Goal: Task Accomplishment & Management: Manage account settings

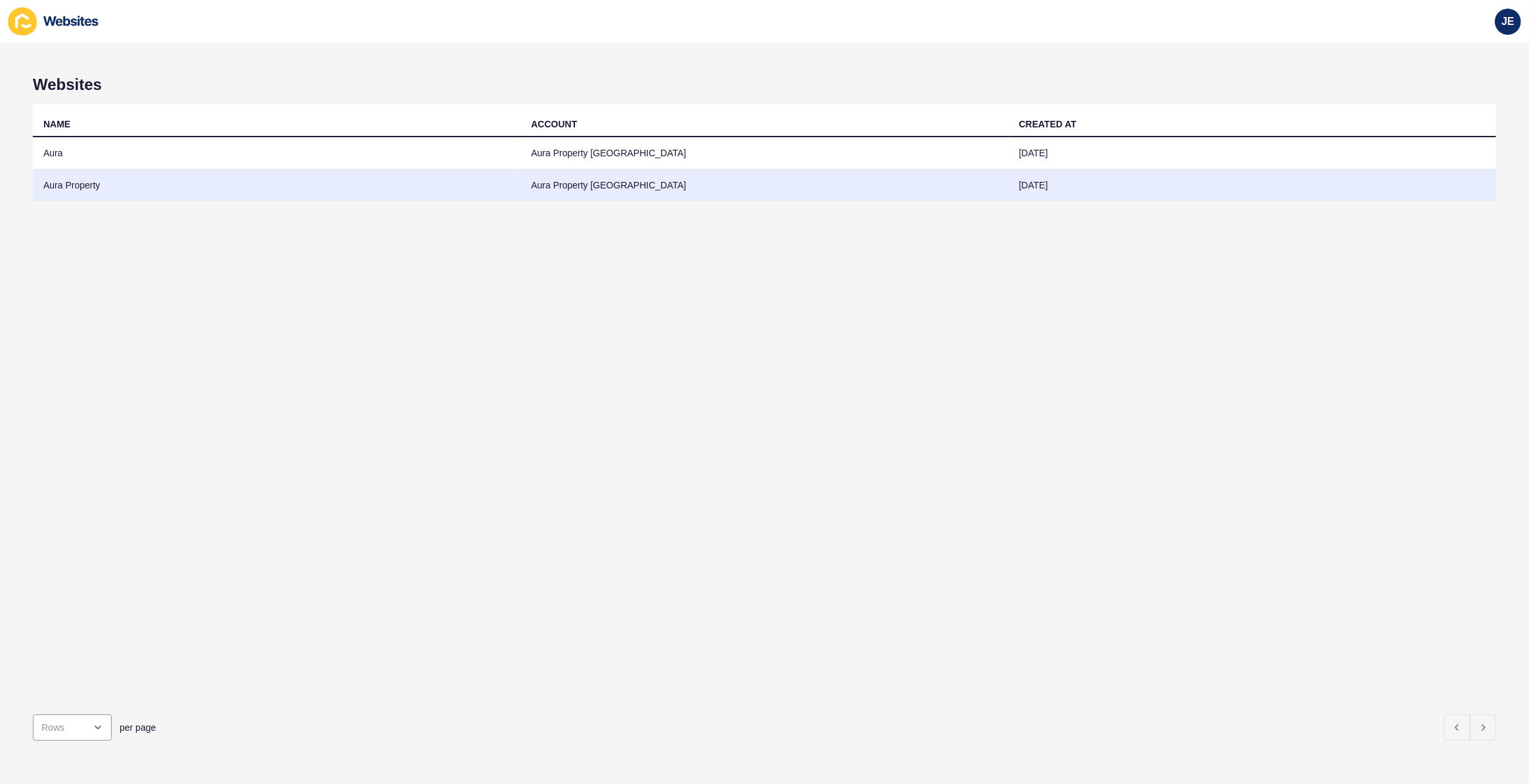
click at [84, 185] on td "Aura Property" at bounding box center [276, 185] width 487 height 32
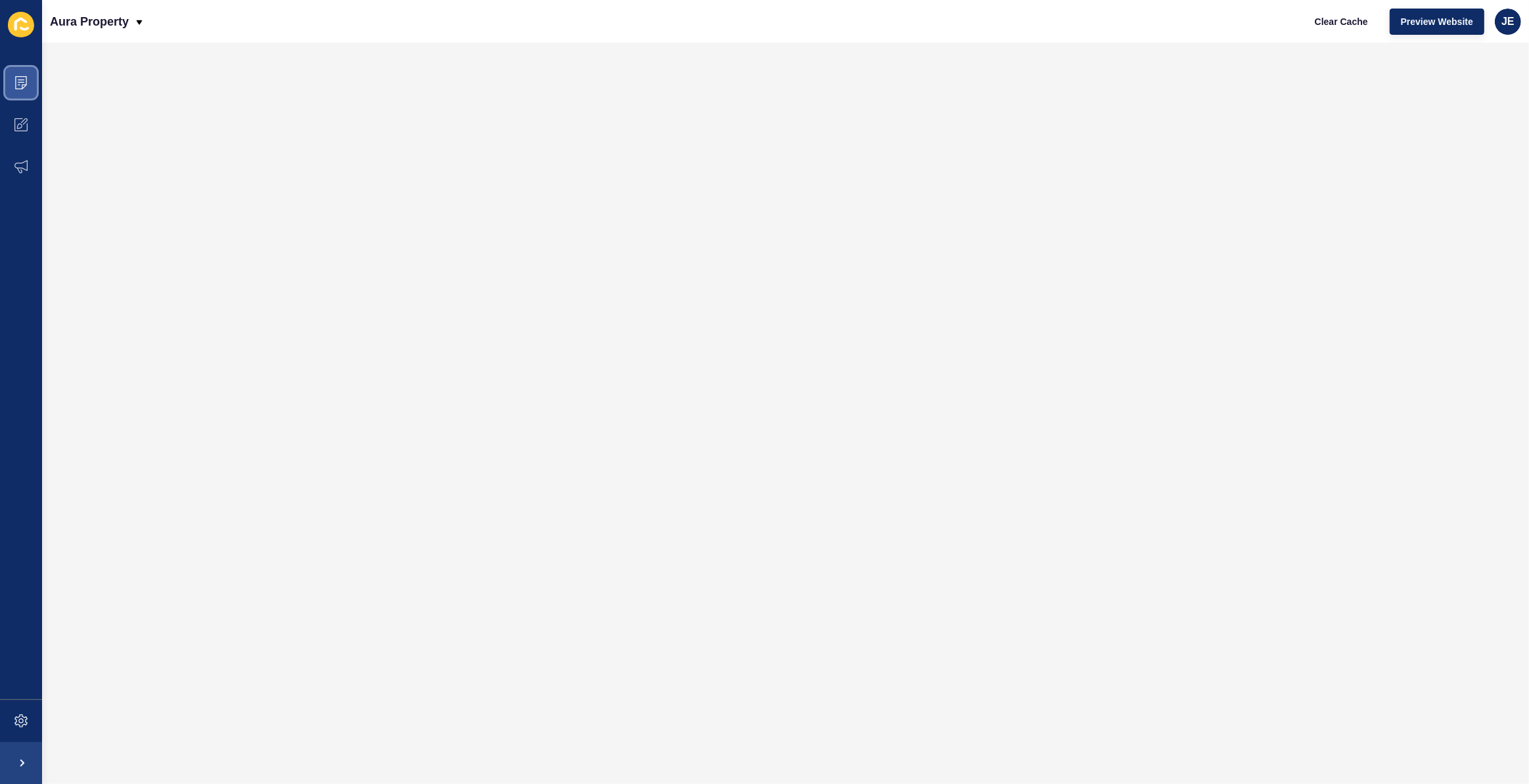
click at [38, 82] on span at bounding box center [21, 83] width 42 height 42
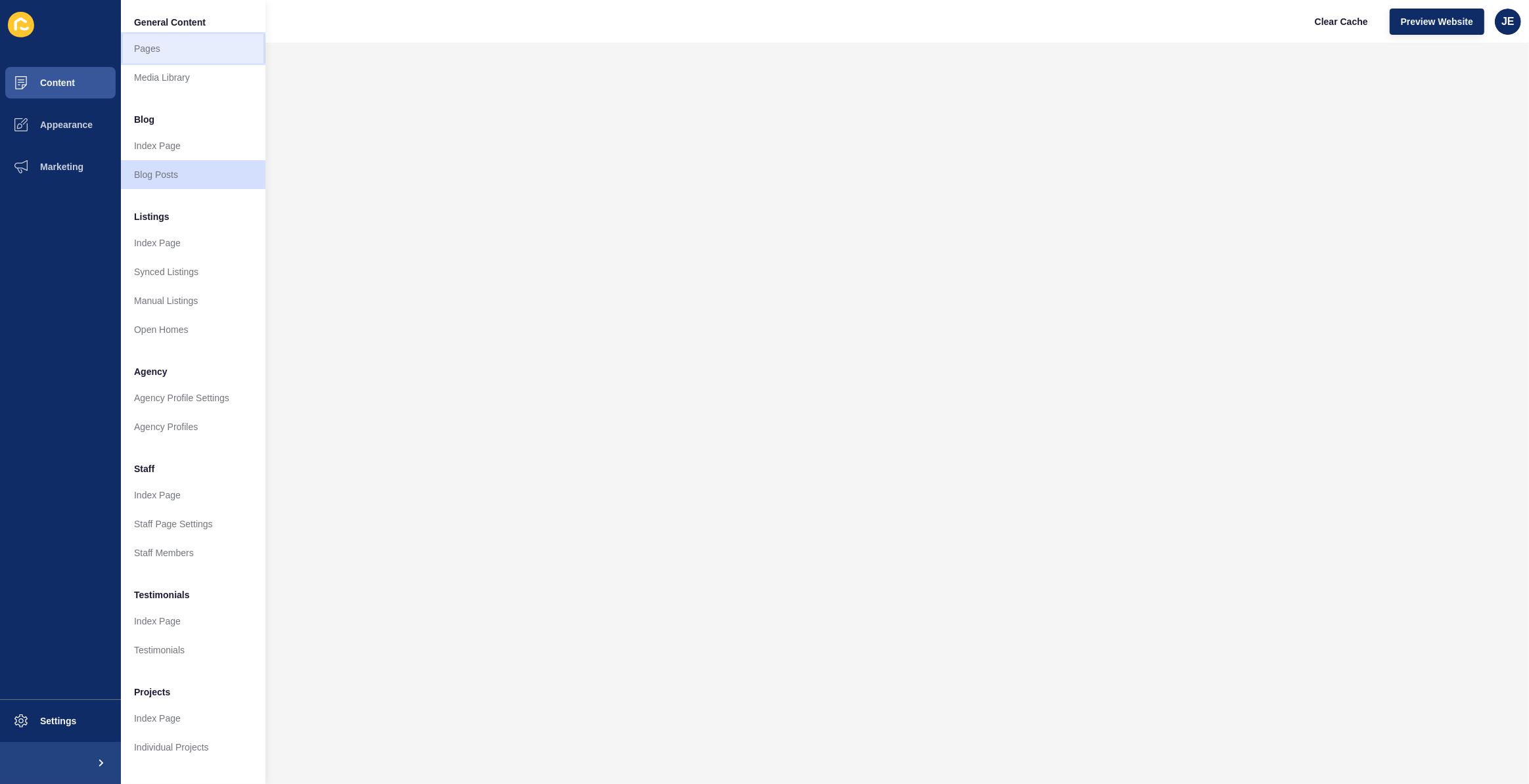
click at [154, 41] on link "Pages" at bounding box center [193, 49] width 144 height 29
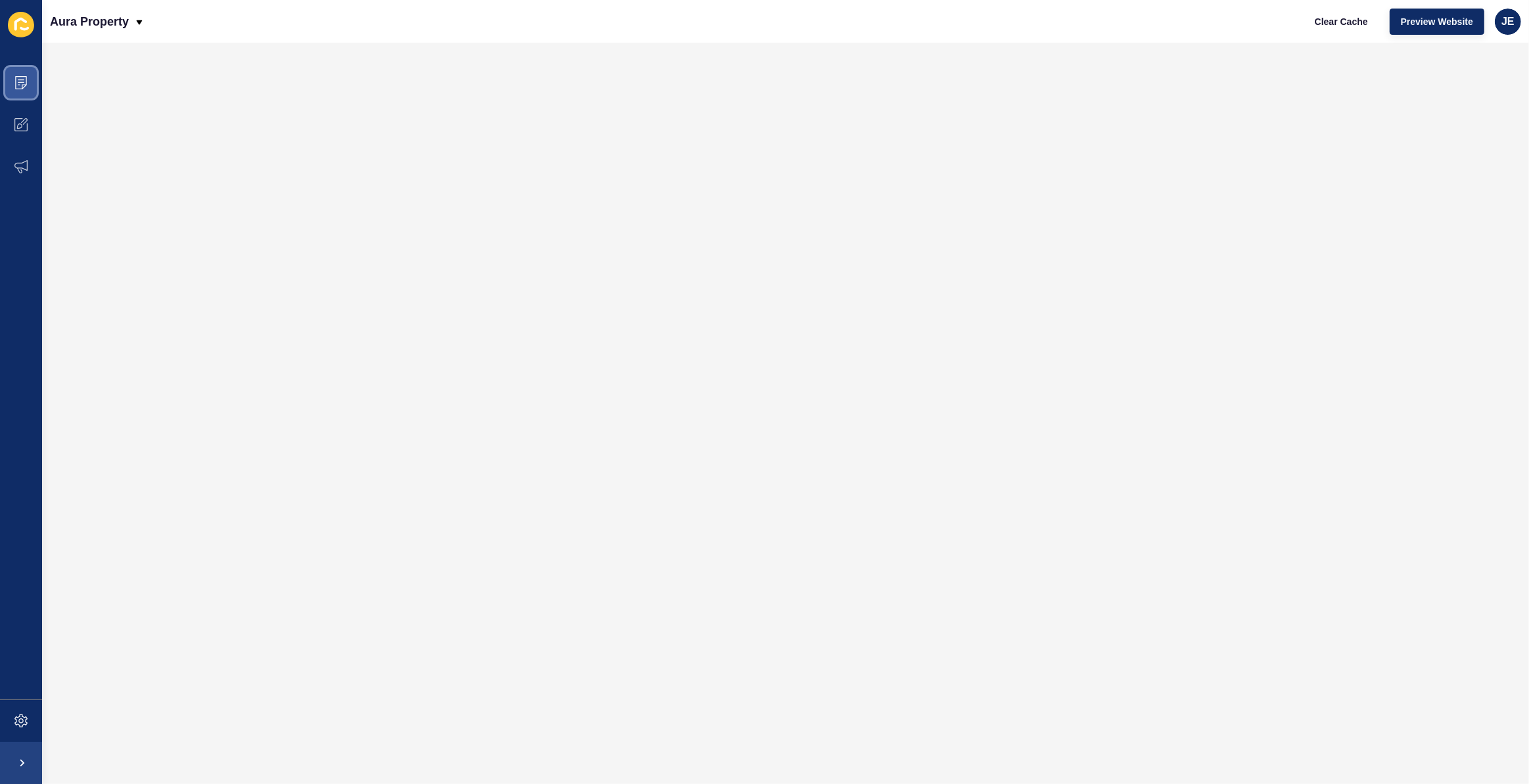
click at [28, 80] on span at bounding box center [21, 83] width 42 height 42
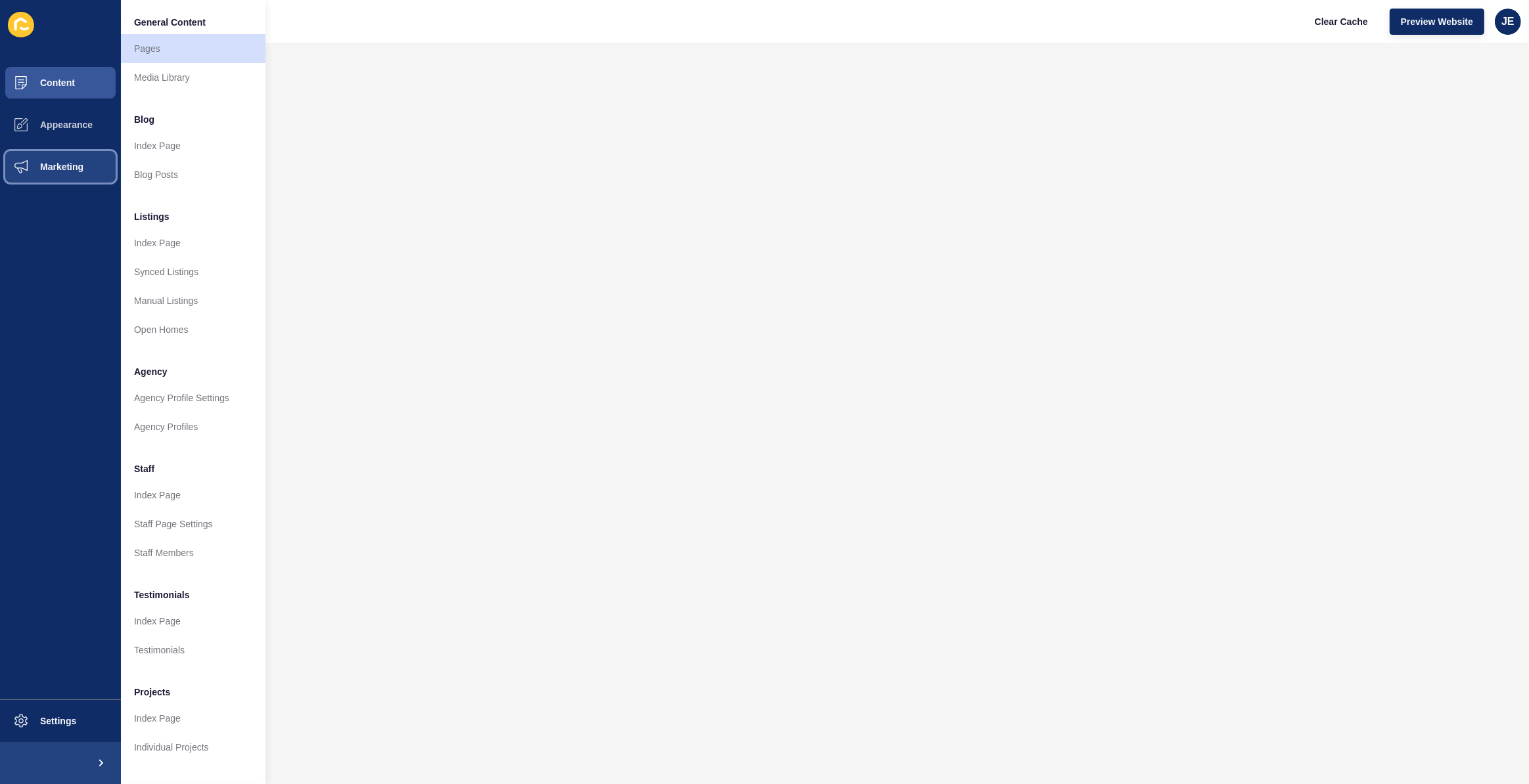
click at [44, 169] on span "Marketing" at bounding box center [41, 167] width 86 height 11
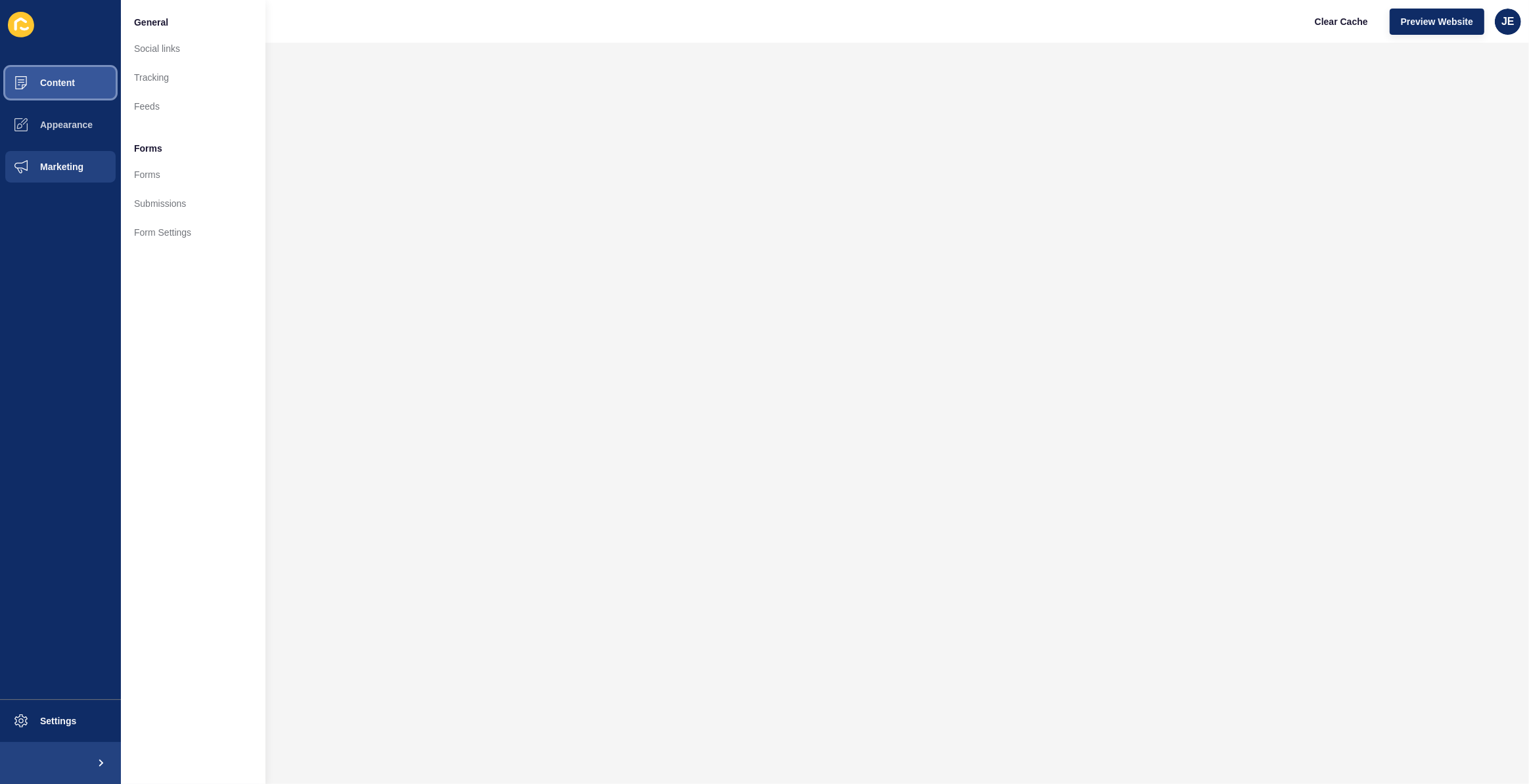
click at [65, 88] on button "Content" at bounding box center [60, 83] width 121 height 42
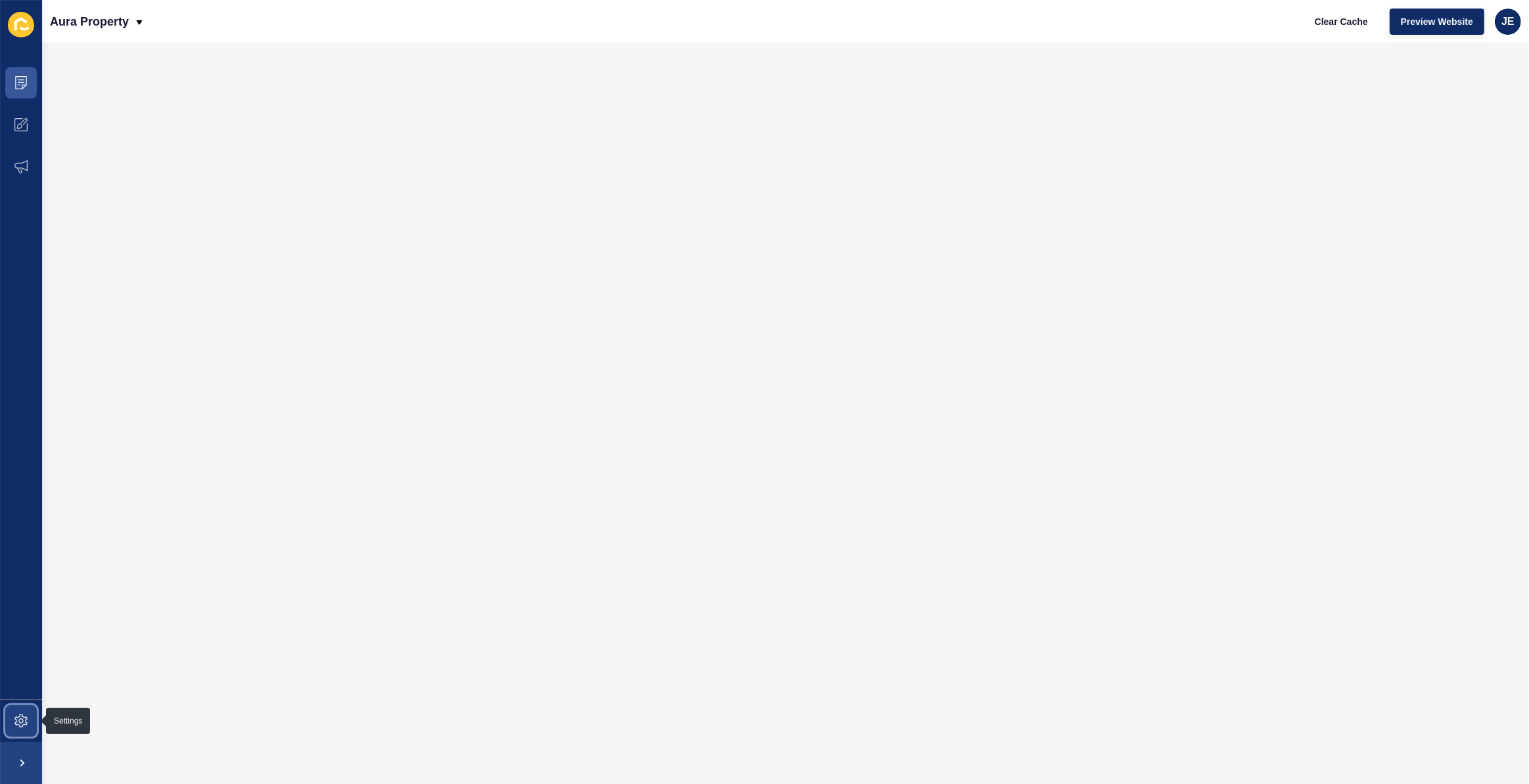
click at [16, 712] on span at bounding box center [21, 721] width 42 height 42
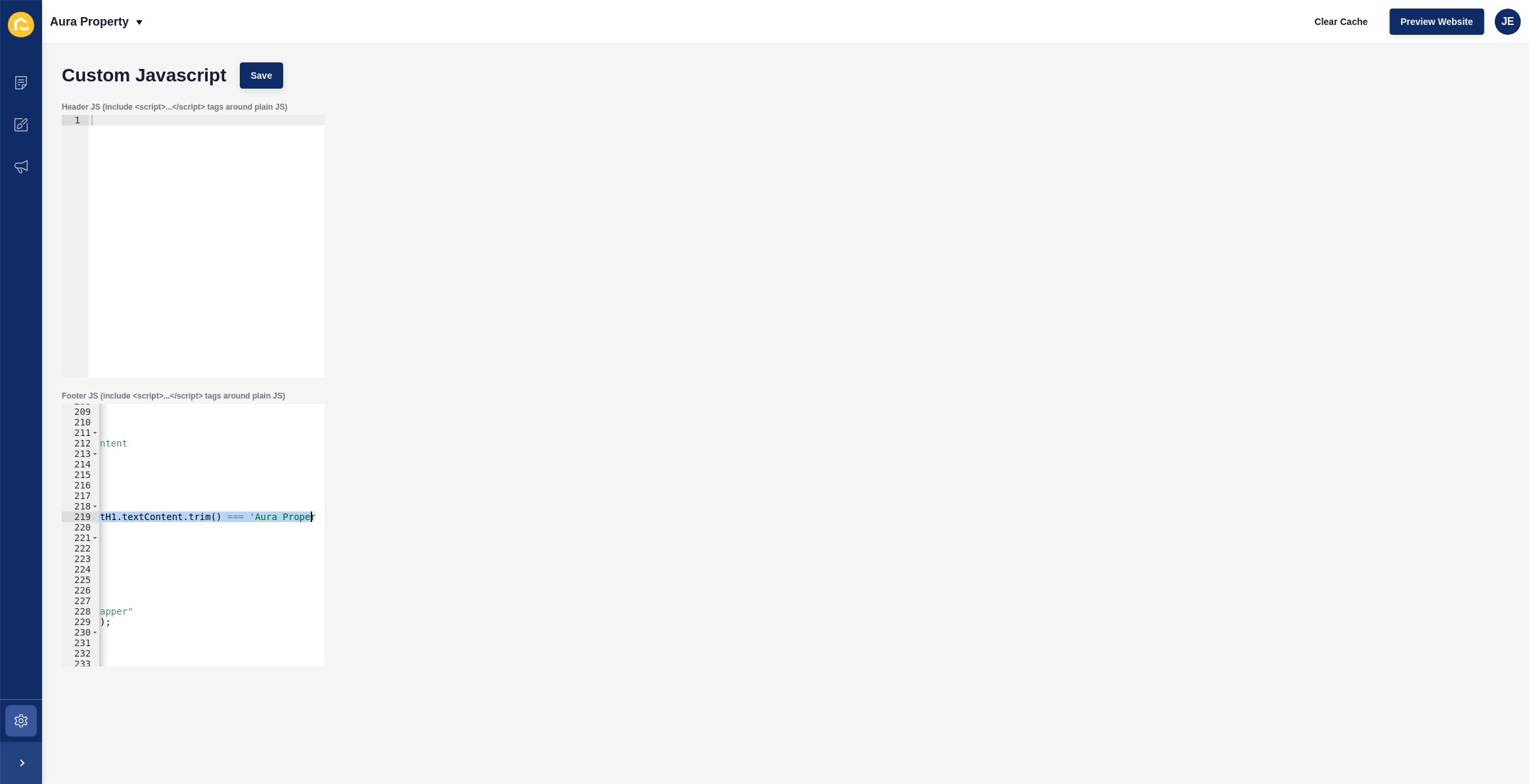
scroll to position [0, 468]
drag, startPoint x: 286, startPoint y: 518, endPoint x: 346, endPoint y: 518, distance: 60.0
click at [346, 518] on div "Footer JS (include <script>...</script> tags around plain JS) targetH1.textCont…" at bounding box center [786, 529] width 1460 height 289
click at [271, 510] on div "< script > document.documentElement.classList.add('page-loading'); document.add…" at bounding box center [34, 533] width 809 height 274
drag, startPoint x: 307, startPoint y: 514, endPoint x: 348, endPoint y: 516, distance: 41.0
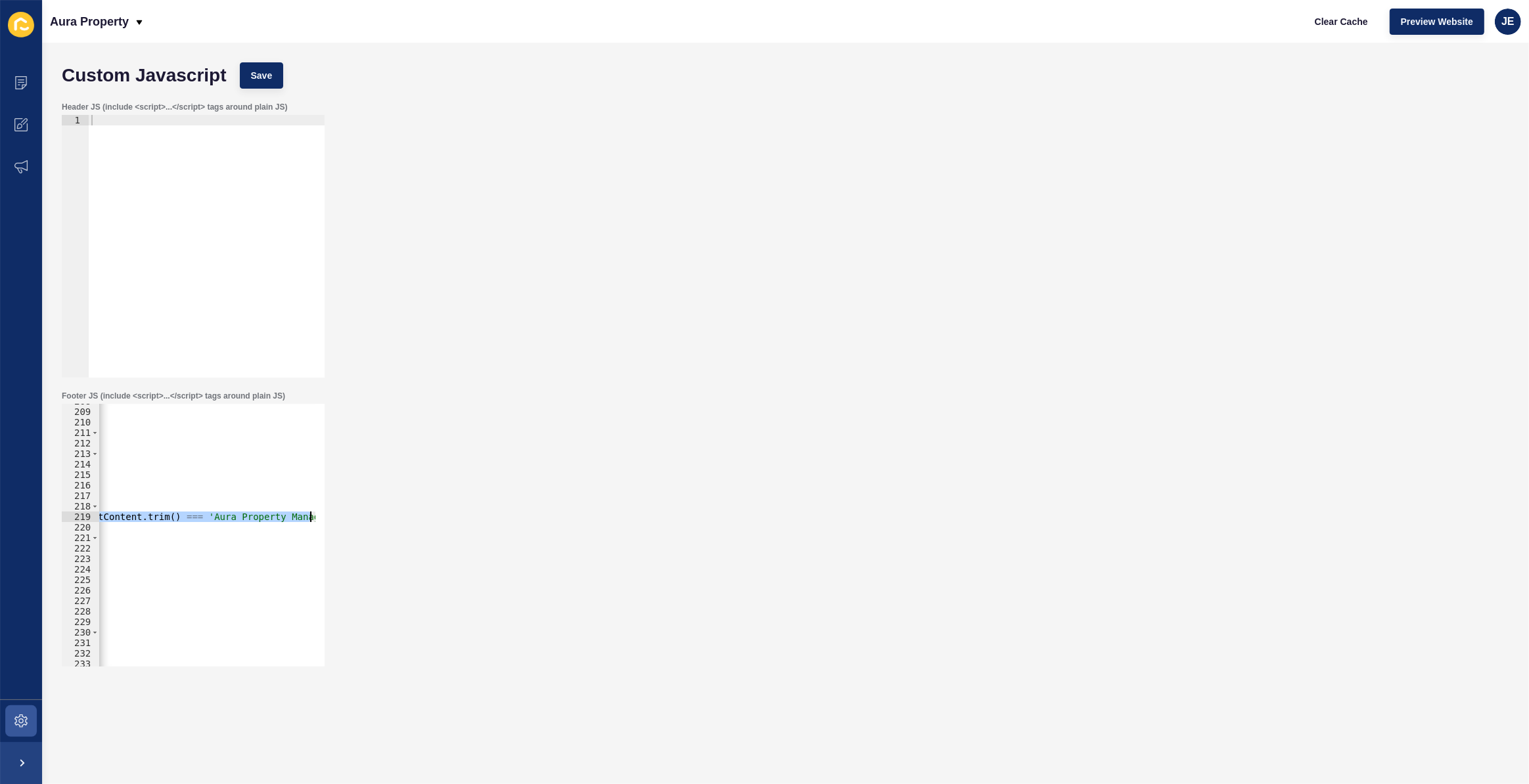
click at [348, 516] on div "Footer JS (include <script>...</script> tags around plain JS) if (targetH1 && 2…" at bounding box center [786, 529] width 1460 height 289
click at [152, 514] on div "< script > document.documentElement.classList.add('page-loading'); document.add…" at bounding box center [206, 535] width 217 height 262
click at [279, 512] on div "< script > document.documentElement.classList.add('page-loading'); document.add…" at bounding box center [173, 533] width 809 height 274
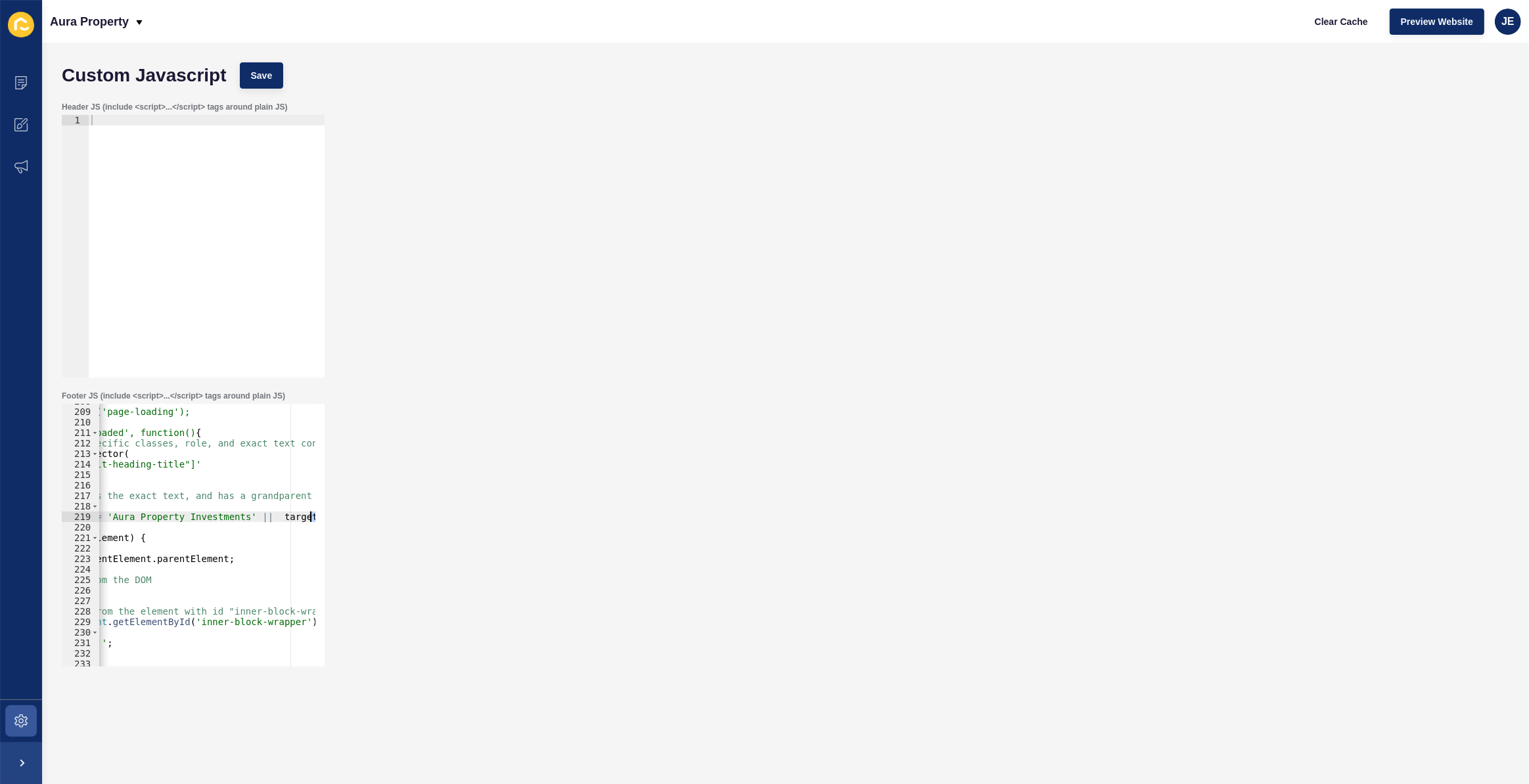
scroll to position [0, 468]
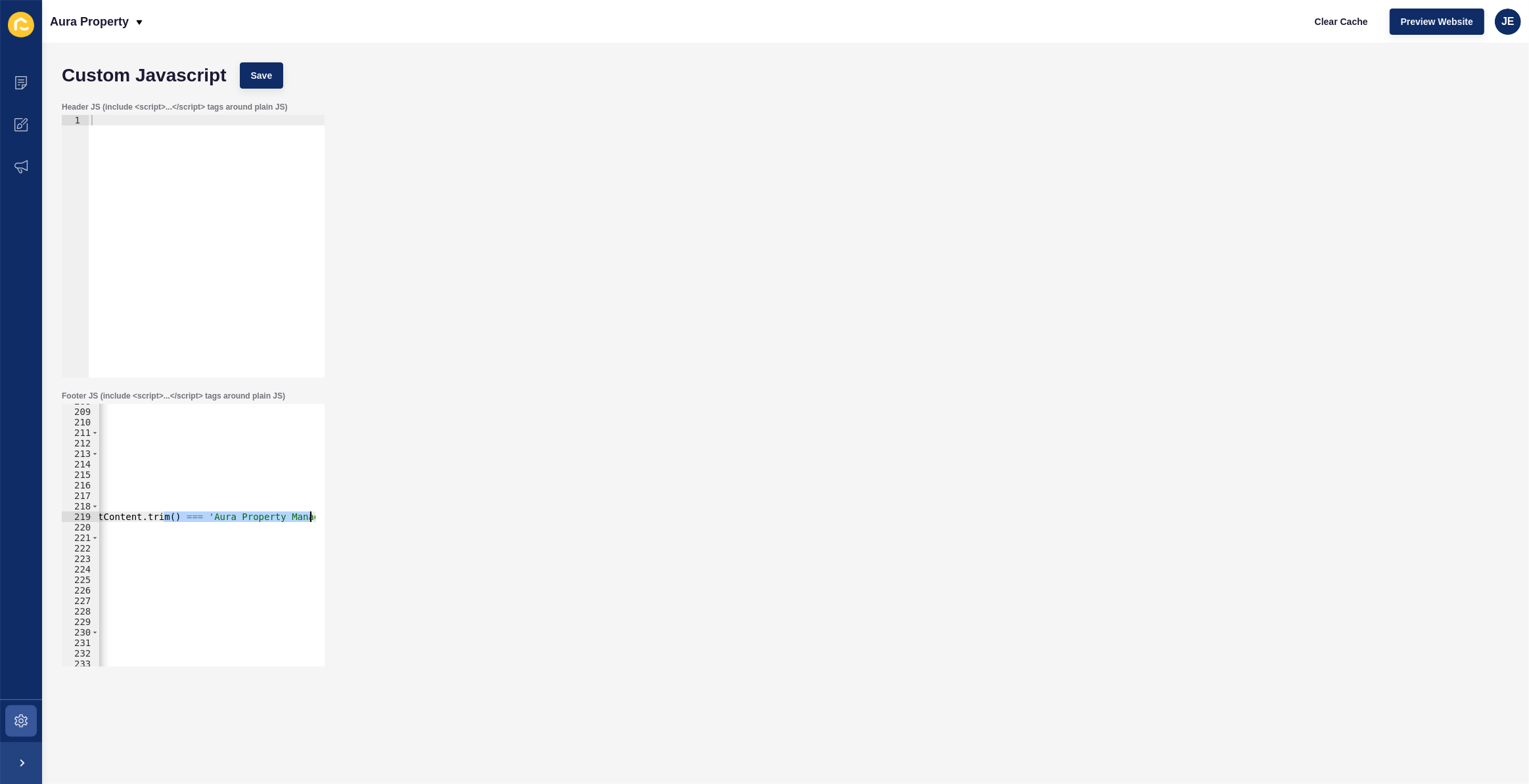
drag, startPoint x: 303, startPoint y: 520, endPoint x: 354, endPoint y: 514, distance: 51.4
click at [354, 514] on div "Footer JS (include <script>...</script> tags around plain JS) targetH1.textCont…" at bounding box center [786, 529] width 1460 height 289
click at [305, 512] on div "< script > document.documentElement.classList.add('page-loading'); document.add…" at bounding box center [206, 535] width 217 height 262
click at [290, 516] on div "< script > document.documentElement.classList.add('page-loading'); document.add…" at bounding box center [34, 533] width 809 height 274
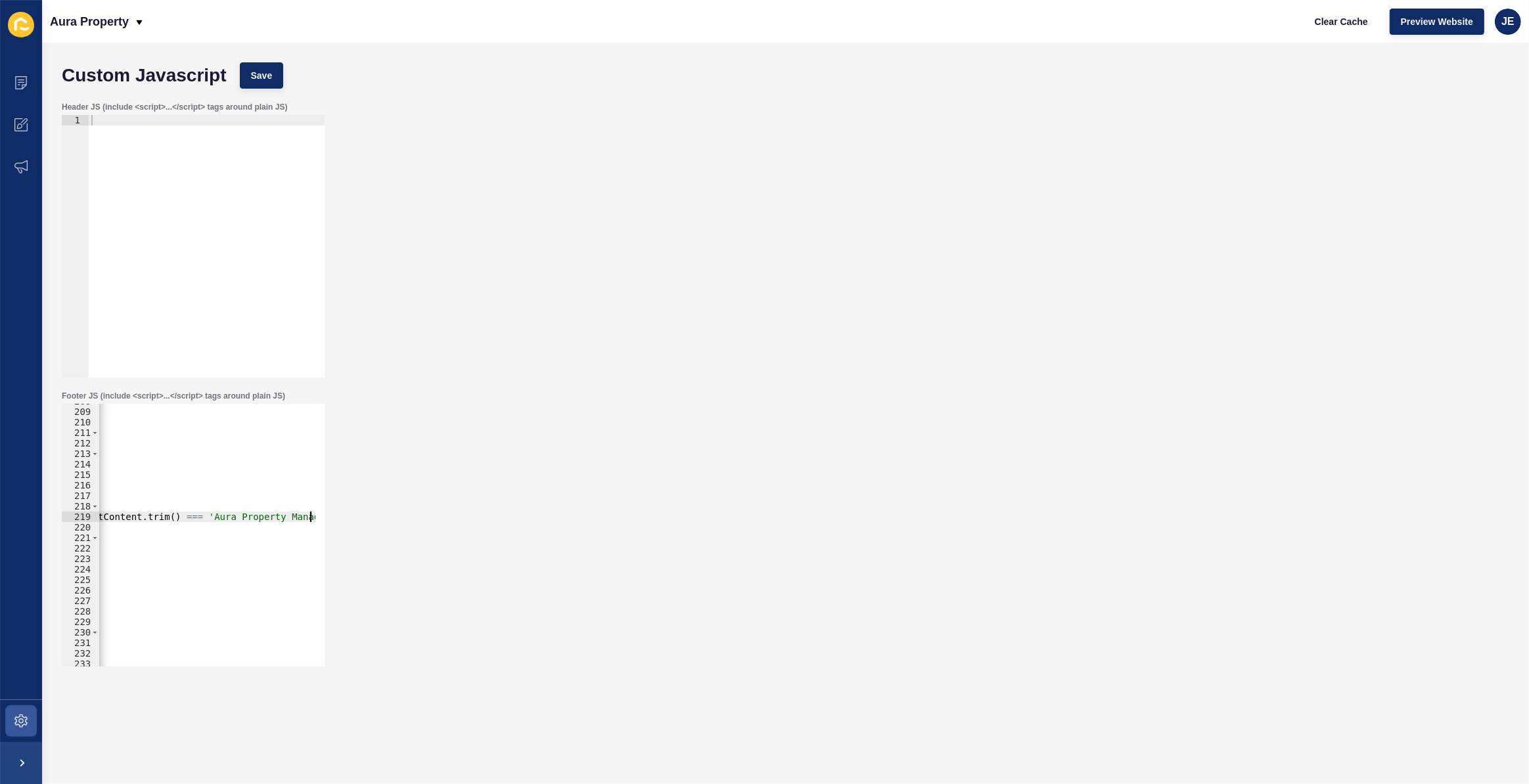
paste textarea "targetH1.textContent.trim() === "Aura Property Management - July 2025 - Duplica…"
click at [261, 59] on div "Custom Javascript Save" at bounding box center [786, 76] width 1460 height 40
click at [267, 78] on span "Save" at bounding box center [262, 76] width 22 height 13
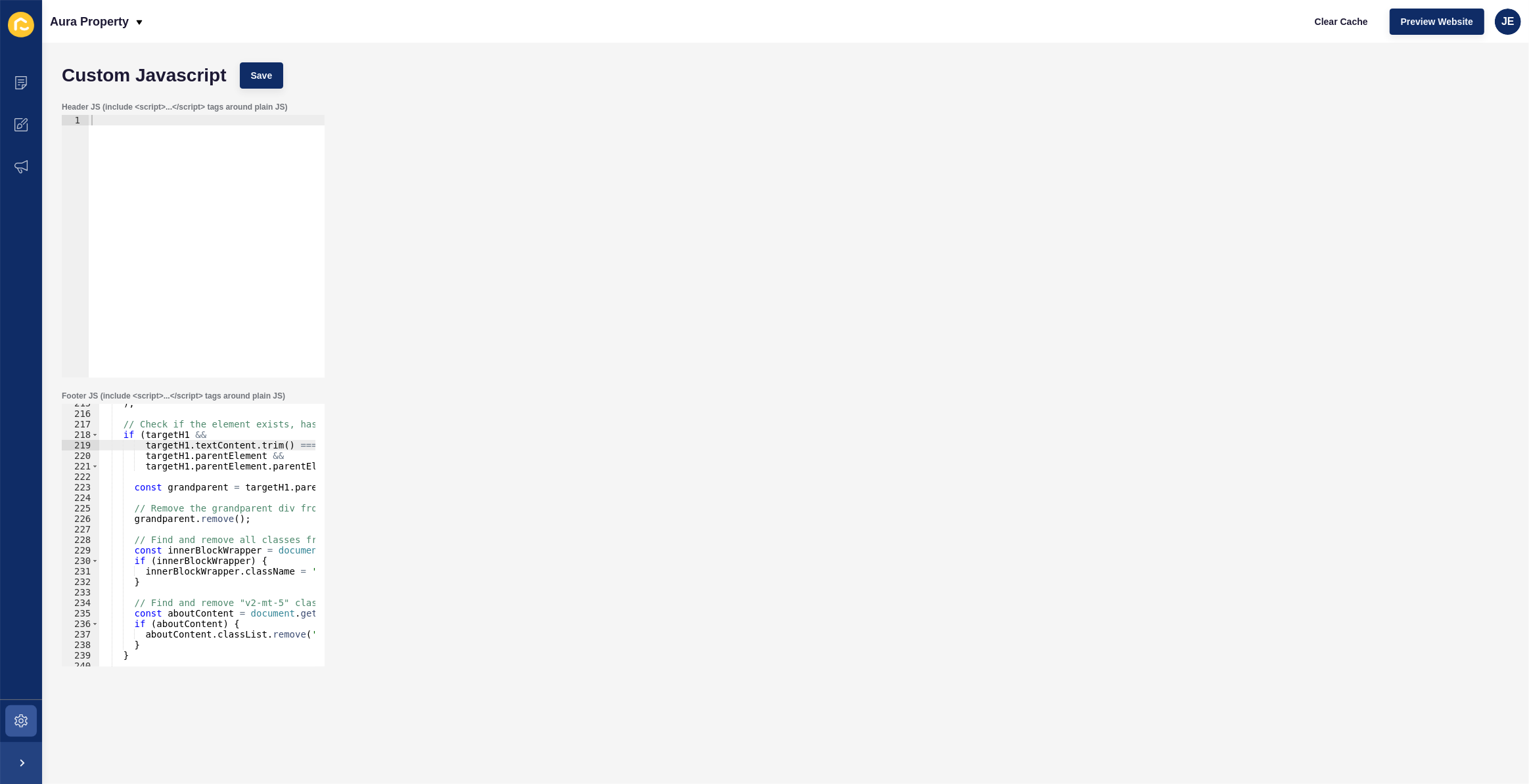
scroll to position [2183, 0]
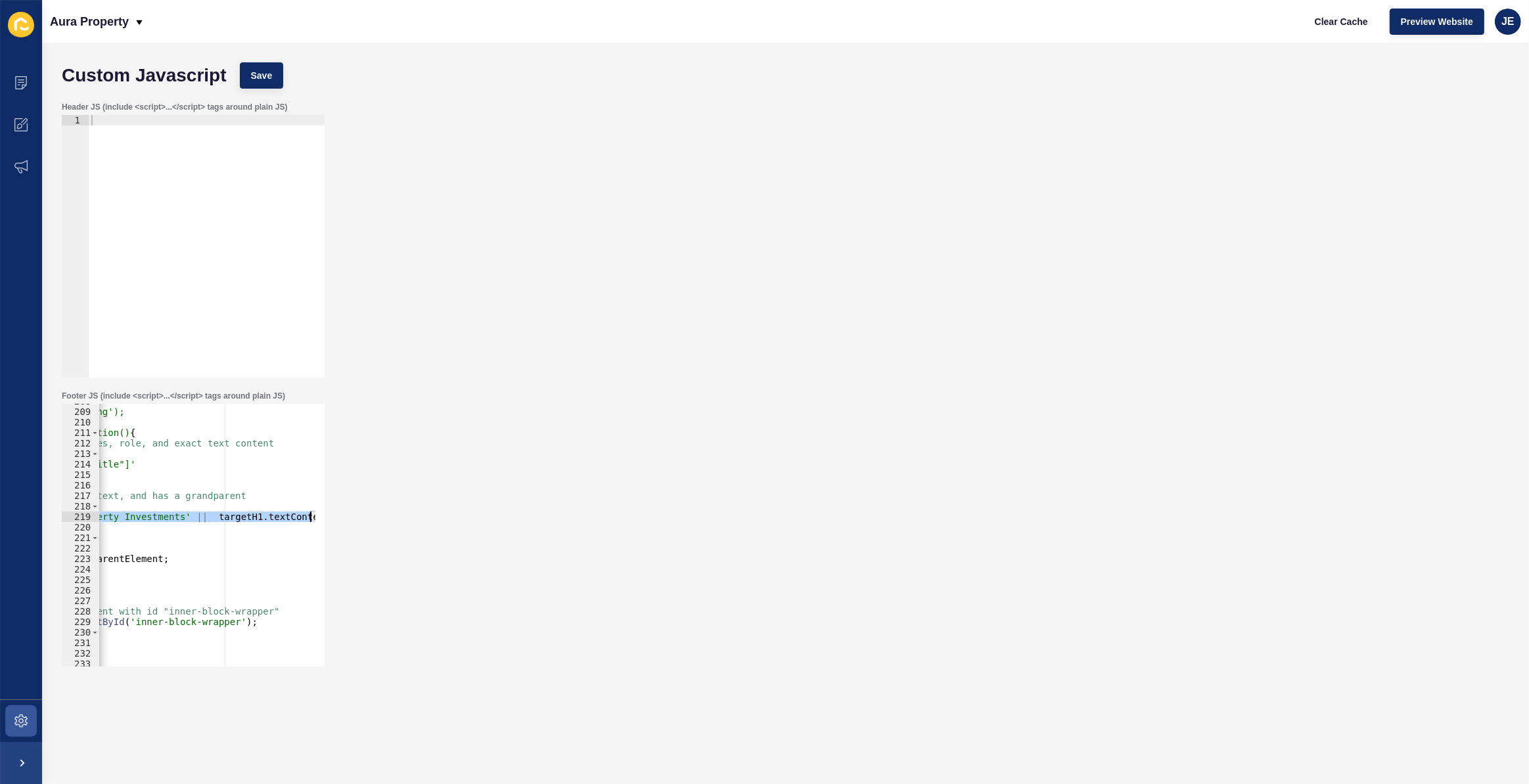
drag, startPoint x: 289, startPoint y: 517, endPoint x: 334, endPoint y: 515, distance: 45.0
click at [338, 514] on div "Footer JS (include <script>...</script> tags around plain JS) targetH1.textCont…" at bounding box center [786, 529] width 1460 height 289
click at [258, 516] on div "< script > document.documentElement.classList.add('page-loading'); document.add…" at bounding box center [206, 535] width 217 height 262
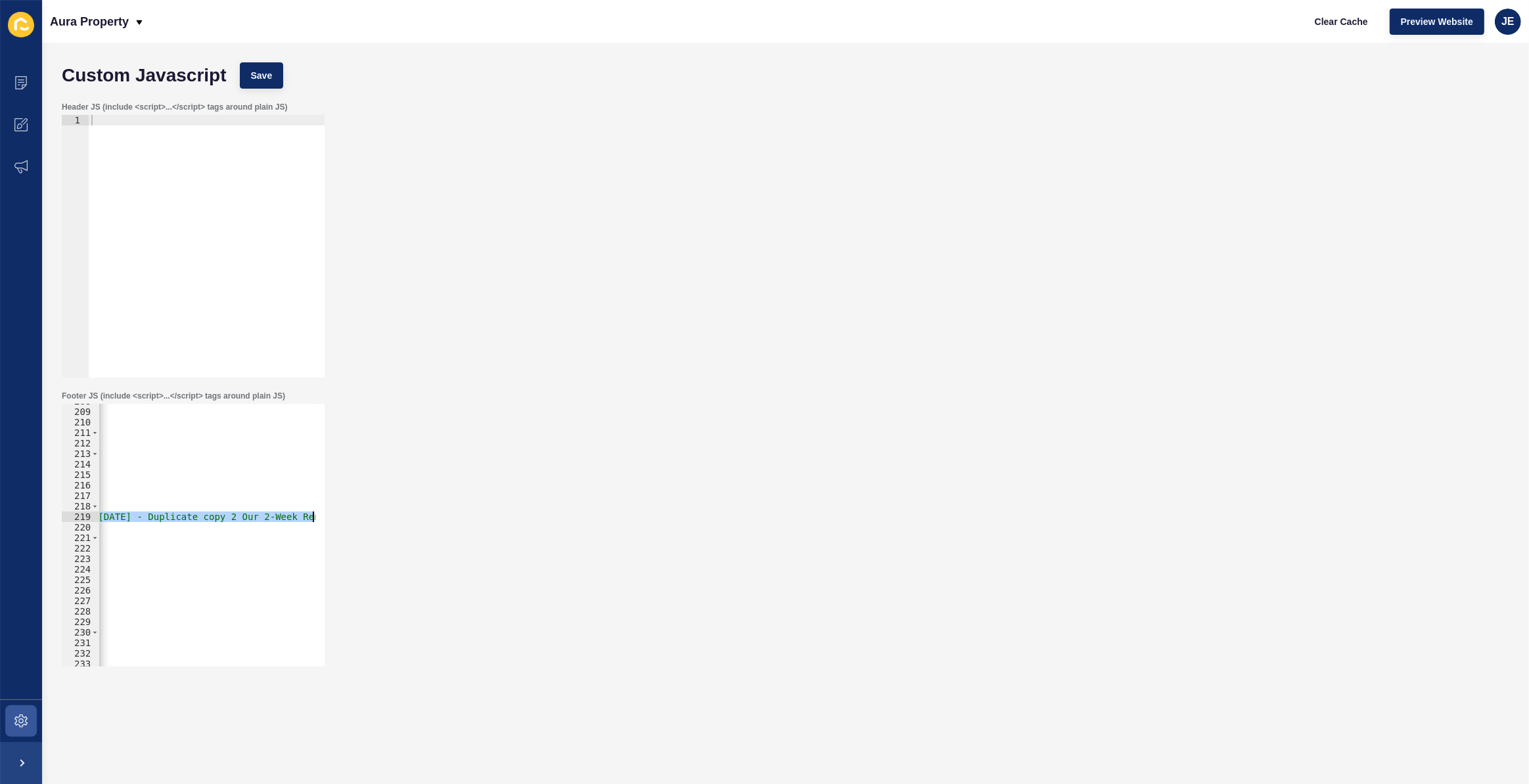
drag, startPoint x: 257, startPoint y: 518, endPoint x: 346, endPoint y: 574, distance: 105.2
click at [343, 518] on div "Footer JS (include <script>...</script> tags around plain JS) targetH1.textCont…" at bounding box center [786, 529] width 1460 height 289
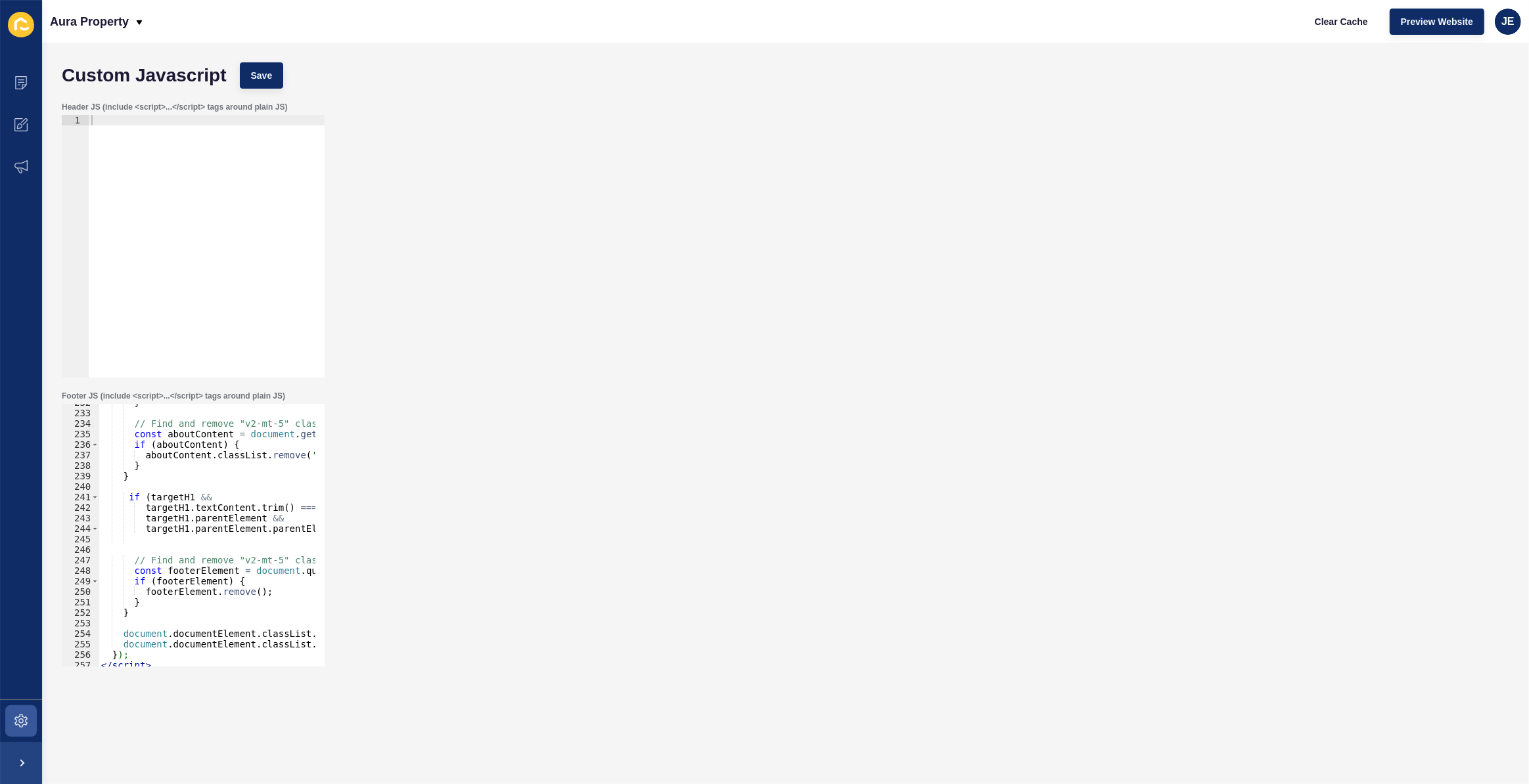
scroll to position [2470, 0]
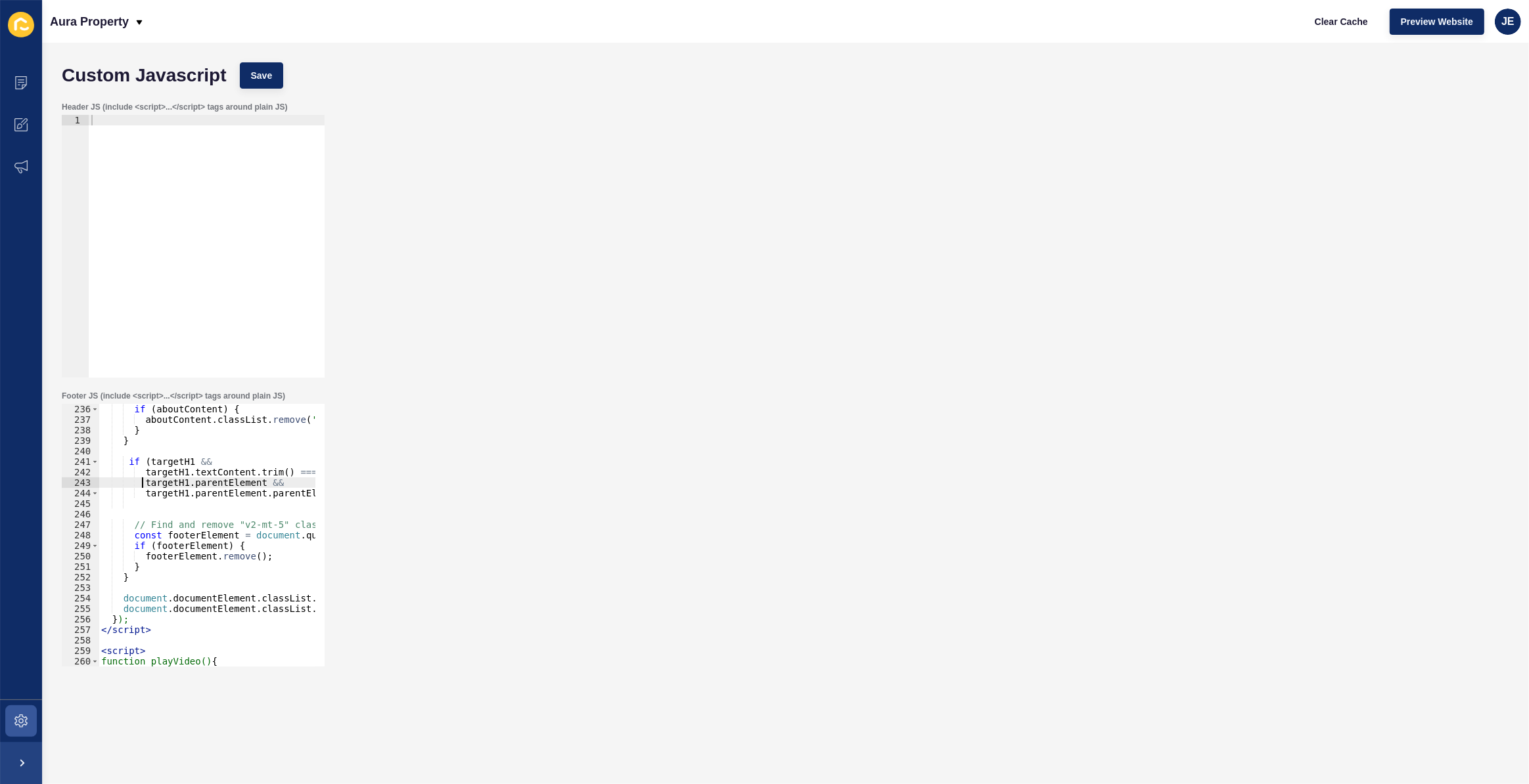
click at [141, 482] on div "if ( aboutContent ) { aboutContent . classList . remove ( 'v2-mt-5' ) ; } } if …" at bounding box center [745, 541] width 1294 height 274
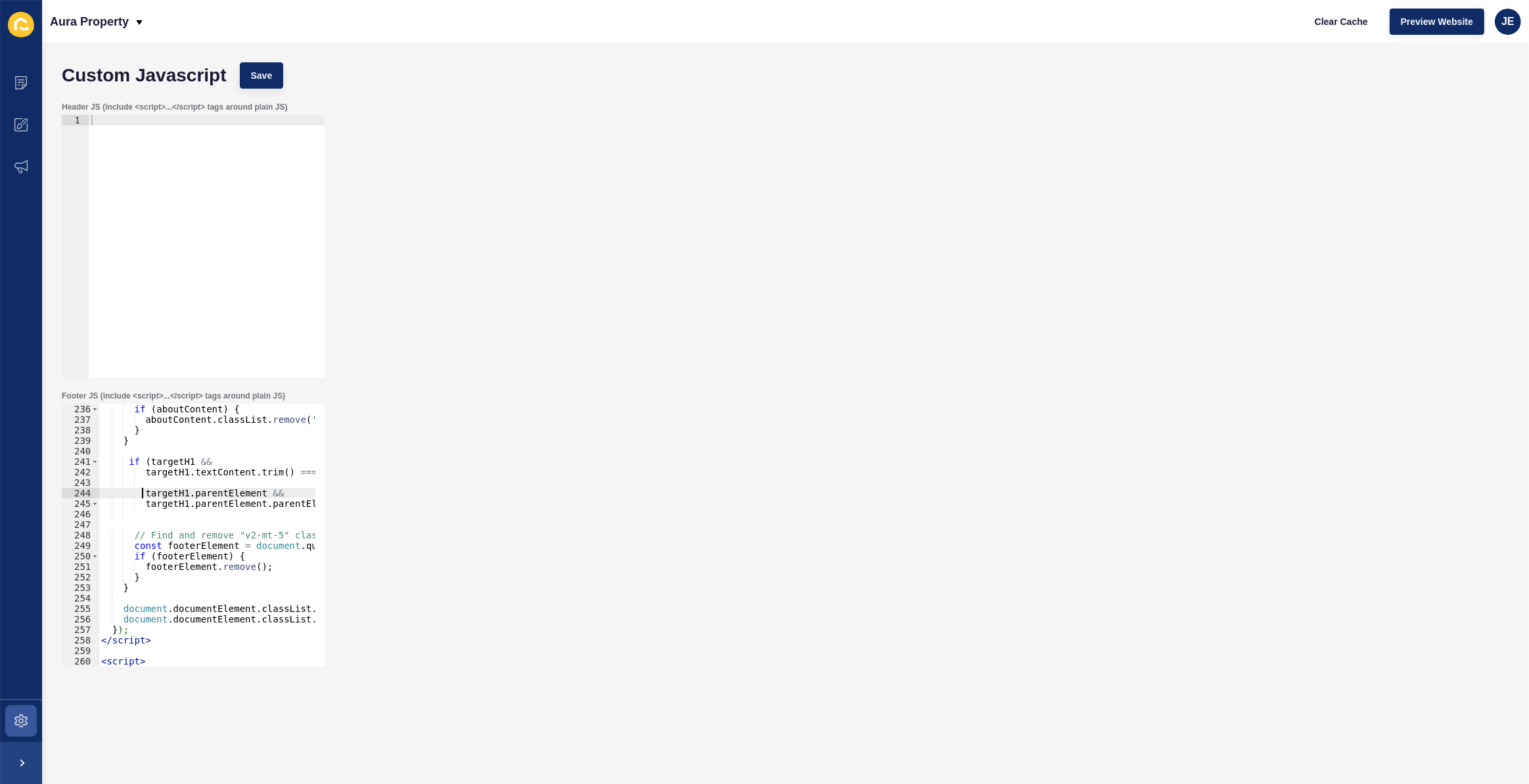
type textarea "targetH1.parentElement &&"
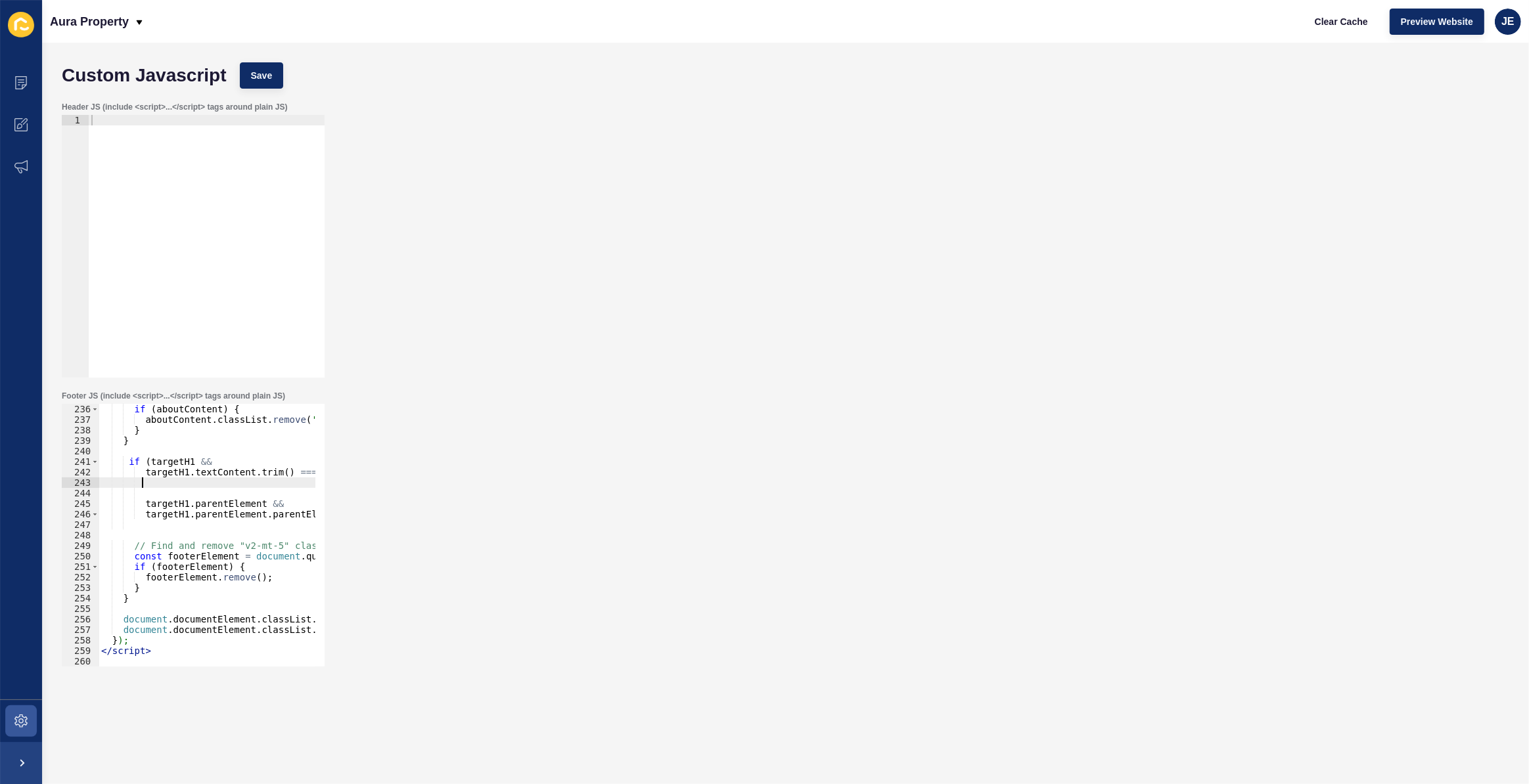
click at [155, 486] on div "if ( aboutContent ) { aboutContent . classList . remove ( 'v2-mt-5' ) ; } } if …" at bounding box center [745, 541] width 1294 height 274
paste textarea "targetH1.textContent.trim() === "Aura Property Management - July 2025 - Duplica…"
drag, startPoint x: 125, startPoint y: 502, endPoint x: 50, endPoint y: 495, distance: 75.3
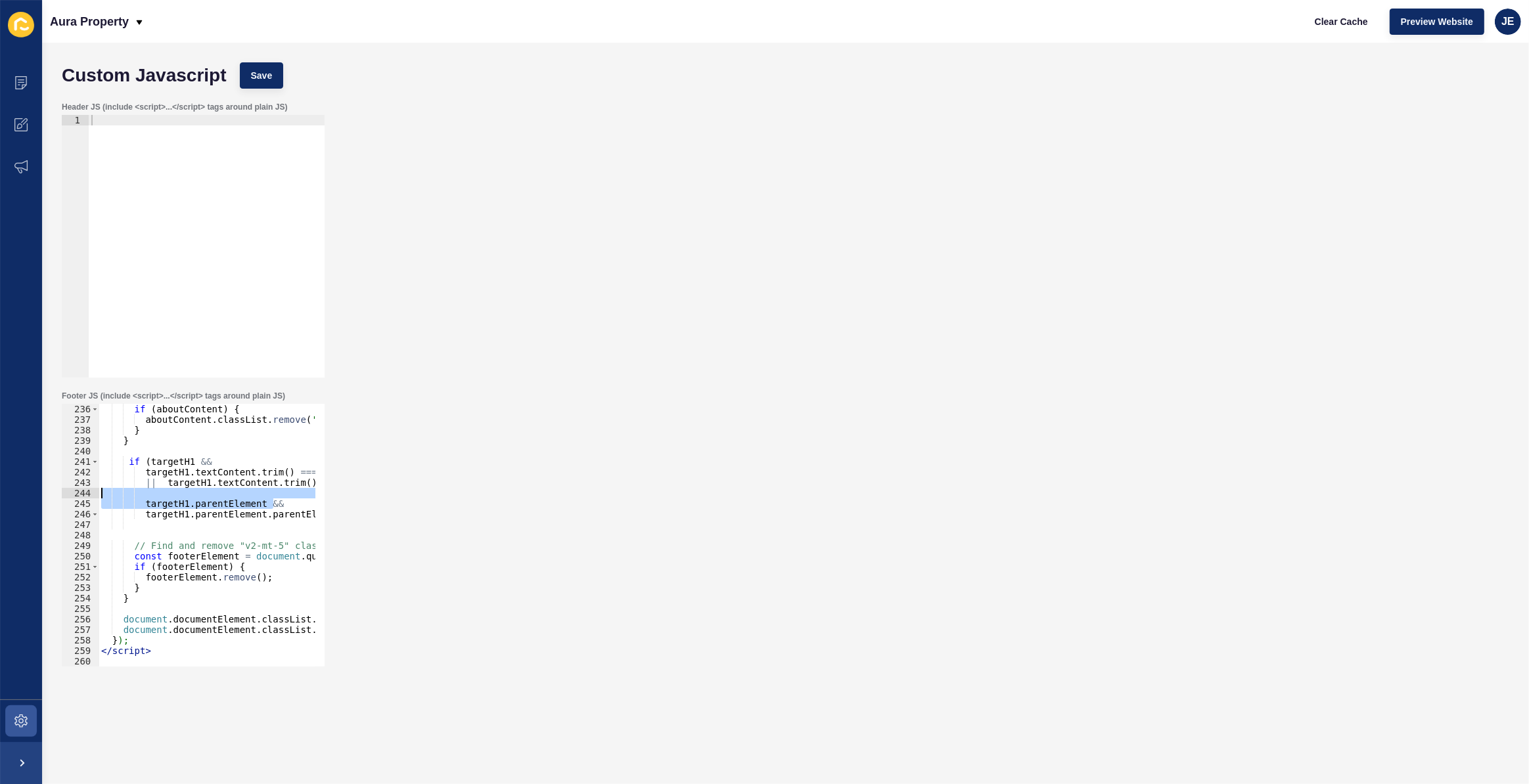
click at [50, 495] on div "Custom Javascript Save Header JS (include <script>...</script> tags around plai…" at bounding box center [786, 413] width 1487 height 742
click at [259, 467] on div "if ( aboutContent ) { aboutContent . classList . remove ( 'v2-mt-5' ) ; } } if …" at bounding box center [745, 541] width 1294 height 274
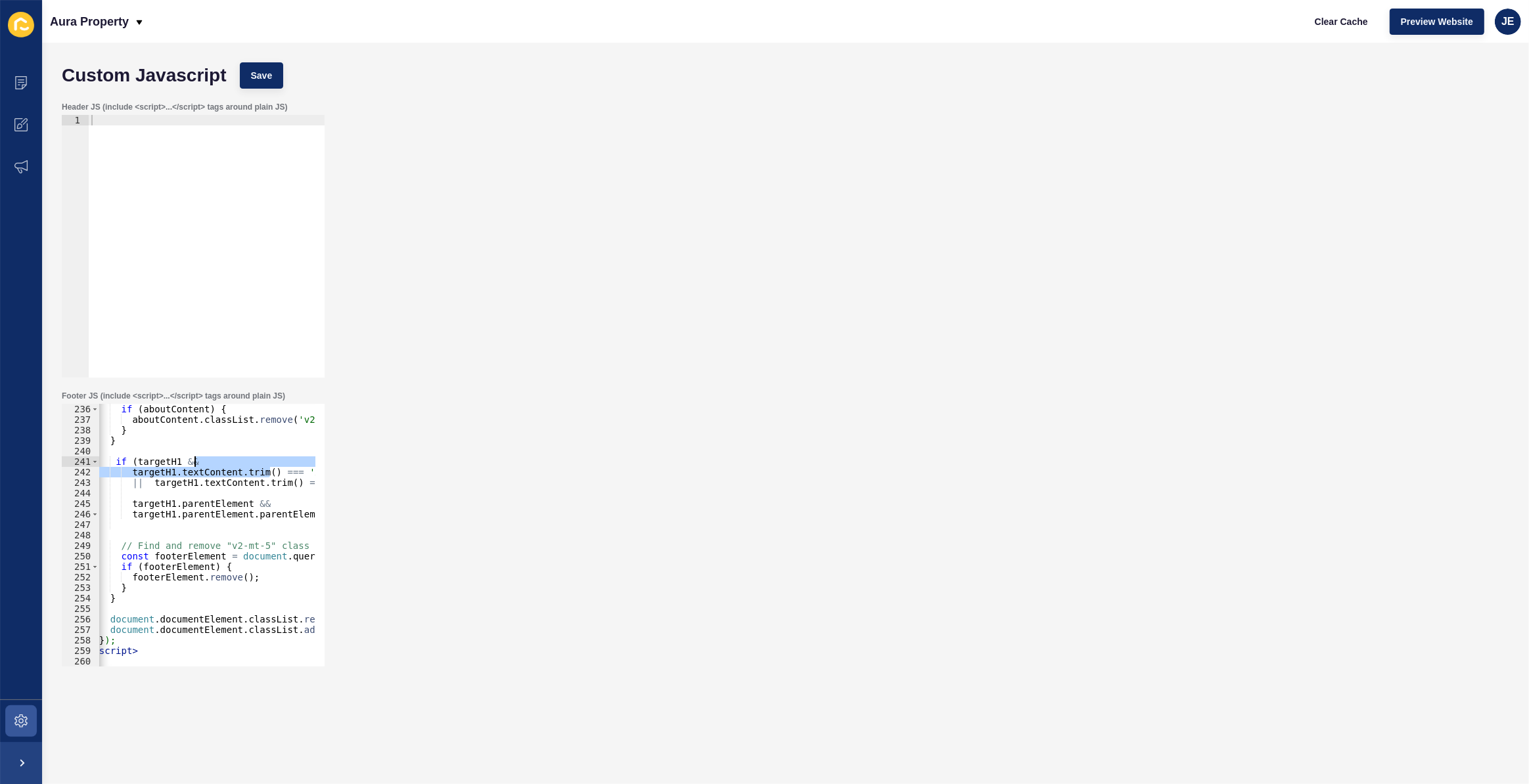
scroll to position [0, 144]
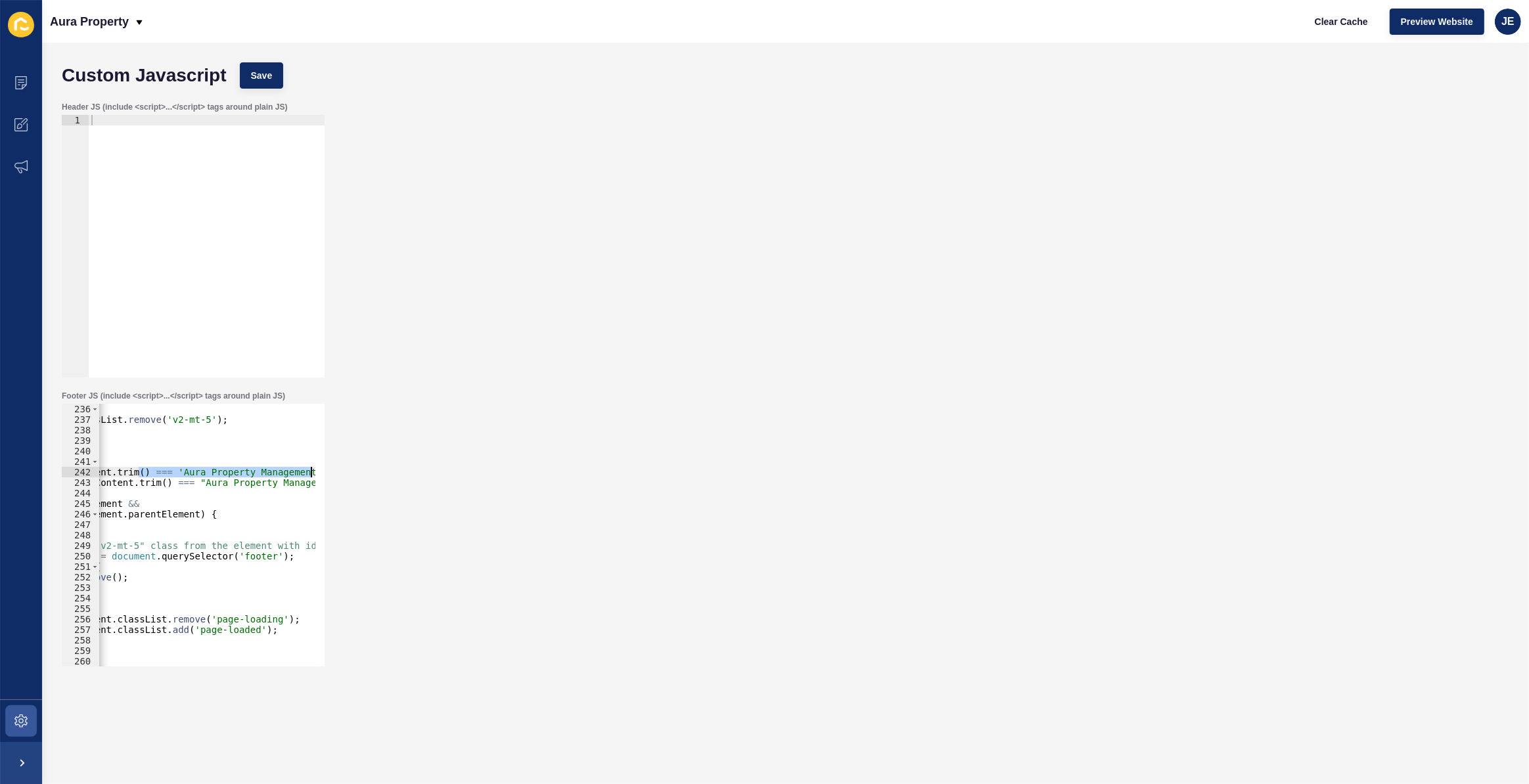
drag, startPoint x: 284, startPoint y: 469, endPoint x: 381, endPoint y: 471, distance: 97.0
click at [381, 471] on div "Footer JS (include <script>...</script> tags around plain JS) targetH1.textCont…" at bounding box center [786, 529] width 1460 height 289
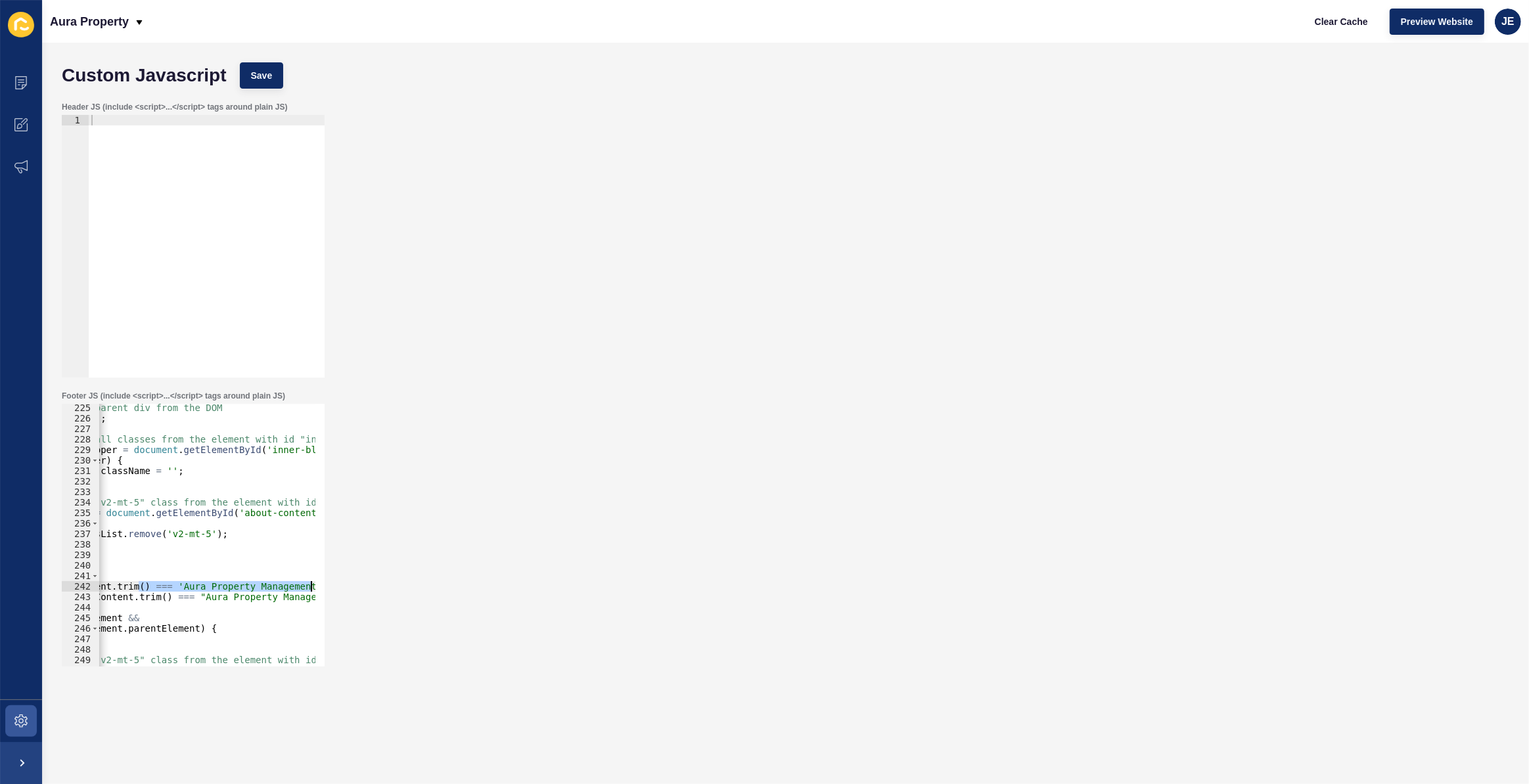
scroll to position [2391, 0]
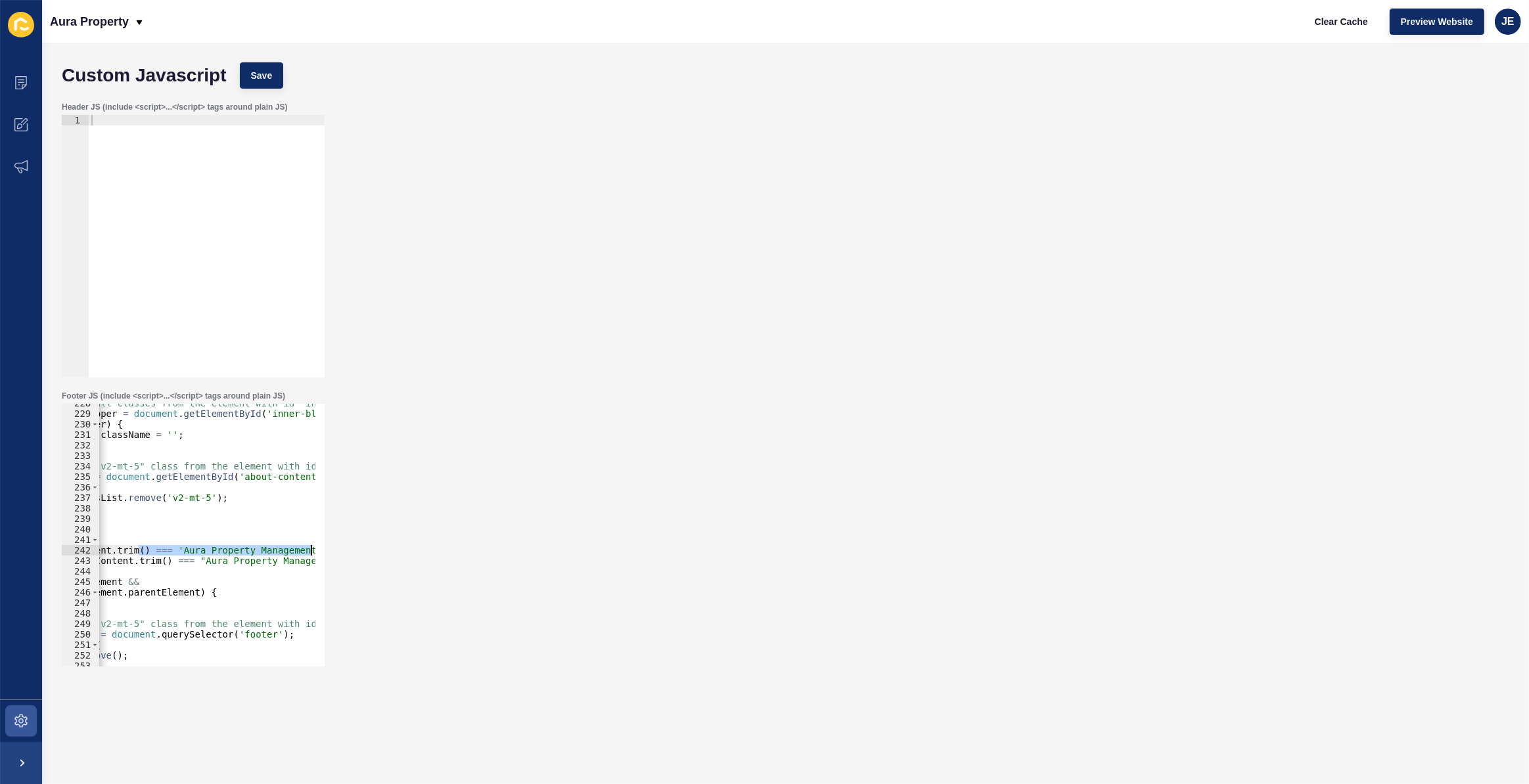
click at [292, 551] on div "// Find and remove all classes from the element with id "inner-block-wrapper" c…" at bounding box center [206, 535] width 217 height 262
drag, startPoint x: 296, startPoint y: 552, endPoint x: 309, endPoint y: 550, distance: 13.2
click at [309, 550] on div "// Find and remove all classes from the element with id "inner-block-wrapper" c…" at bounding box center [601, 535] width 1294 height 274
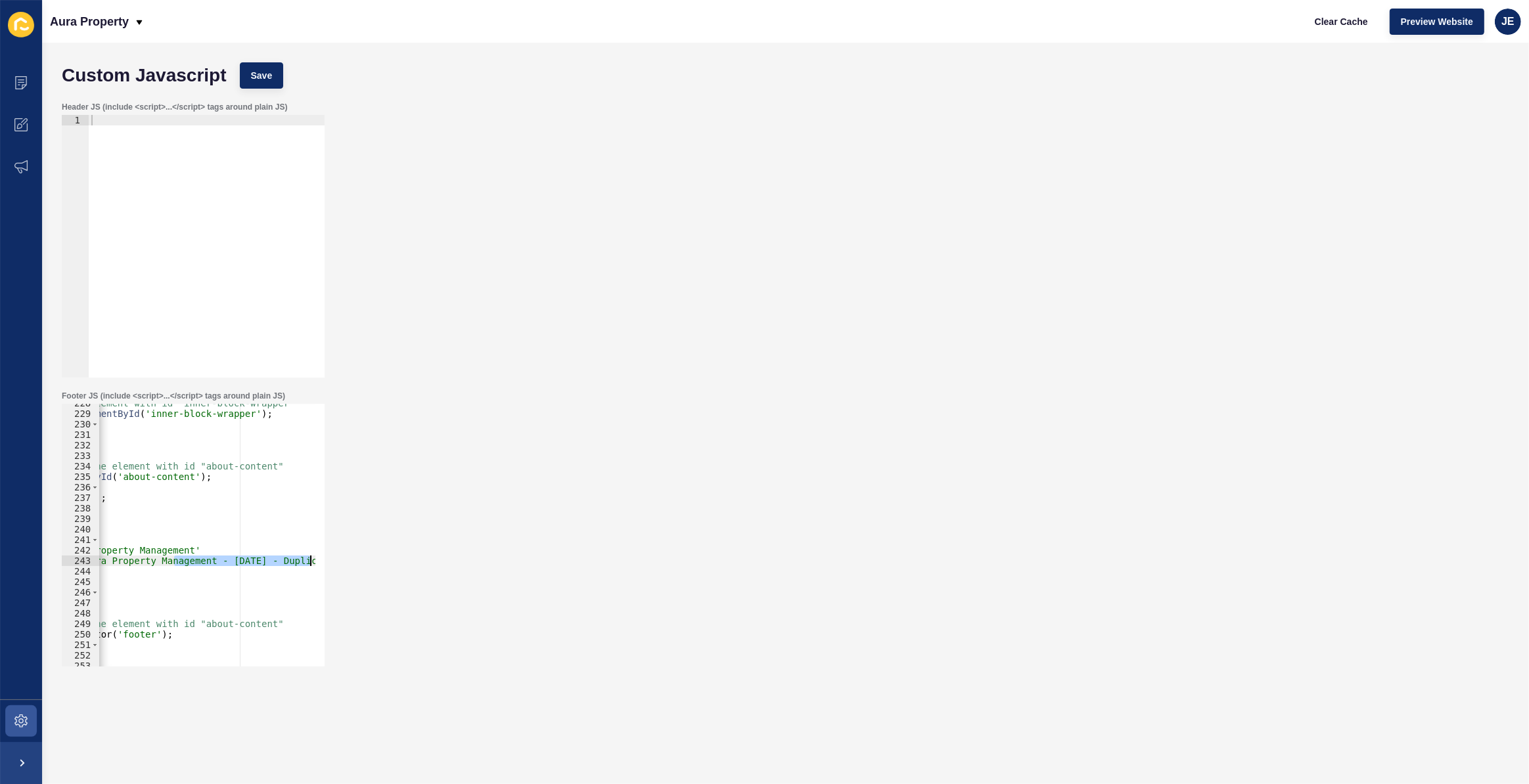
scroll to position [0, 447]
drag, startPoint x: 297, startPoint y: 565, endPoint x: 342, endPoint y: 564, distance: 45.0
click at [342, 564] on div "Footer JS (include <script>...</script> tags around plain JS) targetH1.textCont…" at bounding box center [786, 529] width 1460 height 289
paste textarea "&&"
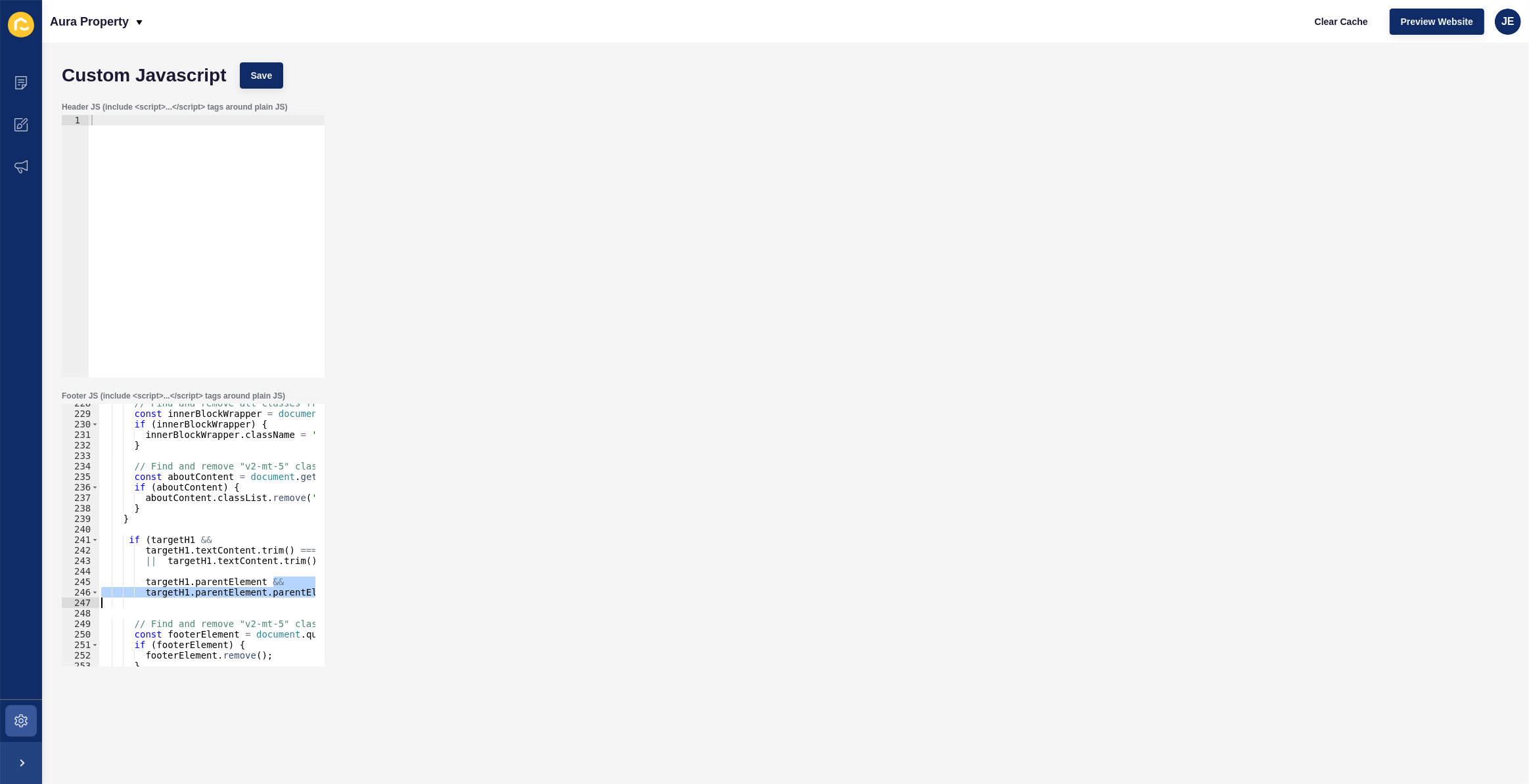
scroll to position [0, 0]
drag, startPoint x: 283, startPoint y: 584, endPoint x: 49, endPoint y: 601, distance: 234.6
click at [49, 602] on div "Custom Javascript Save Header JS (include <script>...</script> tags around plai…" at bounding box center [786, 413] width 1487 height 742
type textarea "targetH1.parentElement.parentElement) {"
click at [157, 571] on div "// Find and remove all classes from the element with id "inner-block-wrapper" c…" at bounding box center [745, 535] width 1294 height 274
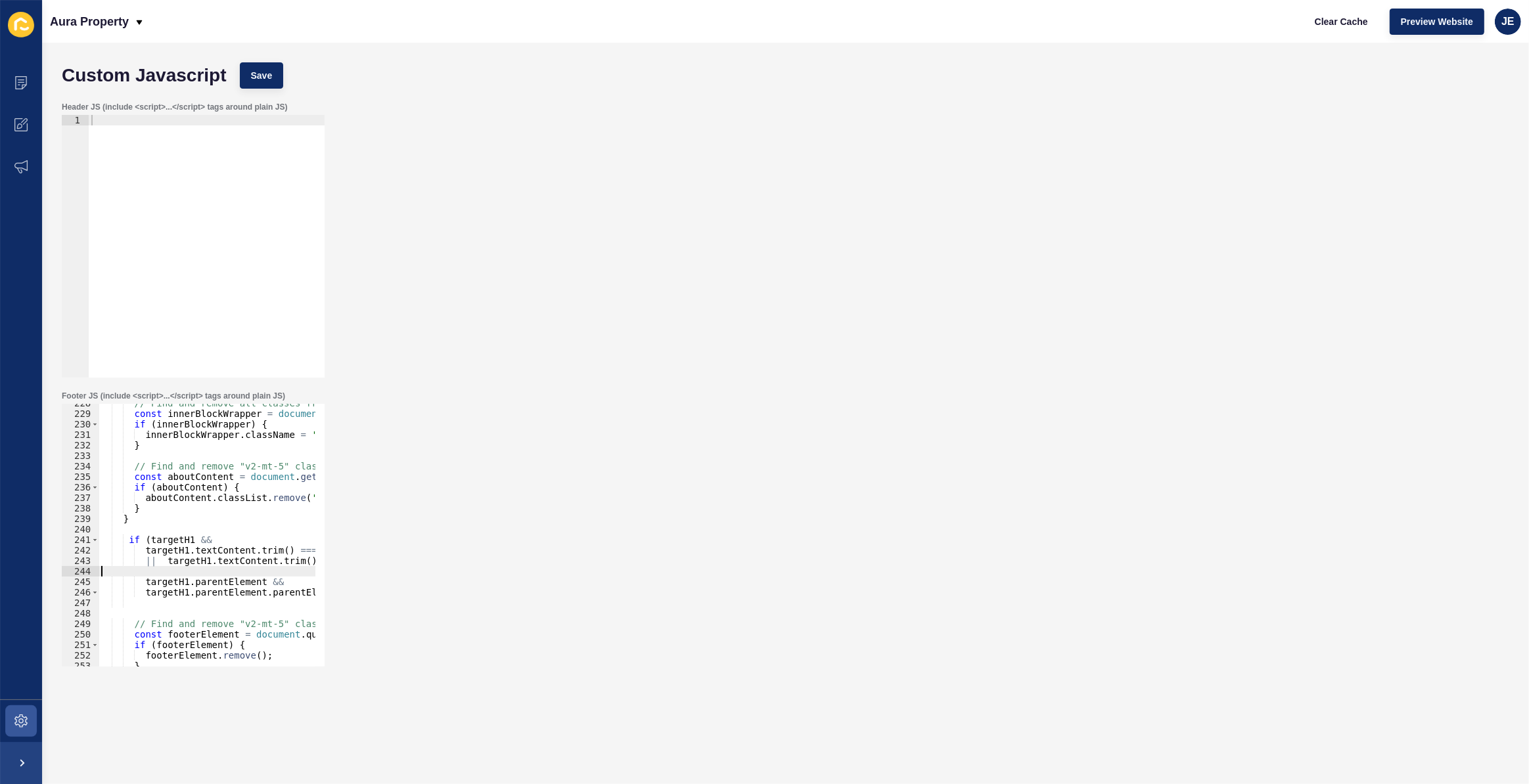
type textarea "|| targetH1.textContent.trim() === "Aura Property Management - July 2025 - Dupl…"
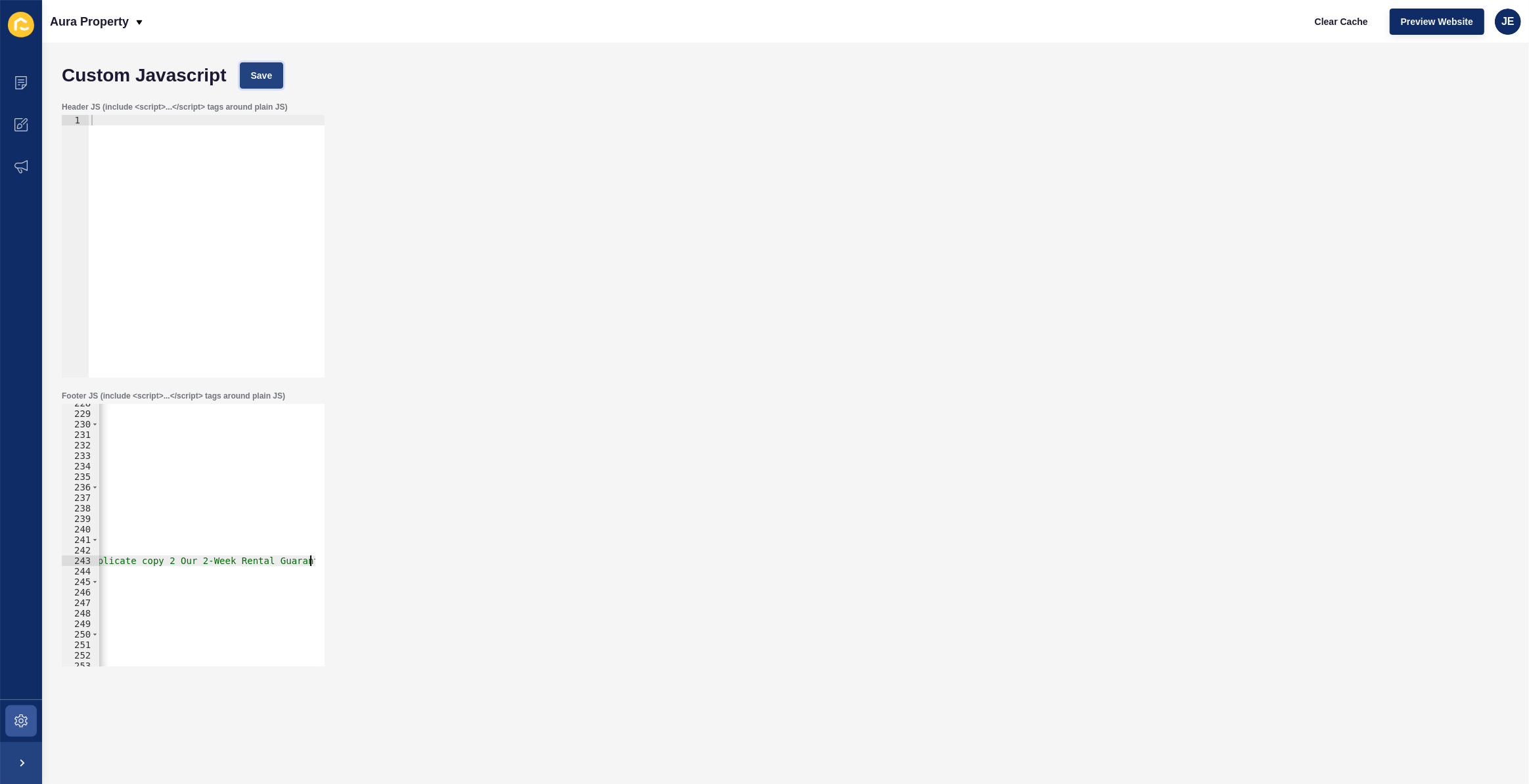
click at [271, 72] on span "Save" at bounding box center [262, 76] width 22 height 13
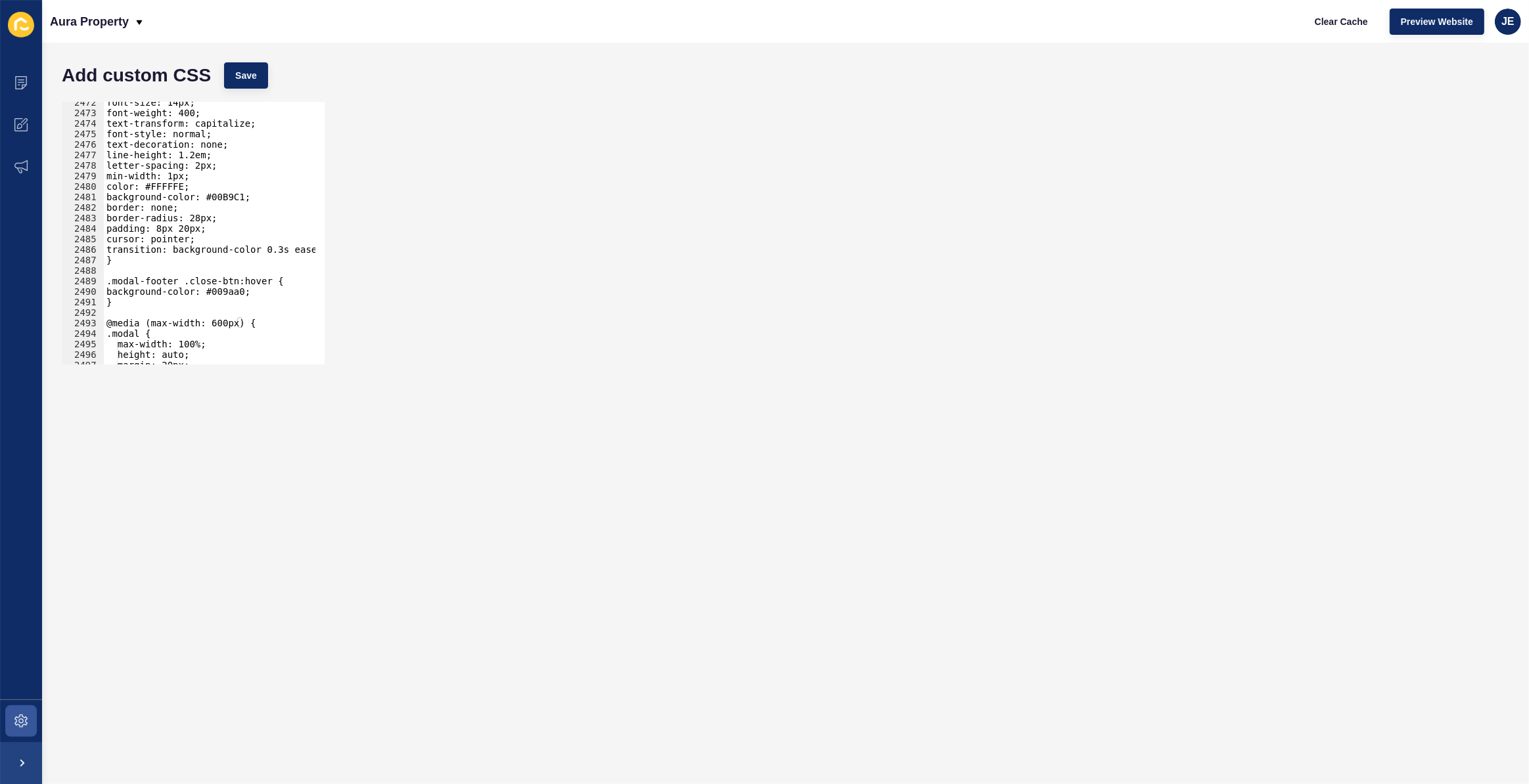
scroll to position [21270, 0]
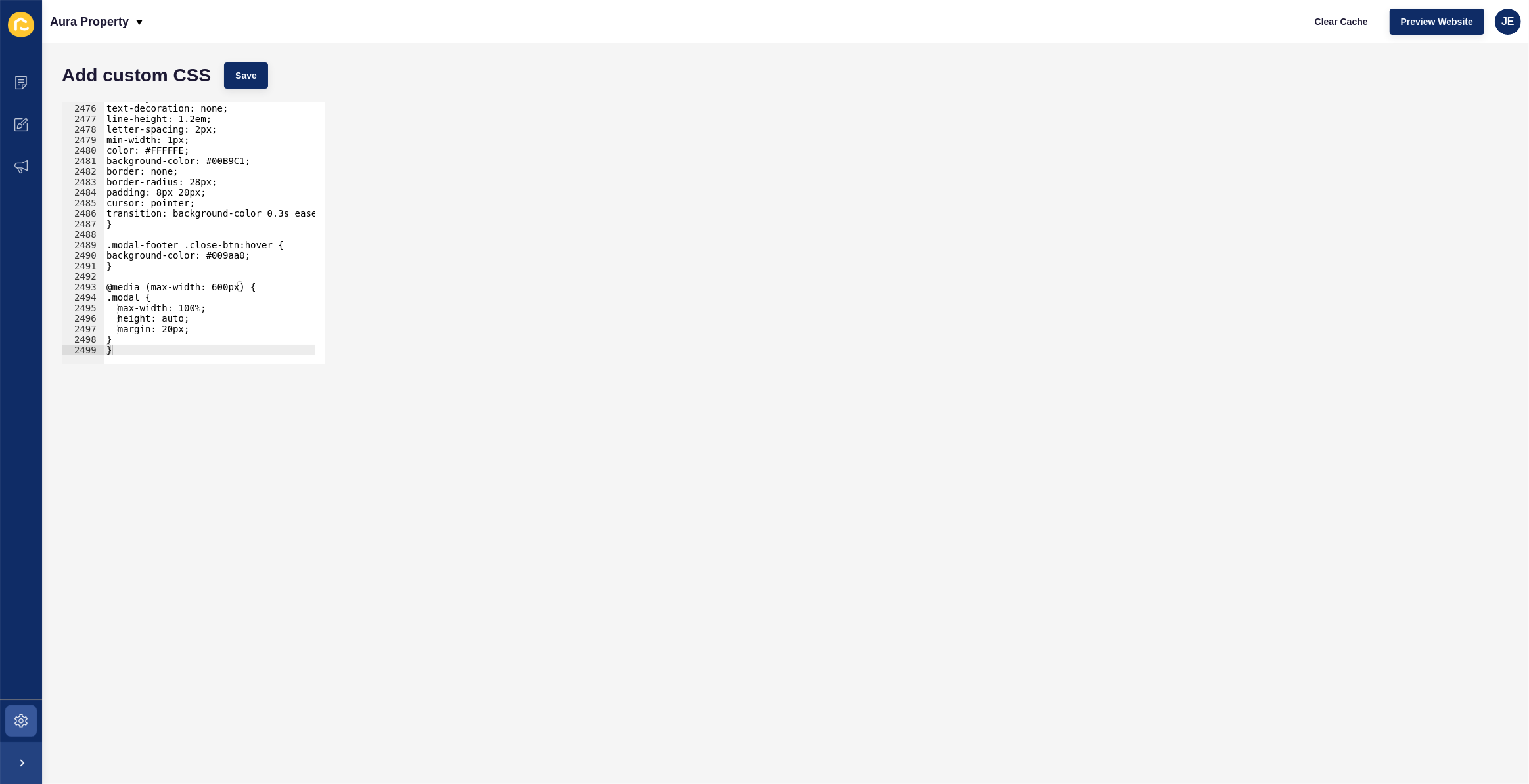
click at [249, 289] on div "font-style: normal; text-decoration: none; line-height: 1.2em; letter-spacing: …" at bounding box center [364, 229] width 521 height 274
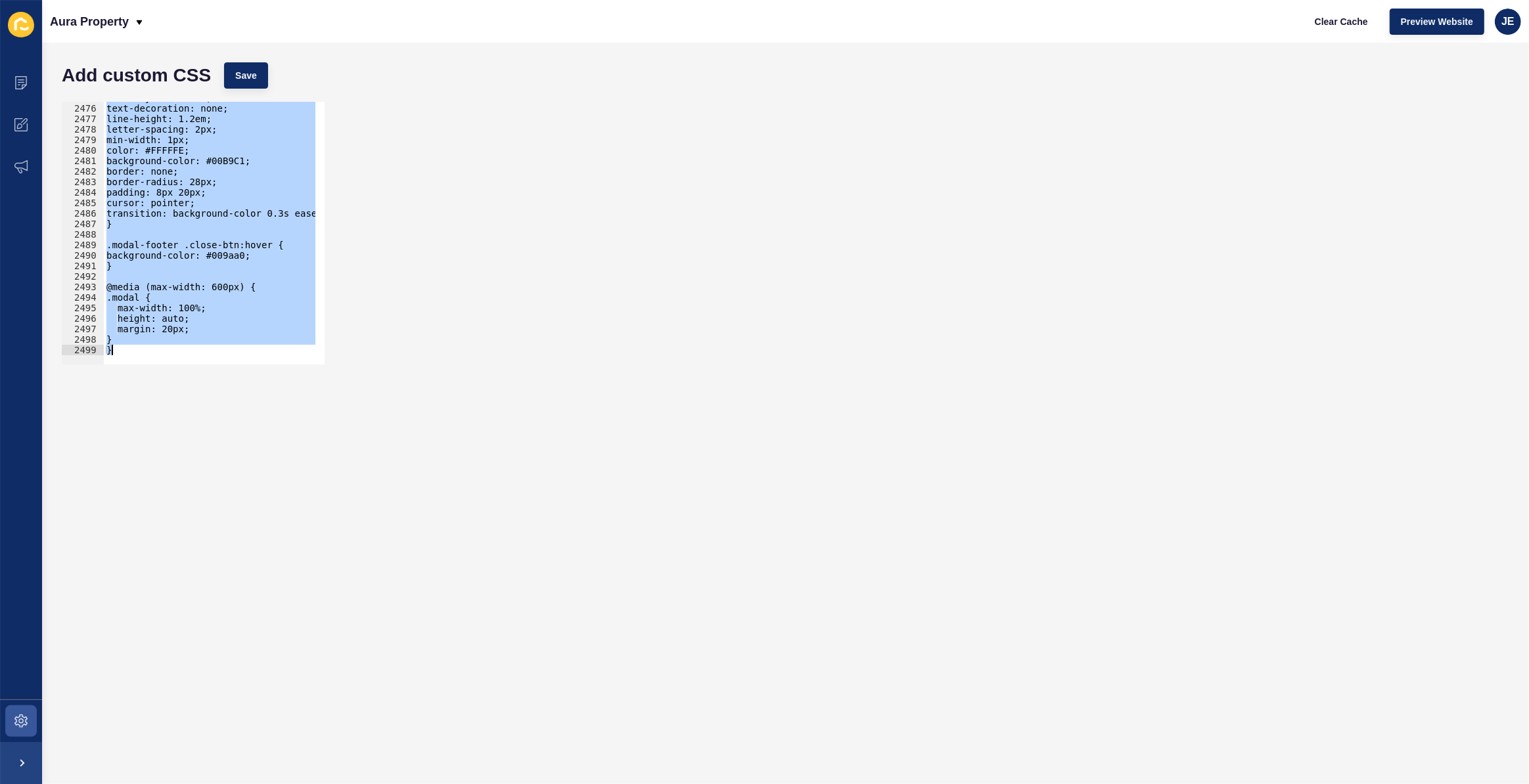
click at [238, 167] on div "font-style: normal; text-decoration: none; line-height: 1.2em; letter-spacing: …" at bounding box center [209, 233] width 212 height 262
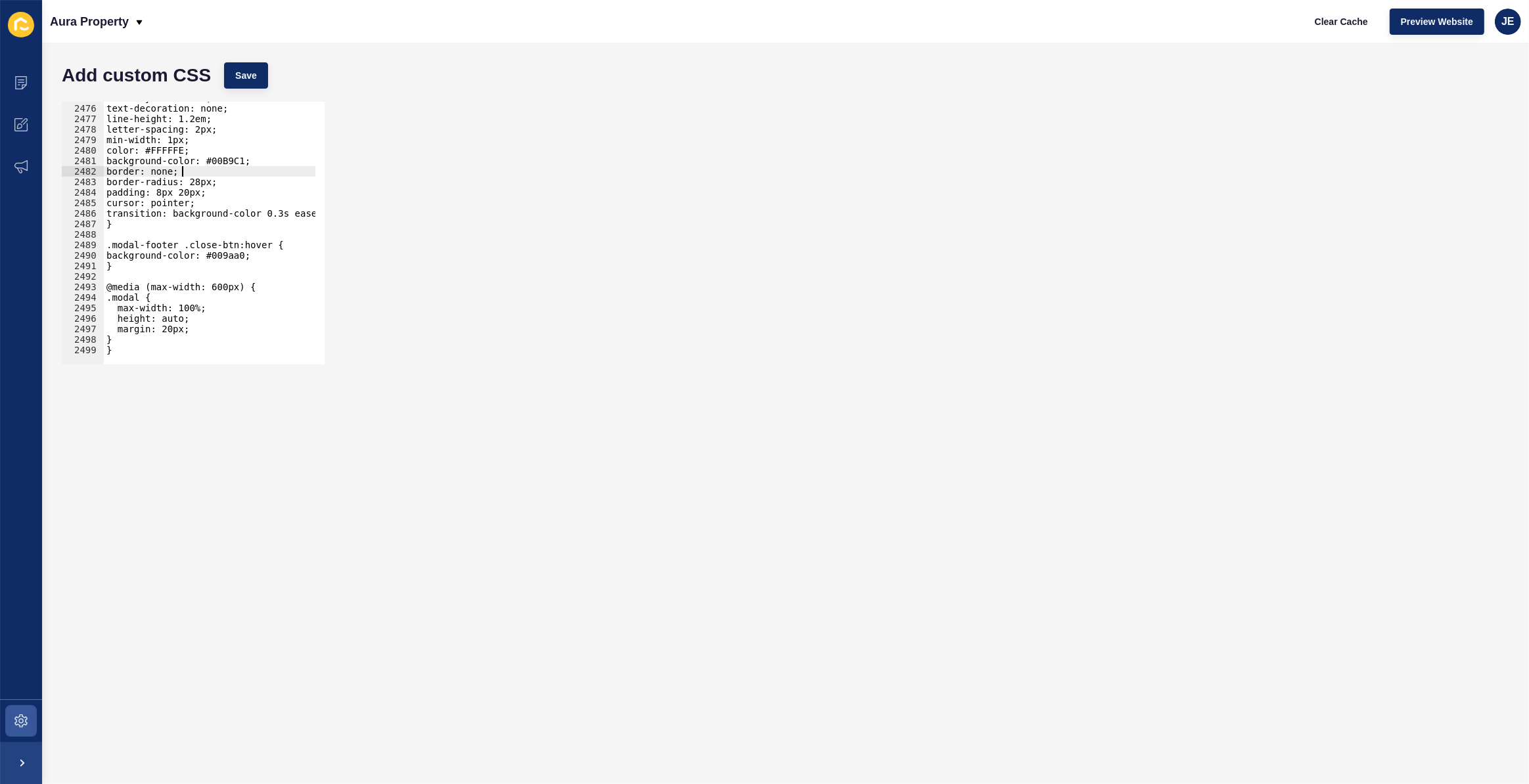
scroll to position [21227, 0]
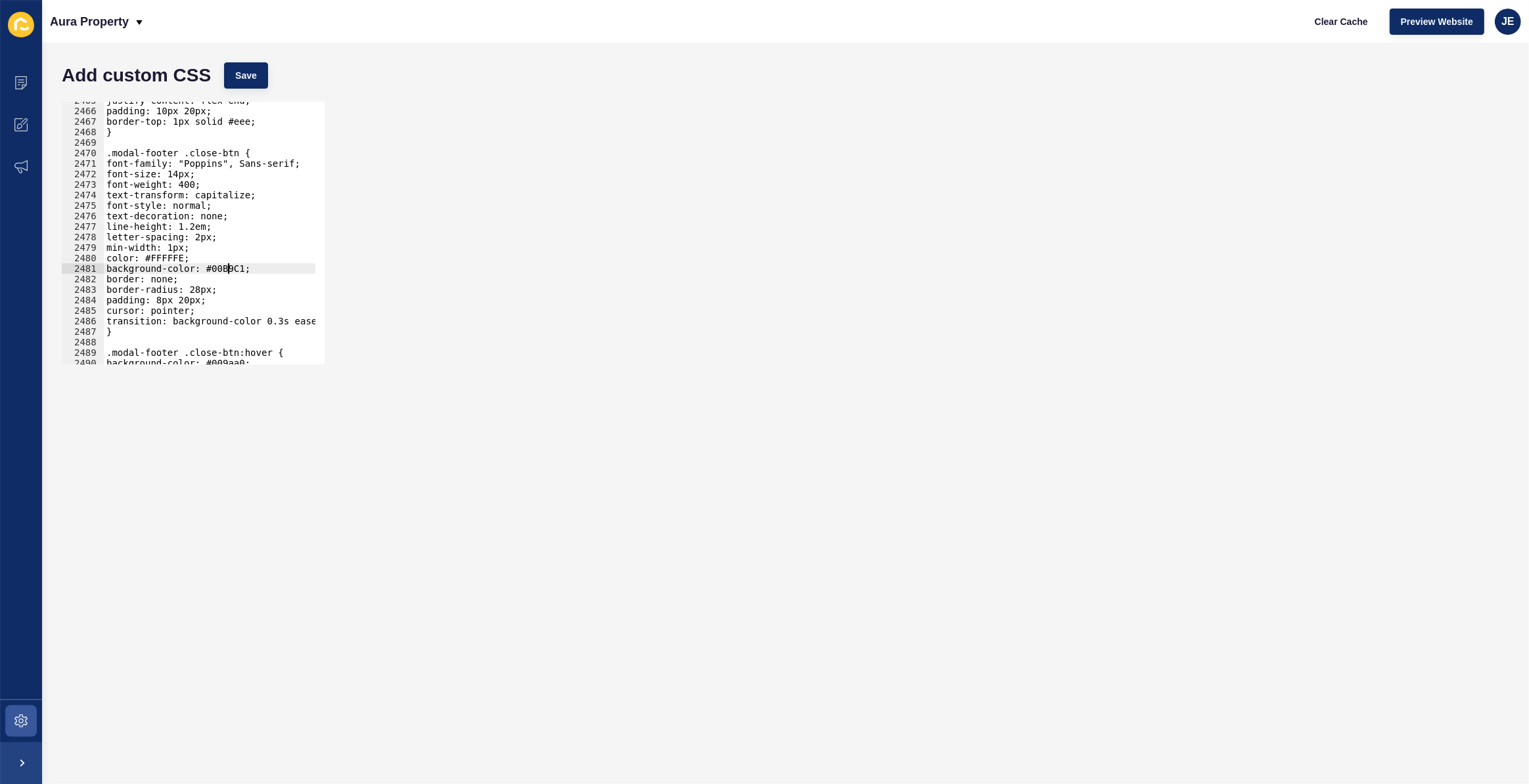
click at [226, 269] on div "justify-content: flex-end; padding: 10px 20px; border-top: 1px solid #eee; } .m…" at bounding box center [364, 232] width 521 height 274
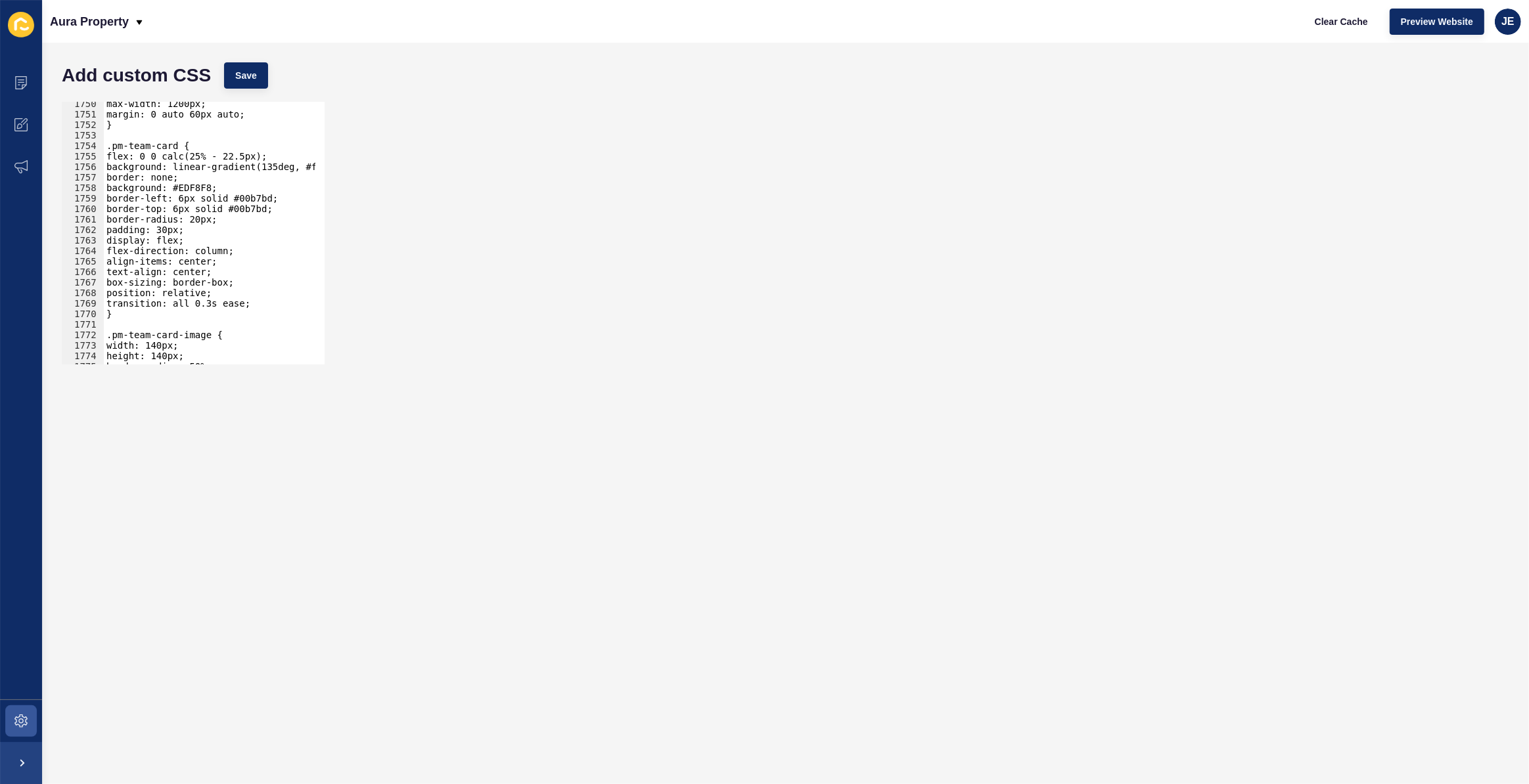
scroll to position [15067, 0]
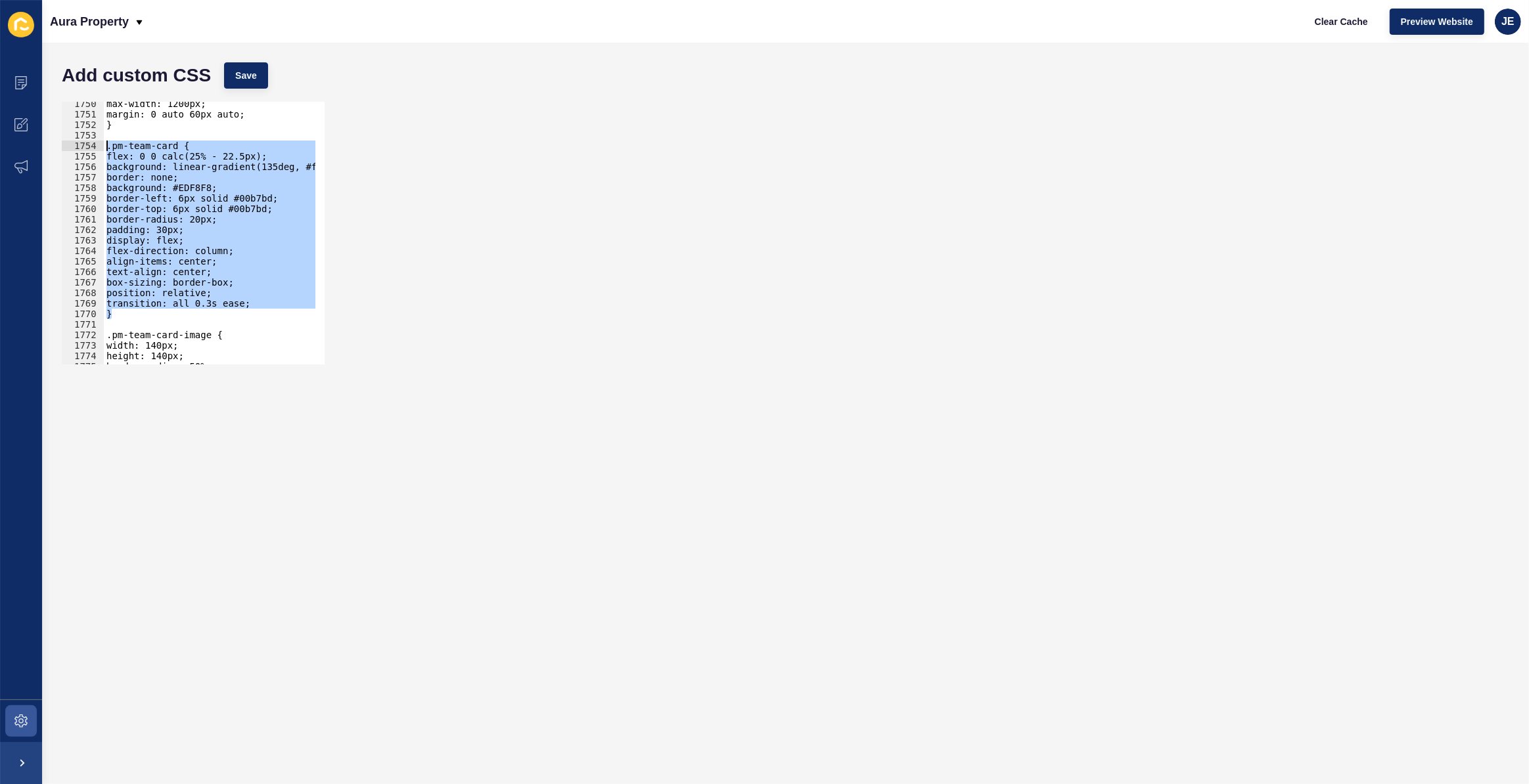
drag, startPoint x: 123, startPoint y: 313, endPoint x: 82, endPoint y: 144, distance: 173.9
click at [82, 144] on div "background-color: #00B9C1; 1750 1751 1752 1753 1754 1755 1756 1757 1758 1759 17…" at bounding box center [193, 233] width 263 height 262
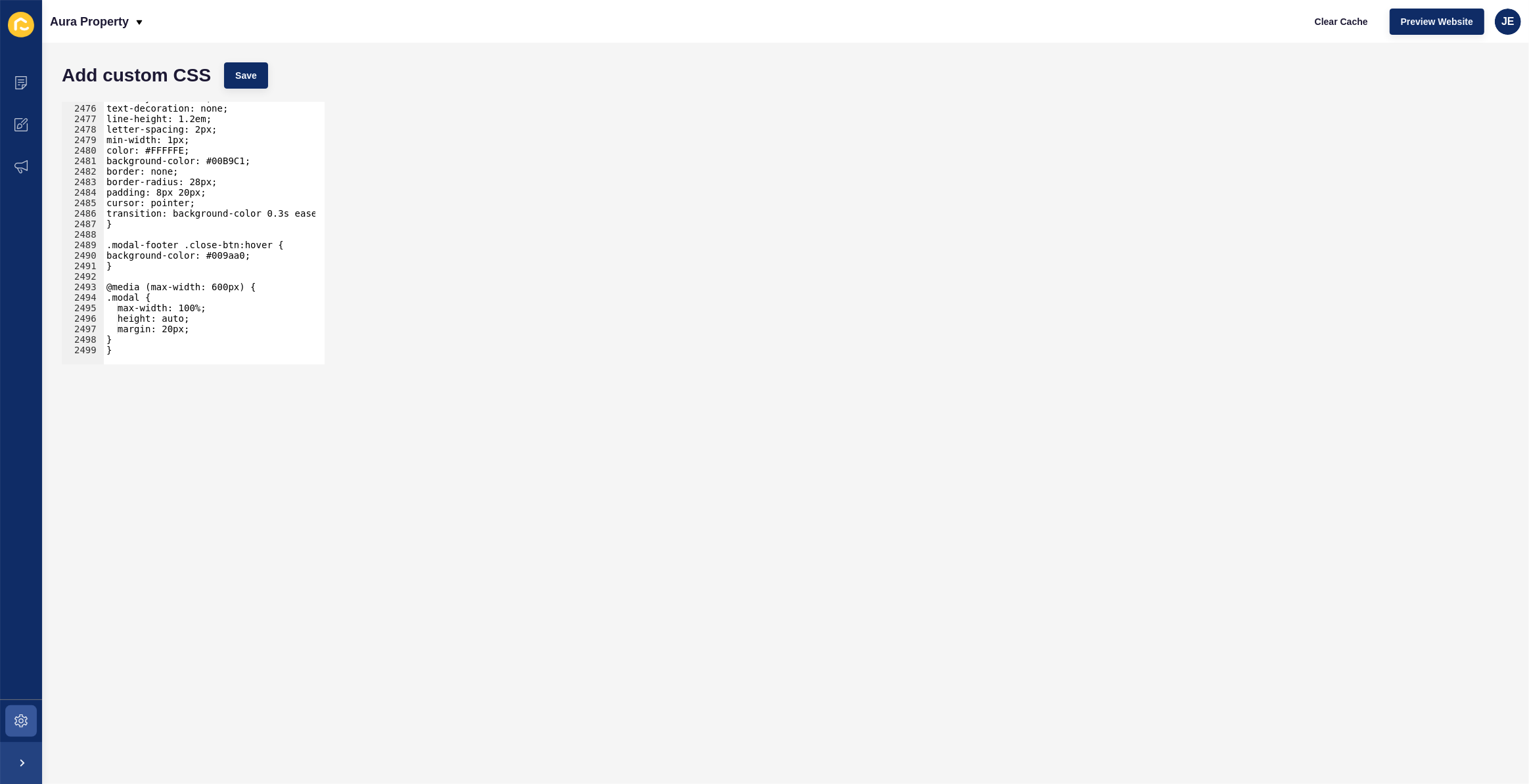
scroll to position [21270, 0]
click at [177, 350] on div "font-style: normal; text-decoration: none; line-height: 1.2em; letter-spacing: …" at bounding box center [364, 229] width 521 height 274
type textarea "}"
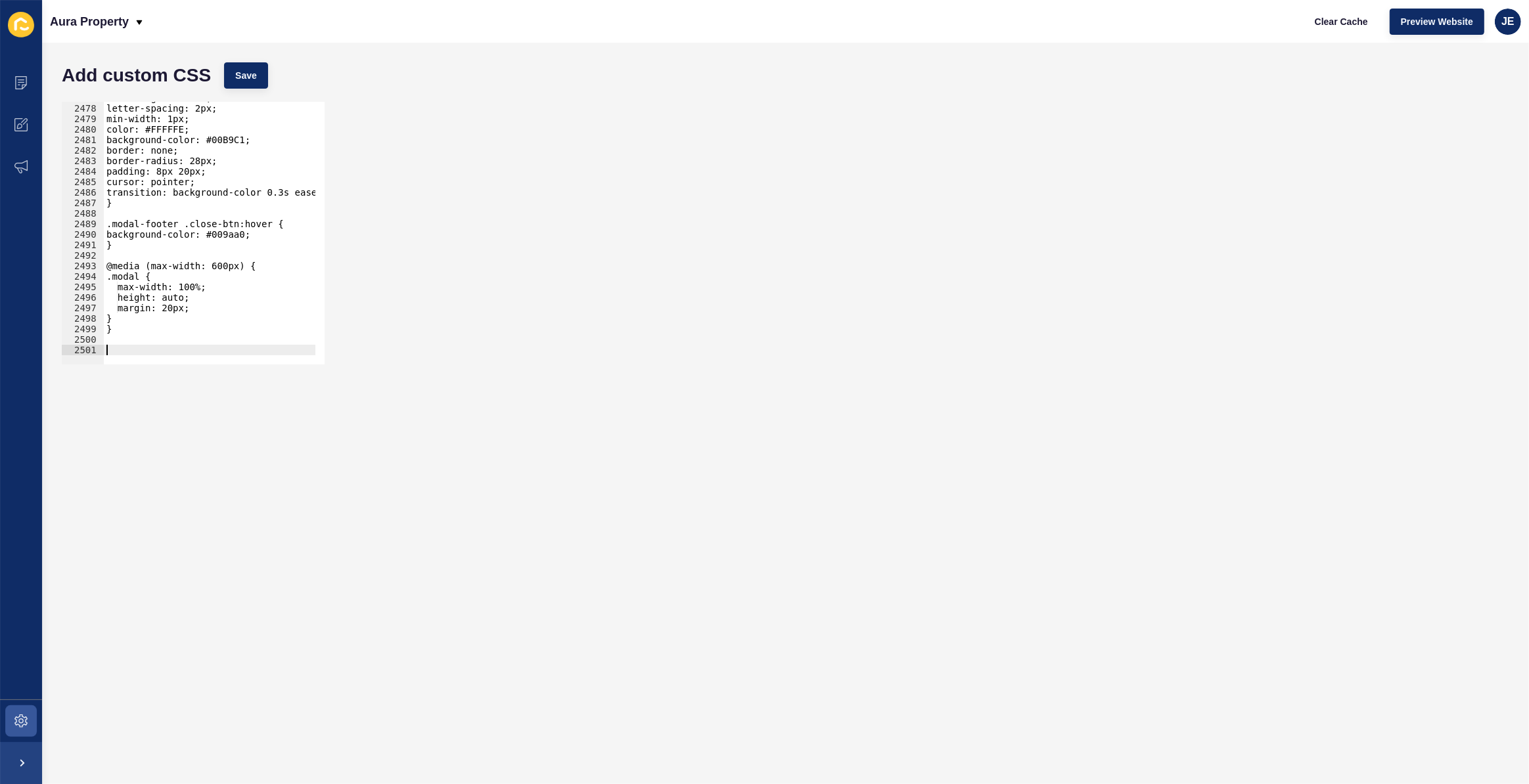
paste textarea "}"
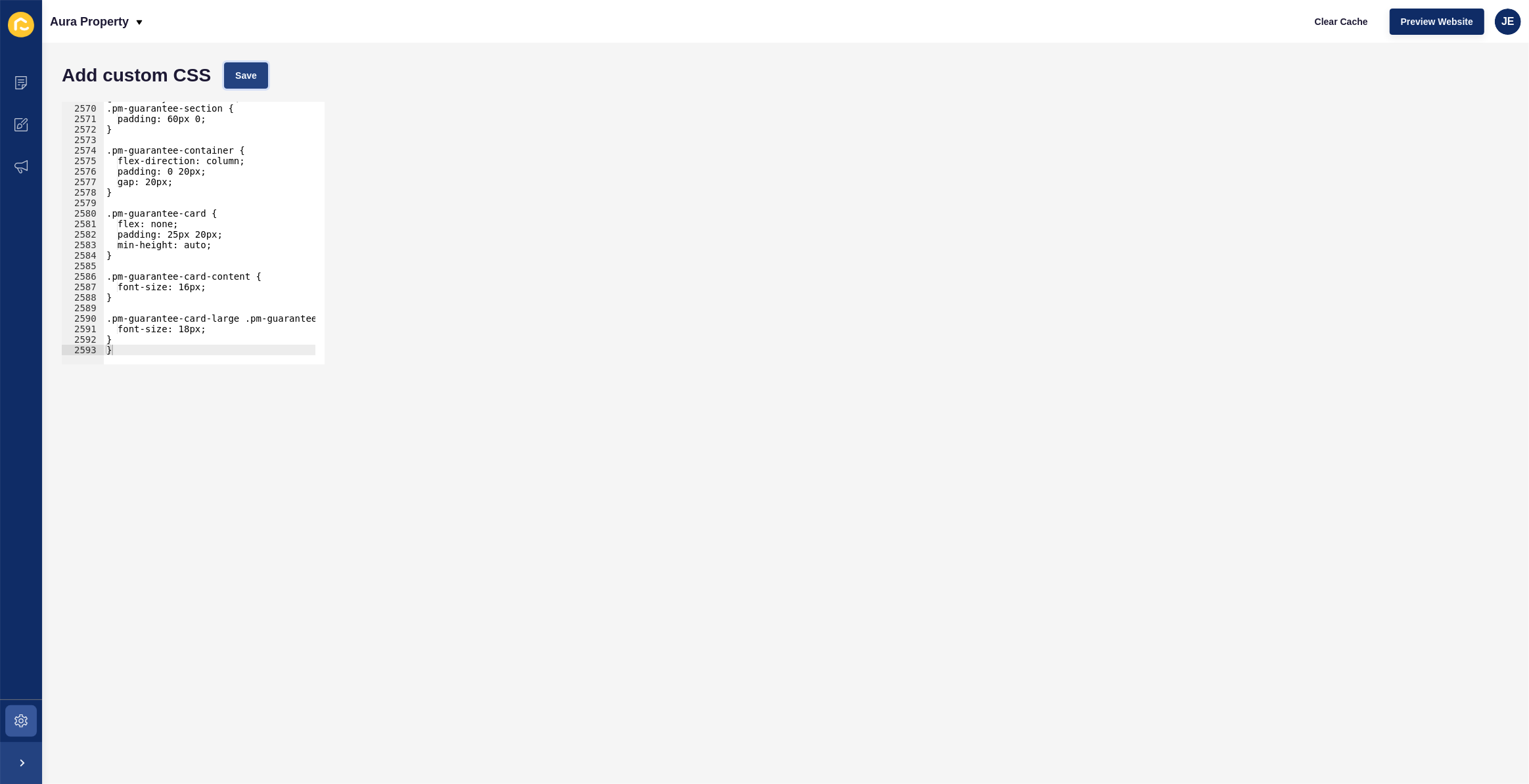
click at [258, 80] on button "Save" at bounding box center [246, 76] width 44 height 26
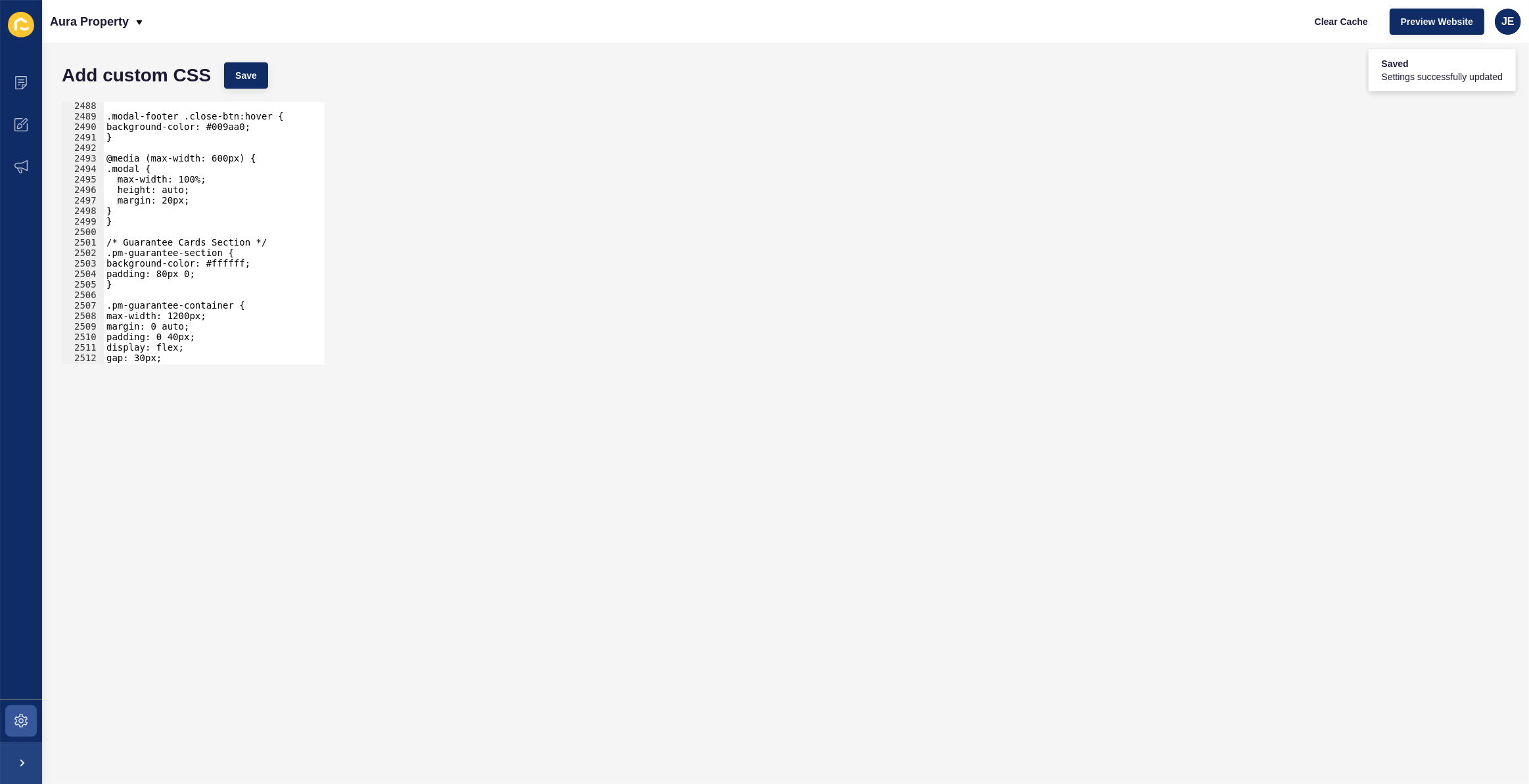
scroll to position [20644, 0]
click at [164, 276] on div ".modal-footer .close-btn:hover { background-color: #009aa0; } @media (max-width…" at bounding box center [364, 237] width 521 height 274
click at [249, 76] on span "Save" at bounding box center [246, 76] width 22 height 13
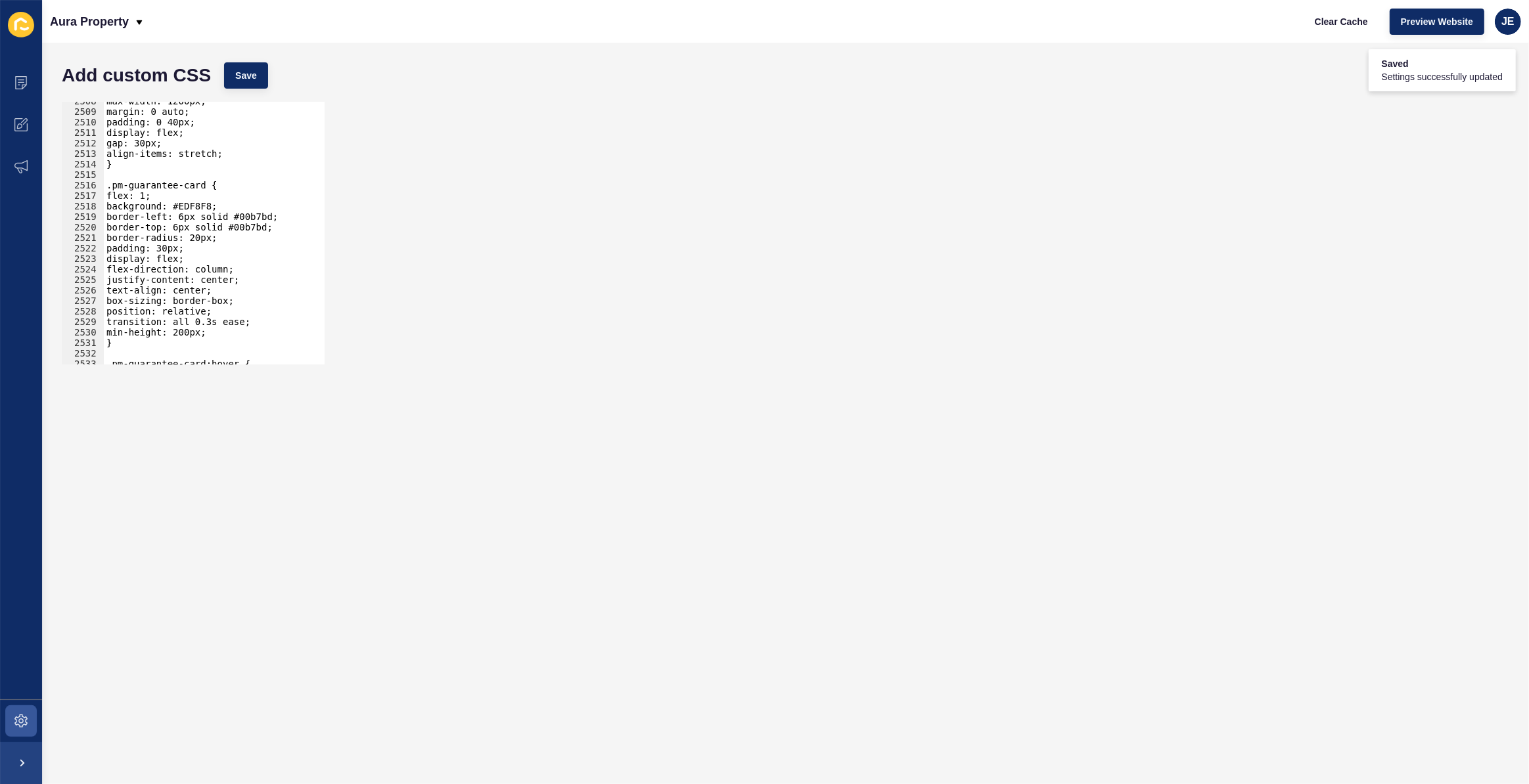
scroll to position [20814, 0]
type textarea "min-height: 200px;"
drag, startPoint x: 214, startPoint y: 330, endPoint x: 90, endPoint y: 333, distance: 124.0
click at [90, 333] on div "min-height: 200px; 2508 2509 2510 2511 2512 2513 2514 2515 2516 2517 2518 2519 …" at bounding box center [193, 233] width 263 height 262
click at [235, 84] on button "Save" at bounding box center [246, 76] width 44 height 26
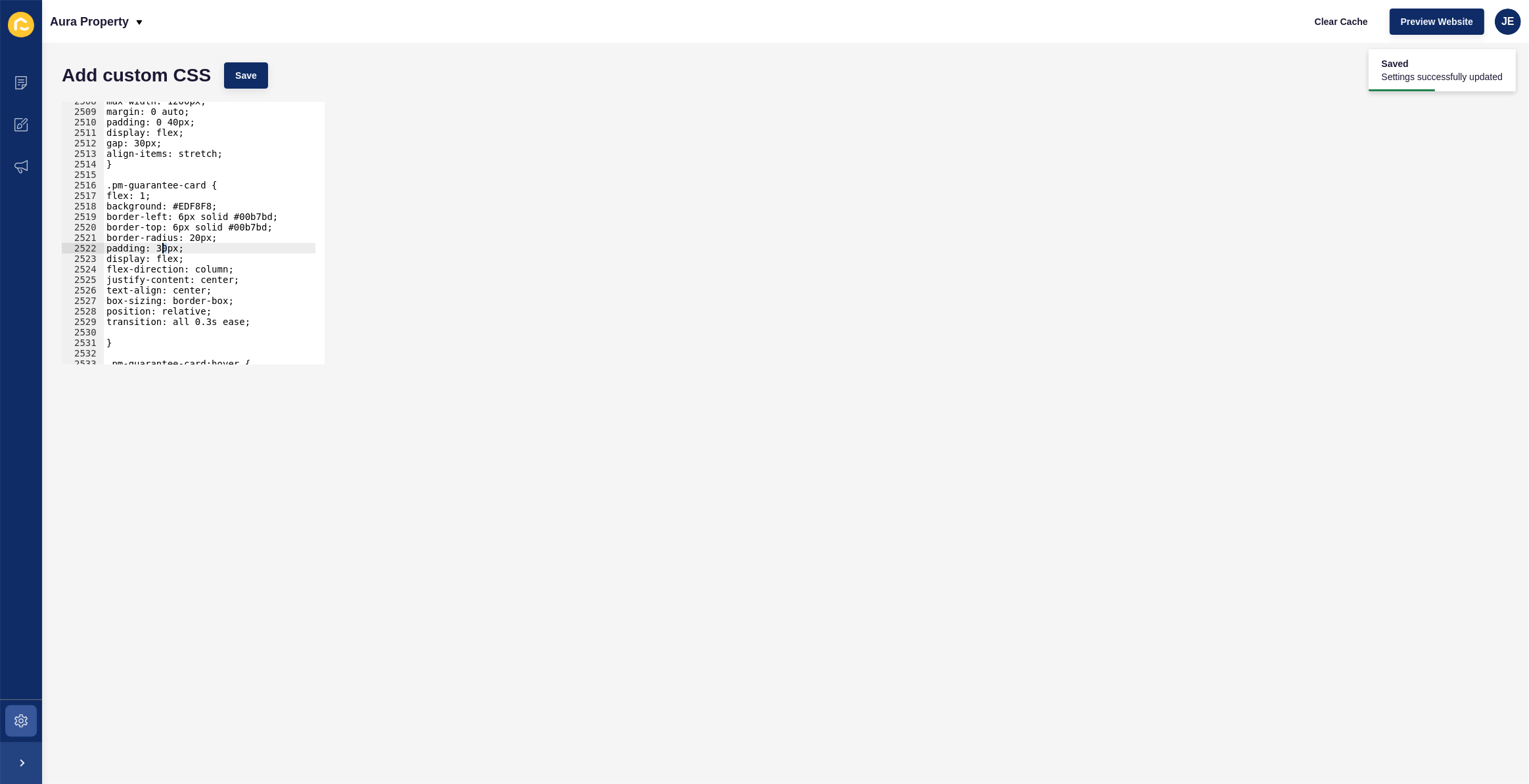
click at [162, 250] on div "max-width: 1200px; margin: 0 auto; padding: 0 40px; display: flex; gap: 30px; a…" at bounding box center [364, 233] width 521 height 274
click at [257, 71] on button "Save" at bounding box center [246, 76] width 44 height 26
click at [160, 250] on div "max-width: 1200px; margin: 0 auto; padding: 0 40px; display: flex; gap: 30px; a…" at bounding box center [364, 233] width 521 height 274
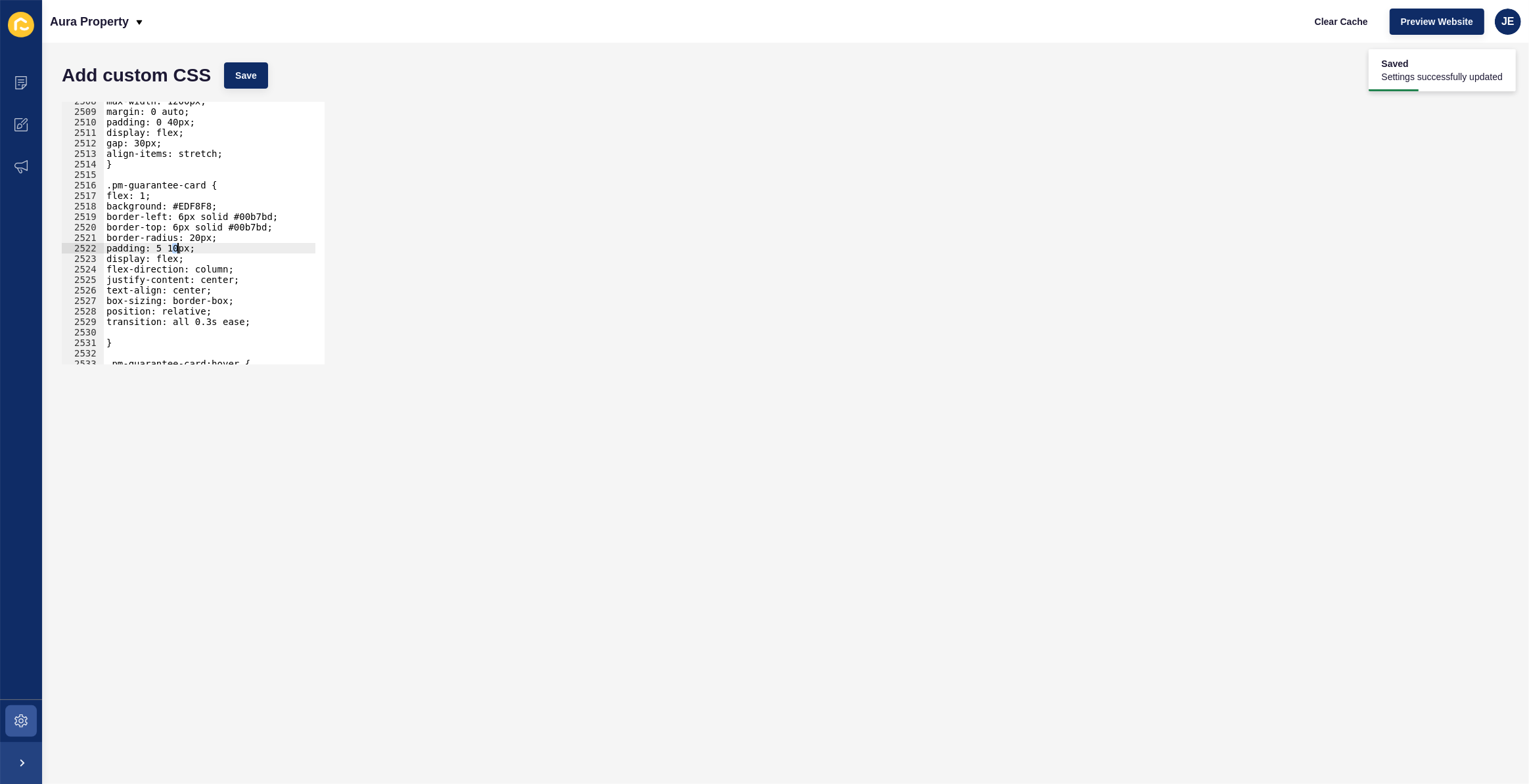
click at [177, 247] on div "max-width: 1200px; margin: 0 auto; padding: 0 40px; display: flex; gap: 30px; a…" at bounding box center [364, 233] width 521 height 274
click at [254, 84] on button "Save" at bounding box center [246, 76] width 44 height 26
click at [163, 251] on div "max-width: 1200px; margin: 0 auto; padding: 0 40px; display: flex; gap: 30px; a…" at bounding box center [364, 233] width 521 height 274
click at [166, 250] on div "max-width: 1200px; margin: 0 auto; padding: 0 40px; display: flex; gap: 30px; a…" at bounding box center [364, 233] width 521 height 274
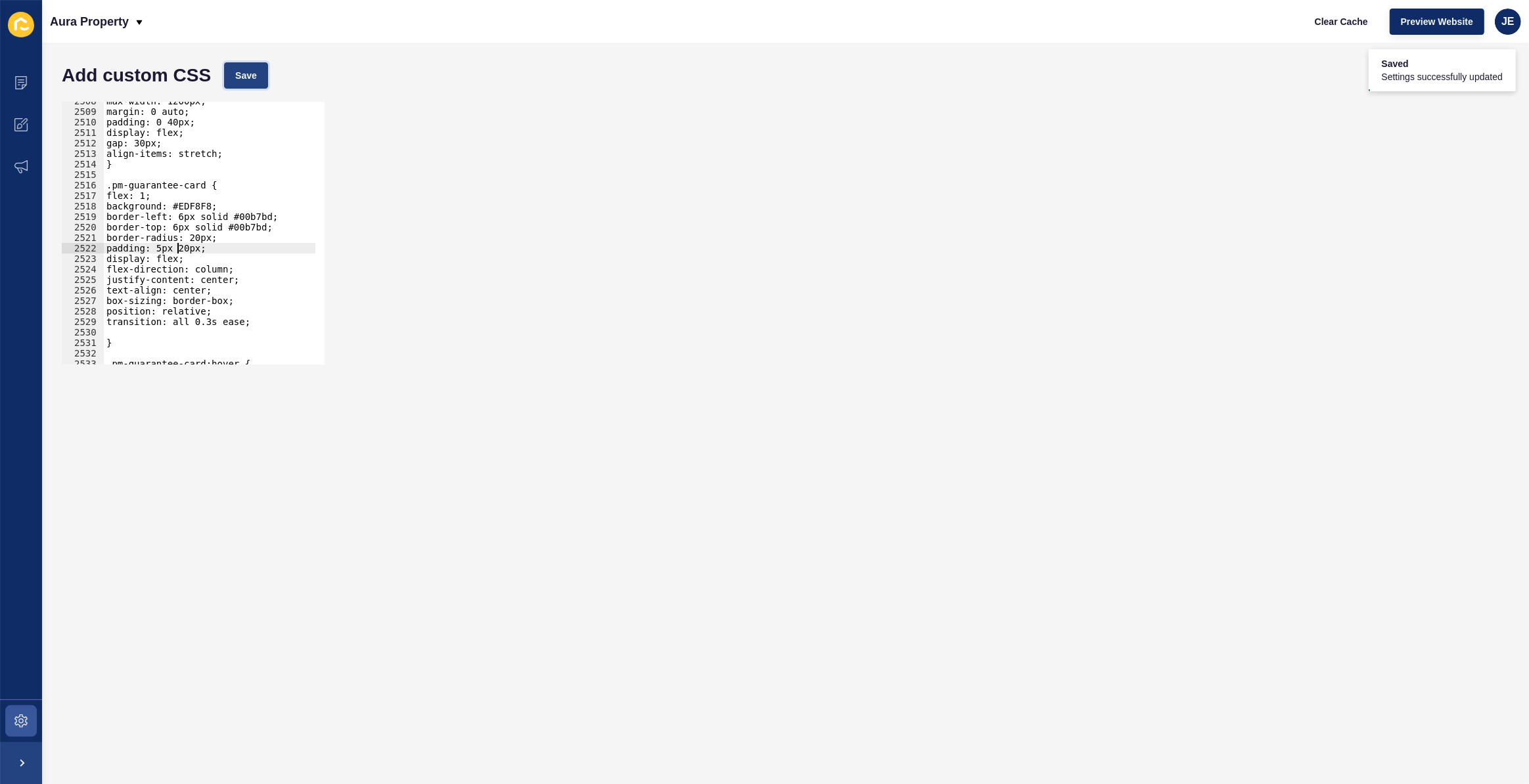
click at [255, 79] on span "Save" at bounding box center [246, 76] width 22 height 13
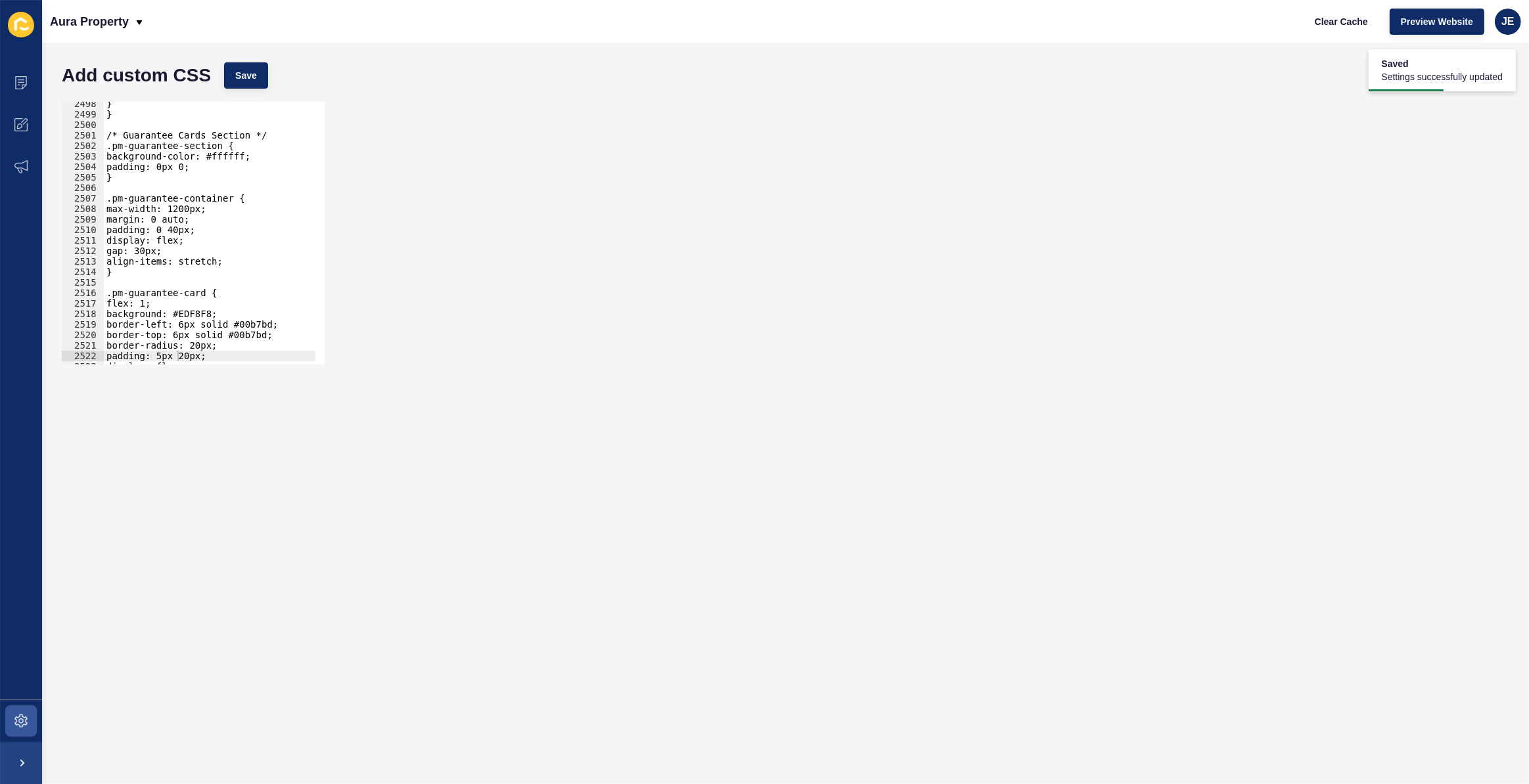
scroll to position [20701, 0]
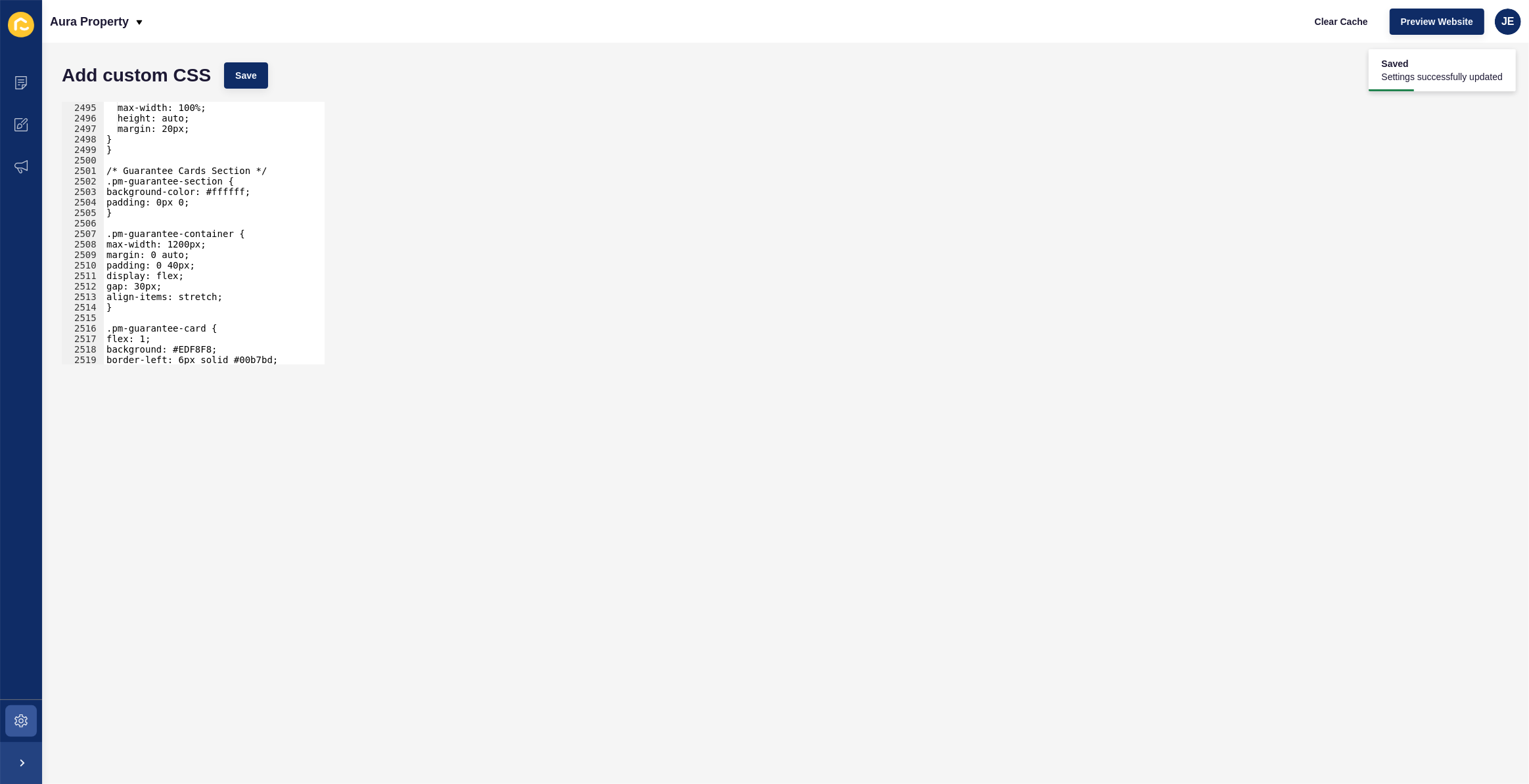
click at [162, 200] on div ".modal { max-width: 100%; height: auto; margin: 20px; } } /* Guarantee Cards Se…" at bounding box center [364, 229] width 521 height 274
click at [245, 78] on span "Save" at bounding box center [246, 76] width 22 height 13
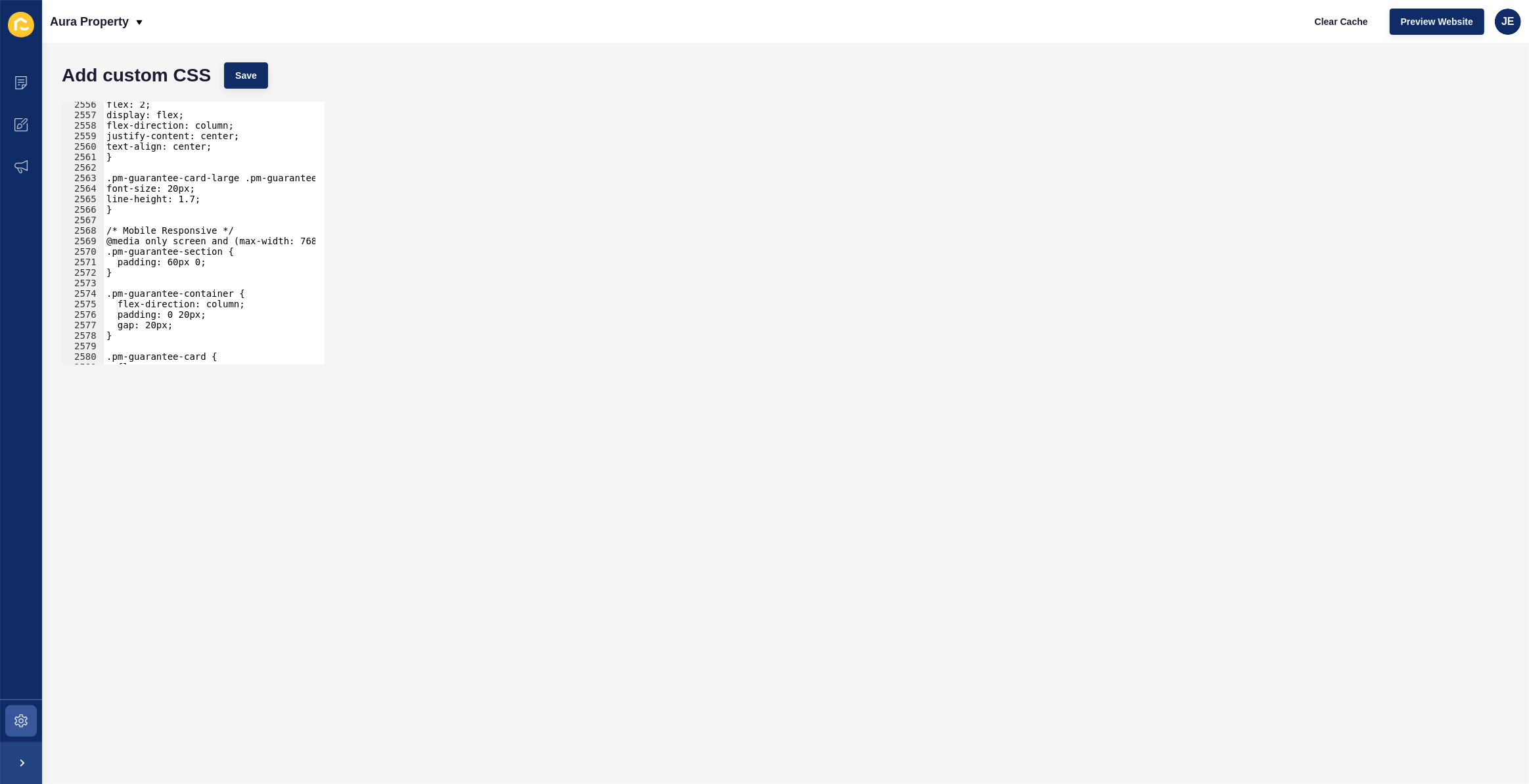
scroll to position [21270, 0]
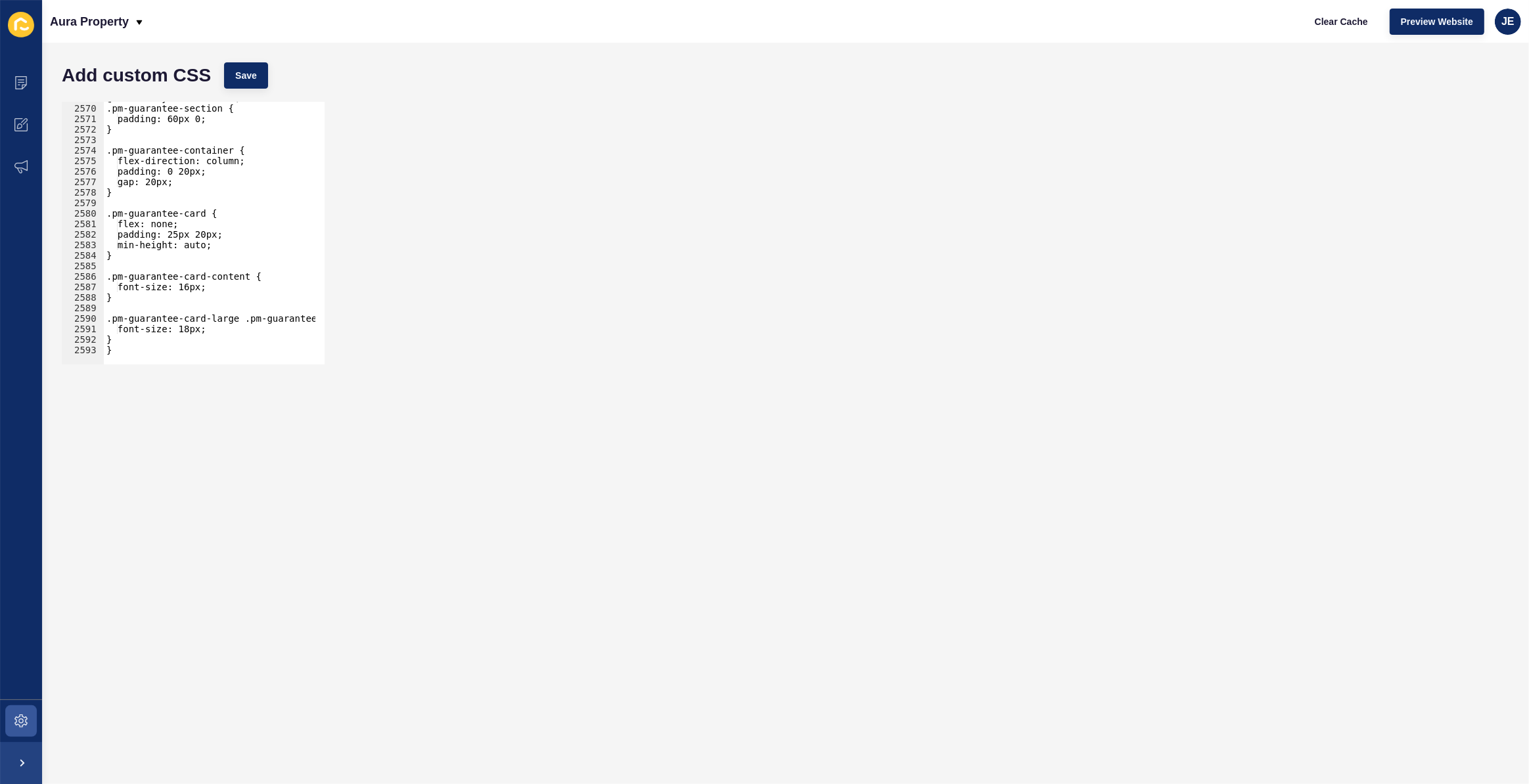
type textarea "}"
click at [218, 352] on div "} 2569 2570 2571 2572 2573 2574 2575 2576 2577 2578 2579 2580 2581 2582 2583 25…" at bounding box center [193, 233] width 263 height 262
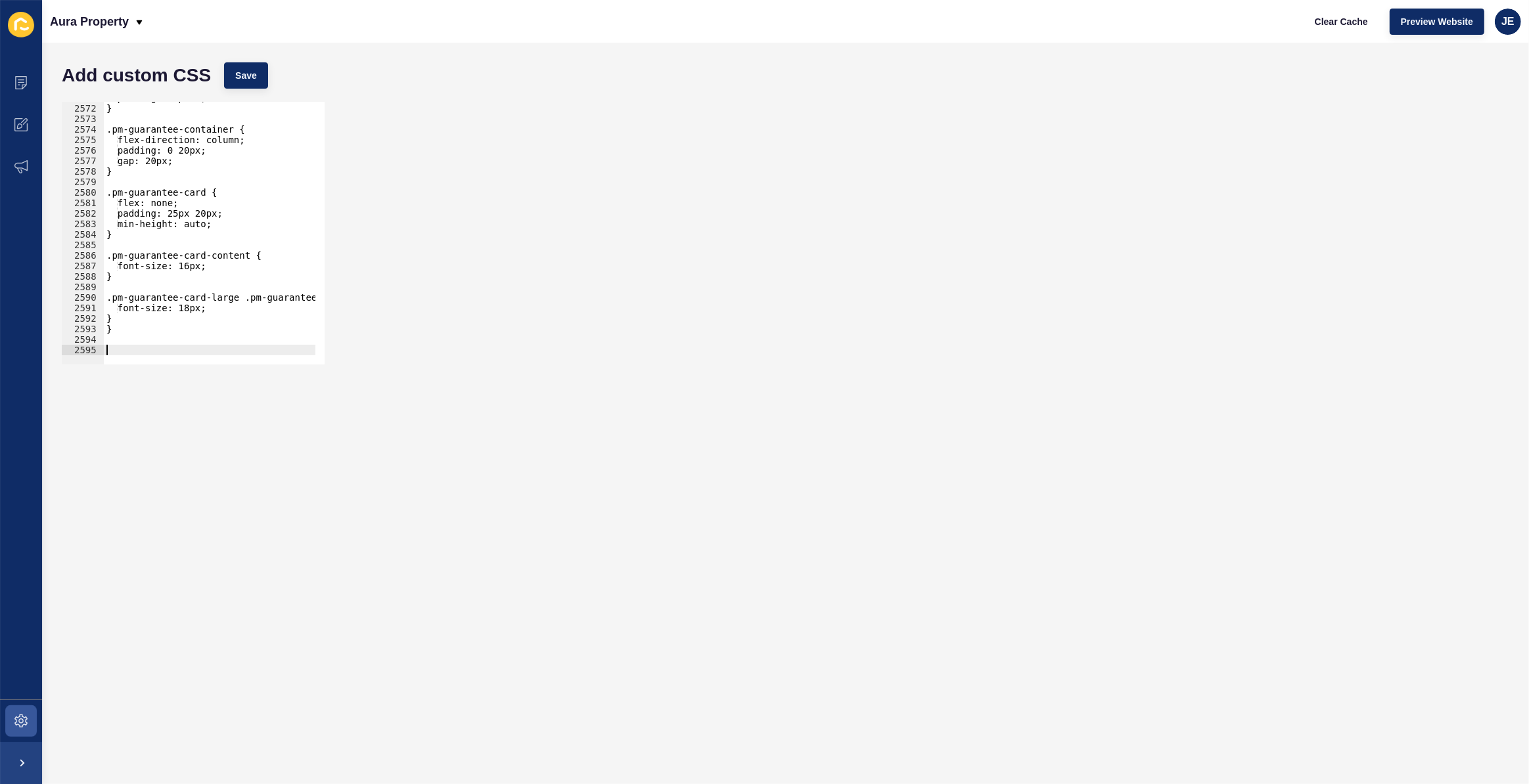
paste textarea "}"
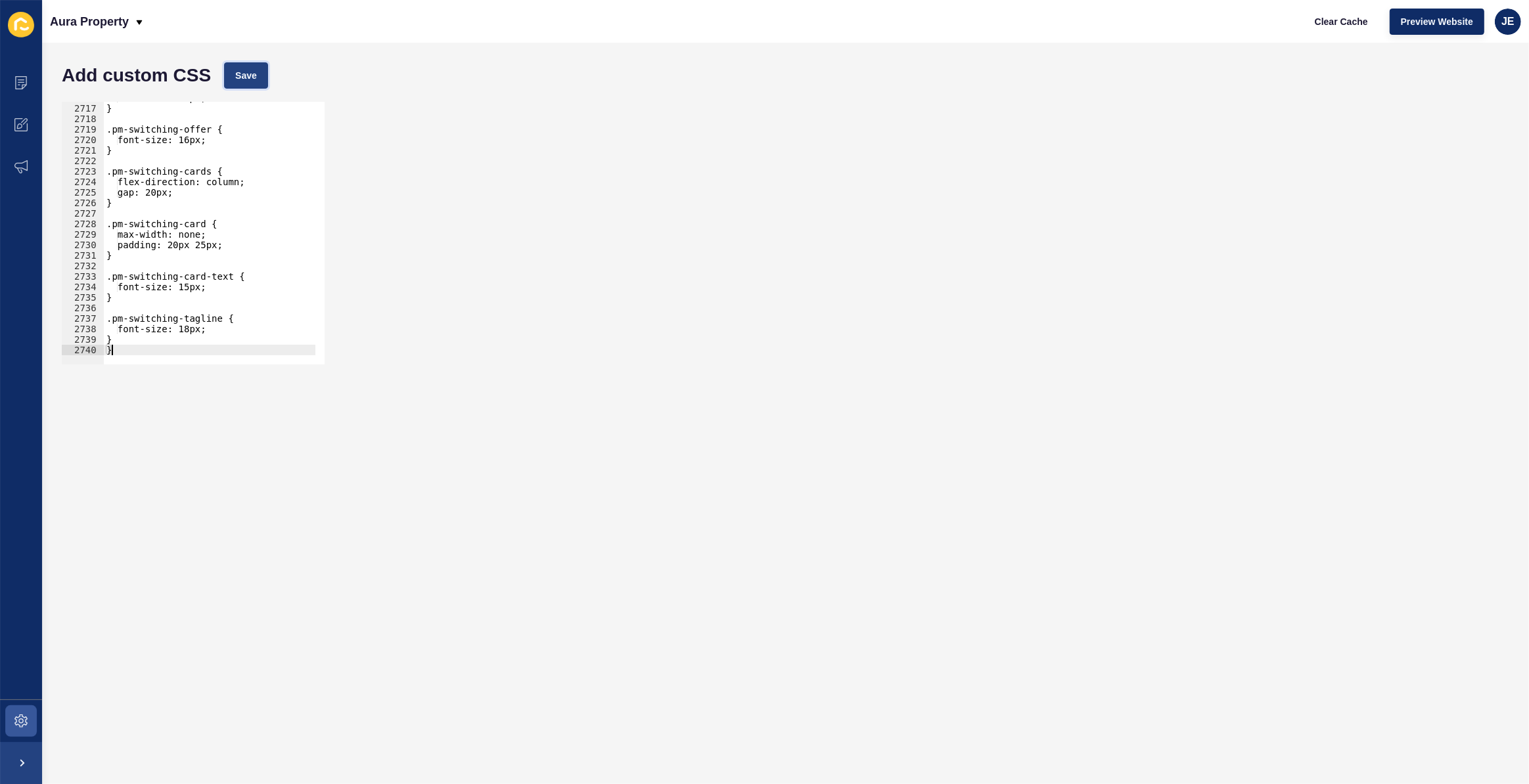
click at [258, 82] on button "Save" at bounding box center [246, 76] width 44 height 26
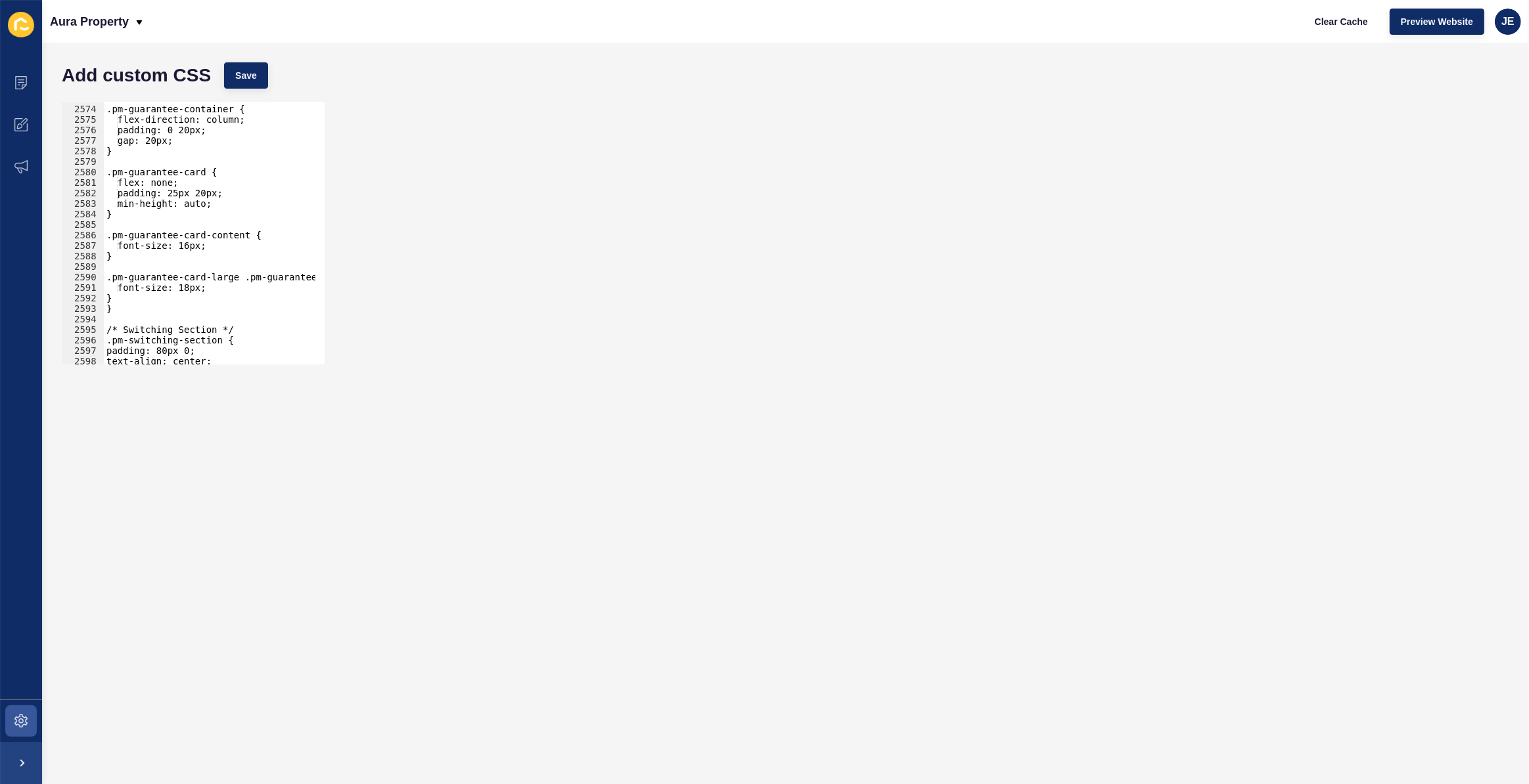
scroll to position [20343, 0]
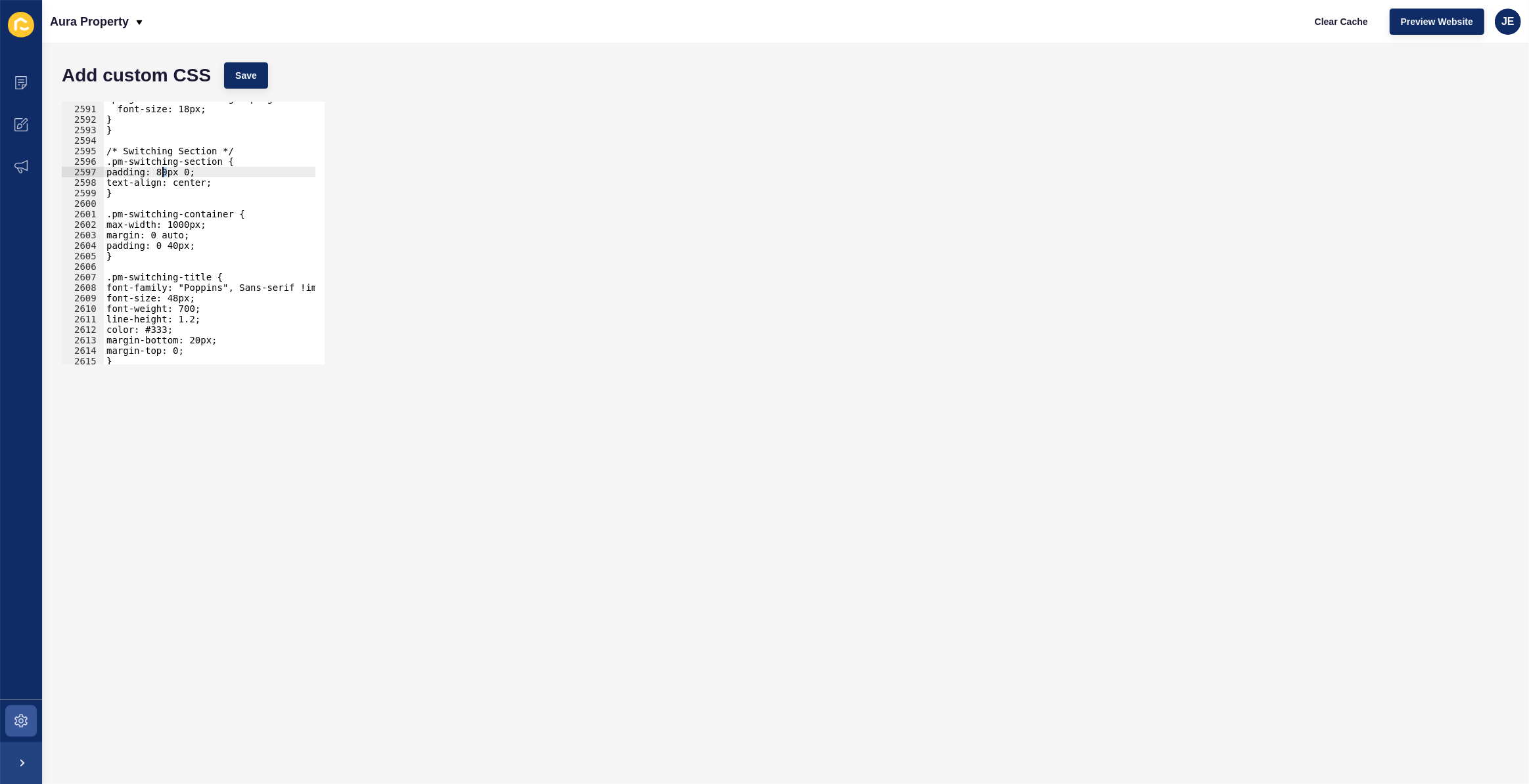
click at [162, 175] on div ".pm-guarantee-card-large .pm-guarantee-card-content { font-size: 18px; } } /* S…" at bounding box center [364, 230] width 521 height 274
drag, startPoint x: 180, startPoint y: 171, endPoint x: 162, endPoint y: 173, distance: 18.1
click at [162, 173] on div ".pm-guarantee-card-large .pm-guarantee-card-content { font-size: 18px; } } /* S…" at bounding box center [364, 230] width 521 height 274
drag, startPoint x: 181, startPoint y: 298, endPoint x: 172, endPoint y: 300, distance: 9.2
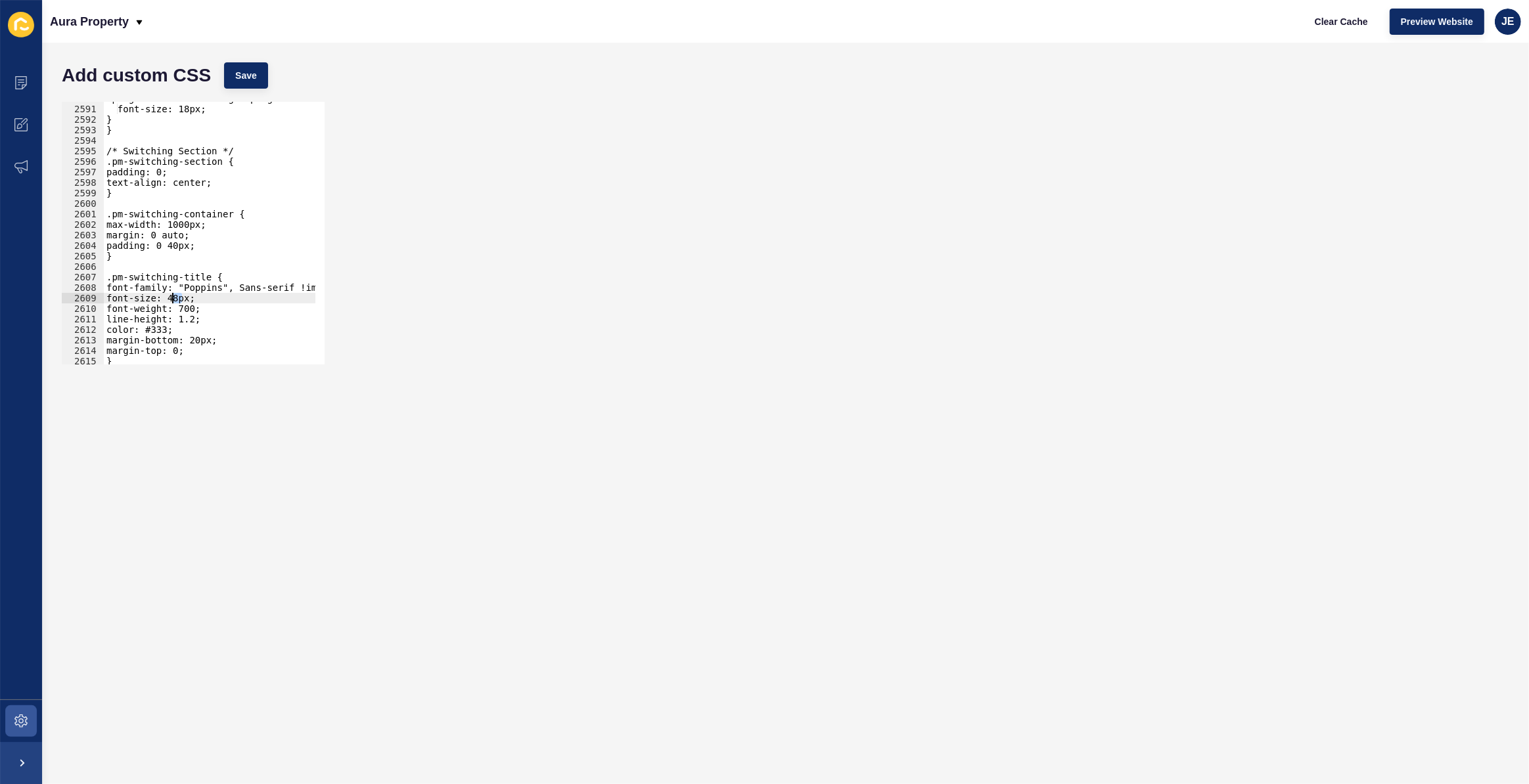
click at [172, 300] on div ".pm-guarantee-card-large .pm-guarantee-card-content { font-size: 18px; } } /* S…" at bounding box center [364, 230] width 521 height 274
click at [191, 297] on div ".pm-guarantee-card-large .pm-guarantee-card-content { font-size: 18px; } } /* S…" at bounding box center [364, 230] width 521 height 274
click at [259, 80] on button "Save" at bounding box center [246, 76] width 44 height 26
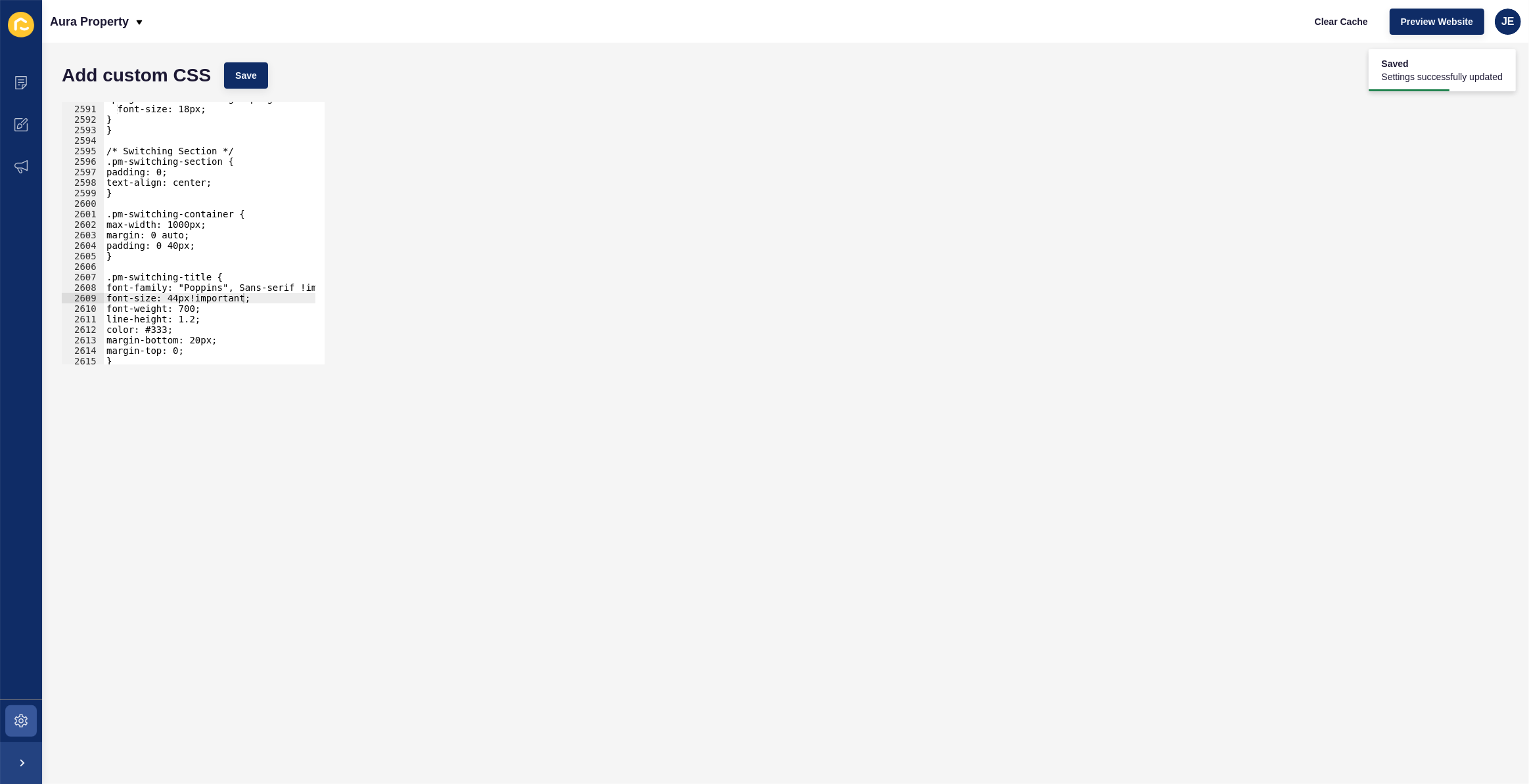
scroll to position [20343, 0]
click at [162, 169] on div ".pm-guarantee-card-large .pm-guarantee-card-content { font-size: 18px; } } /* S…" at bounding box center [364, 230] width 521 height 274
click at [257, 79] on button "Save" at bounding box center [246, 76] width 44 height 26
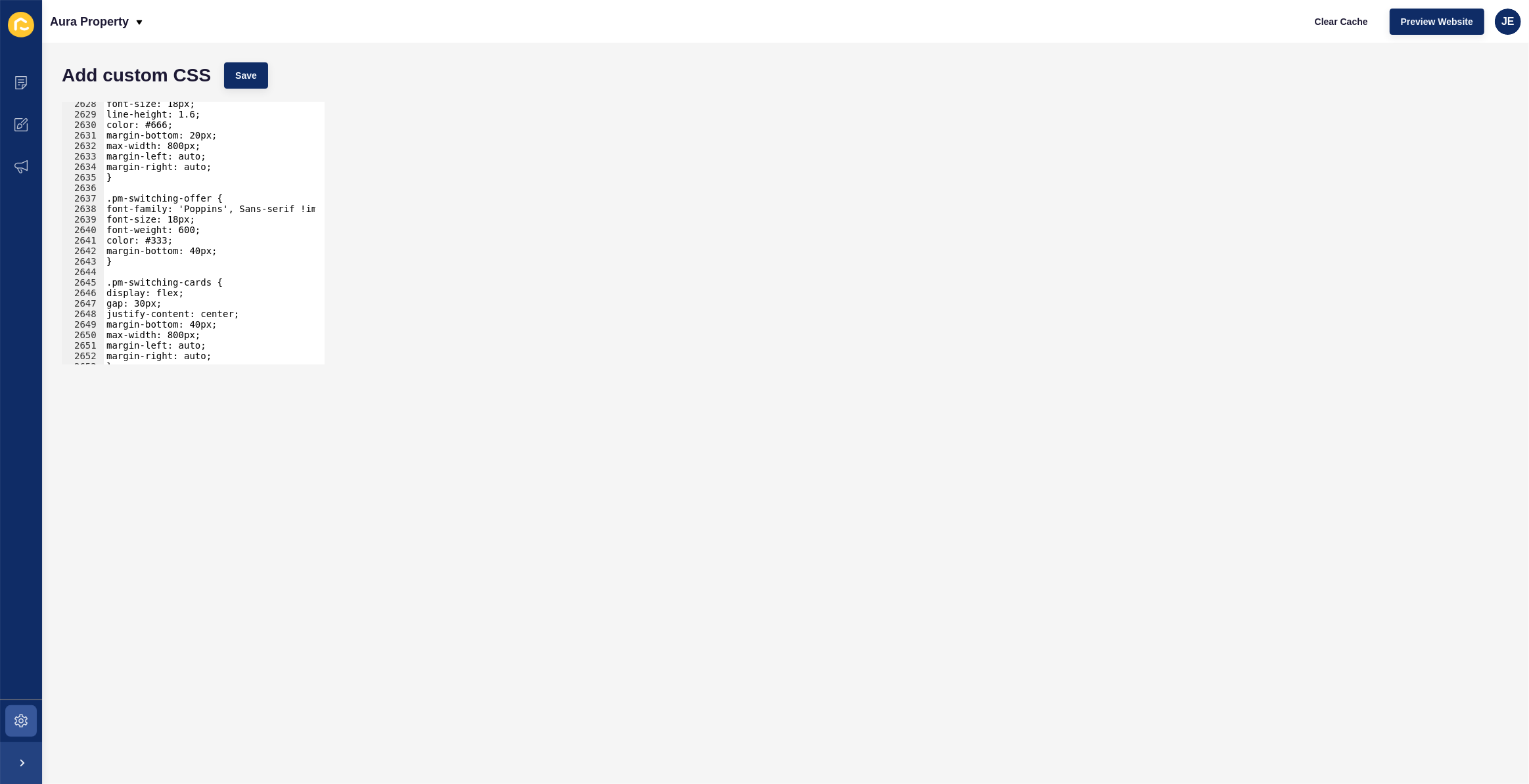
scroll to position [20638, 0]
click at [193, 224] on div "font-size: 18px; line-height: 1.6; color: #666; margin-bottom: 20px; max-width:…" at bounding box center [364, 235] width 521 height 274
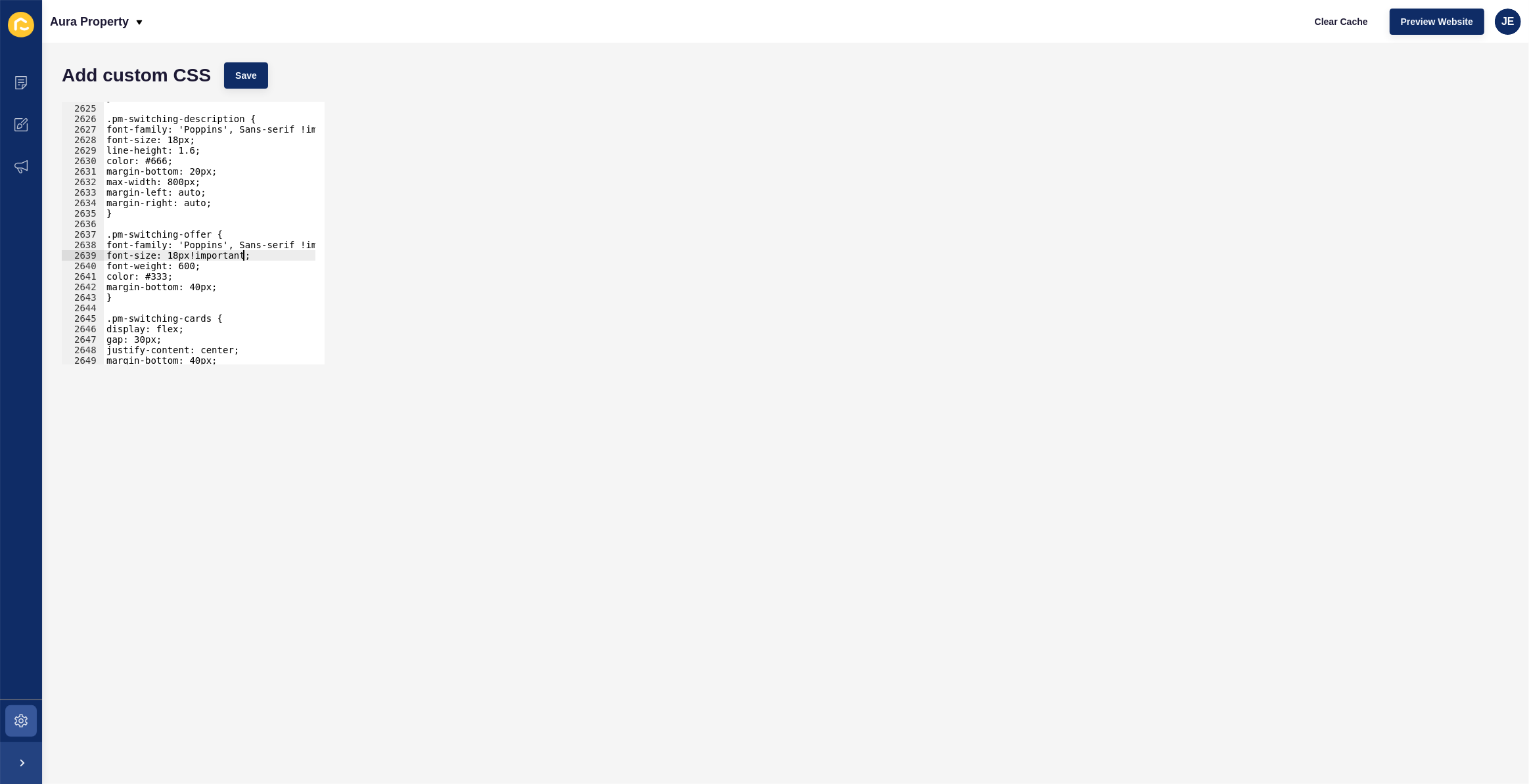
scroll to position [20611, 0]
click at [174, 259] on div "} .pm-switching-description { font-family: 'Poppins', Sans-serif !important; fo…" at bounding box center [364, 229] width 521 height 274
click at [177, 140] on div "} .pm-switching-description { font-family: 'Poppins', Sans-serif !important; fo…" at bounding box center [364, 229] width 521 height 274
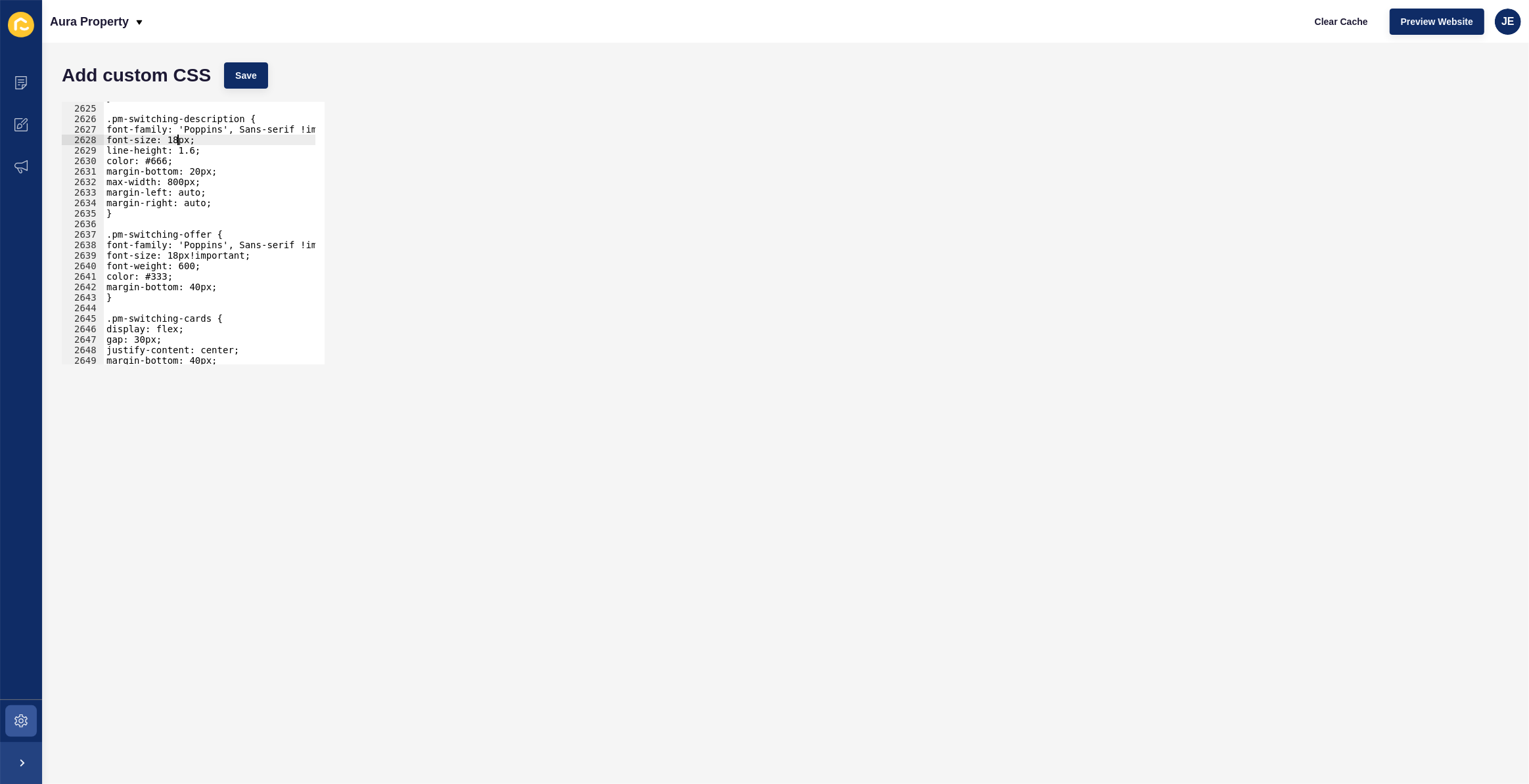
click at [177, 140] on div "} .pm-switching-description { font-family: 'Poppins', Sans-serif !important; fo…" at bounding box center [364, 229] width 521 height 274
paste textarea
click at [252, 73] on span "Save" at bounding box center [246, 76] width 22 height 13
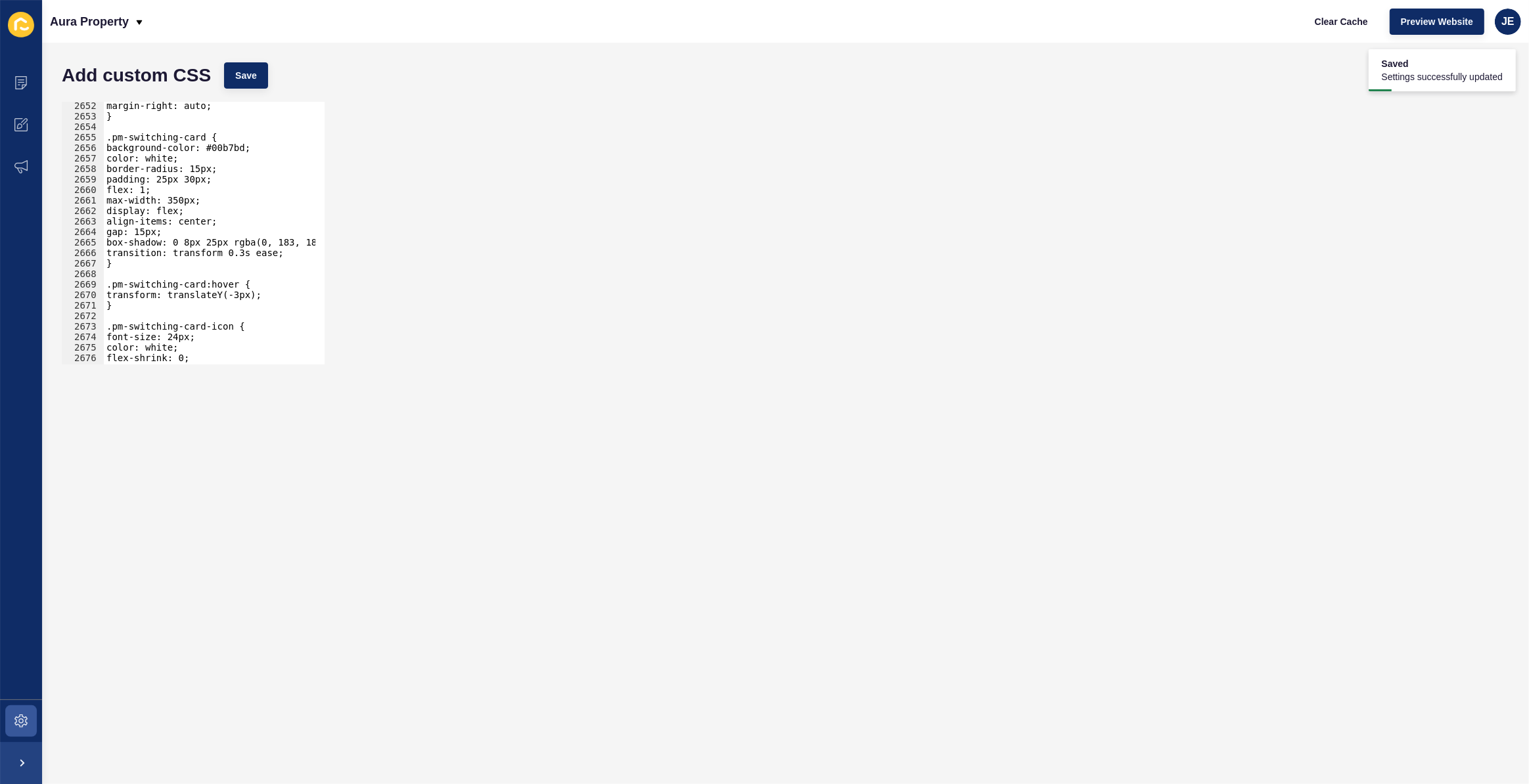
scroll to position [20852, 0]
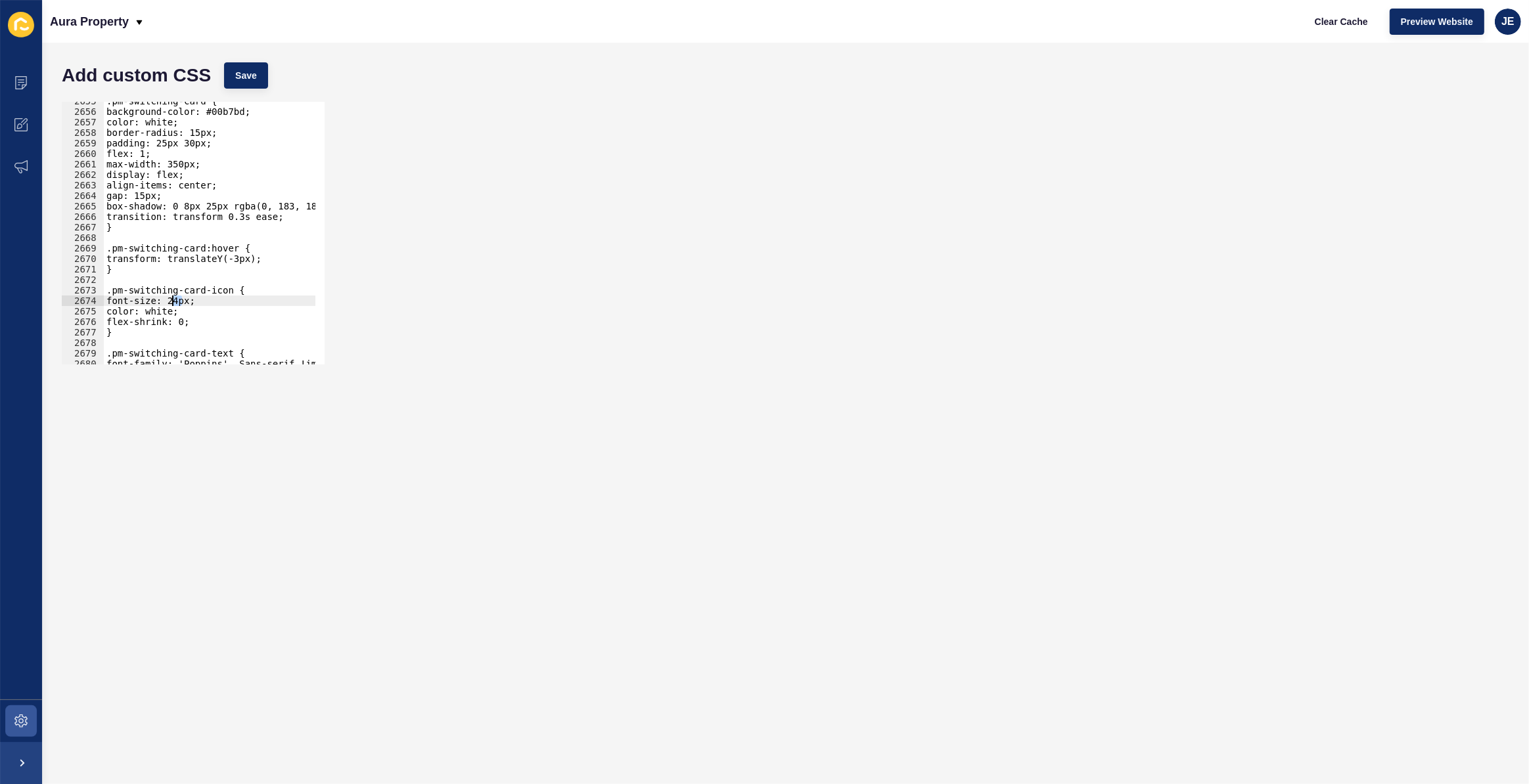
drag, startPoint x: 180, startPoint y: 301, endPoint x: 173, endPoint y: 302, distance: 7.1
click at [173, 302] on div ".pm-switching-card { background-color: #00b7bd; color: white; border-radius: 15…" at bounding box center [364, 233] width 521 height 274
click at [265, 57] on div "Add custom CSS Save" at bounding box center [786, 76] width 1460 height 40
click at [255, 88] on button "Save" at bounding box center [246, 76] width 44 height 26
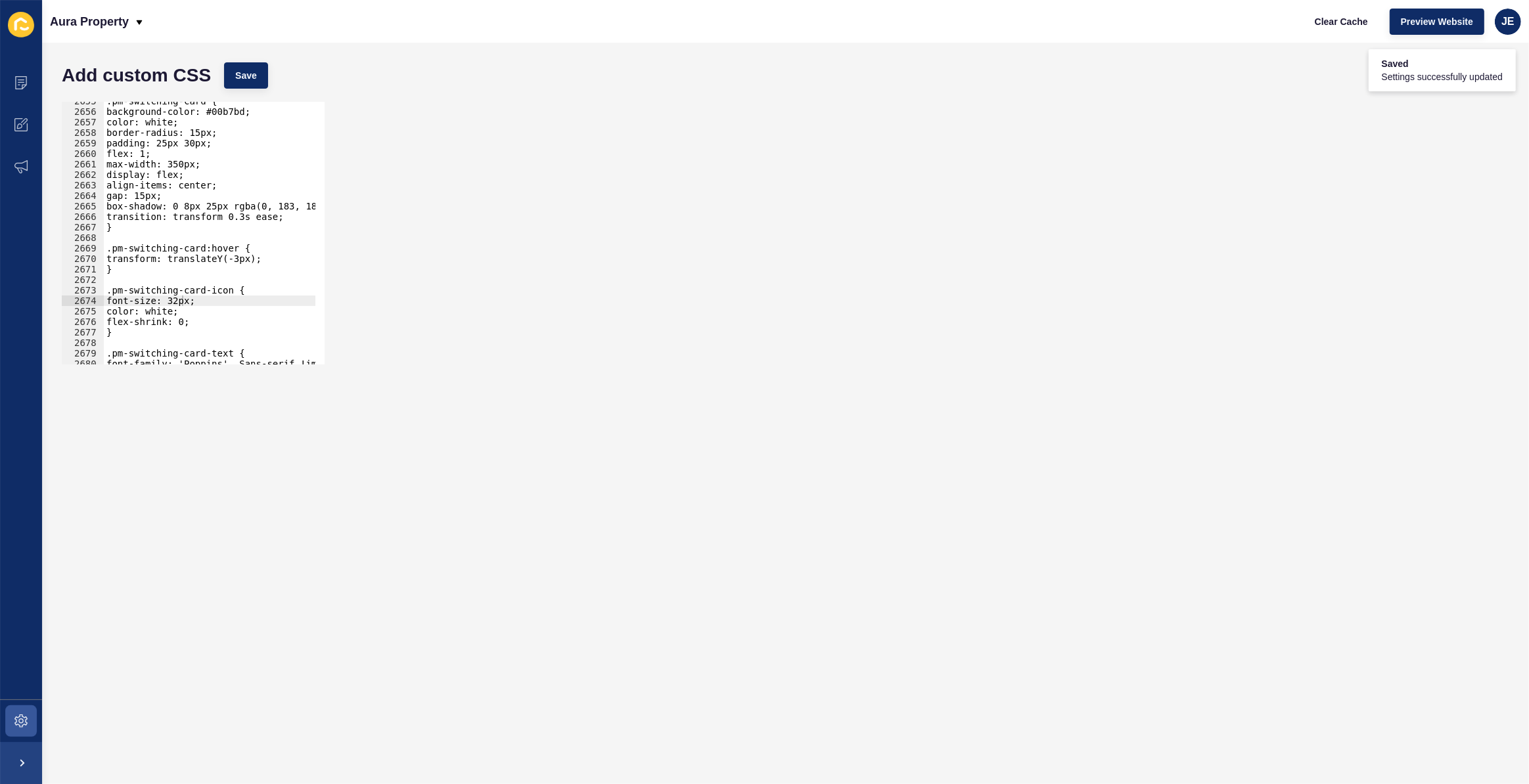
click at [177, 305] on div ".pm-switching-card { background-color: #00b7bd; color: white; border-radius: 15…" at bounding box center [364, 233] width 521 height 274
click at [243, 86] on button "Save" at bounding box center [246, 76] width 44 height 26
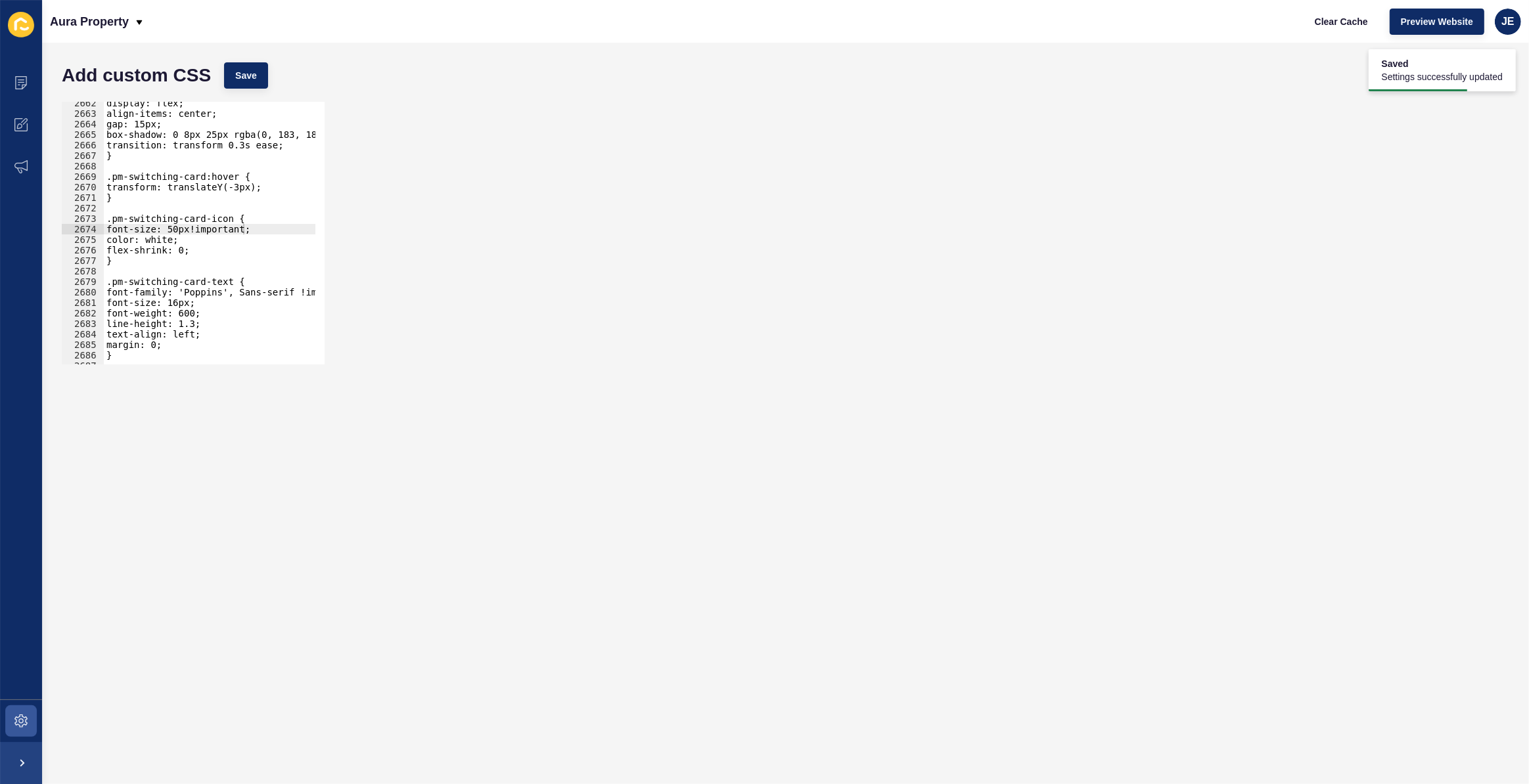
scroll to position [20933, 0]
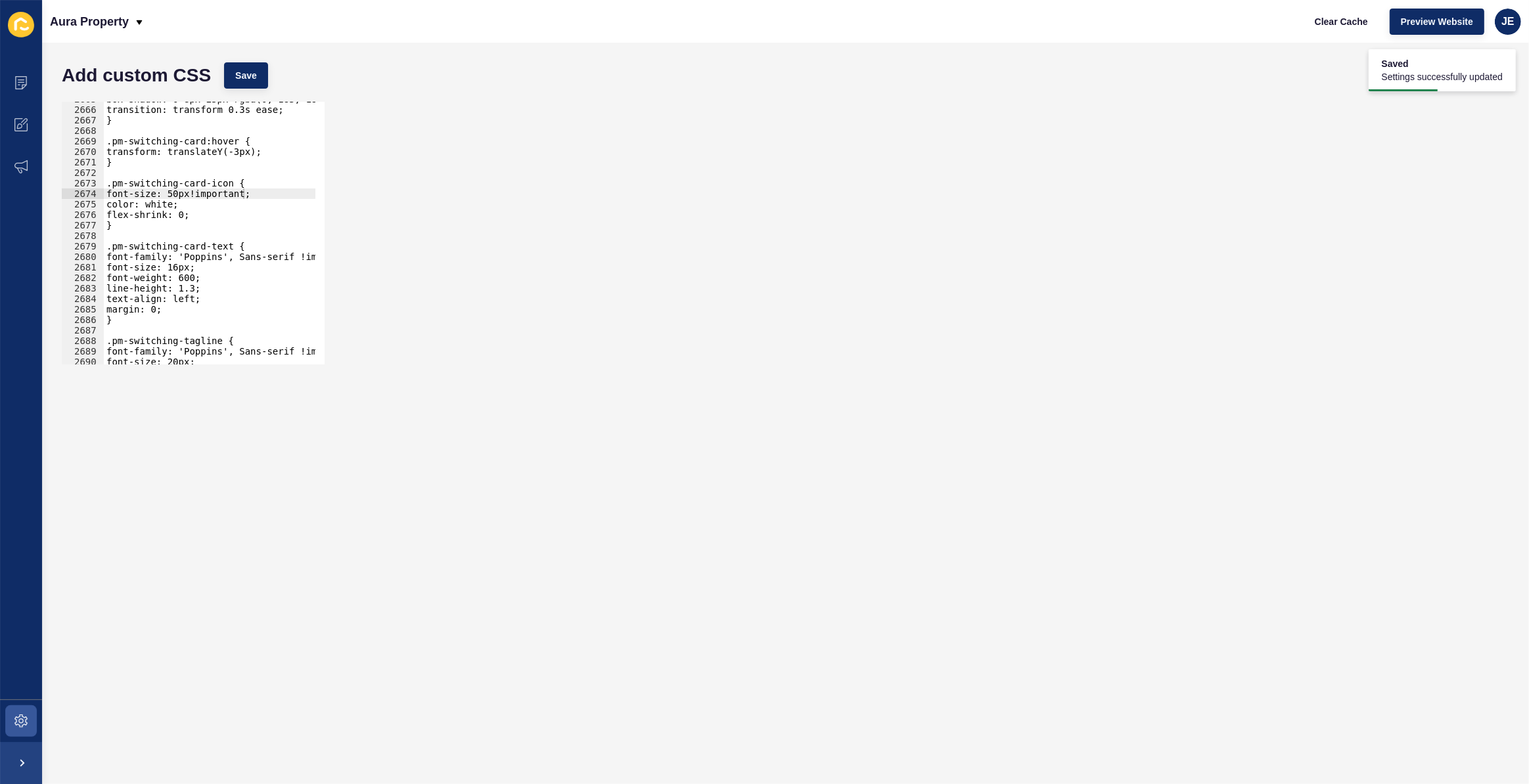
click at [177, 266] on div "box-shadow: 0 8px 25px rgba(0, 183, 189, 0.2); transition: transform 0.3s ease;…" at bounding box center [364, 231] width 521 height 274
click at [253, 80] on span "Save" at bounding box center [246, 76] width 22 height 13
type textarea "margin: 0;"
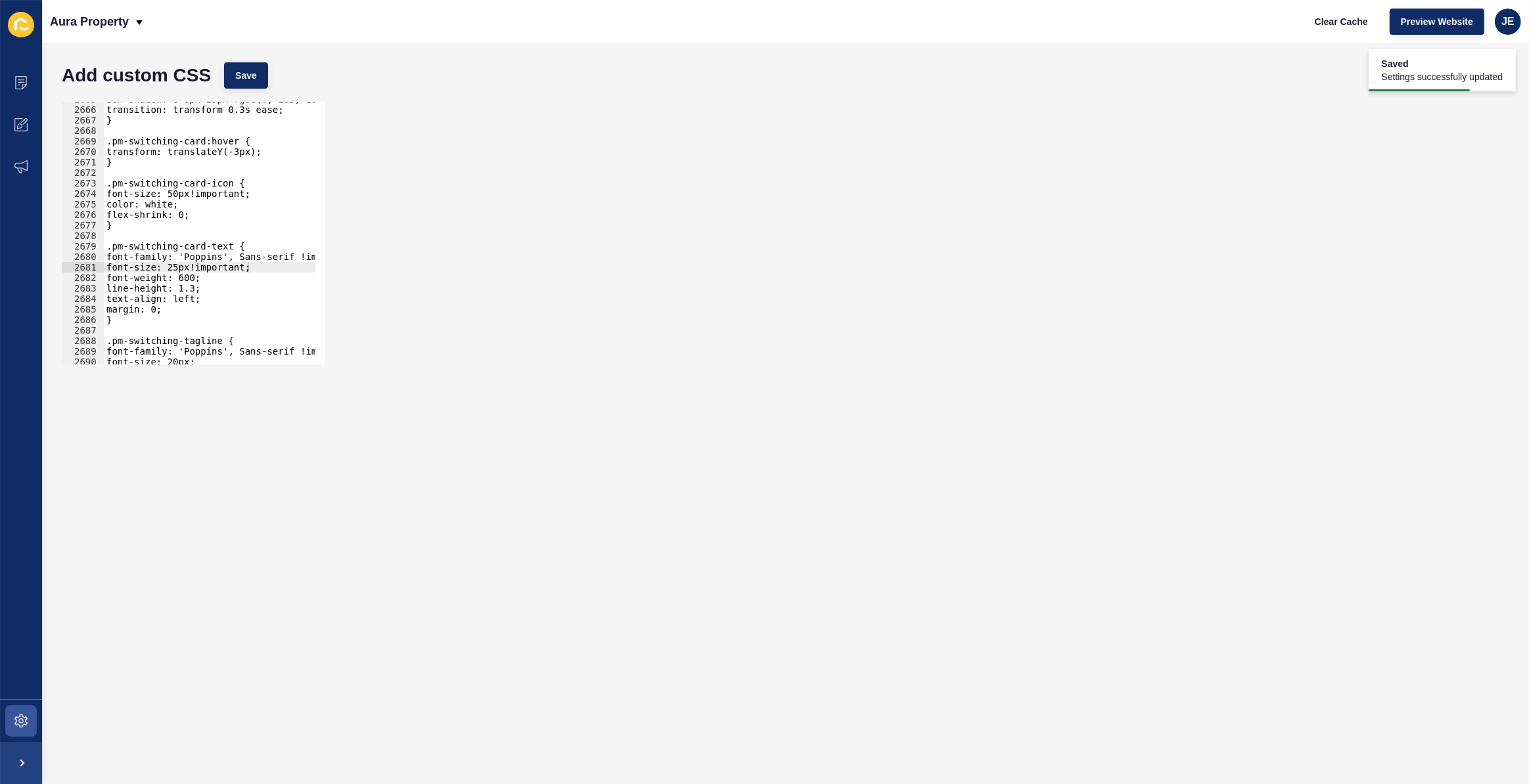
click at [204, 305] on div "box-shadow: 0 8px 25px rgba(0, 183, 189, 0.2); transition: transform 0.3s ease;…" at bounding box center [364, 231] width 521 height 274
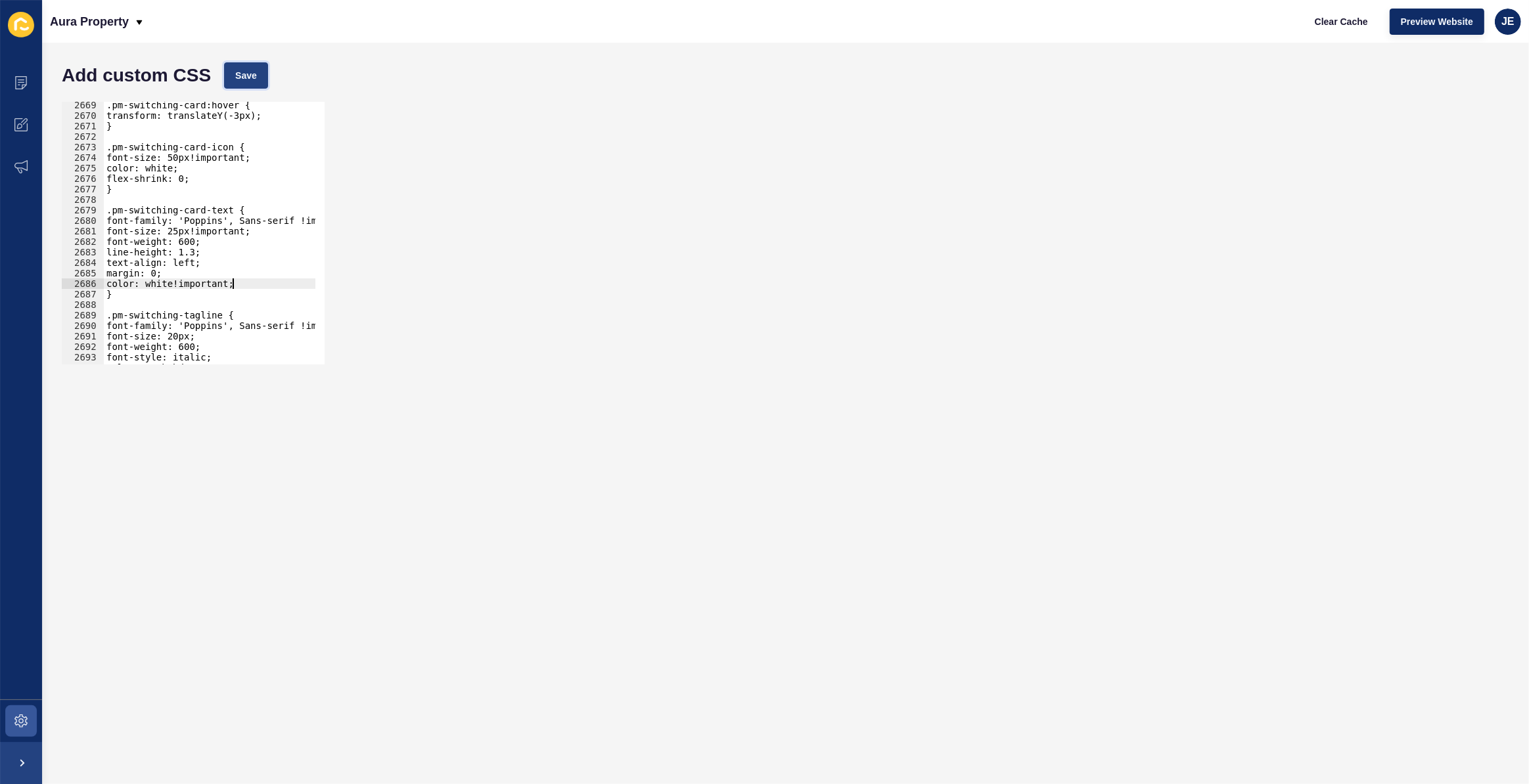
click at [261, 78] on button "Save" at bounding box center [246, 76] width 44 height 26
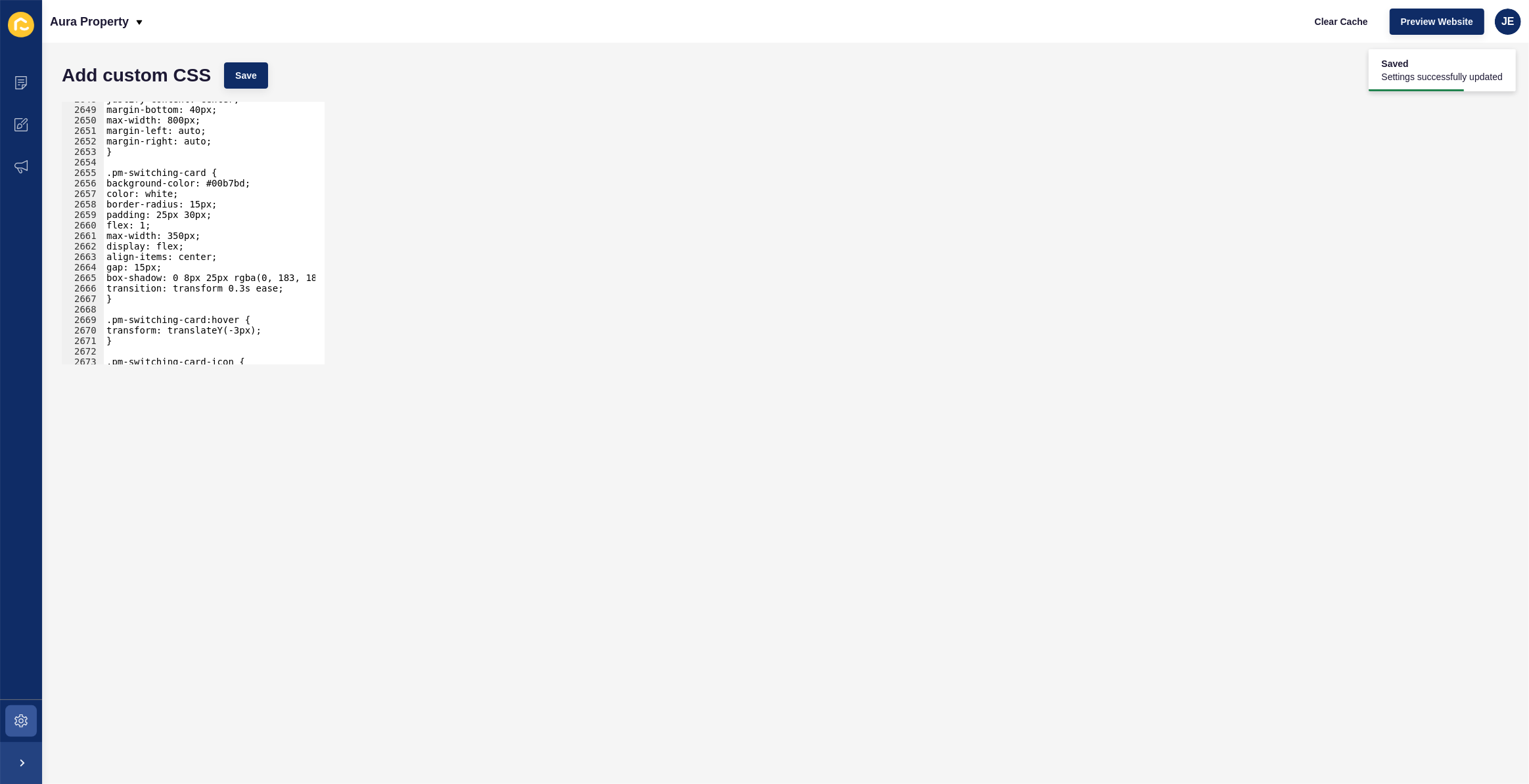
scroll to position [20791, 0]
drag, startPoint x: 181, startPoint y: 237, endPoint x: 172, endPoint y: 237, distance: 9.0
click at [172, 237] on div "justify-content: center; margin-bottom: 40px; max-width: 800px; margin-left: au…" at bounding box center [364, 231] width 521 height 274
click at [257, 63] on button "Save" at bounding box center [246, 76] width 44 height 26
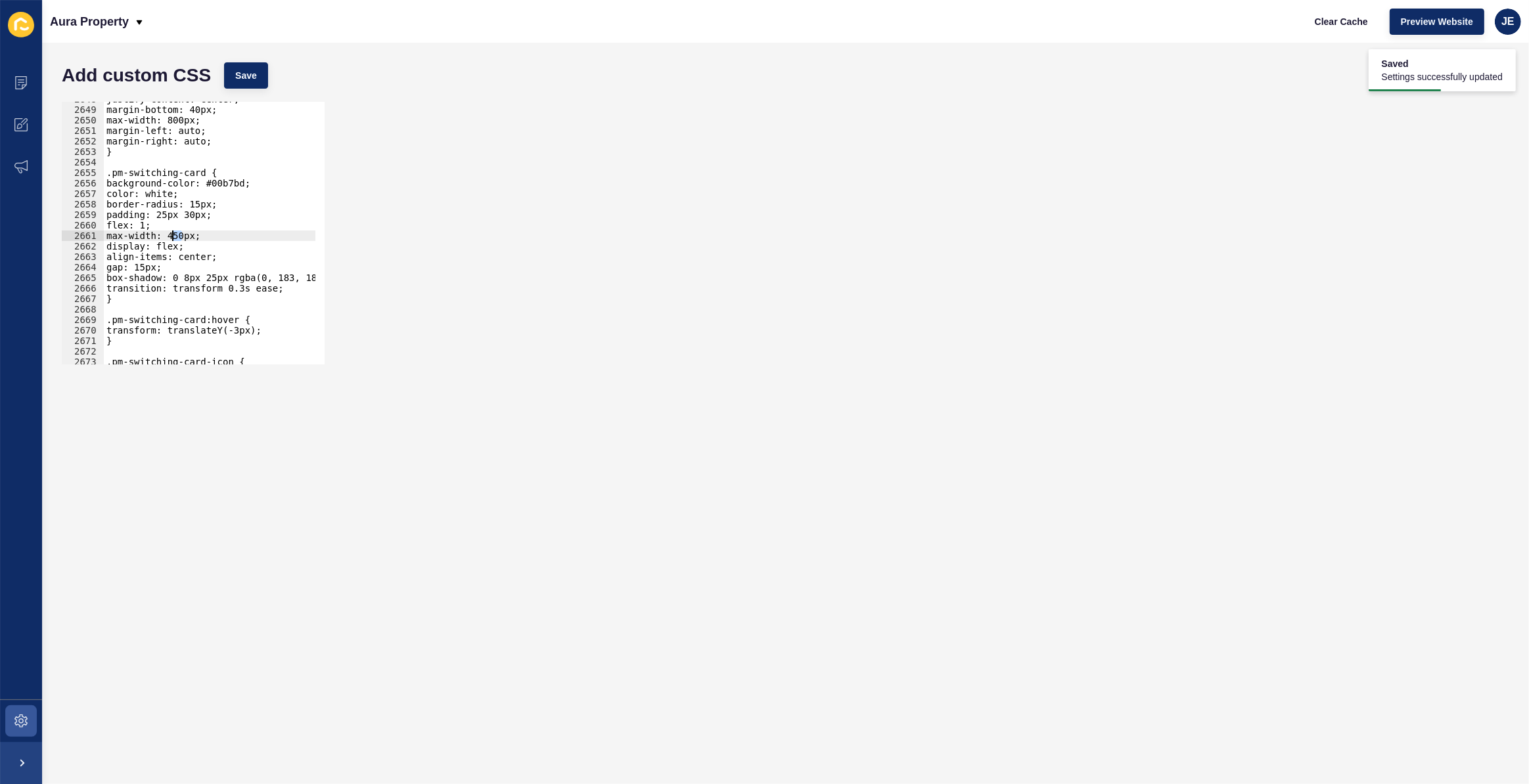
drag, startPoint x: 183, startPoint y: 233, endPoint x: 171, endPoint y: 233, distance: 12.0
click at [171, 233] on div "justify-content: center; margin-bottom: 40px; max-width: 800px; margin-left: au…" at bounding box center [364, 231] width 521 height 274
click at [250, 79] on span "Save" at bounding box center [246, 76] width 22 height 13
click at [188, 214] on div "justify-content: center; margin-bottom: 40px; max-width: 800px; margin-left: au…" at bounding box center [364, 231] width 521 height 274
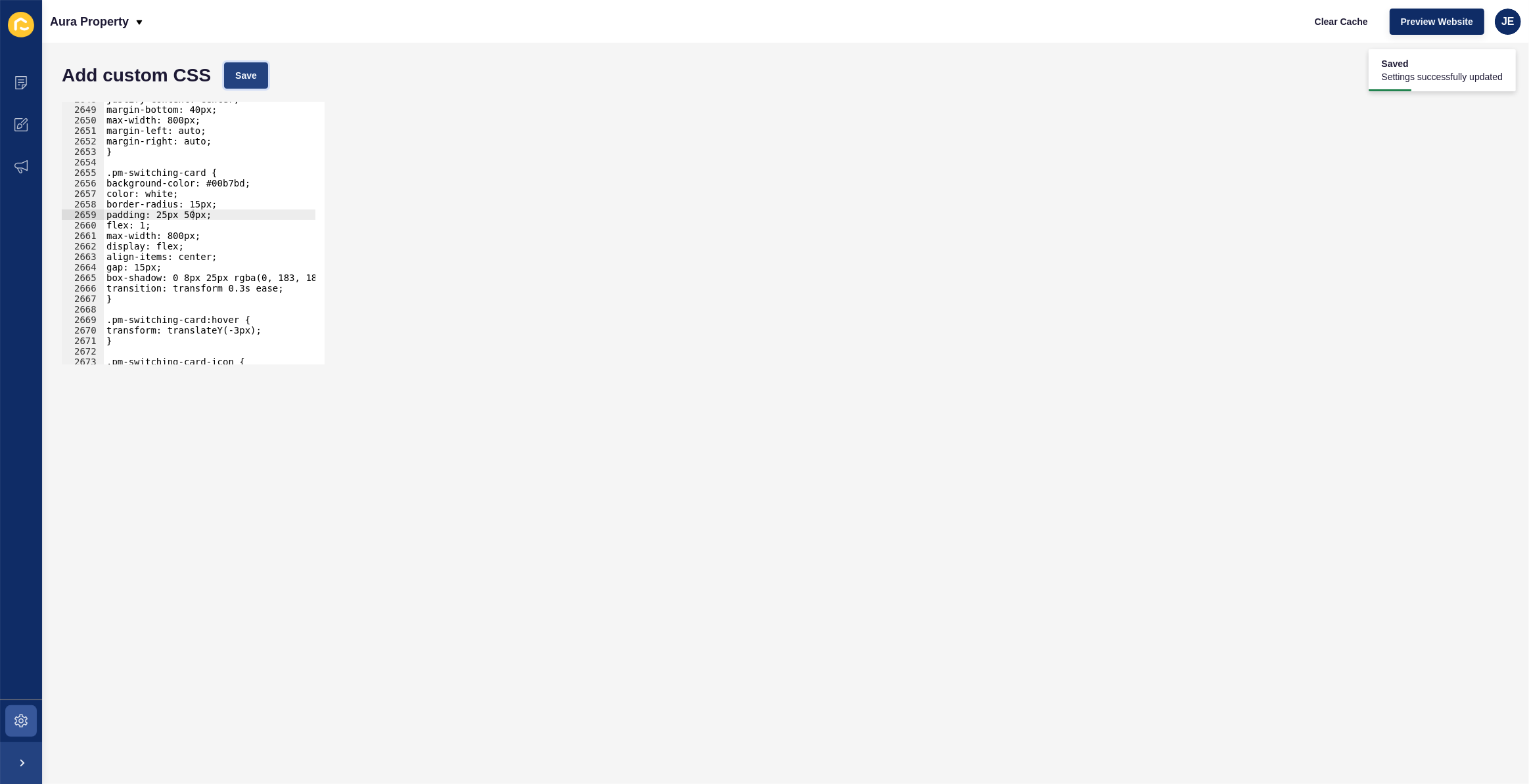
click at [257, 75] on button "Save" at bounding box center [246, 76] width 44 height 26
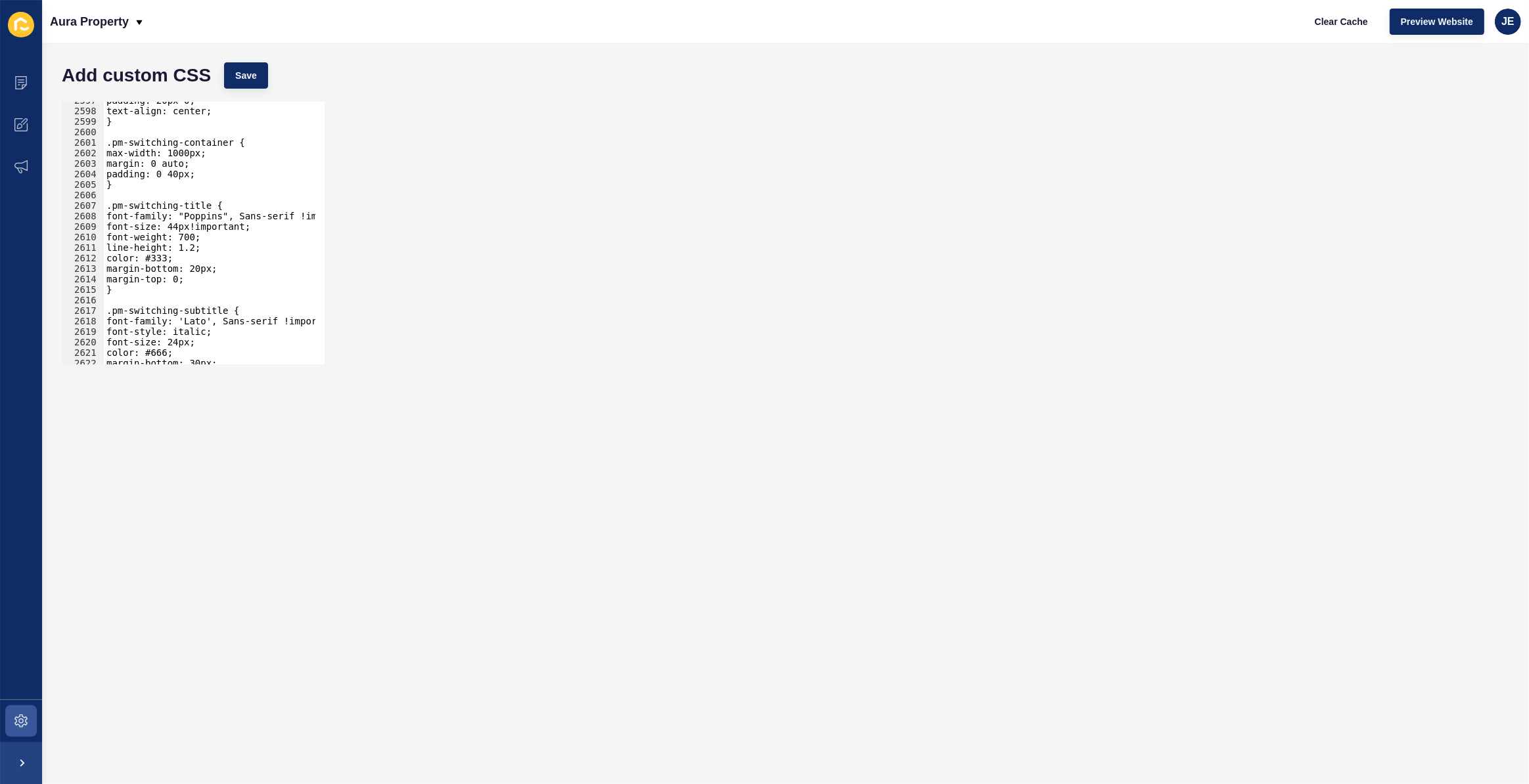
scroll to position [20336, 0]
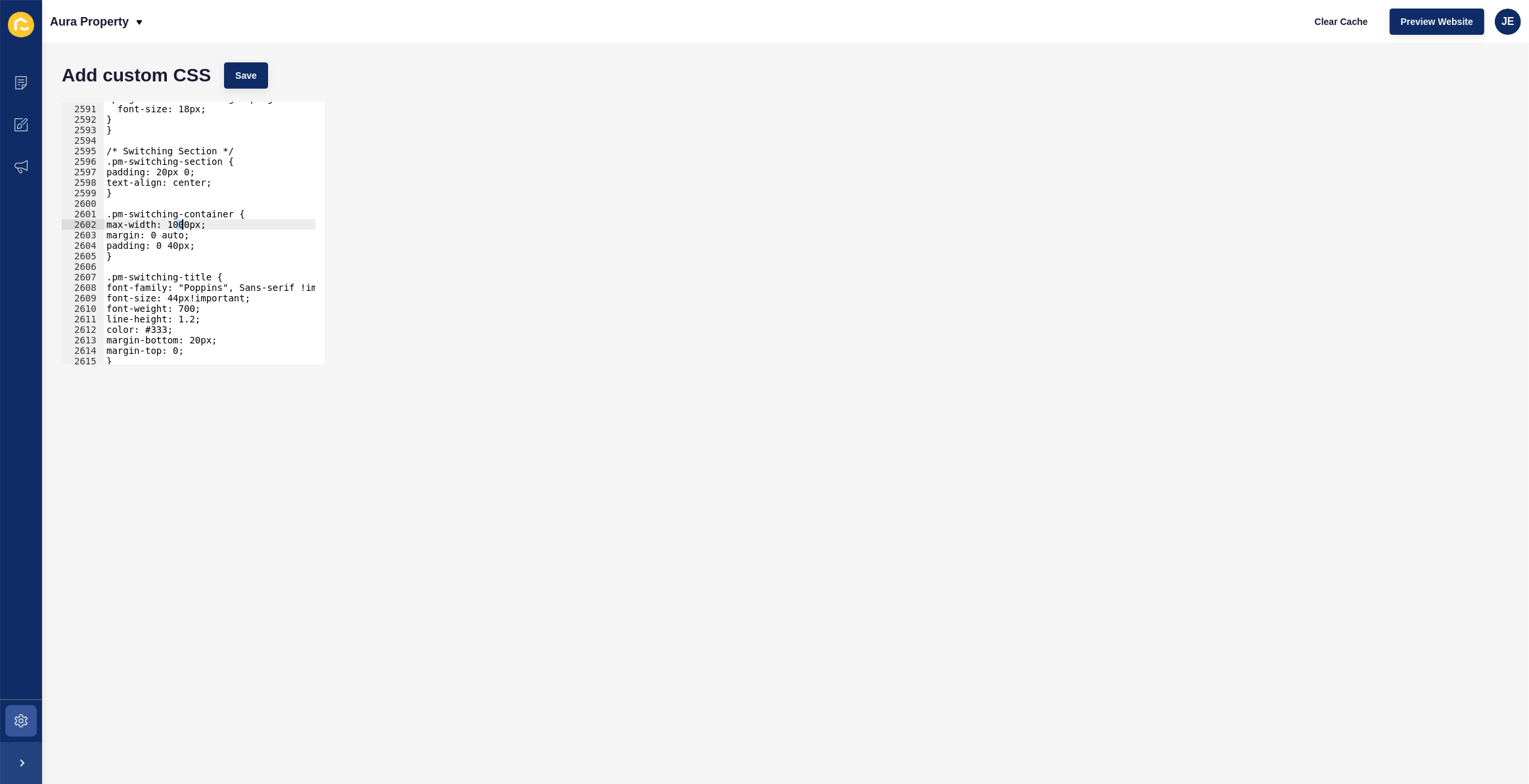
click at [181, 226] on div ".pm-guarantee-card-large .pm-guarantee-card-content { font-size: 18px; } } /* S…" at bounding box center [364, 230] width 521 height 274
click at [266, 72] on button "Save" at bounding box center [246, 76] width 44 height 26
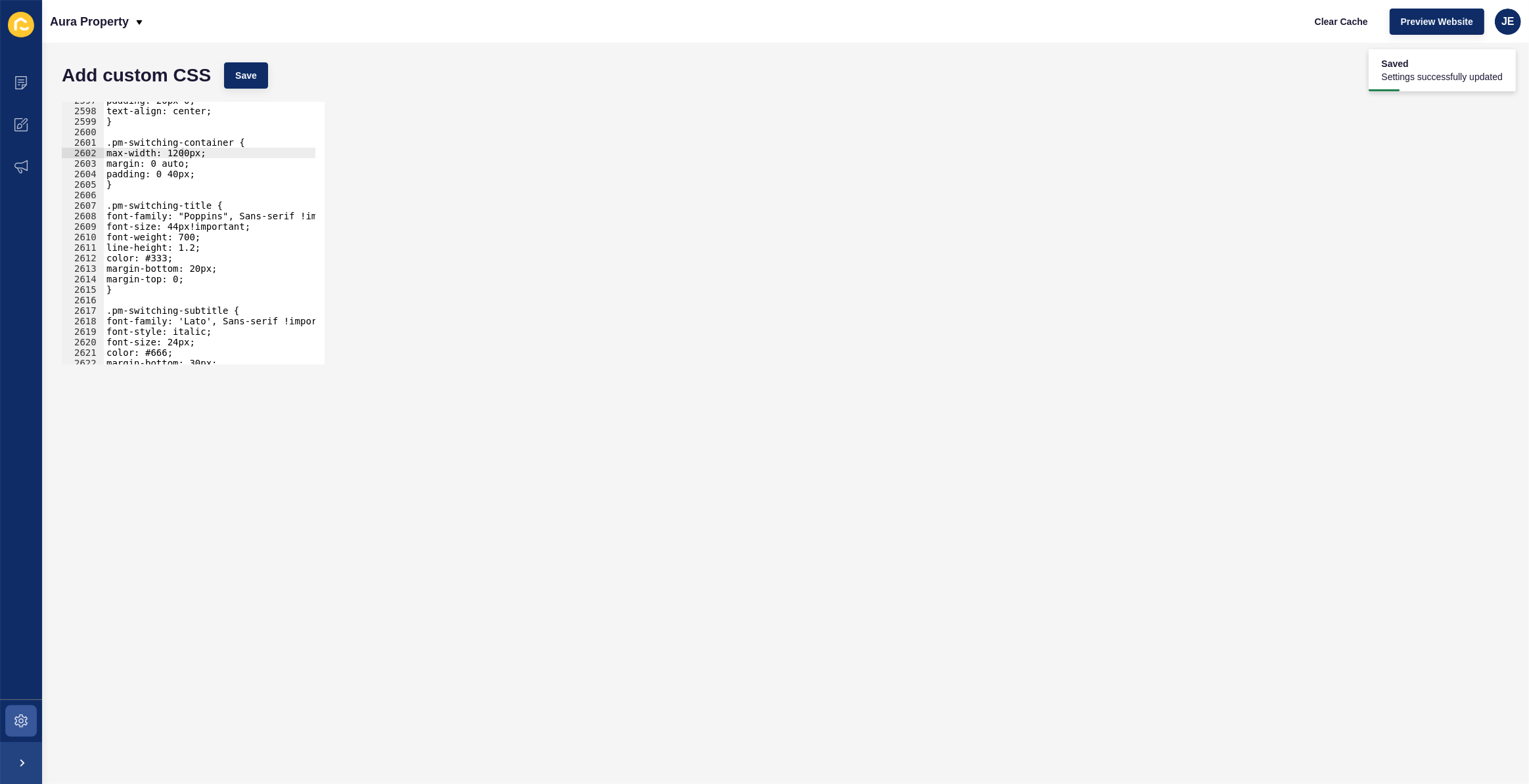
scroll to position [20363, 0]
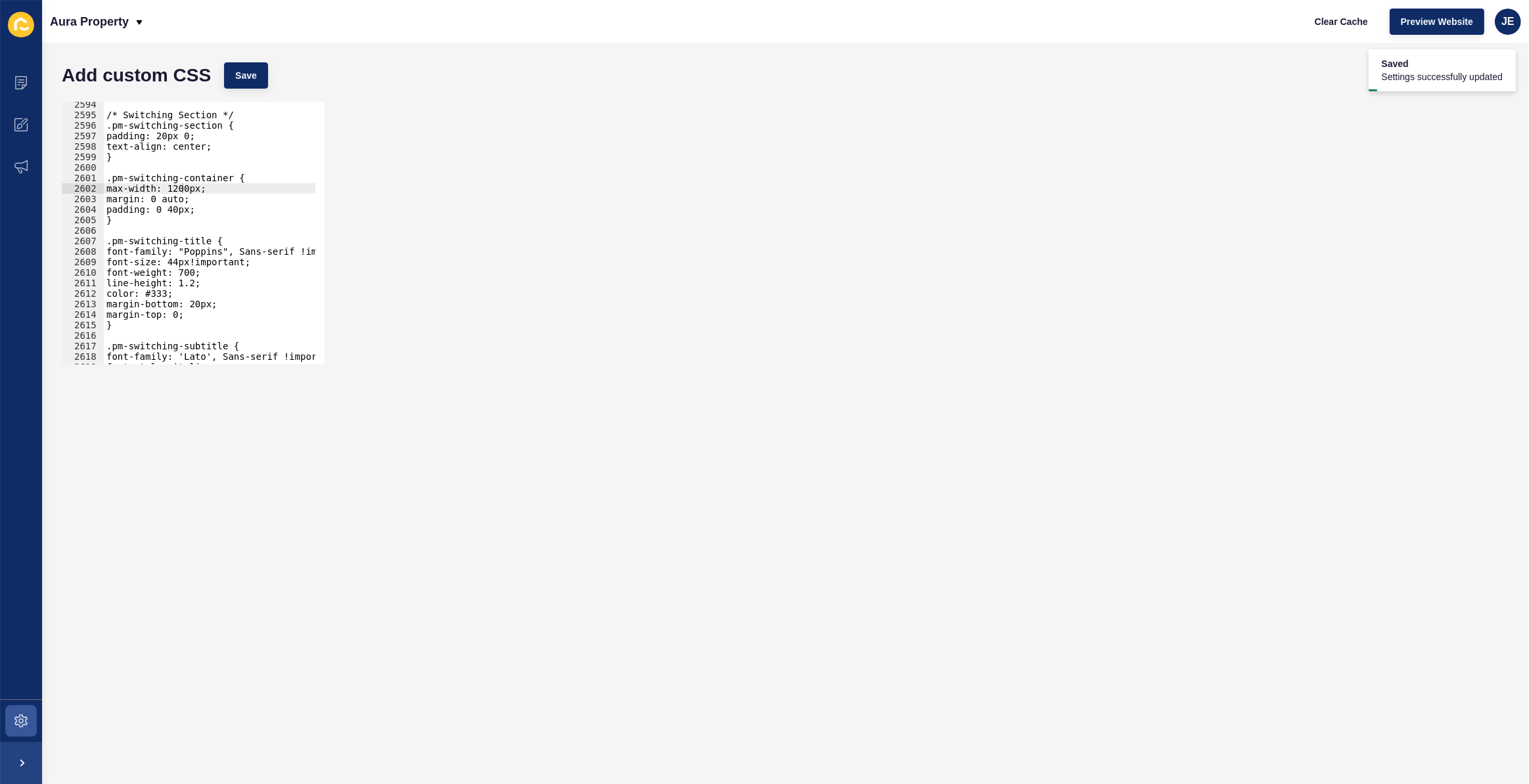
click at [189, 187] on div "/* Switching Section */ .pm-switching-section { padding: 20px 0; text-align: ce…" at bounding box center [364, 236] width 521 height 274
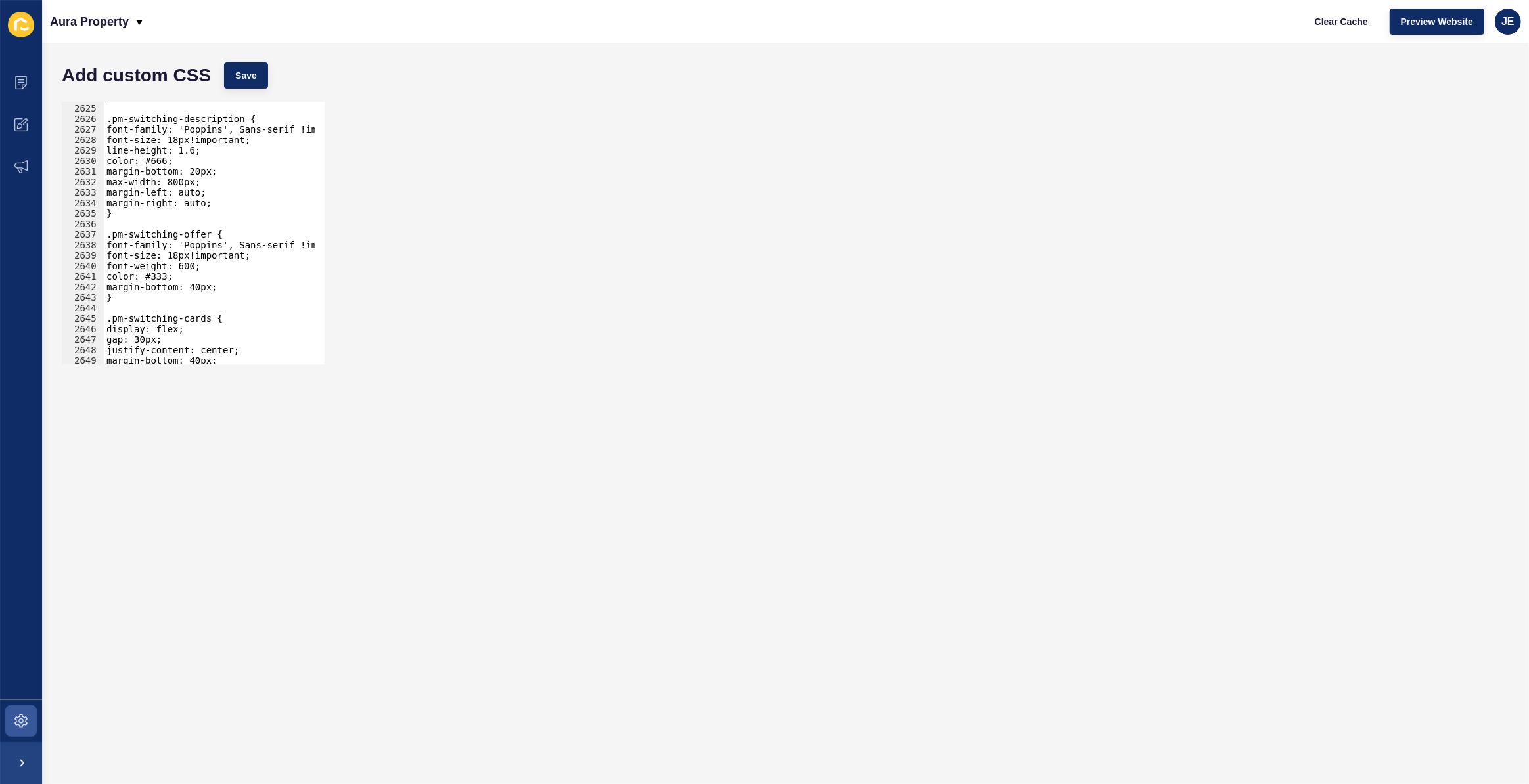
scroll to position [20658, 0]
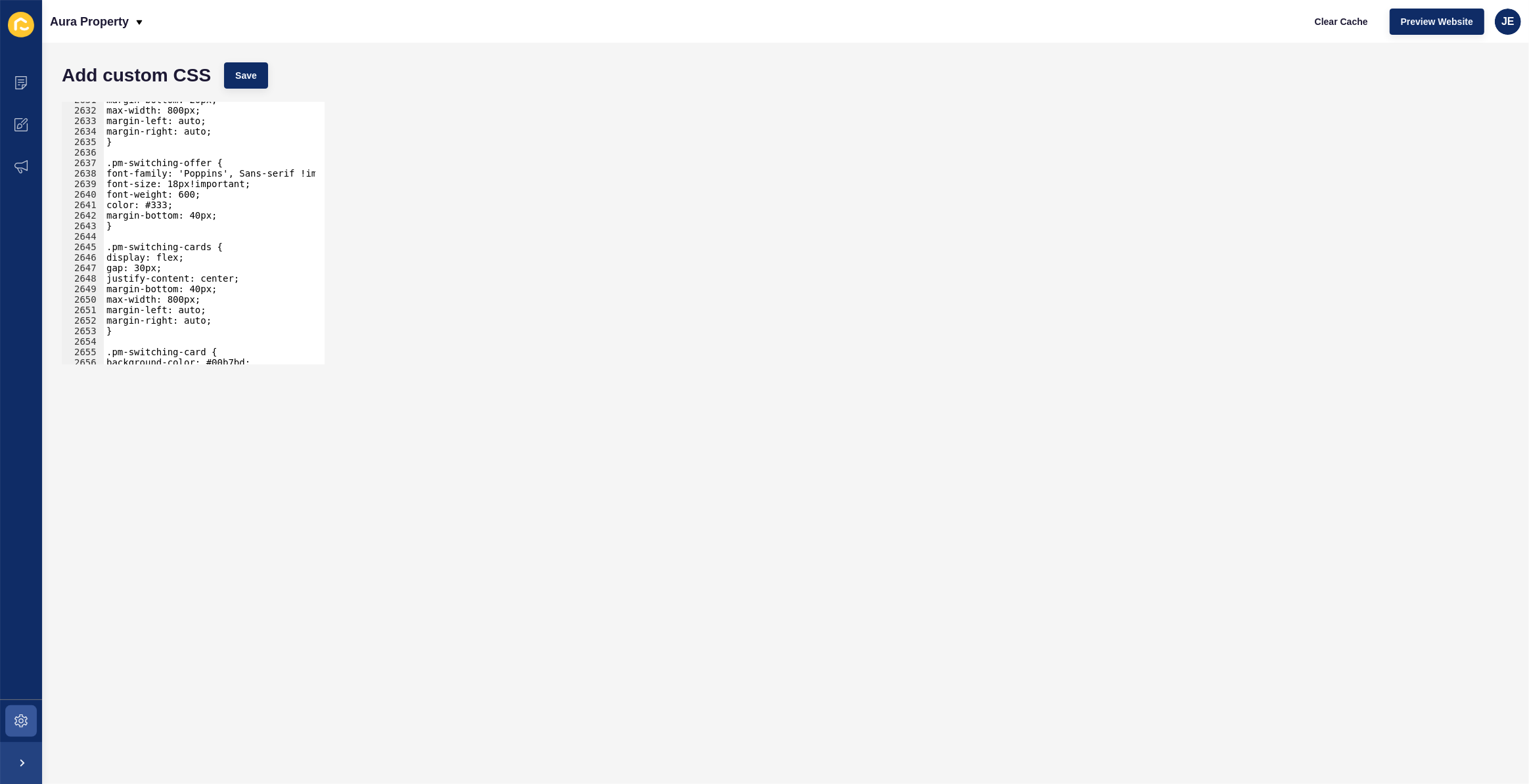
click at [187, 295] on div "margin-bottom: 20px; max-width: 800px; margin-left: auto; margin-right: auto; }…" at bounding box center [364, 231] width 521 height 274
paste textarea "12"
click at [263, 72] on button "Save" at bounding box center [246, 76] width 44 height 26
click at [251, 82] on span "Save" at bounding box center [246, 76] width 22 height 13
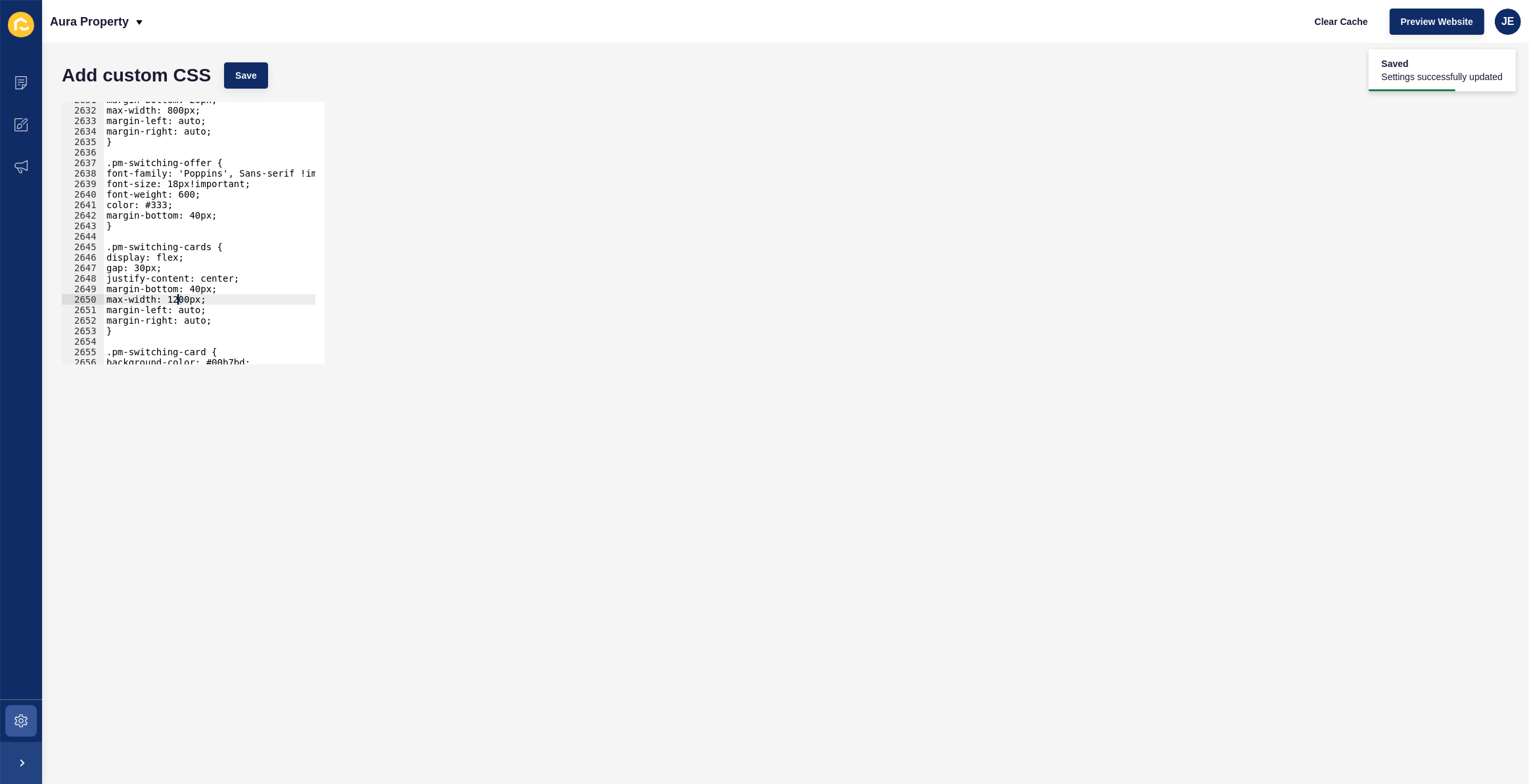
click at [177, 298] on div "margin-bottom: 20px; max-width: 800px; margin-left: auto; margin-right: auto; }…" at bounding box center [364, 231] width 521 height 274
click at [262, 67] on button "Save" at bounding box center [246, 76] width 44 height 26
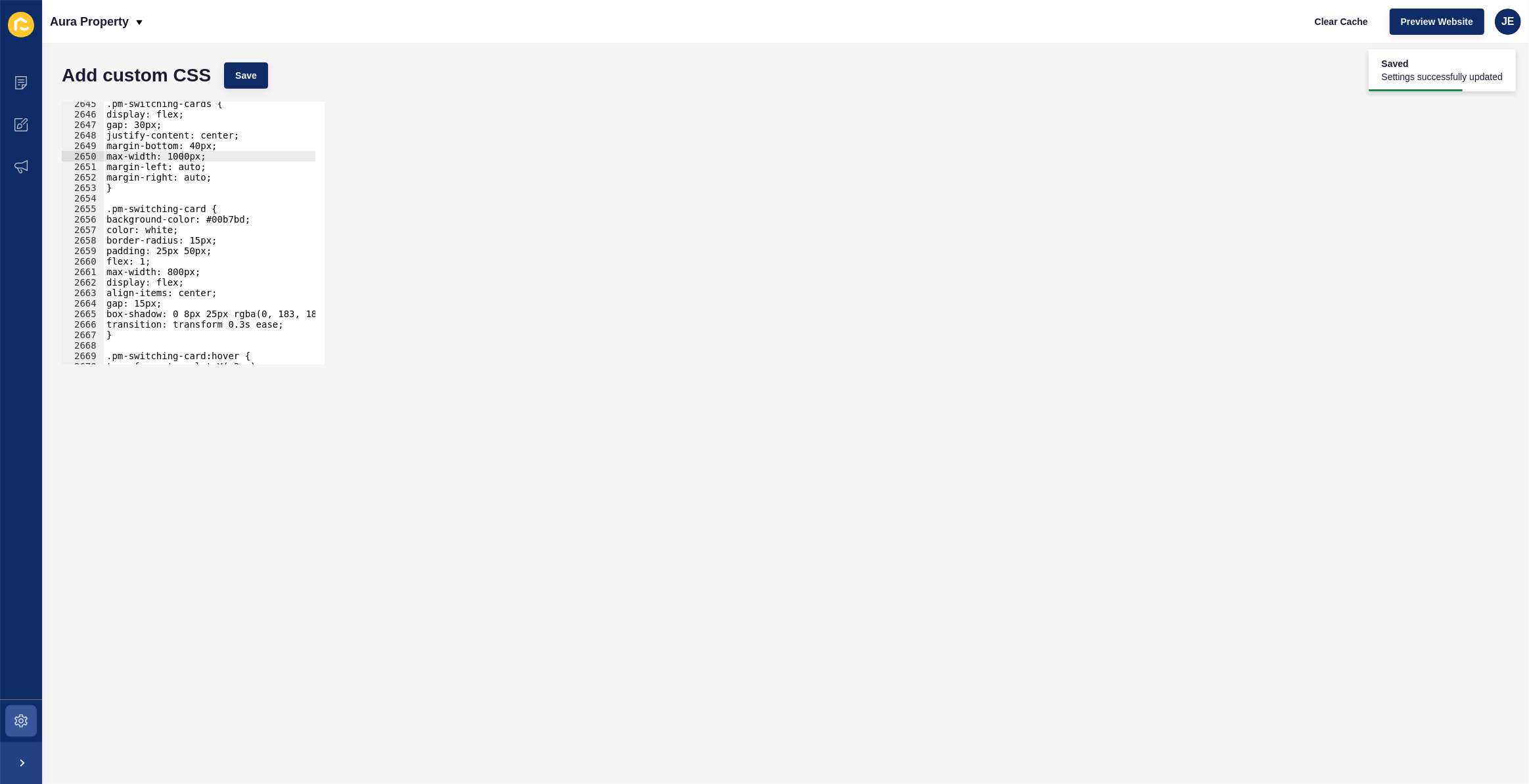
scroll to position [20764, 0]
type textarea "display: flex;"
click at [204, 279] on div ".pm-switching-cards { display: flex; gap: 30px; justify-content: center; margin…" at bounding box center [364, 235] width 521 height 274
type textarea "text-center;"
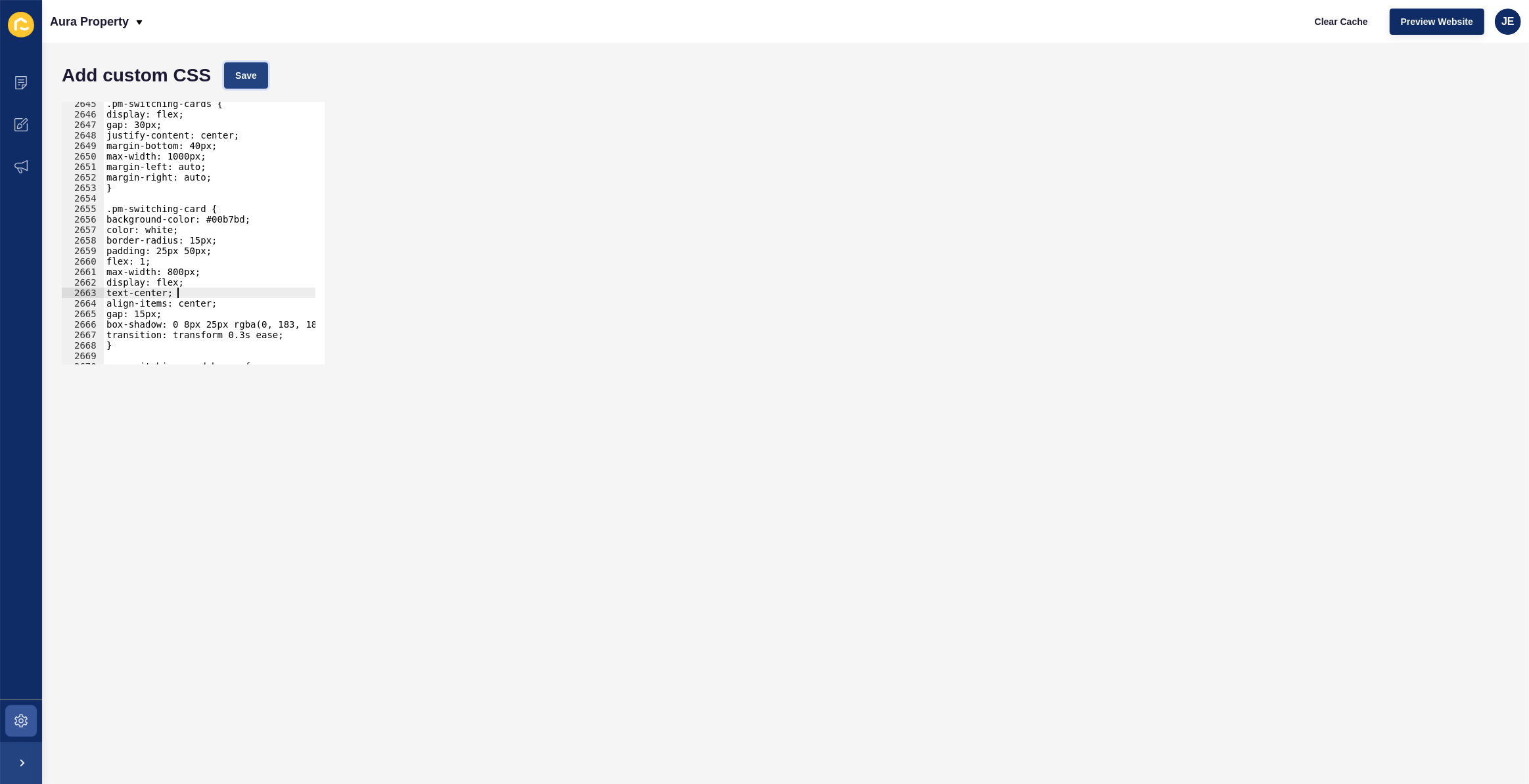
click at [232, 80] on button "Save" at bounding box center [246, 76] width 44 height 26
drag, startPoint x: 187, startPoint y: 293, endPoint x: 117, endPoint y: 293, distance: 70.0
click at [117, 293] on div ".pm-switching-cards { display: flex; gap: 30px; justify-content: center; margin…" at bounding box center [364, 235] width 521 height 274
type textarea "t"
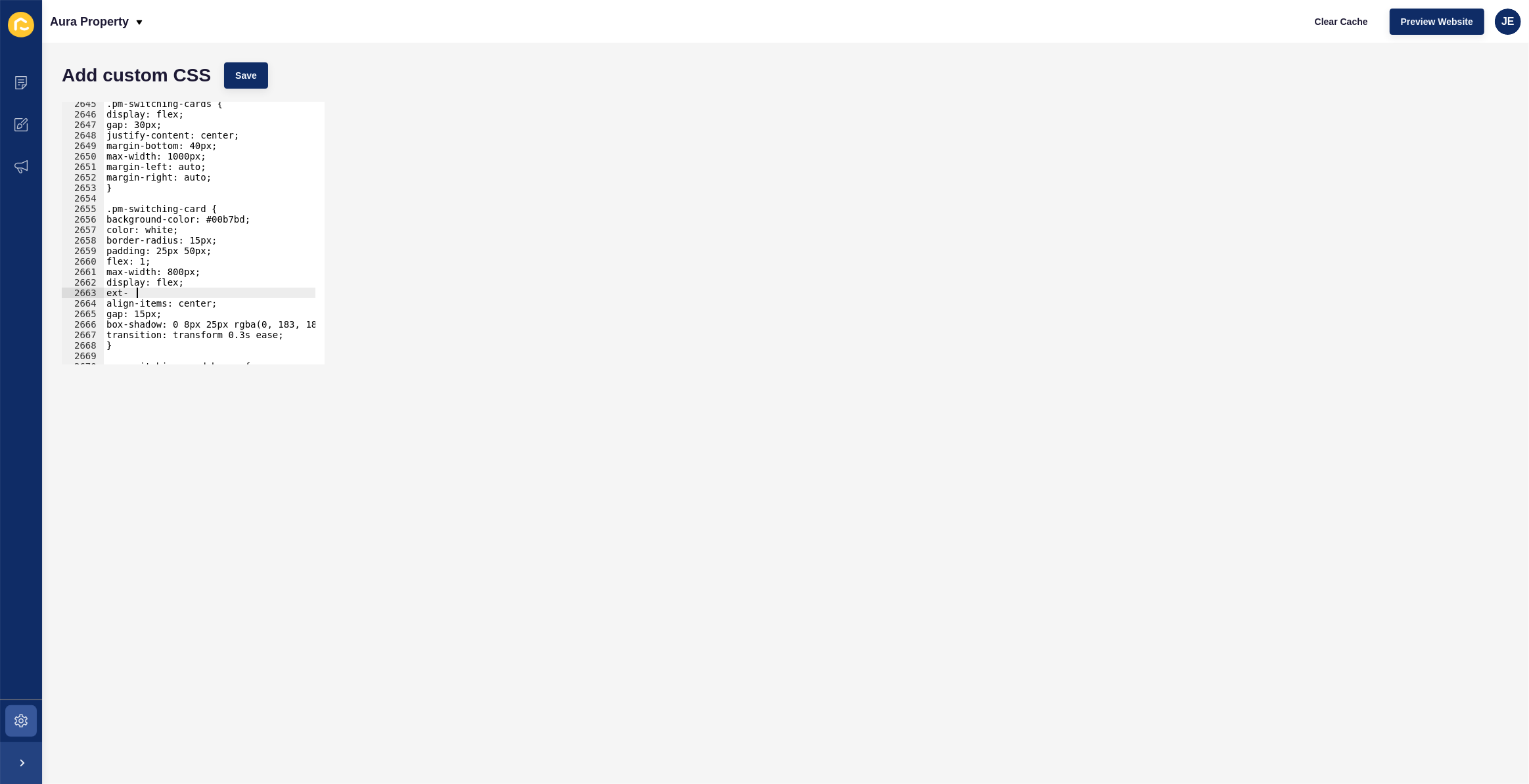
scroll to position [0, 1]
type textarea "e"
type textarea "text-align: center;"
click at [257, 78] on span "Save" at bounding box center [246, 76] width 22 height 13
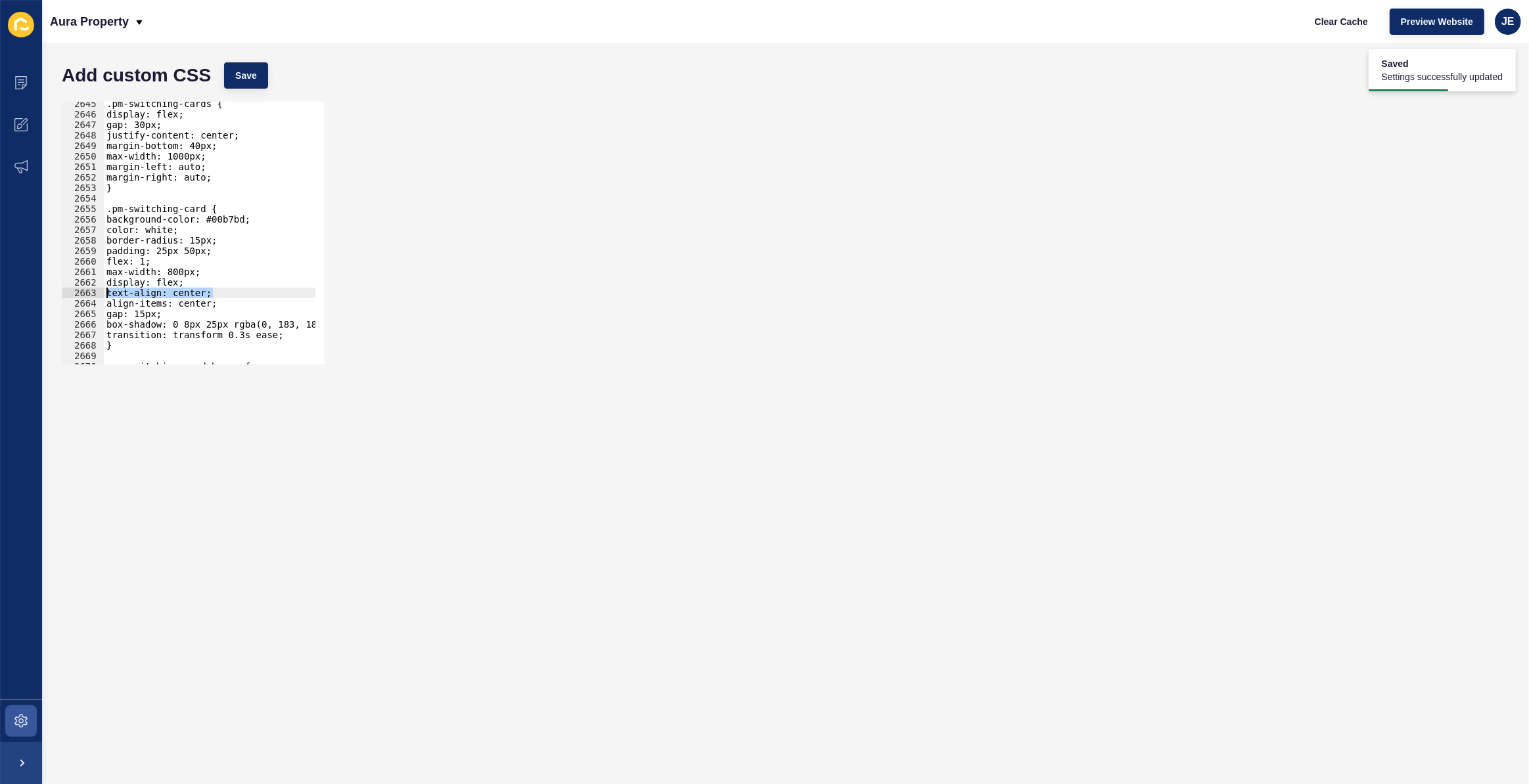
drag, startPoint x: 224, startPoint y: 291, endPoint x: 51, endPoint y: 295, distance: 173.0
click at [51, 295] on div "Add custom CSS Save text-align: center; 2645 2646 2647 2648 2649 2650 2651 2652…" at bounding box center [786, 413] width 1487 height 742
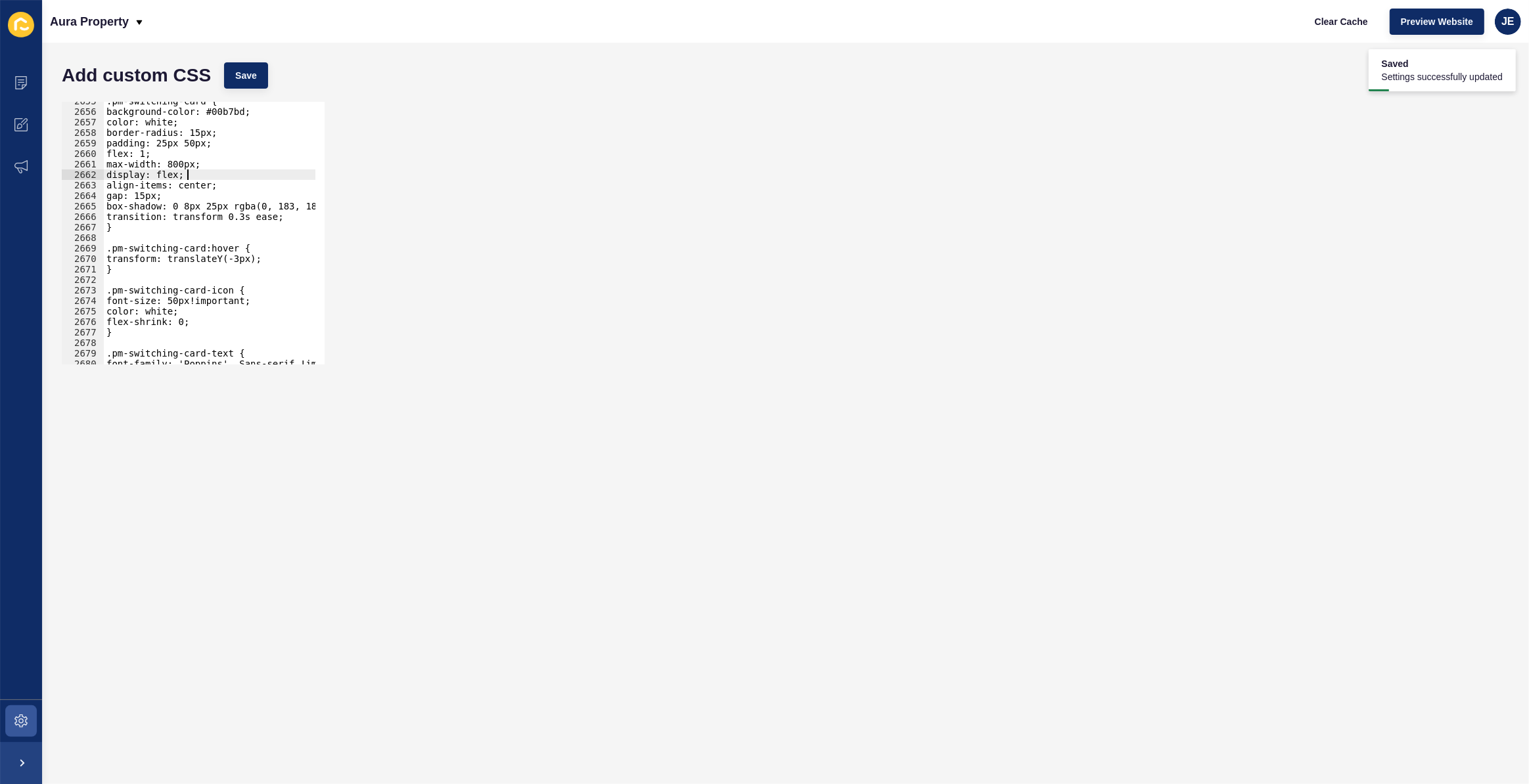
scroll to position [20925, 0]
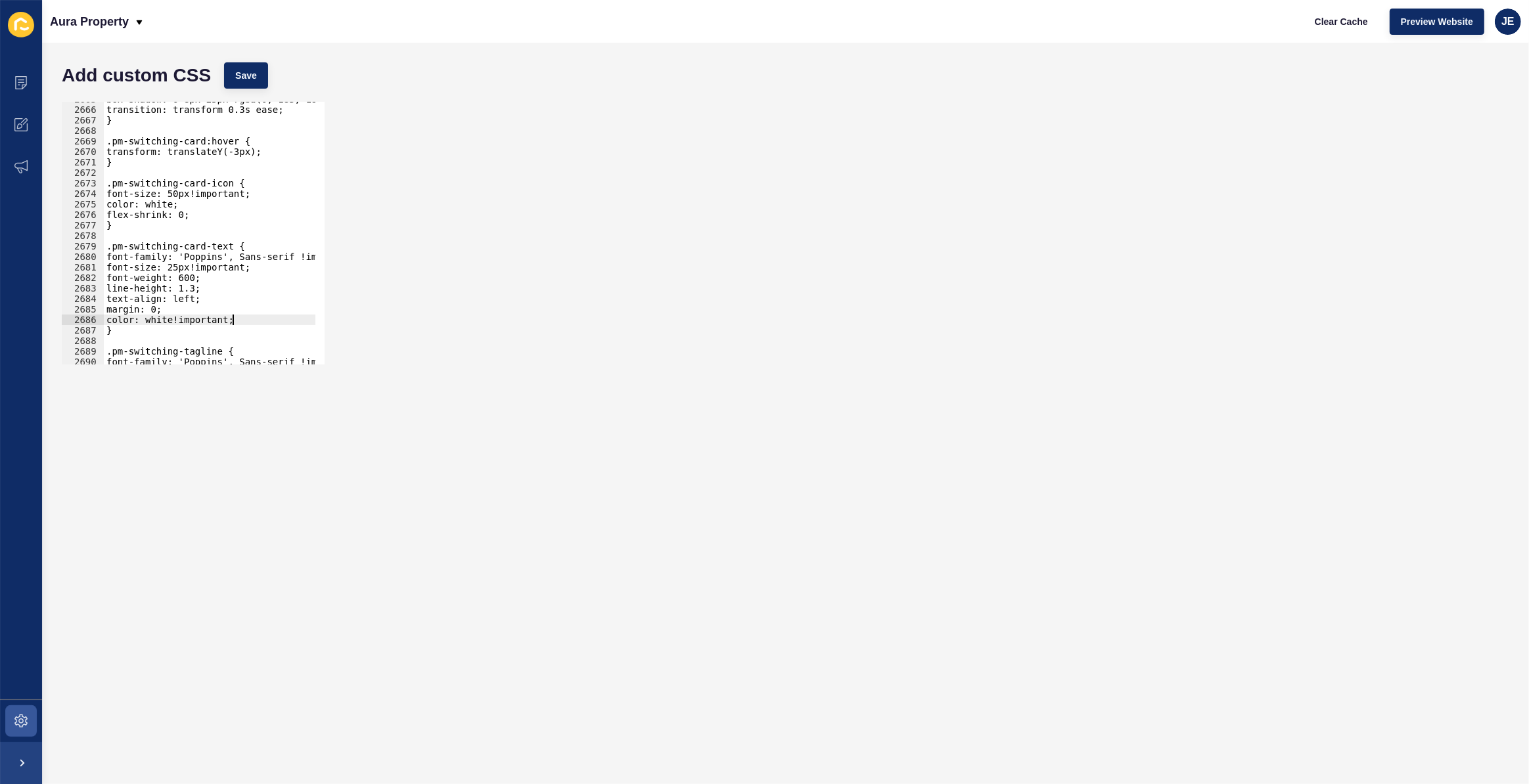
click at [246, 321] on div "box-shadow: 0 8px 25px rgba(0, 183, 189, 0.2); transition: transform 0.3s ease;…" at bounding box center [364, 231] width 521 height 274
type textarea "color: white!important;"
drag, startPoint x: 228, startPoint y: 303, endPoint x: 38, endPoint y: 299, distance: 190.0
click at [38, 299] on div "Content Appearance Marketing Settings Aura Property Clear Cache Preview Website…" at bounding box center [764, 392] width 1529 height 784
paste textarea "center"
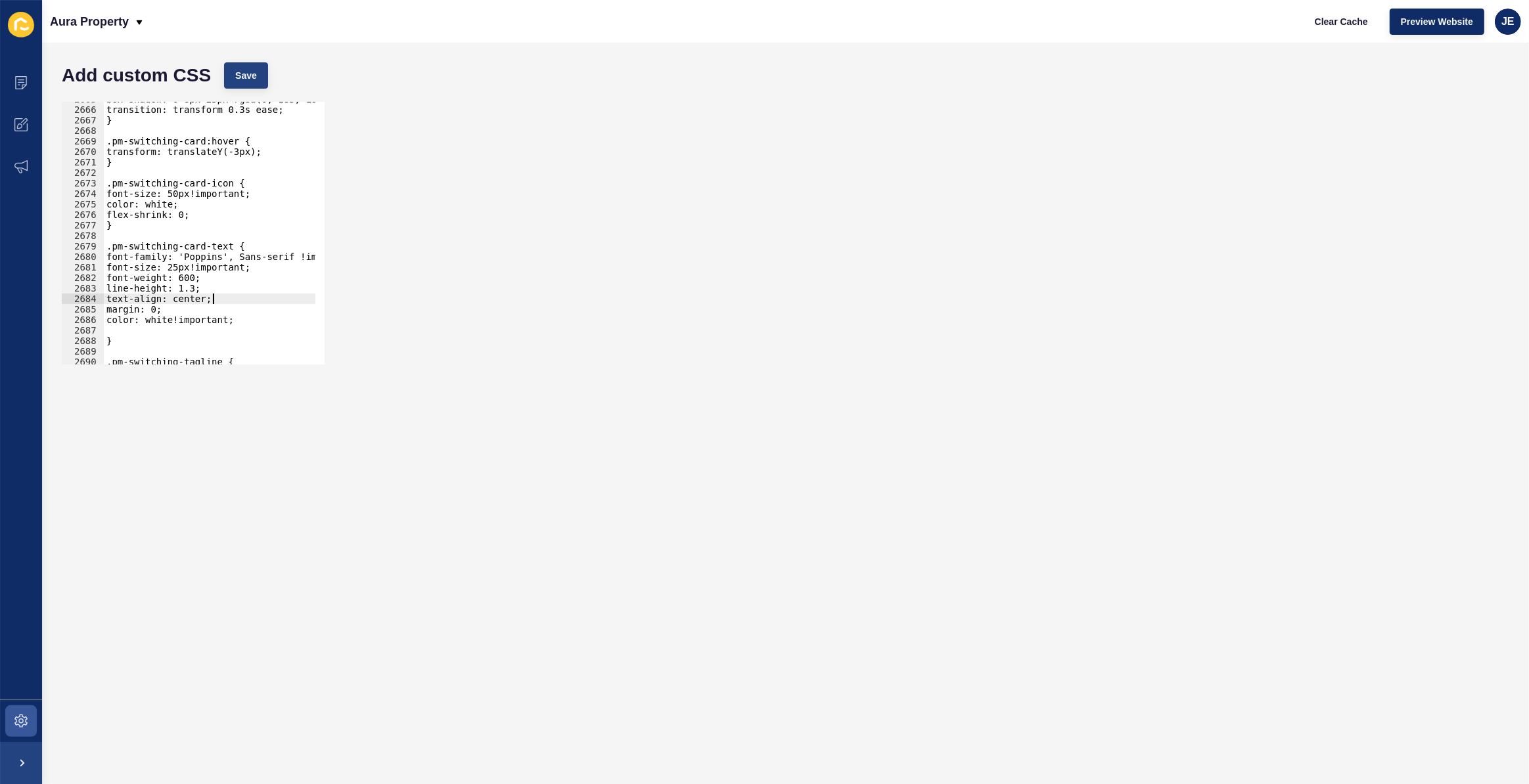
type textarea "text-align: center;"
click at [265, 72] on button "Save" at bounding box center [246, 76] width 44 height 26
click at [27, 76] on icon at bounding box center [21, 83] width 13 height 13
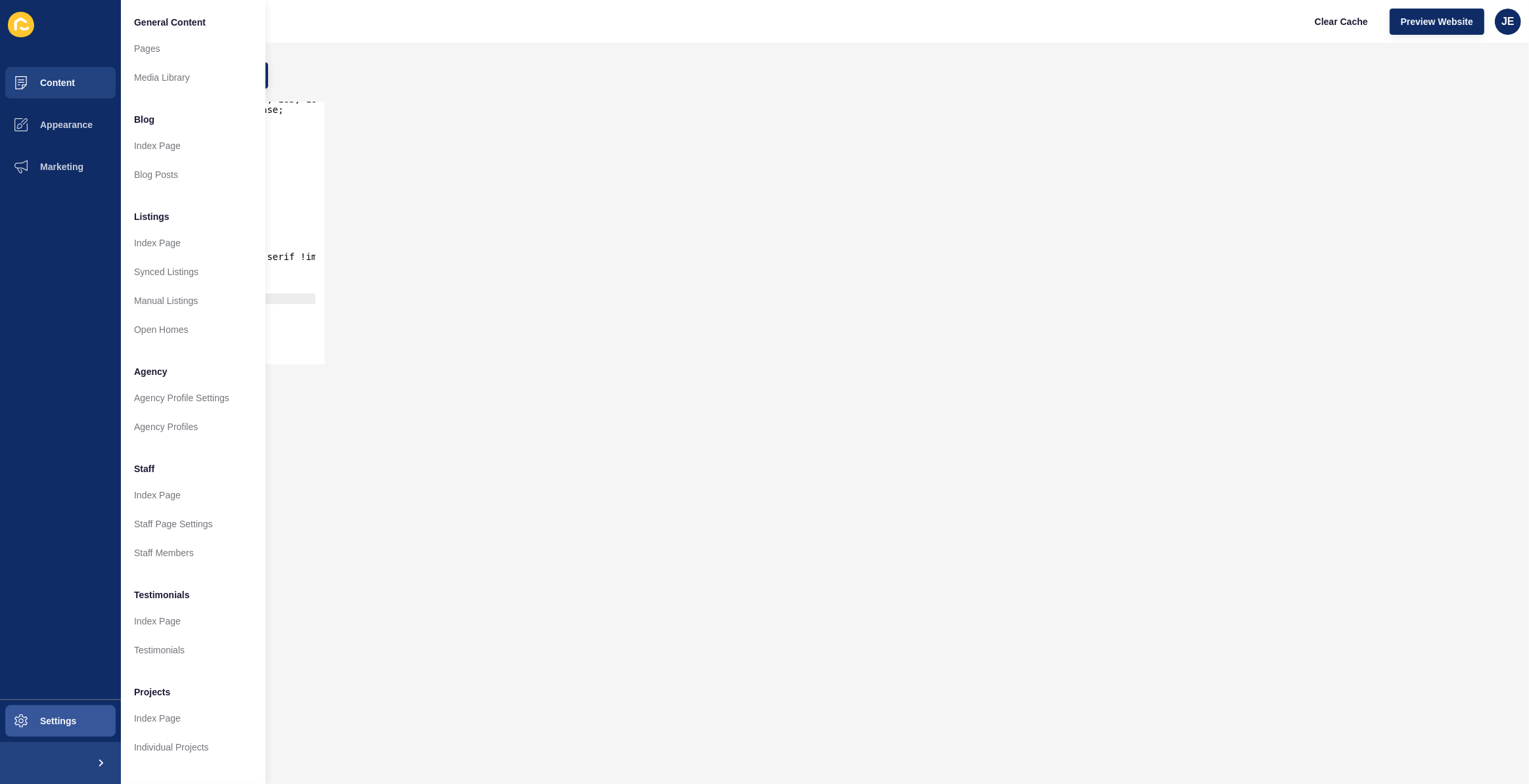
click at [687, 233] on div "text-align: center; 2665 2666 2667 2668 2669 2670 2671 2672 2673 2674 2675 2676…" at bounding box center [786, 233] width 1460 height 276
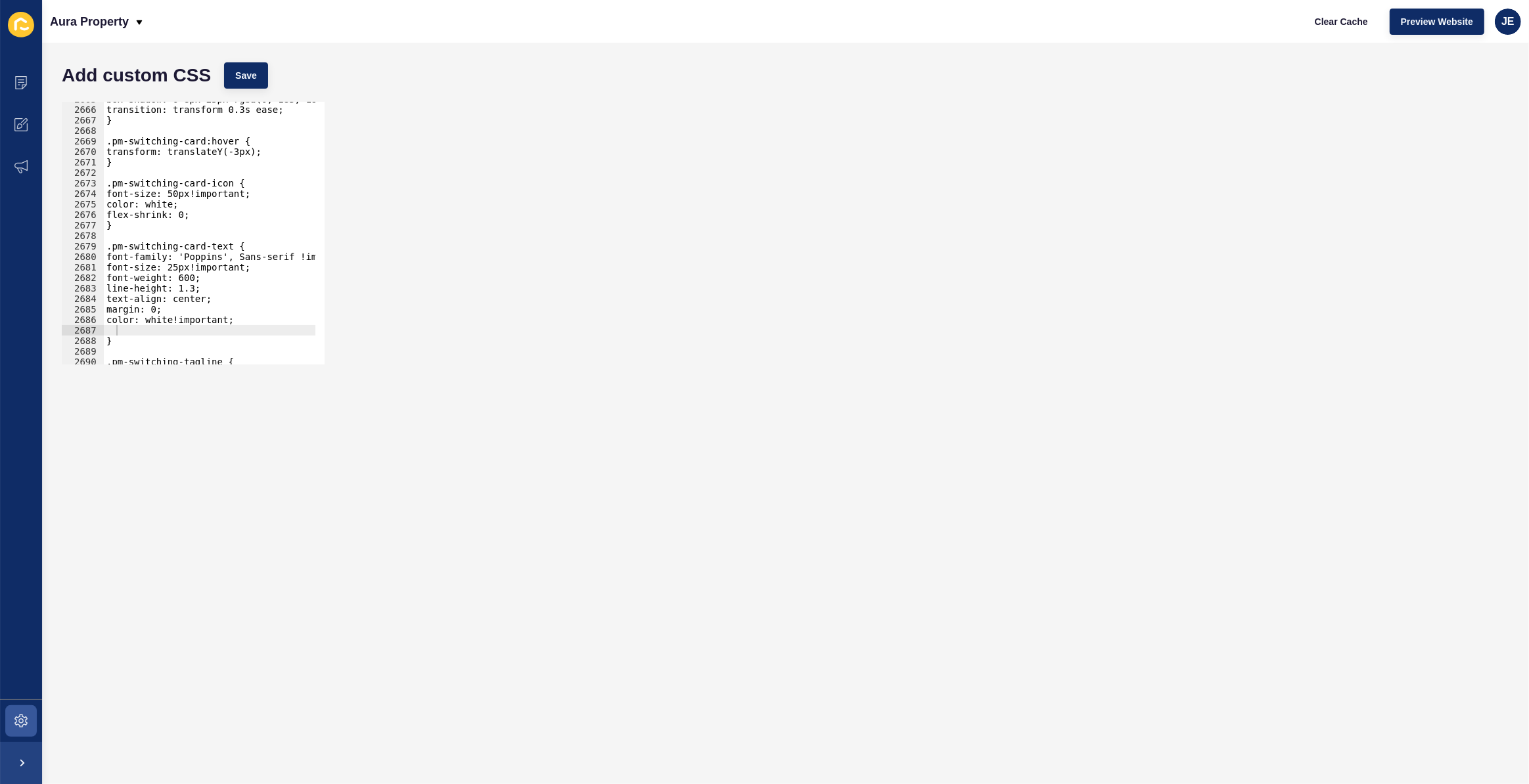
click at [319, 330] on div at bounding box center [318, 228] width 13 height 254
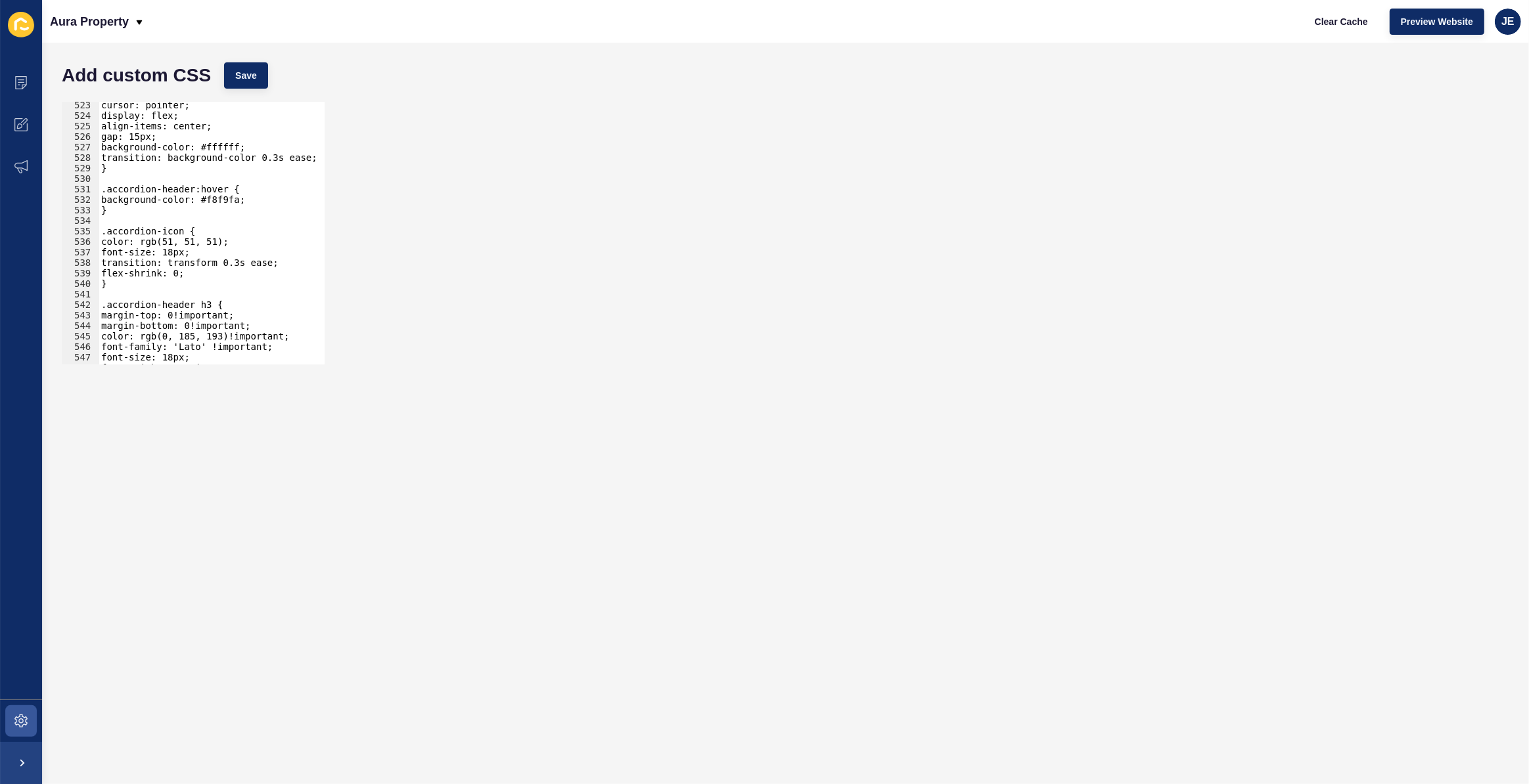
scroll to position [4099, 0]
click at [131, 289] on div "cursor: pointer; display: flex; align-items: center; gap: 15px; background-colo…" at bounding box center [359, 237] width 521 height 274
click at [139, 286] on div "cursor: pointer; display: flex; align-items: center; gap: 15px; background-colo…" at bounding box center [359, 237] width 521 height 274
type textarea "}"
paste textarea "faq-accordion-item"
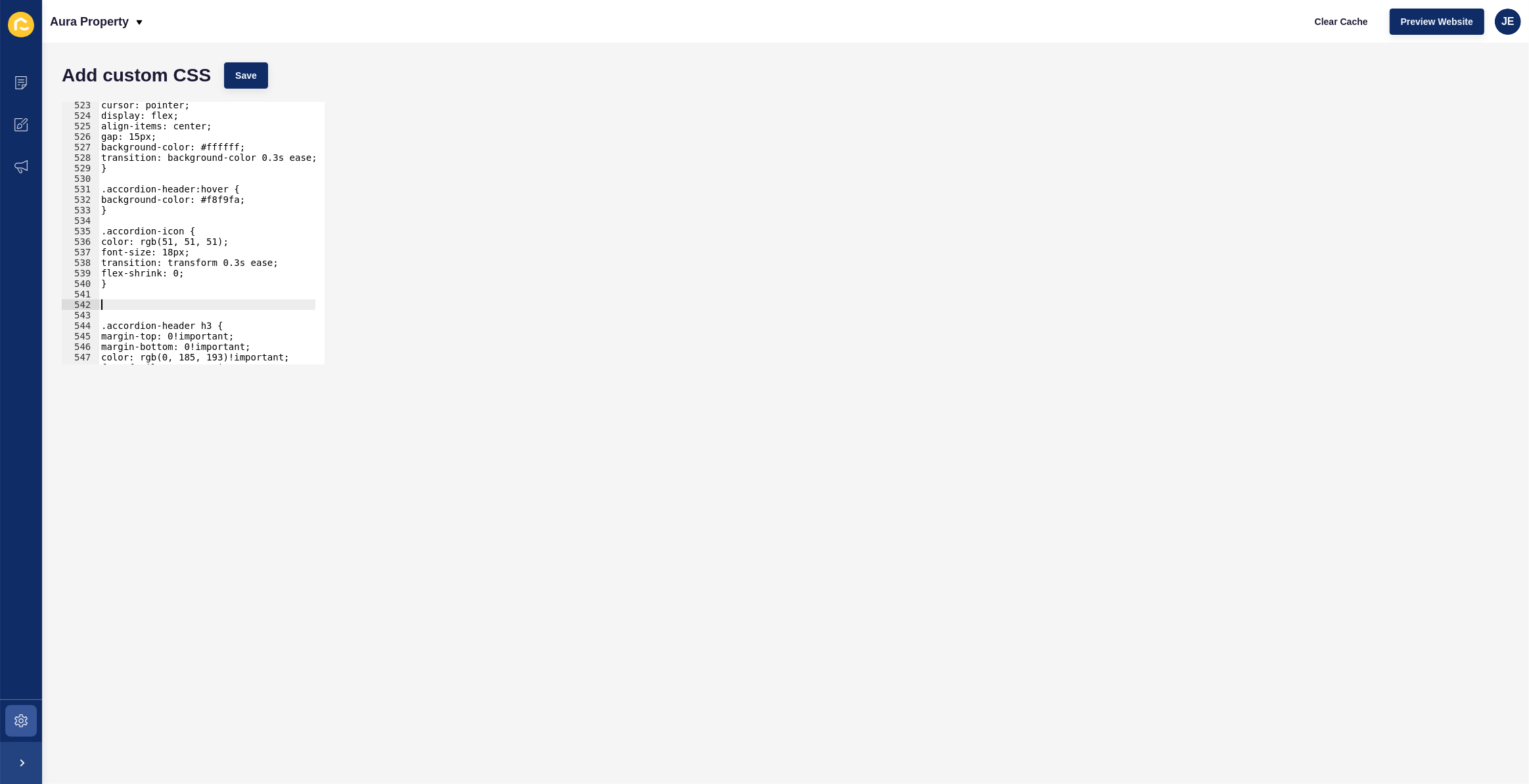
type textarea "faq-accordion-item"
paste textarea "faq-accordion-item"
type textarea ".faq-accordion-item{"
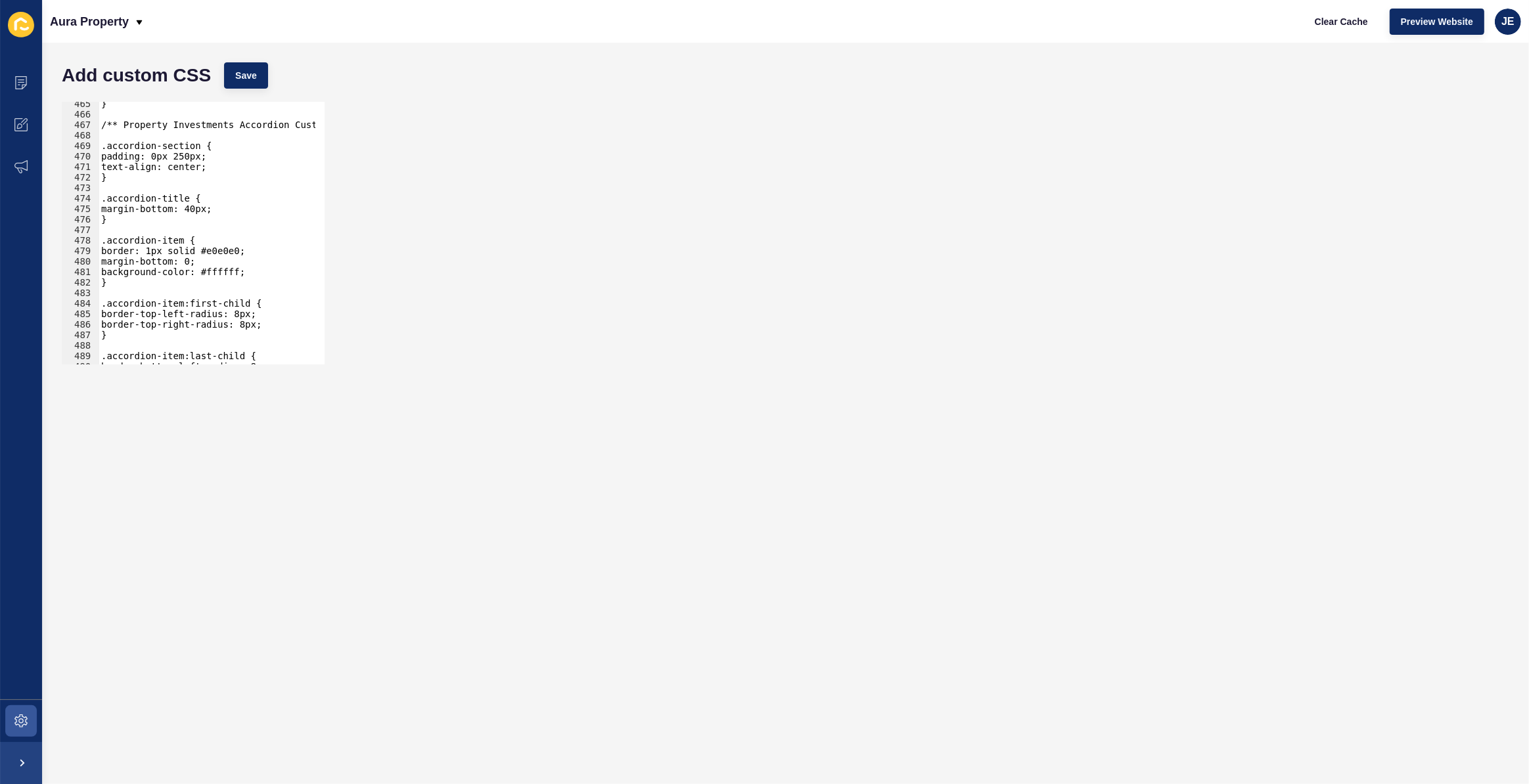
scroll to position [3639, 0]
click at [158, 253] on div "} /** Property Investments Accordion Custom CSS */ .accordion-section { padding…" at bounding box center [359, 235] width 521 height 274
click at [202, 268] on div "} /** Property Investments Accordion Custom CSS */ .accordion-section { padding…" at bounding box center [359, 235] width 521 height 274
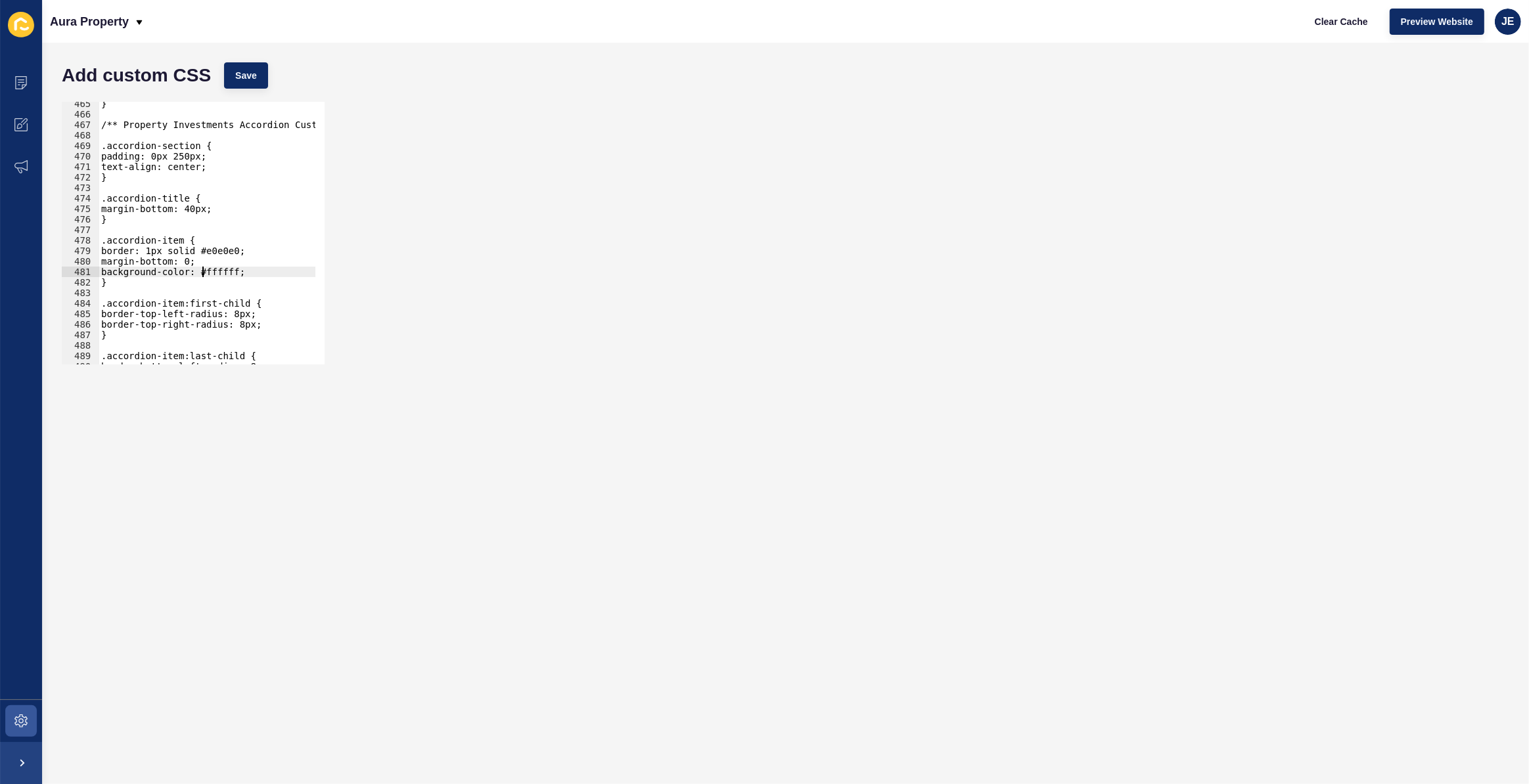
click at [204, 253] on div "} /** Property Investments Accordion Custom CSS */ .accordion-section { padding…" at bounding box center [359, 235] width 521 height 274
drag, startPoint x: 247, startPoint y: 269, endPoint x: 113, endPoint y: 260, distance: 134.3
click at [111, 261] on div "} /** Property Investments Accordion Custom CSS */ .accordion-section { padding…" at bounding box center [359, 235] width 521 height 274
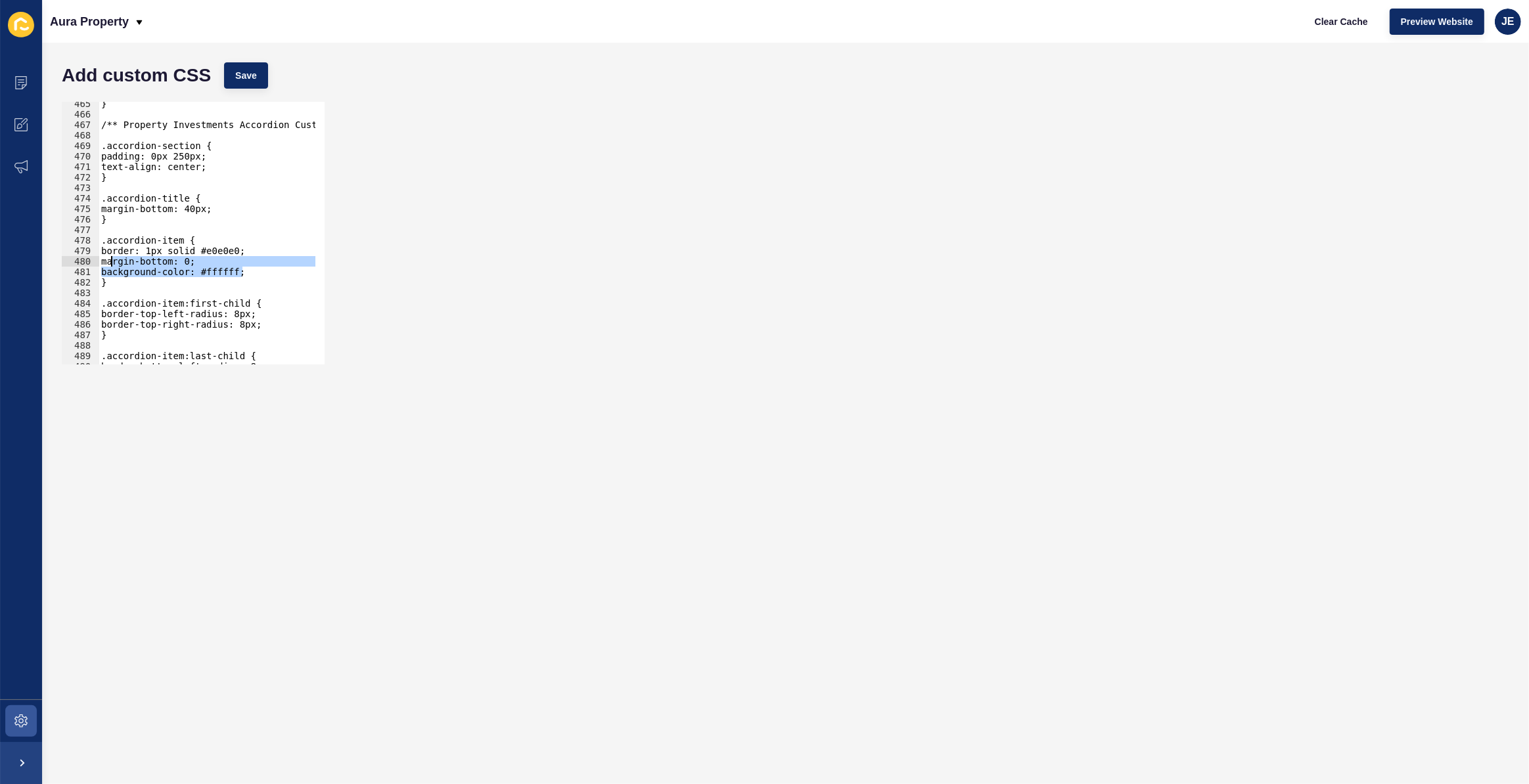
click at [152, 253] on div "} /** Property Investments Accordion Custom CSS */ .accordion-section { padding…" at bounding box center [359, 235] width 521 height 274
type textarea "border: 1px solid #e0e0e0; margin-bottom: 0;"
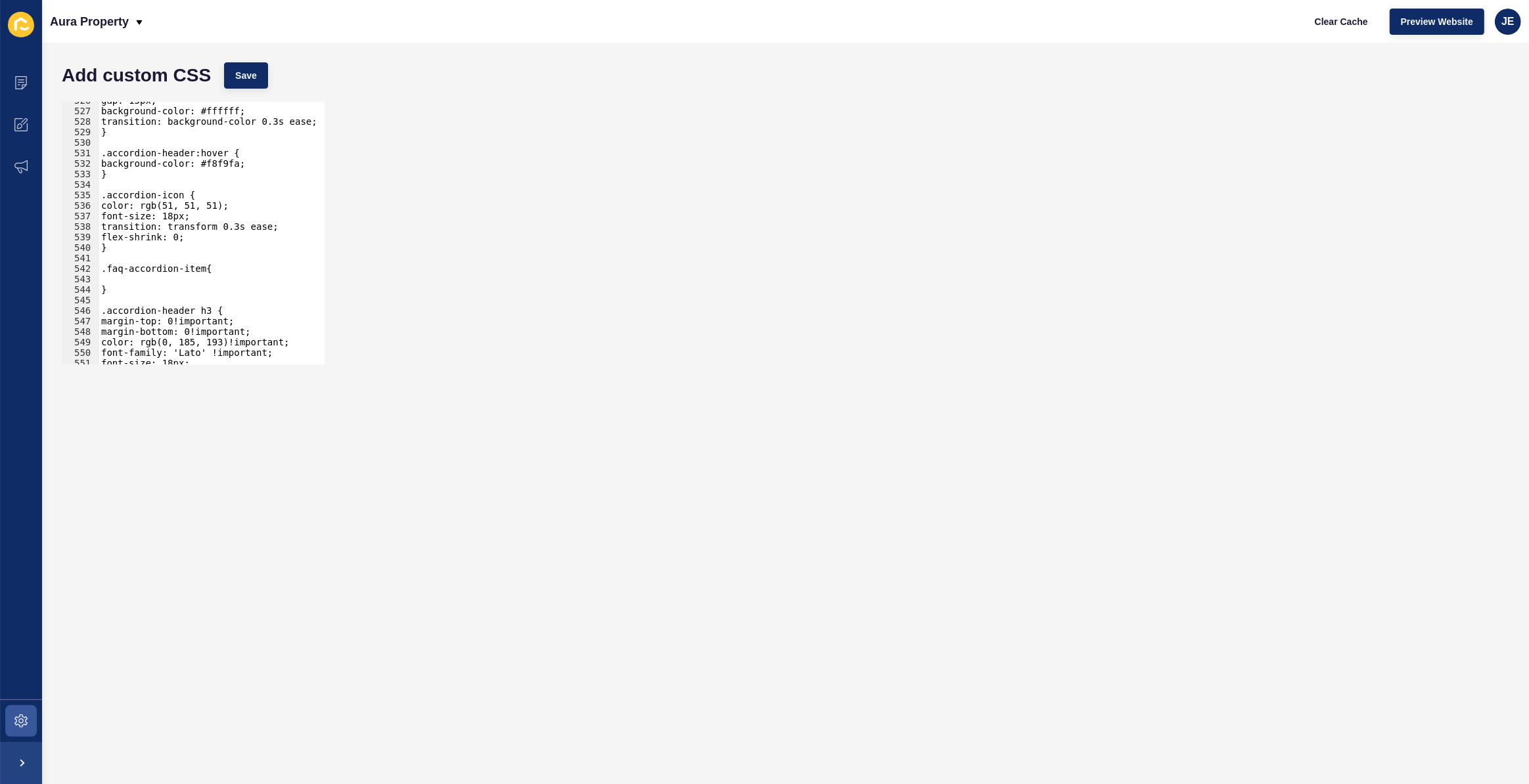
scroll to position [4146, 0]
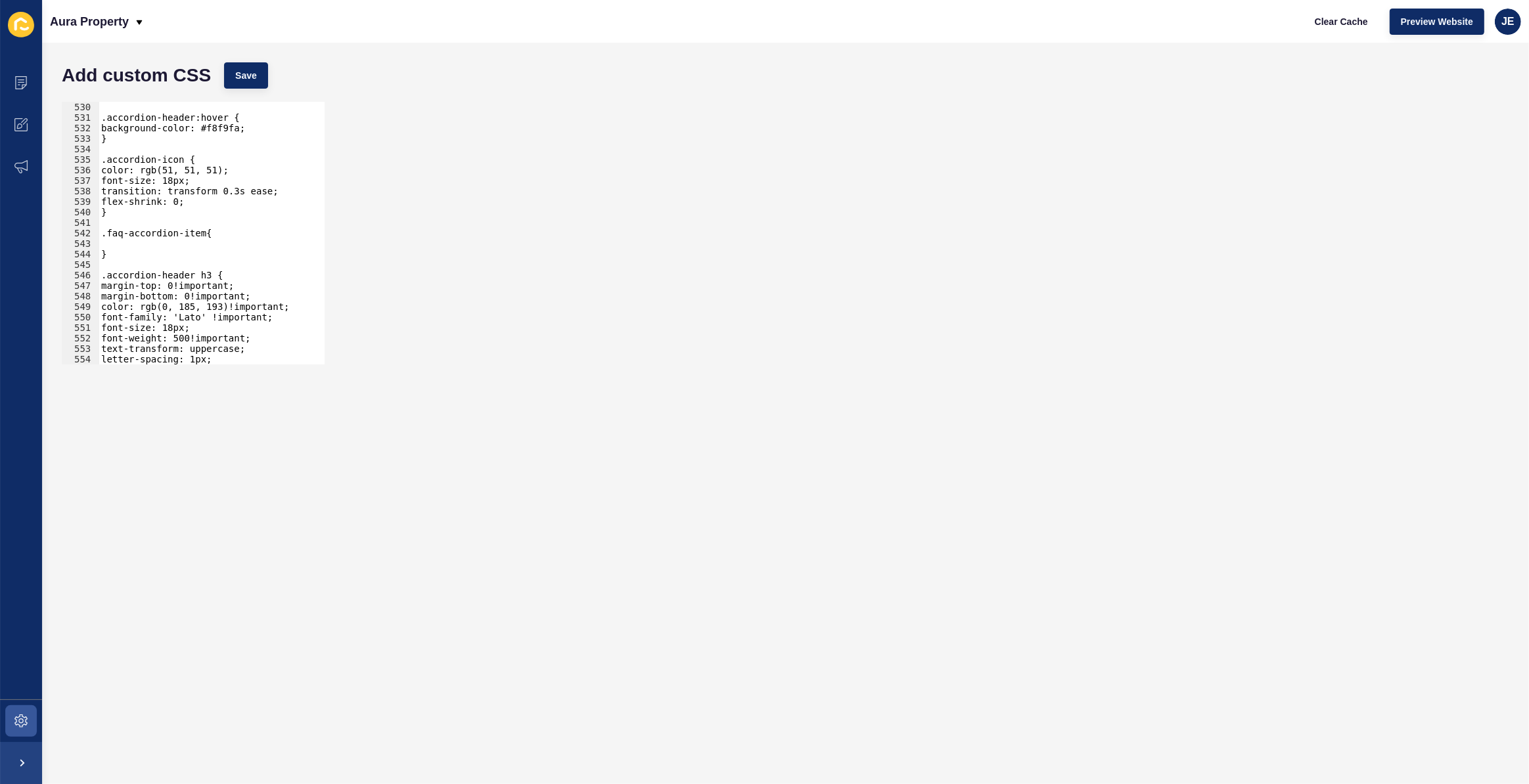
click at [166, 244] on div ".accordion-header:hover { background-color: #f8f9fa; } .accordion-icon { color:…" at bounding box center [359, 239] width 521 height 274
paste textarea "border: 1px solid #e0e0e0;"
click at [229, 246] on div ".accordion-header:hover { background-color: #f8f9fa; } .accordion-icon { color:…" at bounding box center [359, 239] width 521 height 274
paste textarea "#00B7BD"
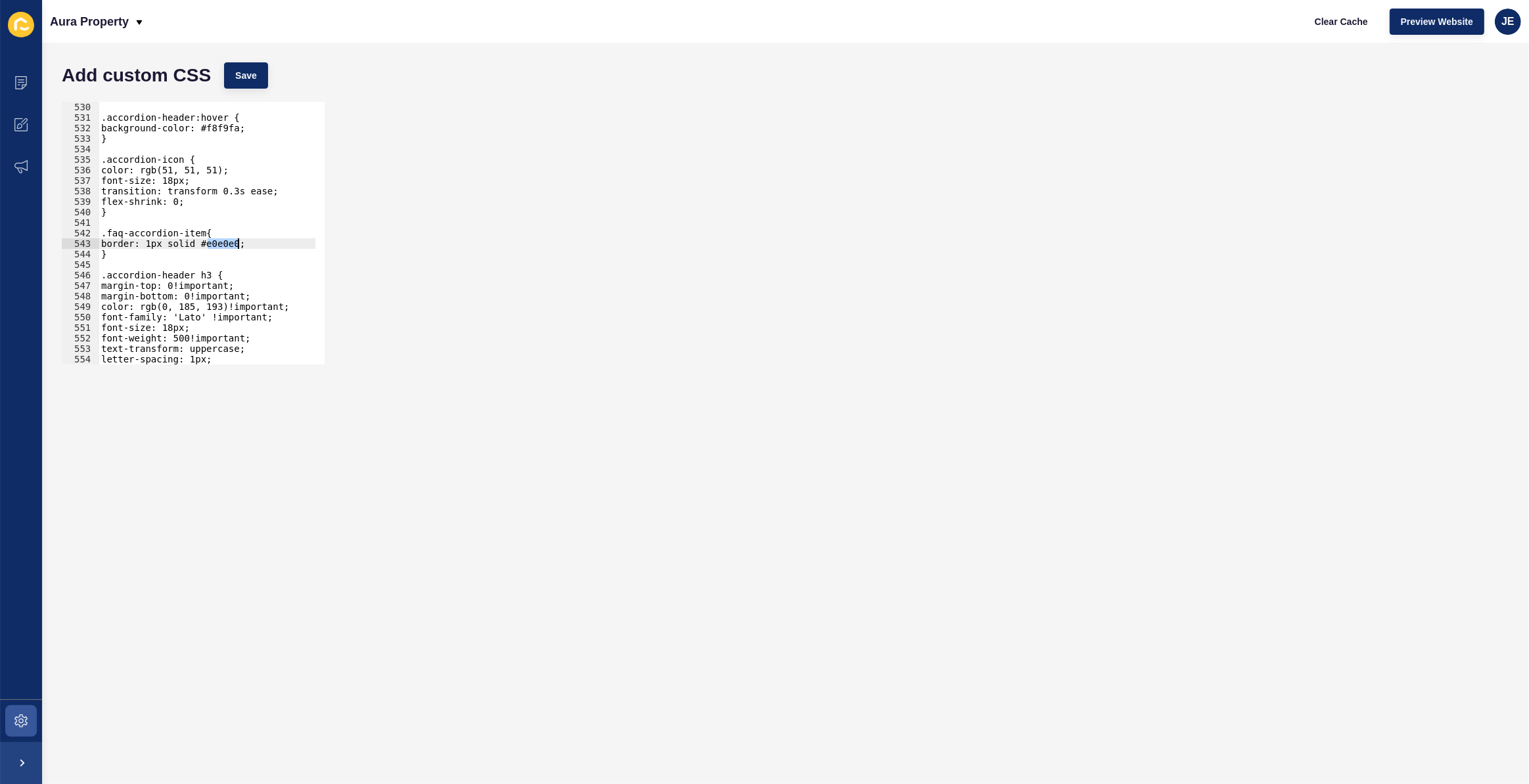
scroll to position [0, 7]
paste textarea "#00B7BD"
type textarea "border: 1px solid #00B7BD!important;"
click at [261, 69] on button "Save" at bounding box center [246, 76] width 44 height 26
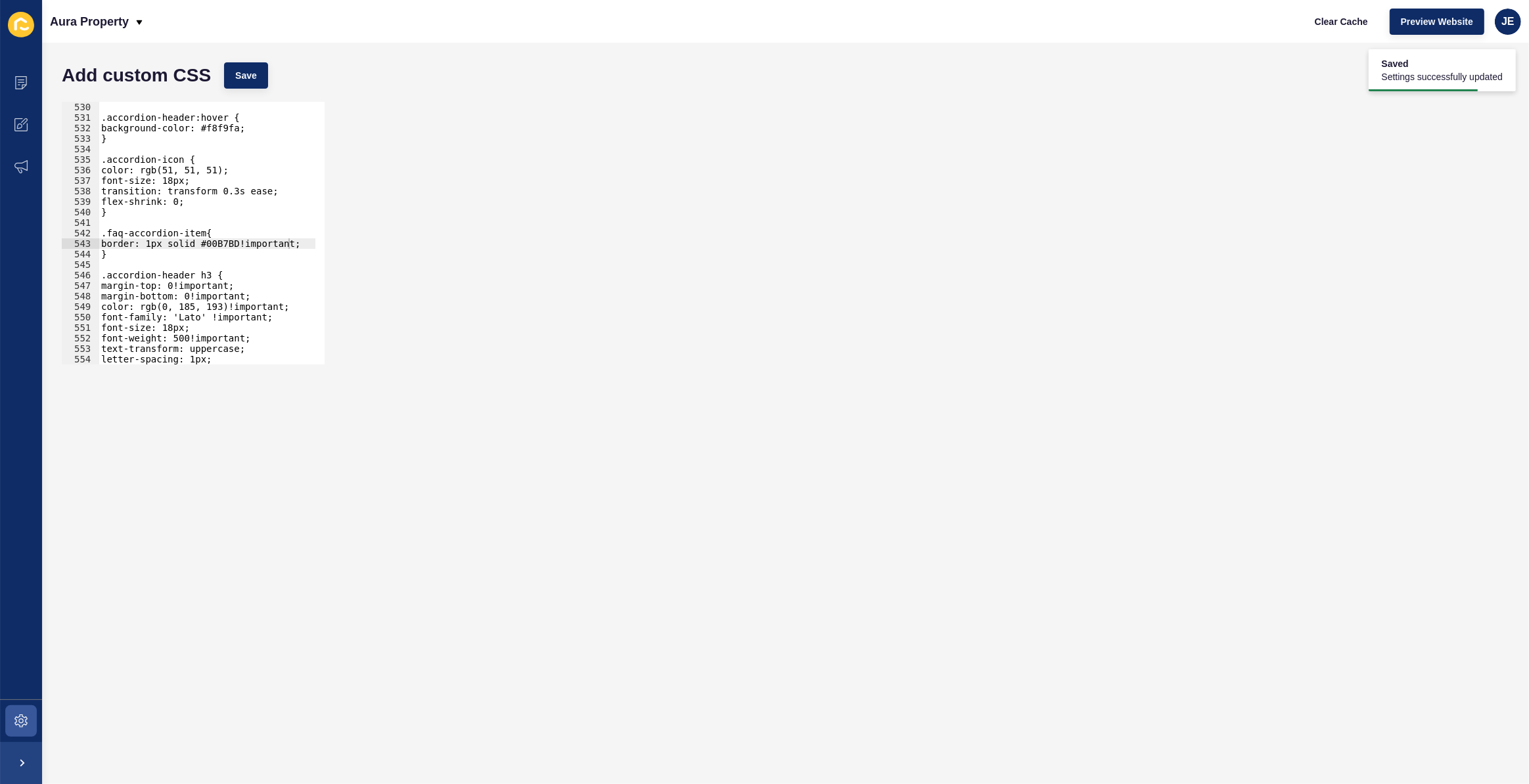
click at [293, 240] on div ".accordion-header:hover { background-color: #f8f9fa; } .accordion-icon { color:…" at bounding box center [359, 239] width 521 height 274
click at [301, 240] on div ".accordion-header:hover { background-color: #f8f9fa; } .accordion-icon { color:…" at bounding box center [359, 239] width 521 height 274
click at [254, 71] on span "Save" at bounding box center [246, 76] width 22 height 13
drag, startPoint x: 205, startPoint y: 255, endPoint x: 97, endPoint y: 247, distance: 108.3
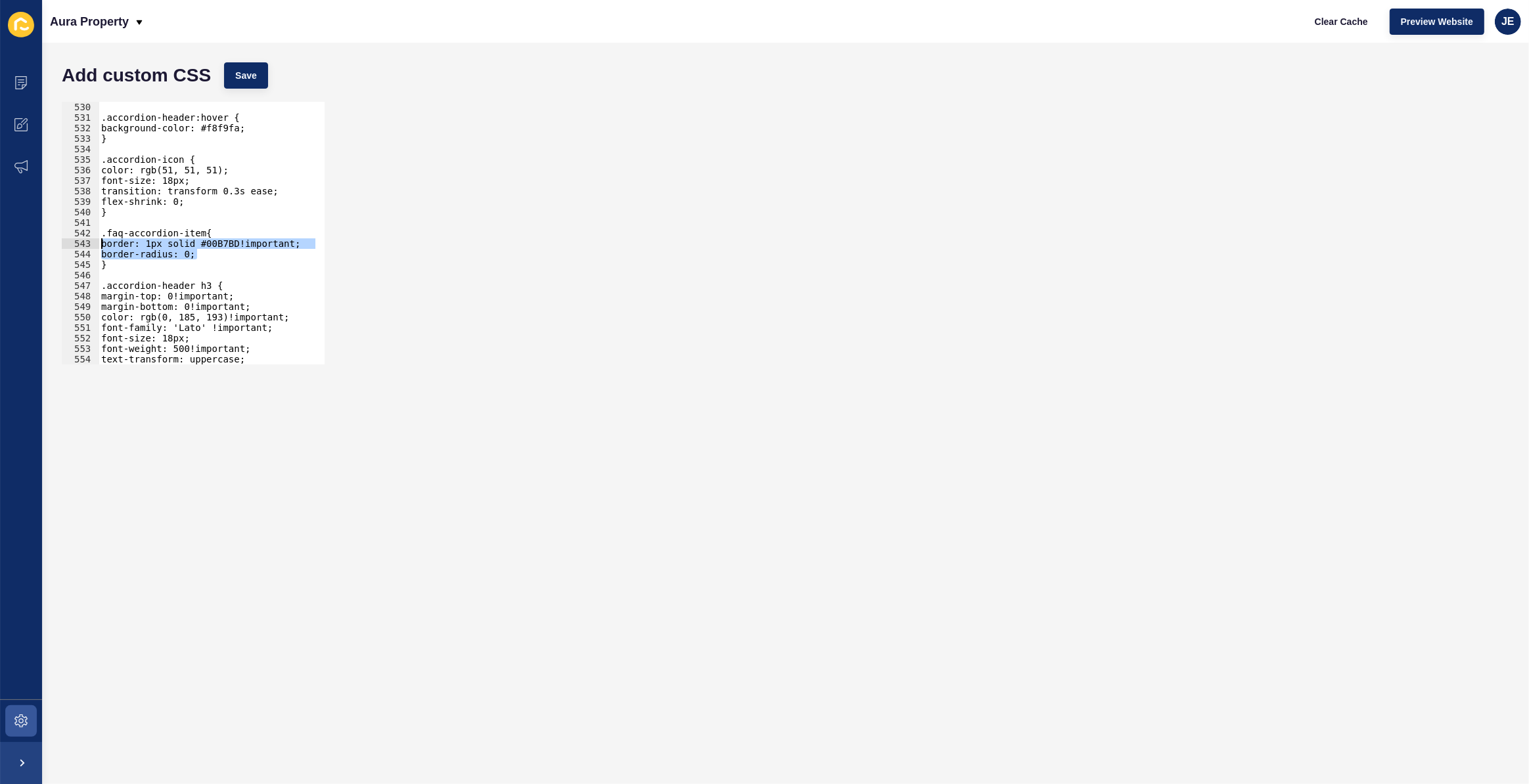
click at [97, 247] on div "border-radius: 0; 530 531 532 533 534 535 536 537 538 539 540 541 542 543 544 5…" at bounding box center [193, 233] width 263 height 262
drag, startPoint x: 138, startPoint y: 269, endPoint x: 125, endPoint y: 265, distance: 13.6
click at [138, 269] on div ".accordion-header:hover { background-color: #f8f9fa; } .accordion-icon { color:…" at bounding box center [359, 239] width 521 height 274
drag, startPoint x: 125, startPoint y: 265, endPoint x: 91, endPoint y: 235, distance: 45.3
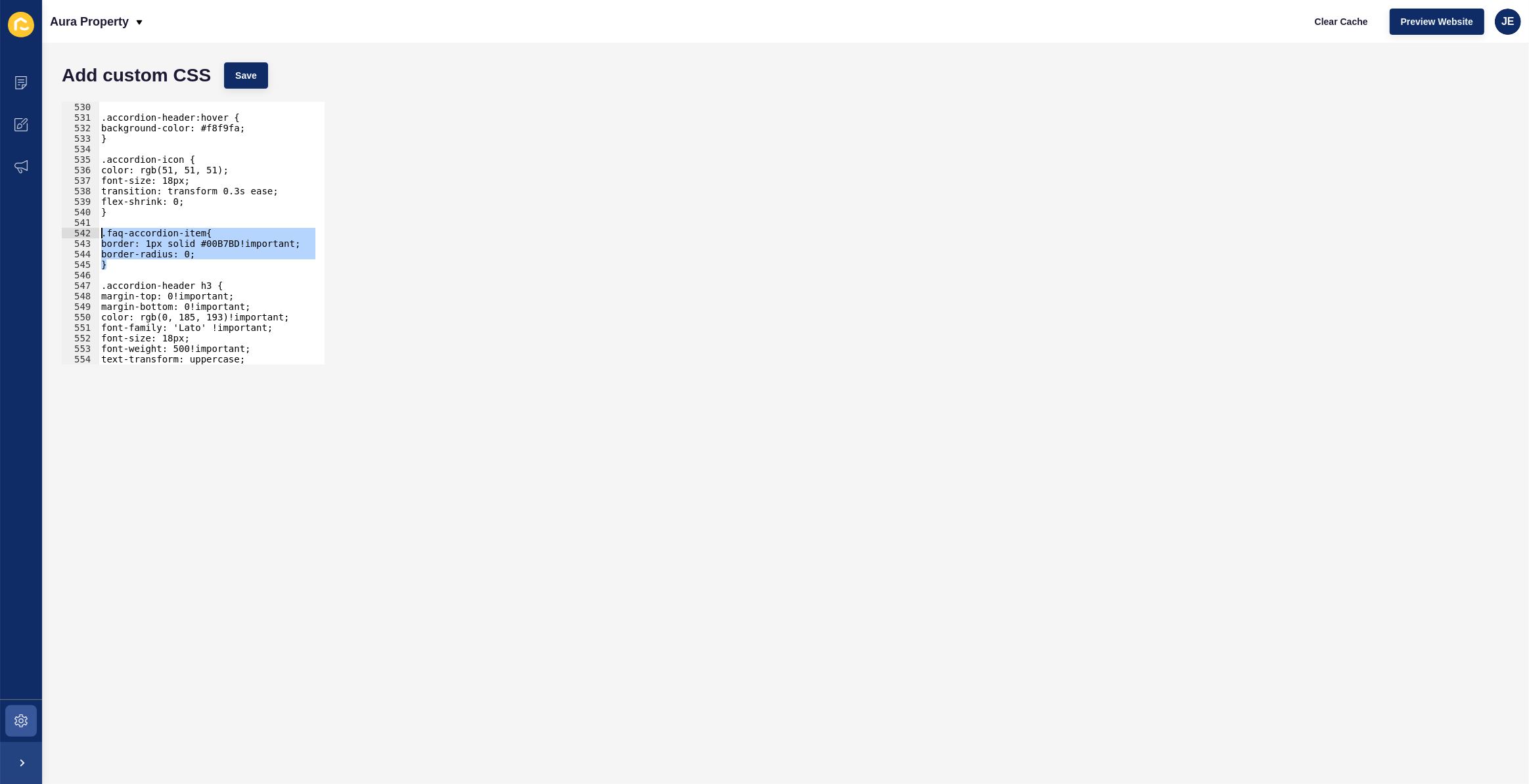
click at [91, 235] on div "} 530 531 532 533 534 535 536 537 538 539 540 541 542 543 544 545 546 547 548 5…" at bounding box center [193, 233] width 263 height 262
click at [134, 265] on div ".accordion-header:hover { background-color: #f8f9fa; } .accordion-icon { color:…" at bounding box center [206, 233] width 217 height 262
type textarea "}"
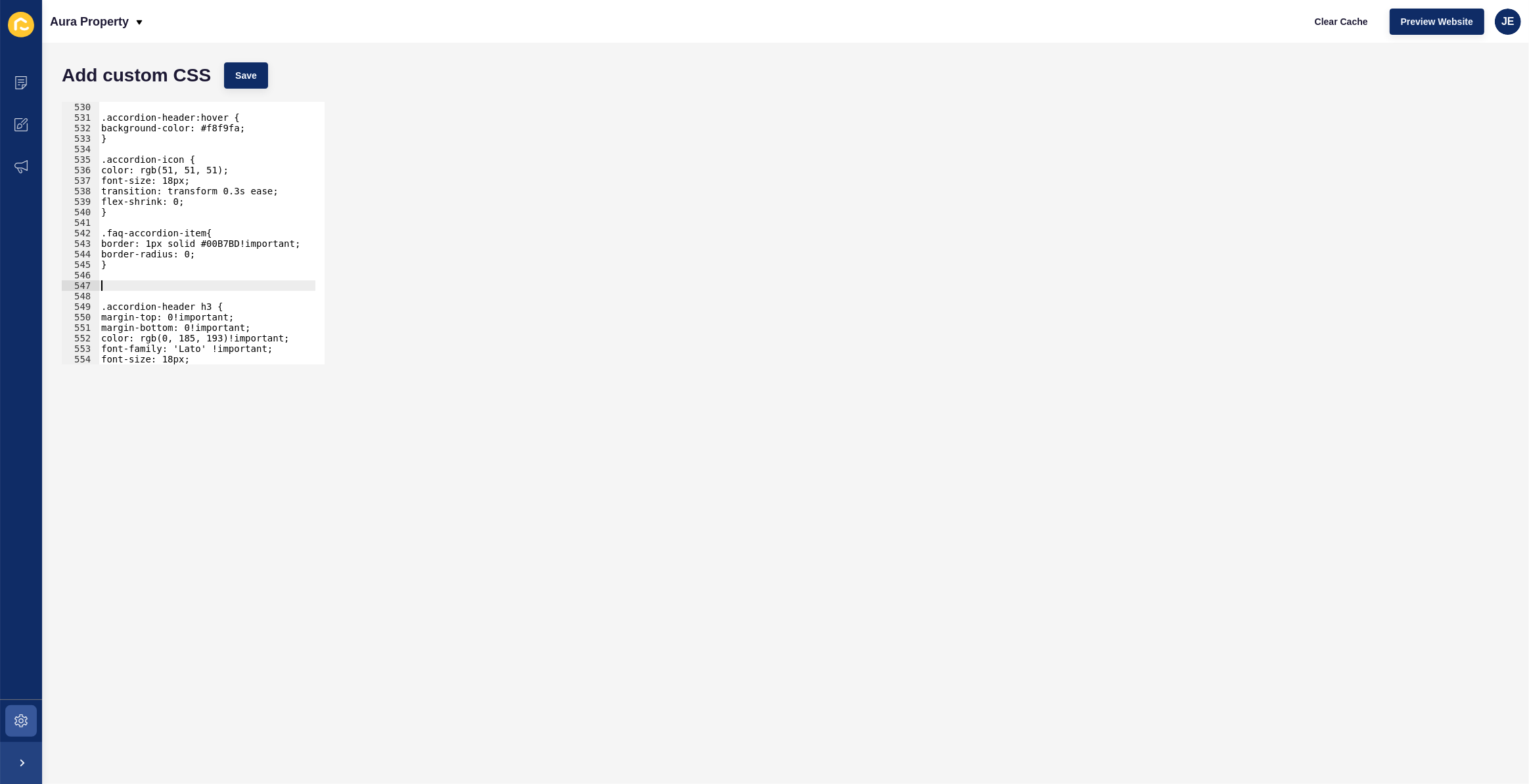
paste textarea "}"
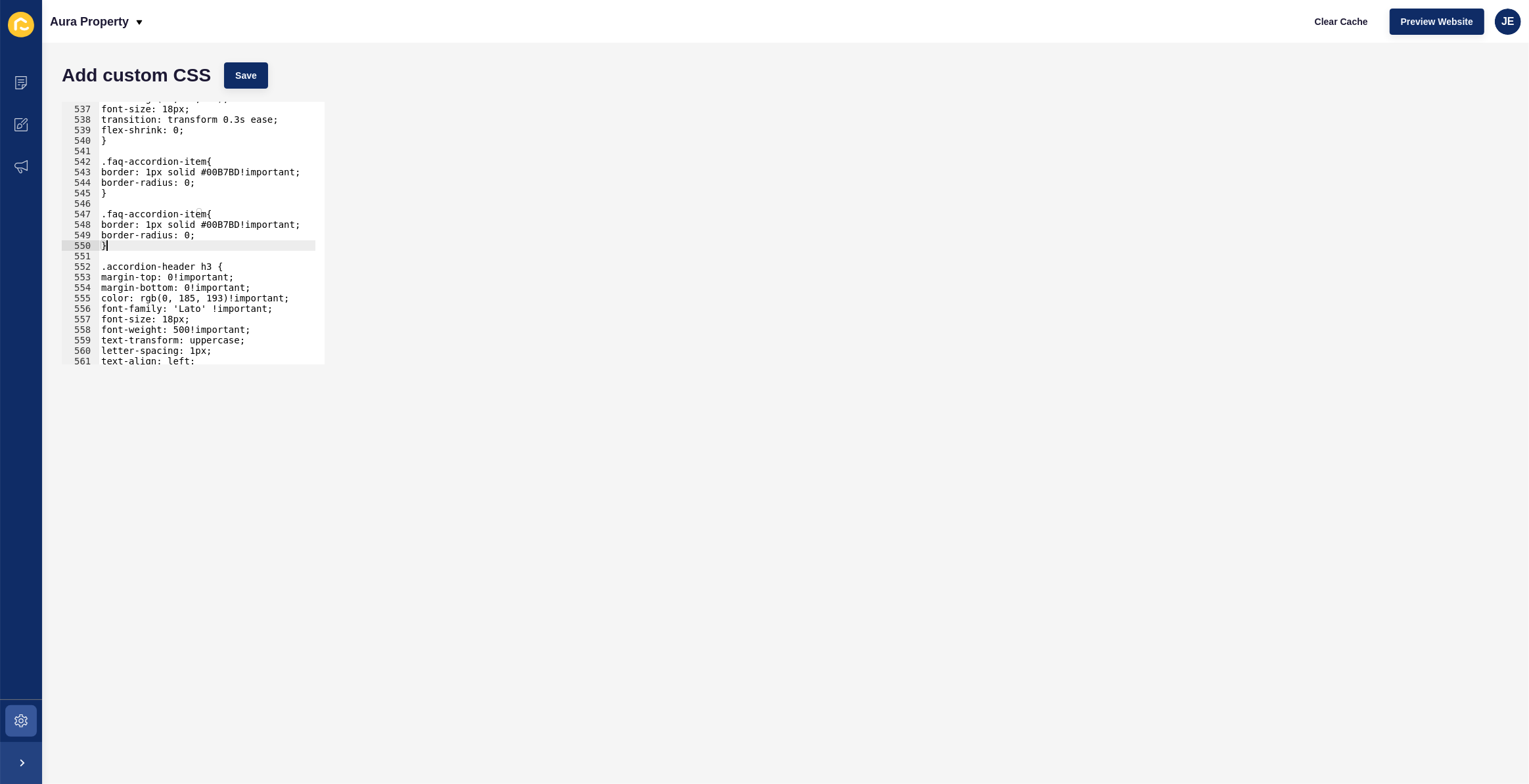
scroll to position [4217, 0]
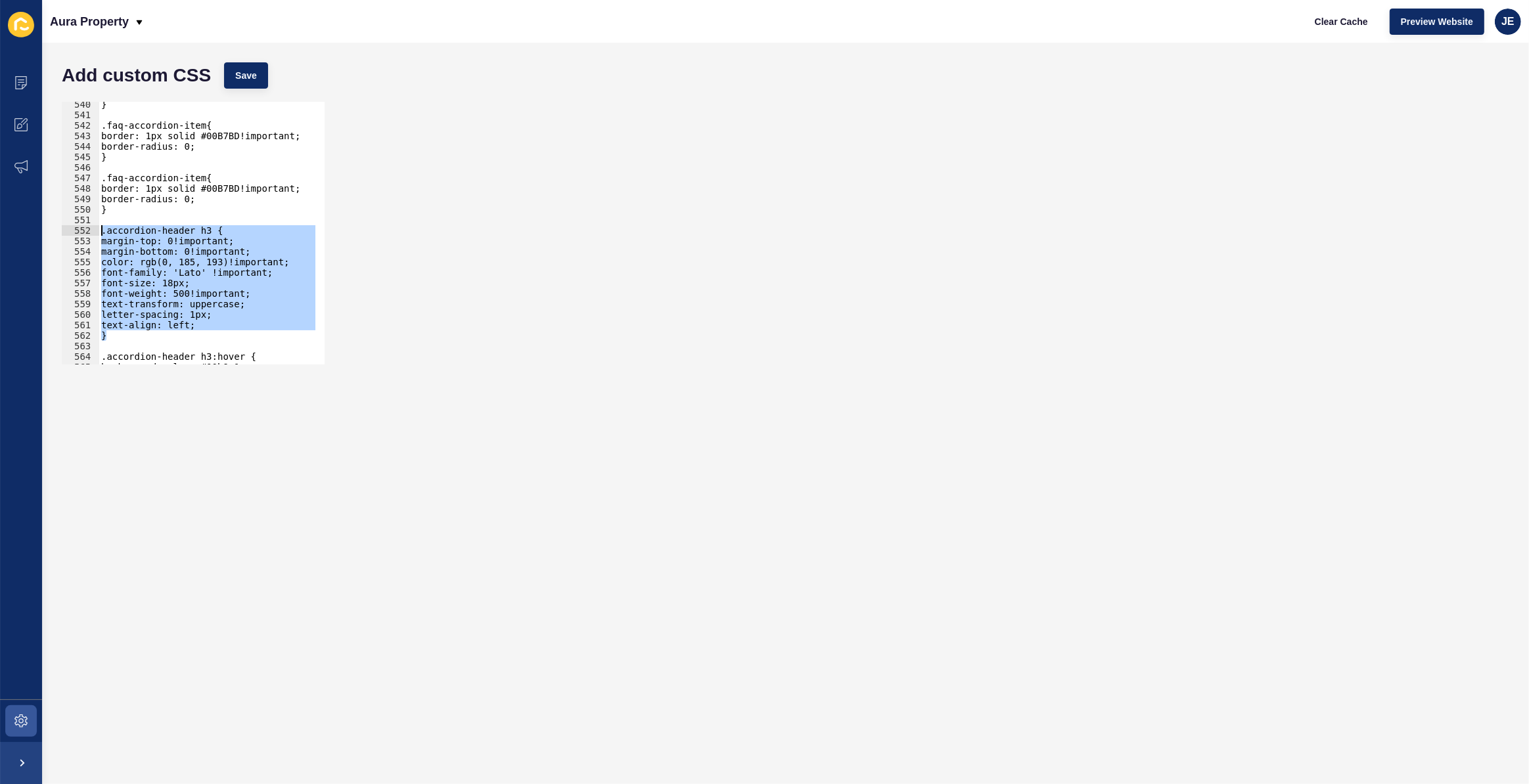
drag, startPoint x: 115, startPoint y: 338, endPoint x: 84, endPoint y: 231, distance: 111.4
click at [84, 231] on div "} 540 541 542 543 544 545 546 547 548 549 550 551 552 553 554 555 556 557 558 5…" at bounding box center [193, 233] width 263 height 262
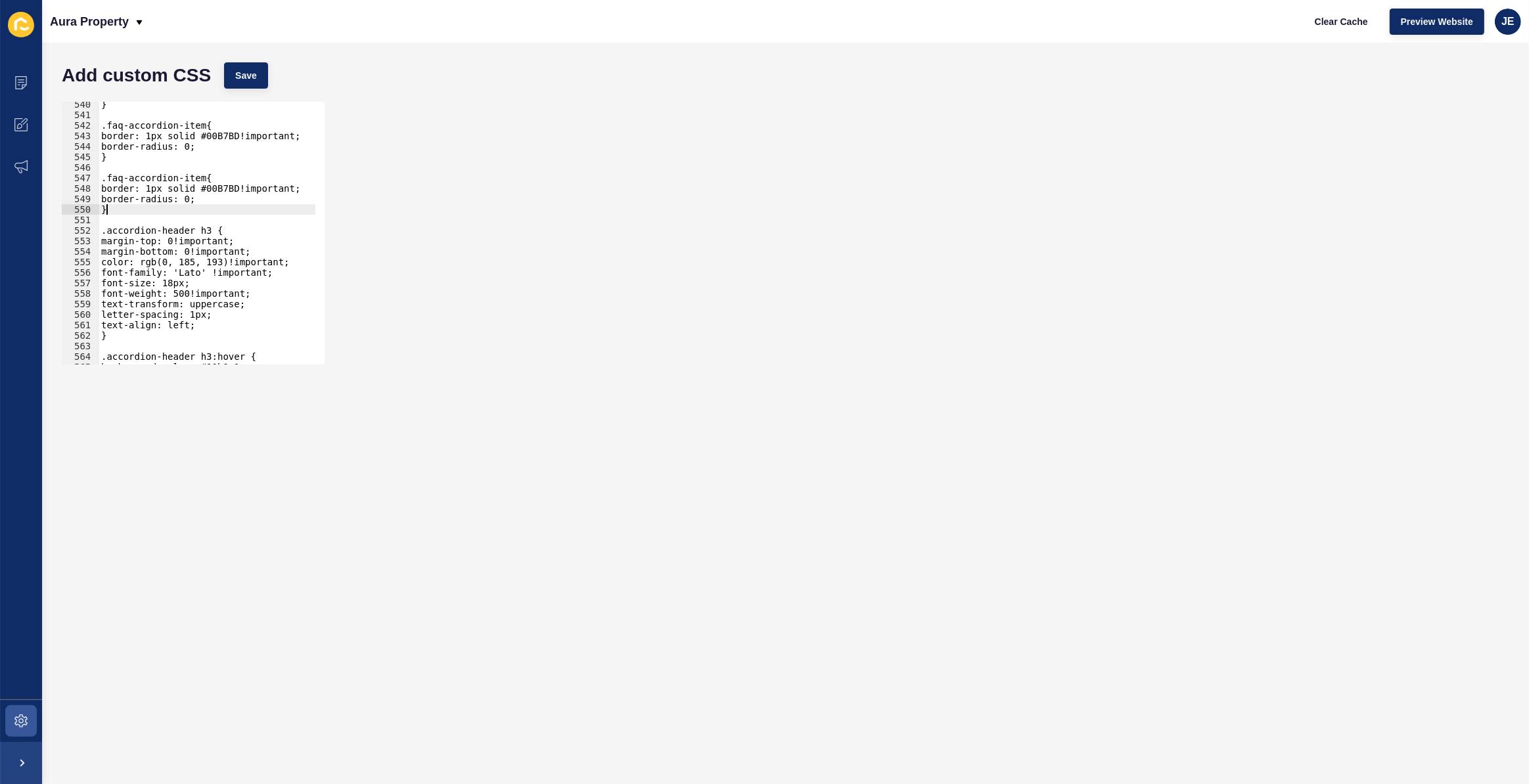
click at [121, 212] on div "} .faq-accordion-item{ border: 1px solid #00B7BD!important; border-radius: 0; }…" at bounding box center [359, 236] width 521 height 274
type textarea "}"
paste textarea "}"
drag, startPoint x: 197, startPoint y: 177, endPoint x: 86, endPoint y: 181, distance: 111.1
click at [86, 181] on div "} 540 541 542 543 544 545 546 547 548 549 550 551 552 553 554 555 556 557 558 5…" at bounding box center [193, 233] width 263 height 262
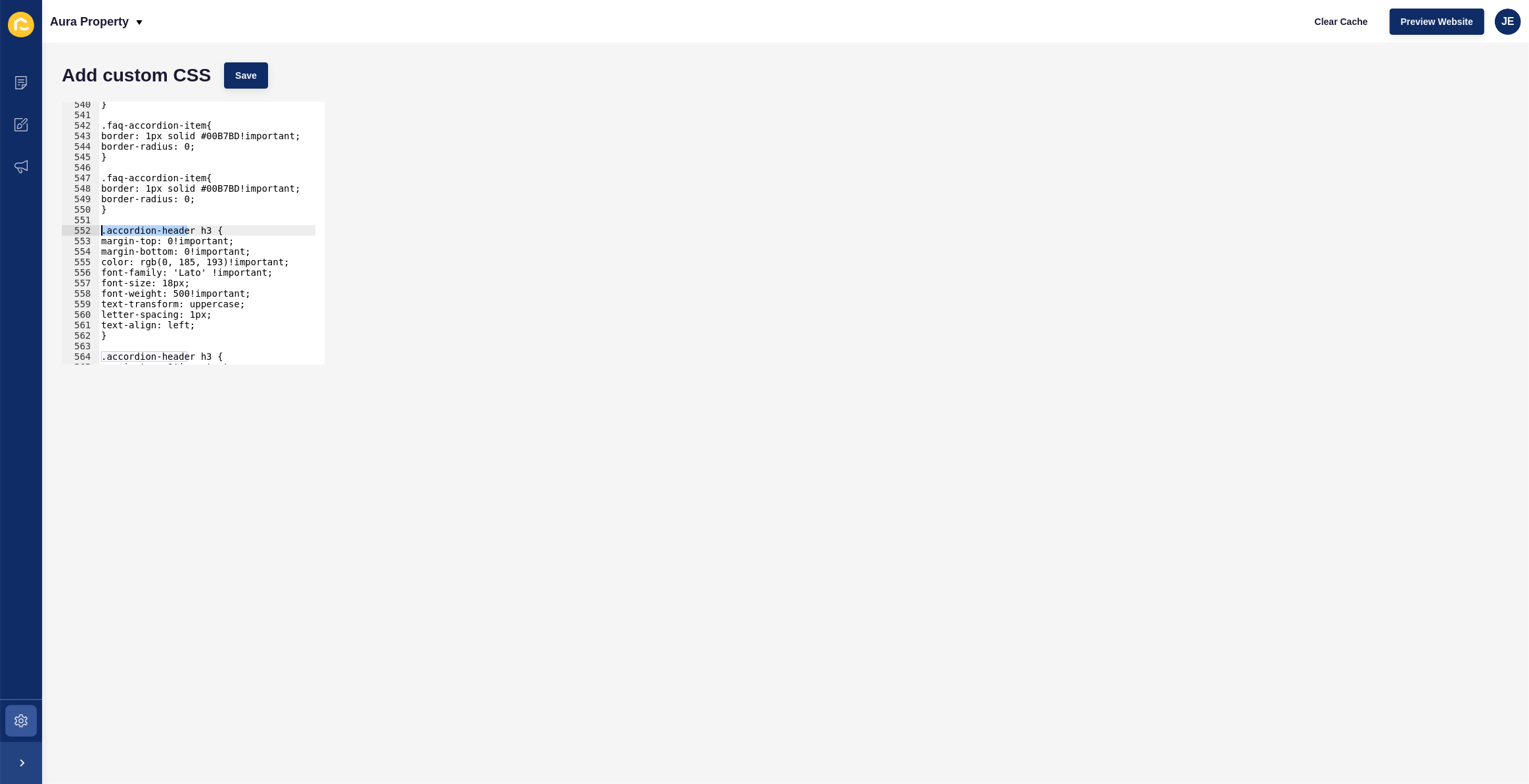
drag, startPoint x: 185, startPoint y: 231, endPoint x: 88, endPoint y: 235, distance: 97.1
click at [88, 235] on div ".faq-accordion-item{ 540 541 542 543 544 545 546 547 548 549 550 551 552 553 55…" at bounding box center [193, 233] width 263 height 262
paste textarea "faq-accordion-item"
click at [173, 283] on div "} .faq-accordion-item{ border: 1px solid #00B7BD!important; border-radius: 0; }…" at bounding box center [359, 236] width 521 height 274
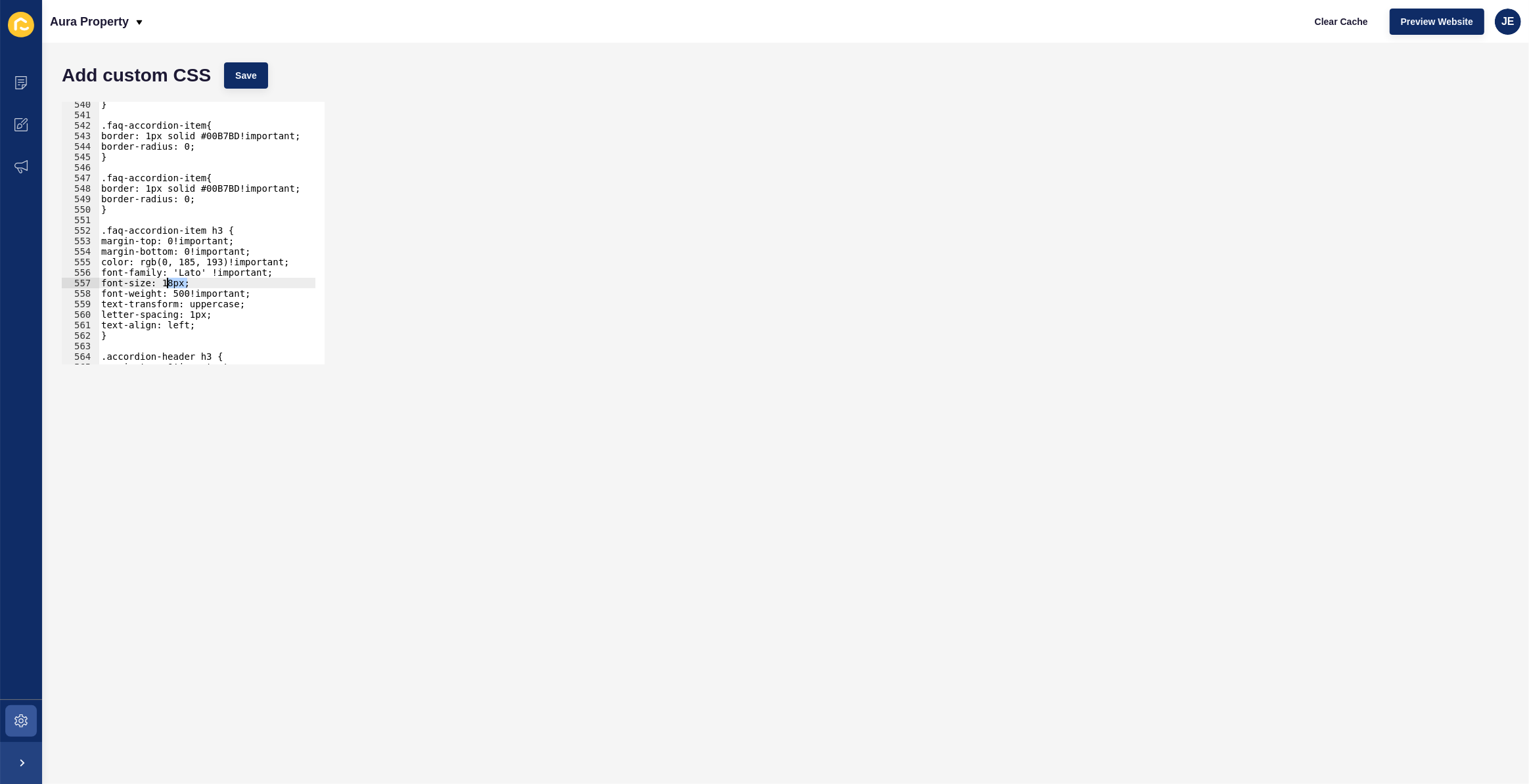
scroll to position [0, 5]
click at [187, 275] on div "} .faq-accordion-item{ border: 1px solid #00B7BD!important; border-radius: 0; }…" at bounding box center [359, 236] width 521 height 274
click at [257, 71] on span "Save" at bounding box center [246, 76] width 22 height 13
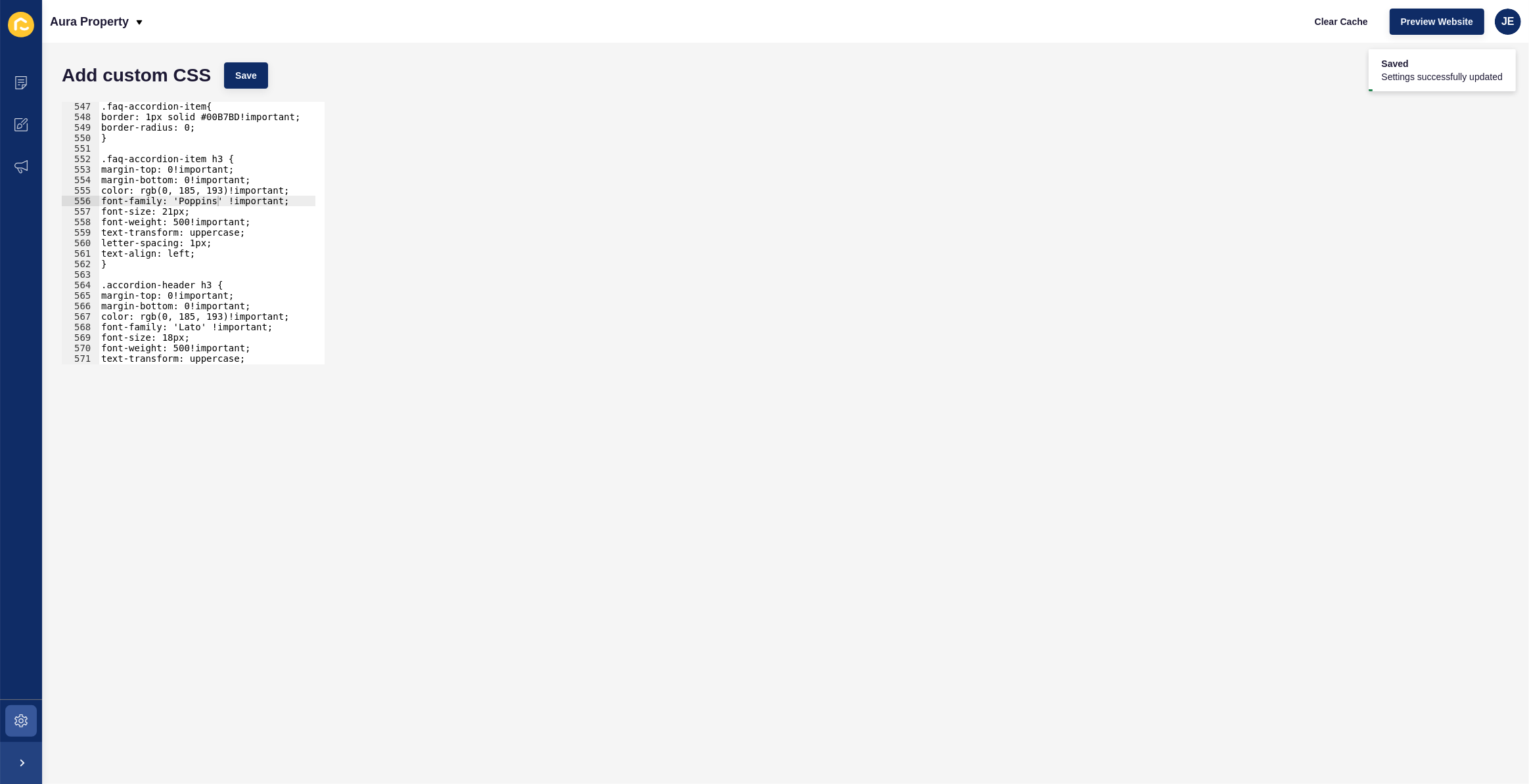
scroll to position [4225, 0]
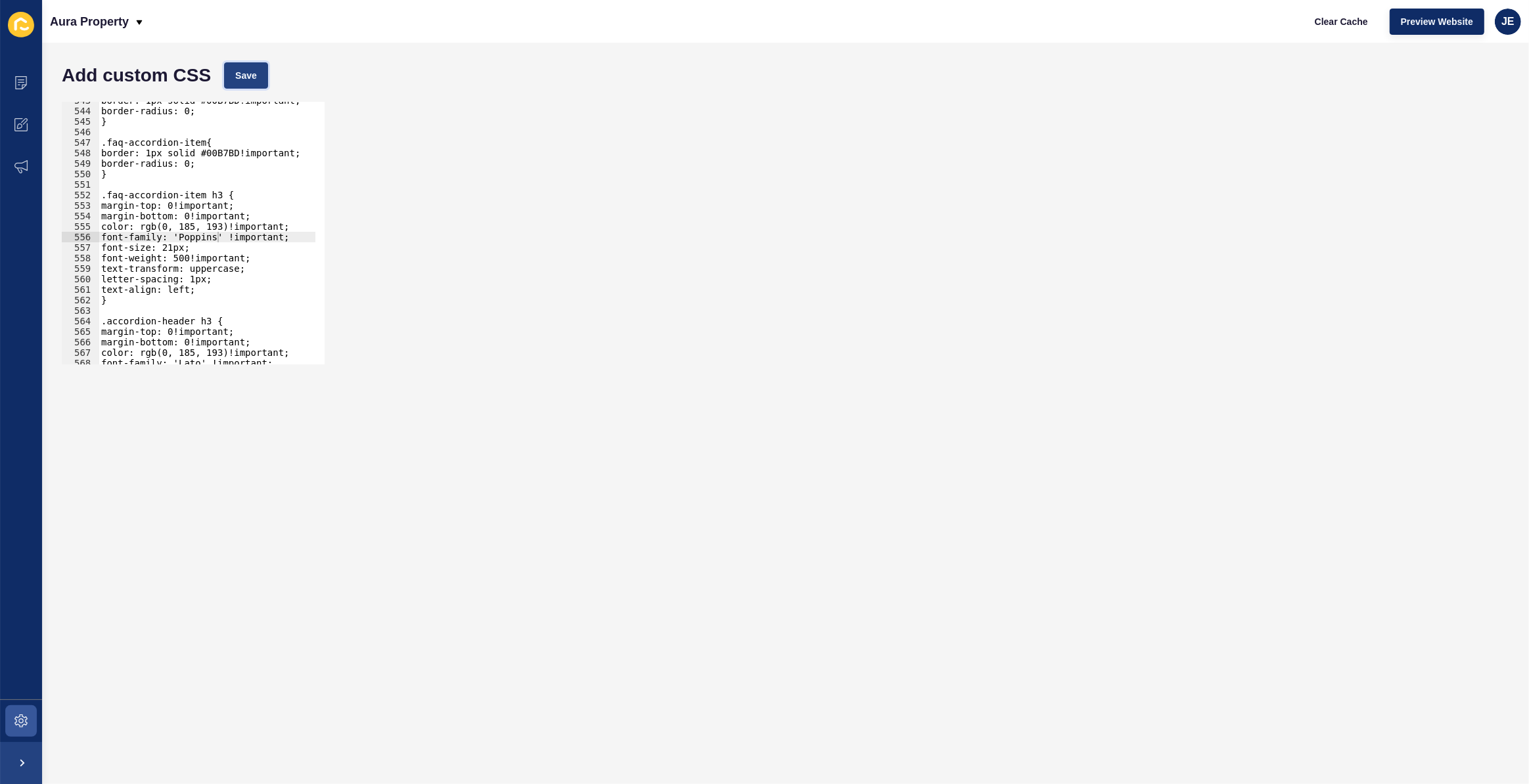
drag, startPoint x: 243, startPoint y: 67, endPoint x: 266, endPoint y: 21, distance: 51.4
click at [243, 67] on button "Save" at bounding box center [246, 76] width 44 height 26
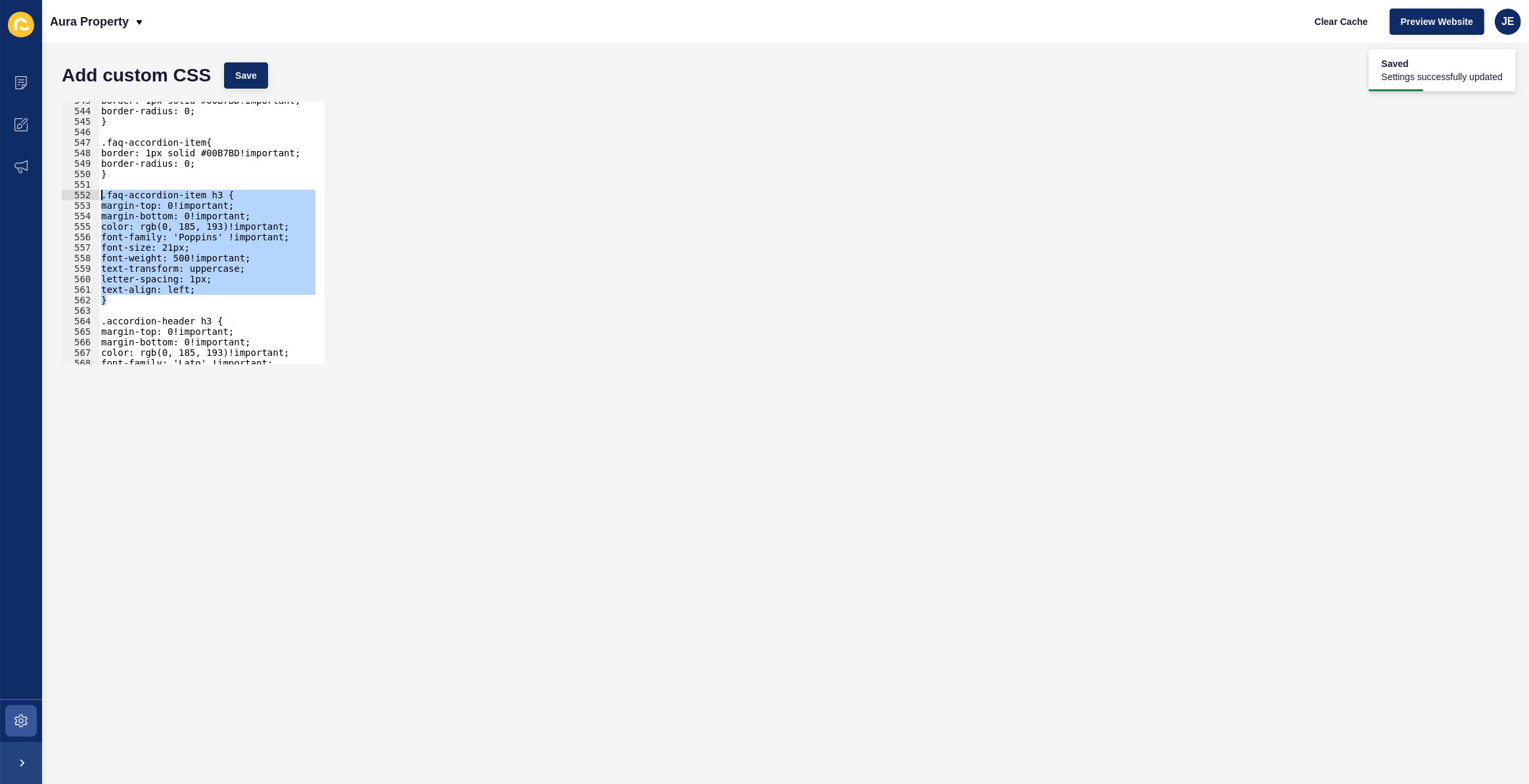
drag, startPoint x: 138, startPoint y: 299, endPoint x: 88, endPoint y: 193, distance: 117.2
click at [88, 193] on div "} 543 544 545 546 547 548 549 550 551 552 553 554 555 556 557 558 559 560 561 5…" at bounding box center [193, 233] width 263 height 262
type textarea ".faq-accordion-item h3 { margin-top: 0!important;"
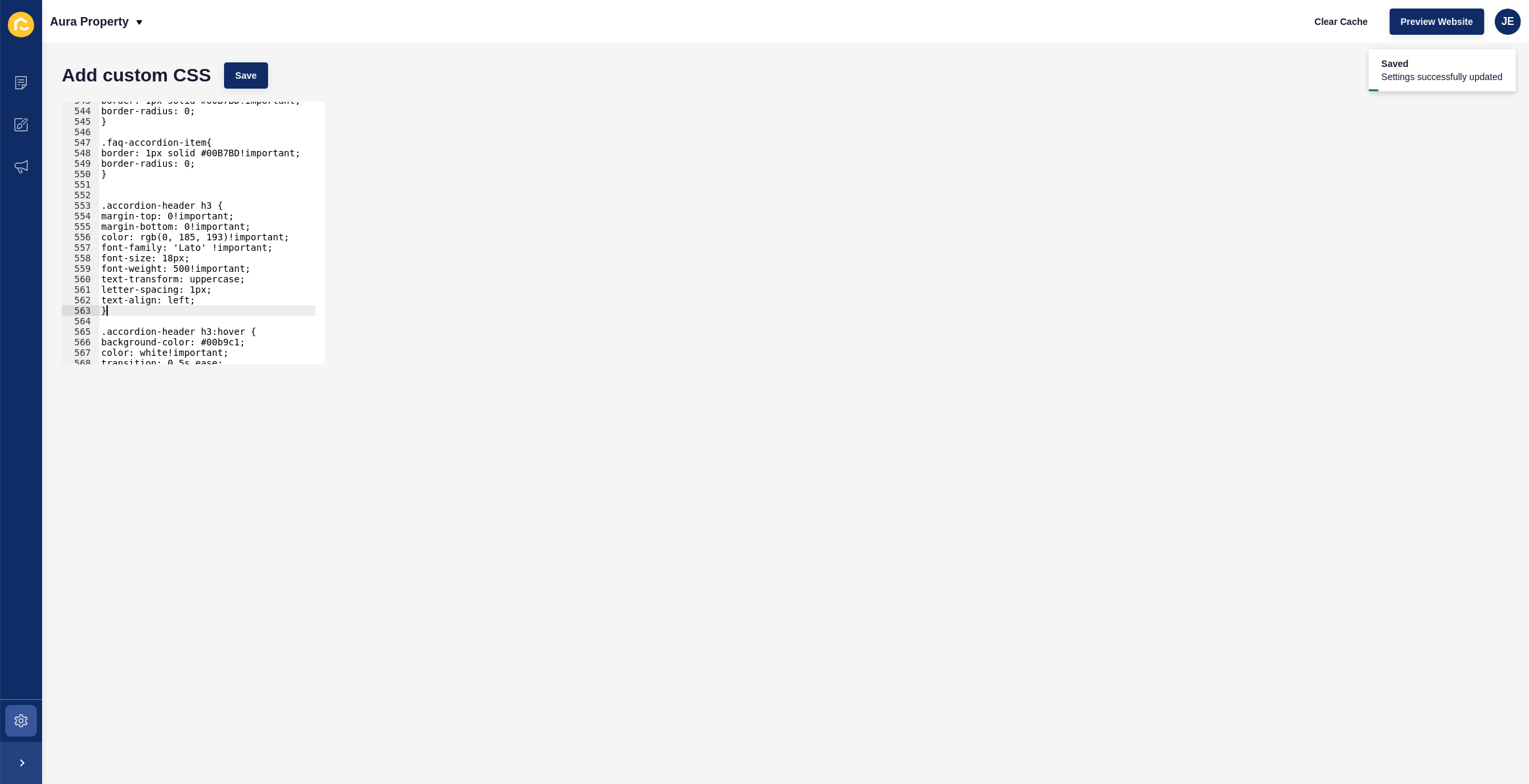
click at [123, 311] on div "border: 1px solid #00B7BD!important; border-radius: 0; } .faq-accordion-item{ b…" at bounding box center [359, 232] width 521 height 274
type textarea "}"
paste textarea "}"
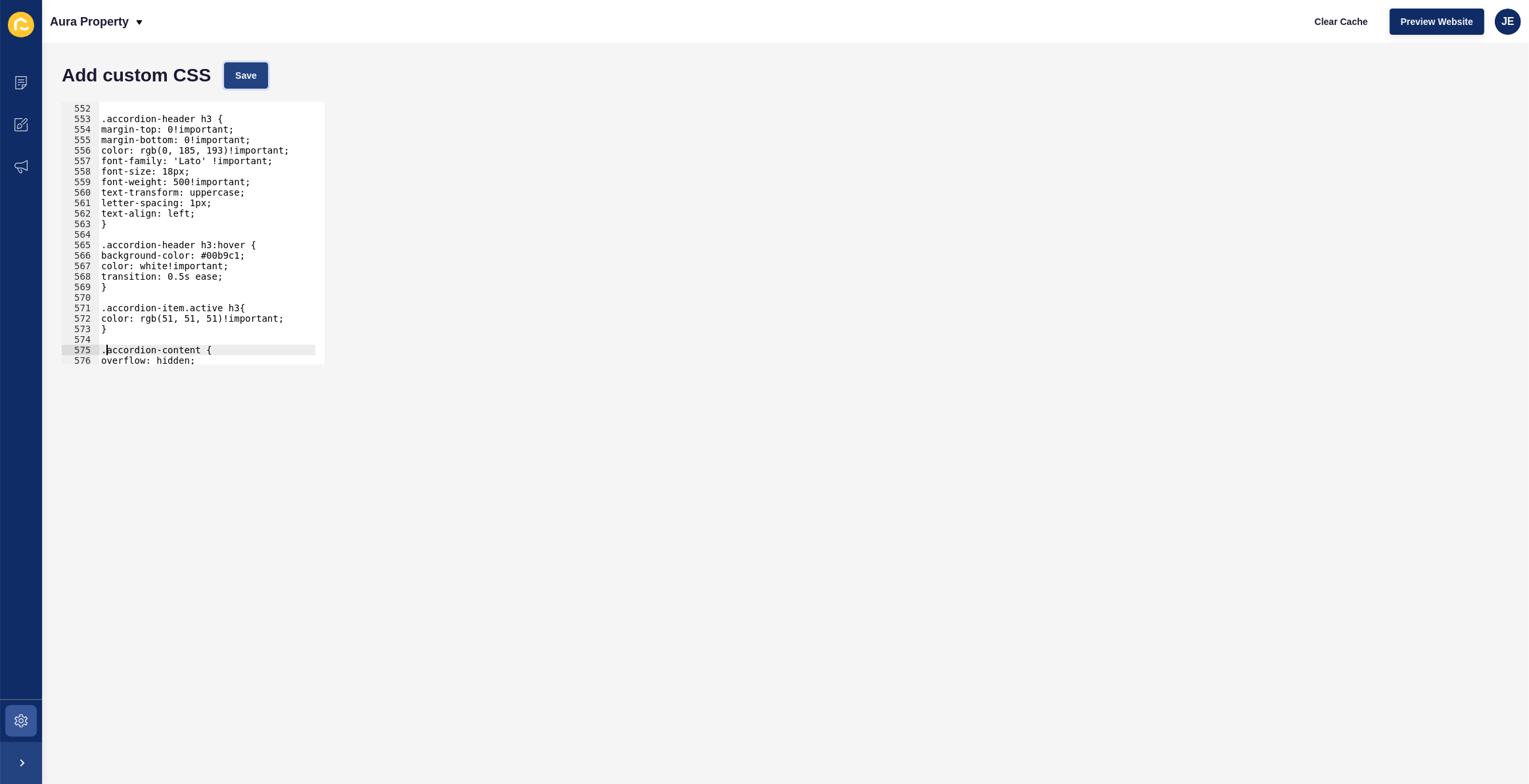
click at [253, 69] on span "Save" at bounding box center [246, 76] width 22 height 13
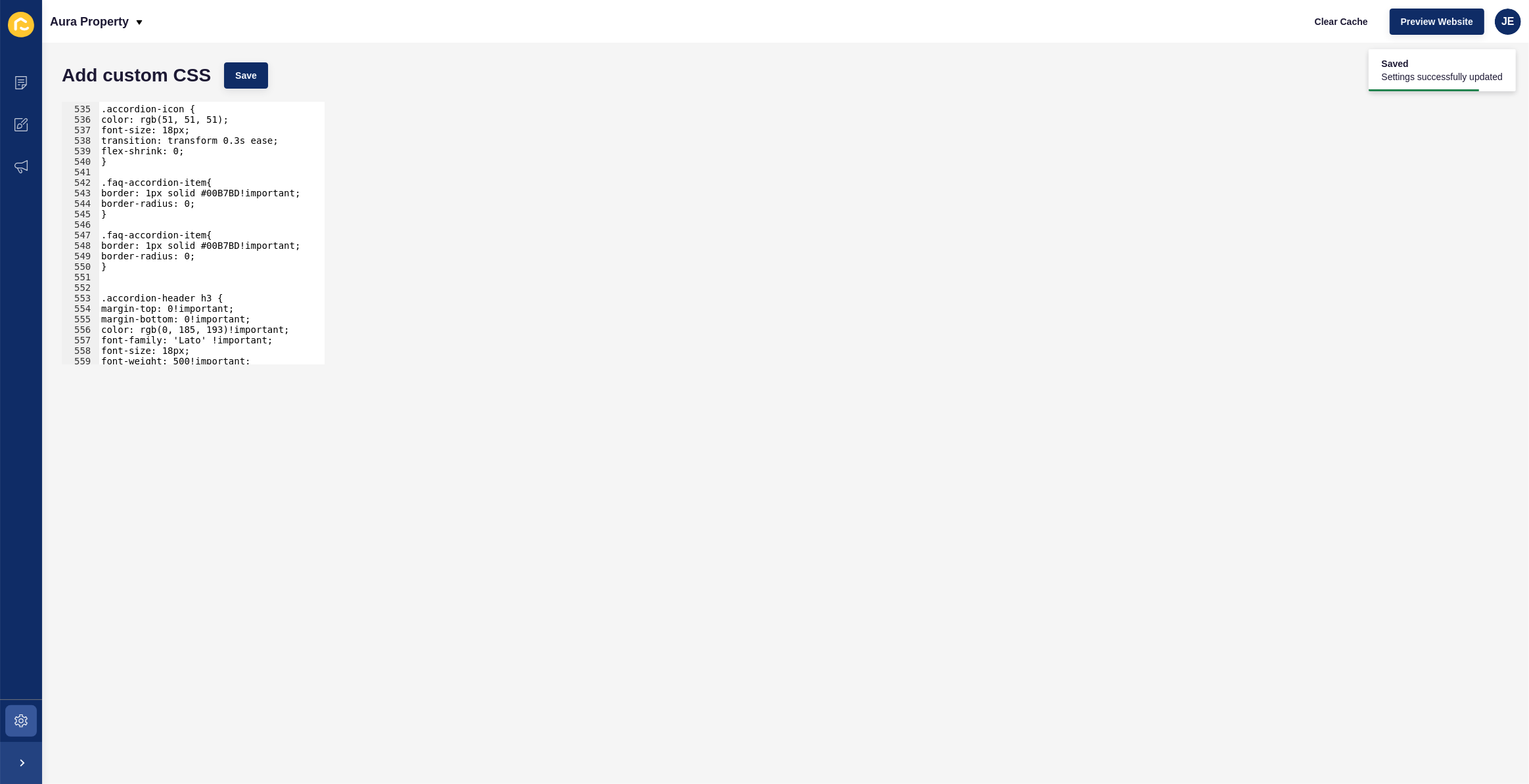
scroll to position [4280, 0]
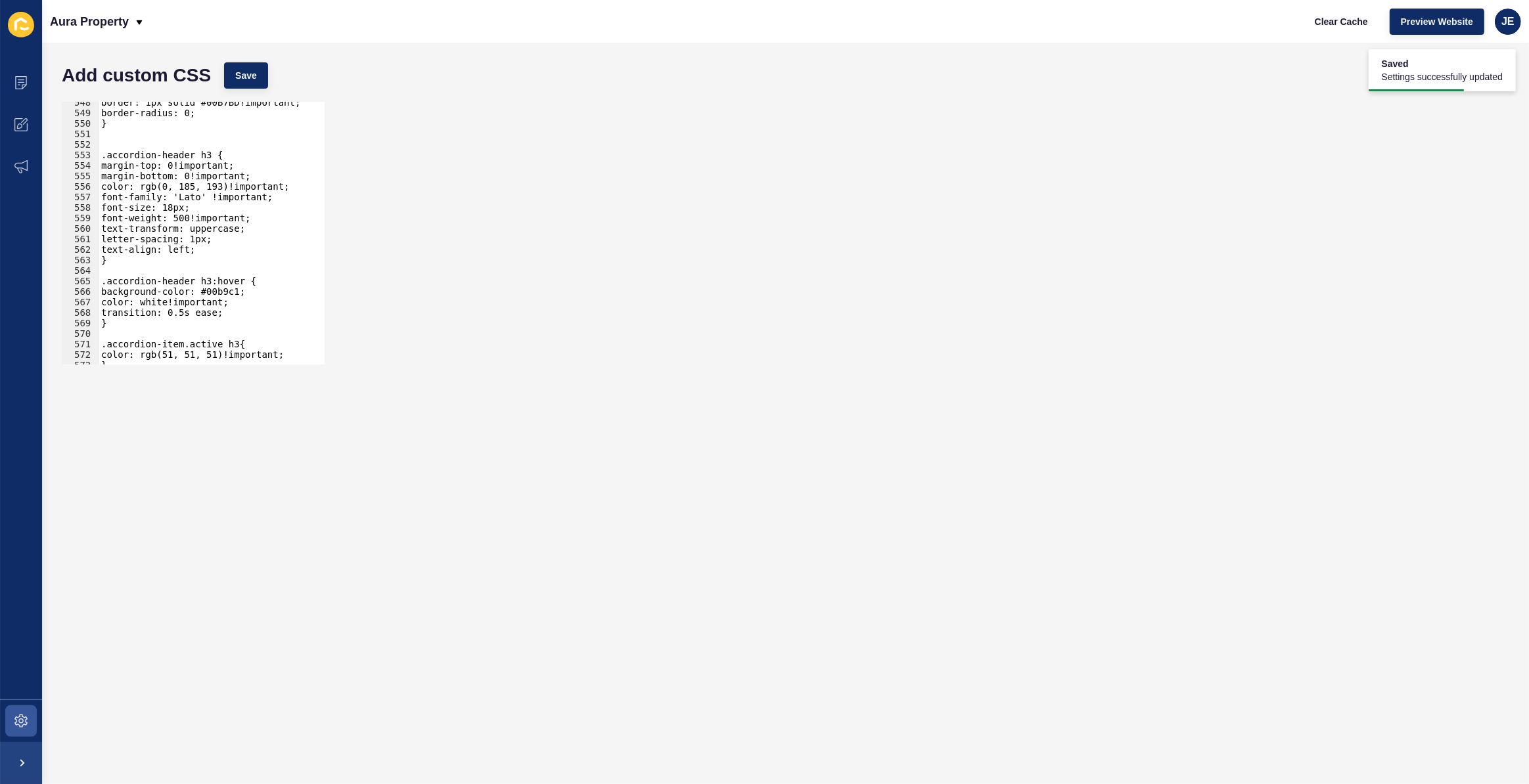
type textarea "text-align: left;"
click at [165, 251] on div "border: 1px solid #00B7BD!important; border-radius: 0; } .accordion-header h3 {…" at bounding box center [359, 234] width 521 height 274
click at [166, 271] on div "border: 1px solid #00B7BD!important; border-radius: 0; } .accordion-header h3 {…" at bounding box center [359, 234] width 521 height 274
click at [167, 259] on div "border: 1px solid #00B7BD!important; border-radius: 0; } .accordion-header h3 {…" at bounding box center [359, 234] width 521 height 274
type textarea "}"
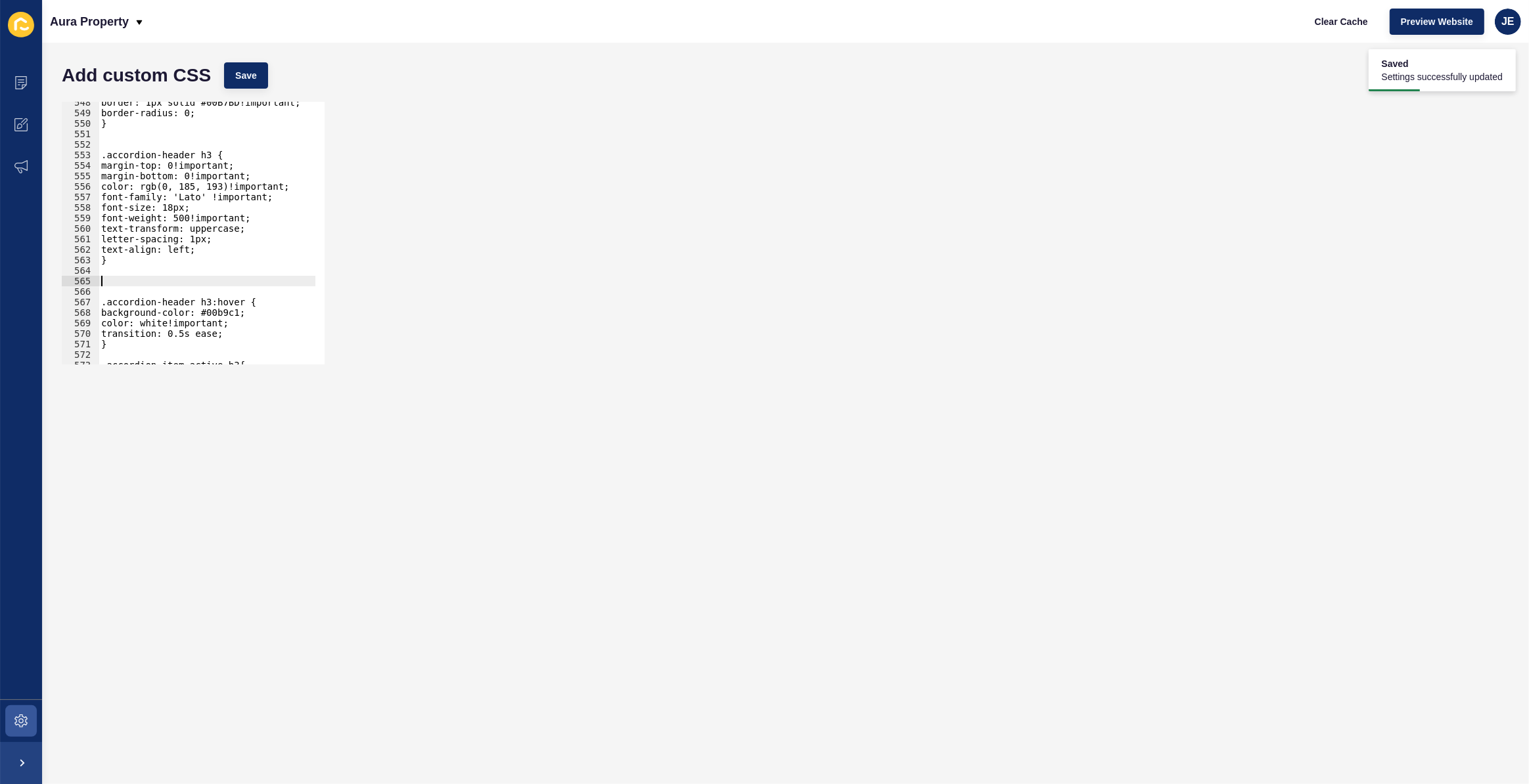
paste textarea "}"
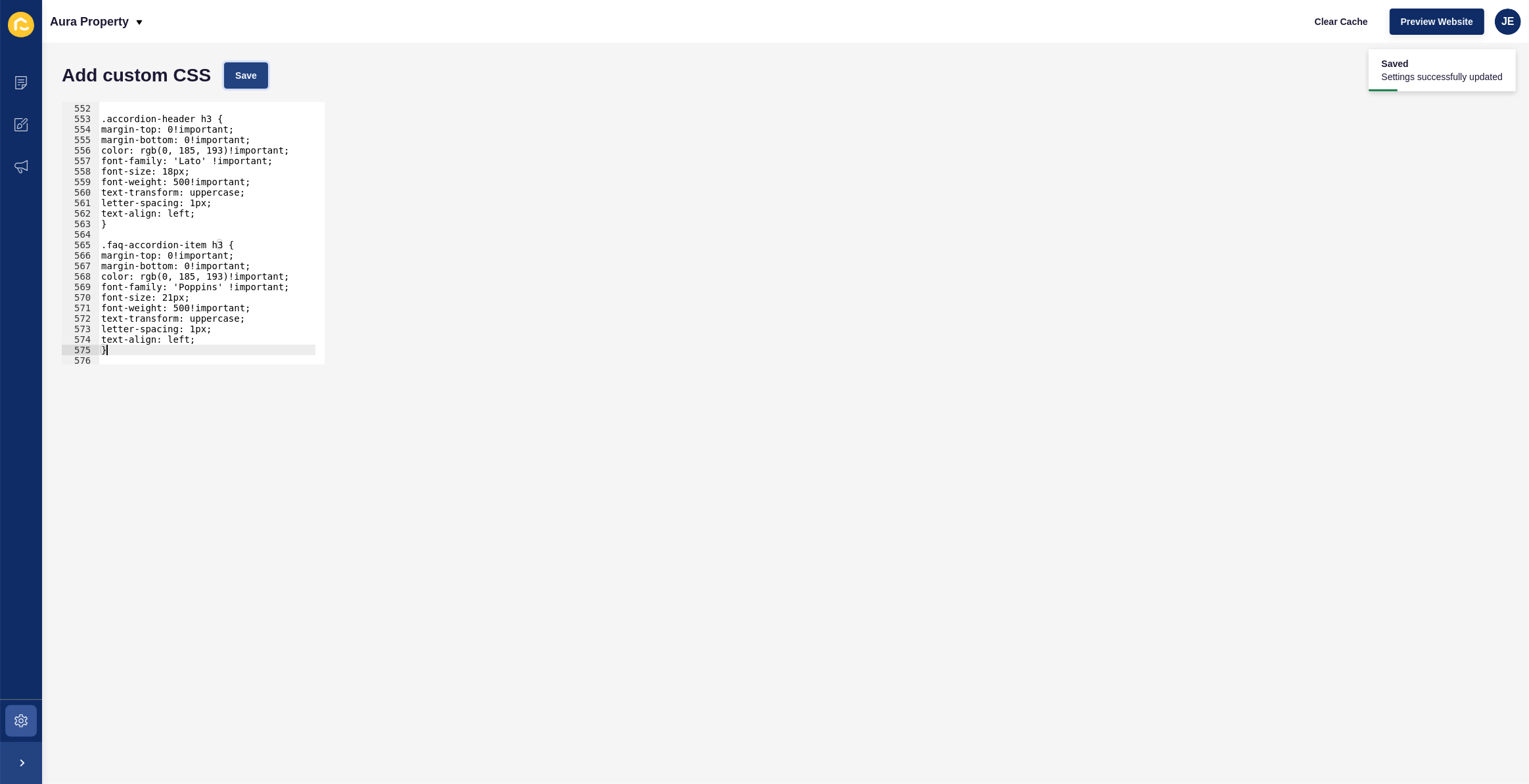
click at [234, 78] on button "Save" at bounding box center [246, 76] width 44 height 26
type textarea "text-align: left;"
click at [216, 340] on div ".accordion-header h3 { margin-top: 0!important; margin-bottom: 0!important; col…" at bounding box center [359, 229] width 521 height 274
paste textarea "#000000"
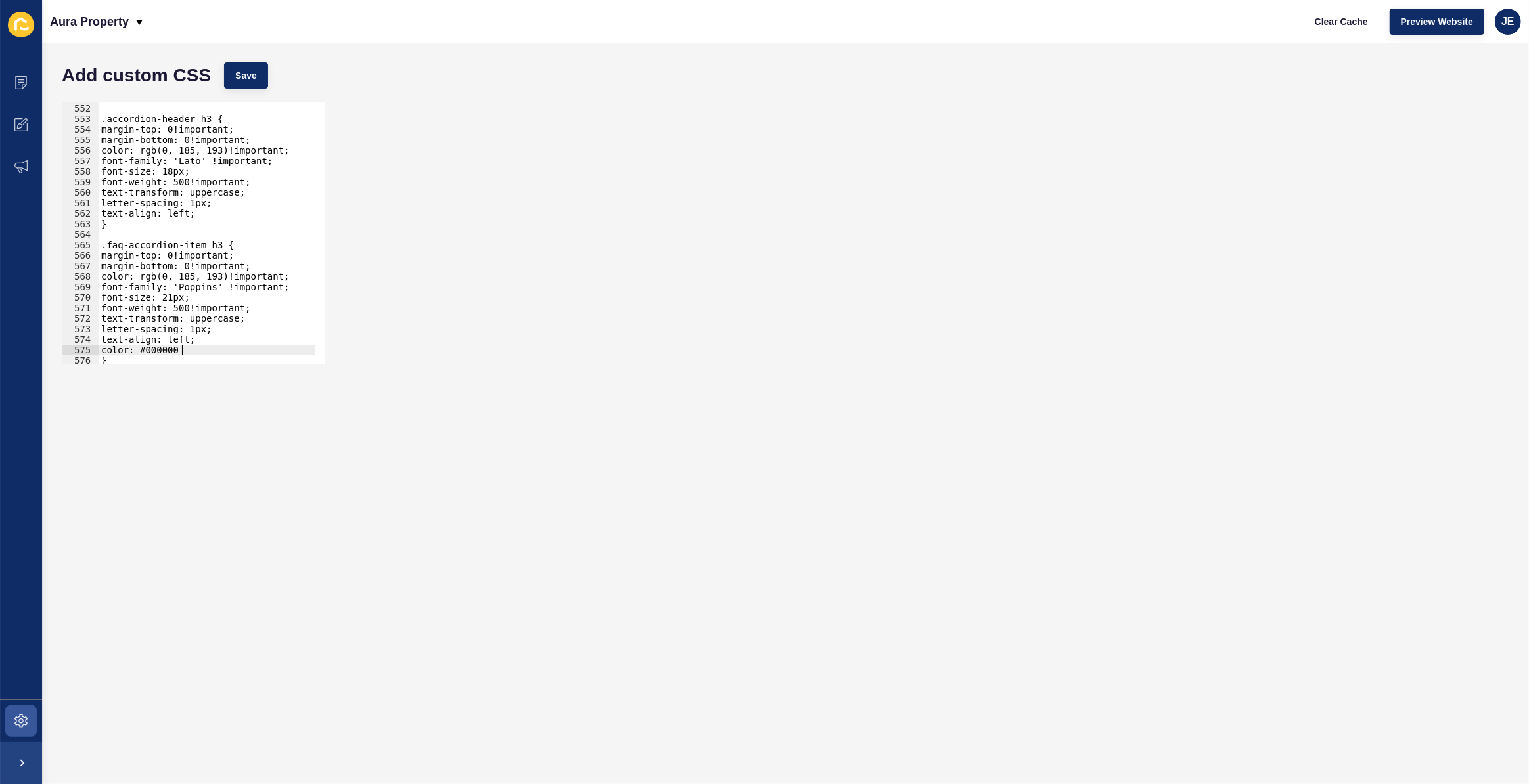
scroll to position [0, 5]
click at [259, 78] on button "Save" at bounding box center [246, 76] width 44 height 26
click at [182, 352] on div at bounding box center [359, 358] width 521 height 13
click at [177, 342] on div ".accordion-header h3 { margin-top: 0!important; margin-bottom: 0!important; col…" at bounding box center [359, 229] width 521 height 274
click at [181, 348] on div ".accordion-header h3 { margin-top: 0!important; margin-bottom: 0!important; col…" at bounding box center [359, 229] width 521 height 274
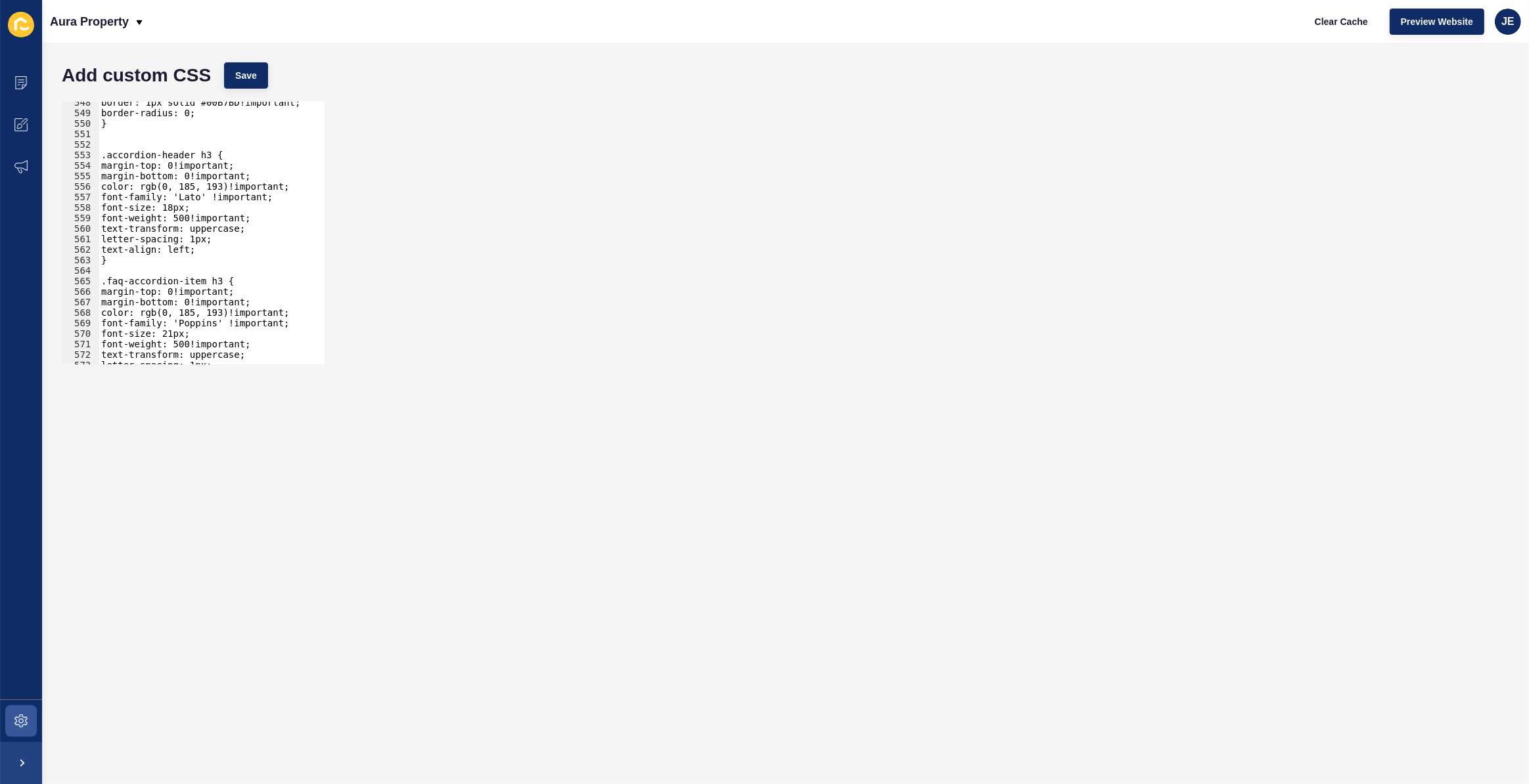
scroll to position [4180, 0]
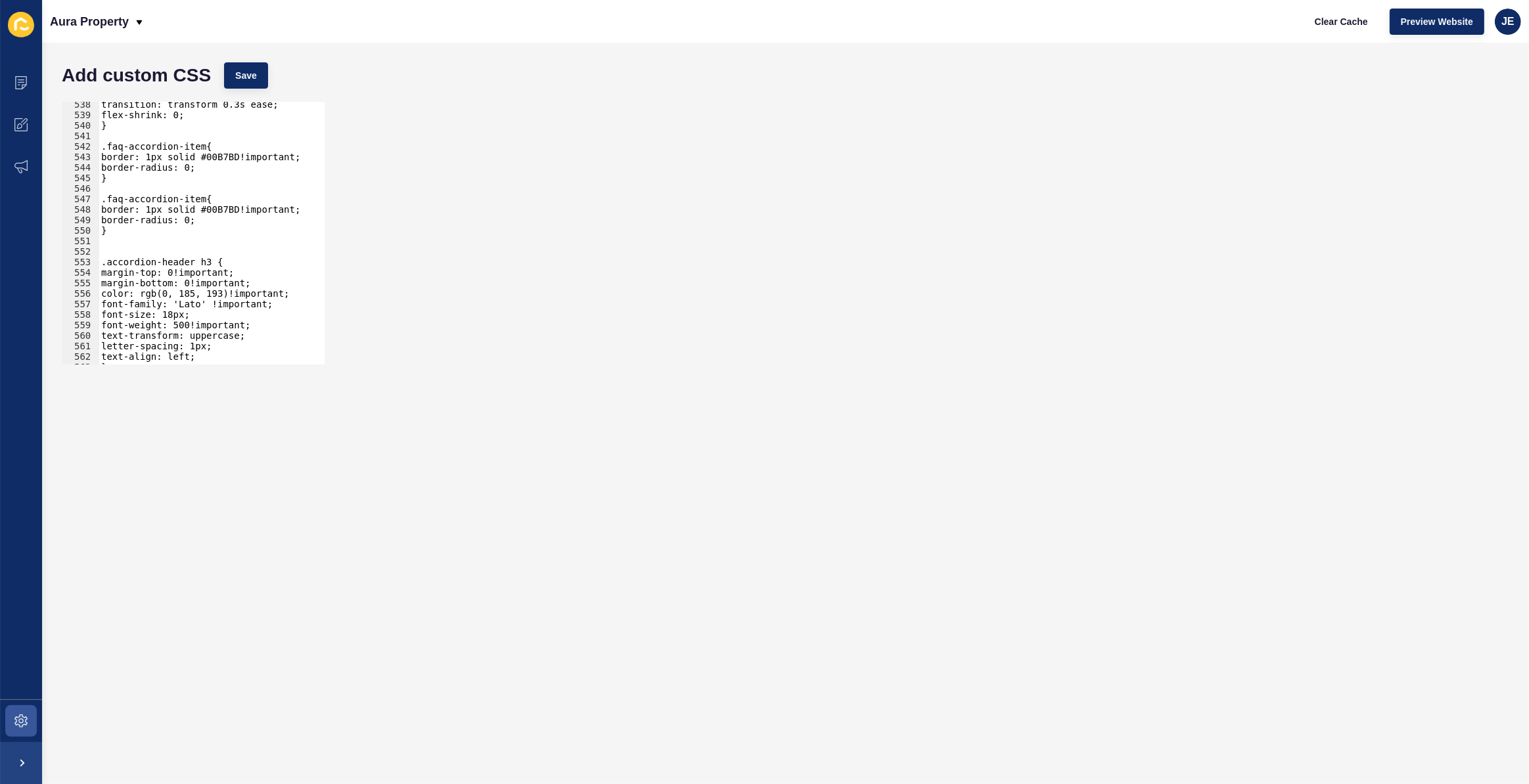
click at [217, 210] on div "transition: transform 0.3s ease; flex-shrink: 0; } .faq-accordion-item{ border:…" at bounding box center [359, 236] width 521 height 274
drag, startPoint x: 225, startPoint y: 293, endPoint x: 146, endPoint y: 293, distance: 79.0
click at [146, 293] on div "transition: transform 0.3s ease; flex-shrink: 0; } .faq-accordion-item{ border:…" at bounding box center [359, 236] width 521 height 274
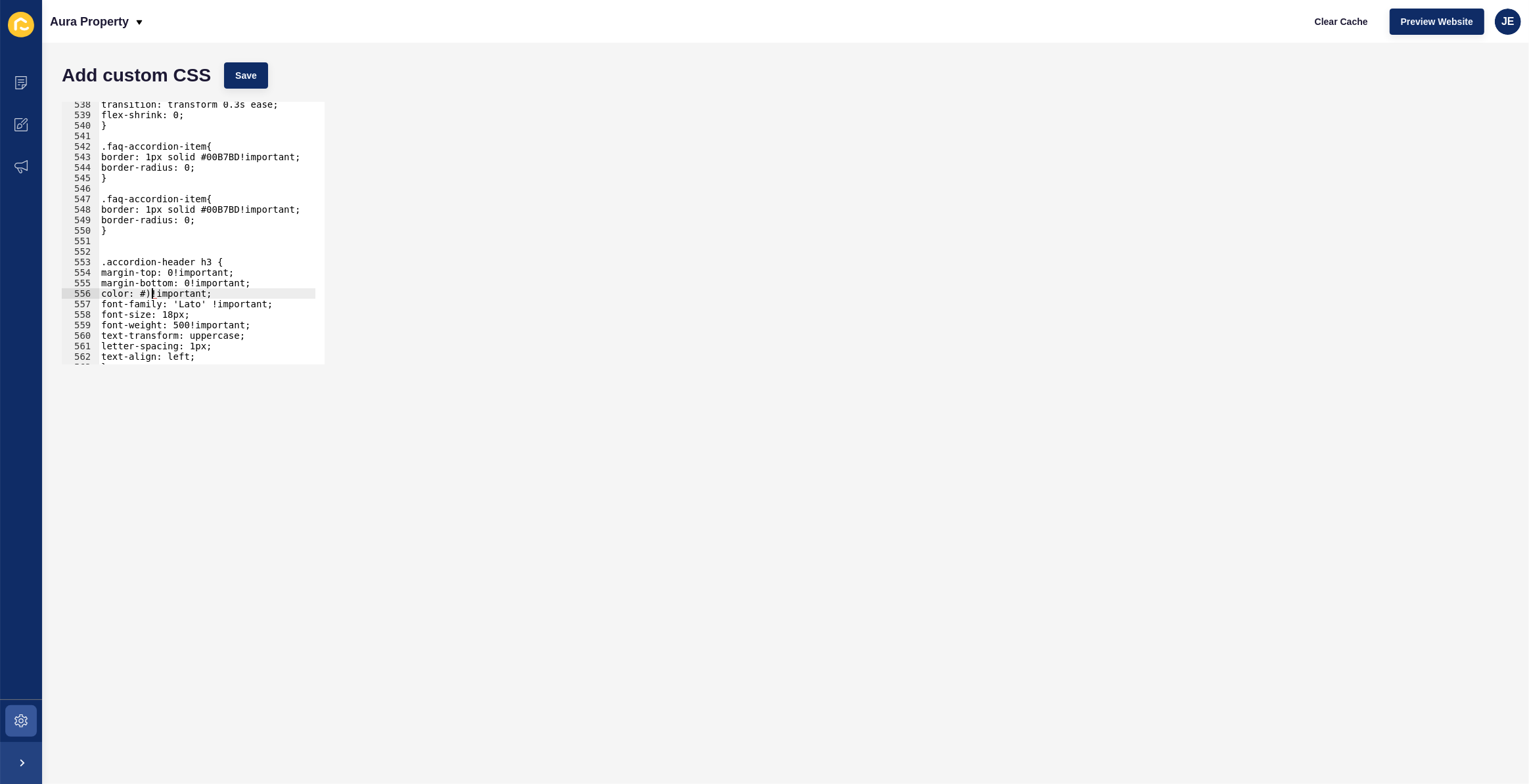
paste textarea "00B7BD"
click at [187, 293] on div "transition: transform 0.3s ease; flex-shrink: 0; } .faq-accordion-item{ border:…" at bounding box center [359, 236] width 521 height 274
click at [241, 73] on span "Save" at bounding box center [246, 76] width 22 height 13
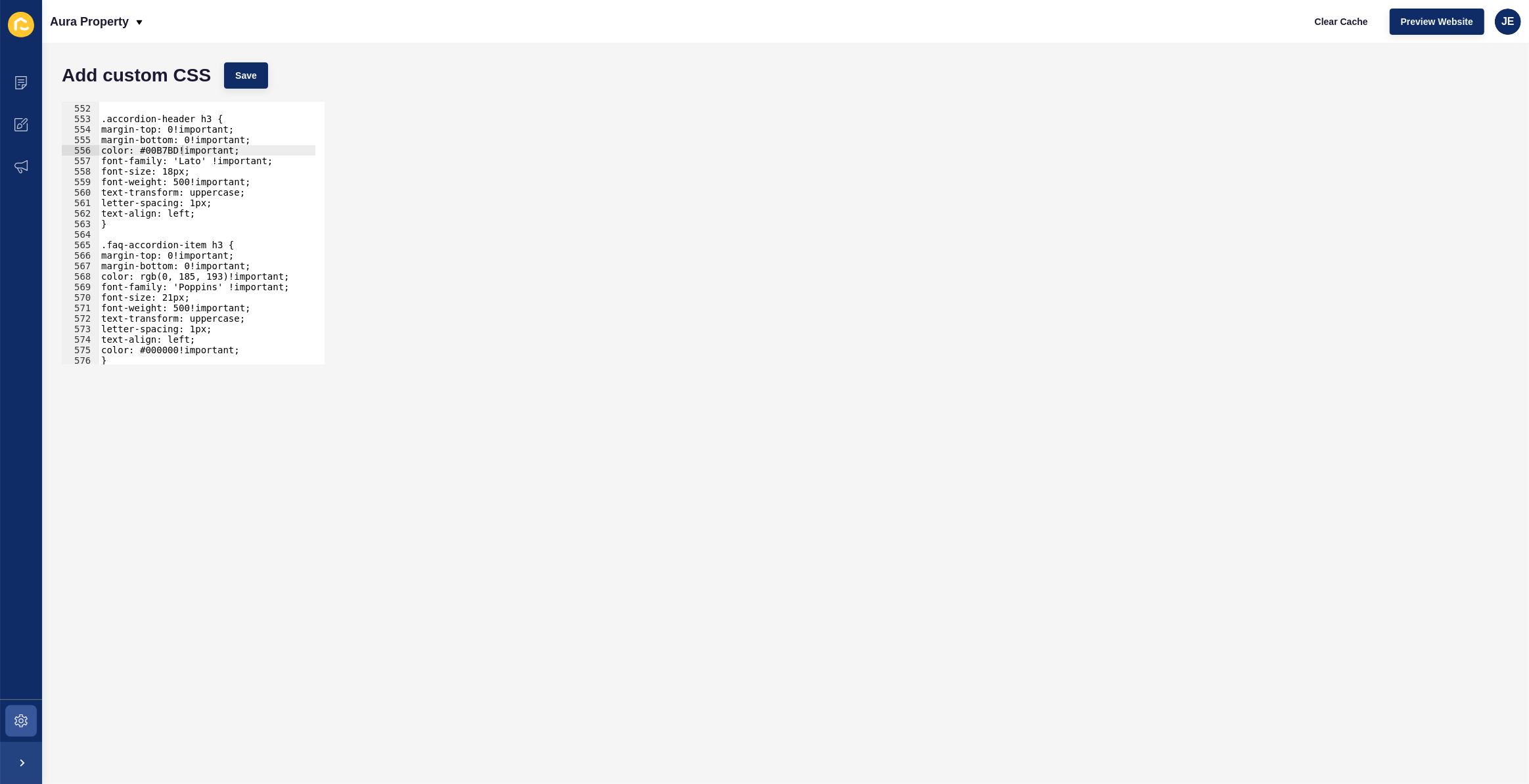
type textarea ".faq-accordion-item h3 {"
drag, startPoint x: 186, startPoint y: 245, endPoint x: 94, endPoint y: 245, distance: 92.0
click at [94, 245] on div ".faq-accordion-item h3 { 551 552 553 554 555 556 557 558 559 560 561 562 563 56…" at bounding box center [193, 233] width 263 height 262
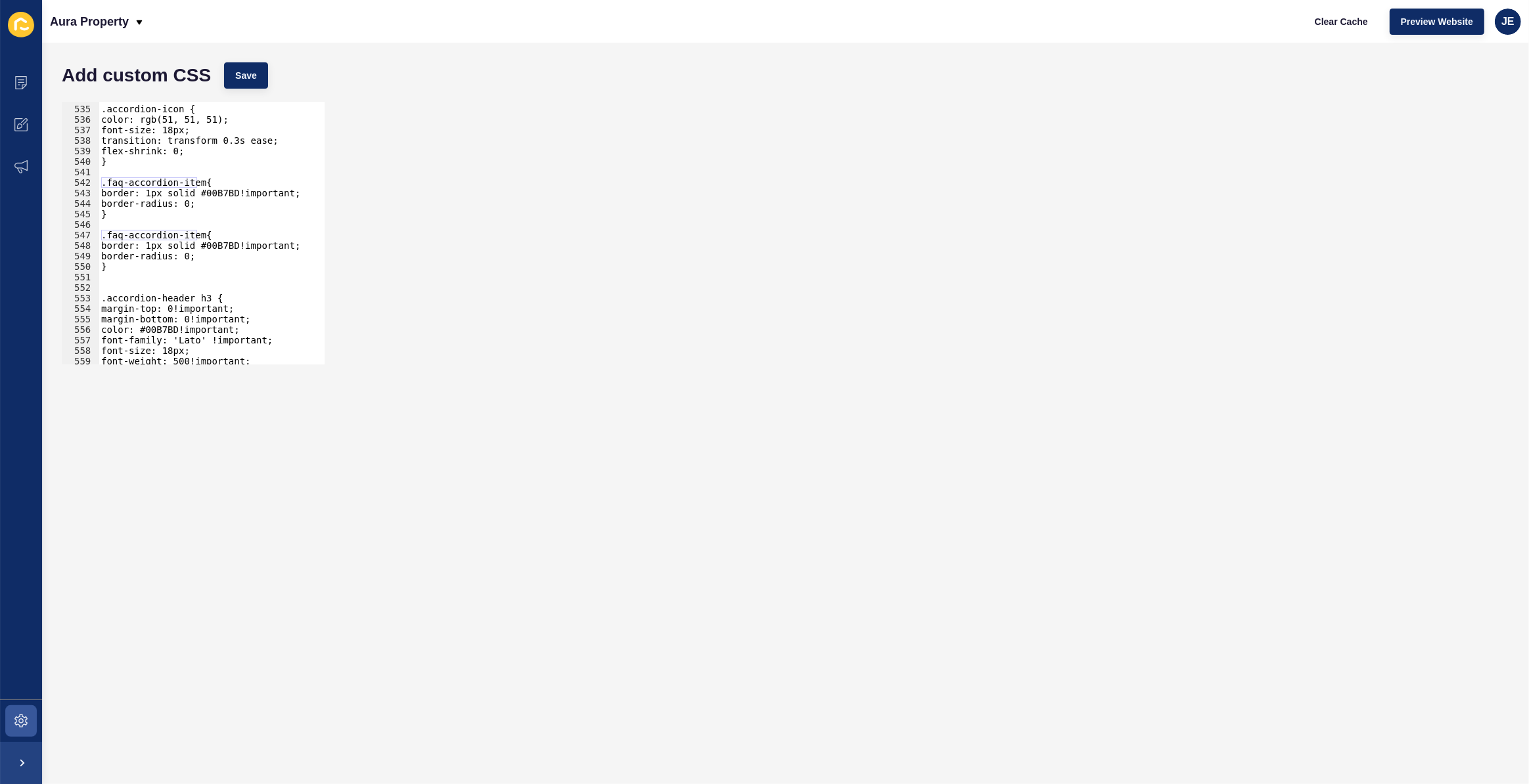
scroll to position [4074, 0]
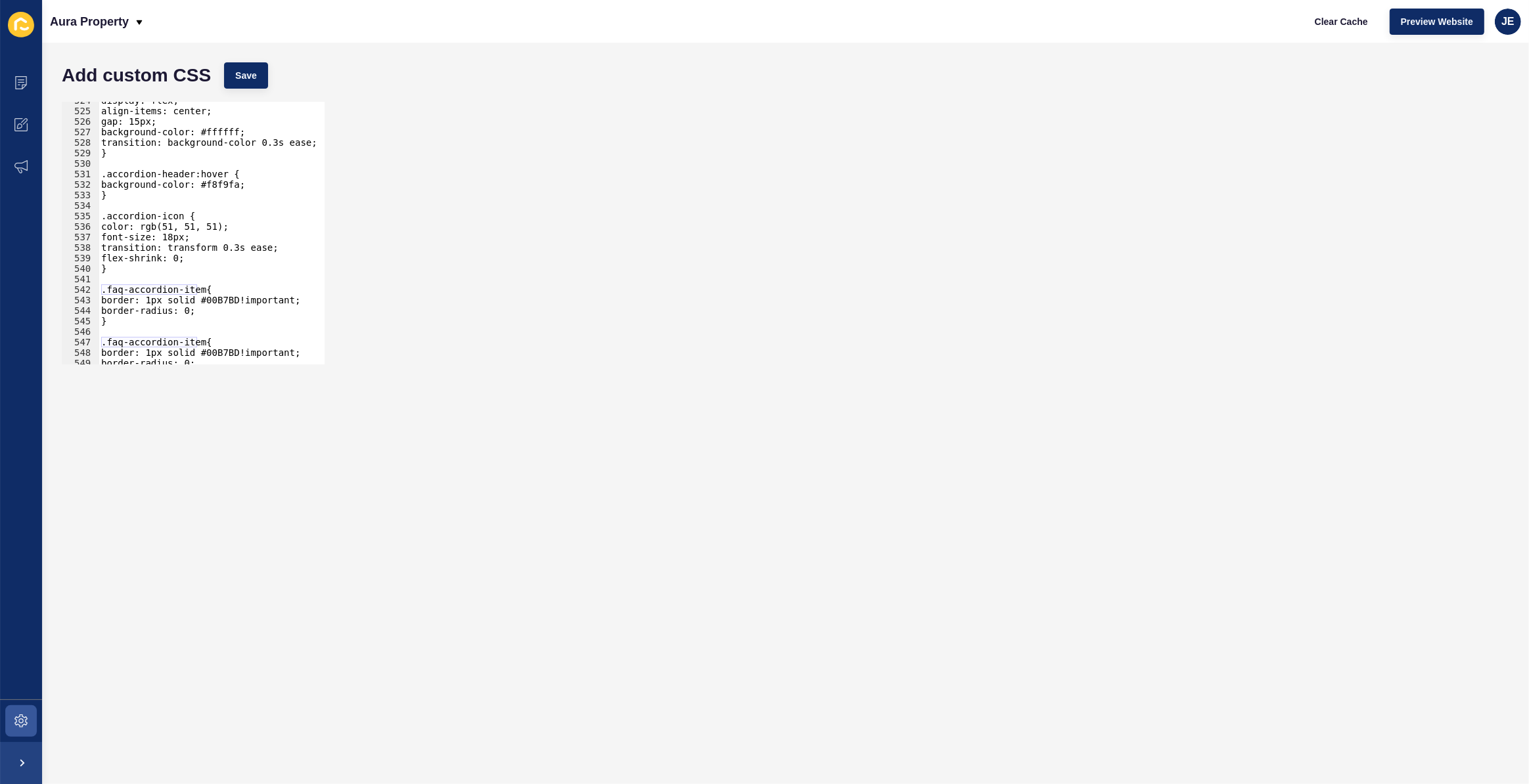
click at [187, 205] on div "display: flex; align-items: center; gap: 15px; background-color: #ffffff; trans…" at bounding box center [359, 232] width 521 height 274
paste textarea ".faq-accordion-item"
type textarea ".faq-accordion-item{"
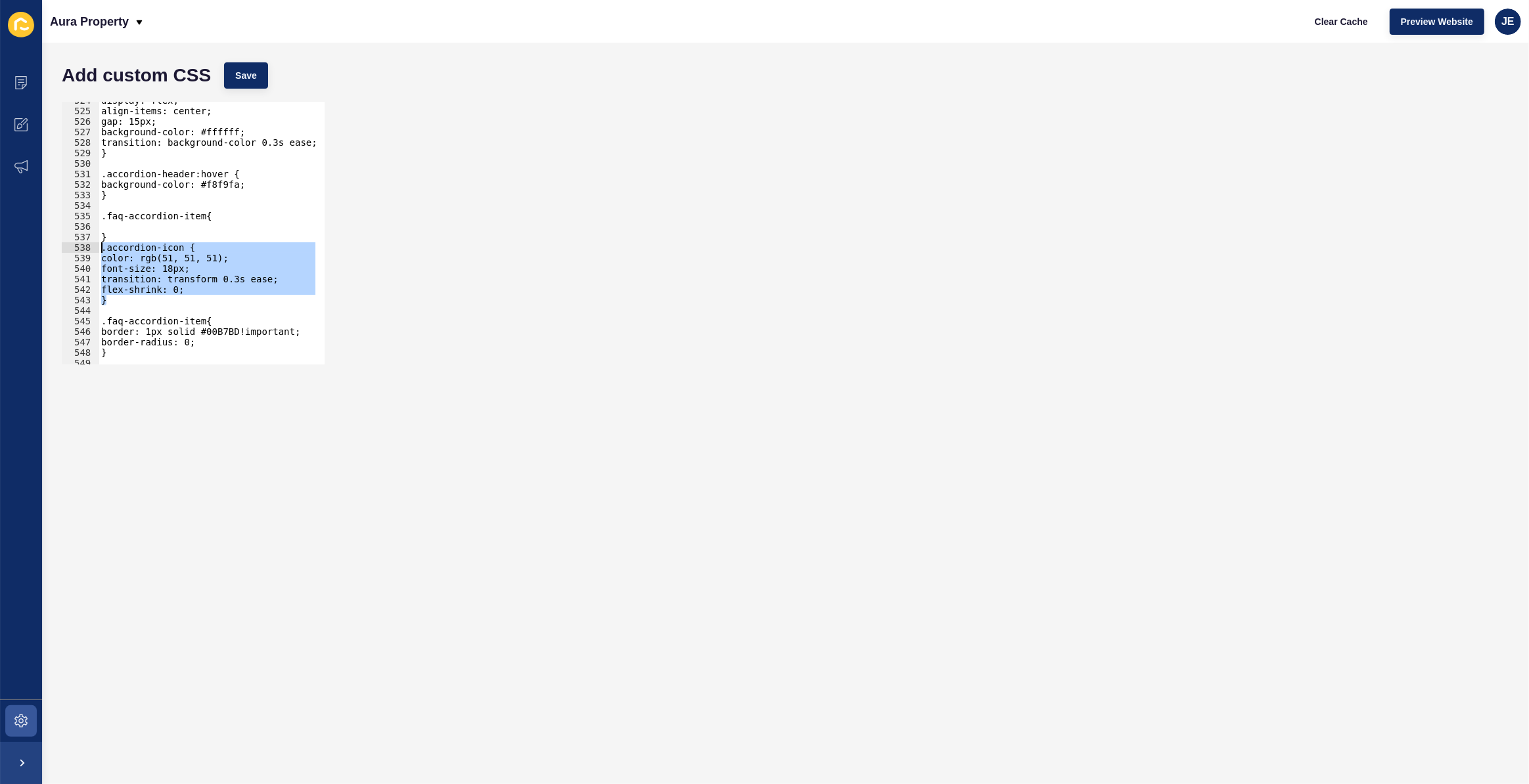
drag, startPoint x: 125, startPoint y: 302, endPoint x: 93, endPoint y: 250, distance: 61.1
click at [93, 250] on div "} 524 525 526 527 528 529 530 531 532 533 534 535 536 537 538 539 540 541 542 5…" at bounding box center [193, 233] width 263 height 262
type textarea ".accordion-icon { color: rgb(51, 51, 51);"
click at [125, 228] on div "display: flex; align-items: center; gap: 15px; background-color: #ffffff; trans…" at bounding box center [359, 232] width 521 height 274
paste textarea "}"
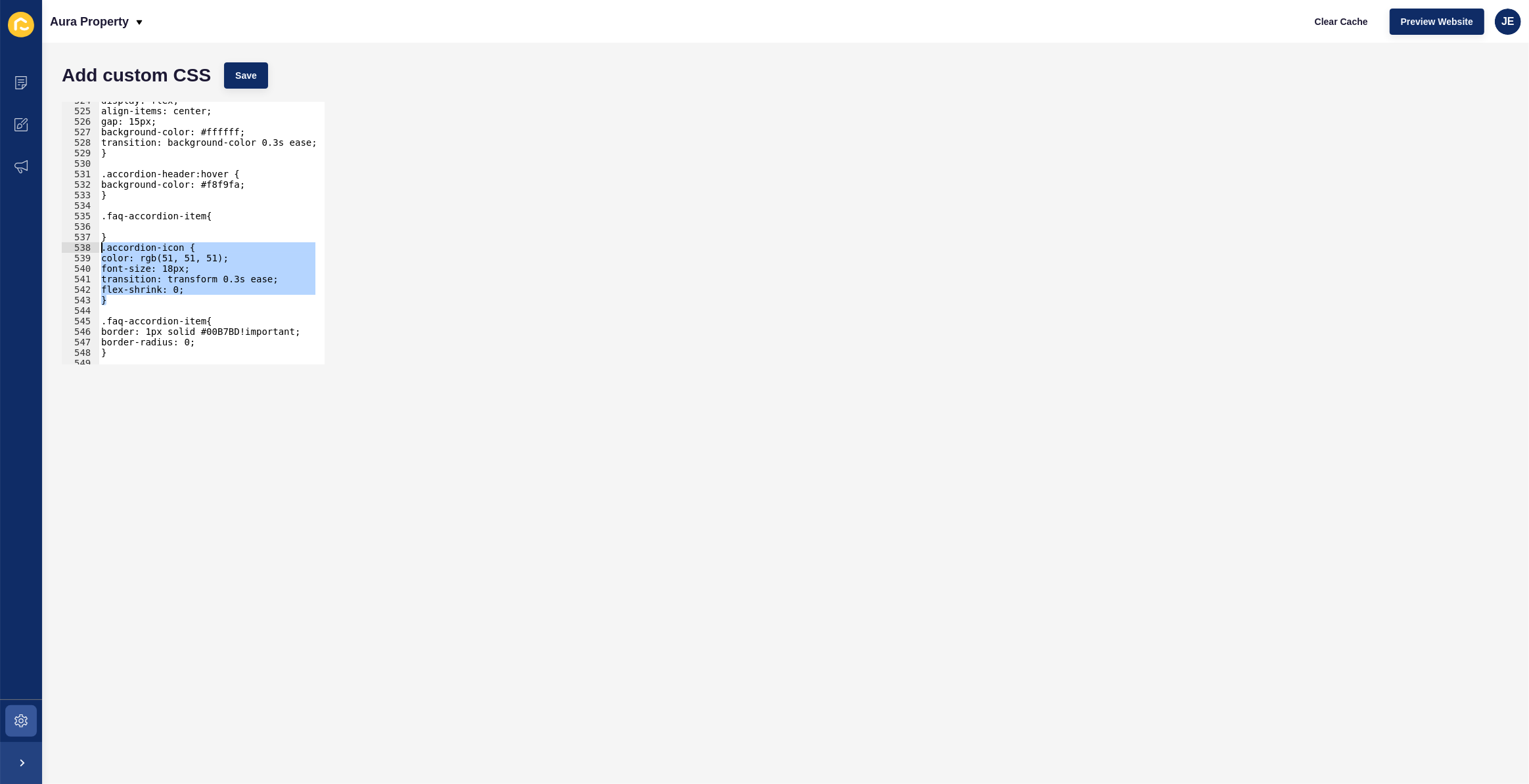
type textarea "}"
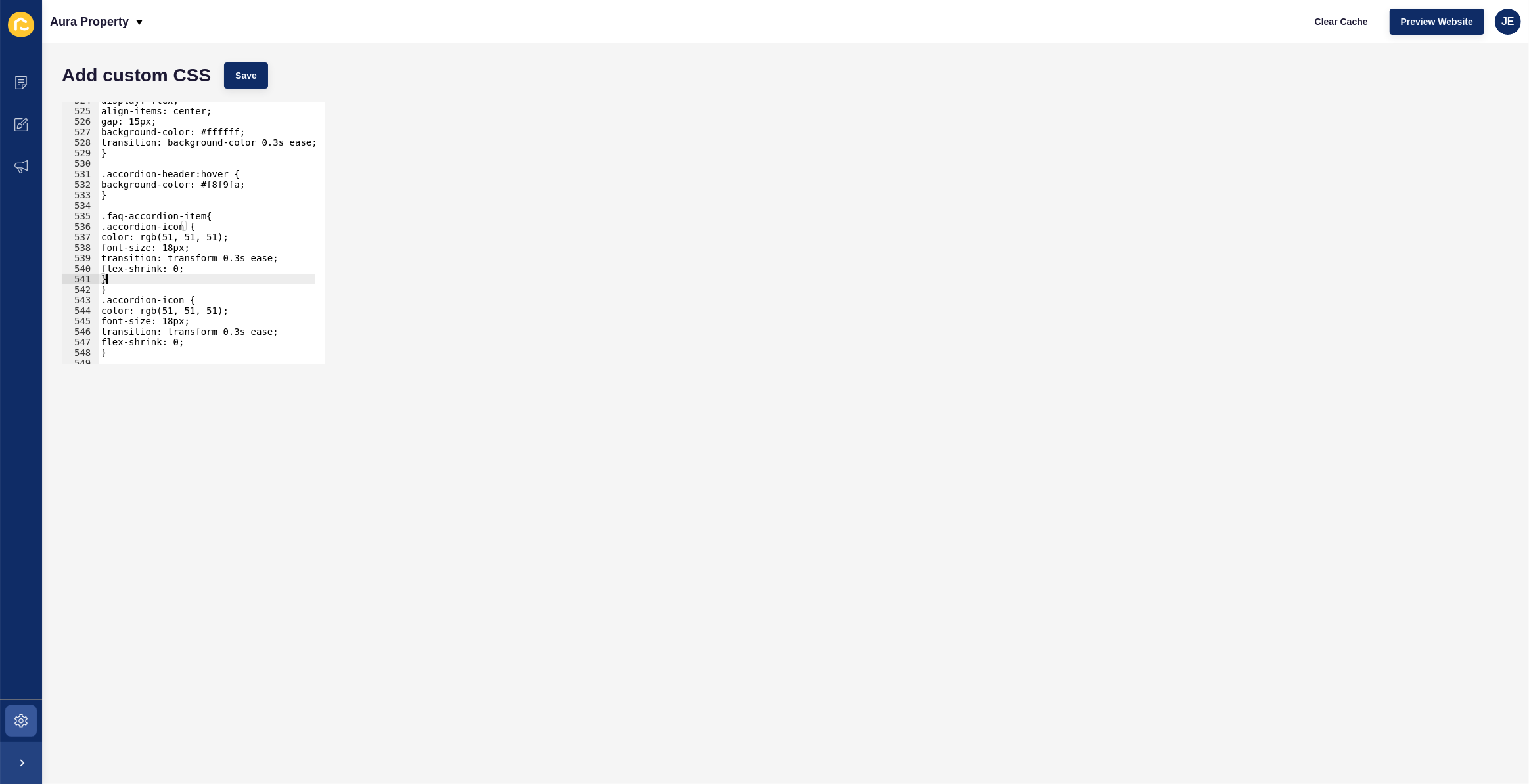
click at [117, 289] on div "display: flex; align-items: center; gap: 15px; background-color: #ffffff; trans…" at bounding box center [359, 232] width 521 height 274
click at [125, 276] on div "display: flex; align-items: center; gap: 15px; background-color: #ffffff; trans…" at bounding box center [359, 232] width 521 height 274
click at [131, 229] on div "display: flex; align-items: center; gap: 15px; background-color: #ffffff; trans…" at bounding box center [359, 232] width 521 height 274
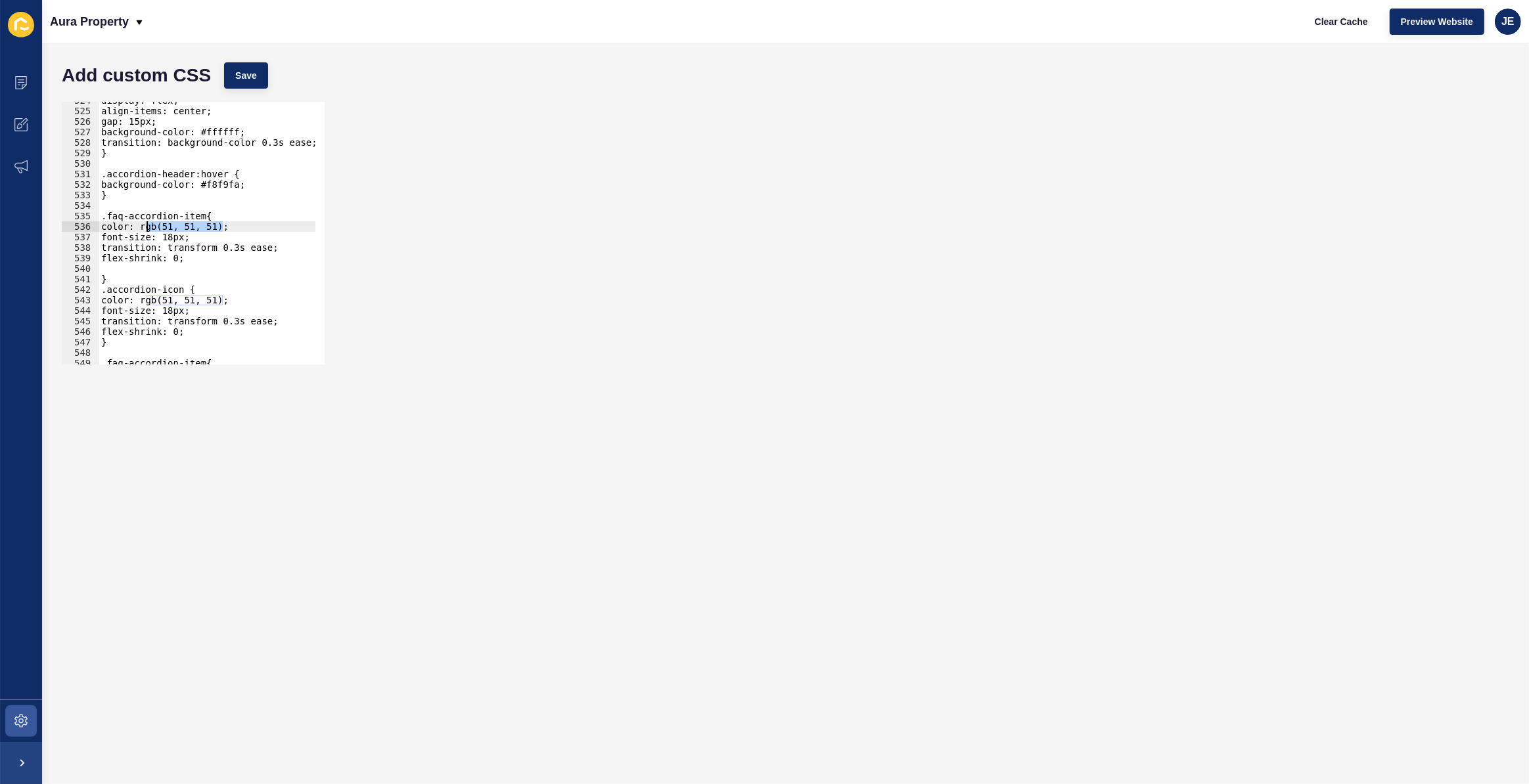
drag, startPoint x: 224, startPoint y: 231, endPoint x: 148, endPoint y: 227, distance: 76.1
click at [148, 227] on div "display: flex; align-items: center; gap: 15px; background-color: #ffffff; trans…" at bounding box center [359, 232] width 521 height 274
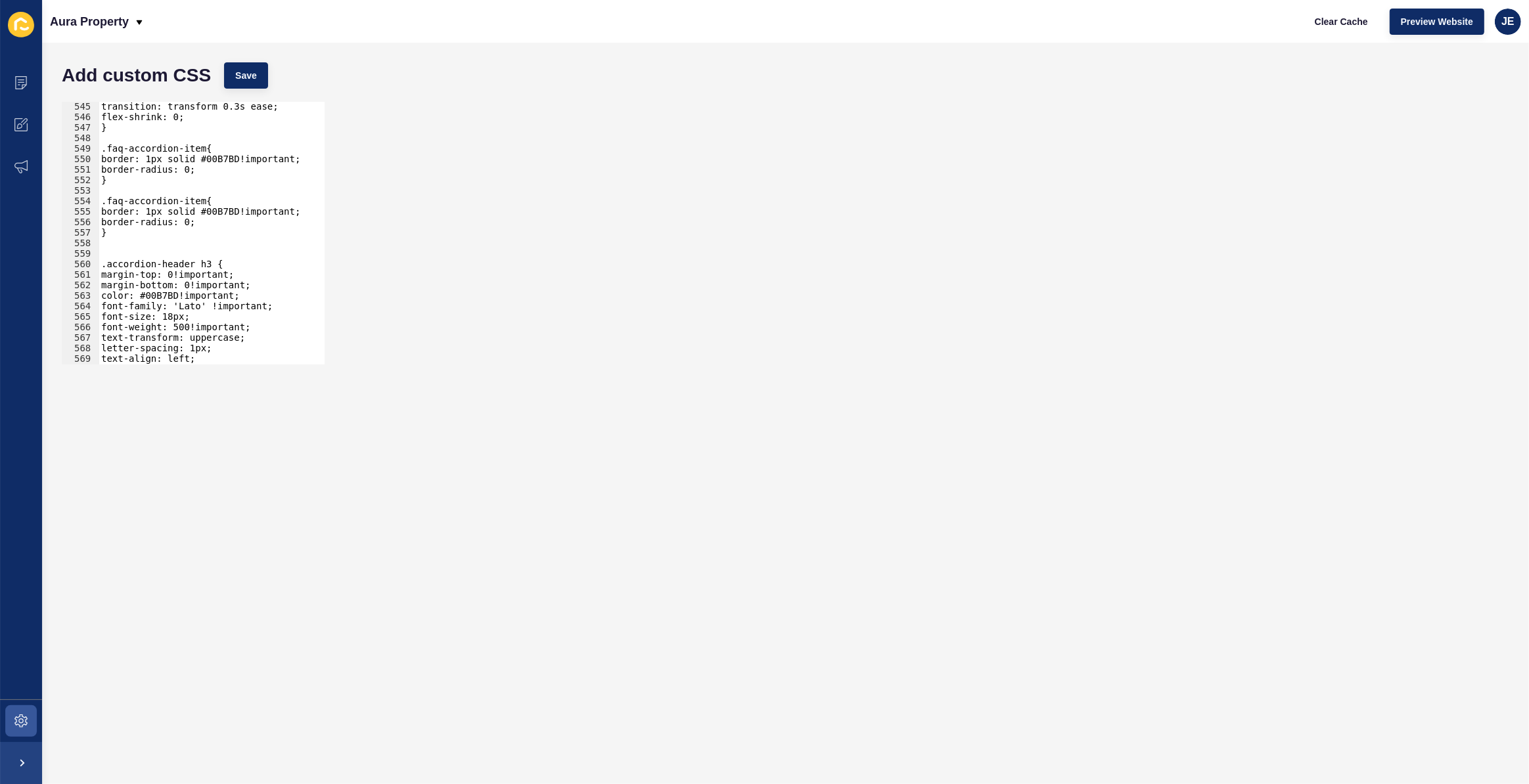
scroll to position [4249, 0]
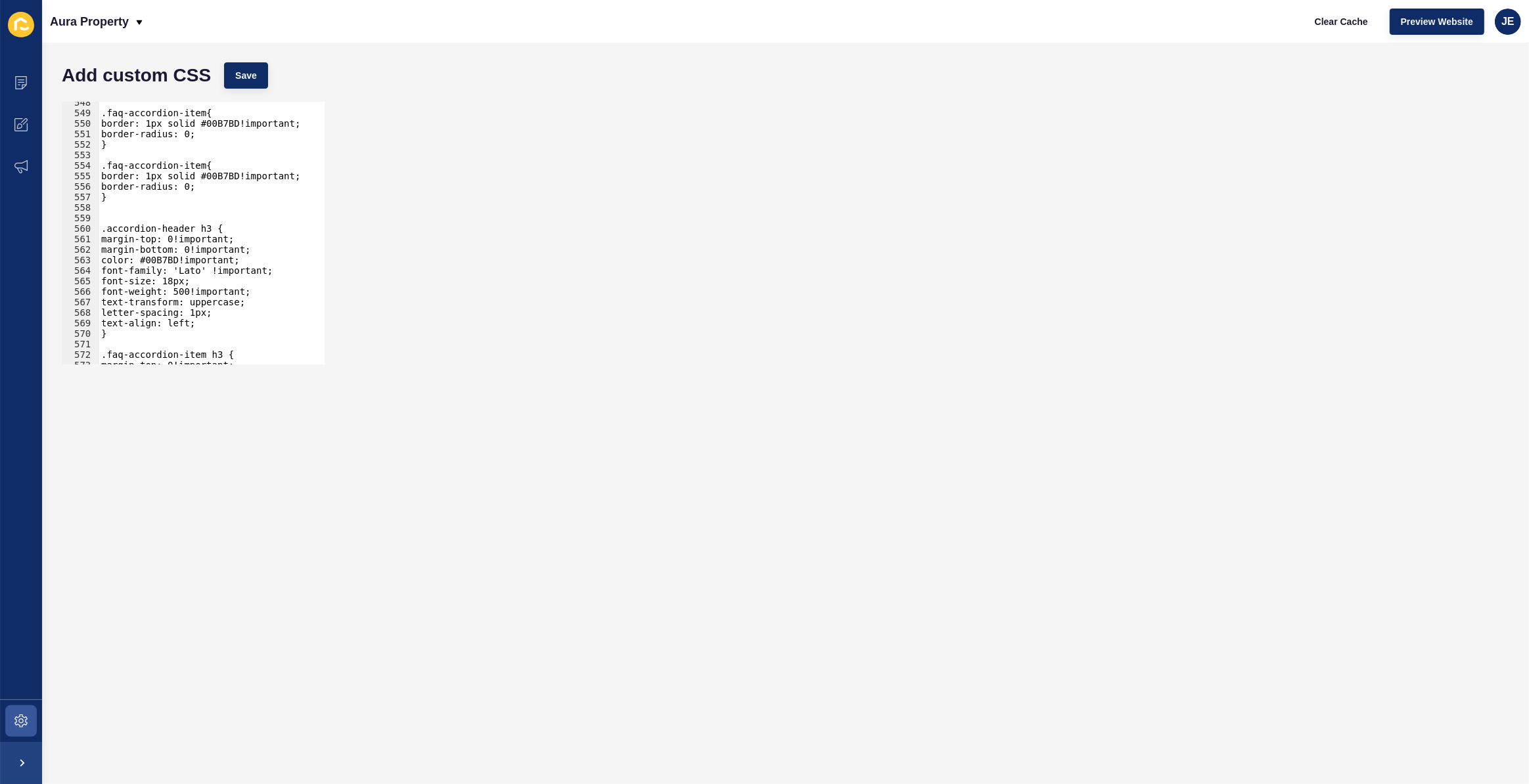
click at [164, 255] on div ".faq-accordion-item{ border: 1px solid #00B7BD!important; border-radius: 0; } .…" at bounding box center [359, 234] width 521 height 274
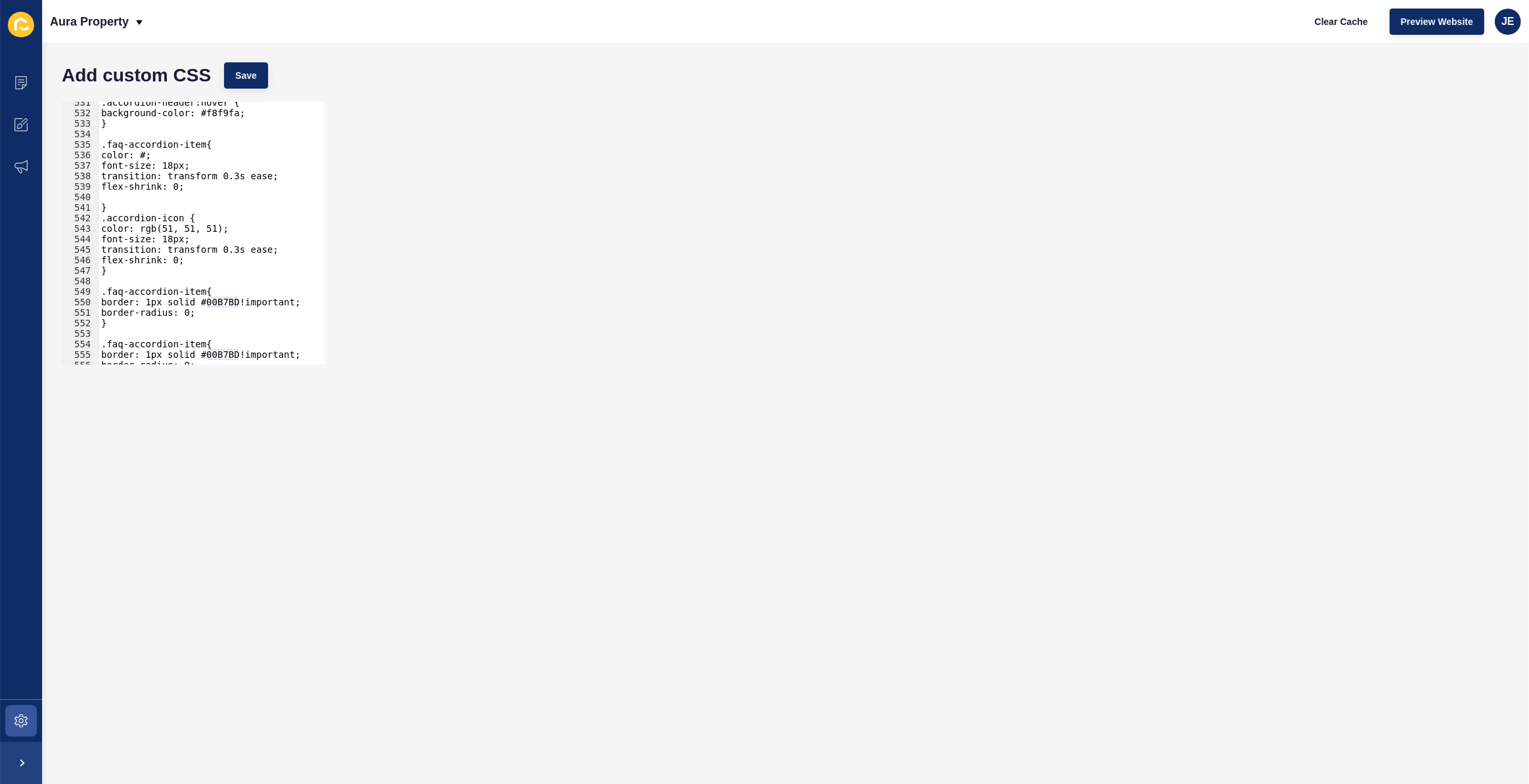
scroll to position [4117, 0]
click at [150, 156] on div ".accordion-header:hover { background-color: #f8f9fa; } .faq-accordion-item{ col…" at bounding box center [359, 234] width 521 height 274
paste textarea "00B7BD"
click at [175, 166] on div ".accordion-header:hover { background-color: #f8f9fa; } .faq-accordion-item{ col…" at bounding box center [359, 234] width 521 height 274
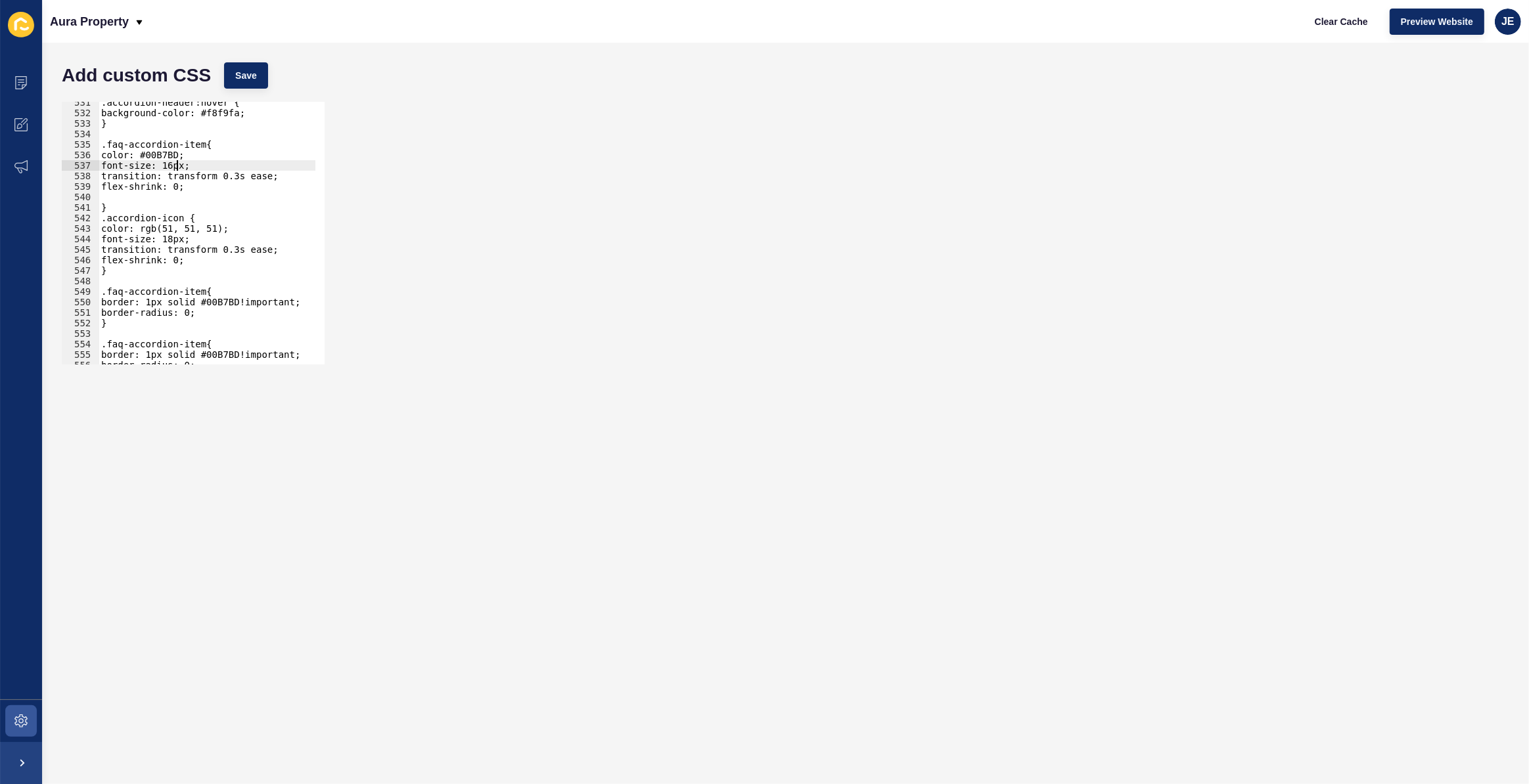
click at [189, 165] on div ".accordion-header:hover { background-color: #f8f9fa; } .faq-accordion-item{ col…" at bounding box center [359, 234] width 521 height 274
click at [245, 98] on div "font-size: 16px!important; 531 532 533 534 535 536 537 538 539 540 541 542 543 …" at bounding box center [786, 233] width 1460 height 276
click at [264, 63] on button "Save" at bounding box center [246, 76] width 44 height 26
type textarea "}"
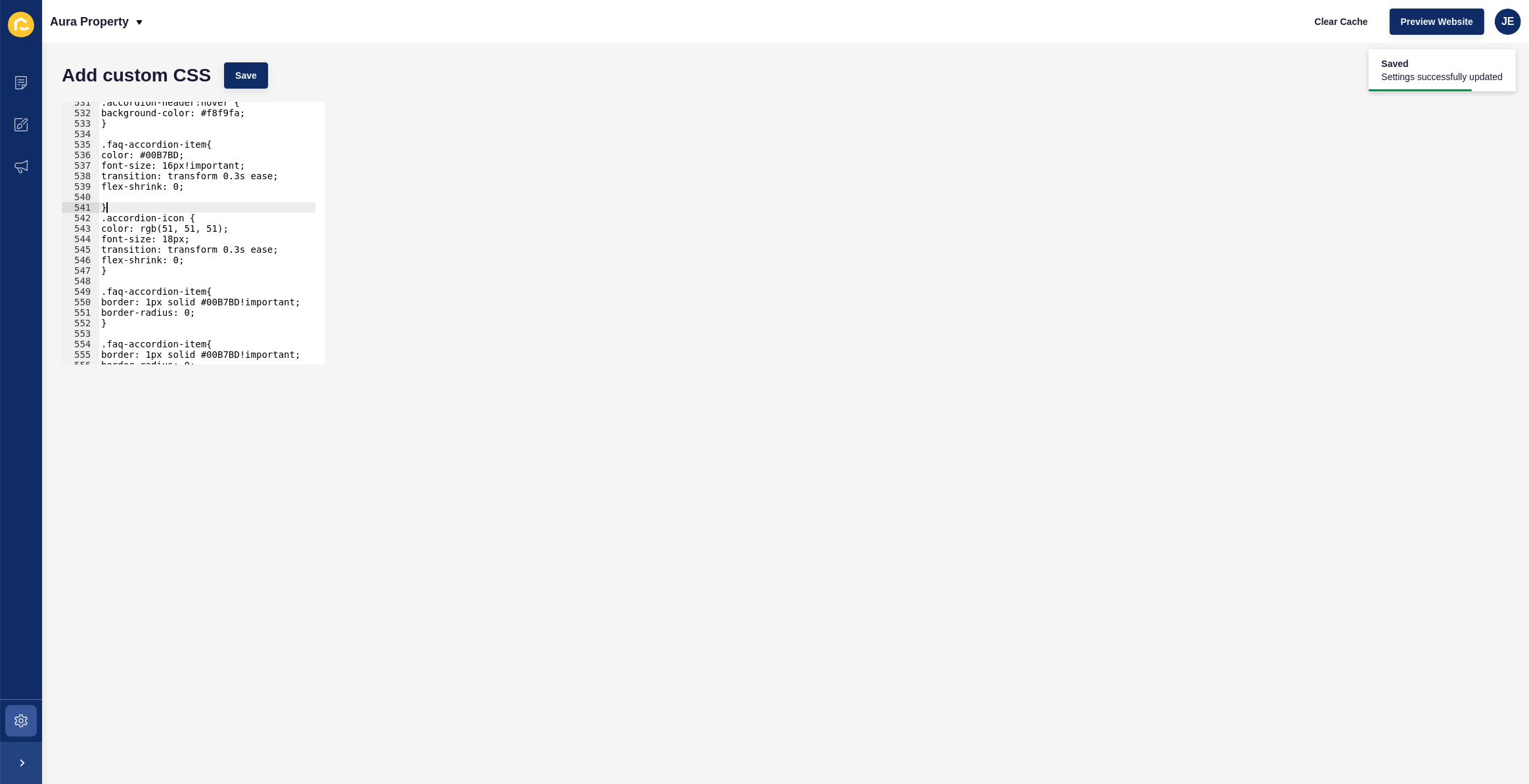
click at [117, 204] on div ".accordion-header:hover { background-color: #f8f9fa; } .faq-accordion-item{ col…" at bounding box center [359, 234] width 521 height 274
click at [115, 192] on div ".accordion-header:hover { background-color: #f8f9fa; } .faq-accordion-item{ col…" at bounding box center [359, 234] width 521 height 274
click at [171, 167] on div ".accordion-header:hover { background-color: #f8f9fa; } .faq-accordion-item{ col…" at bounding box center [359, 234] width 521 height 274
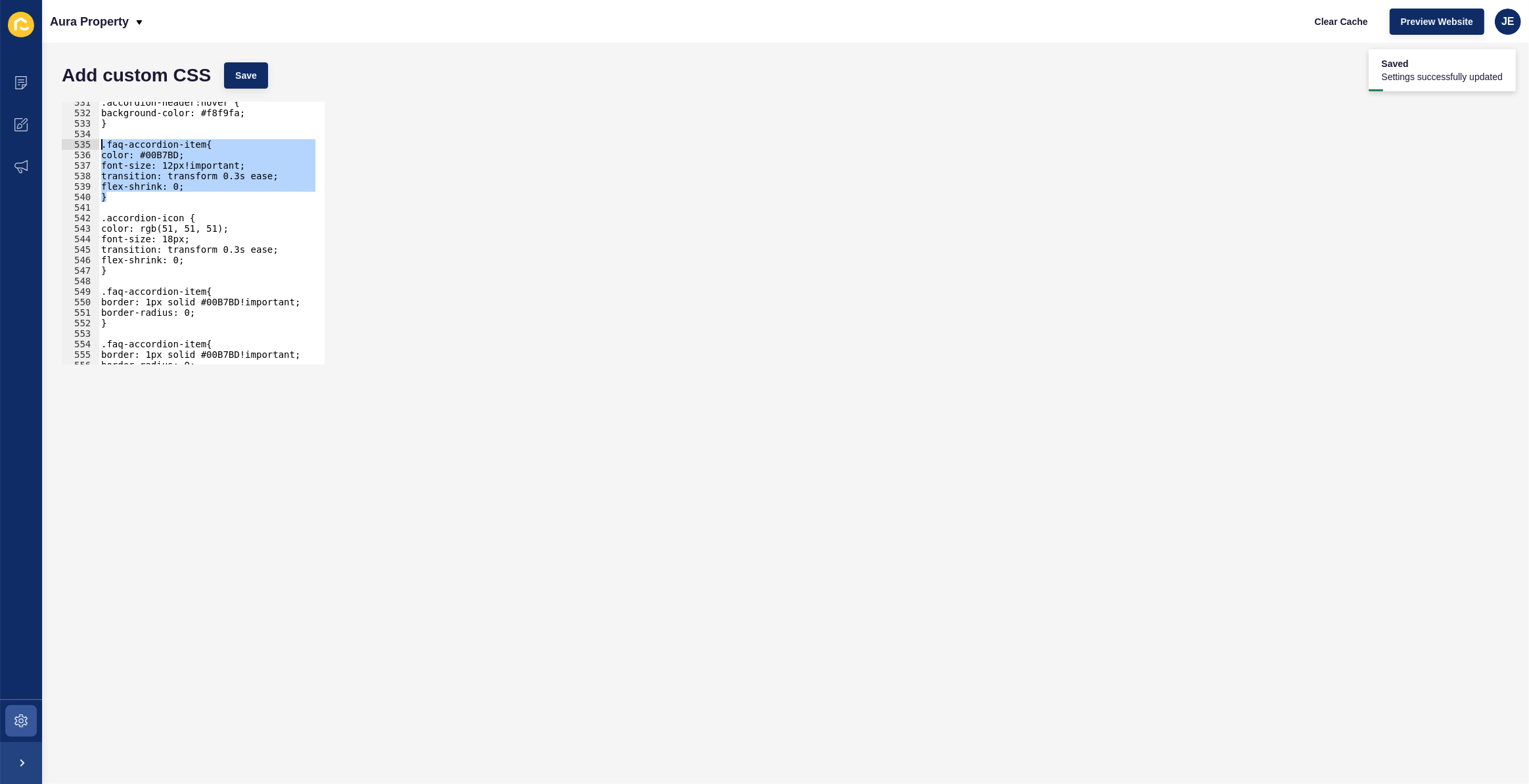
drag, startPoint x: 135, startPoint y: 193, endPoint x: 89, endPoint y: 144, distance: 67.2
click at [89, 144] on div "font-size: 12px!important; 531 532 533 534 535 536 537 538 539 540 541 542 543 …" at bounding box center [193, 233] width 263 height 262
type textarea ".faq-accordion-item{ color: #00B7BD;"
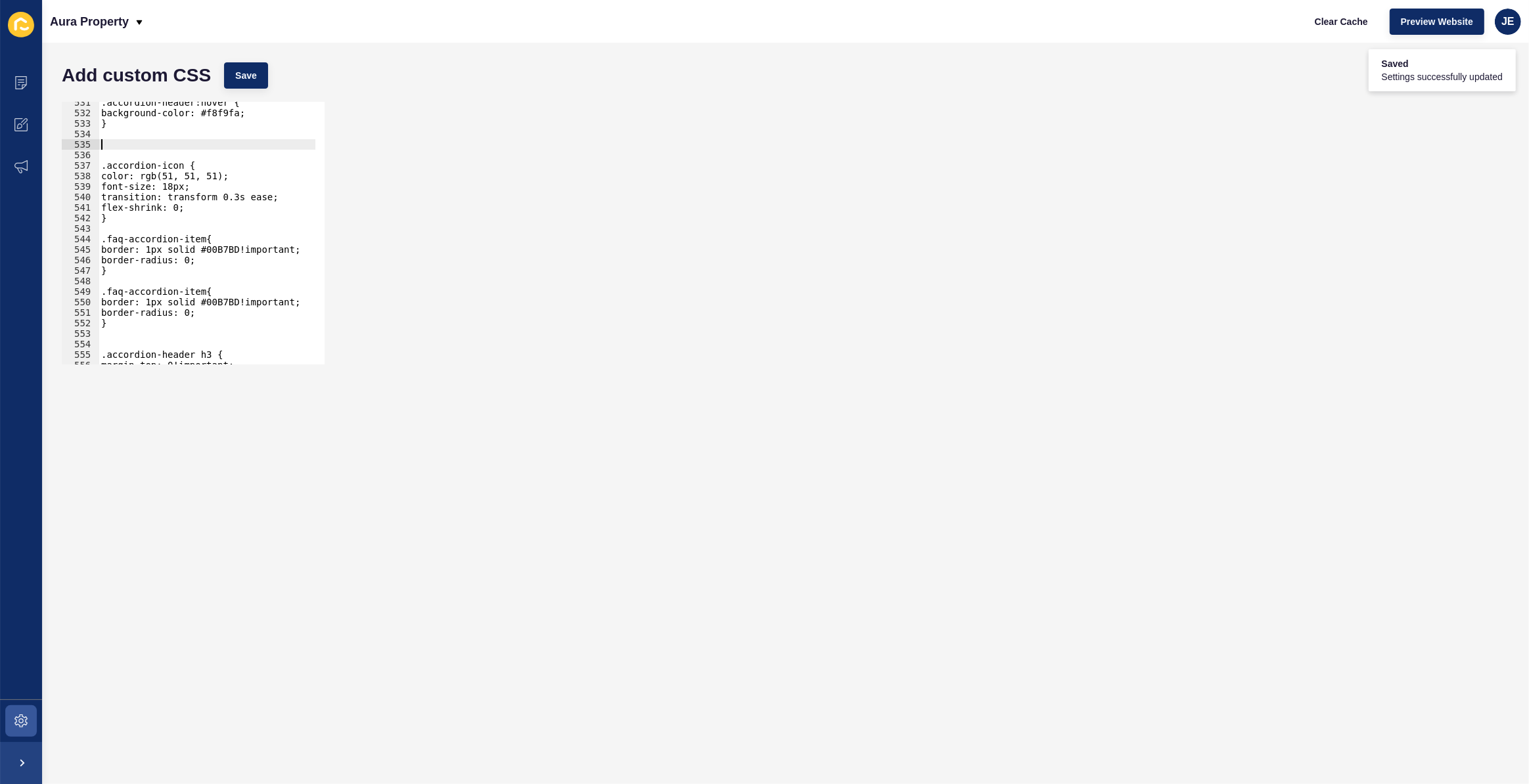
scroll to position [0, 0]
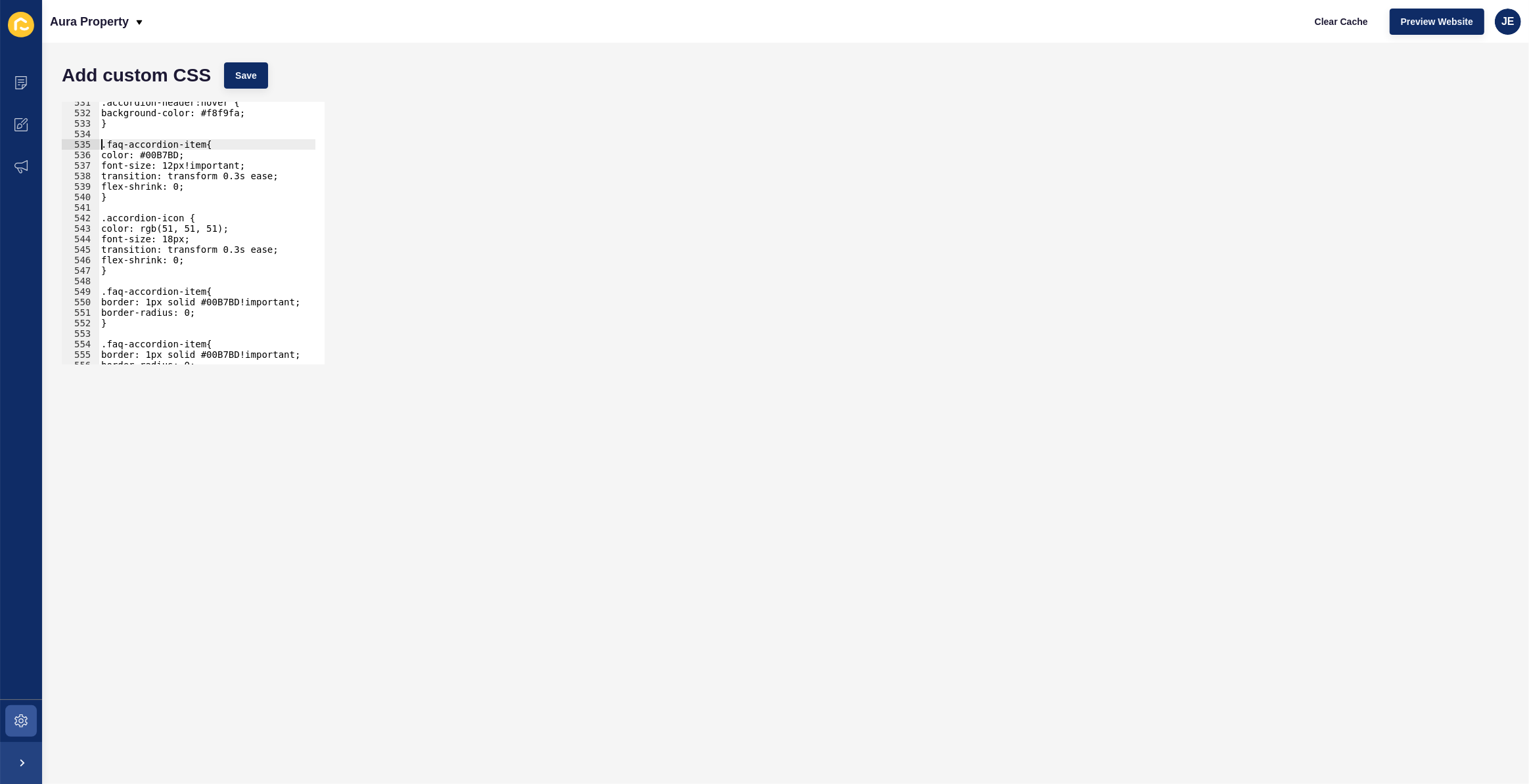
click at [125, 198] on div ".accordion-header:hover { background-color: #f8f9fa; } .faq-accordion-item{ col…" at bounding box center [359, 234] width 521 height 274
type textarea "}"
paste textarea "}"
click at [232, 86] on button "Save" at bounding box center [246, 76] width 44 height 26
click at [185, 219] on div ".accordion-header:hover { background-color: #f8f9fa; } .faq-accordion-item{ col…" at bounding box center [359, 234] width 521 height 274
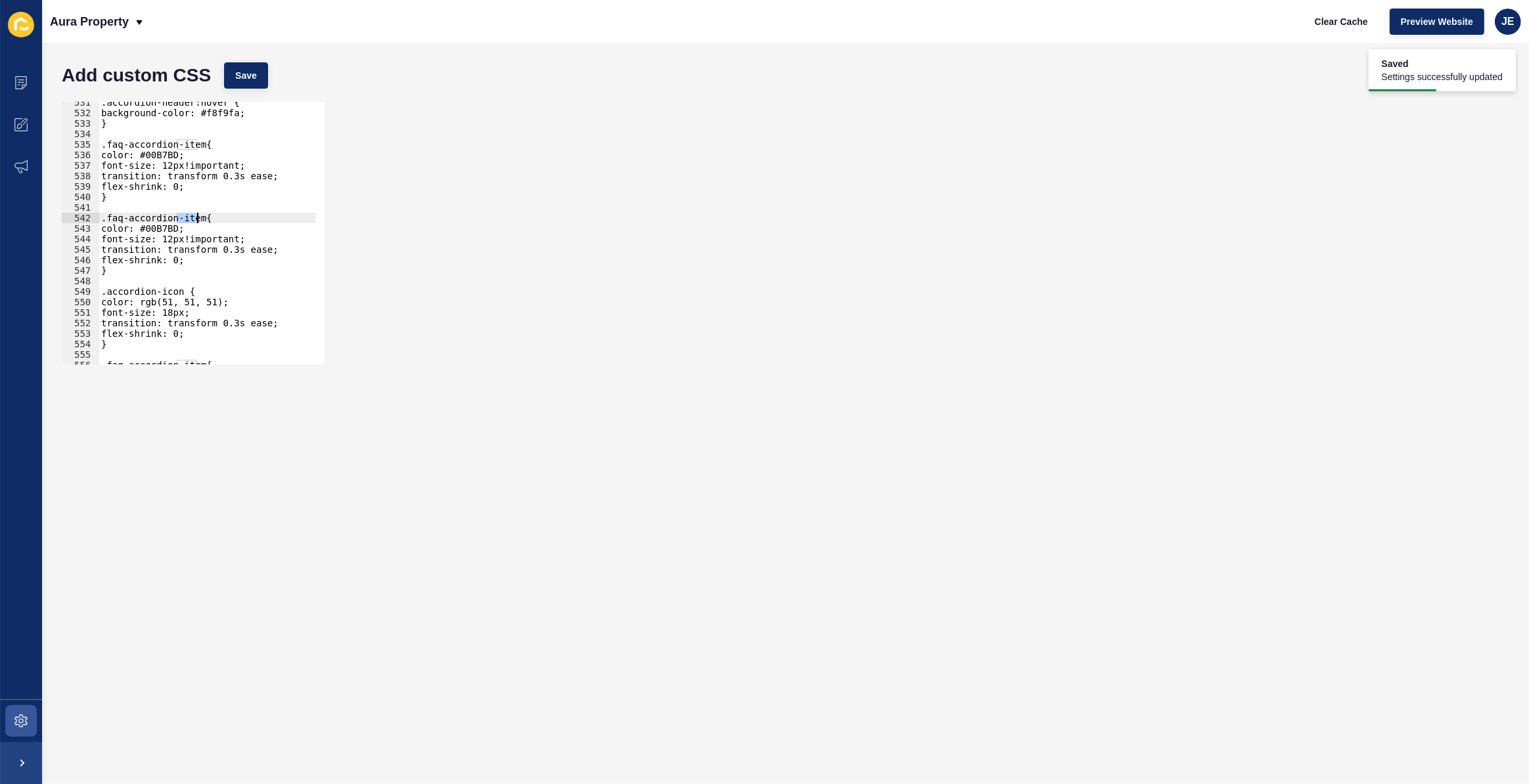
click at [185, 219] on div ".accordion-header:hover { background-color: #f8f9fa; } .faq-accordion-item{ col…" at bounding box center [359, 234] width 521 height 274
click at [230, 77] on button "Save" at bounding box center [246, 76] width 44 height 26
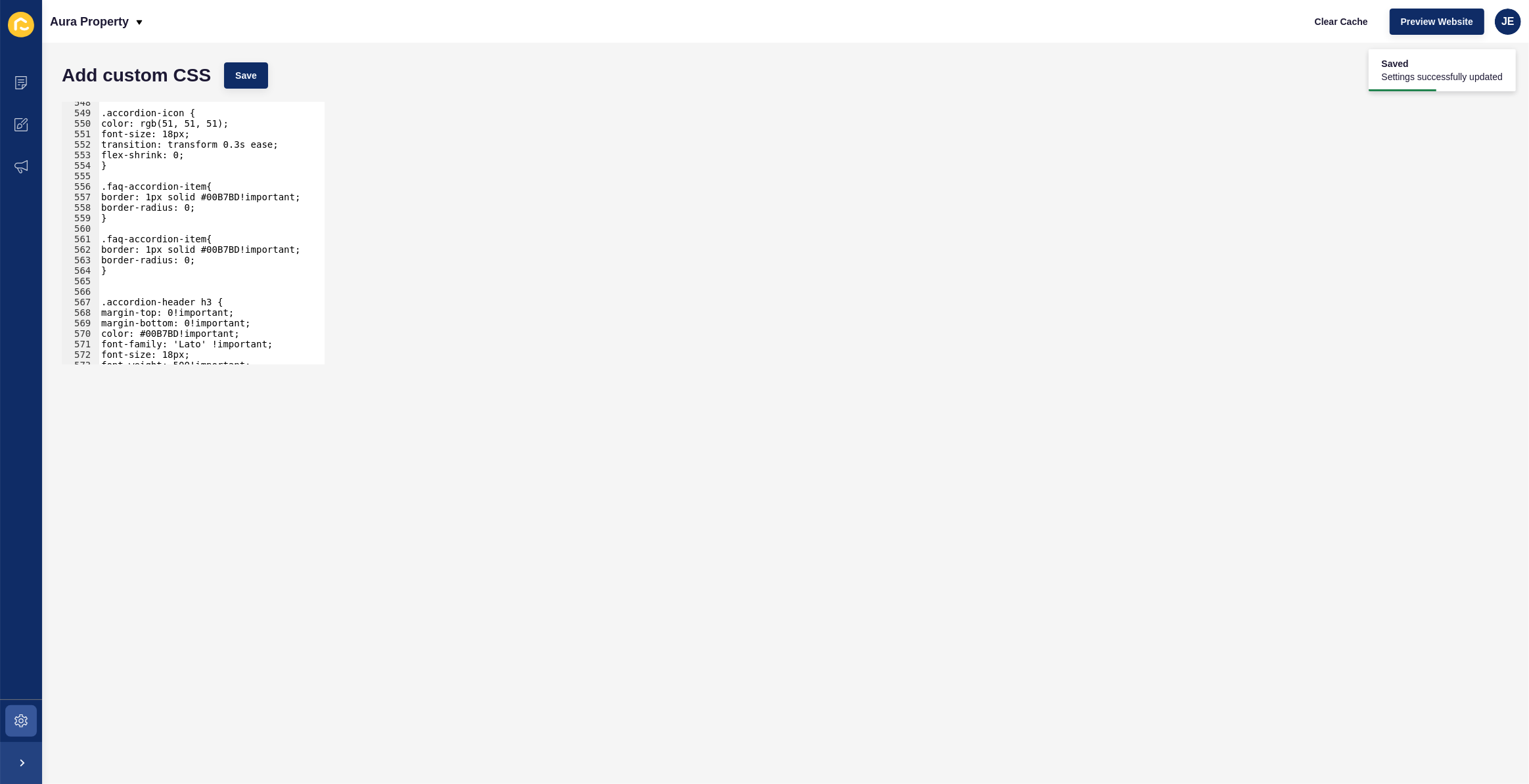
scroll to position [4318, 0]
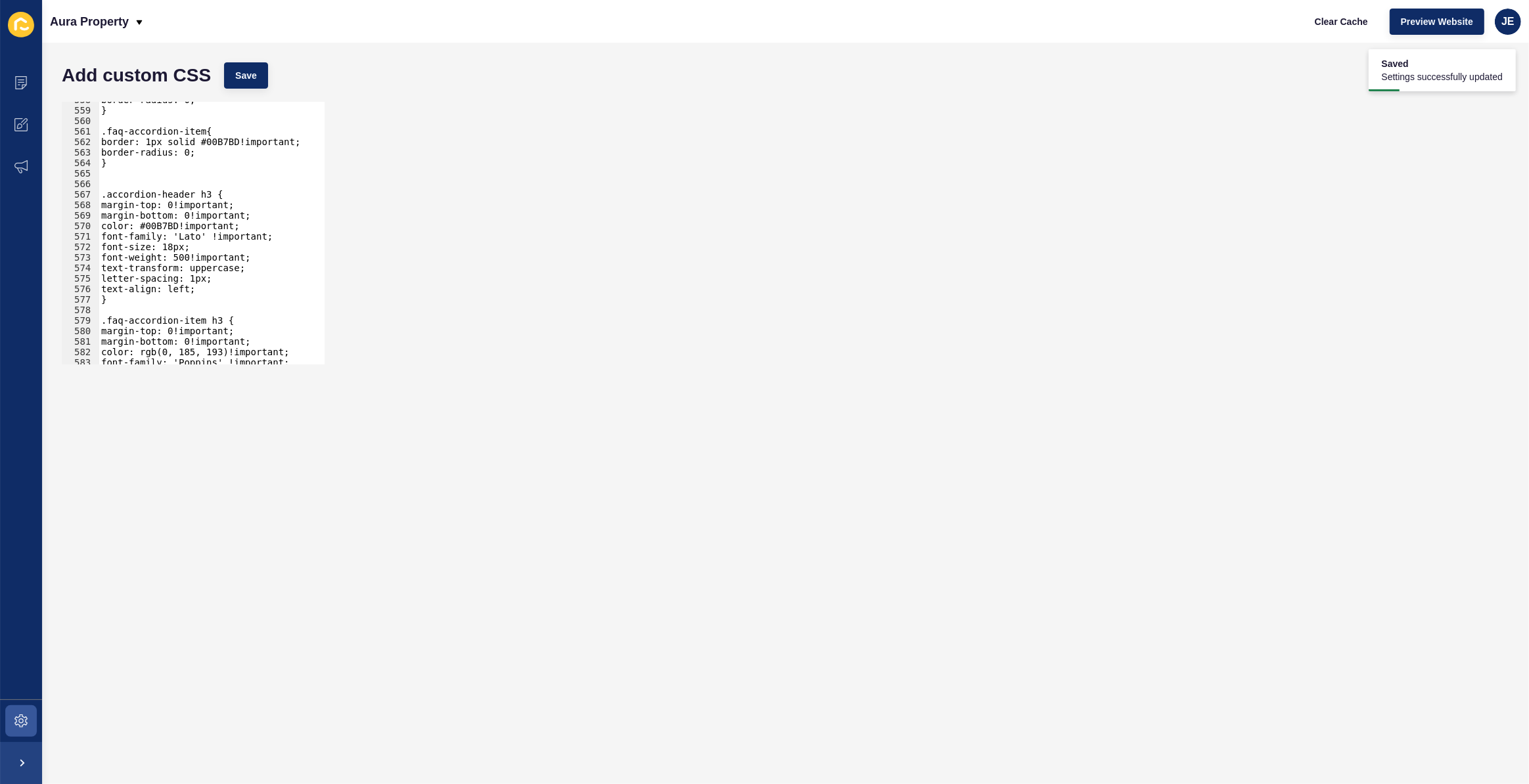
click at [188, 247] on div "border-radius: 0; } .faq-accordion-item{ border: 1px solid #00B7BD!important; b…" at bounding box center [359, 231] width 521 height 274
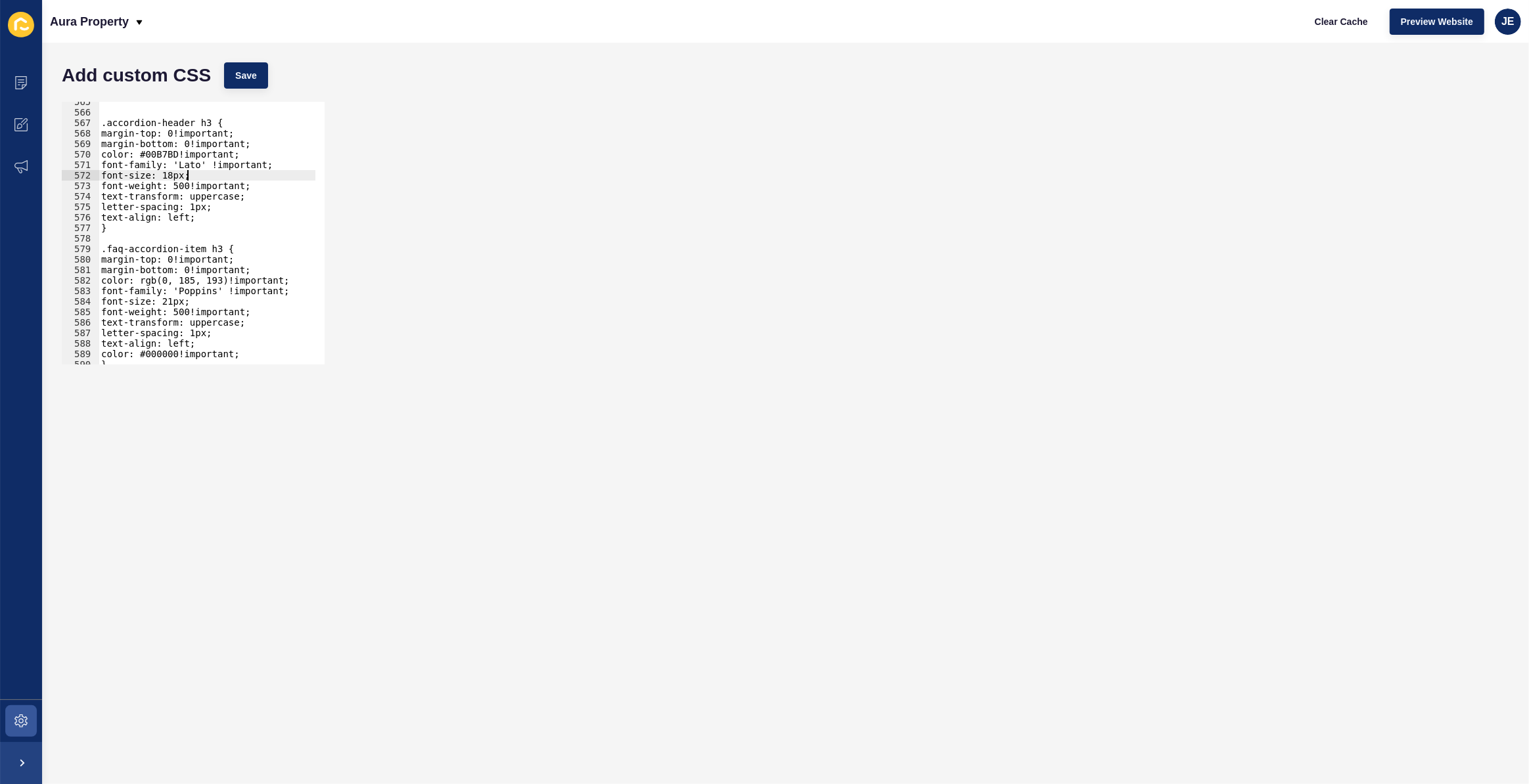
click at [189, 304] on div ".accordion-header h3 { margin-top: 0!important; margin-bottom: 0!important; col…" at bounding box center [359, 233] width 521 height 274
click at [251, 80] on span "Save" at bounding box center [246, 76] width 22 height 13
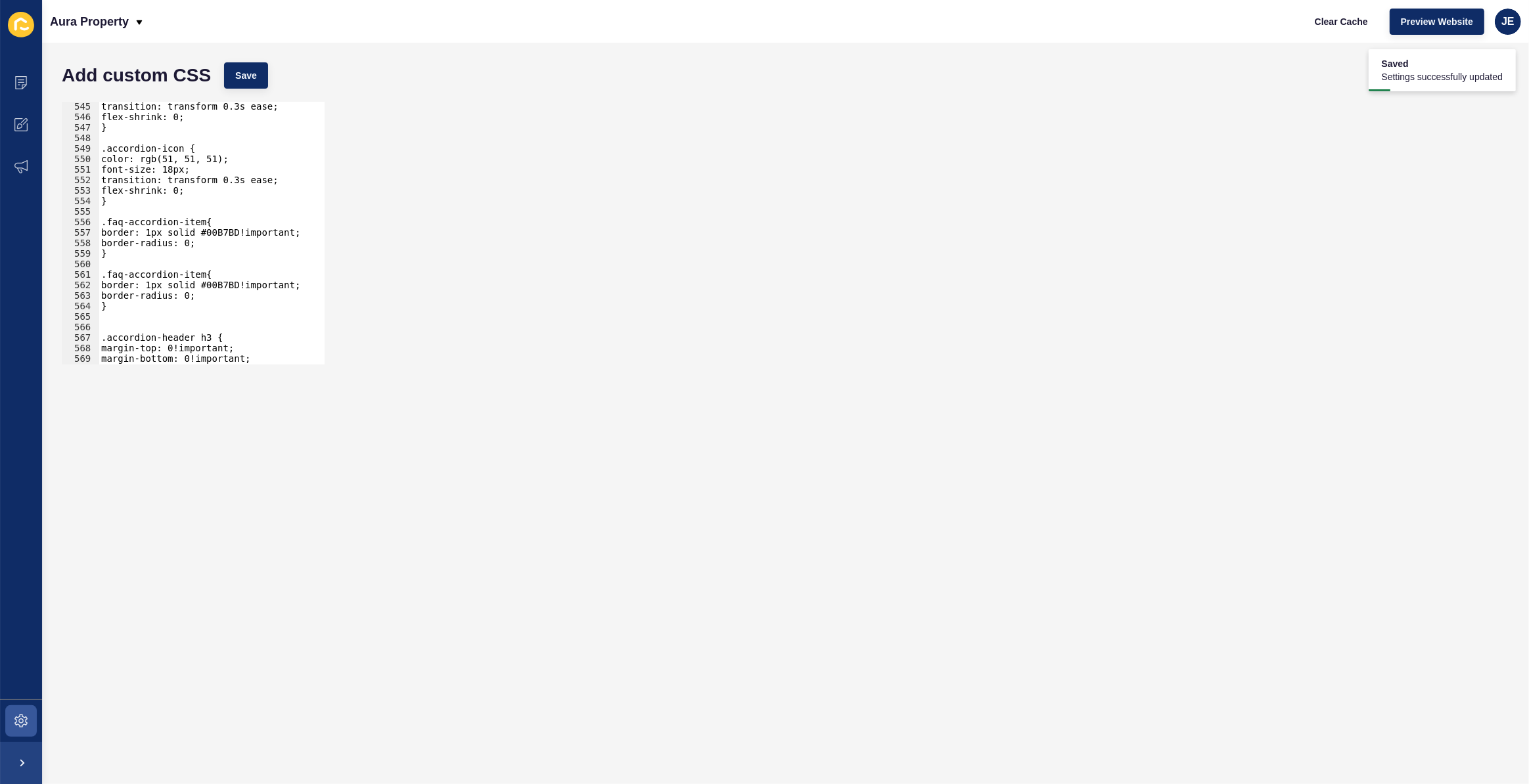
scroll to position [4211, 0]
type textarea "border-radius: 0;"
click at [210, 240] on div "transition: transform 0.3s ease; flex-shrink: 0; } .accordion-icon { color: rgb…" at bounding box center [359, 238] width 521 height 274
click at [237, 75] on span "Save" at bounding box center [246, 76] width 22 height 13
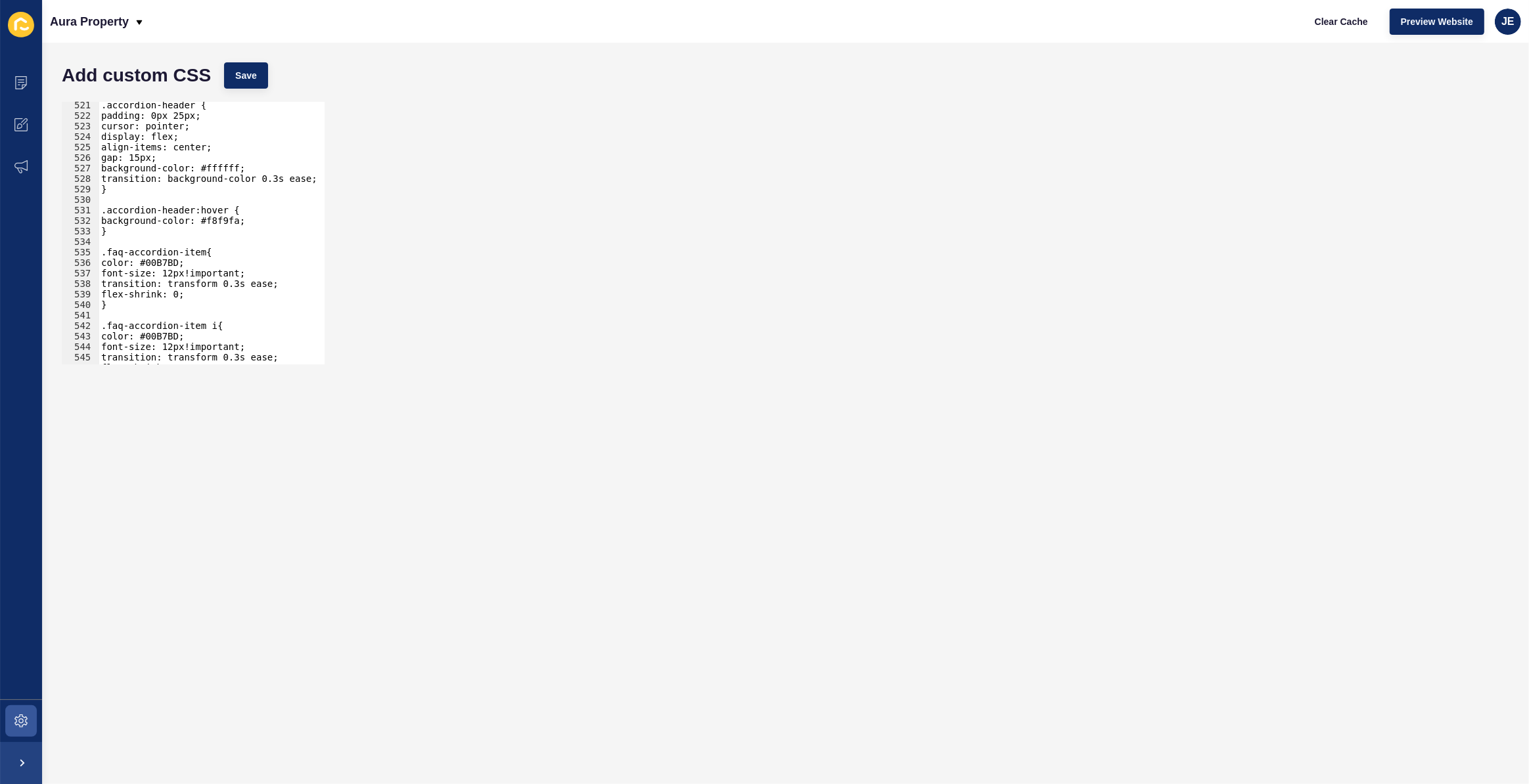
scroll to position [0, 0]
drag, startPoint x: 117, startPoint y: 305, endPoint x: 87, endPoint y: 253, distance: 60.0
click at [87, 253] on div "} 521 522 523 524 525 526 527 528 529 530 531 532 533 534 535 536 537 538 539 5…" at bounding box center [193, 233] width 263 height 262
click at [132, 305] on div ".accordion-header { padding: 0px 25px; cursor: pointer; display: flex; align-it…" at bounding box center [206, 233] width 217 height 262
type textarea "}"
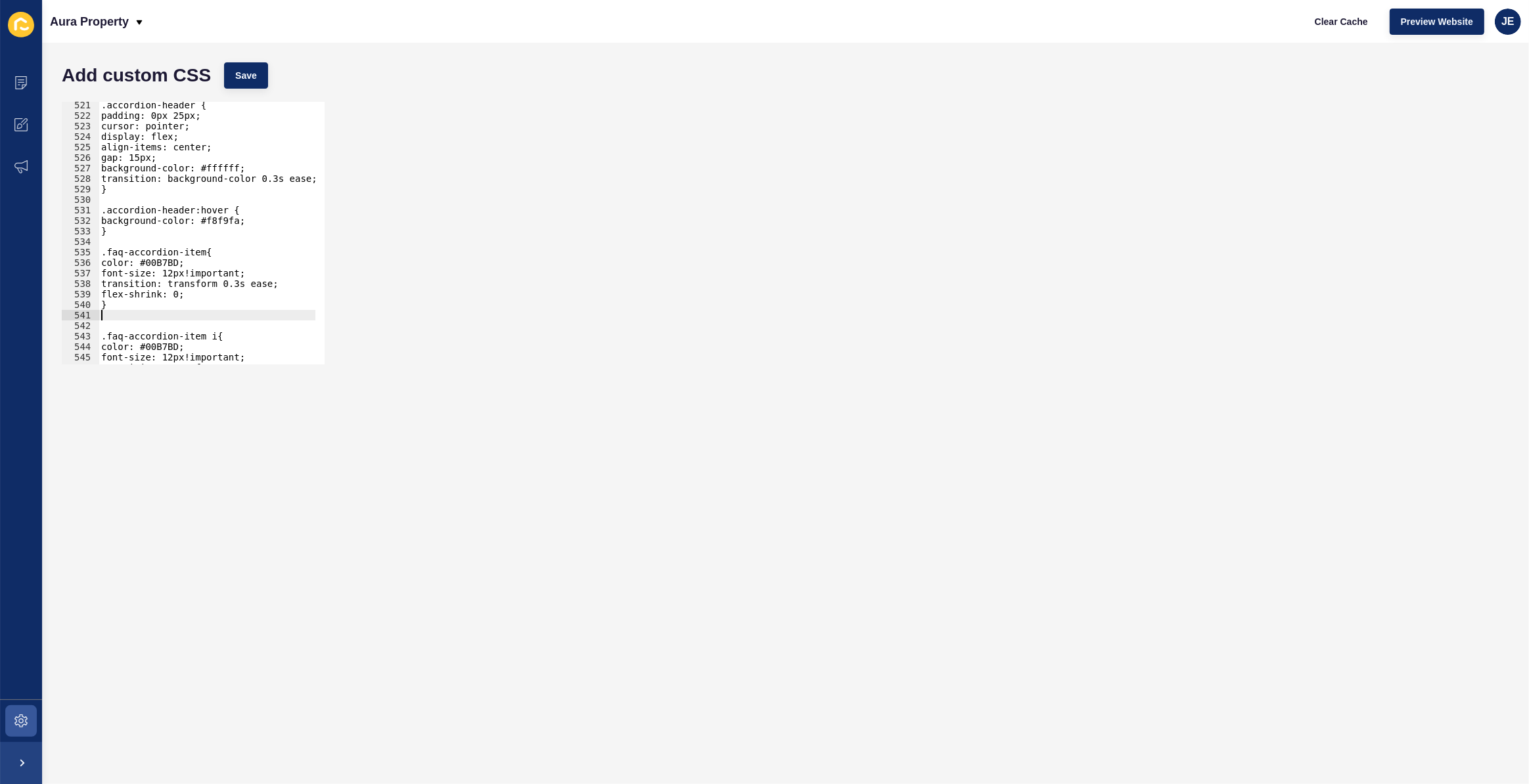
paste textarea "}"
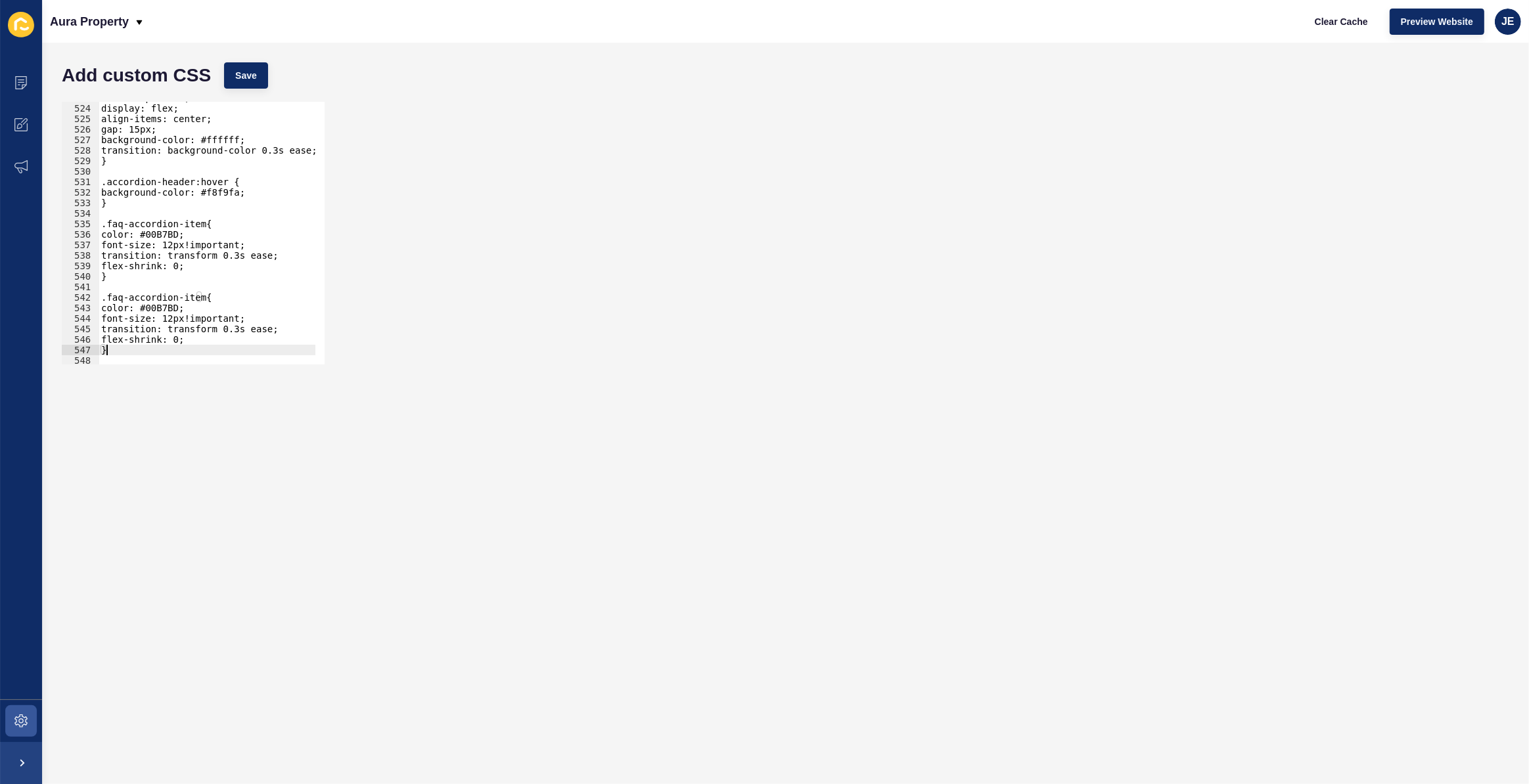
scroll to position [4036, 0]
click at [197, 299] on div "cursor: pointer; display: flex; align-items: center; gap: 15px; background-colo…" at bounding box center [359, 229] width 521 height 274
drag, startPoint x: 197, startPoint y: 338, endPoint x: 113, endPoint y: 306, distance: 89.9
click at [113, 306] on div "cursor: pointer; display: flex; align-items: center; gap: 15px; background-colo…" at bounding box center [359, 229] width 521 height 274
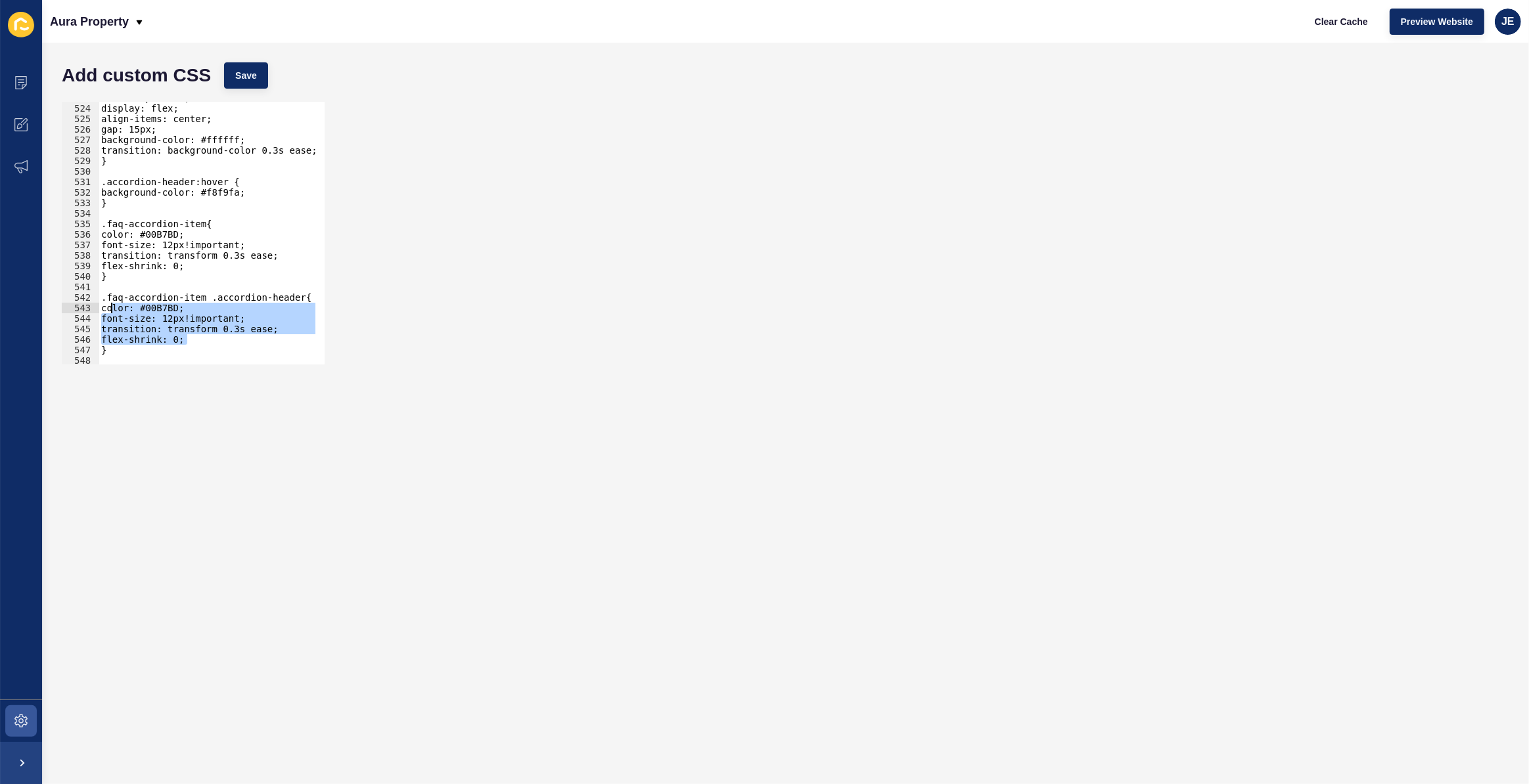
type textarea "color: #00B7BD; font-size: 12px!important;"
click at [235, 77] on span "Save" at bounding box center [246, 76] width 22 height 13
click at [263, 309] on div "cursor: pointer; display: flex; align-items: center; gap: 15px; background-colo…" at bounding box center [359, 229] width 521 height 274
click at [141, 310] on div "cursor: pointer; display: flex; align-items: center; gap: 15px; background-colo…" at bounding box center [359, 229] width 521 height 274
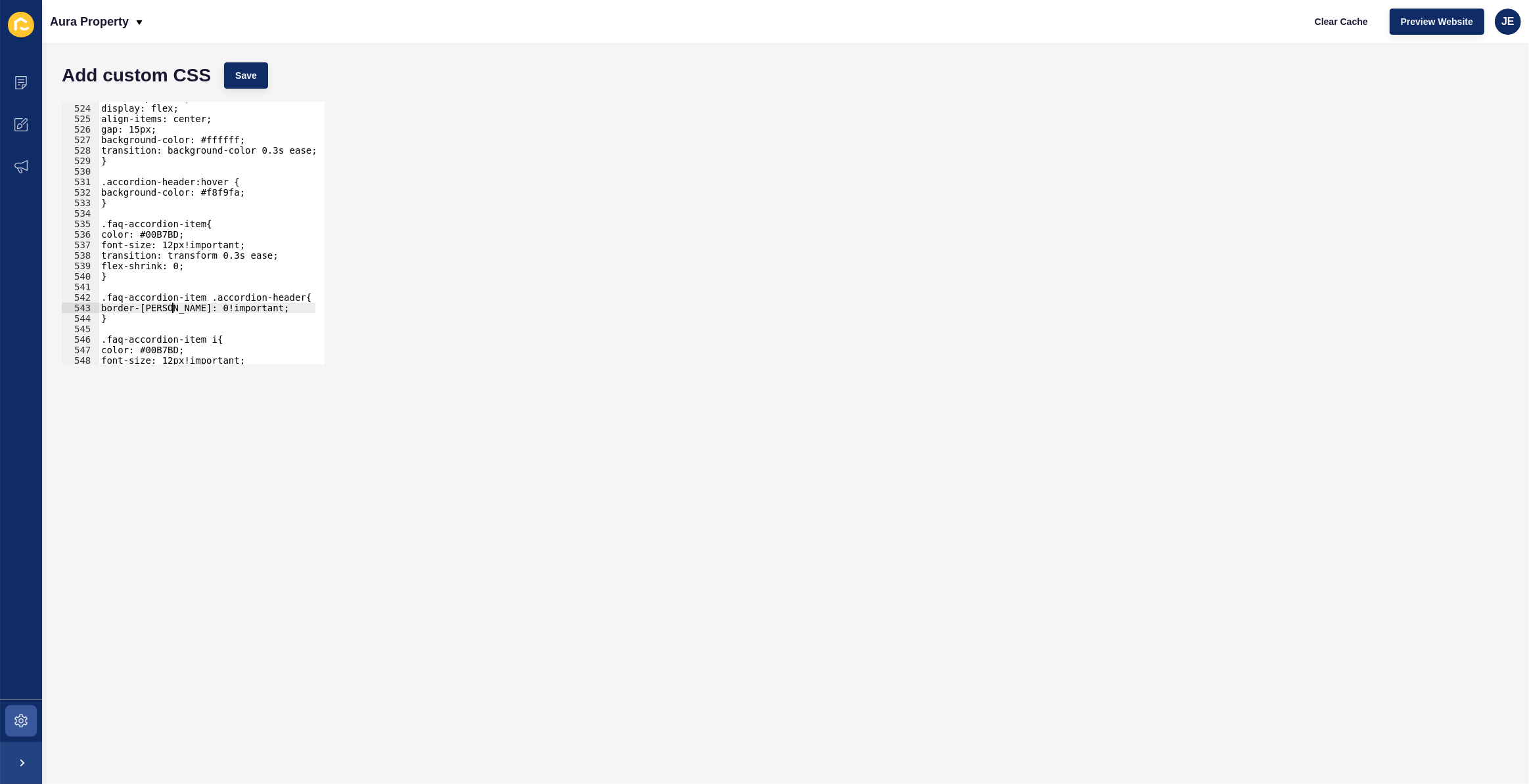
scroll to position [0, 6]
click at [257, 67] on button "Save" at bounding box center [246, 76] width 44 height 26
drag, startPoint x: 261, startPoint y: 309, endPoint x: 58, endPoint y: 308, distance: 203.0
click at [59, 308] on div "border-bottom: 0!important; 523 524 525 526 527 528 529 530 531 532 533 534 535…" at bounding box center [786, 233] width 1460 height 276
paste textarea "x-shadow: none"
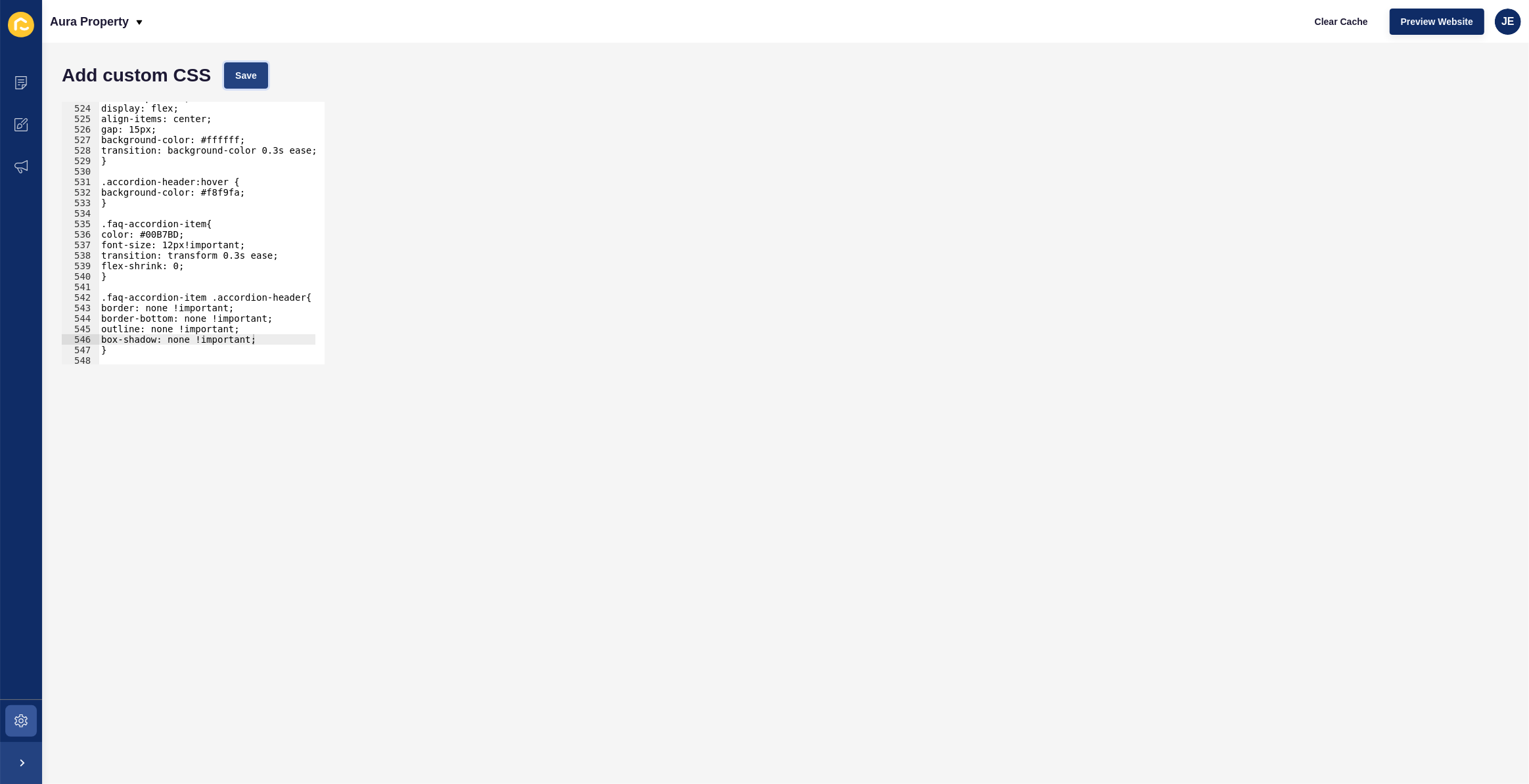
click at [248, 75] on span "Save" at bounding box center [246, 76] width 22 height 13
type textarea "}"
click at [177, 348] on div "cursor: pointer; display: flex; align-items: center; gap: 15px; background-colo…" at bounding box center [359, 229] width 521 height 274
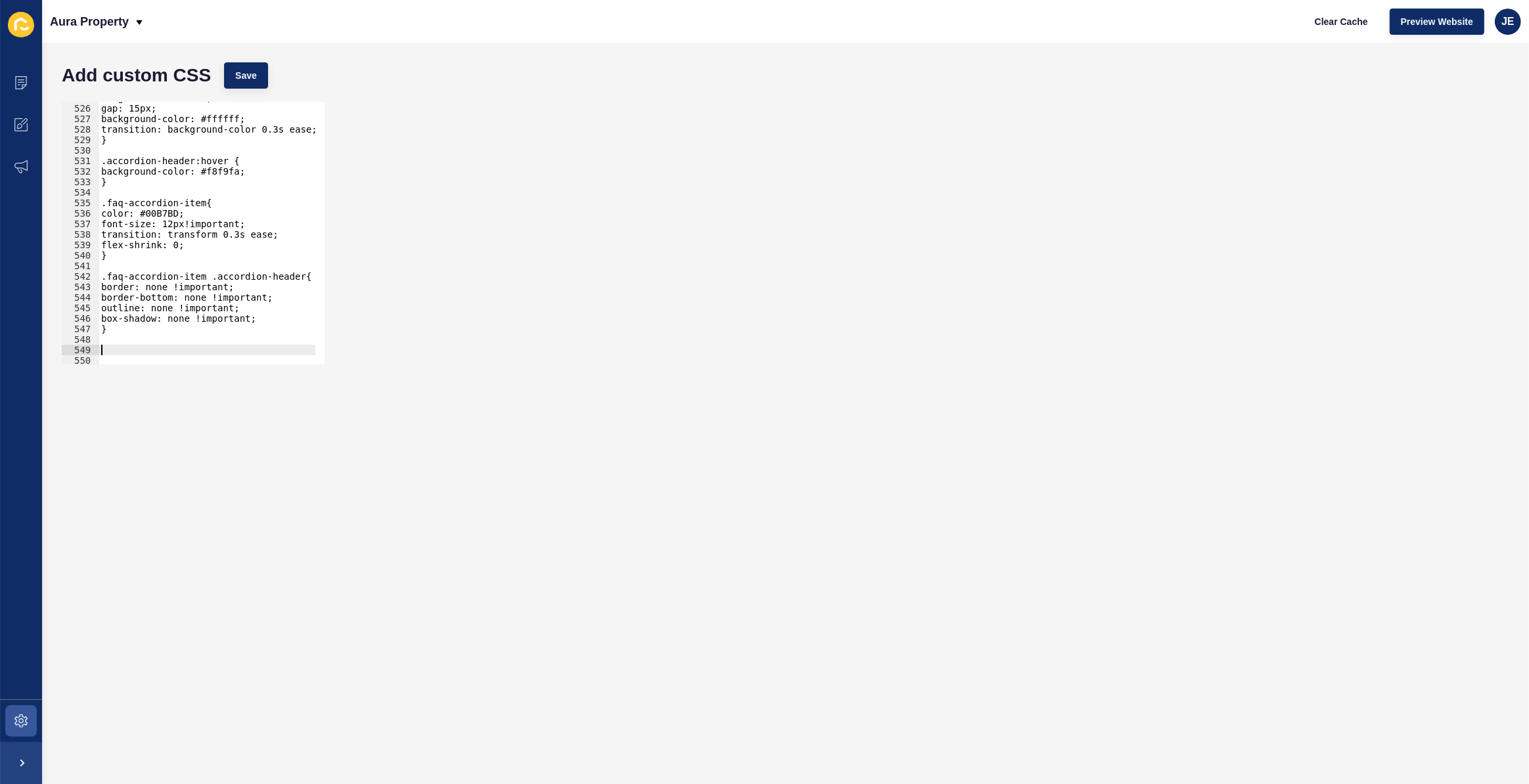
paste textarea "}"
type textarea "}"
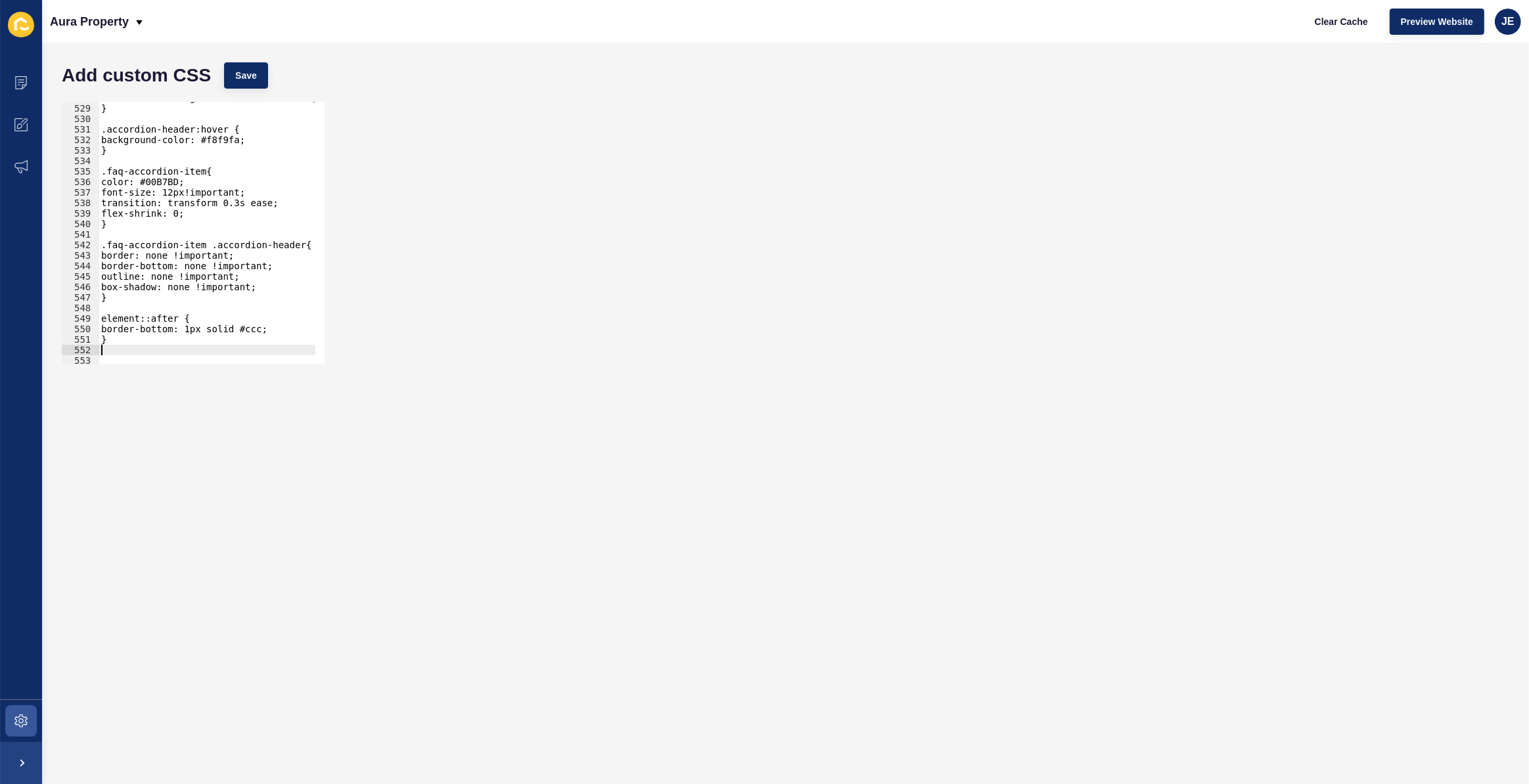
scroll to position [4067, 0]
drag, startPoint x: 287, startPoint y: 247, endPoint x: 97, endPoint y: 249, distance: 190.0
click at [96, 249] on div "528 529 530 531 532 533 534 535 536 537 538 539 540 541 542 543 544 545 546 547…" at bounding box center [193, 233] width 263 height 262
drag, startPoint x: 171, startPoint y: 315, endPoint x: 65, endPoint y: 315, distance: 106.0
click at [65, 315] on div ".faq-accordion-item .accordion-header{ 528 529 530 531 532 533 534 535 536 537 …" at bounding box center [193, 233] width 263 height 262
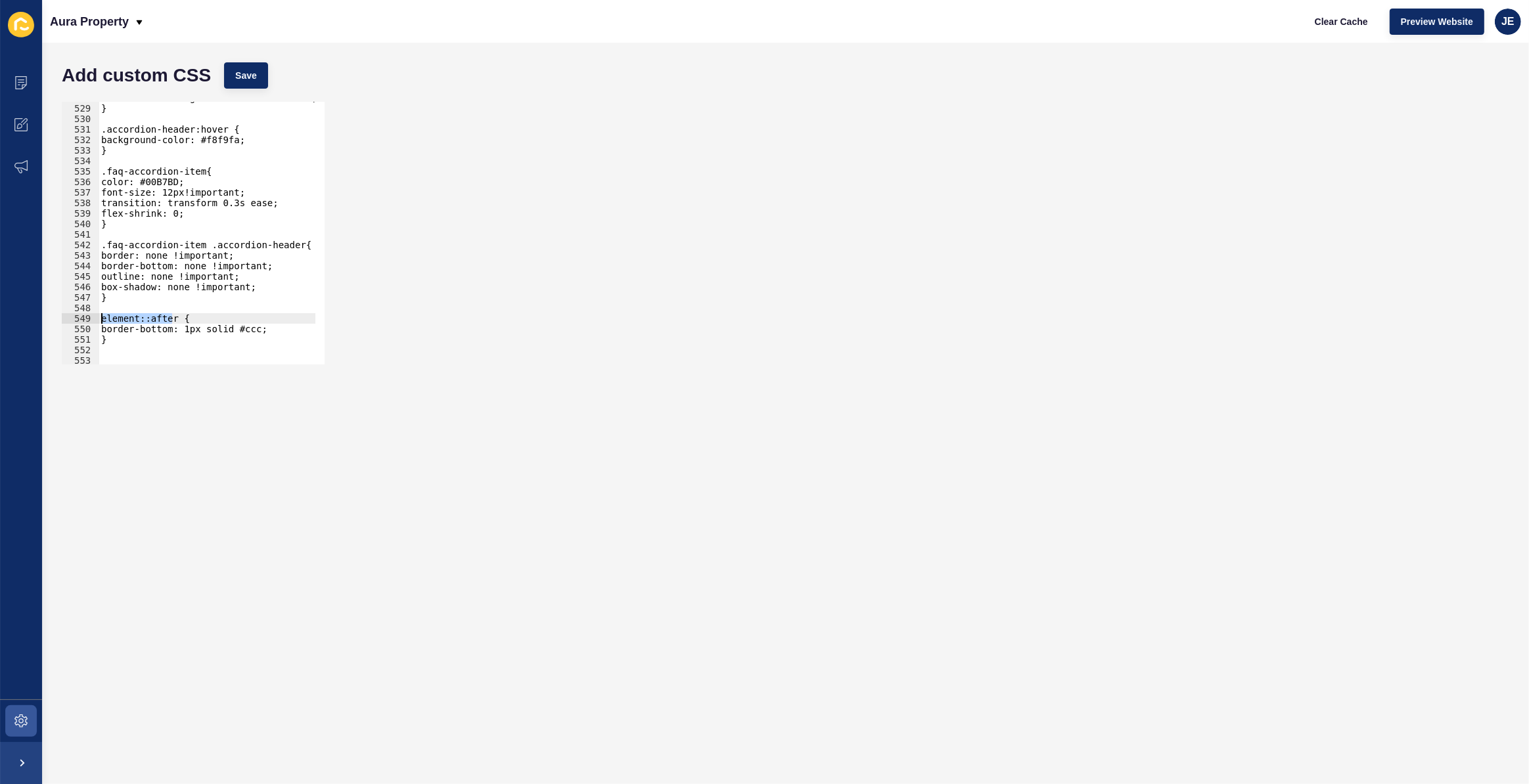
paste textarea ".faq-accordion-item .accordion-head"
drag, startPoint x: 257, startPoint y: 282, endPoint x: 7, endPoint y: 253, distance: 251.7
click at [7, 253] on div "Content Appearance Marketing Settings Aura Property Clear Cache Preview Website…" at bounding box center [764, 392] width 1529 height 784
click at [172, 326] on div "transition: background-color 0.3s ease; } .accordion-header:hover { background-…" at bounding box center [359, 229] width 521 height 274
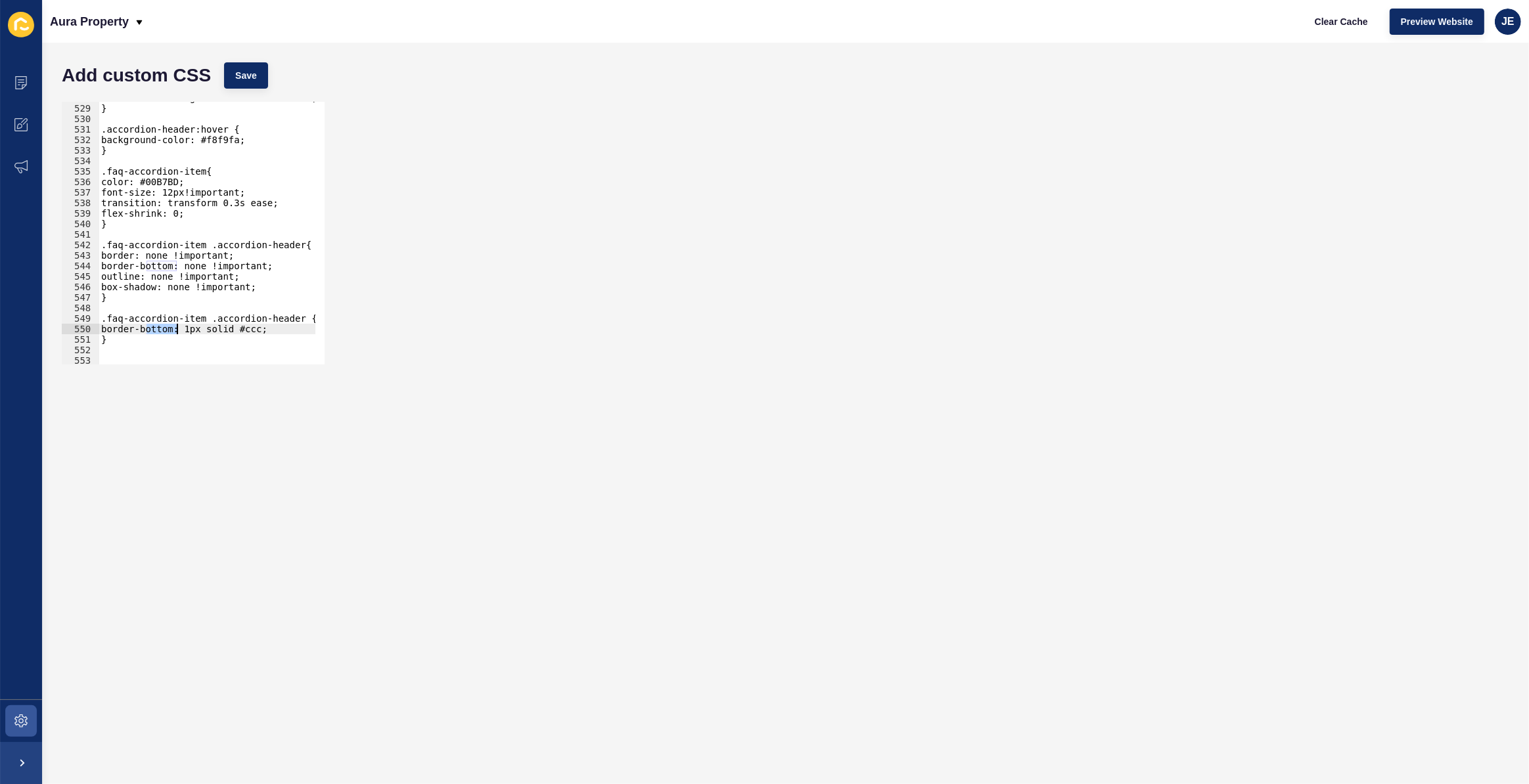
click at [172, 326] on div "transition: background-color 0.3s ease; } .accordion-header:hover { background-…" at bounding box center [359, 229] width 521 height 274
paste textarea "x-shadow: none !important;"
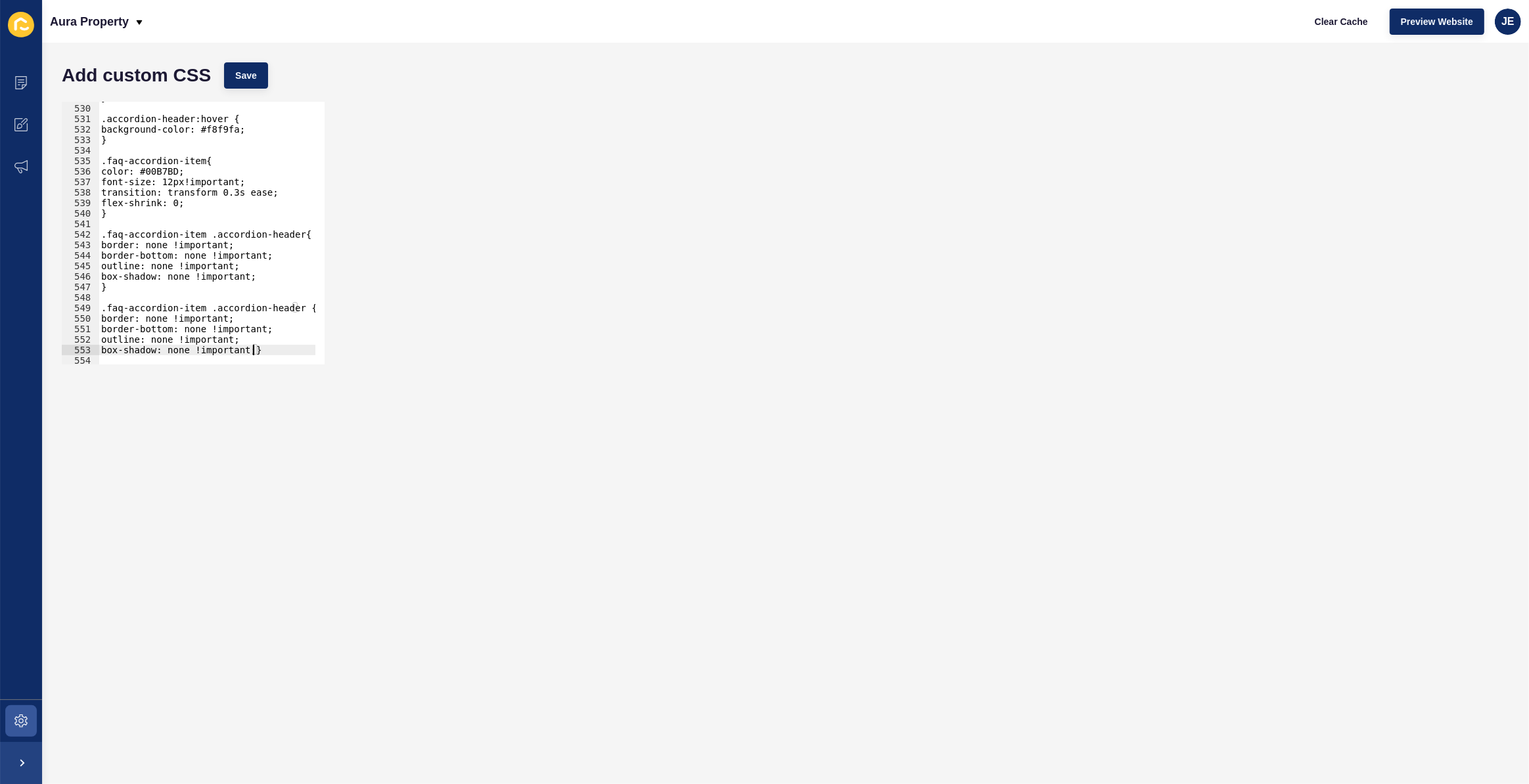
scroll to position [4072, 0]
click at [250, 80] on span "Save" at bounding box center [246, 76] width 22 height 13
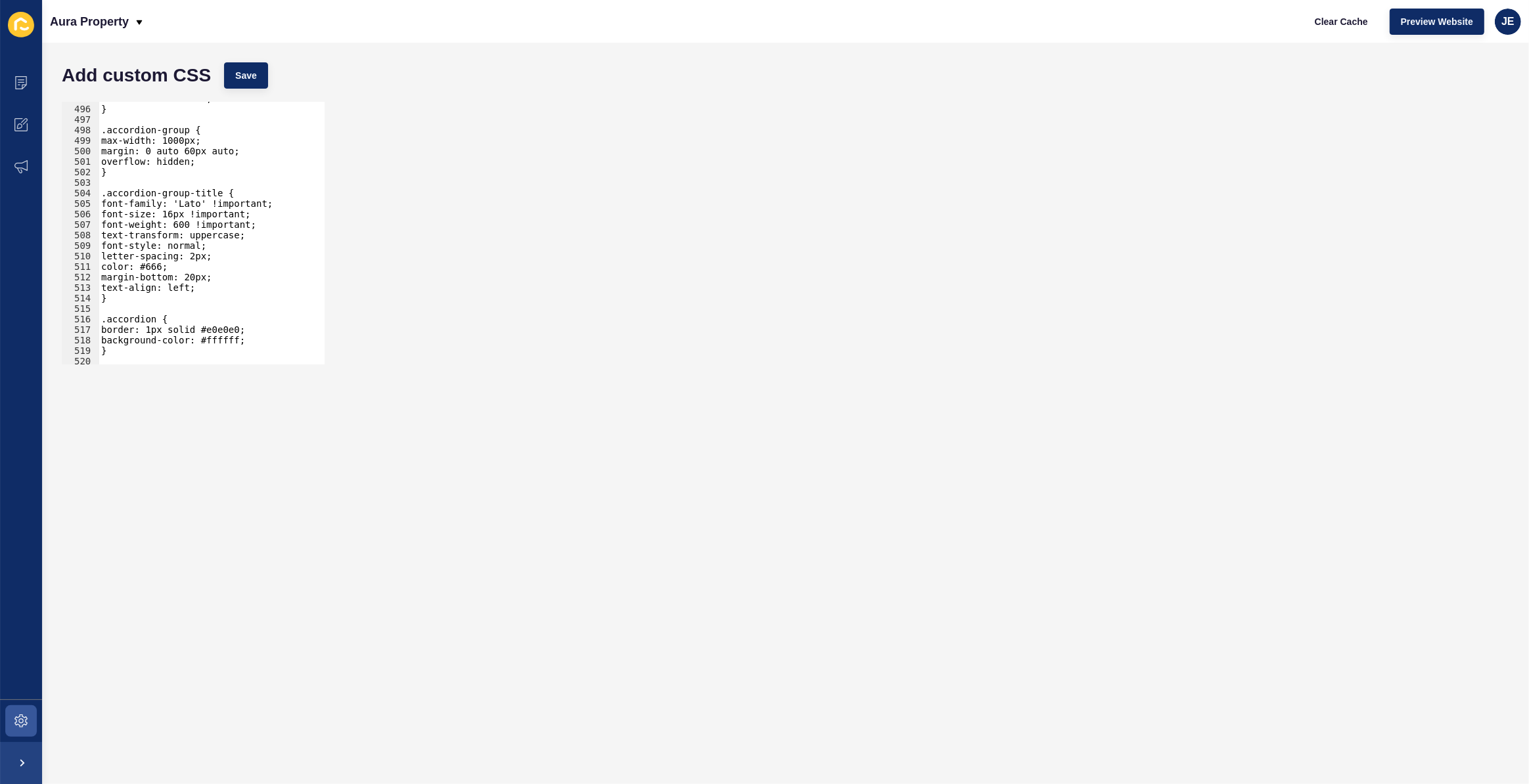
scroll to position [3704, 0]
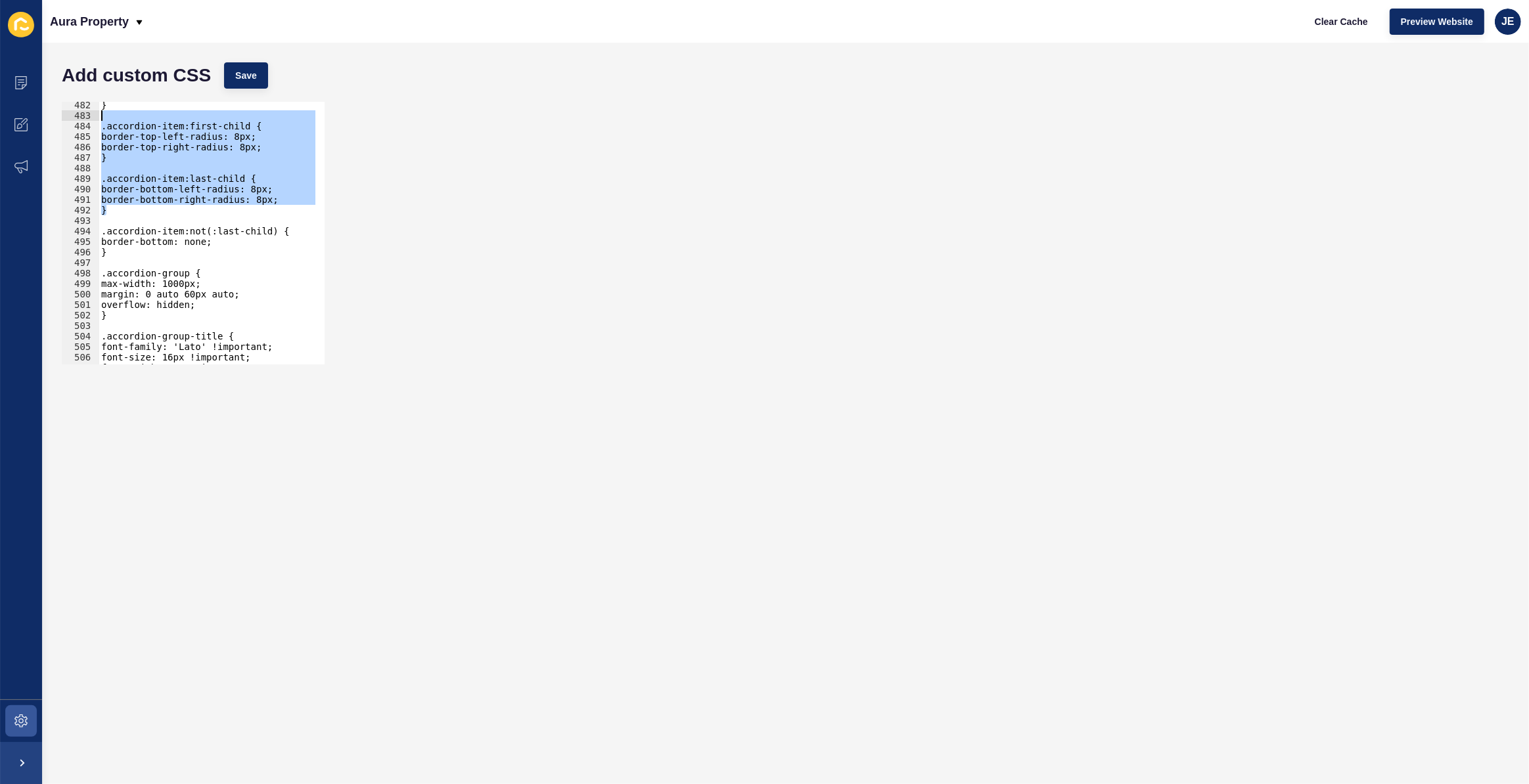
drag, startPoint x: 121, startPoint y: 215, endPoint x: 82, endPoint y: 118, distance: 104.5
click at [82, 118] on div "} 482 483 484 485 486 487 488 489 490 491 492 493 494 495 496 497 498 499 500 5…" at bounding box center [193, 233] width 263 height 262
type textarea ".accordion-item:first-child {"
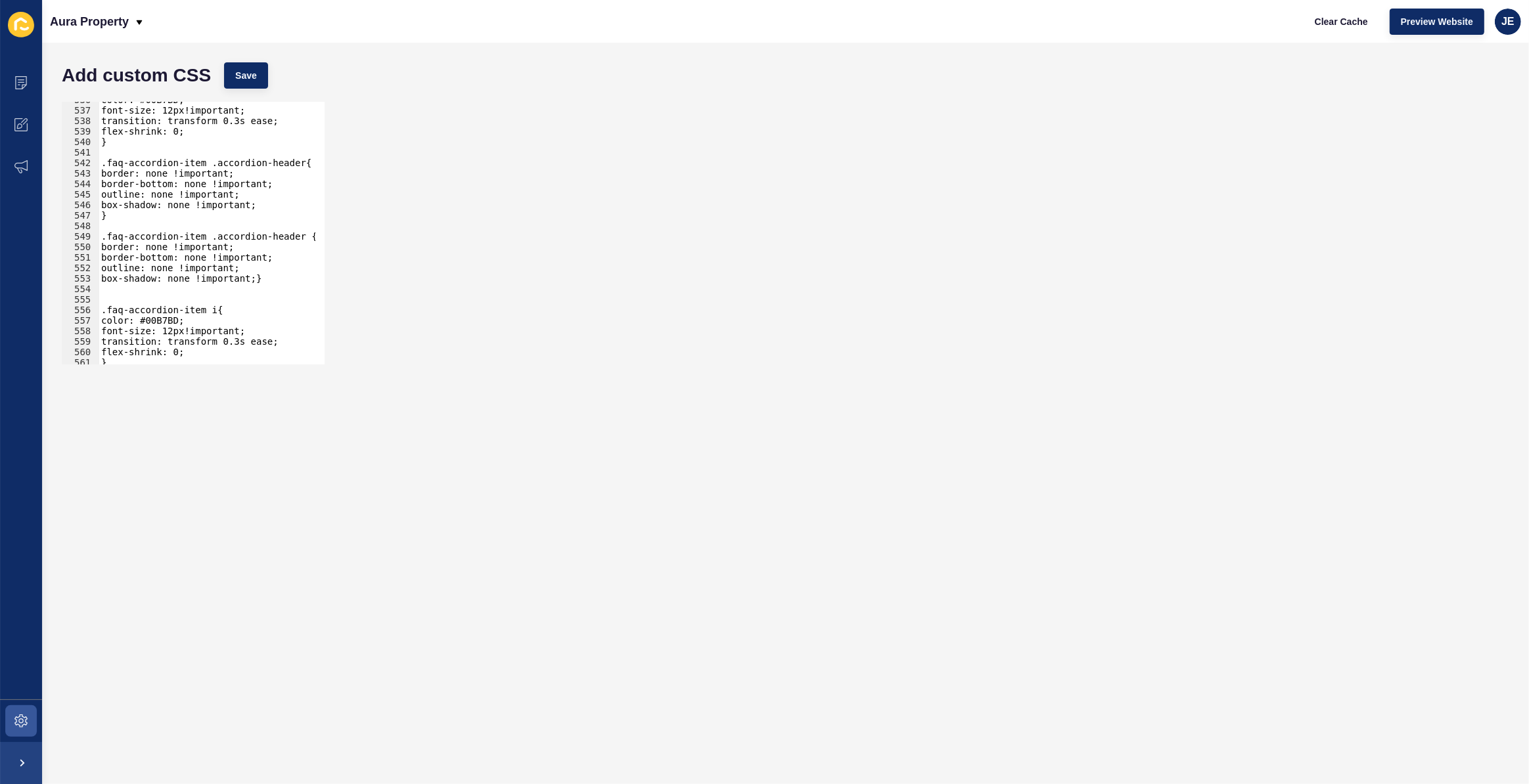
scroll to position [4125, 0]
click at [123, 296] on div "color: #00B7BD; font-size: 12px!important; transition: transform 0.3s ease; fle…" at bounding box center [359, 231] width 521 height 274
click at [252, 281] on div "color: #00B7BD; font-size: 12px!important; transition: transform 0.3s ease; fle…" at bounding box center [359, 231] width 521 height 274
type textarea "}"
click at [154, 306] on div "color: #00B7BD; font-size: 12px!important; transition: transform 0.3s ease; fle…" at bounding box center [359, 231] width 521 height 274
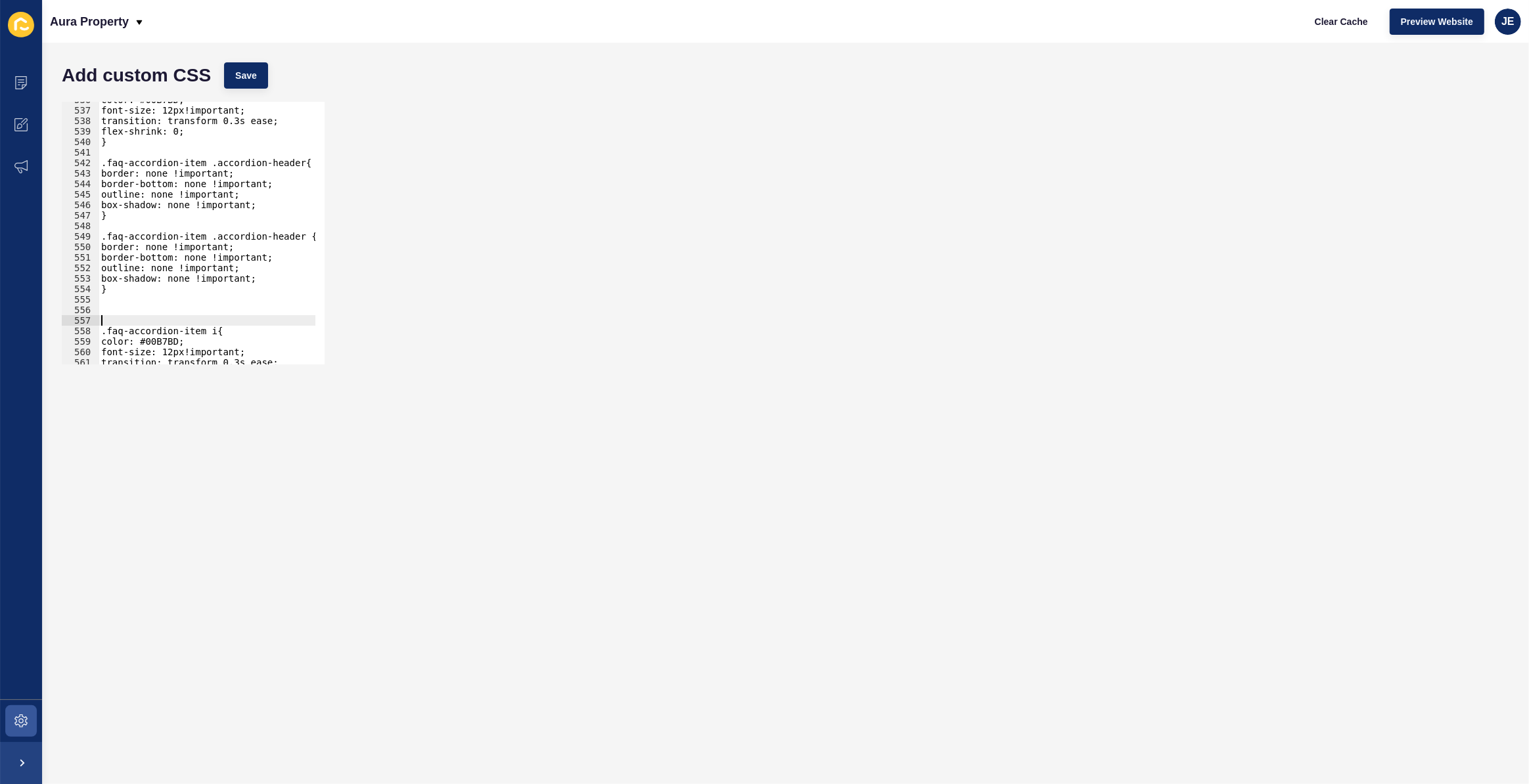
click at [153, 300] on div "color: #00B7BD; font-size: 12px!important; transition: transform 0.3s ease; fle…" at bounding box center [359, 231] width 521 height 274
paste textarea "}"
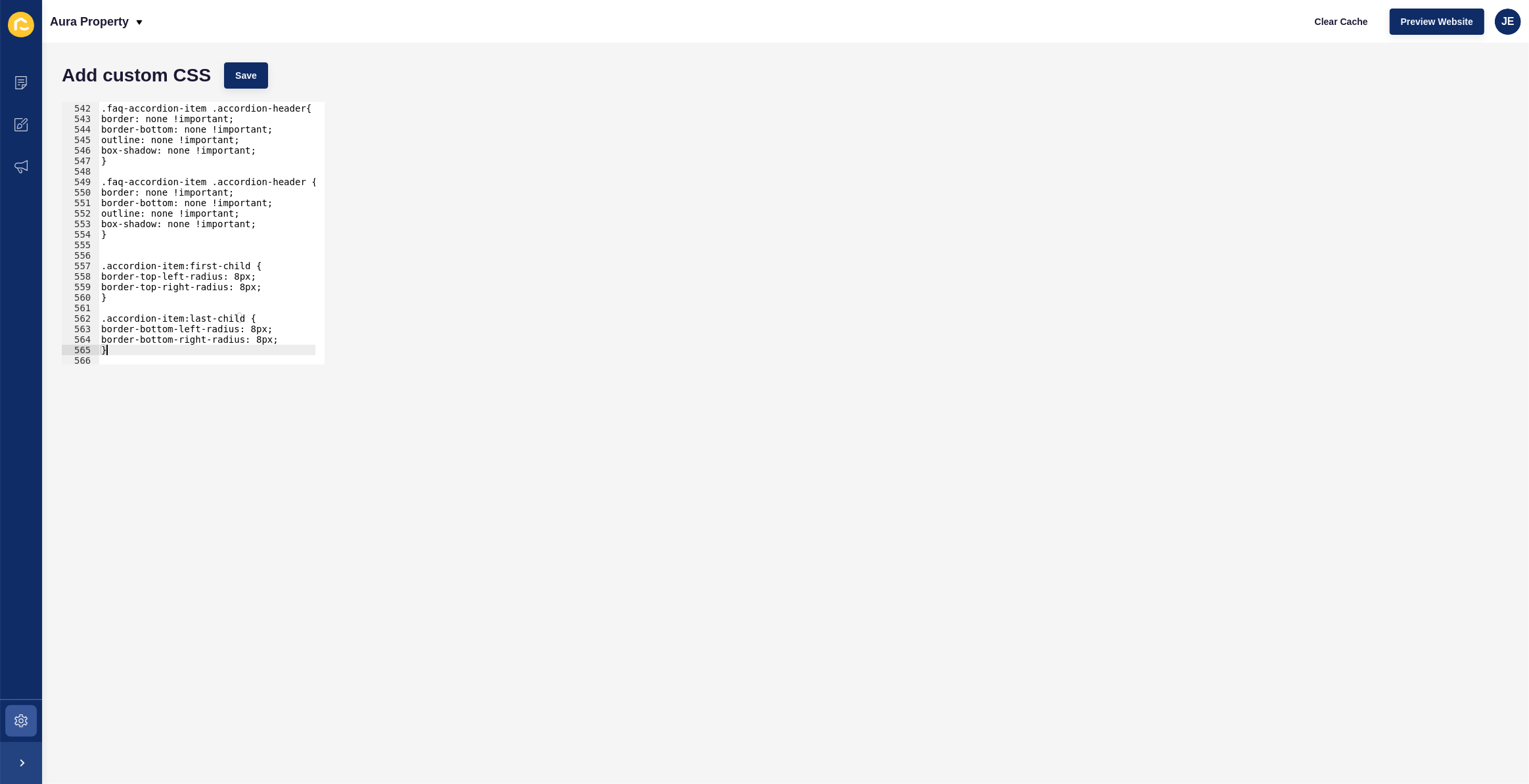
scroll to position [4147, 0]
drag, startPoint x: 198, startPoint y: 181, endPoint x: 111, endPoint y: 246, distance: 108.6
click at [104, 183] on div ".faq-accordion-item .accordion-header{ border: none !important; border-bottom: …" at bounding box center [359, 229] width 521 height 274
drag, startPoint x: 106, startPoint y: 268, endPoint x: 176, endPoint y: 269, distance: 70.0
click at [176, 269] on div ".faq-accordion-item .accordion-header{ border: none !important; border-bottom: …" at bounding box center [359, 229] width 521 height 274
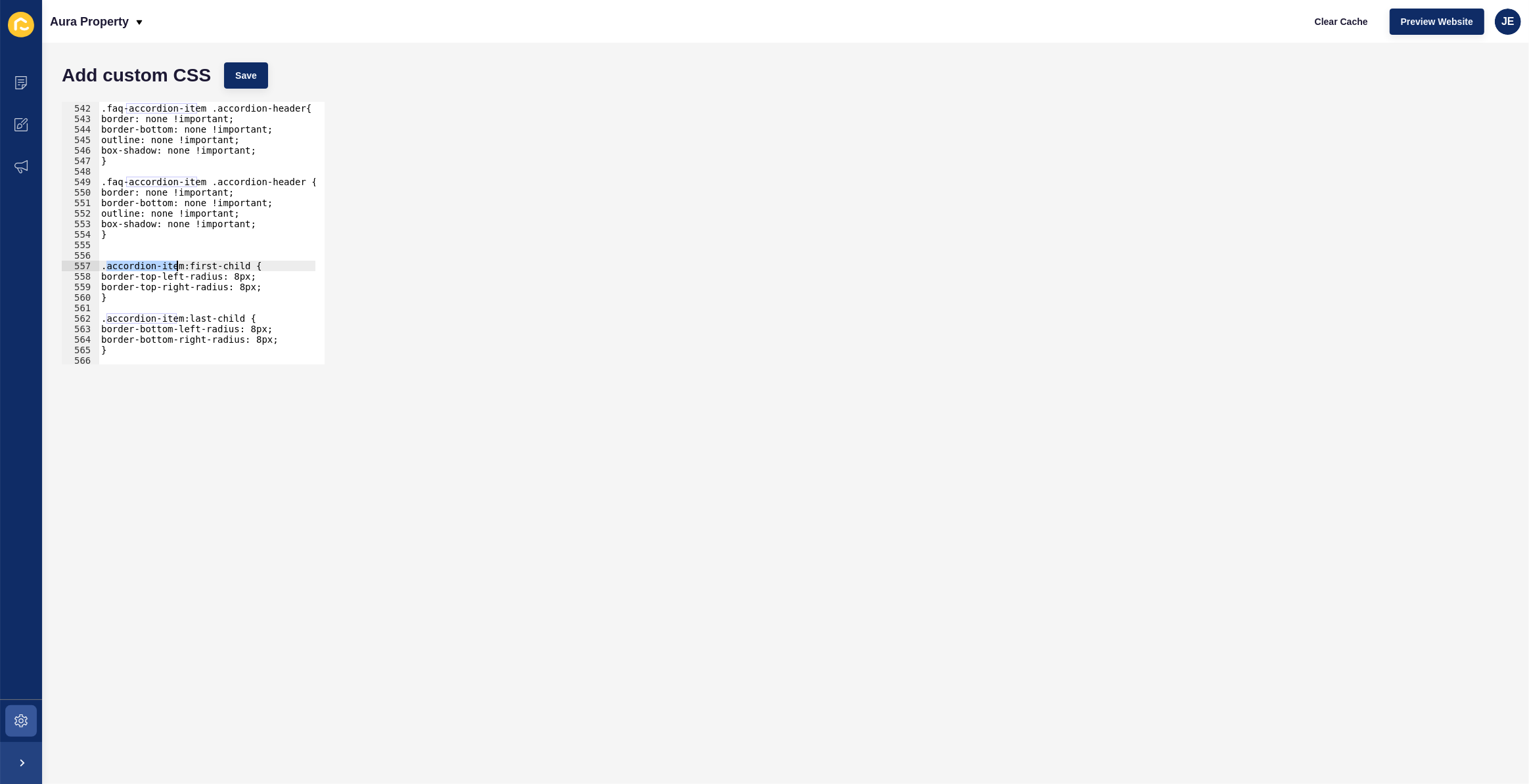
paste textarea "faq-"
drag, startPoint x: 175, startPoint y: 320, endPoint x: 107, endPoint y: 321, distance: 68.0
click at [107, 321] on div ".faq-accordion-item .accordion-header{ border: none !important; border-bottom: …" at bounding box center [359, 229] width 521 height 274
paste textarea "faq-"
click at [254, 328] on div ".faq-accordion-item .accordion-header{ border: none !important; border-bottom: …" at bounding box center [359, 229] width 521 height 274
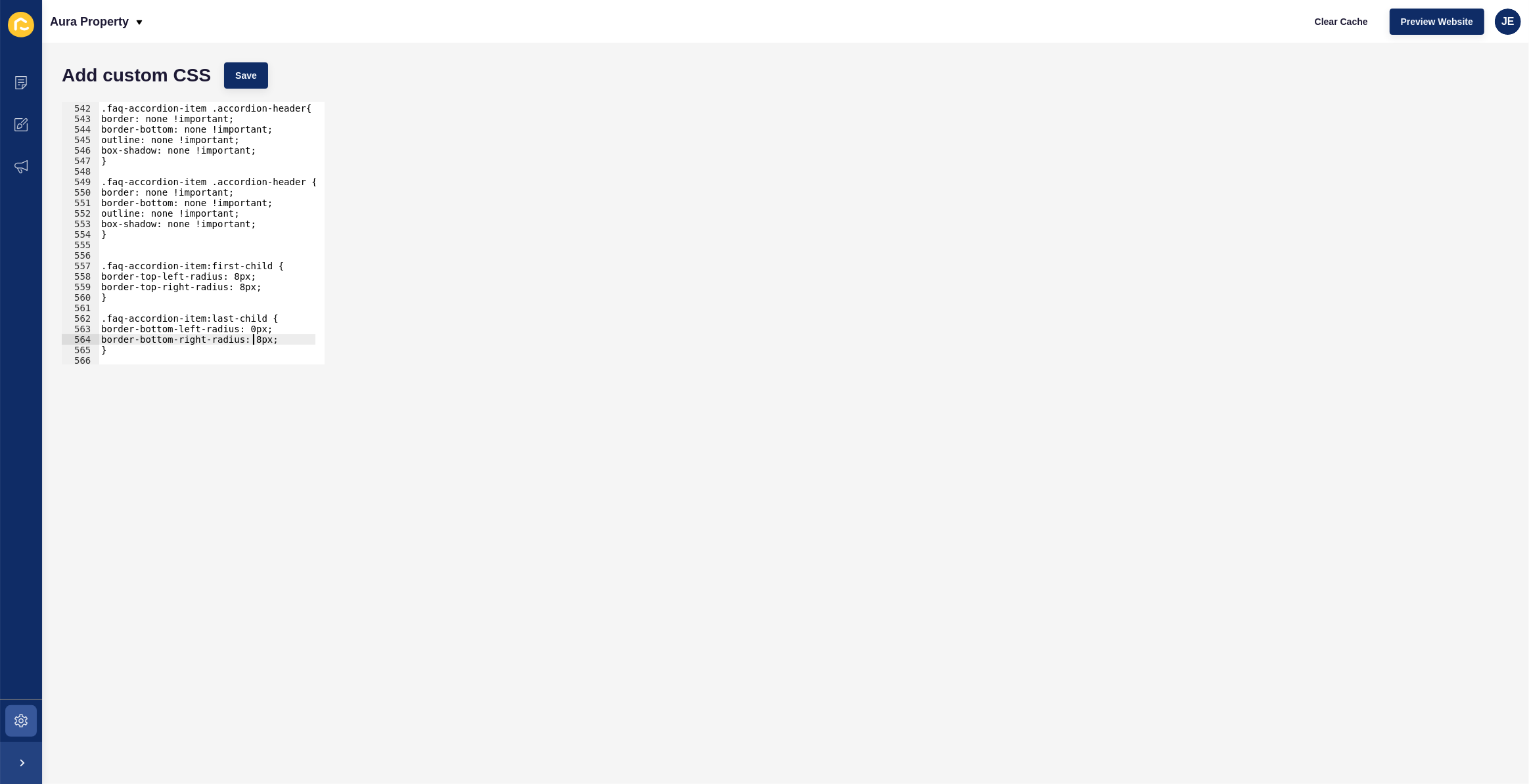
click at [256, 342] on div ".faq-accordion-item .accordion-header{ border: none !important; border-bottom: …" at bounding box center [359, 229] width 521 height 274
click at [237, 276] on div ".faq-accordion-item .accordion-header{ border: none !important; border-bottom: …" at bounding box center [359, 229] width 521 height 274
click at [242, 286] on div ".faq-accordion-item .accordion-header{ border: none !important; border-bottom: …" at bounding box center [359, 229] width 521 height 274
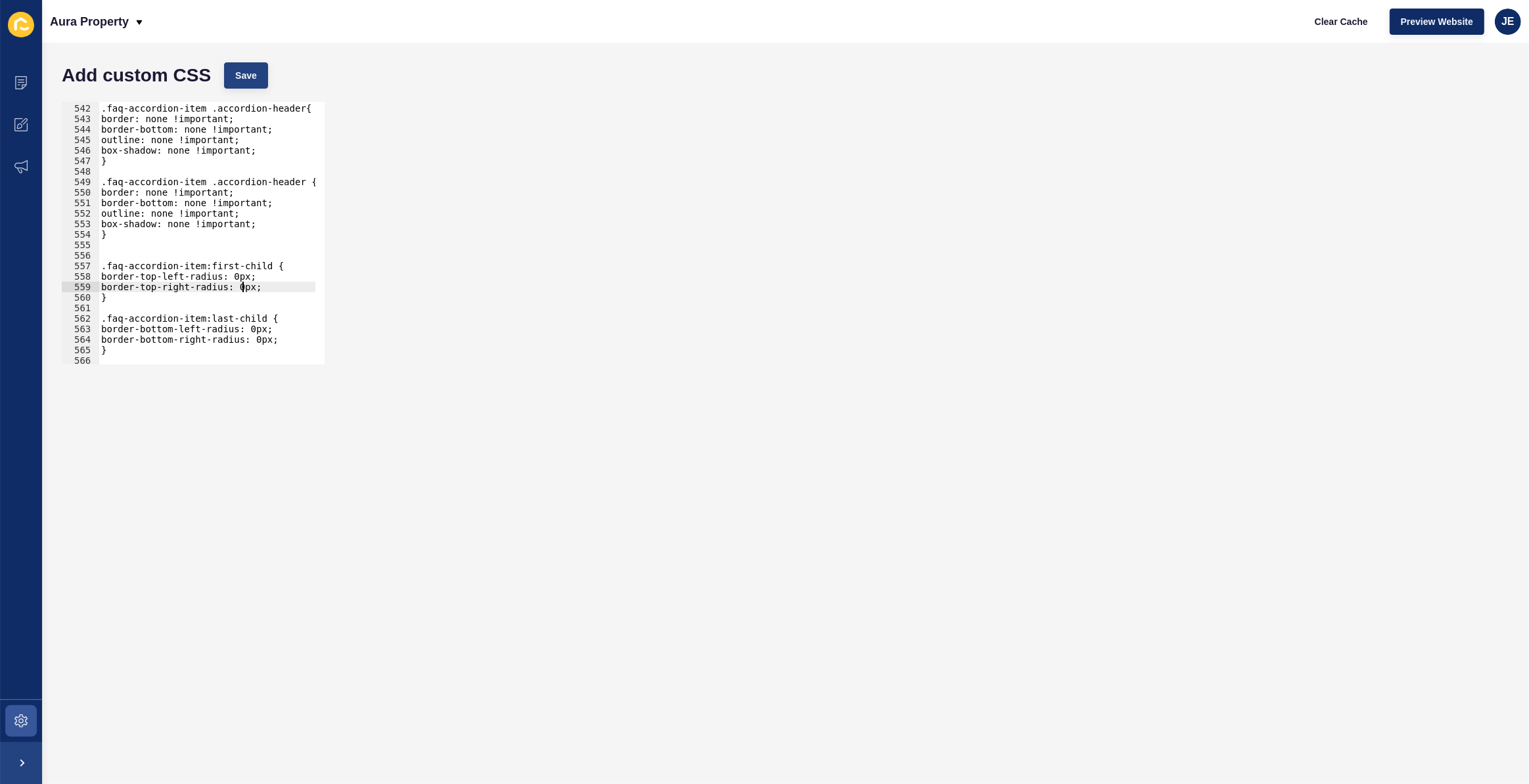
type textarea "border-top-right-radius: 0px;"
click at [247, 84] on button "Save" at bounding box center [246, 76] width 44 height 26
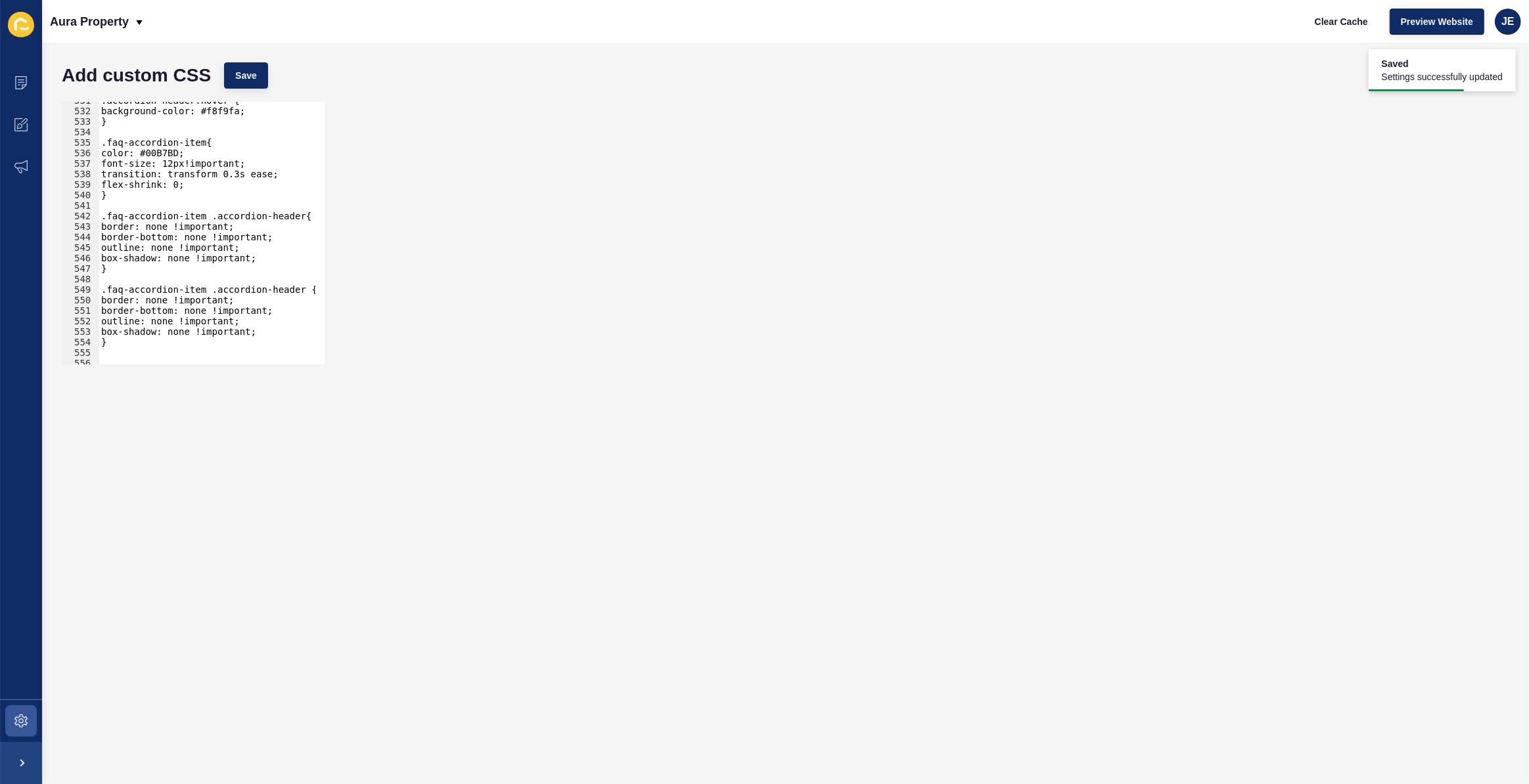
scroll to position [4095, 0]
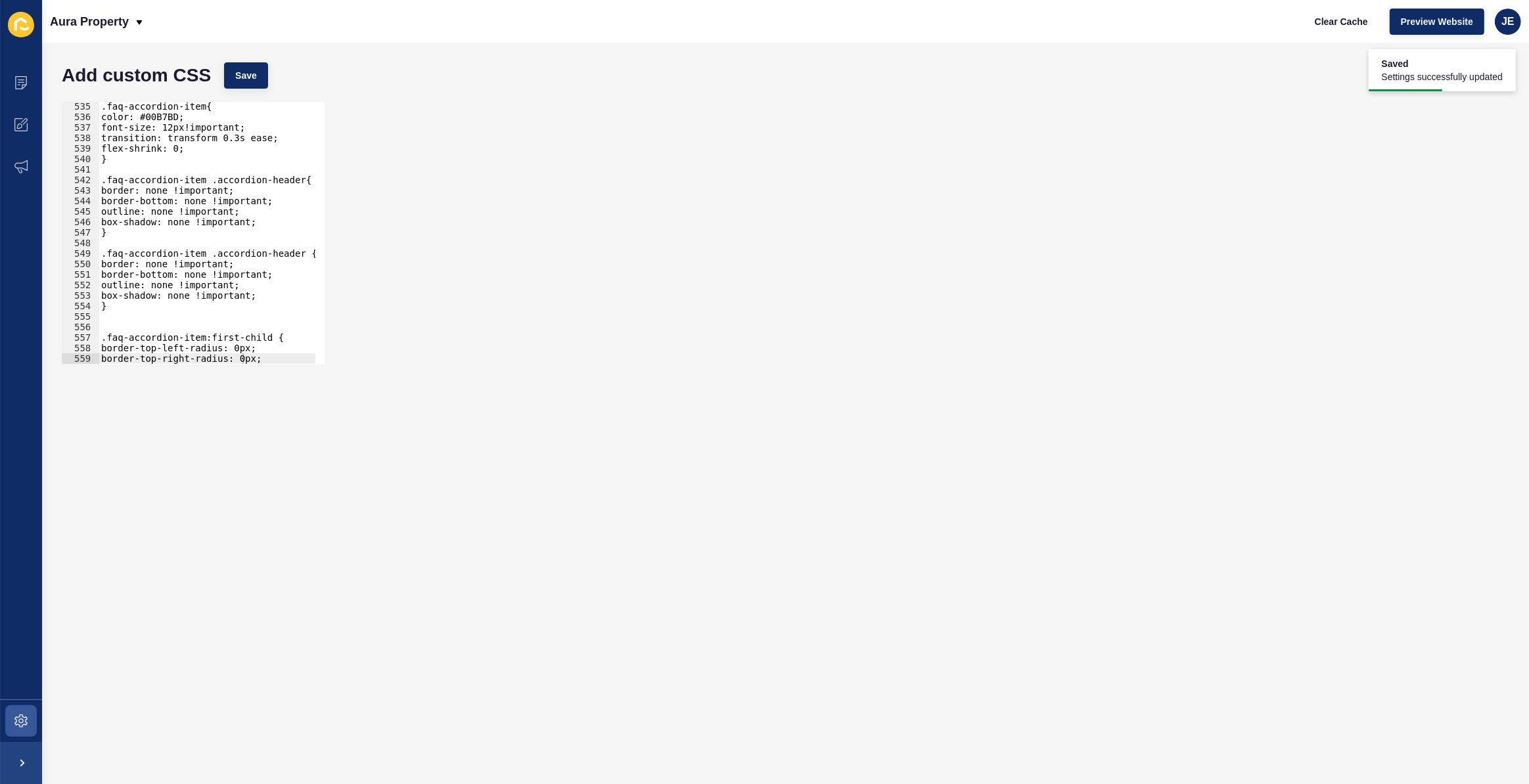
click at [150, 315] on div ".faq-accordion-item{ color: #00B7BD; font-size: 12px!important; transition: tra…" at bounding box center [359, 238] width 521 height 274
click at [265, 295] on div ".faq-accordion-item{ color: #00B7BD; font-size: 12px!important; transition: tra…" at bounding box center [359, 238] width 521 height 274
type textarea "box-shadow: none !important;"
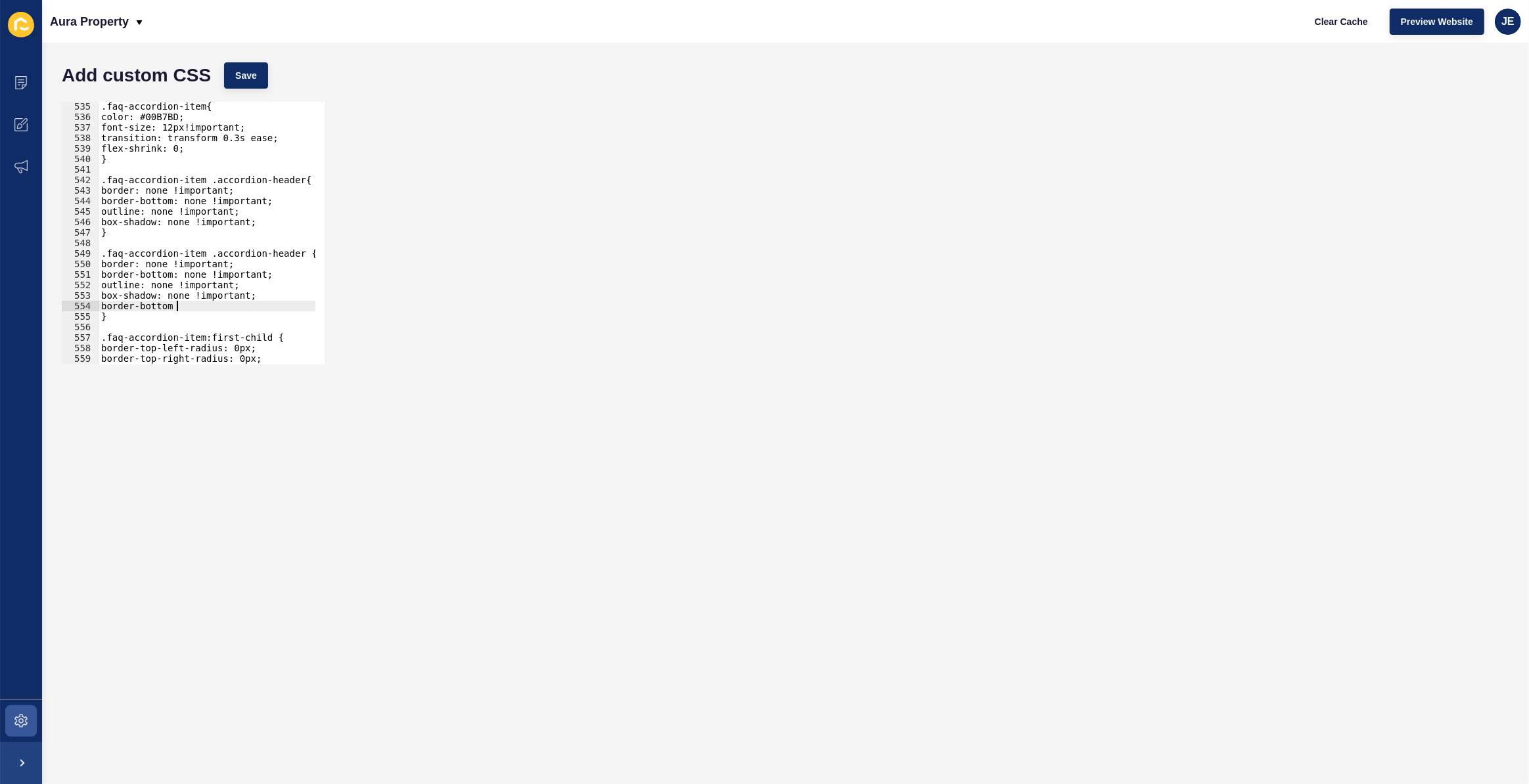
type textarea "b"
click at [137, 308] on div ".faq-accordion-item{ color: #00B7BD; font-size: 12px!important; transition: tra…" at bounding box center [359, 238] width 521 height 274
click at [164, 258] on div ".faq-accordion-item{ color: #00B7BD; font-size: 12px!important; transition: tra…" at bounding box center [359, 238] width 521 height 274
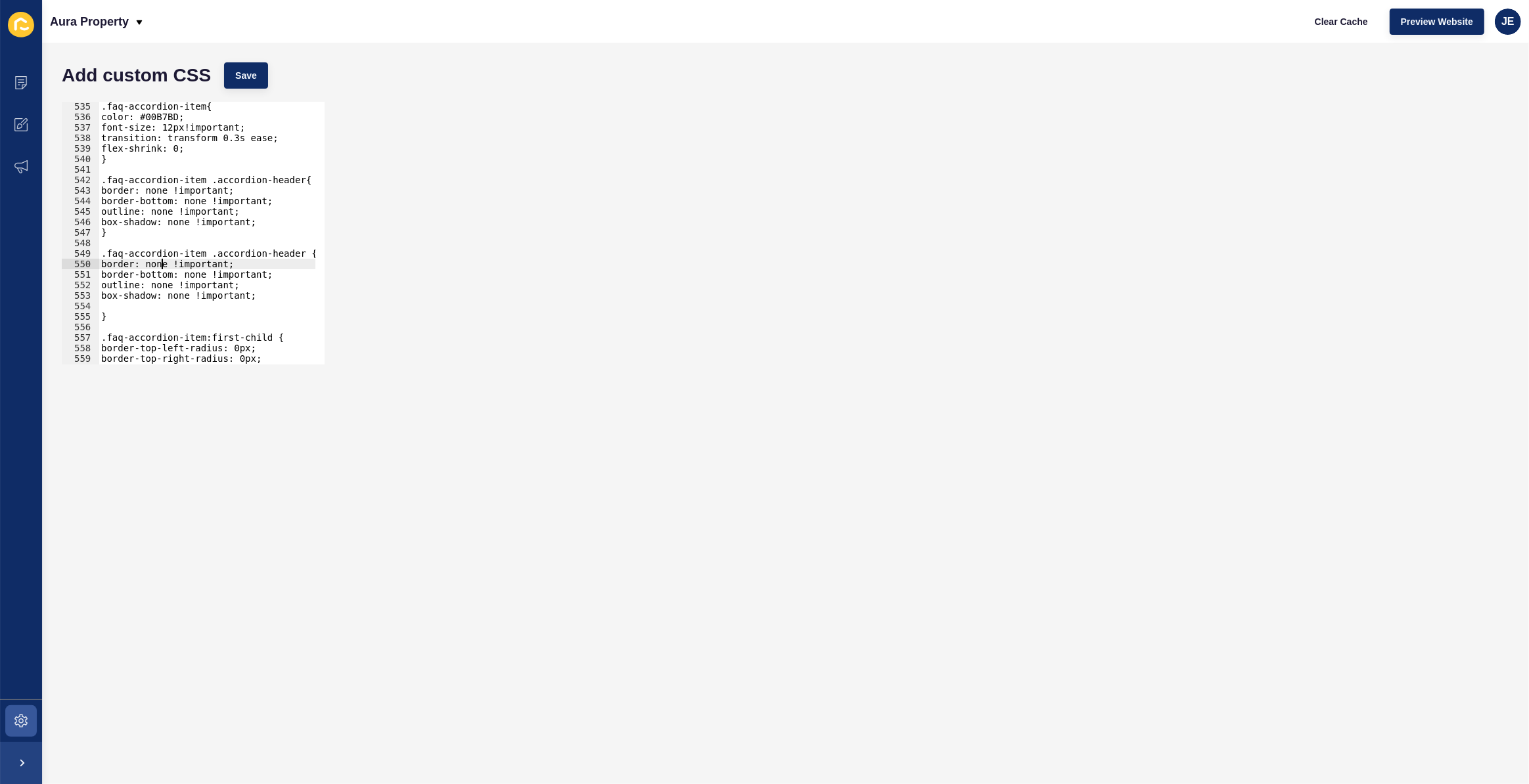
click at [163, 268] on div ".faq-accordion-item{ color: #00B7BD; font-size: 12px!important; transition: tra…" at bounding box center [359, 238] width 521 height 274
click at [249, 86] on button "Save" at bounding box center [246, 76] width 44 height 26
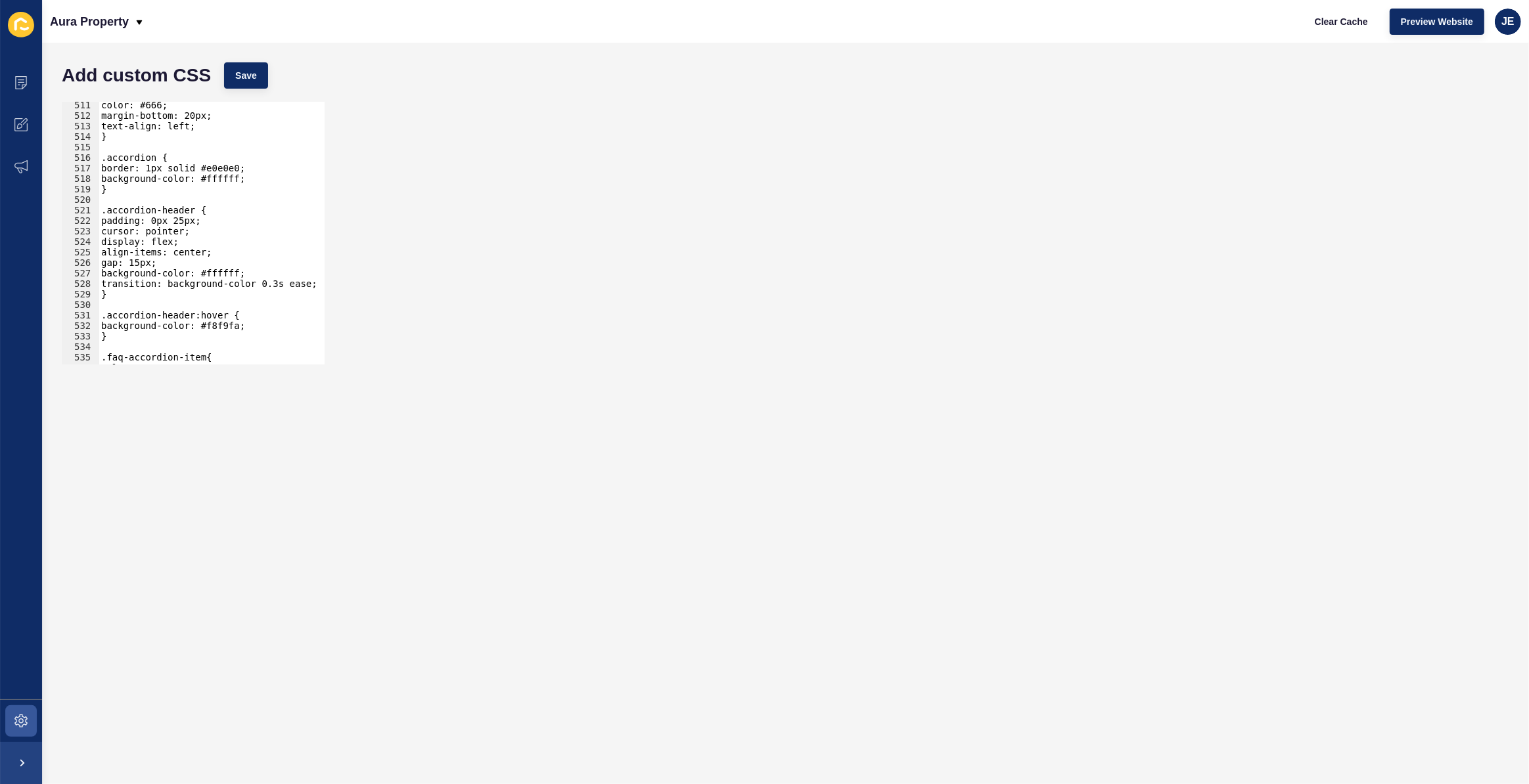
scroll to position [3912, 0]
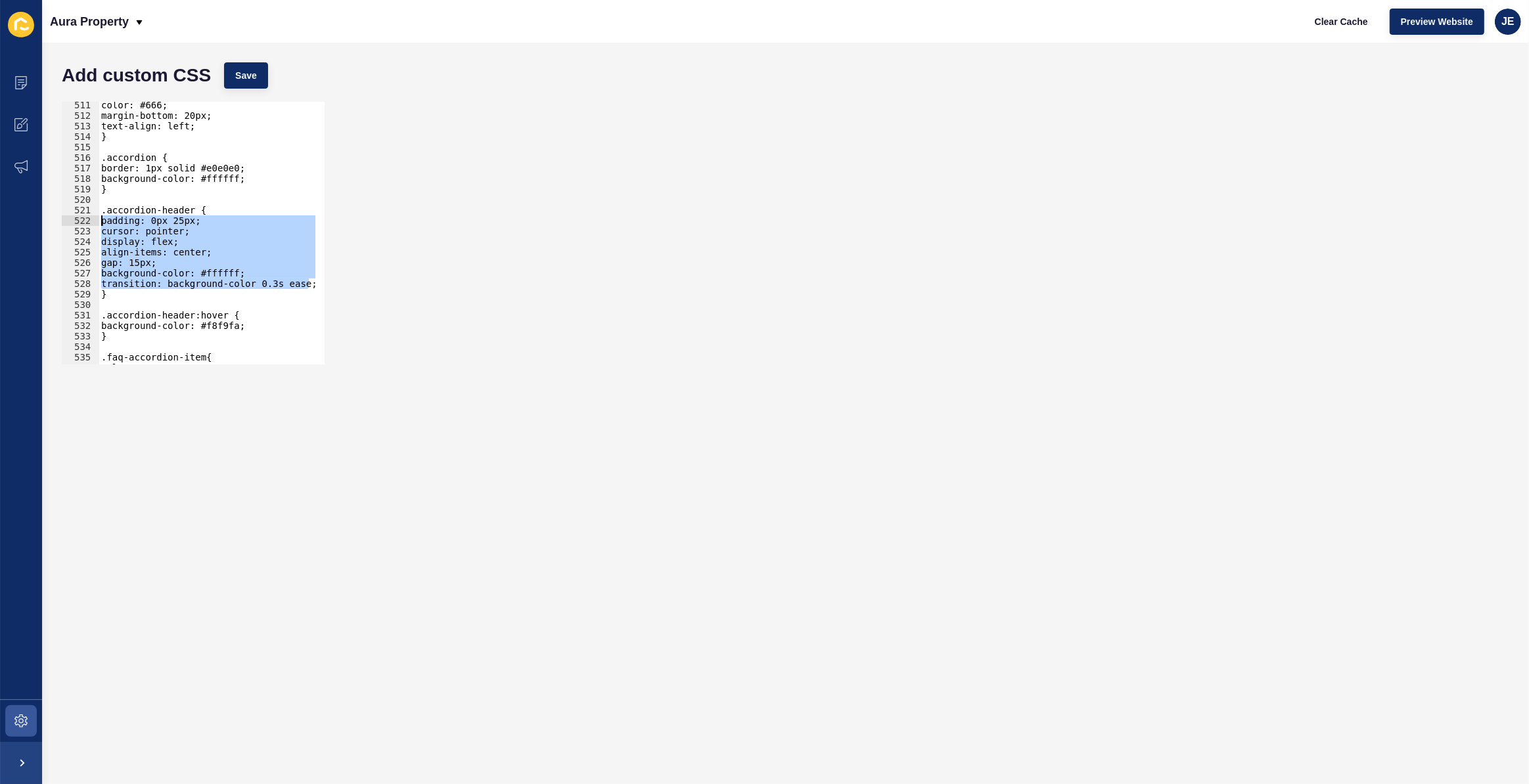
drag, startPoint x: 308, startPoint y: 286, endPoint x: 88, endPoint y: 201, distance: 235.8
click at [78, 216] on div "transition: background-color 0.3s ease; 511 512 513 514 515 516 517 518 519 520…" at bounding box center [193, 233] width 263 height 262
type textarea "padding: 0px 25px; cursor: pointer;"
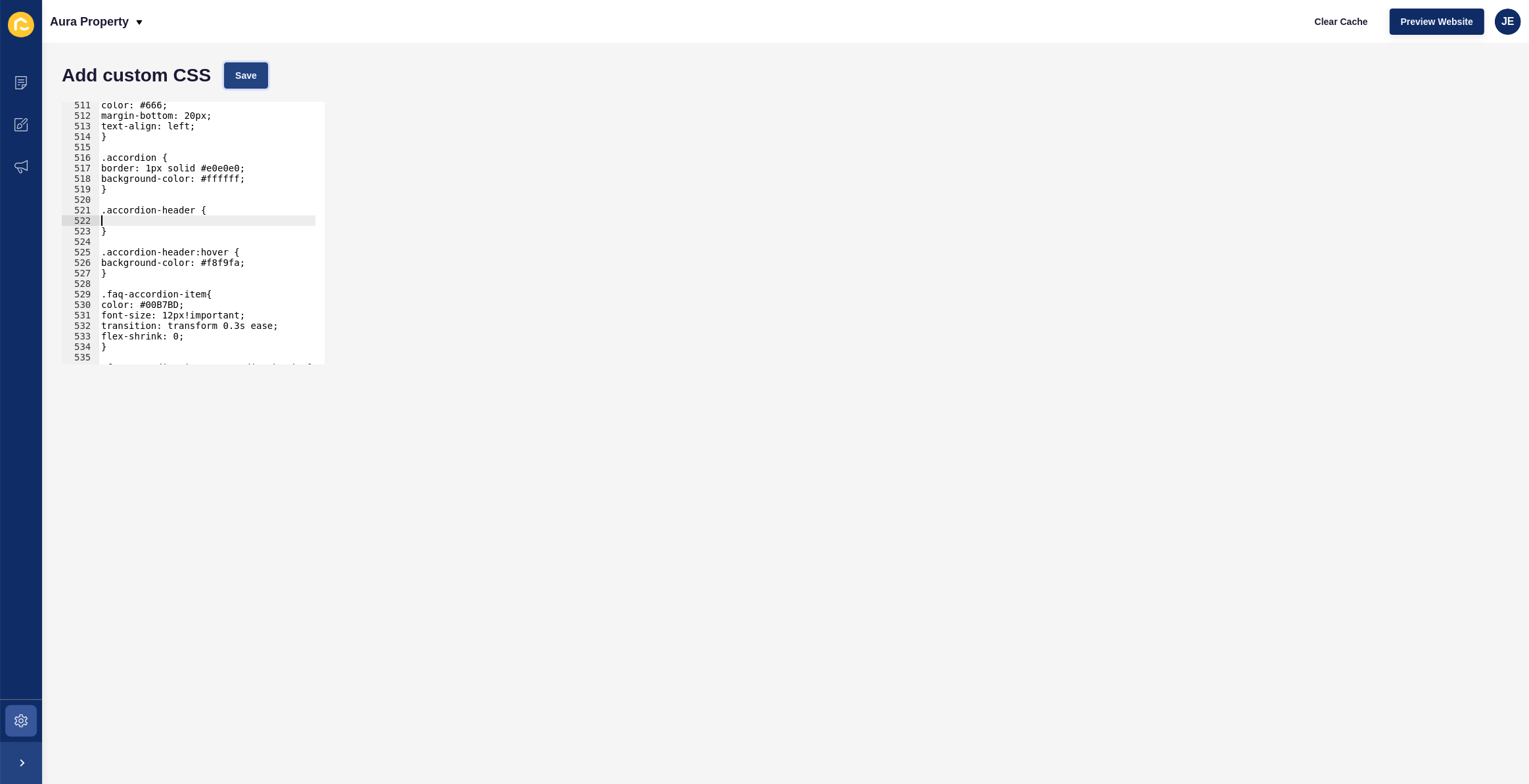
click at [253, 73] on span "Save" at bounding box center [246, 76] width 22 height 13
click at [175, 224] on div "color: #666; margin-bottom: 20px; text-align: left; } .accordion { border: 1px …" at bounding box center [359, 237] width 521 height 274
type textarea "background-color: #ffffff; transition: background-color 0.3s ease;"
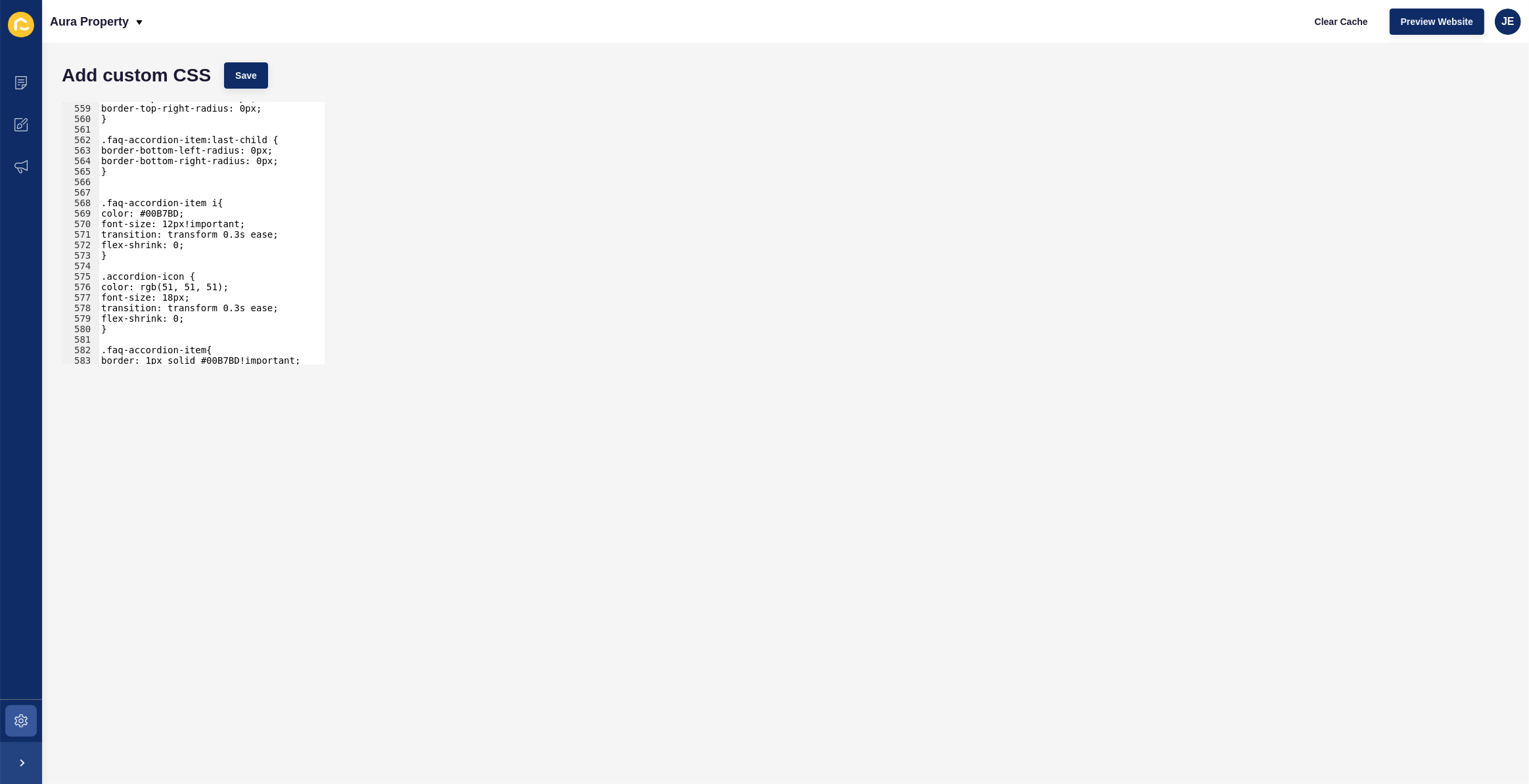
scroll to position [4277, 0]
click at [202, 184] on div "border-top-left-radius: 0px; border-top-right-radius: 0px; } .faq-accordion-ite…" at bounding box center [359, 229] width 521 height 274
type textarea "}"
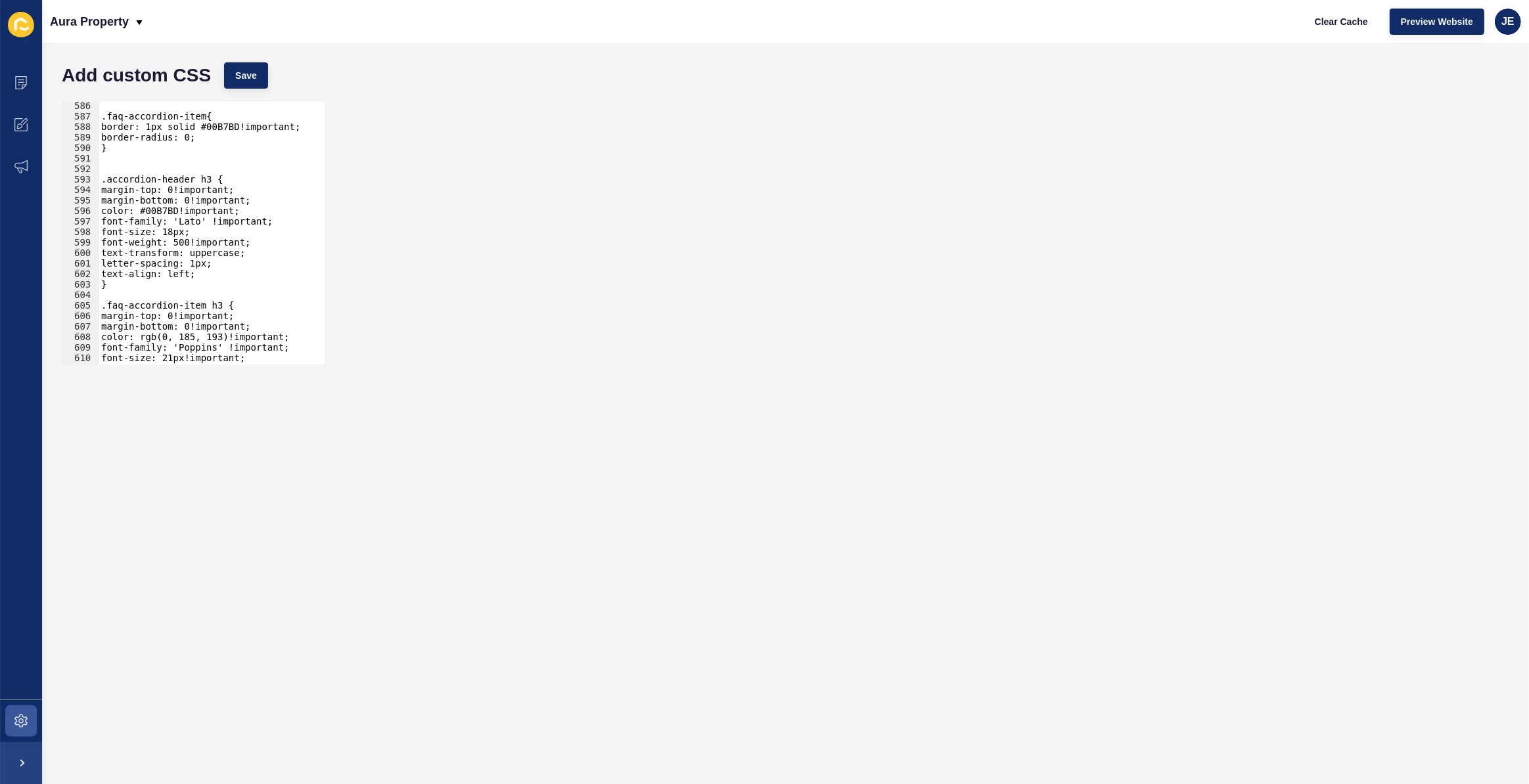
scroll to position [4488, 0]
click at [156, 166] on div ".faq-accordion-item{ border: 1px solid #00B7BD!important; border-radius: 0; } .…" at bounding box center [359, 237] width 521 height 274
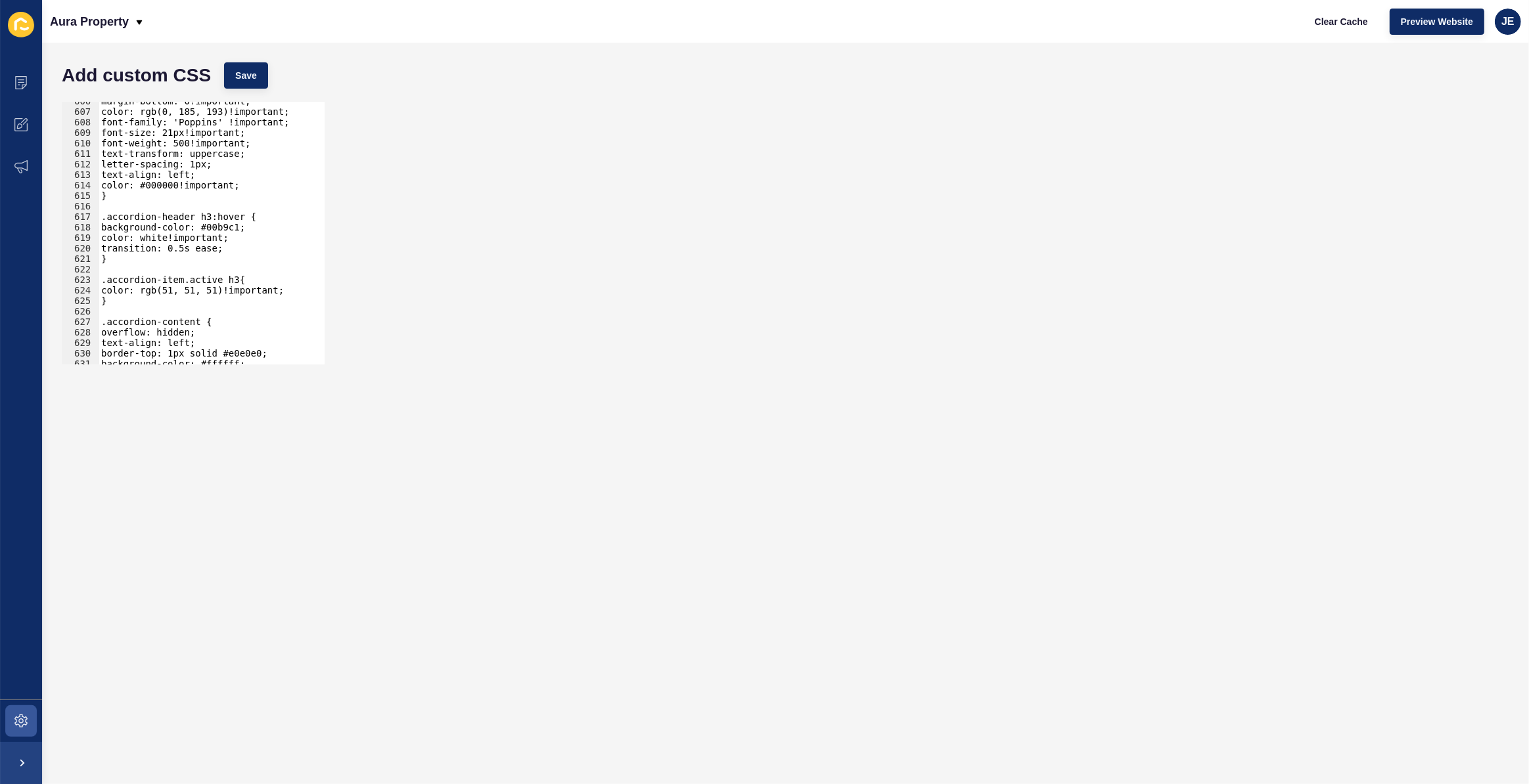
scroll to position [4724, 0]
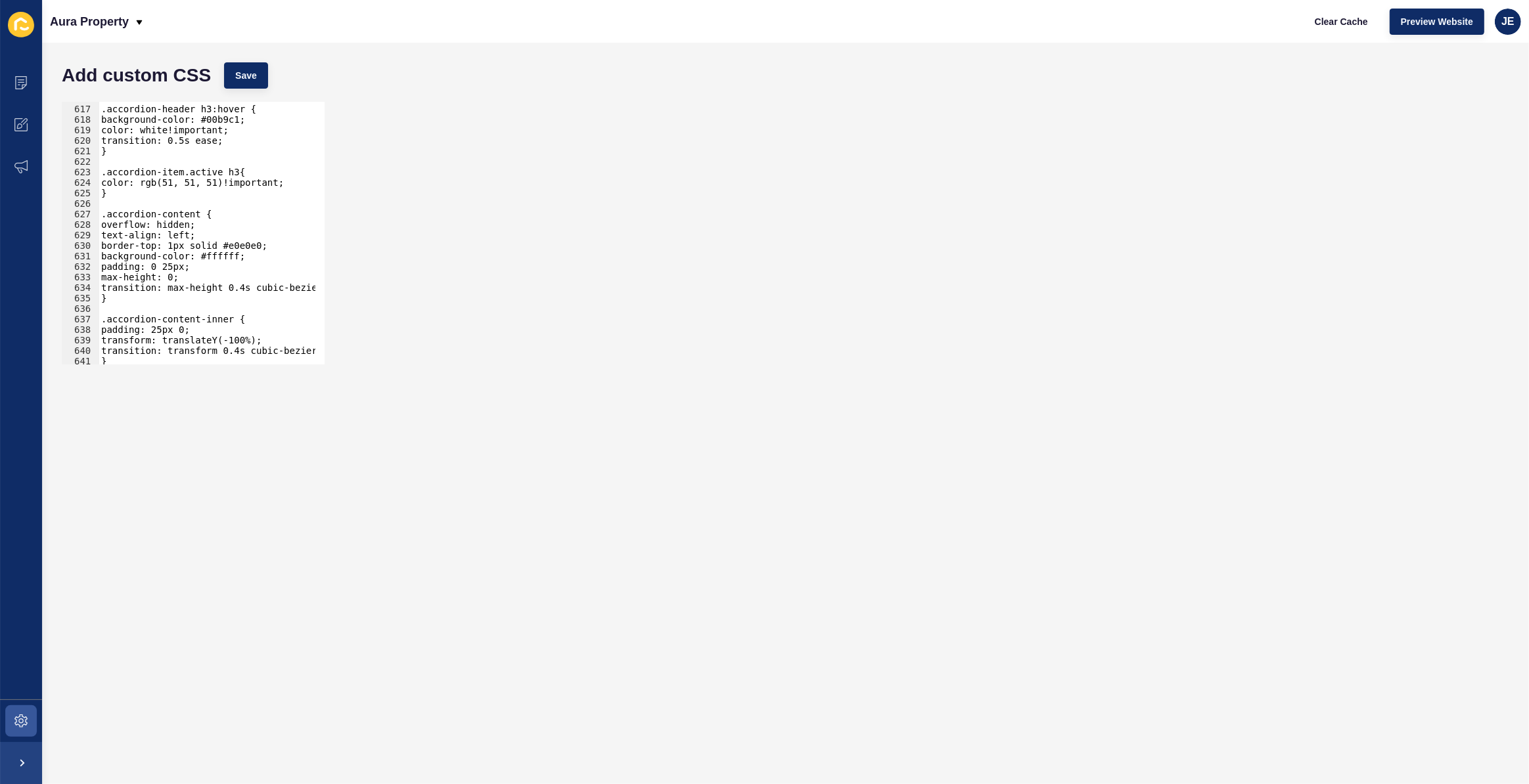
click at [183, 249] on div ".accordion-header h3:hover { background-color: #00b9c1; color: white!important;…" at bounding box center [359, 230] width 521 height 274
click at [239, 64] on button "Save" at bounding box center [246, 76] width 44 height 26
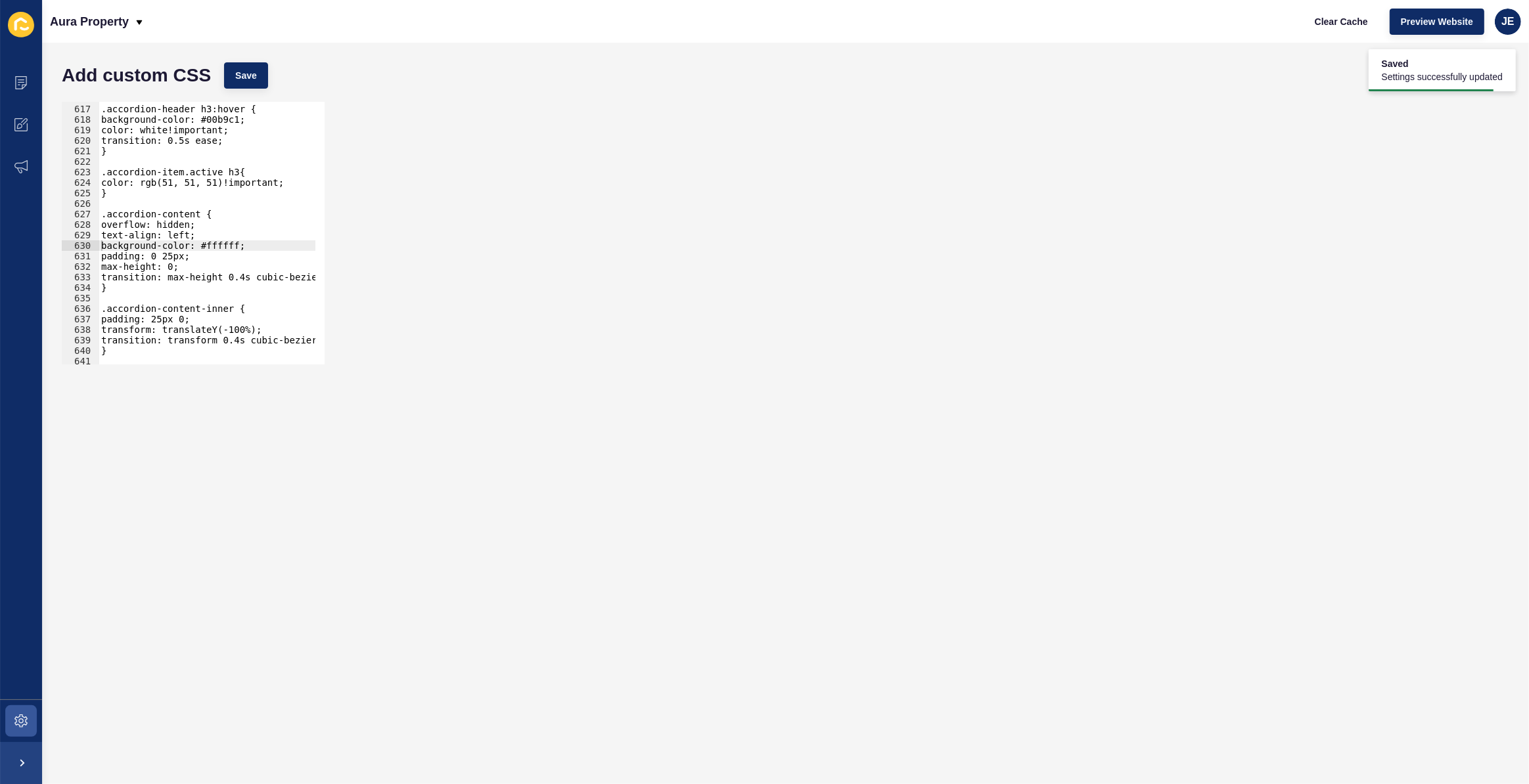
click at [240, 89] on div "Add custom CSS Save" at bounding box center [786, 76] width 1460 height 40
click at [240, 78] on span "Save" at bounding box center [246, 76] width 22 height 13
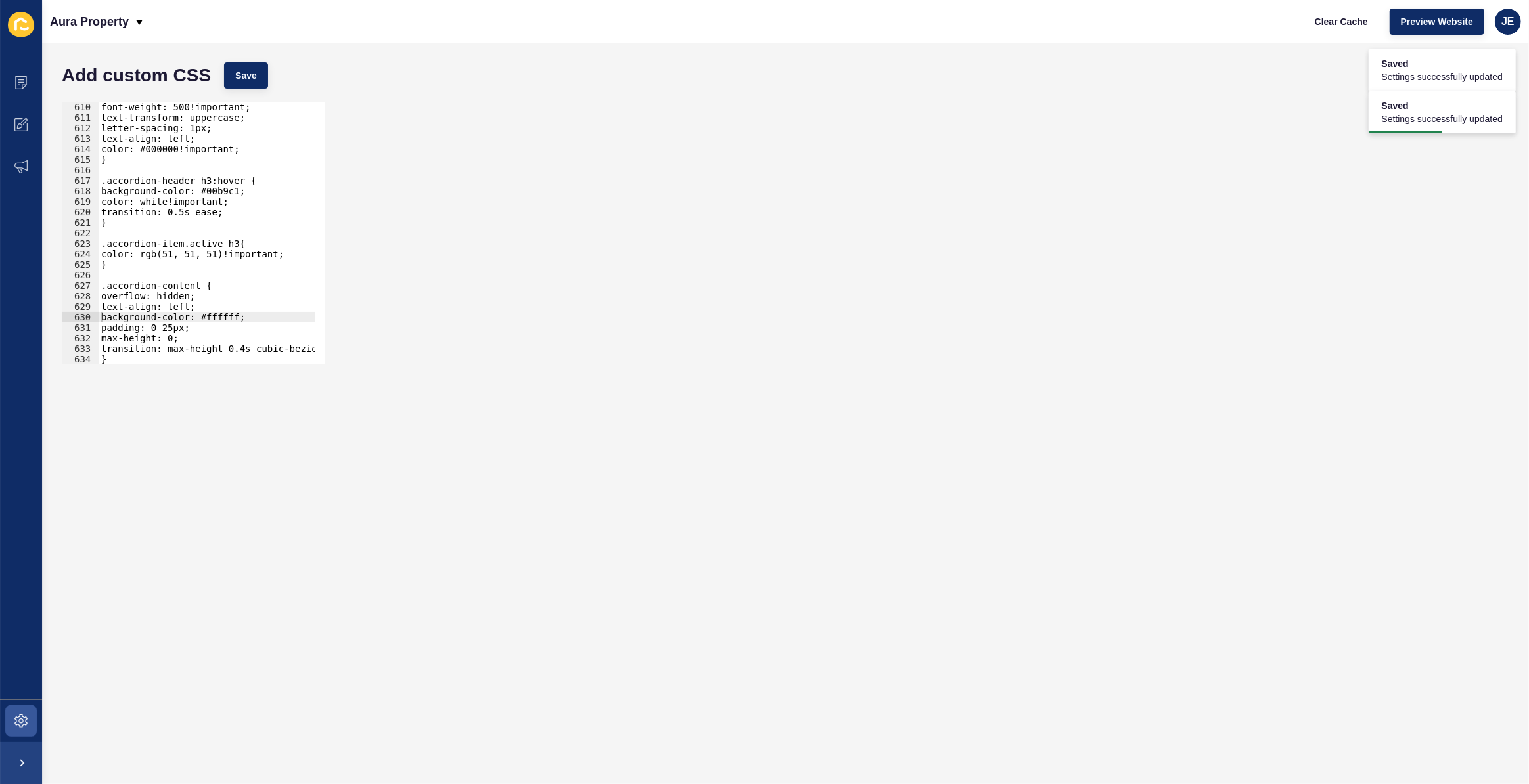
scroll to position [4622, 0]
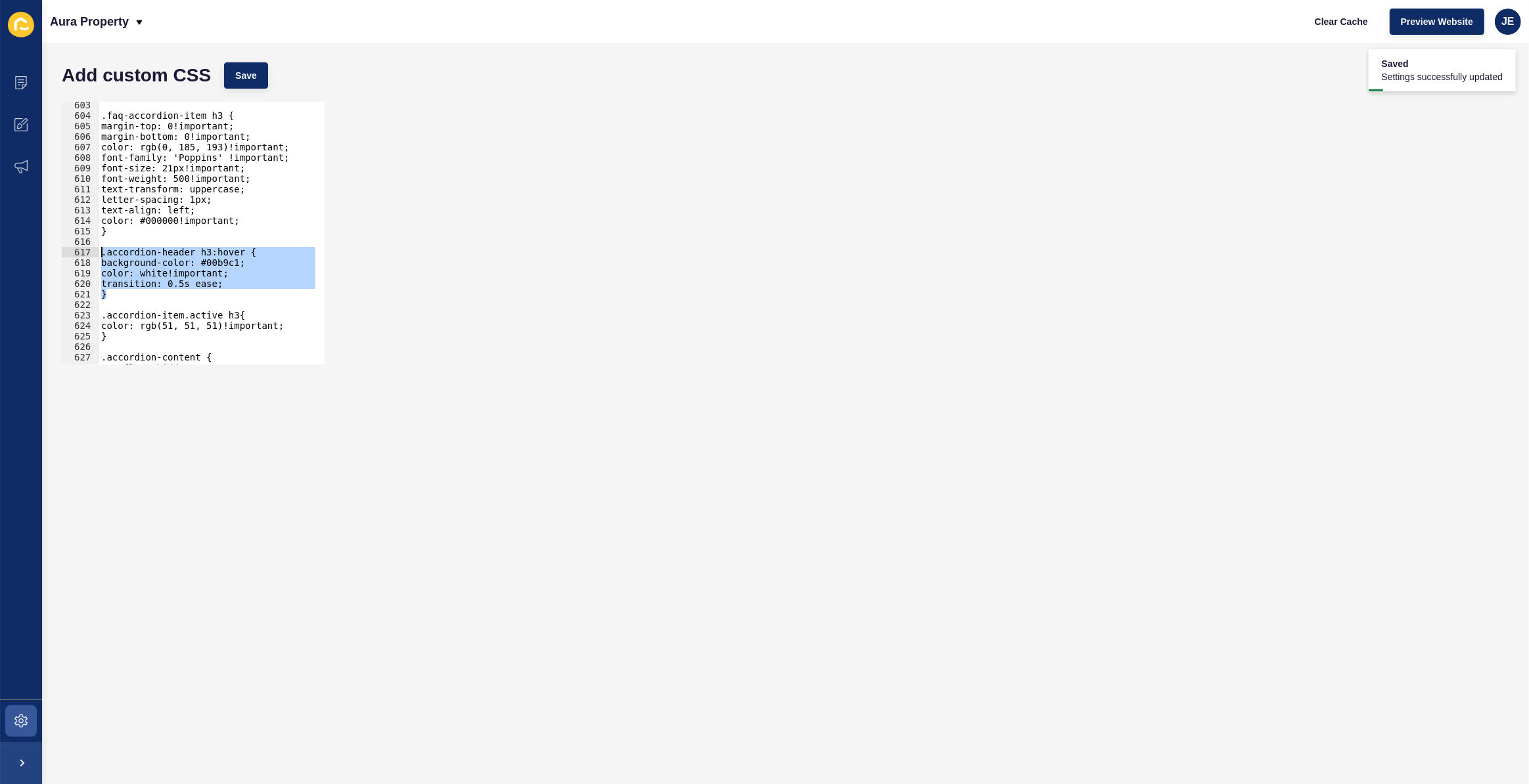
drag, startPoint x: 157, startPoint y: 295, endPoint x: 89, endPoint y: 251, distance: 81.0
click at [89, 251] on div "} 603 604 605 606 607 608 609 610 611 612 613 614 615 616 617 618 619 620 621 6…" at bounding box center [193, 233] width 263 height 262
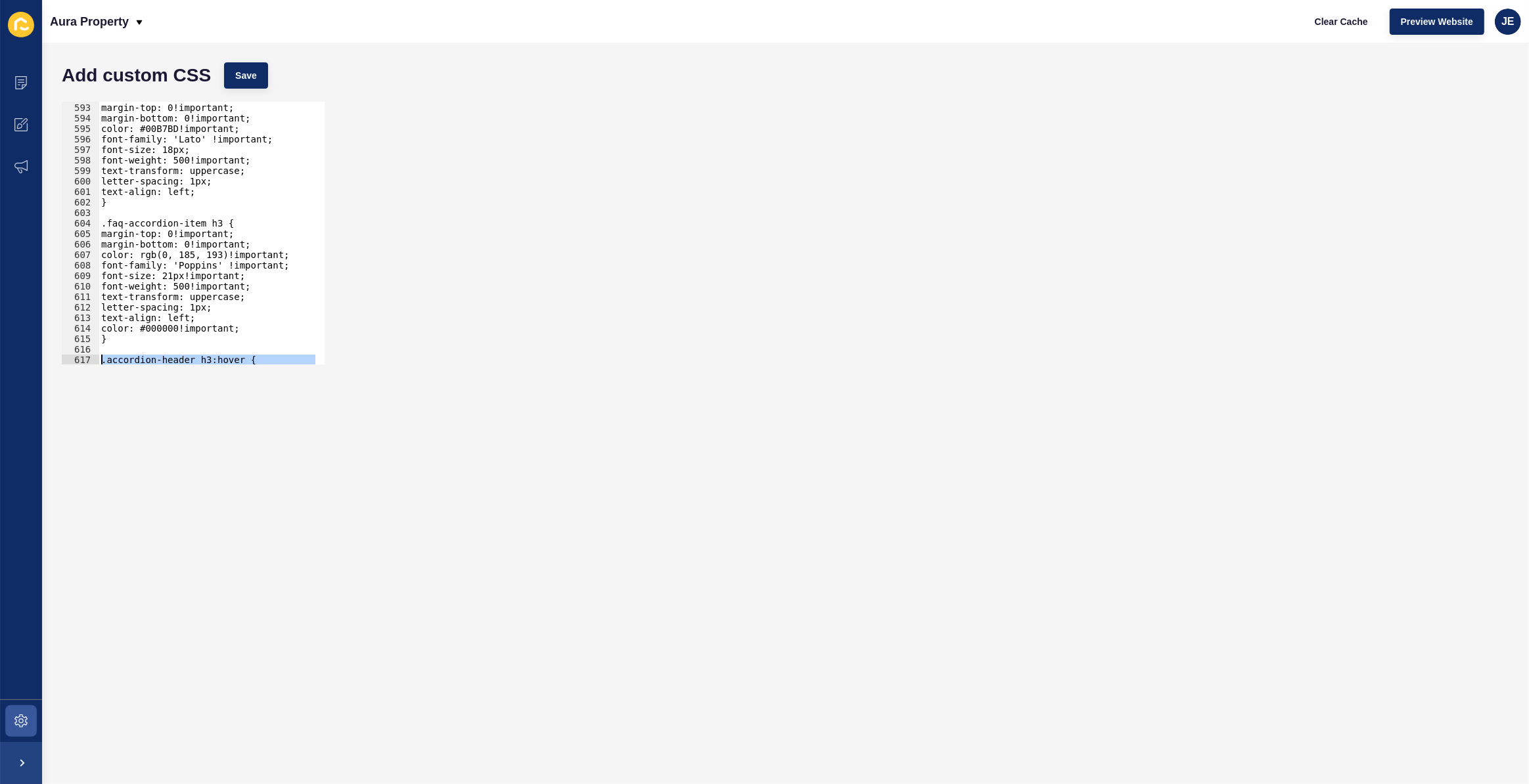
scroll to position [4596, 0]
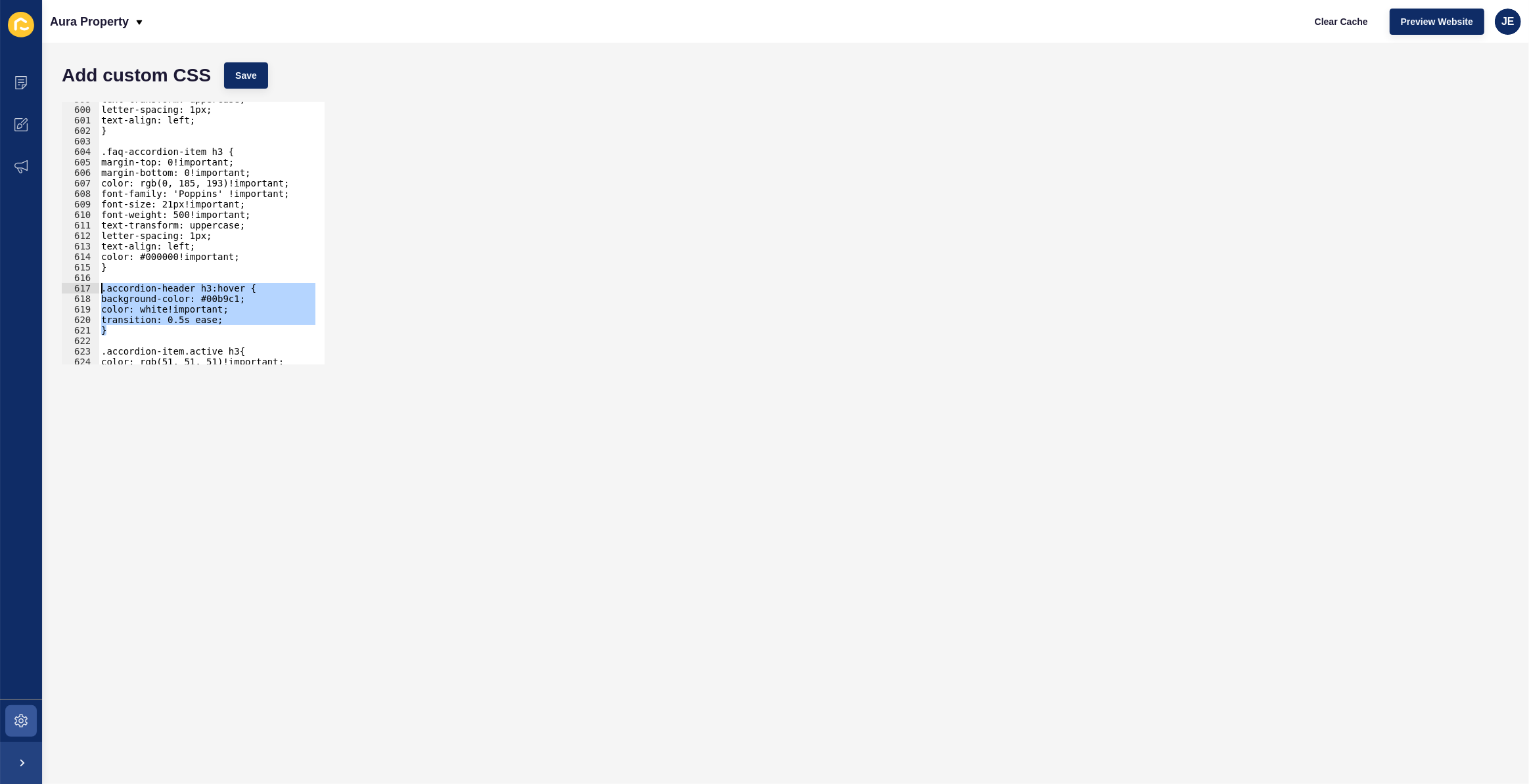
click at [145, 271] on div "text-transform: uppercase; letter-spacing: 1px; text-align: left; } .faq-accord…" at bounding box center [359, 231] width 521 height 274
type textarea "}"
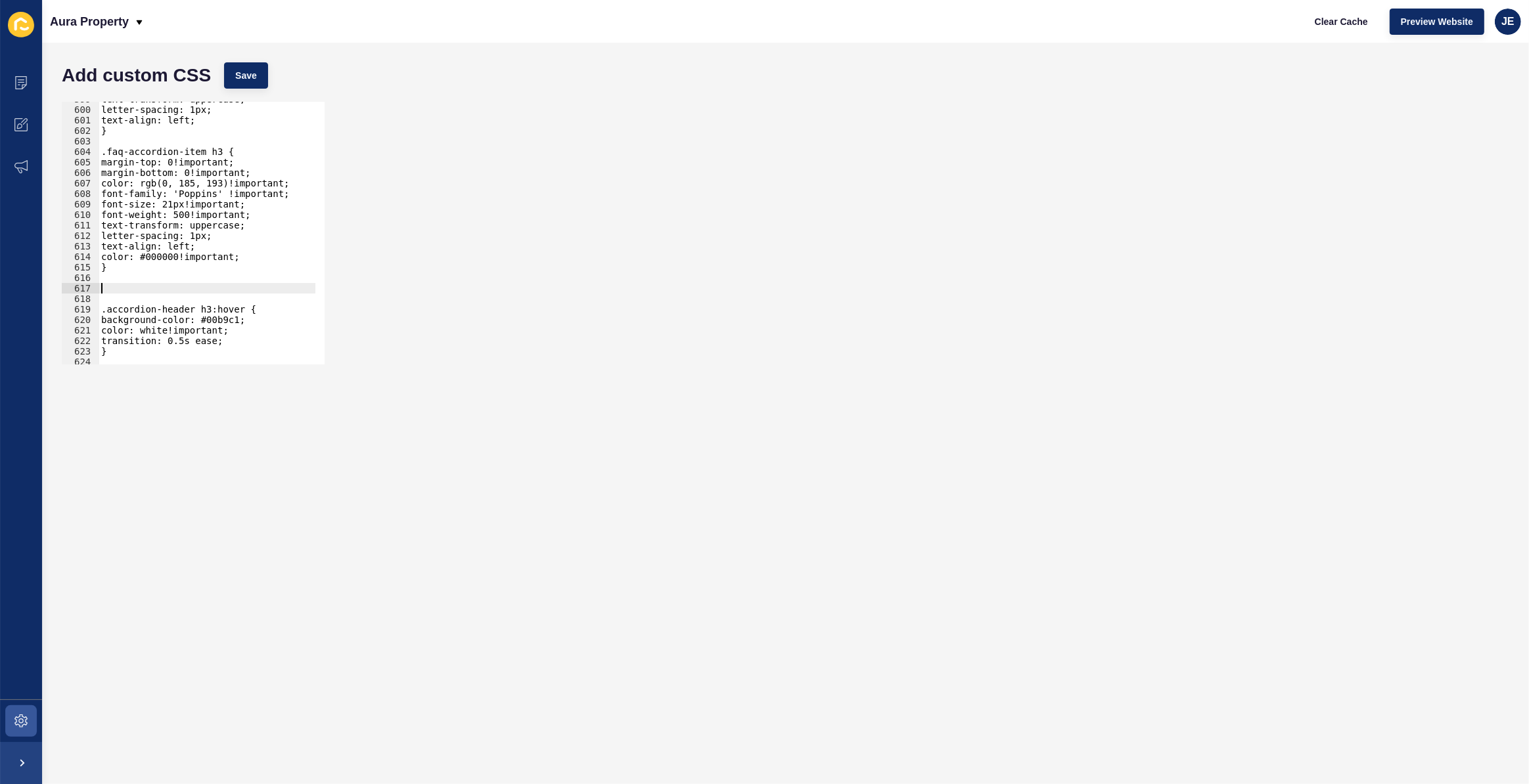
paste textarea "}"
drag, startPoint x: 212, startPoint y: 154, endPoint x: 201, endPoint y: 153, distance: 11.0
click at [201, 153] on div "text-transform: uppercase; letter-spacing: 1px; text-align: left; } .faq-accord…" at bounding box center [359, 231] width 521 height 274
click at [194, 154] on div "text-transform: uppercase; letter-spacing: 1px; text-align: left; } .faq-accord…" at bounding box center [359, 231] width 521 height 274
drag, startPoint x: 198, startPoint y: 155, endPoint x: 104, endPoint y: 155, distance: 94.0
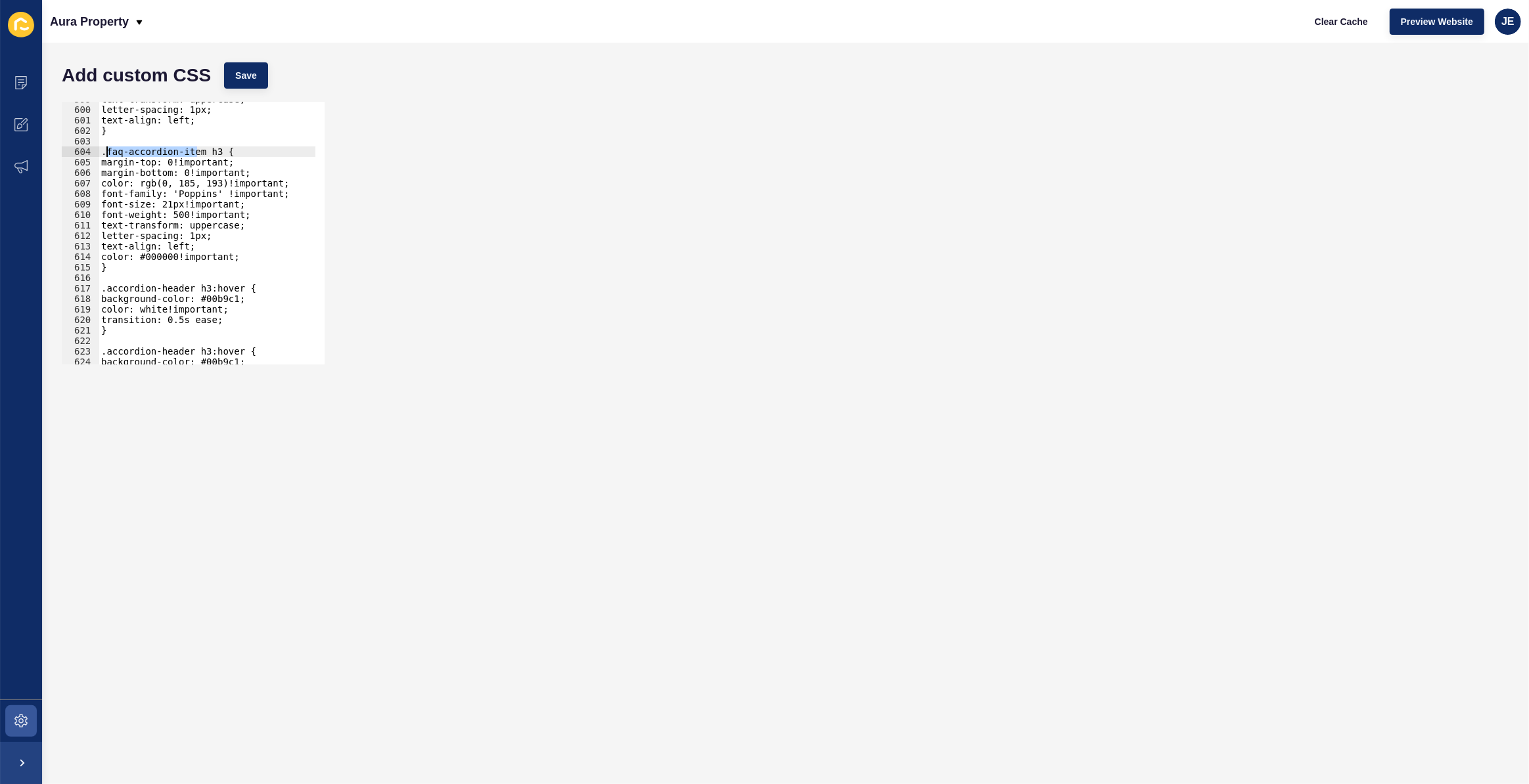
click at [104, 155] on div "text-transform: uppercase; letter-spacing: 1px; text-align: left; } .faq-accord…" at bounding box center [359, 231] width 521 height 274
click at [187, 290] on div "text-transform: uppercase; letter-spacing: 1px; text-align: left; } .faq-accord…" at bounding box center [359, 231] width 521 height 274
click at [188, 290] on div "text-transform: uppercase; letter-spacing: 1px; text-align: left; } .faq-accord…" at bounding box center [206, 233] width 217 height 262
drag, startPoint x: 187, startPoint y: 290, endPoint x: 106, endPoint y: 287, distance: 81.1
click at [106, 287] on div "text-transform: uppercase; letter-spacing: 1px; text-align: left; } .faq-accord…" at bounding box center [359, 231] width 521 height 274
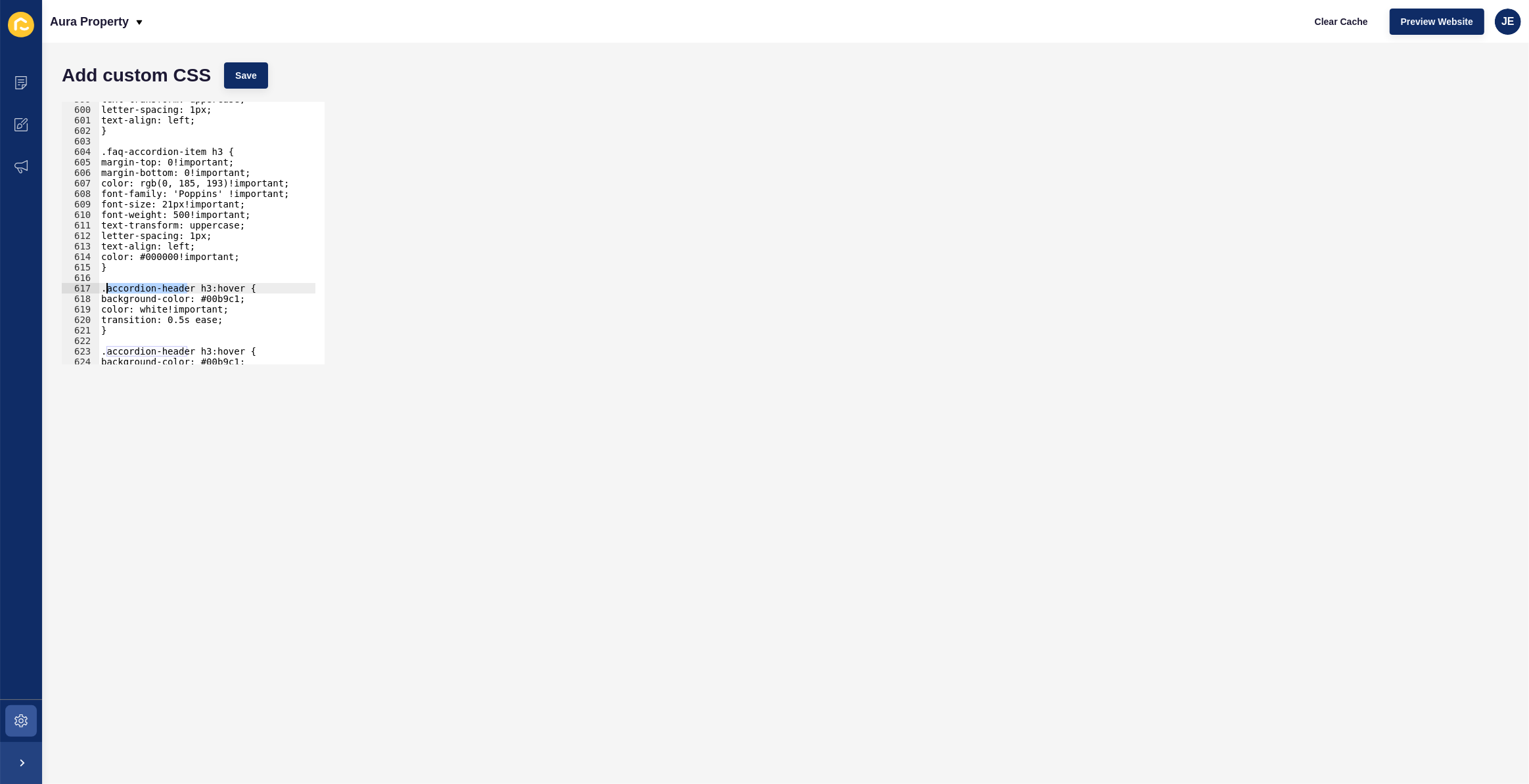
paste textarea "faq-accordion-item"
drag, startPoint x: 114, startPoint y: 328, endPoint x: 77, endPoint y: 278, distance: 62.2
click at [77, 277] on div ".faq-accordion-item h3:hover { 599 600 601 602 603 604 605 606 607 608 609 610 …" at bounding box center [193, 233] width 263 height 262
type textarea ".faq-accordion-item h3:hover {"
click at [117, 336] on div "text-transform: uppercase; letter-spacing: 1px; text-align: left; } .faq-accord…" at bounding box center [359, 231] width 521 height 274
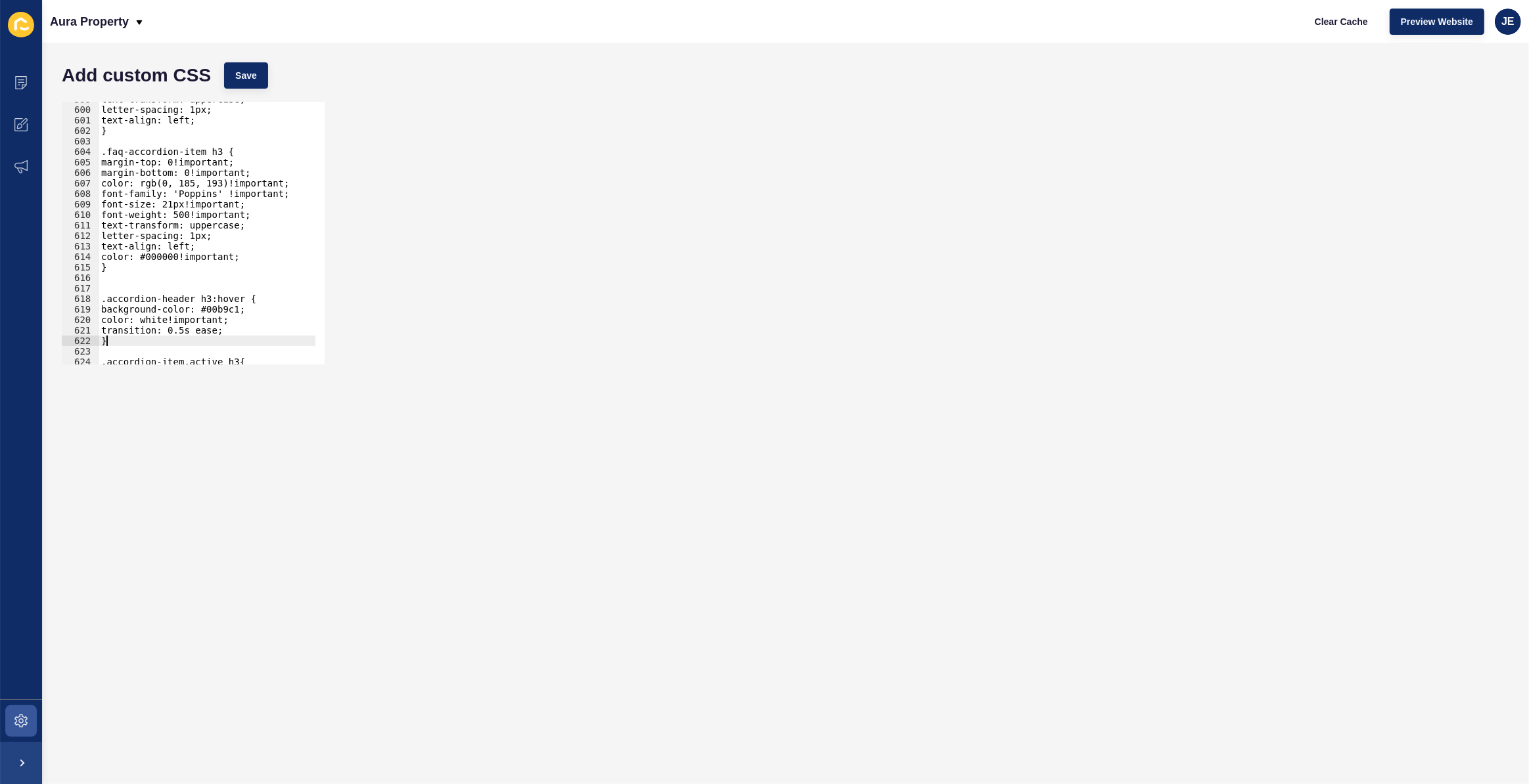
type textarea "}"
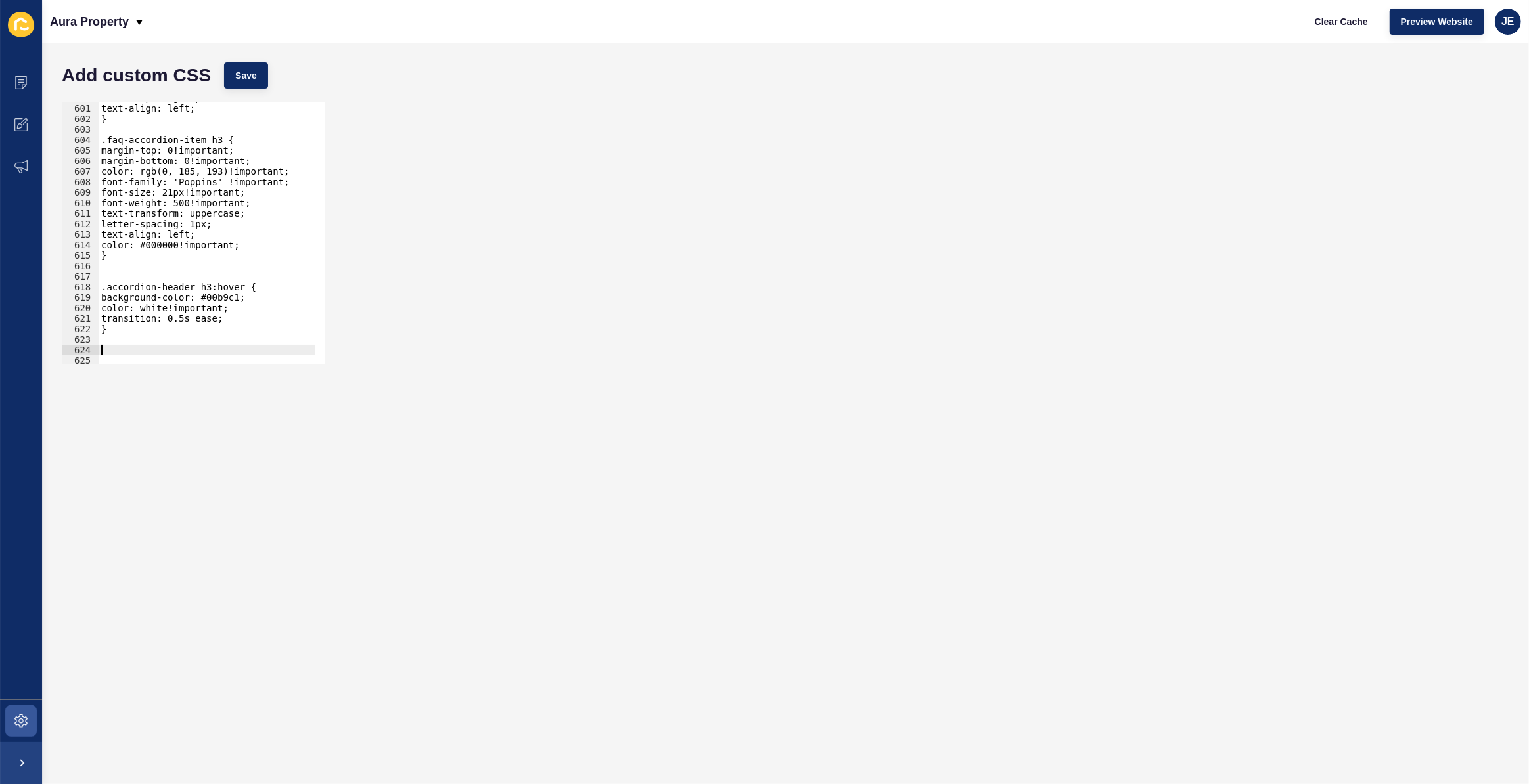
paste textarea "}"
type textarea "}"
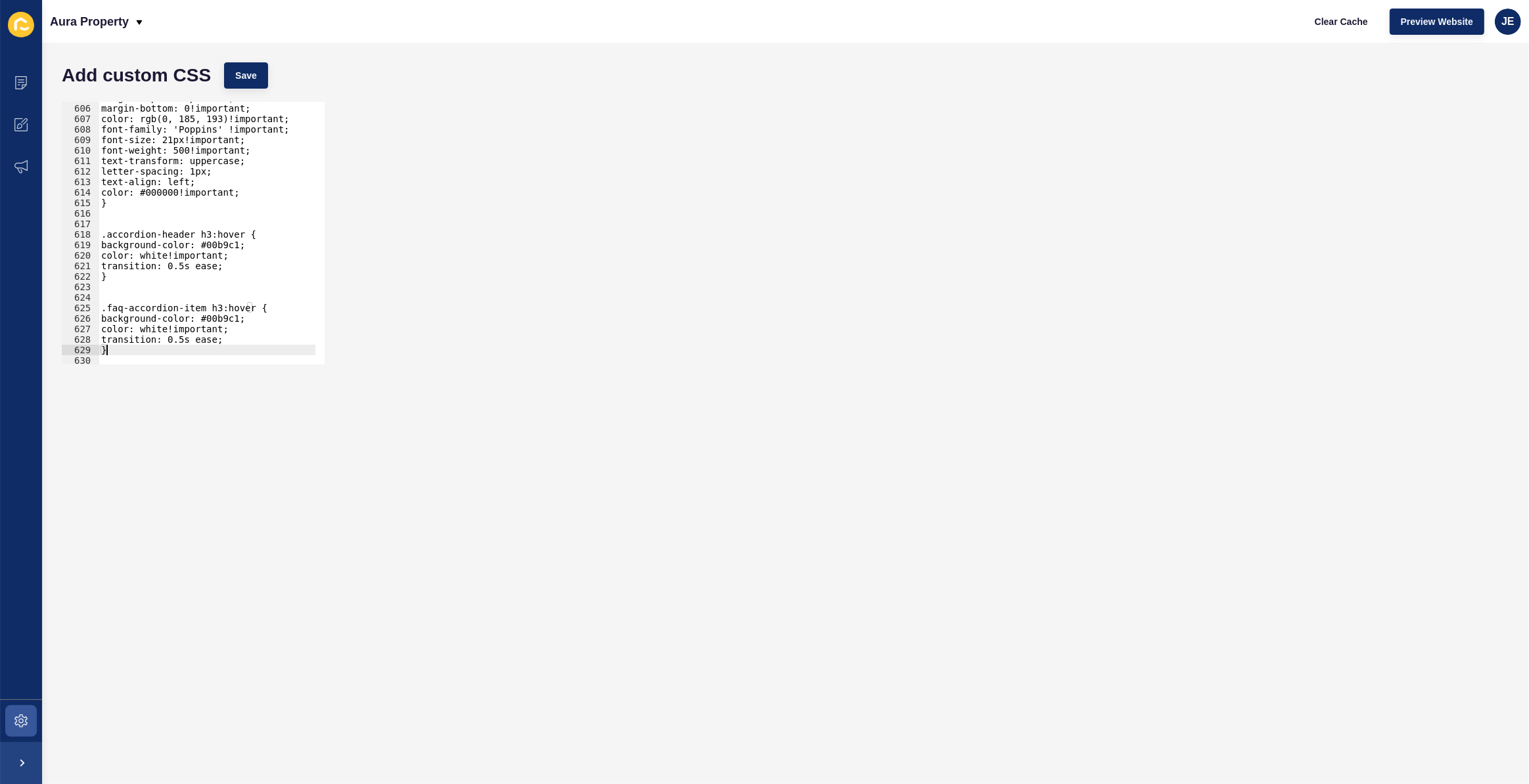
scroll to position [4629, 0]
click at [228, 295] on div "margin-top: 0!important; margin-bottom: 0!important; color: rgb(0, 185, 193)!im…" at bounding box center [359, 229] width 521 height 274
click at [222, 309] on div "margin-top: 0!important; margin-bottom: 0!important; color: rgb(0, 185, 193)!im…" at bounding box center [359, 229] width 521 height 274
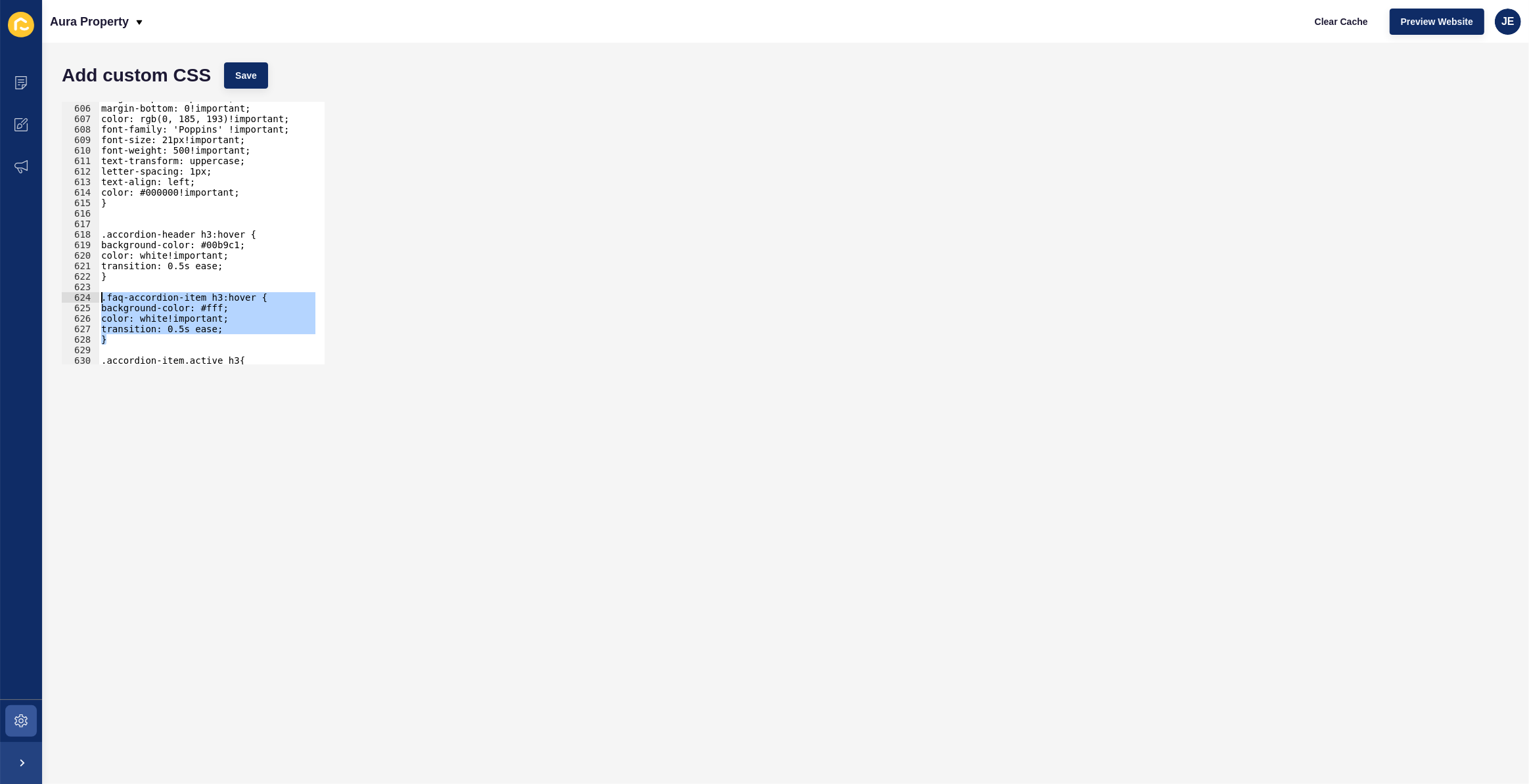
drag, startPoint x: 139, startPoint y: 339, endPoint x: 92, endPoint y: 301, distance: 60.4
click at [92, 301] on div "background-color: #fff; 605 606 607 608 609 610 611 612 613 614 615 616 617 618…" at bounding box center [193, 233] width 263 height 262
click at [195, 320] on div "margin-top: 0!important; margin-bottom: 0!important; color: rgb(0, 185, 193)!im…" at bounding box center [206, 233] width 217 height 262
click at [157, 317] on div "margin-top: 0!important; margin-bottom: 0!important; color: rgb(0, 185, 193)!im…" at bounding box center [359, 229] width 521 height 274
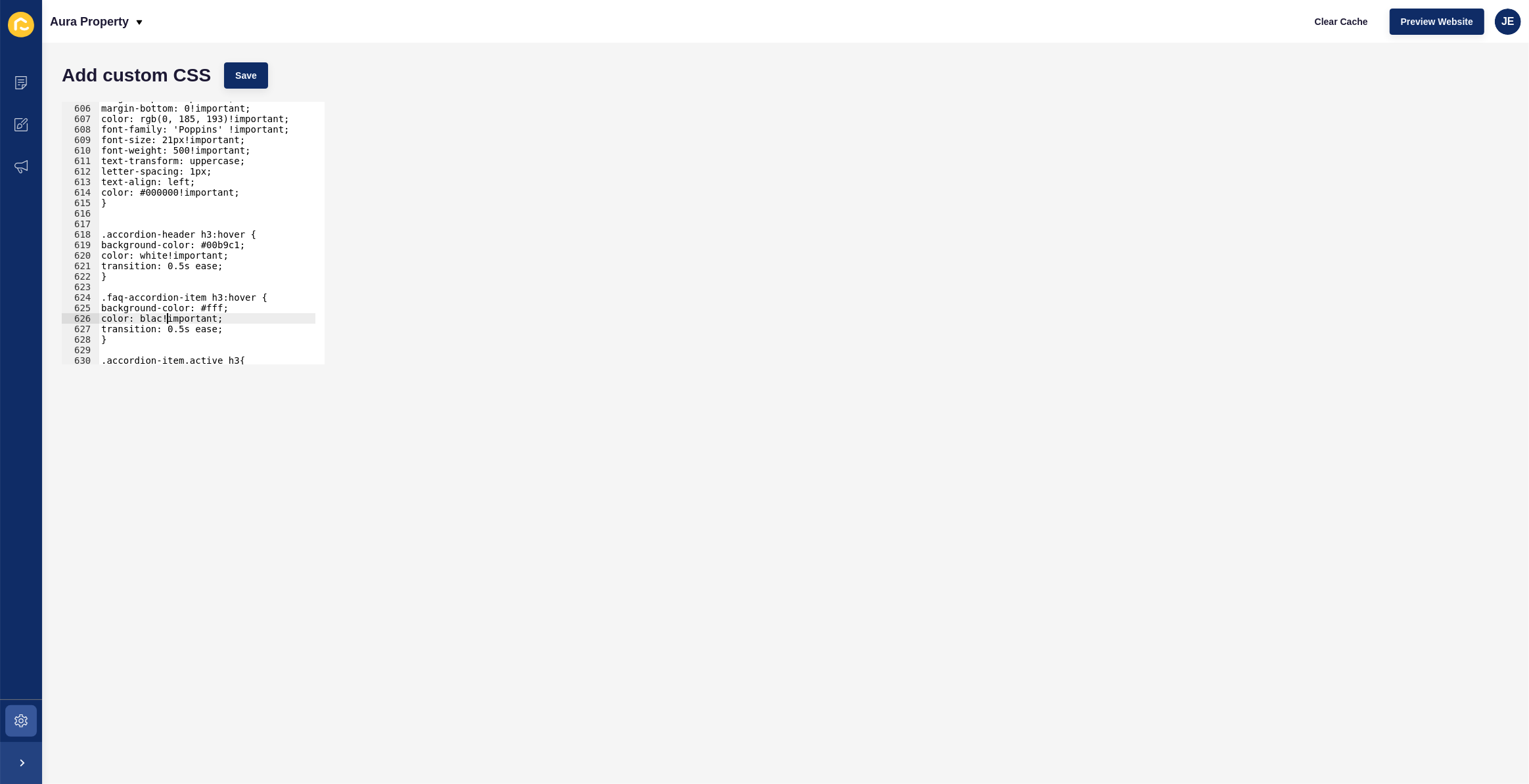
scroll to position [0, 5]
click at [164, 317] on div "margin-top: 0!important; margin-bottom: 0!important; color: rgb(0, 185, 193)!im…" at bounding box center [359, 229] width 521 height 274
click at [171, 306] on div "margin-top: 0!important; margin-bottom: 0!important; color: rgb(0, 185, 193)!im…" at bounding box center [359, 229] width 521 height 274
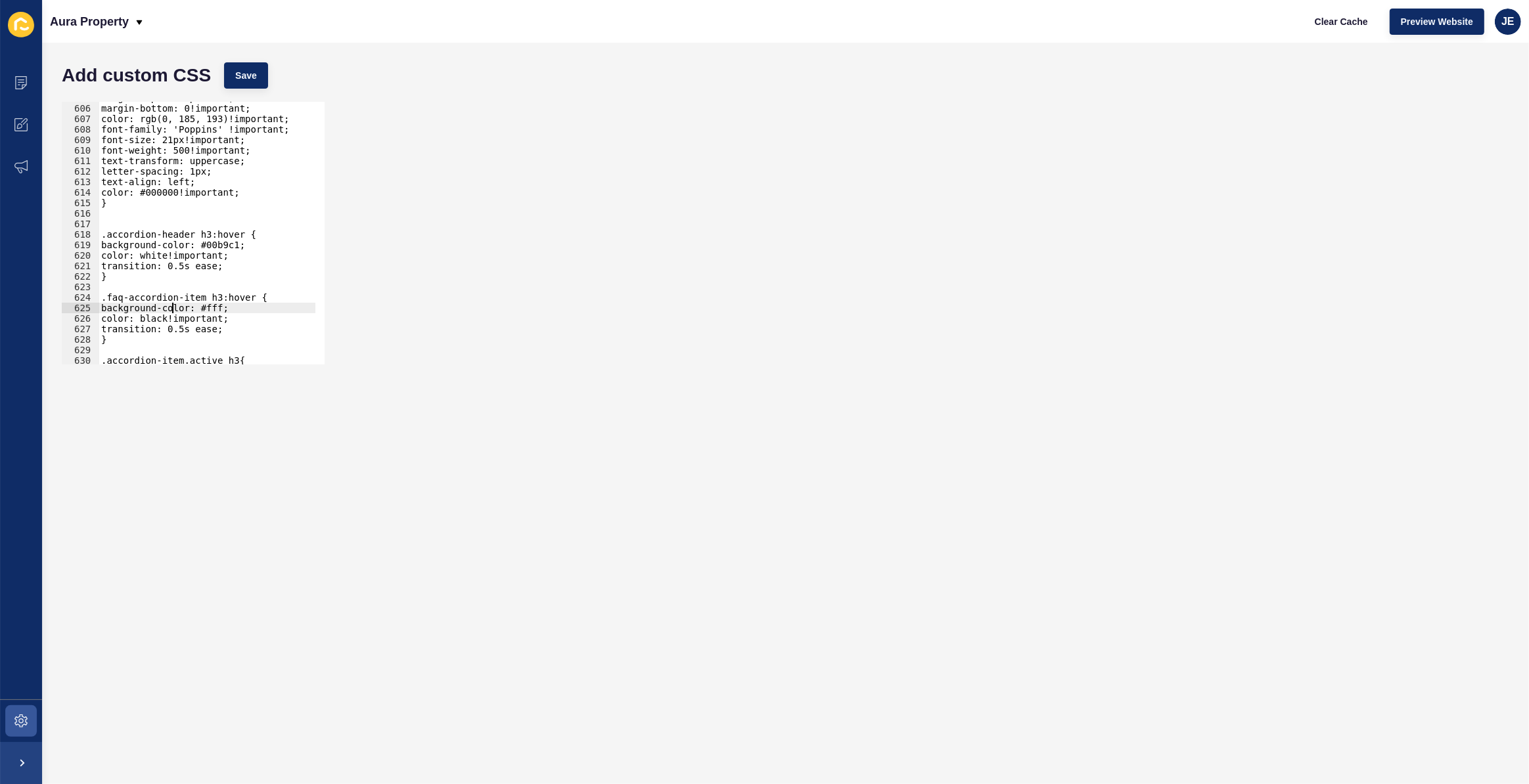
click at [171, 306] on div "margin-top: 0!important; margin-bottom: 0!important; color: rgb(0, 185, 193)!im…" at bounding box center [359, 229] width 521 height 274
type textarea "background-color: #fff;"
click at [244, 68] on button "Save" at bounding box center [246, 76] width 44 height 26
click at [207, 283] on div "margin-top: 0!important; margin-bottom: 0!important; color: rgb(0, 185, 193)!im…" at bounding box center [359, 229] width 521 height 274
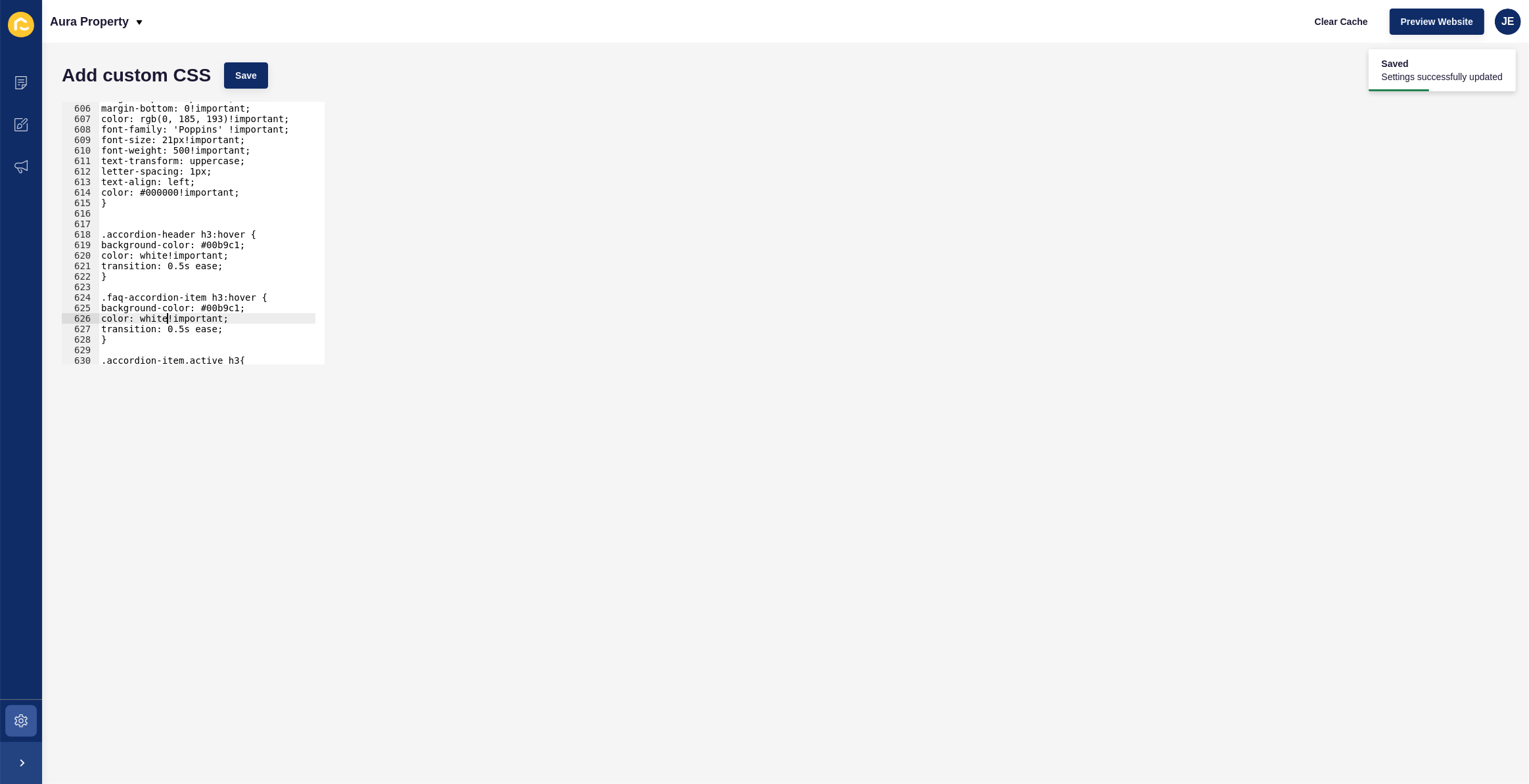
click at [167, 317] on div "margin-top: 0!important; margin-bottom: 0!important; color: rgb(0, 185, 193)!im…" at bounding box center [359, 229] width 521 height 274
type textarea "color: black!important;"
click at [270, 80] on div "Add custom CSS Save" at bounding box center [786, 76] width 1460 height 40
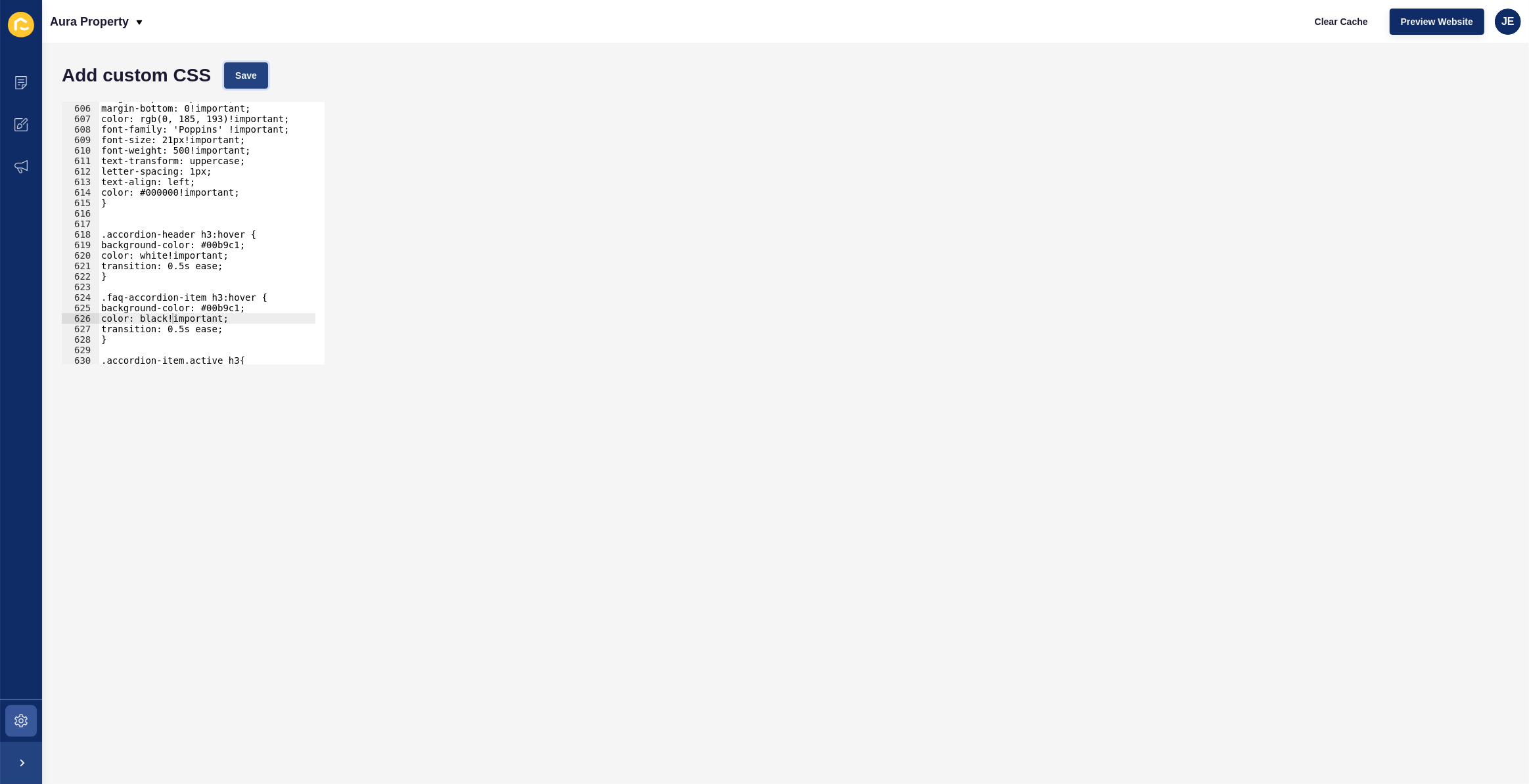
click at [255, 69] on span "Save" at bounding box center [246, 76] width 22 height 13
click at [157, 224] on div "margin-top: 0!important; margin-bottom: 0!important; color: rgb(0, 185, 193)!im…" at bounding box center [359, 229] width 521 height 274
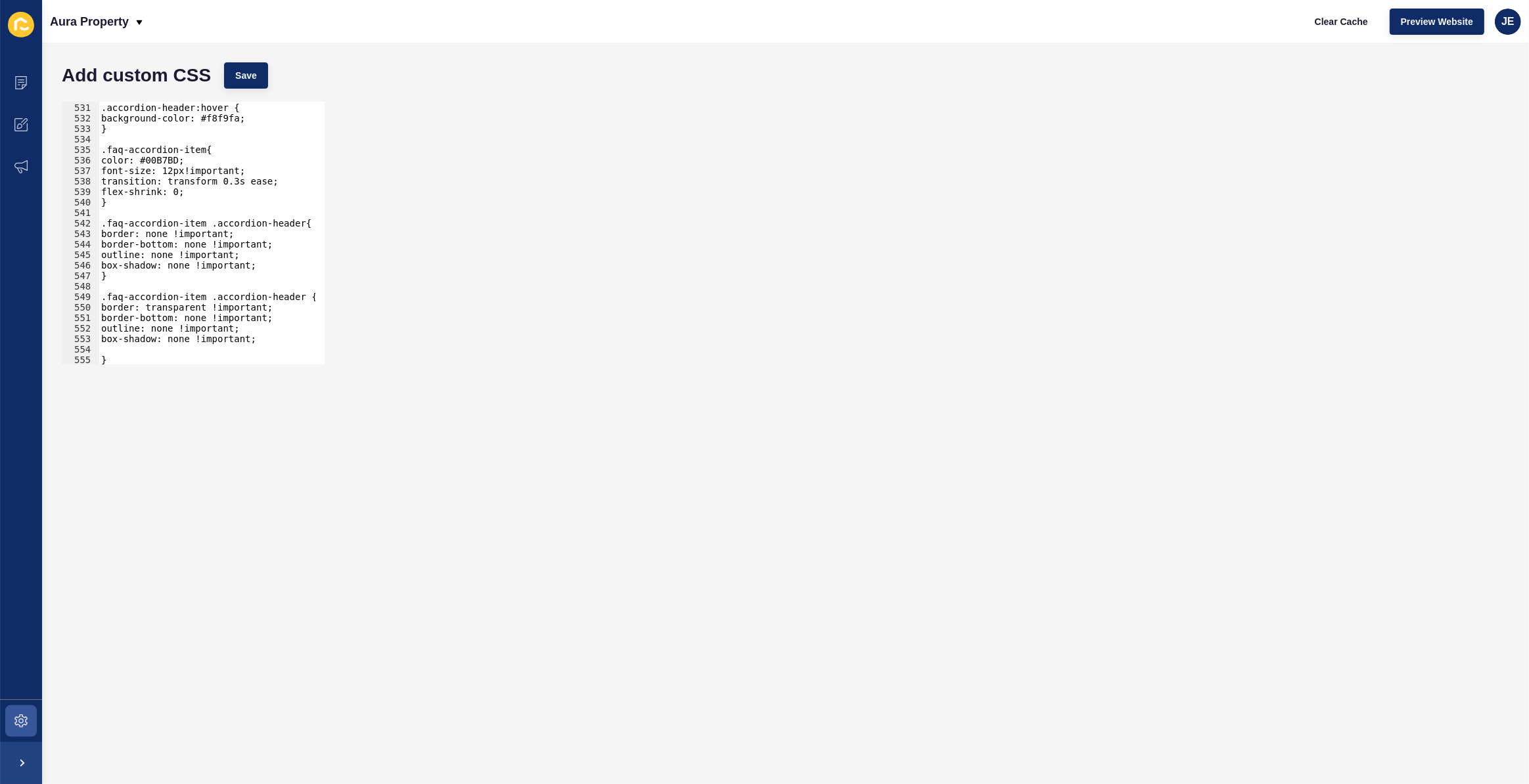
scroll to position [4007, 0]
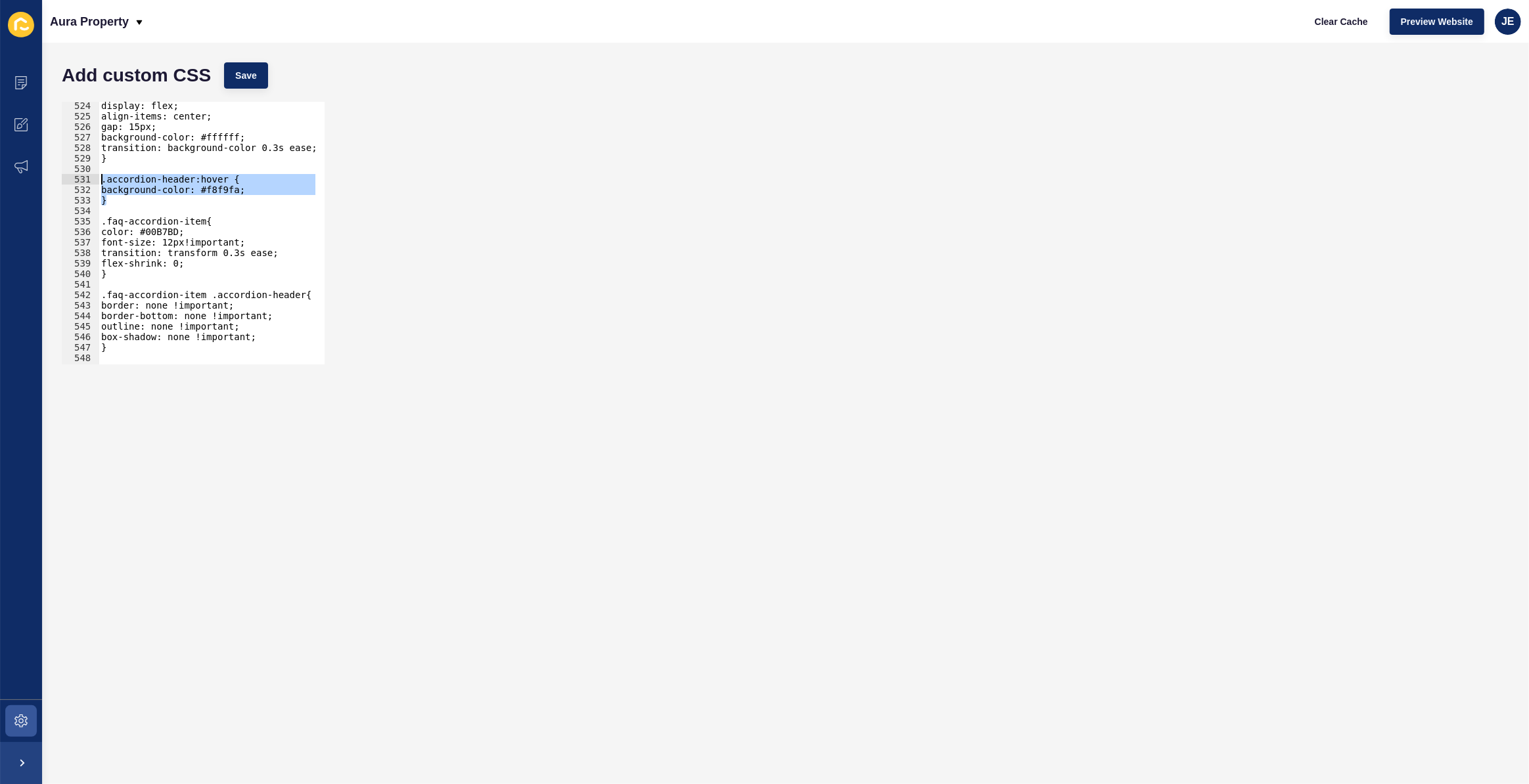
drag, startPoint x: 165, startPoint y: 204, endPoint x: 97, endPoint y: 183, distance: 71.2
click at [97, 183] on div "524 525 526 527 528 529 530 531 532 533 534 535 536 537 538 539 540 541 542 543…" at bounding box center [193, 233] width 263 height 262
type textarea ".accordion-header:hover { background-color: #f8f9fa;"
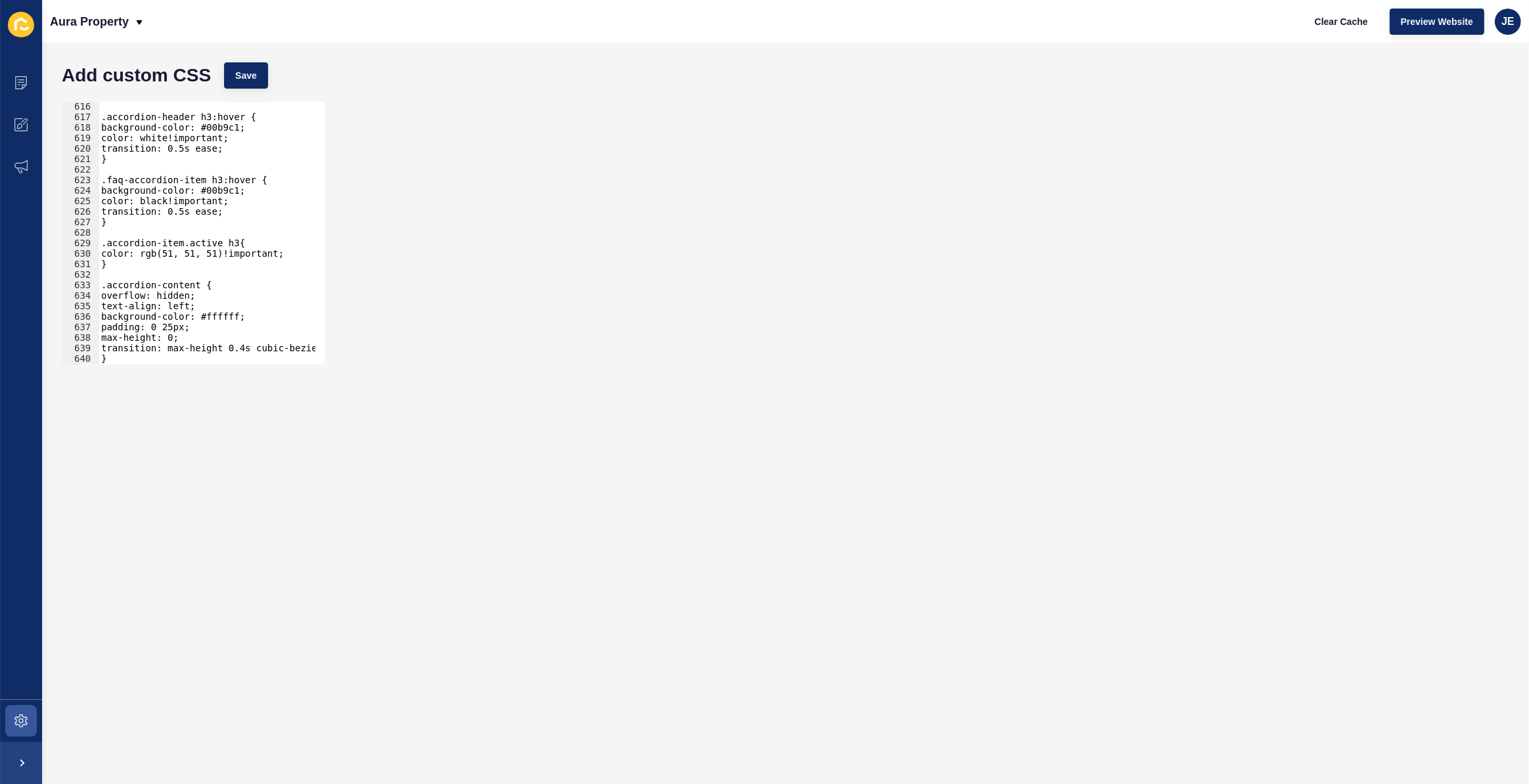
scroll to position [4737, 0]
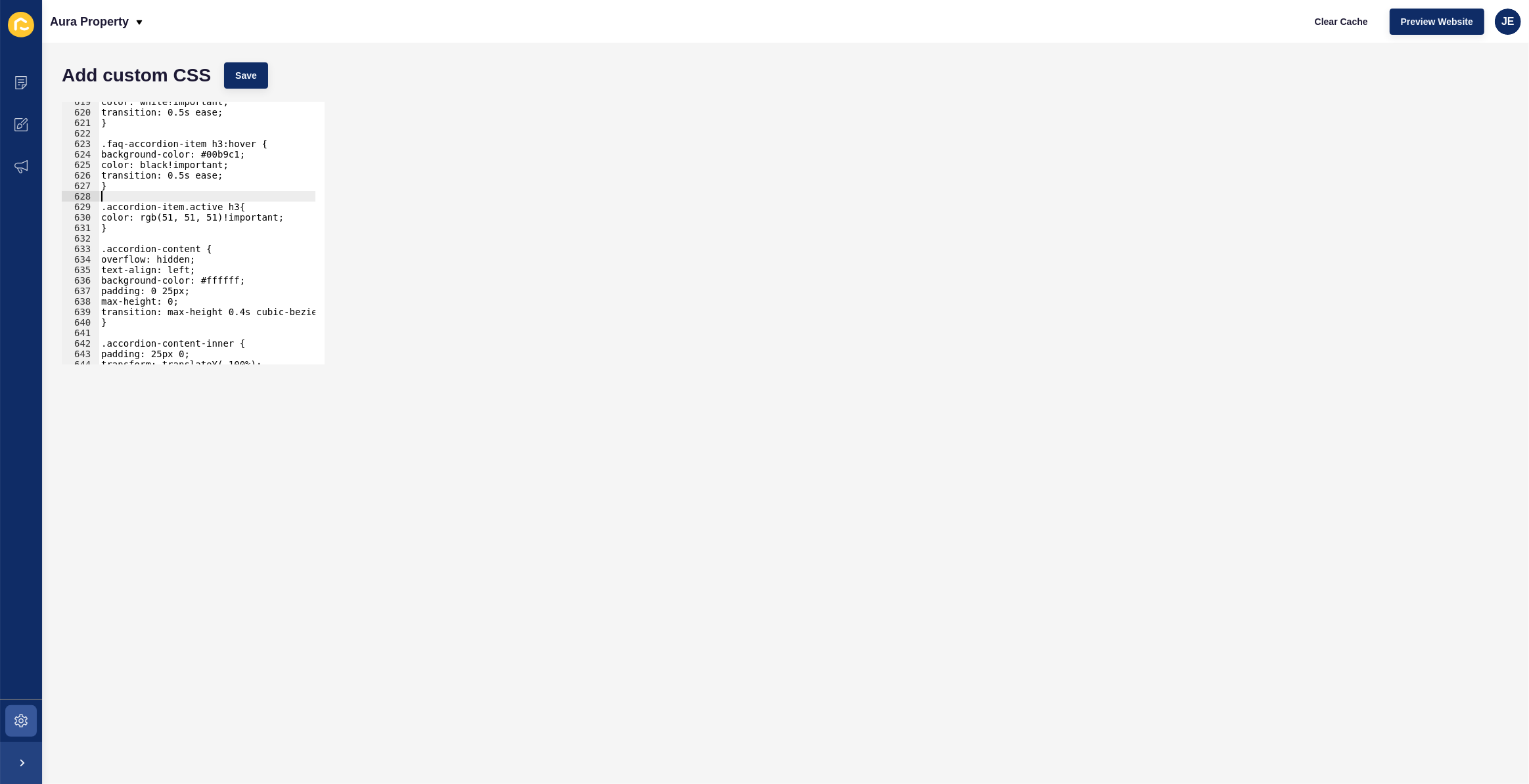
click at [129, 192] on div "color: white!important; transition: 0.5s ease; } .faq-accordion-item h3:hover {…" at bounding box center [359, 233] width 521 height 274
paste textarea "}"
type textarea "}"
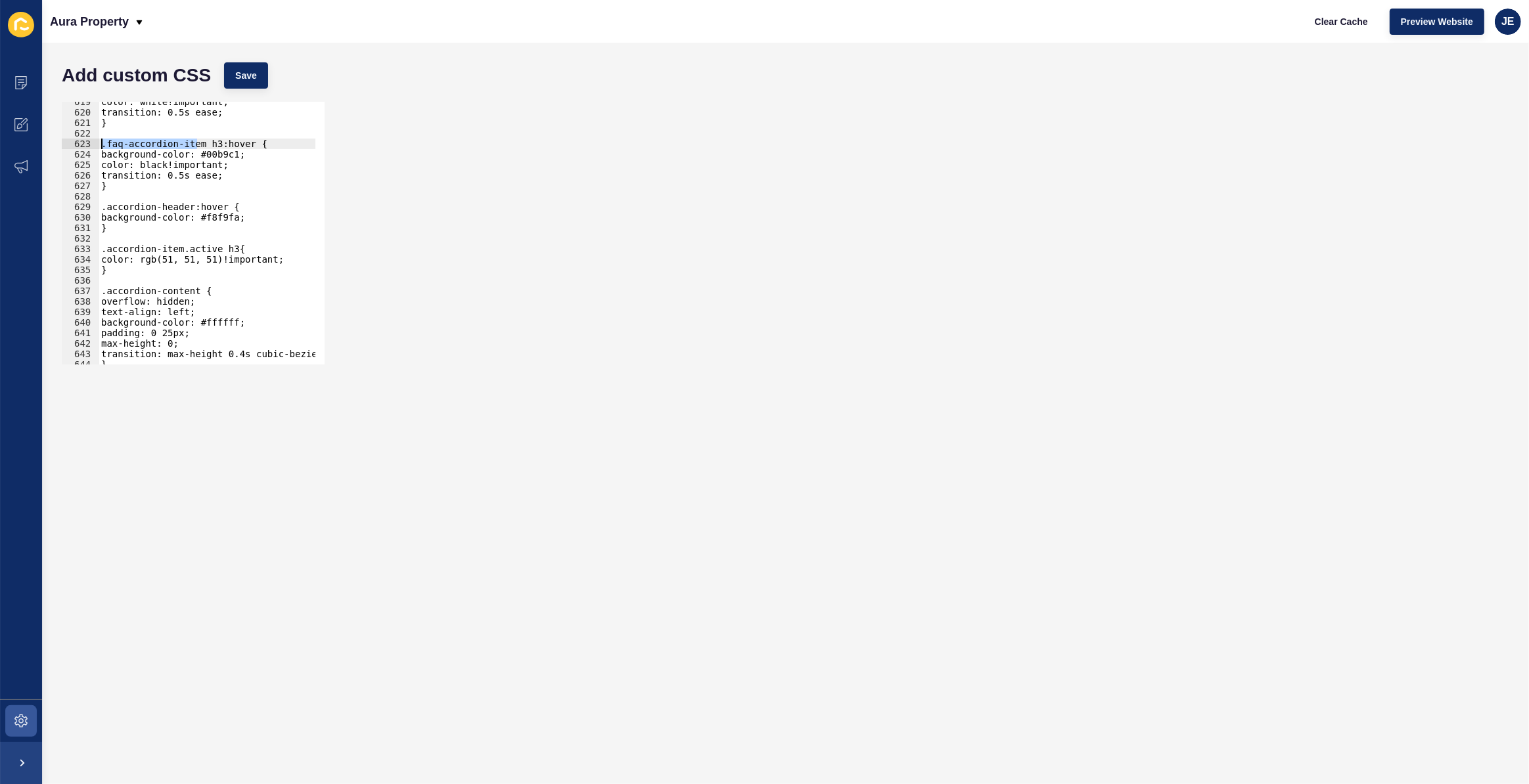
drag, startPoint x: 199, startPoint y: 142, endPoint x: 89, endPoint y: 146, distance: 110.1
click at [89, 146] on div "619 620 621 622 623 624 625 626 627 628 629 630 631 632 633 634 635 636 637 638…" at bounding box center [193, 233] width 263 height 262
click at [100, 209] on div "color: white!important; transition: 0.5s ease; } .faq-accordion-item h3:hover {…" at bounding box center [359, 233] width 521 height 274
paste textarea ".faq-accordion-item"
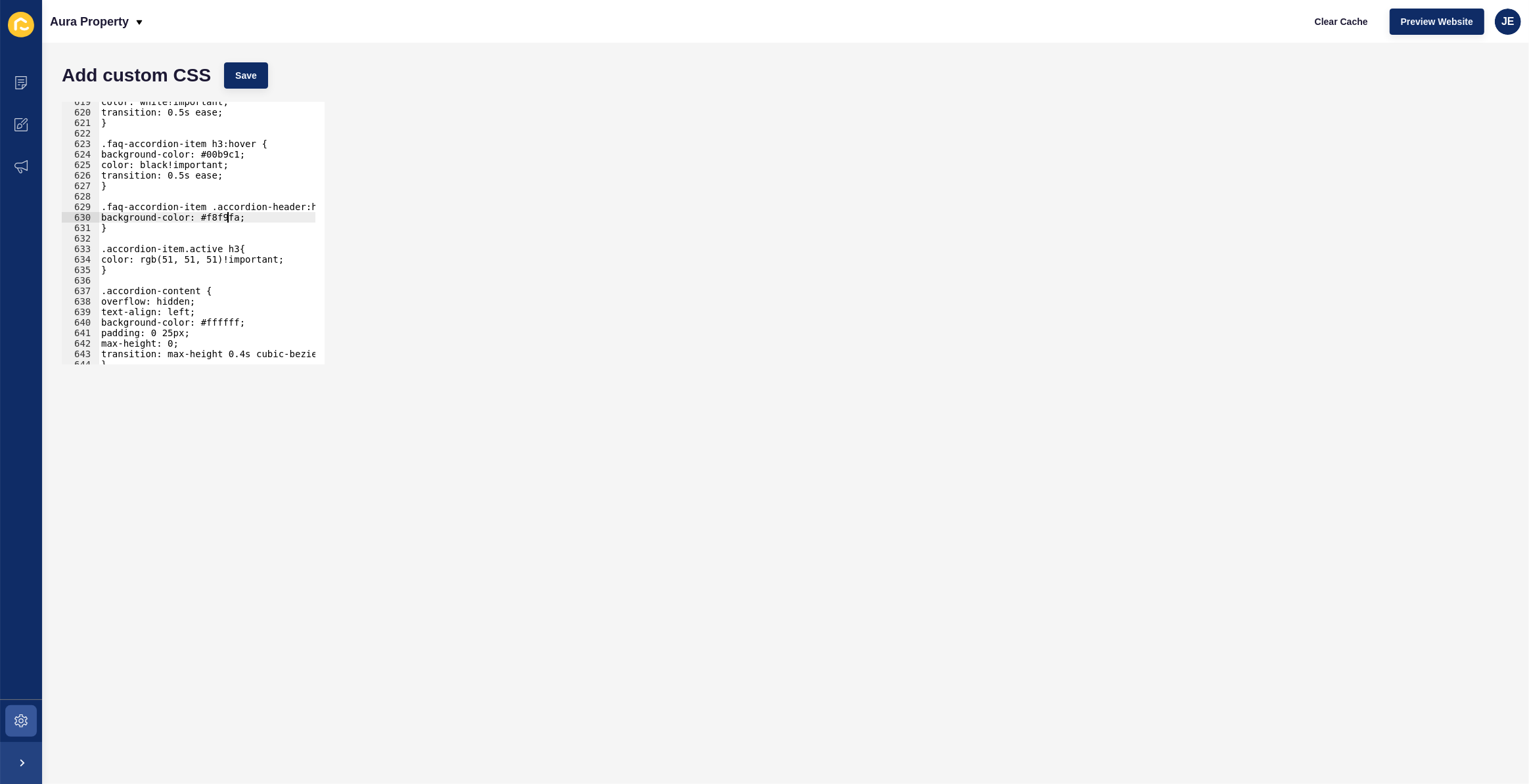
click at [230, 217] on div "color: white!important; transition: 0.5s ease; } .faq-accordion-item h3:hover {…" at bounding box center [359, 233] width 521 height 274
click at [257, 76] on button "Save" at bounding box center [246, 76] width 44 height 26
click at [251, 80] on span "Save" at bounding box center [246, 76] width 22 height 13
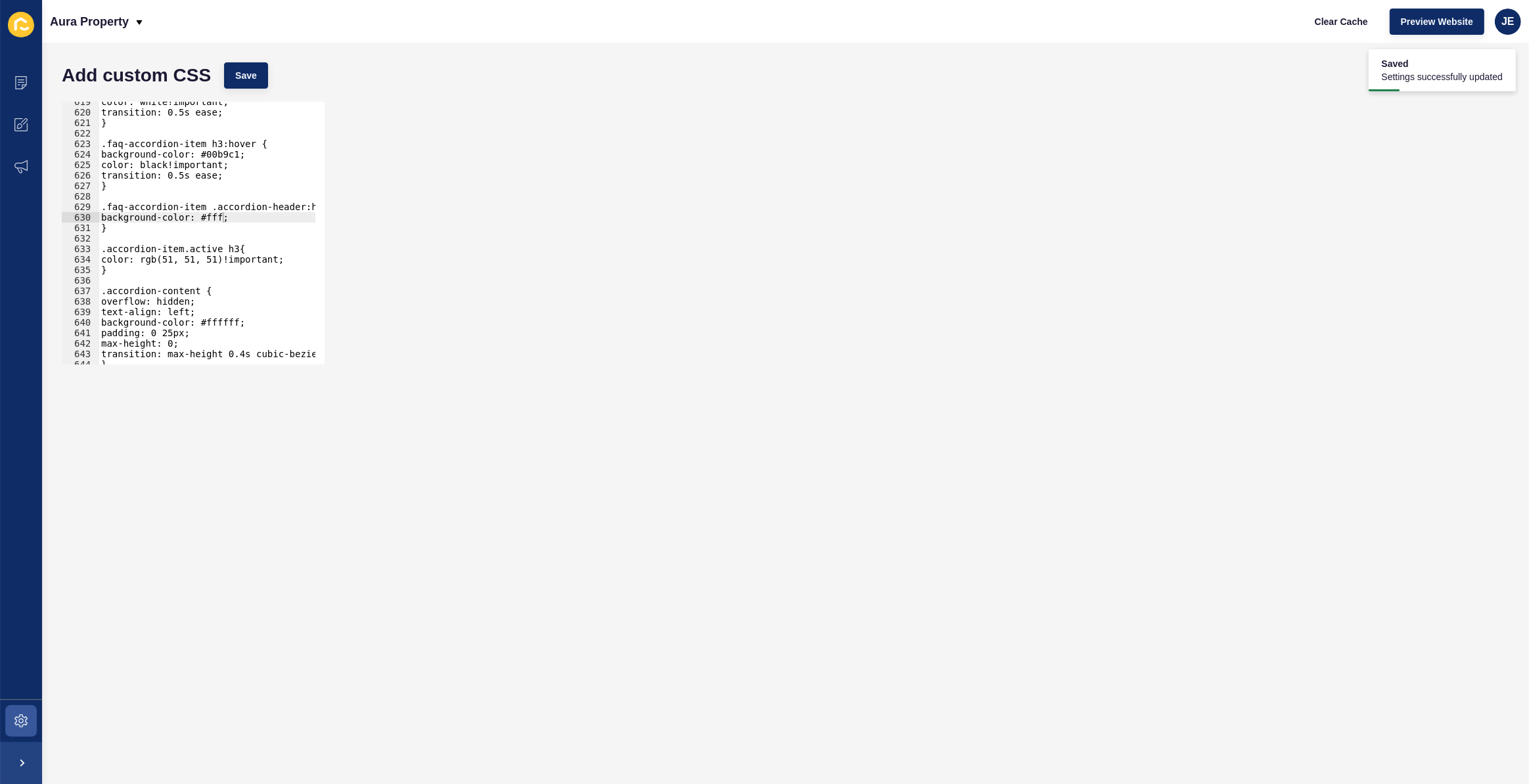
type textarea "}"
click at [139, 227] on div "color: white!important; transition: 0.5s ease; } .faq-accordion-item h3:hover {…" at bounding box center [359, 233] width 521 height 274
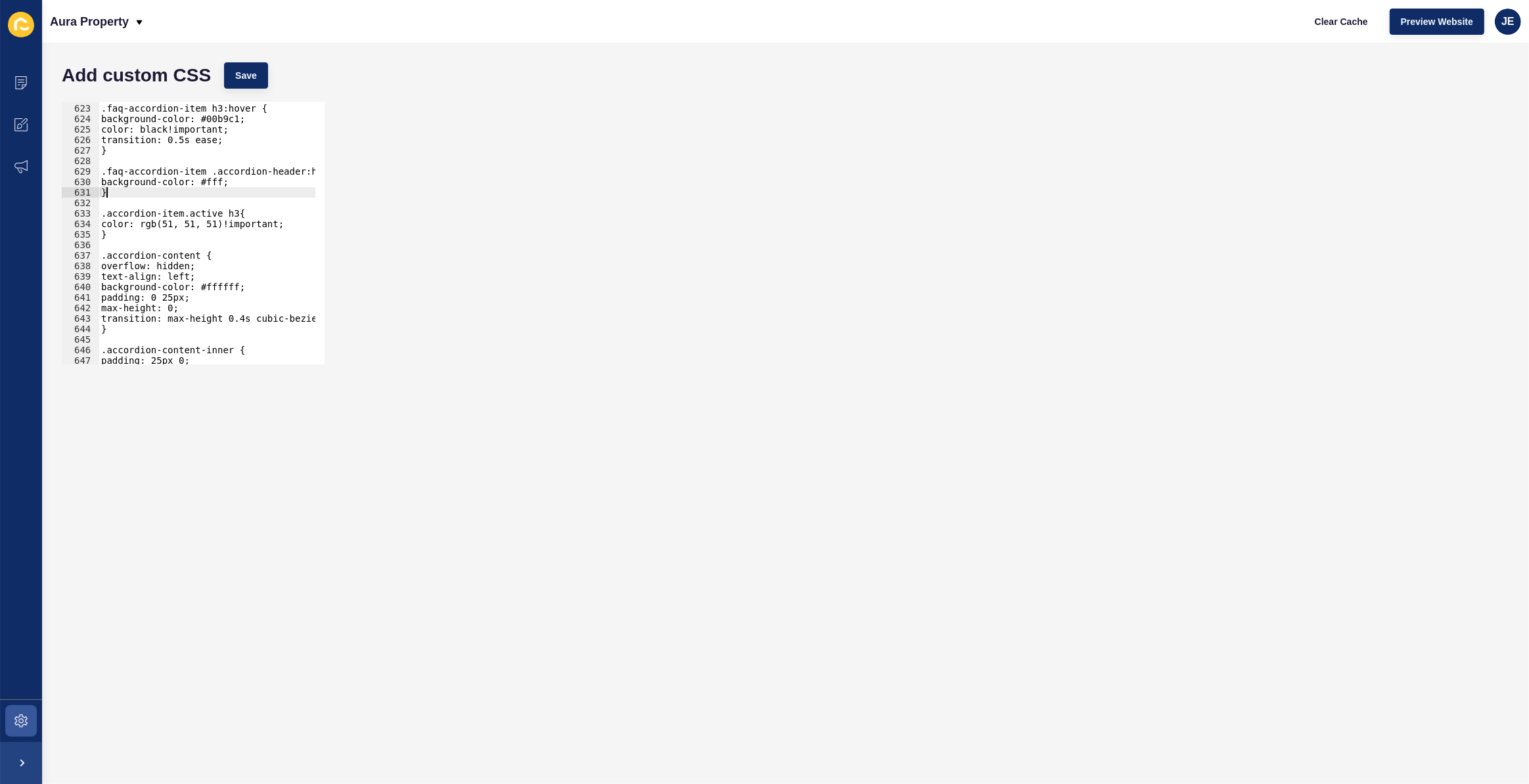
scroll to position [4756, 0]
type textarea "/"
paste textarea "faq-accordion-section"
paste textarea "content-heading-title"
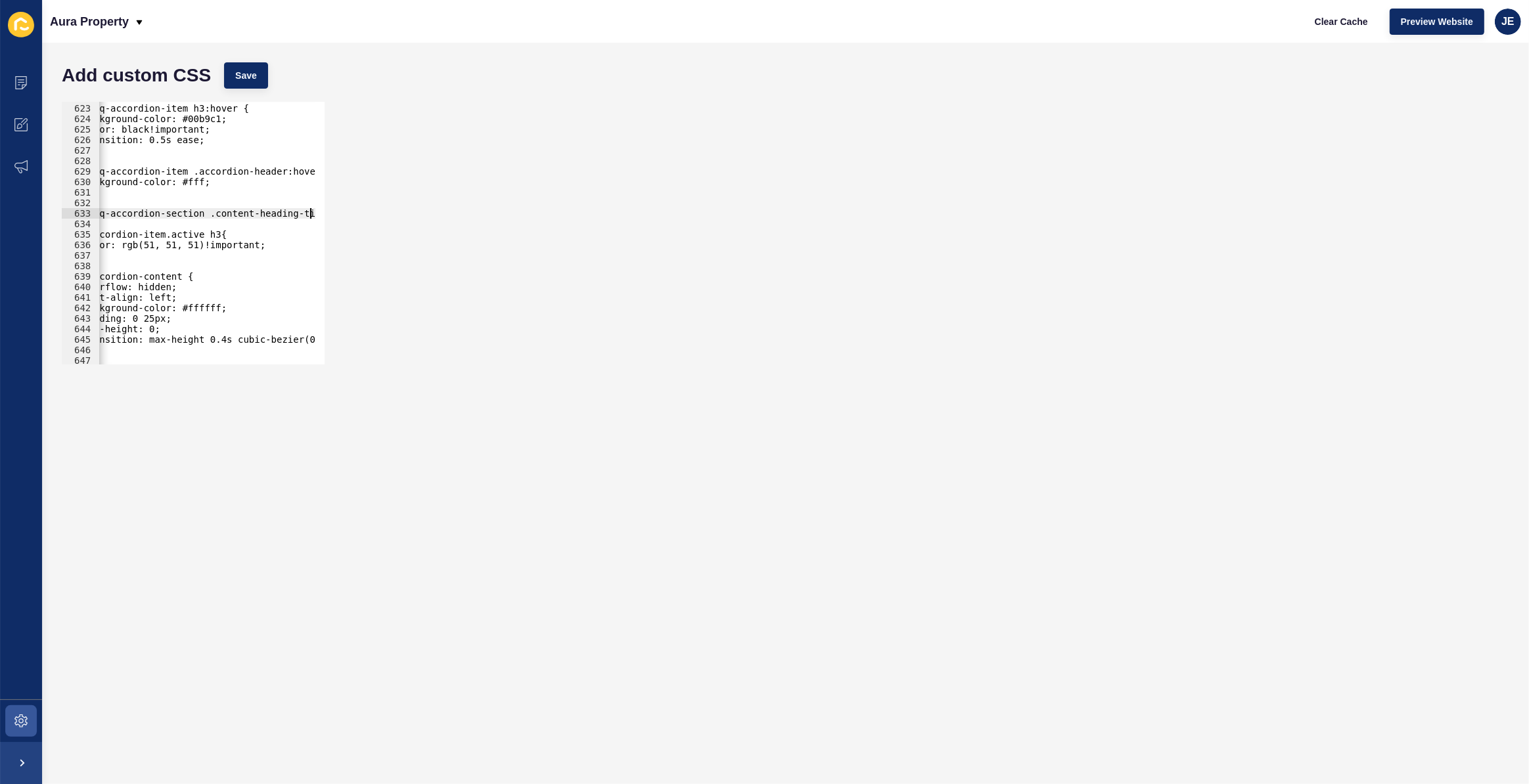
scroll to position [0, 18]
type textarea ".faq-accordion-section .content-heading-title{"
type textarea "}"
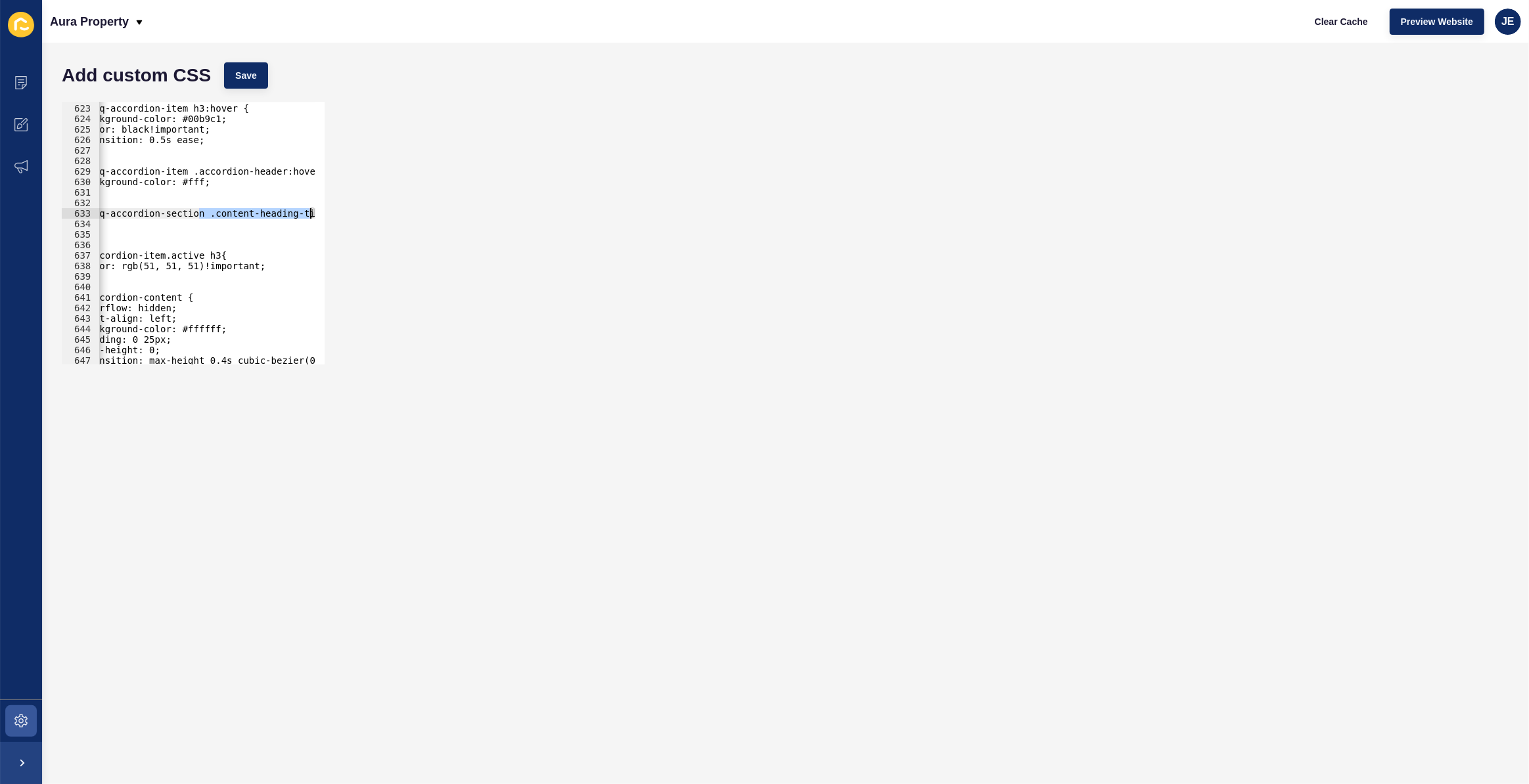
scroll to position [0, 24]
drag, startPoint x: 219, startPoint y: 215, endPoint x: 305, endPoint y: 212, distance: 86.1
click at [305, 212] on div ".faq-accordion-item h3:hover { background-color: #00b9c1; color: black!importan…" at bounding box center [336, 229] width 521 height 274
click at [150, 229] on div ".faq-accordion-item h3:hover { background-color: #00b9c1; color: black!importan…" at bounding box center [359, 229] width 521 height 274
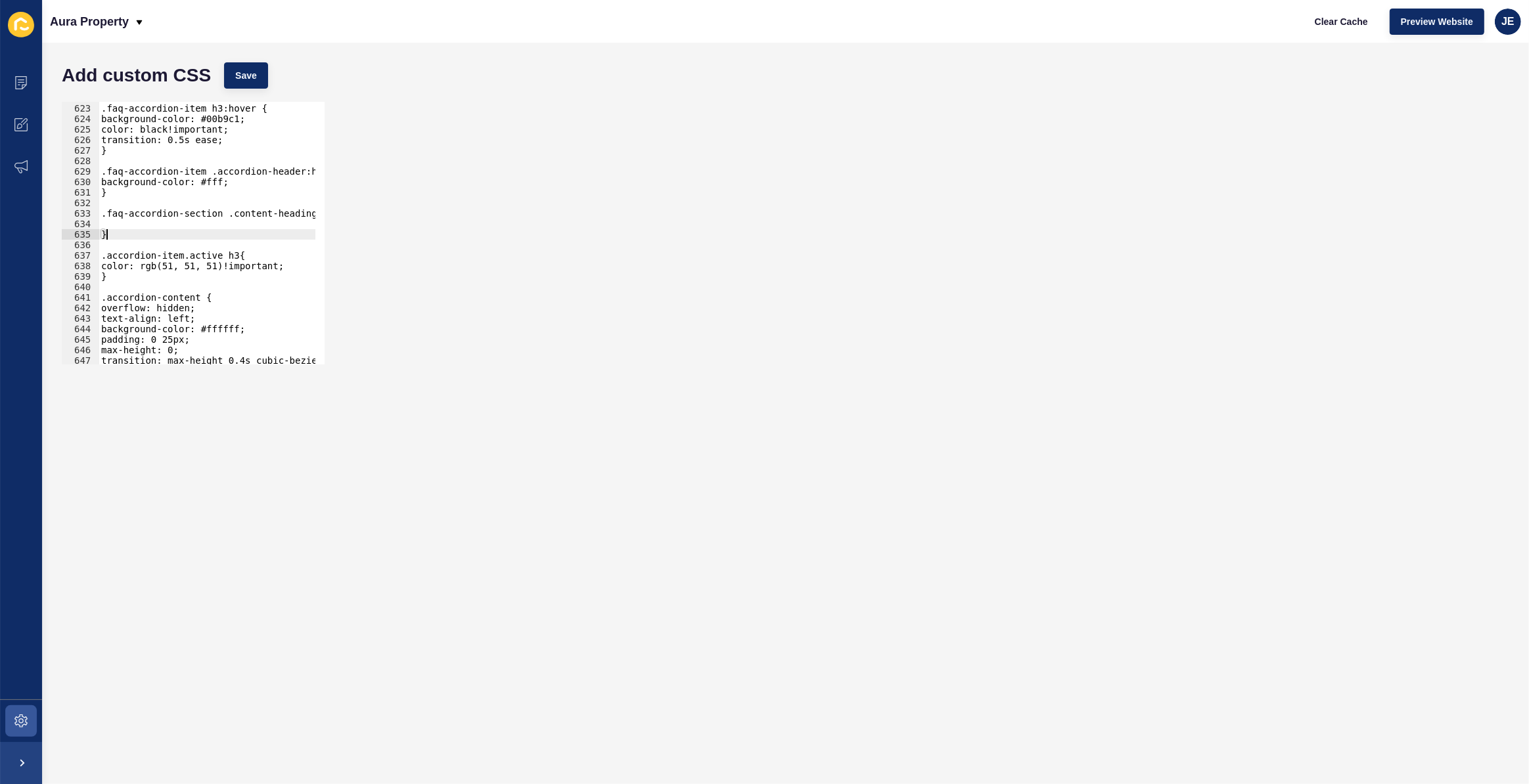
type textarea "}"
click at [172, 222] on div ".faq-accordion-item h3:hover { background-color: #00b9c1; color: black!importan…" at bounding box center [359, 229] width 521 height 274
paste textarea "letter-spacing: 2px;"
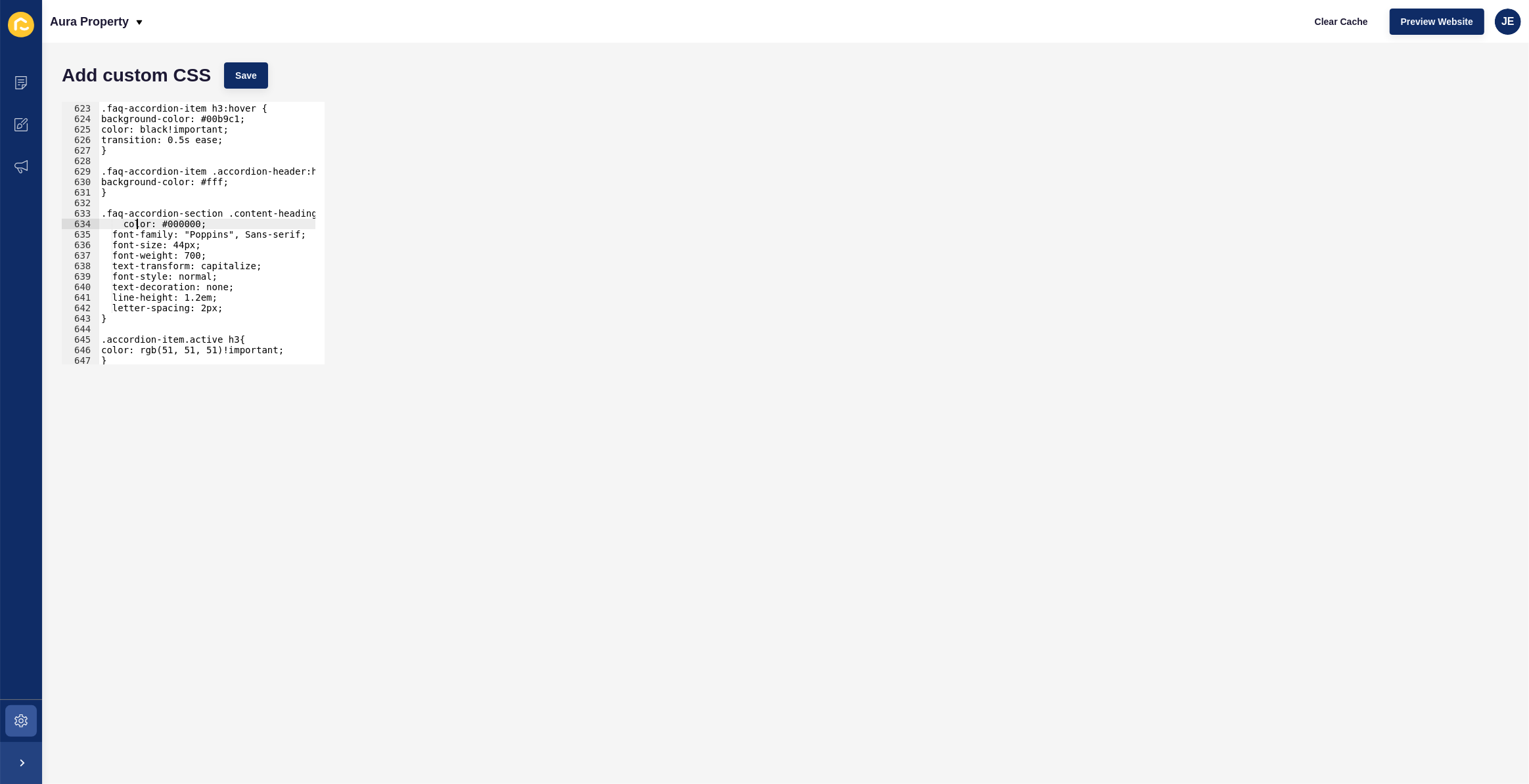
click at [134, 222] on div ".faq-accordion-item h3:hover { background-color: #00b9c1; color: black!importan…" at bounding box center [359, 229] width 521 height 274
click at [133, 222] on div ".faq-accordion-item h3:hover { background-color: #00b9c1; color: black!importan…" at bounding box center [206, 233] width 217 height 262
click at [243, 80] on span "Save" at bounding box center [246, 76] width 22 height 13
click at [295, 234] on div ".faq-accordion-item h3:hover { background-color: #00b9c1; color: black!importan…" at bounding box center [359, 229] width 521 height 274
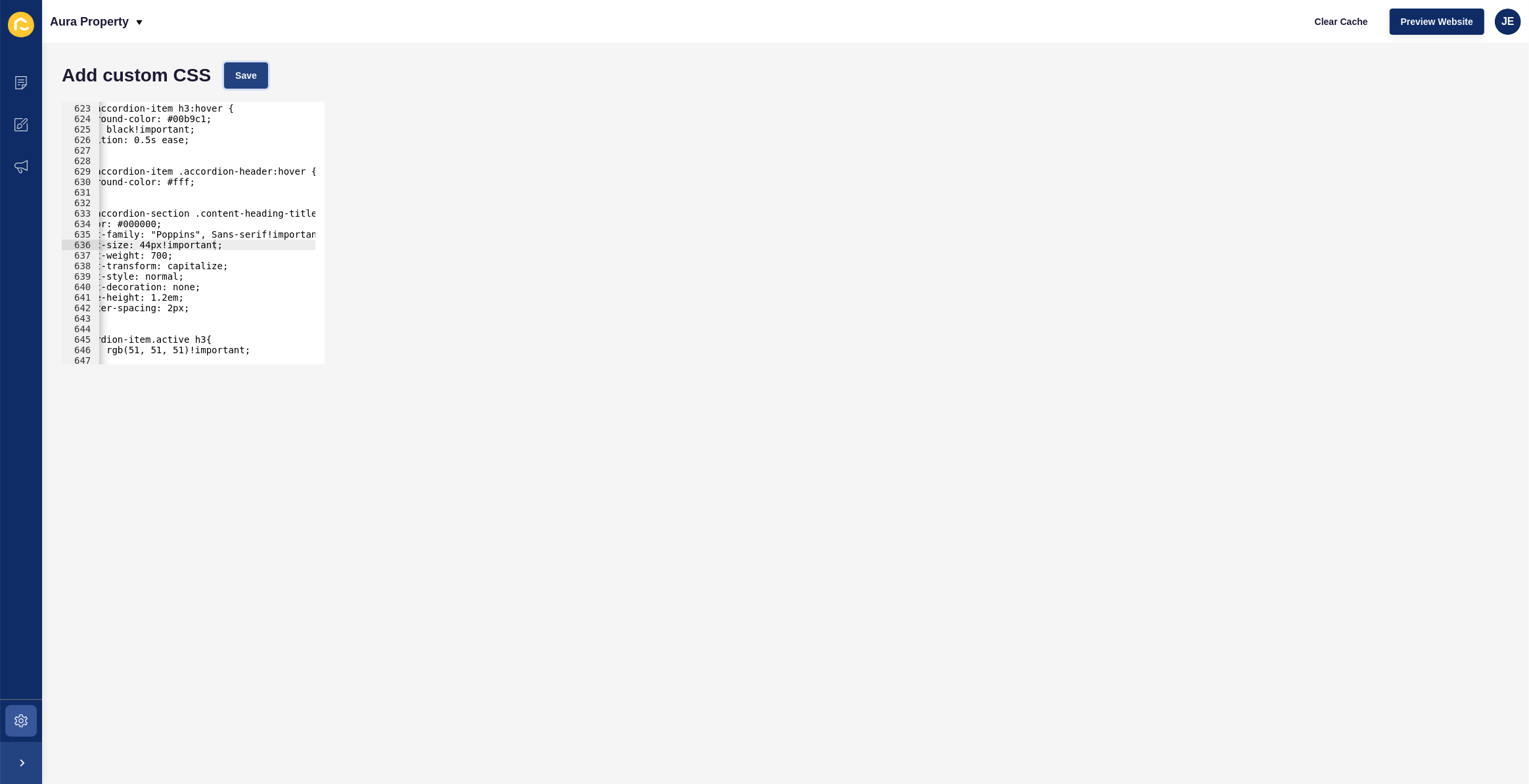
click at [243, 63] on button "Save" at bounding box center [246, 76] width 44 height 26
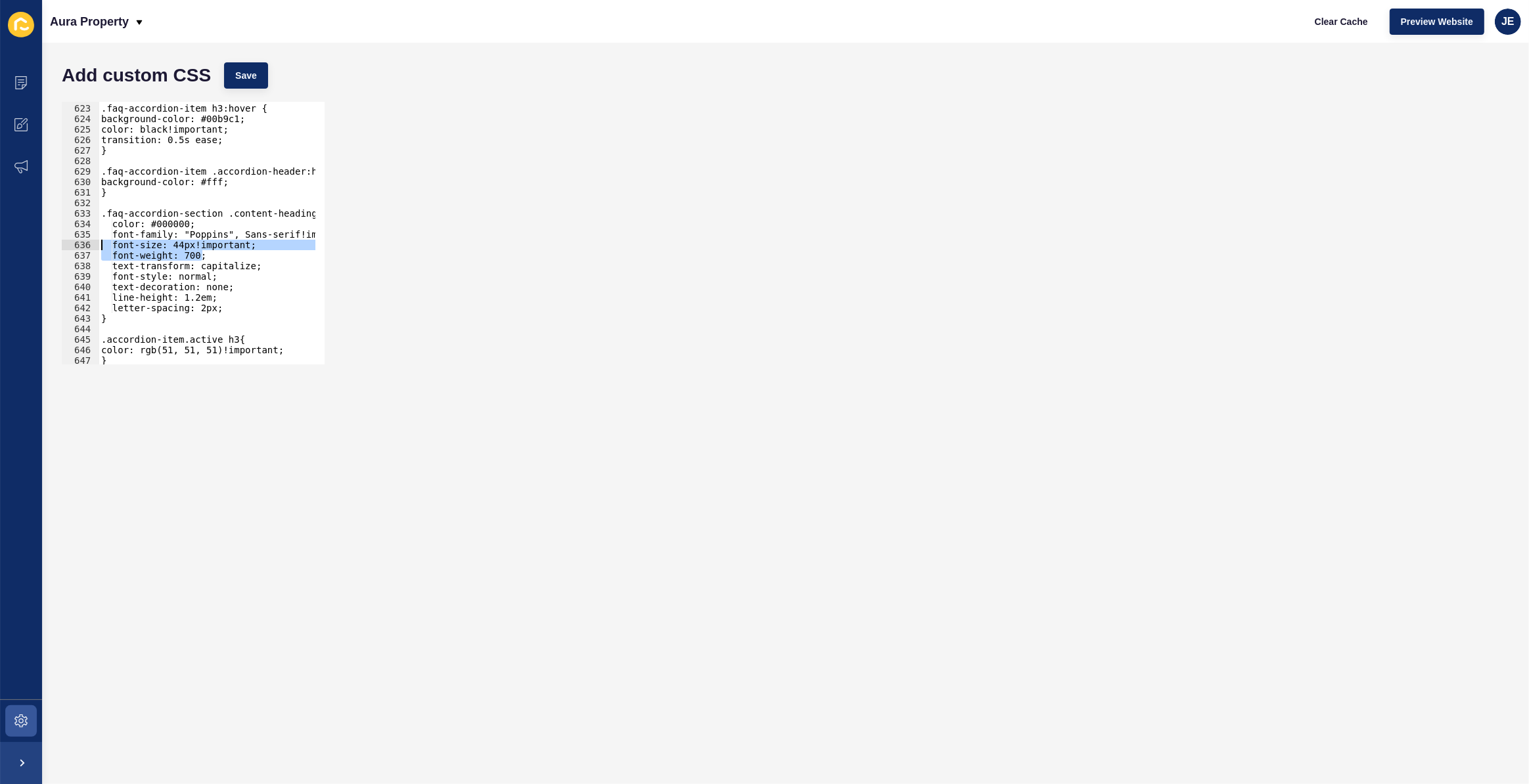
drag, startPoint x: 168, startPoint y: 255, endPoint x: 38, endPoint y: 249, distance: 130.1
click at [38, 249] on div "Content Appearance Marketing Settings Aura Property Clear Cache Preview Website…" at bounding box center [764, 392] width 1529 height 784
click at [245, 278] on div ".faq-accordion-item h3:hover { background-color: #00b9c1; color: black!importan…" at bounding box center [359, 229] width 521 height 274
click at [234, 309] on div ".faq-accordion-item h3:hover { background-color: #00b9c1; color: black!importan…" at bounding box center [359, 229] width 521 height 274
type textarea "letter-spacing: 2px;"
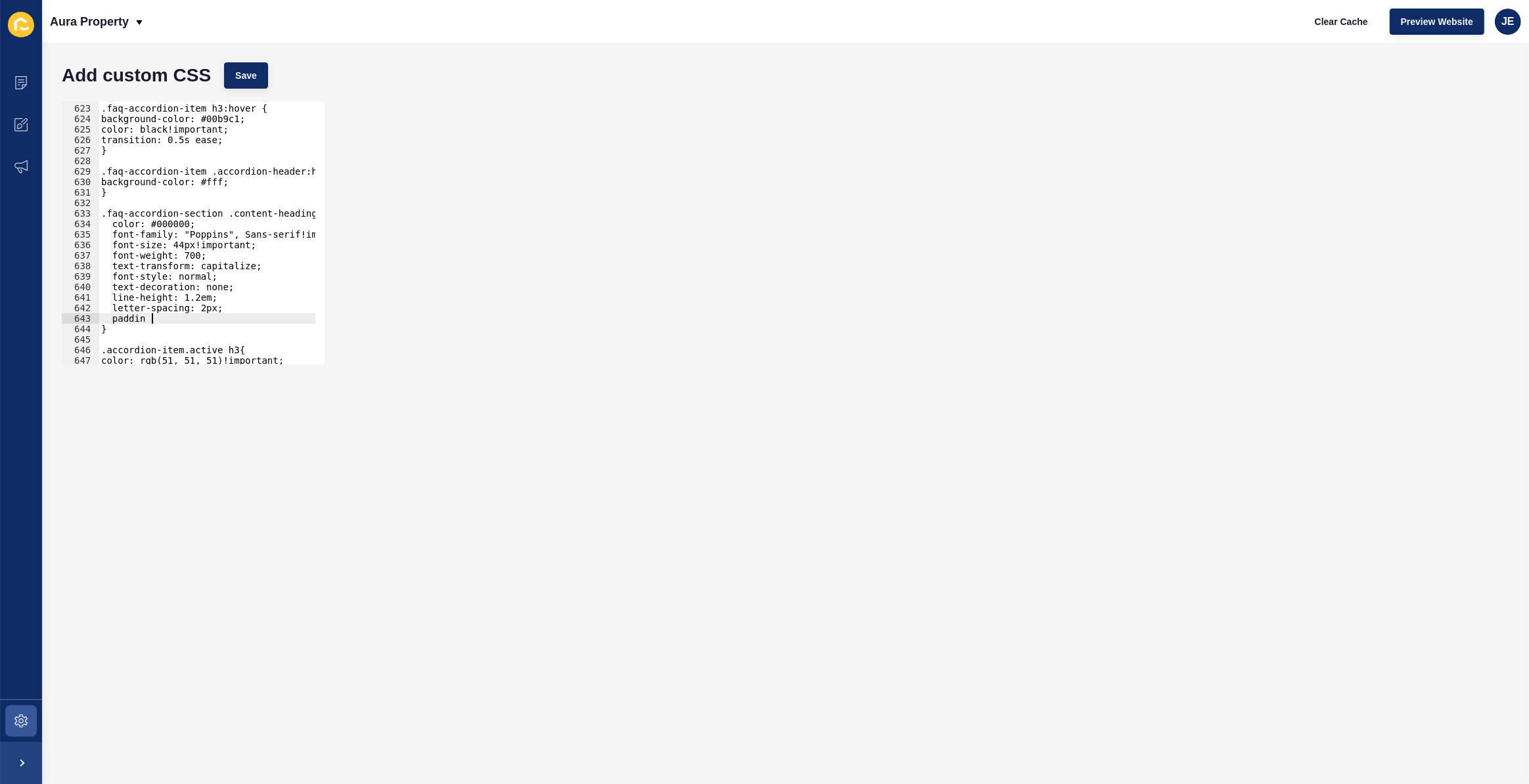
type textarea "p"
type textarea "margin-top: 0!important;"
click at [237, 77] on span "Save" at bounding box center [246, 76] width 22 height 13
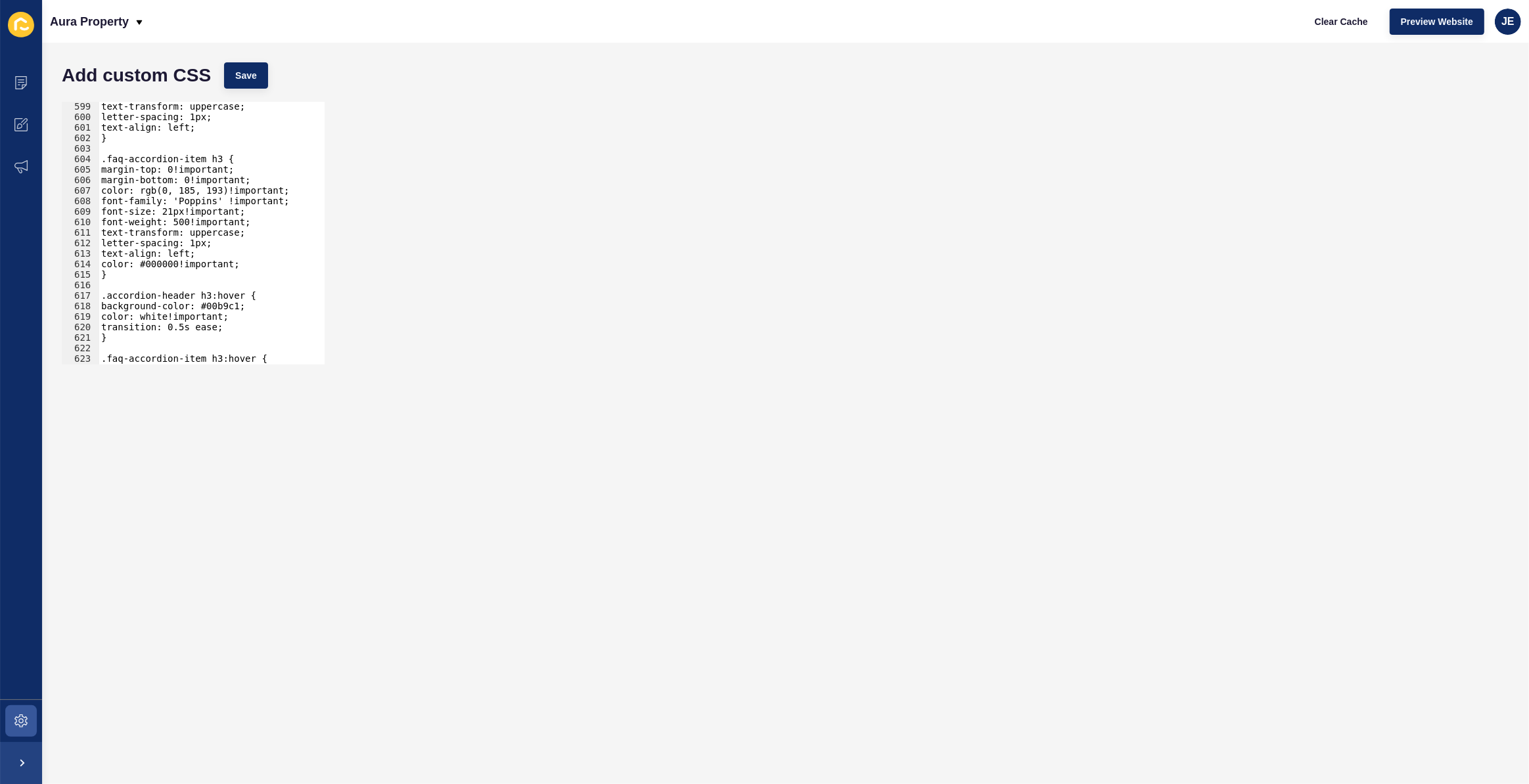
scroll to position [4526, 0]
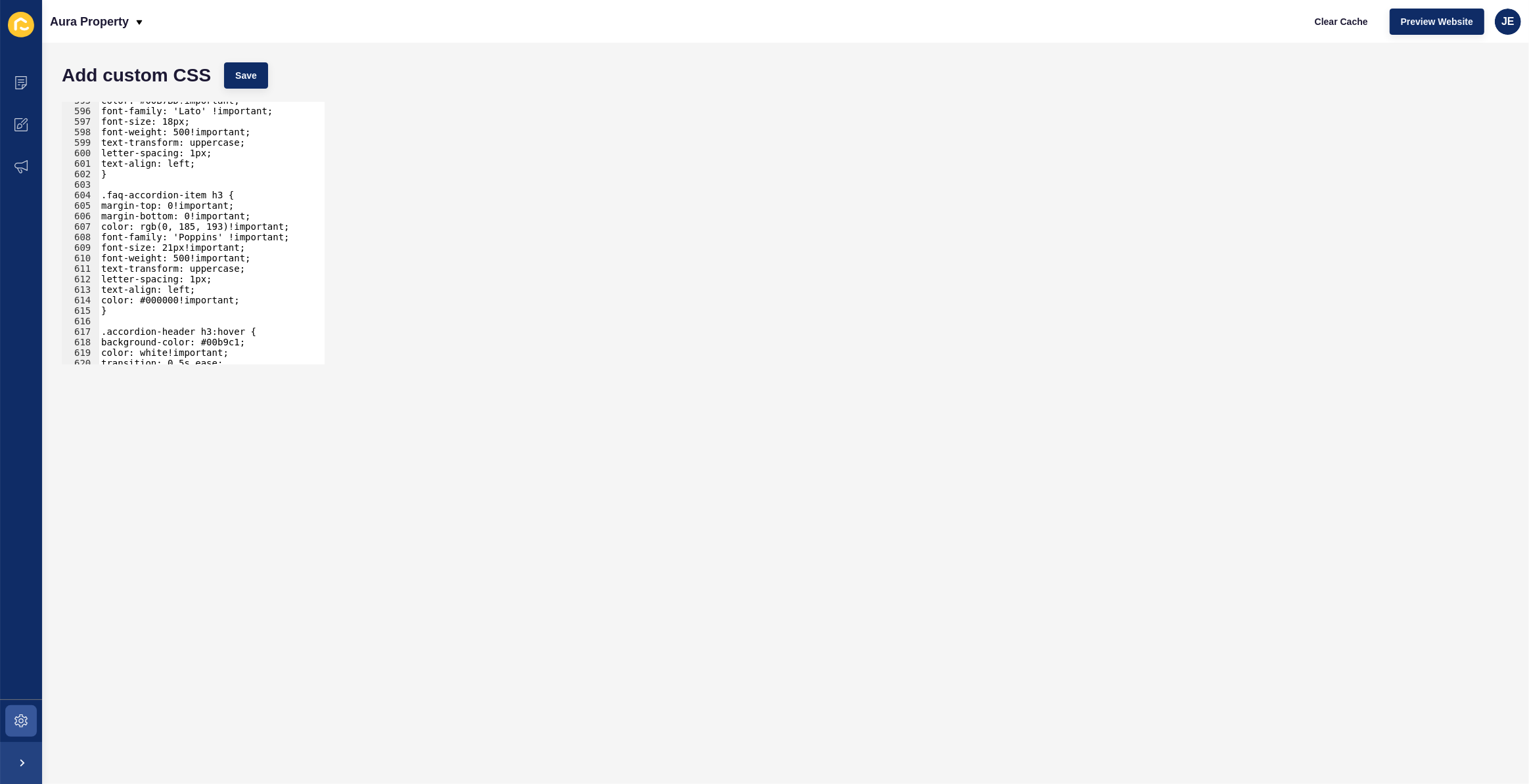
click at [217, 268] on div "color: #00B7BD!important; font-family: 'Lato' !important; font-size: 18px; font…" at bounding box center [359, 232] width 521 height 274
click at [243, 74] on span "Save" at bounding box center [246, 76] width 22 height 13
click at [235, 65] on button "Save" at bounding box center [246, 76] width 44 height 26
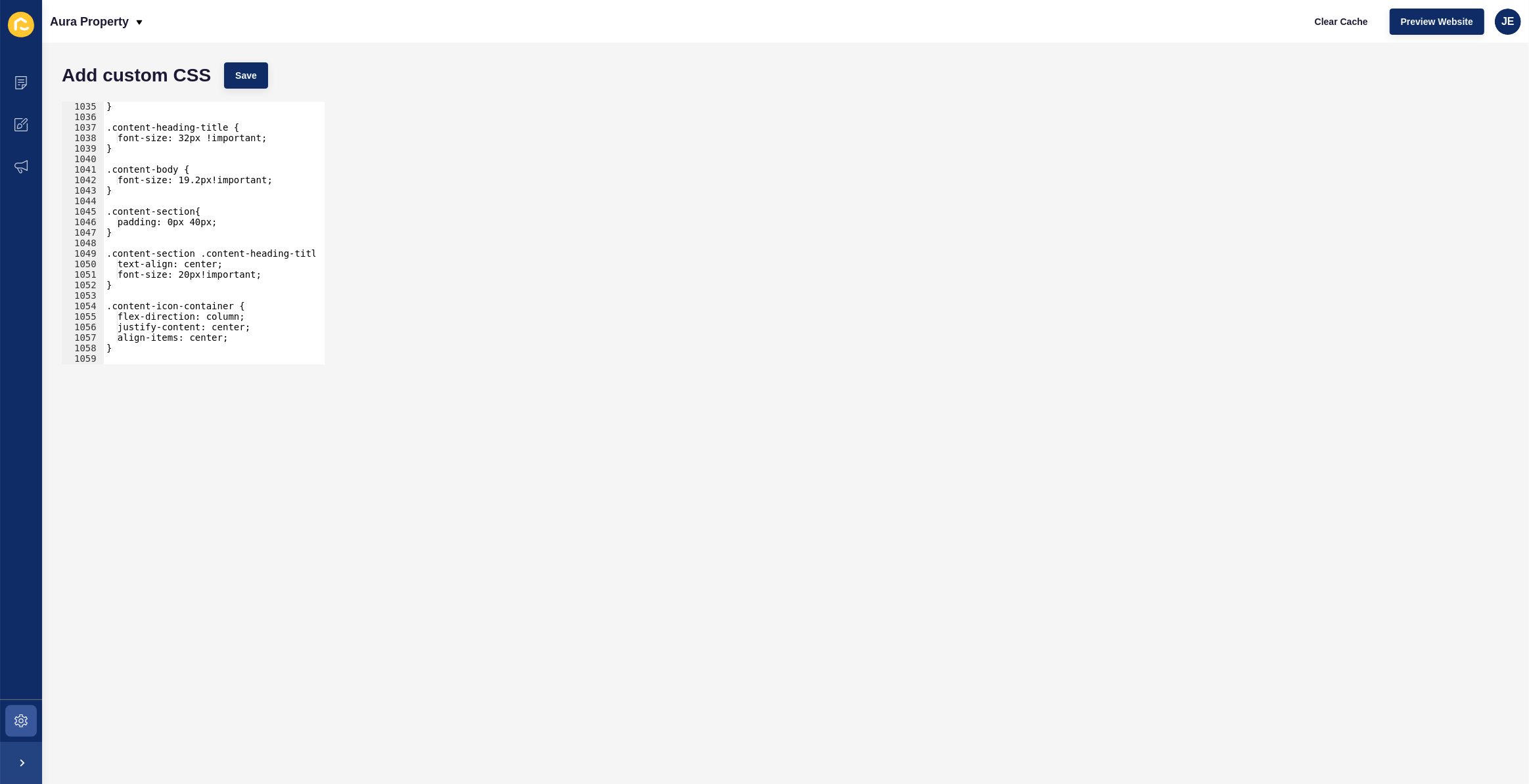
scroll to position [7895, 0]
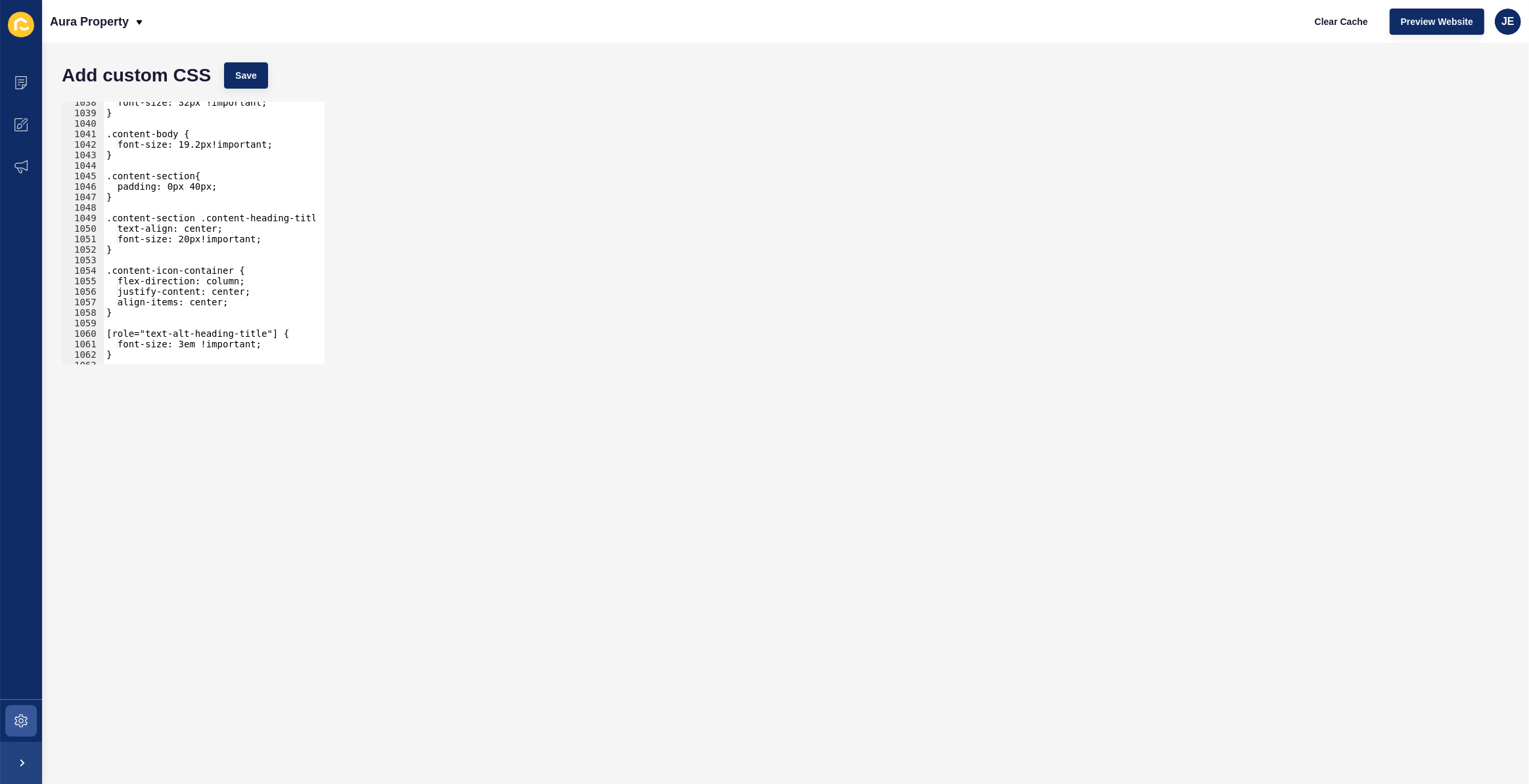
type textarea ".content-section .content-heading-title{"
drag, startPoint x: 281, startPoint y: 216, endPoint x: 330, endPoint y: 217, distance: 49.0
click at [330, 217] on div ".content-section .content-heading-title{ 1038 1039 1040 1041 1042 1043 1044 104…" at bounding box center [786, 233] width 1460 height 276
click at [280, 211] on div "font-size: 32px !important; } .content-body { font-size: 19.2px!important; } .c…" at bounding box center [356, 234] width 521 height 274
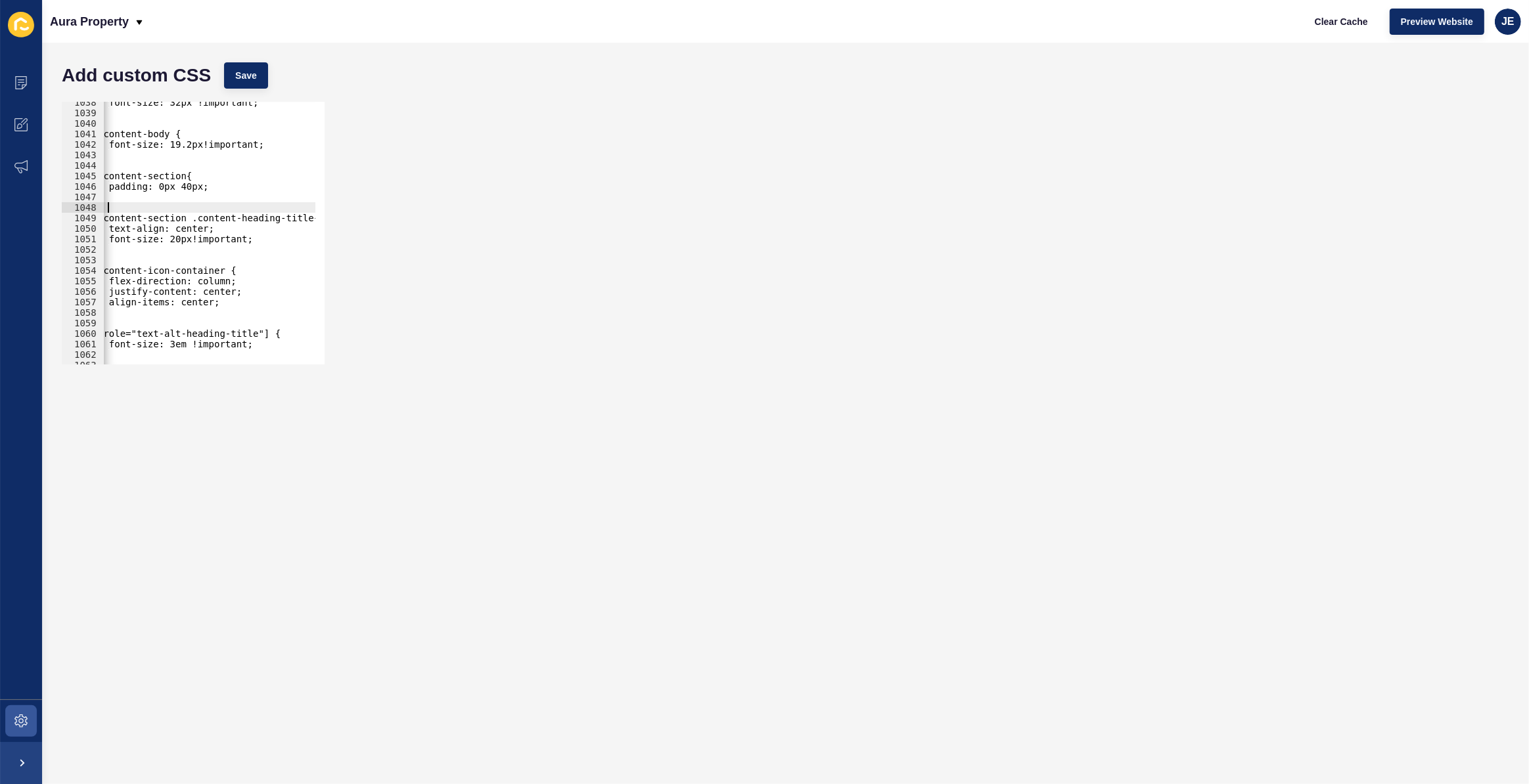
scroll to position [0, 0]
click at [303, 221] on div "font-size: 32px !important; } .content-body { font-size: 19.2px!important; } .c…" at bounding box center [356, 234] width 521 height 274
type textarea "{"
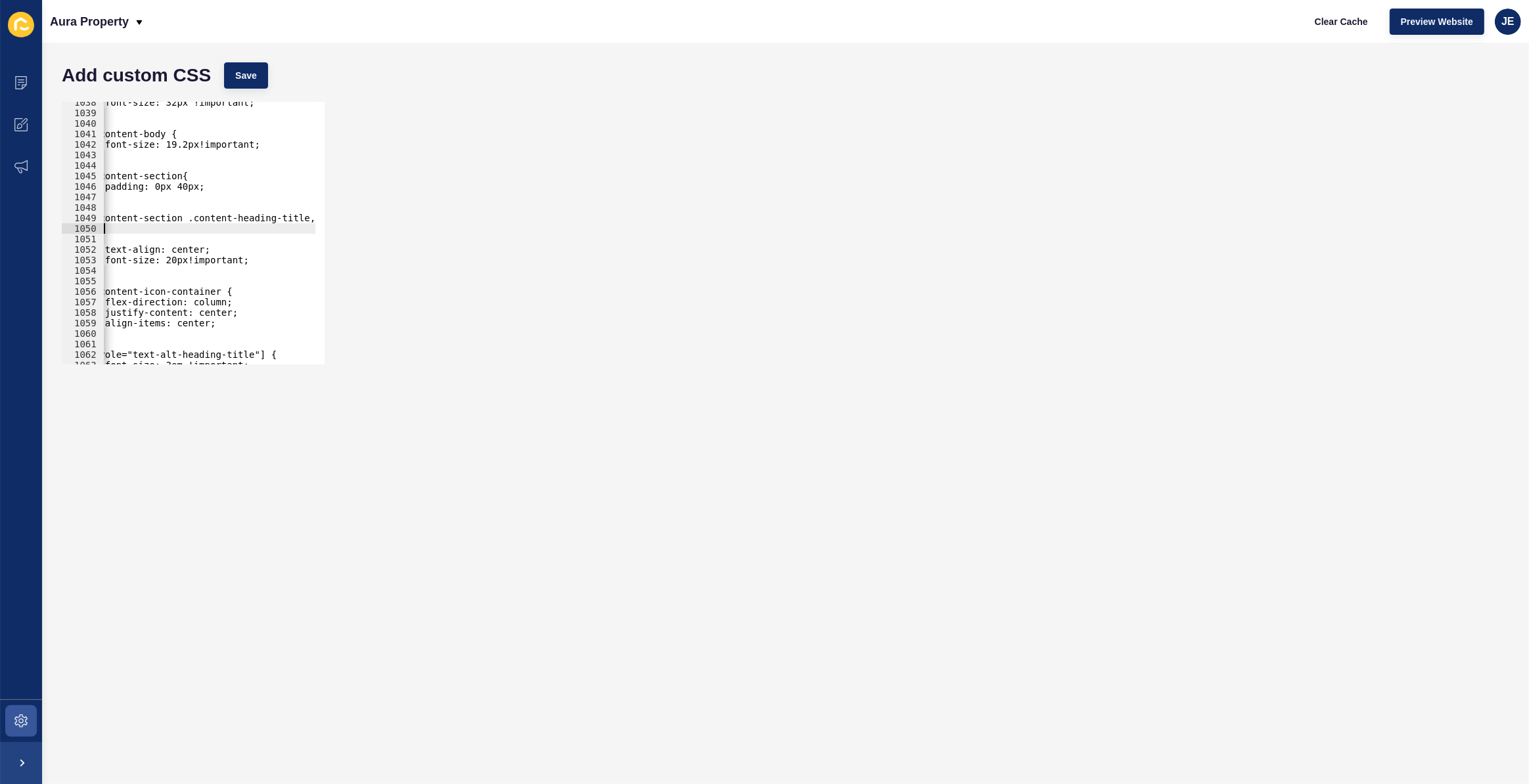
paste textarea ".faq-accordion-section .content-heading-title"
click at [251, 82] on button "Save" at bounding box center [246, 76] width 44 height 26
click at [254, 75] on span "Save" at bounding box center [246, 76] width 22 height 13
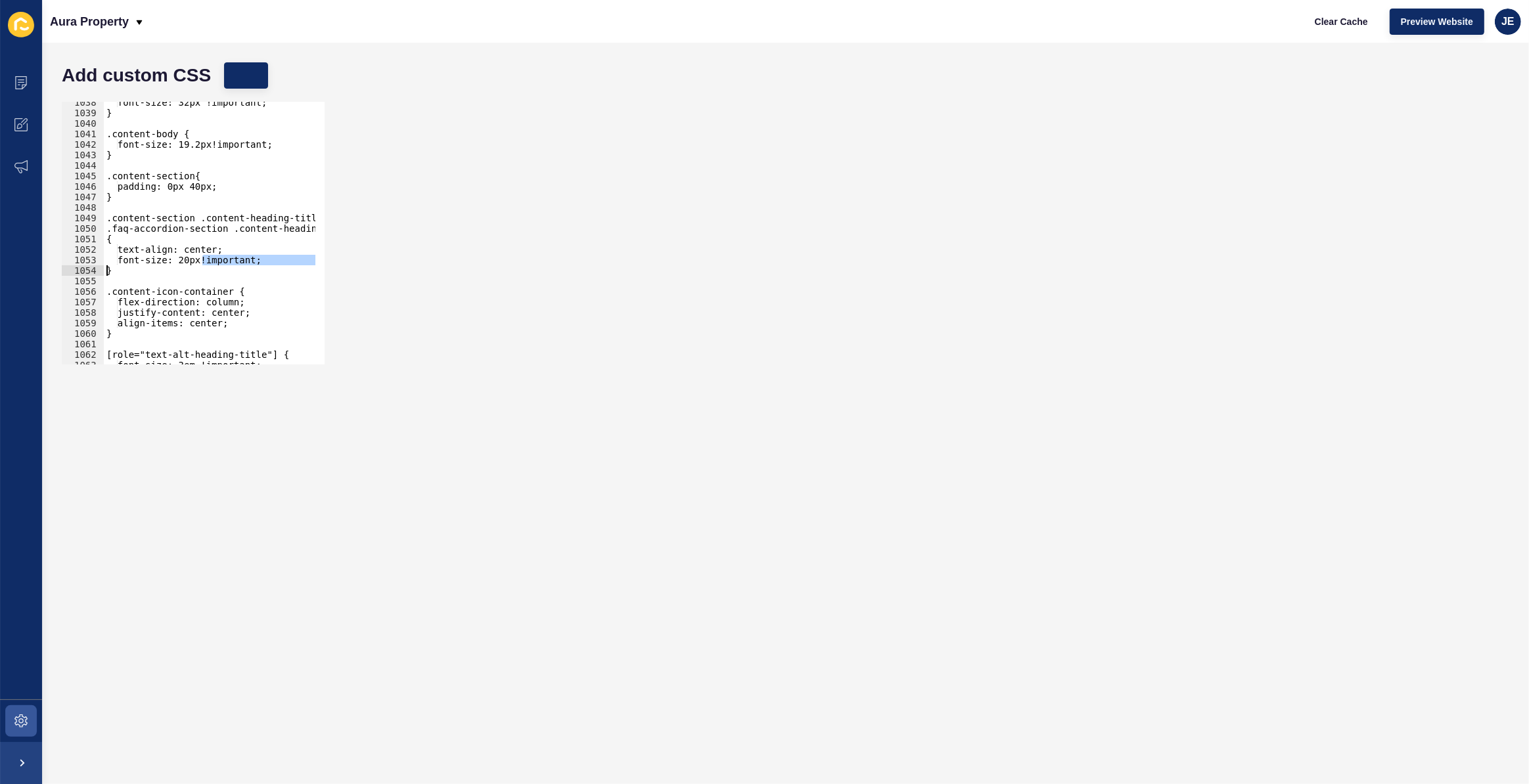
drag, startPoint x: 170, startPoint y: 261, endPoint x: 94, endPoint y: 264, distance: 76.1
click at [75, 268] on div "font-size: 20px!important; 1038 1039 1040 1041 1042 1043 1044 1045 1046 1047 10…" at bounding box center [193, 233] width 263 height 262
click at [130, 265] on div "font-size: 32px !important; } .content-body { font-size: 19.2px!important; } .c…" at bounding box center [364, 234] width 521 height 274
type textarea "}"
paste textarea ".faq-accordion-item"
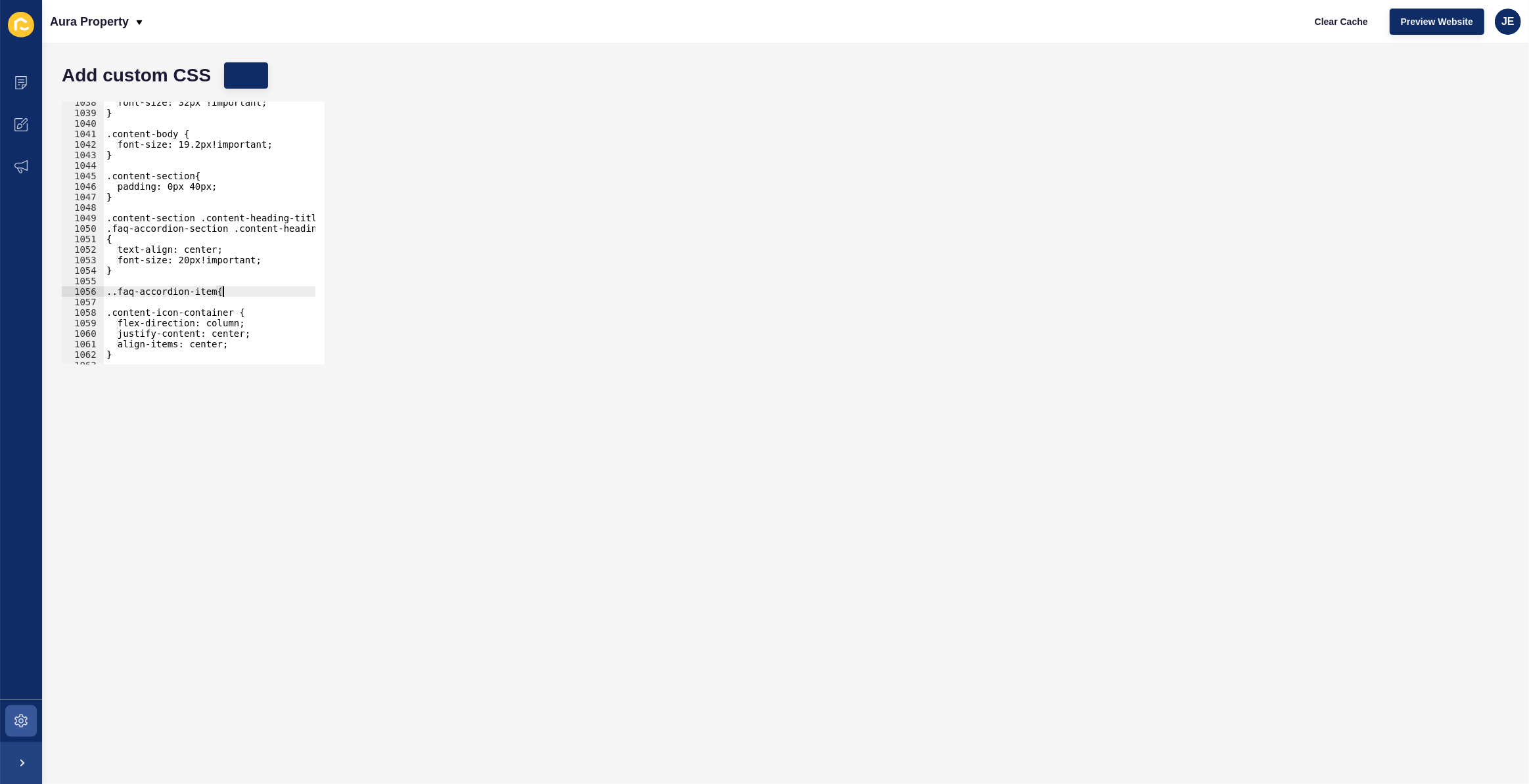
scroll to position [0, 7]
type textarea "."
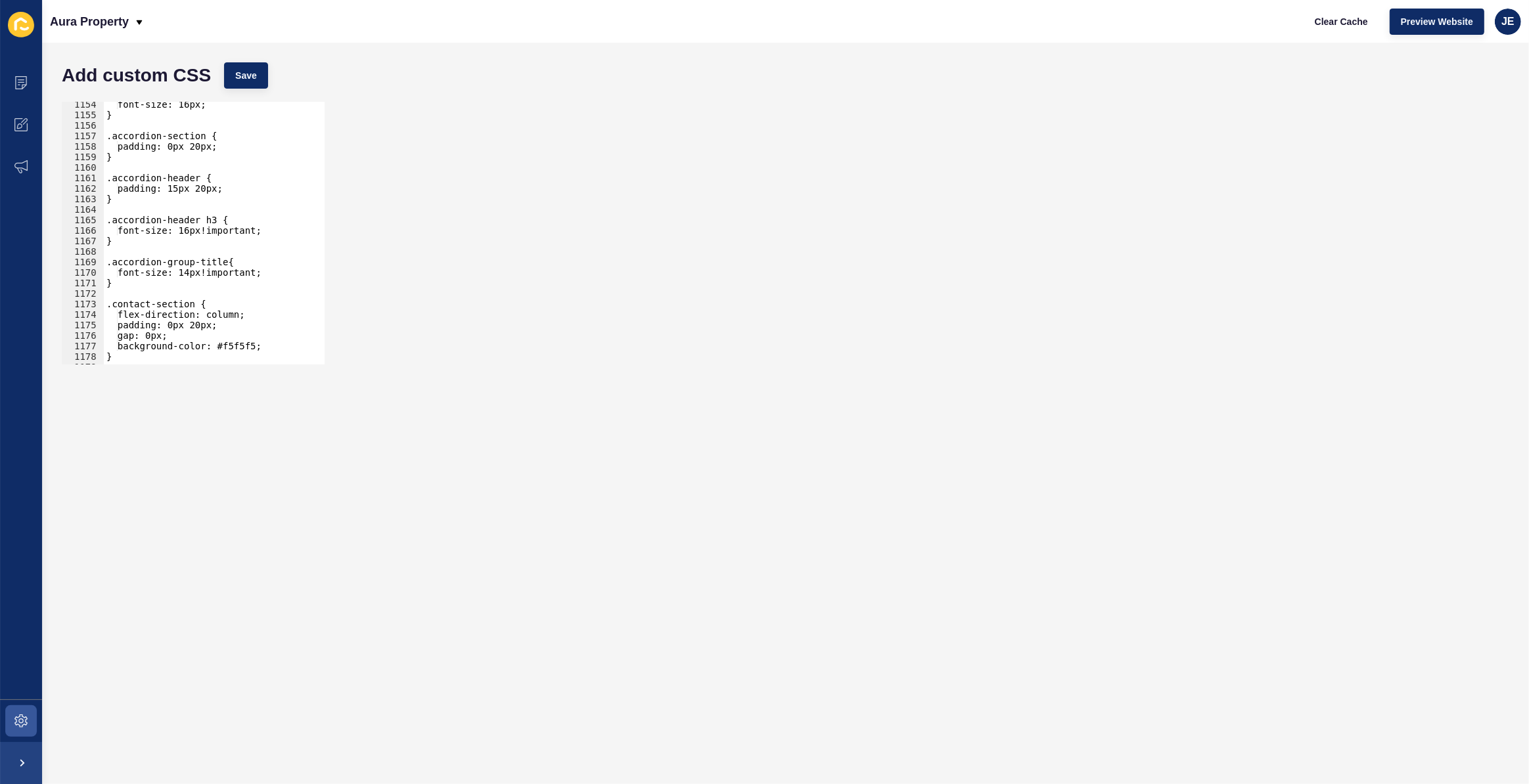
scroll to position [8765, 0]
click at [144, 241] on div "font-size: 16px; } .accordion-section { padding: 0px 20px; } .accordion-header …" at bounding box center [364, 236] width 521 height 274
type textarea "}"
click at [141, 282] on div "font-size: 16px; } .accordion-section { padding: 0px 20px; } .accordion-header …" at bounding box center [364, 236] width 521 height 274
paste textarea ".faq-accordion-item"
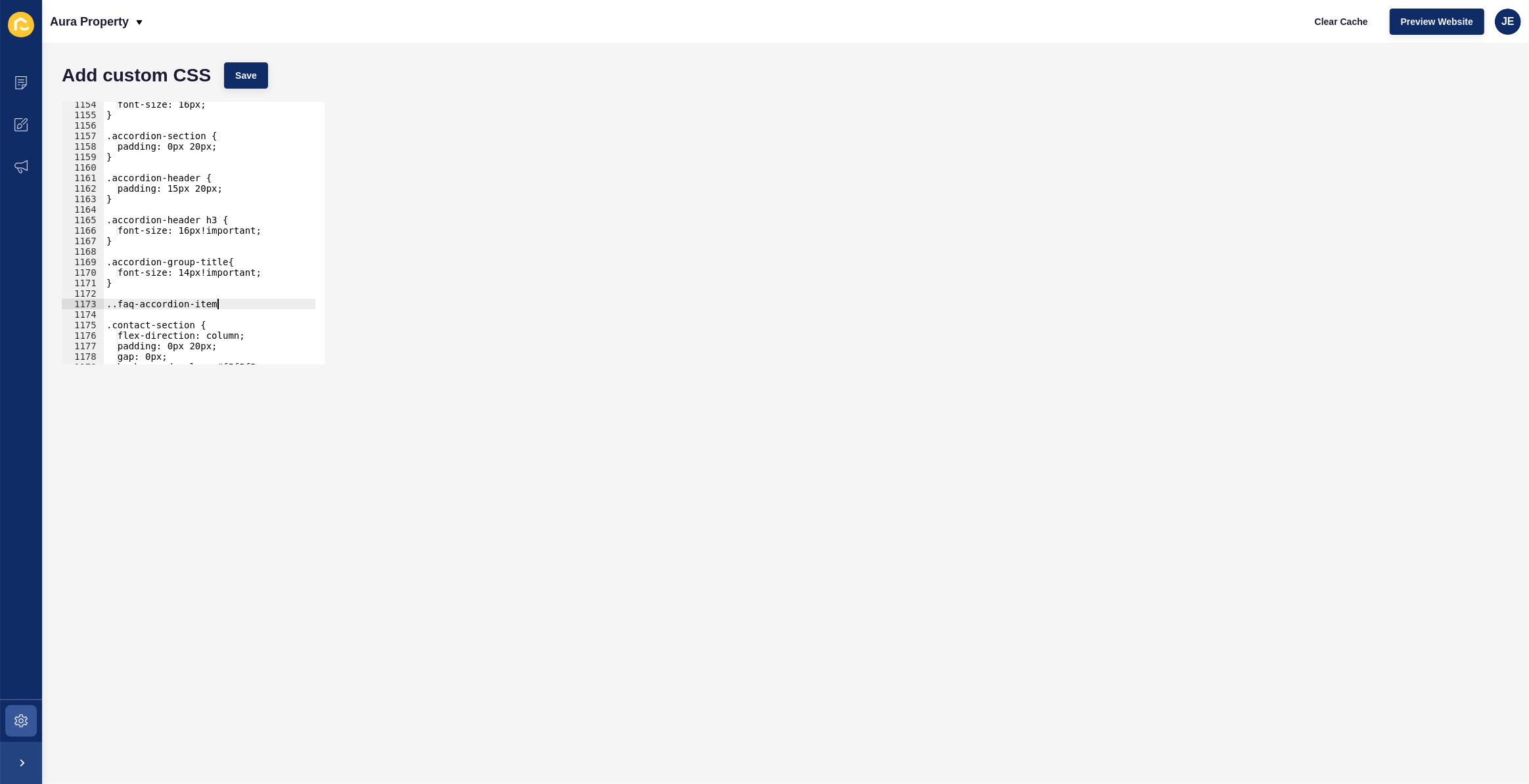
type textarea "."
paste textarea ".faq-accordion-item"
type textarea ".faq-accordion-item{"
type textarea "}"
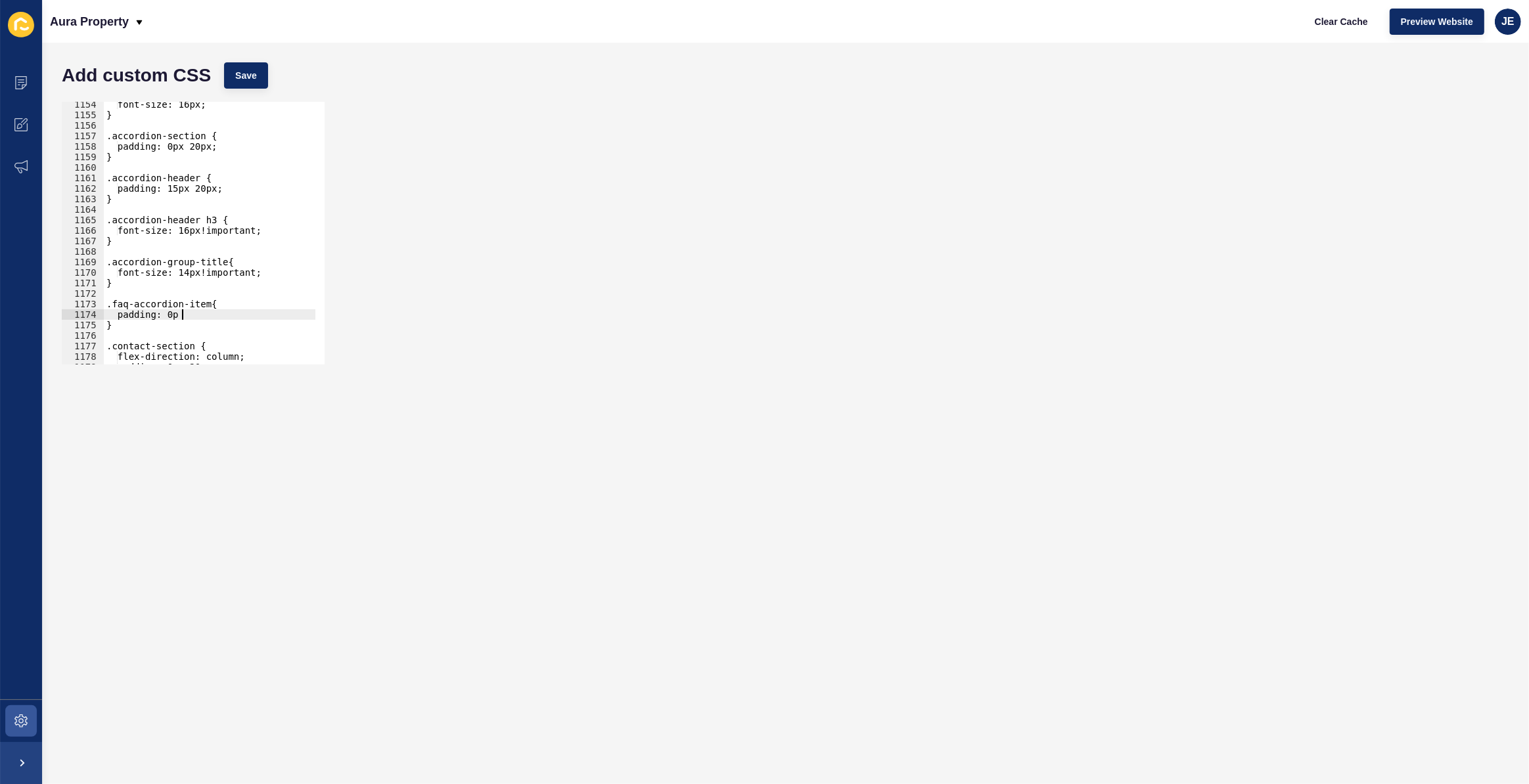
scroll to position [0, 5]
click at [233, 67] on button "Save" at bounding box center [246, 76] width 44 height 26
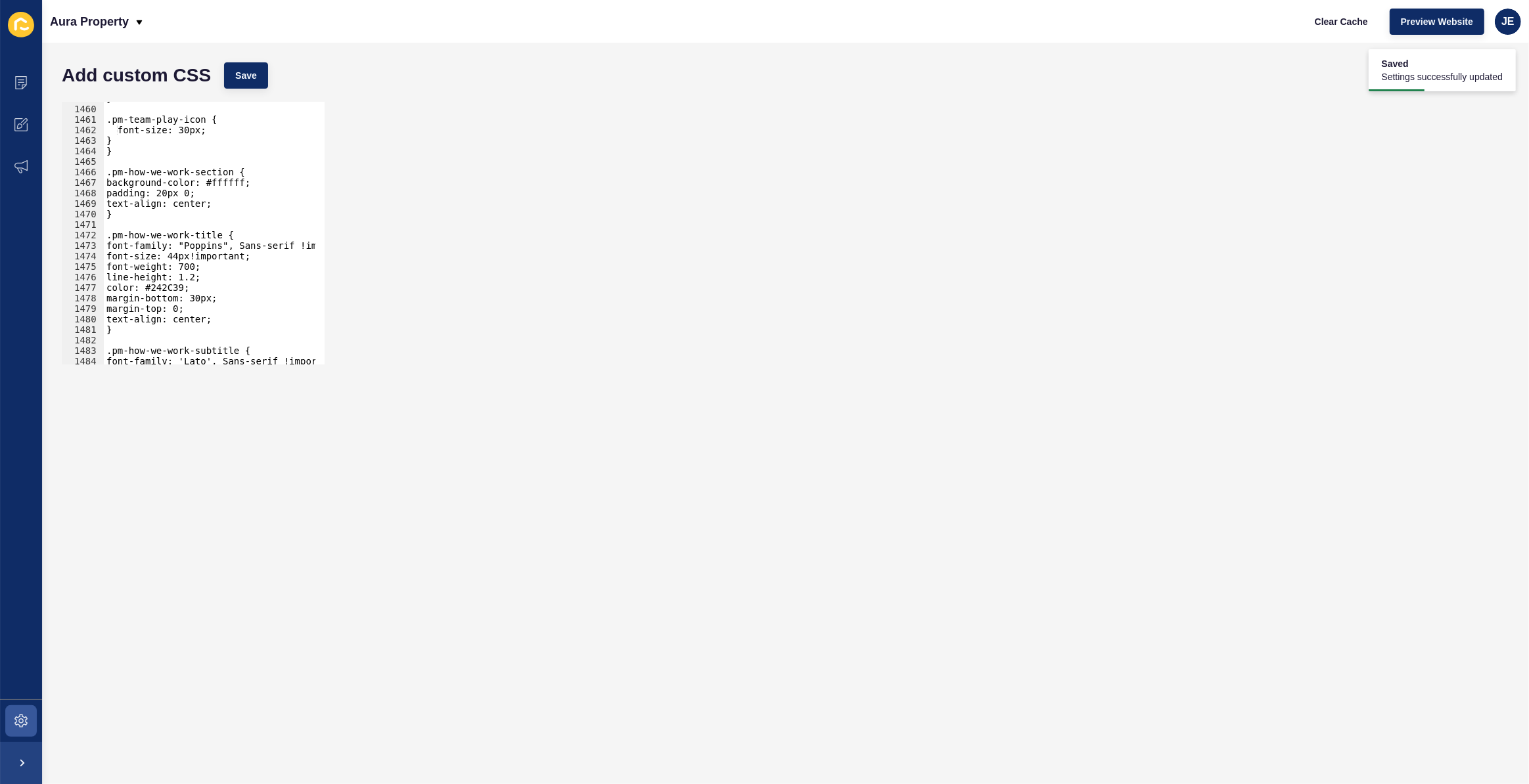
scroll to position [21270, 0]
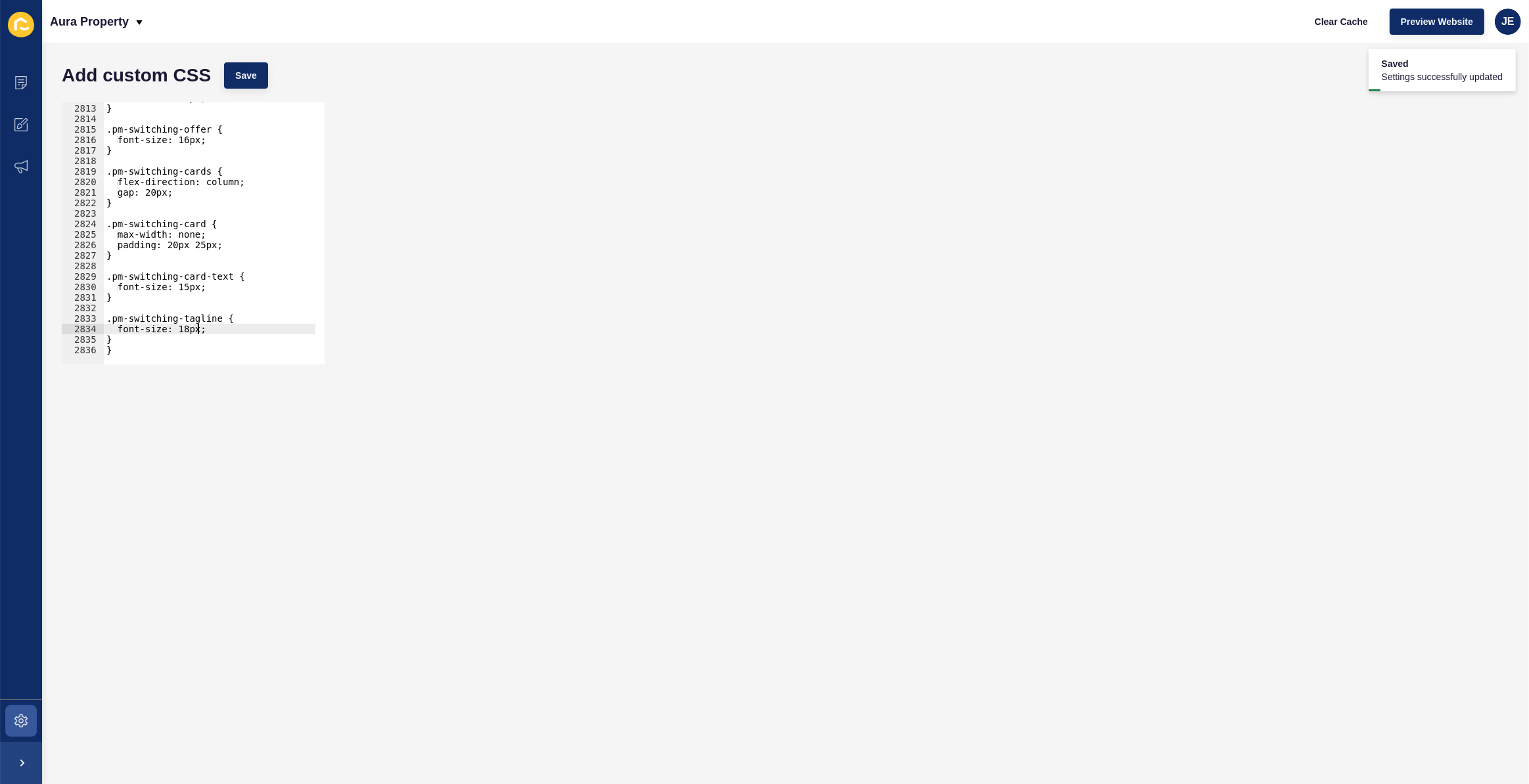
click at [198, 332] on div "font-size: 16px; } .pm-switching-offer { font-size: 16px; } .pm-switching-cards…" at bounding box center [364, 229] width 521 height 274
click at [204, 284] on div "font-size: 16px; } .pm-switching-offer { font-size: 16px; } .pm-switching-cards…" at bounding box center [364, 229] width 521 height 274
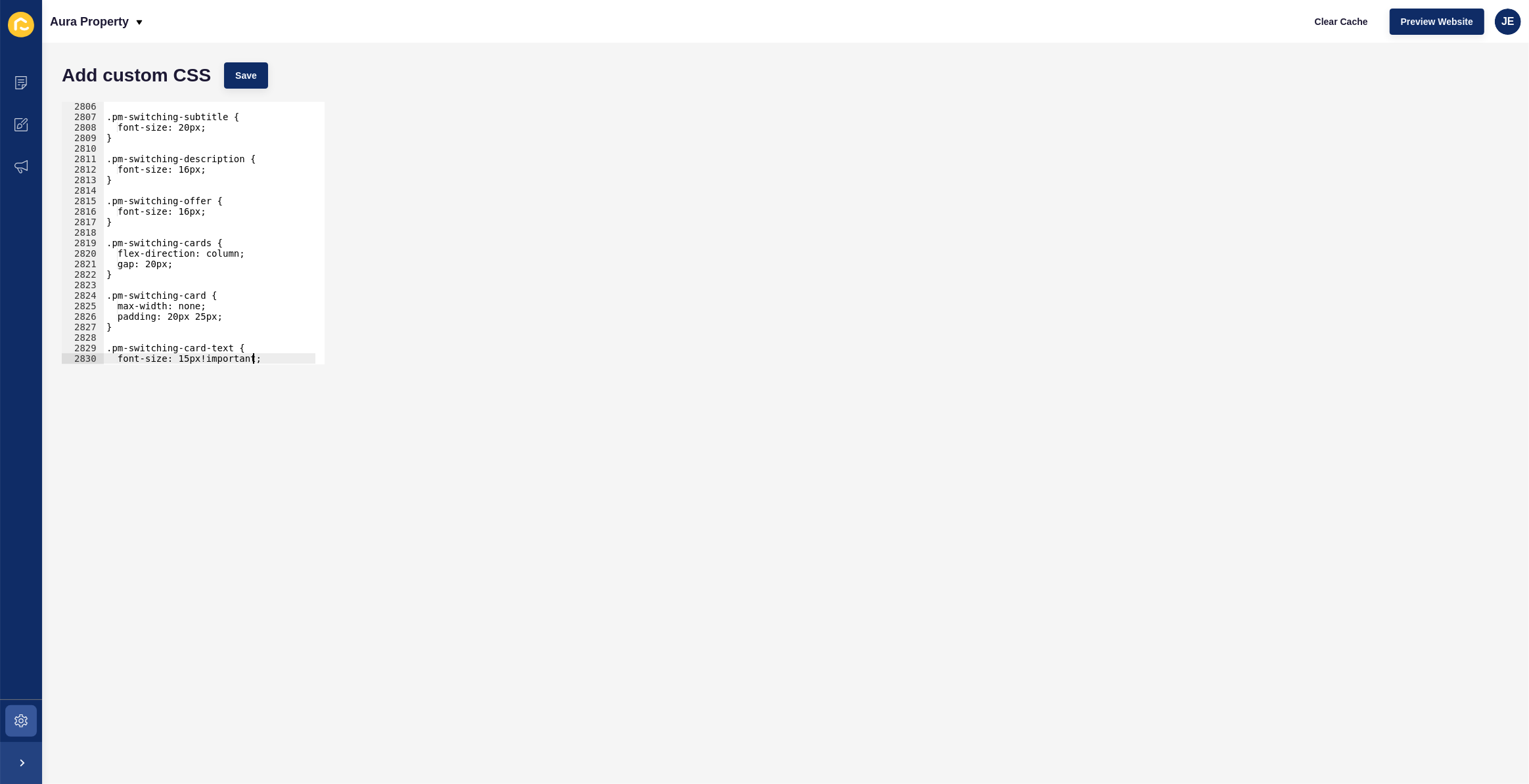
click at [202, 210] on div ".pm-switching-subtitle { font-size: 20px; } .pm-switching-description { font-si…" at bounding box center [364, 238] width 521 height 274
click at [230, 216] on div ".pm-switching-subtitle { font-size: 20px; } .pm-switching-description { font-si…" at bounding box center [364, 238] width 521 height 274
click at [232, 212] on div ".pm-switching-subtitle { font-size: 20px; } .pm-switching-description { font-si…" at bounding box center [209, 233] width 212 height 262
click at [232, 212] on div ".pm-switching-subtitle { font-size: 20px; } .pm-switching-description { font-si…" at bounding box center [364, 238] width 521 height 274
click at [205, 169] on div ".pm-switching-subtitle { font-size: 20px; } .pm-switching-description { font-si…" at bounding box center [364, 238] width 521 height 274
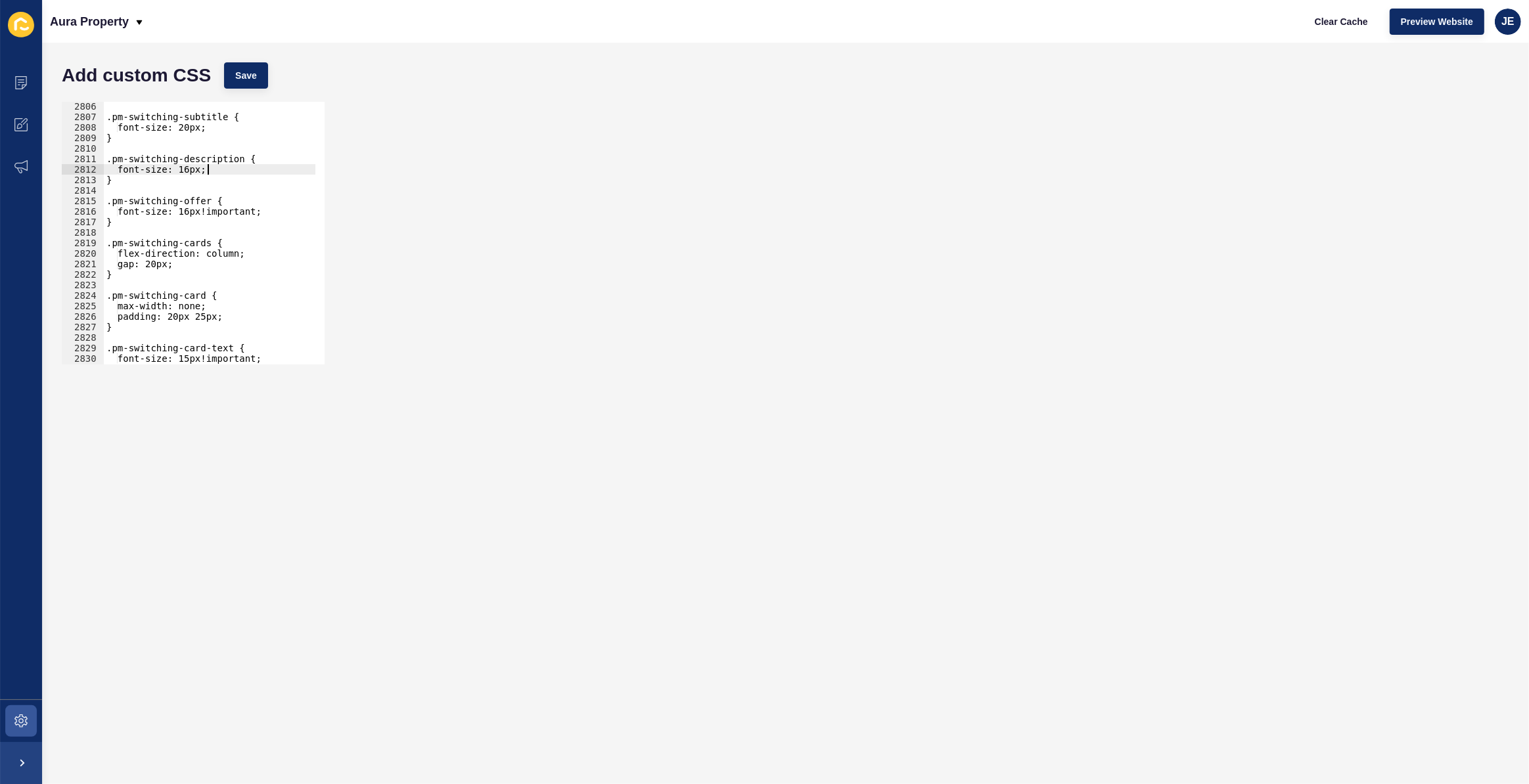
scroll to position [0, 7]
click at [201, 175] on div ".pm-switching-subtitle { font-size: 20px; } .pm-switching-description { font-si…" at bounding box center [364, 238] width 521 height 274
click at [204, 171] on div ".pm-switching-subtitle { font-size: 20px; } .pm-switching-description { font-si…" at bounding box center [209, 233] width 212 height 262
paste textarea "important"
click at [204, 131] on div ".pm-switching-subtitle { font-size: 20px; } .pm-switching-description { font-si…" at bounding box center [364, 238] width 521 height 274
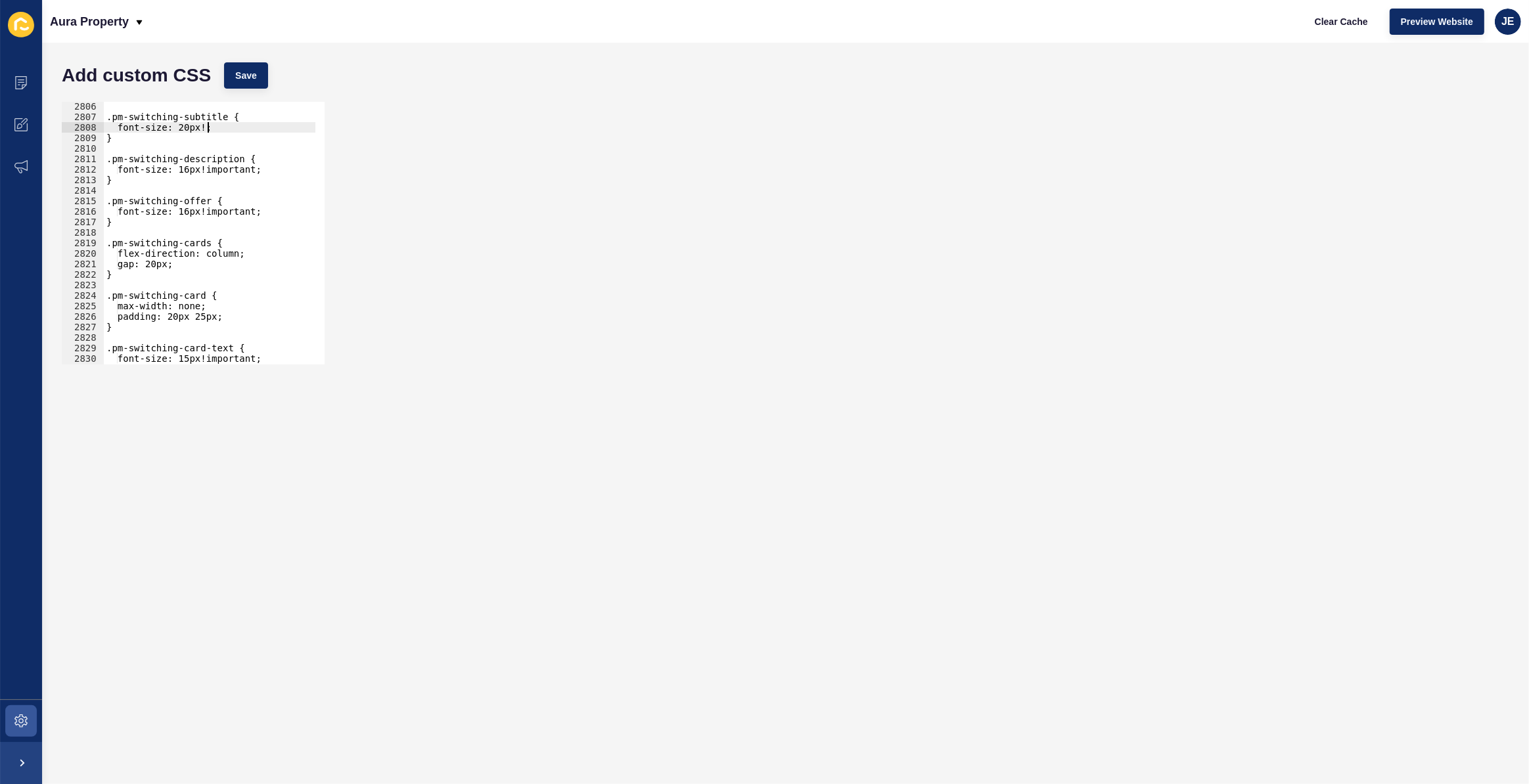
paste textarea "important"
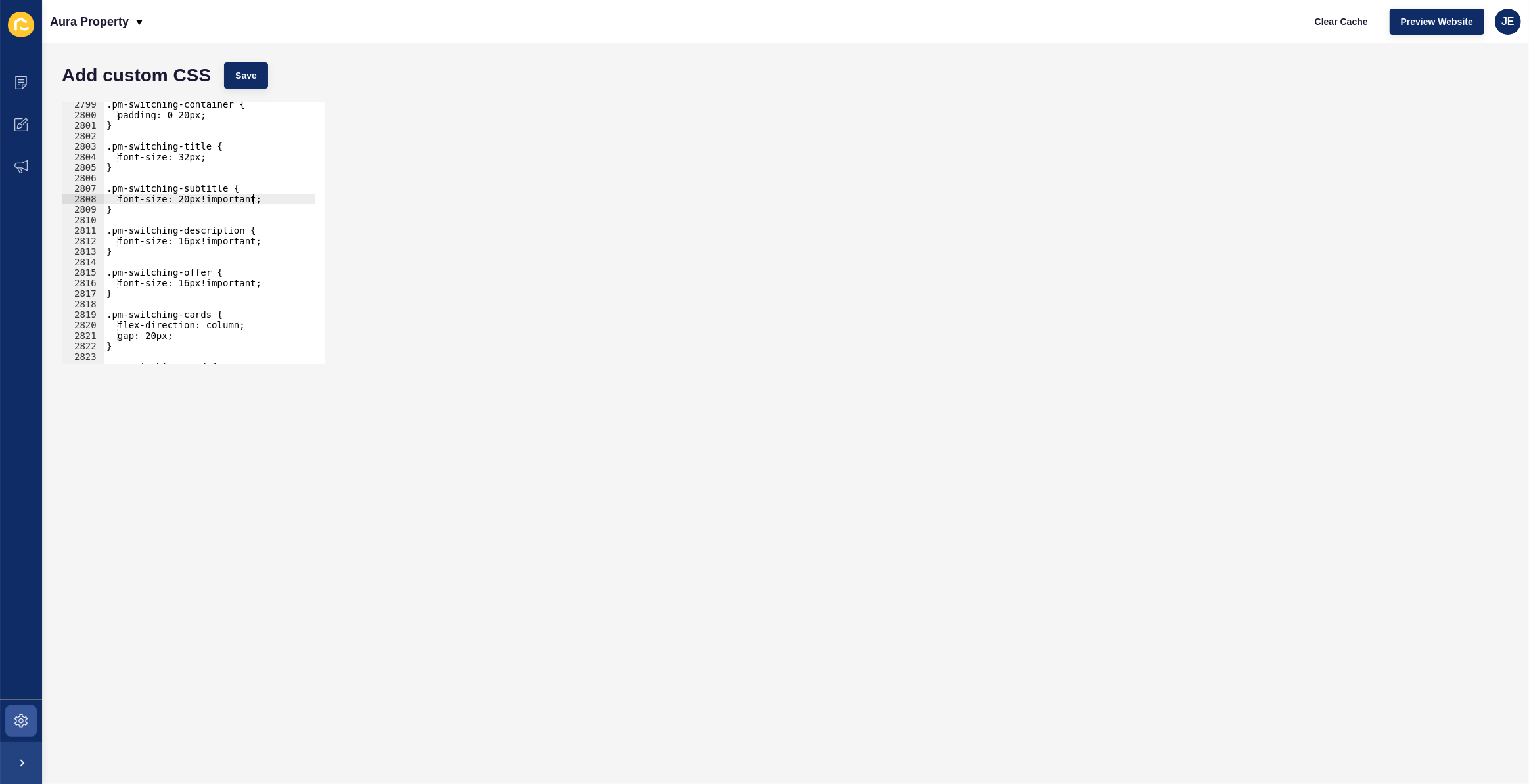
scroll to position [21237, 0]
click at [201, 158] on div ".pm-switching-container { padding: 0 20px; } .pm-switching-title { font-size: 3…" at bounding box center [364, 236] width 521 height 274
paste textarea "important"
click at [250, 82] on button "Save" at bounding box center [246, 76] width 44 height 26
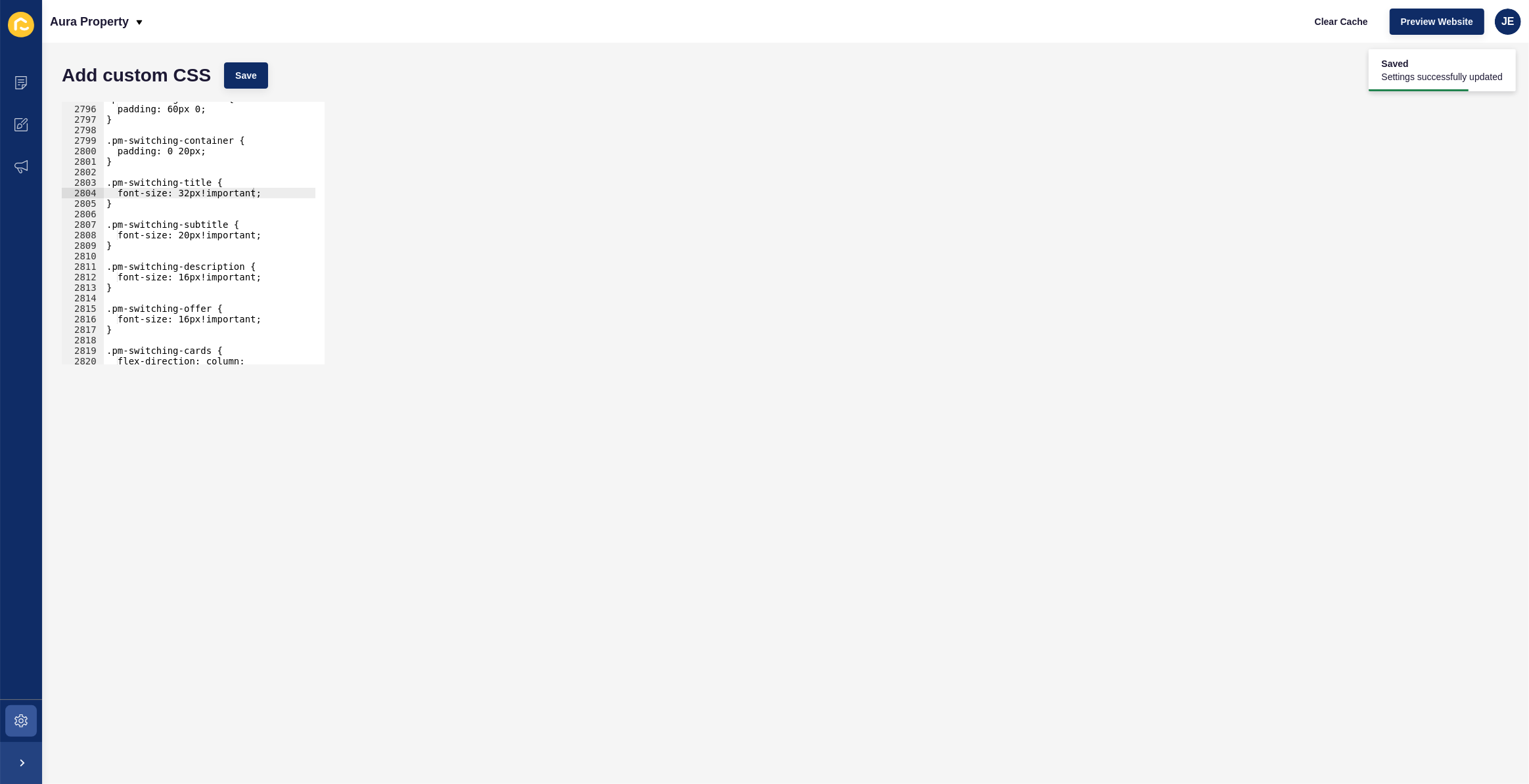
scroll to position [21184, 0]
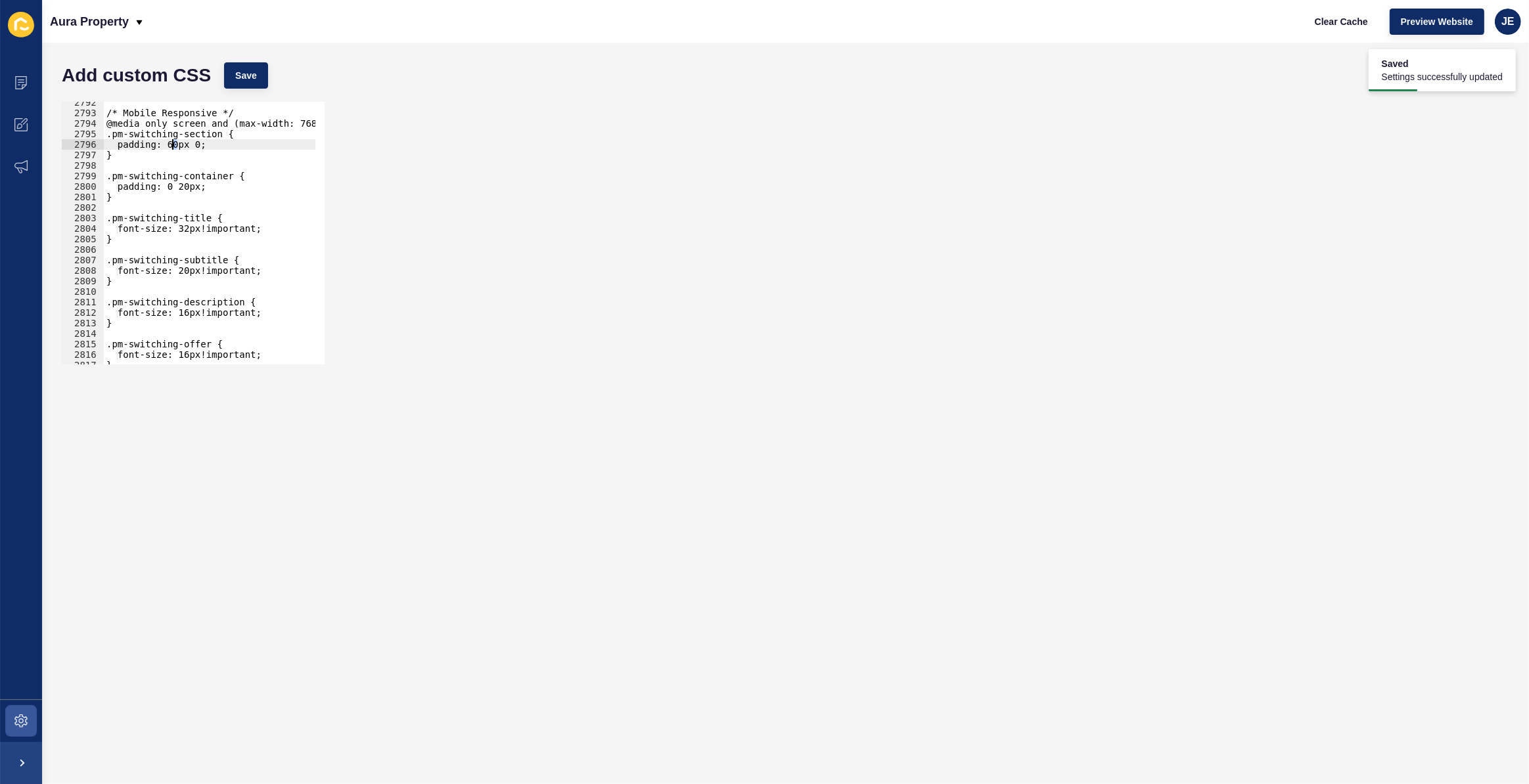
drag, startPoint x: 177, startPoint y: 143, endPoint x: 171, endPoint y: 144, distance: 6.1
click at [171, 144] on div "/* Mobile Responsive */ @media only screen and (max-width: 768px) { .pm-switchi…" at bounding box center [364, 234] width 521 height 274
click at [243, 79] on span "Save" at bounding box center [246, 76] width 22 height 13
click at [834, 542] on form "Add custom CSS Save padding: 0px 0; 2792 2793 2794 2795 2796 2797 2798 2799 280…" at bounding box center [786, 413] width 1460 height 715
click at [173, 144] on div "/* Mobile Responsive */ @media only screen and (max-width: 768px) { .pm-switchi…" at bounding box center [364, 234] width 521 height 274
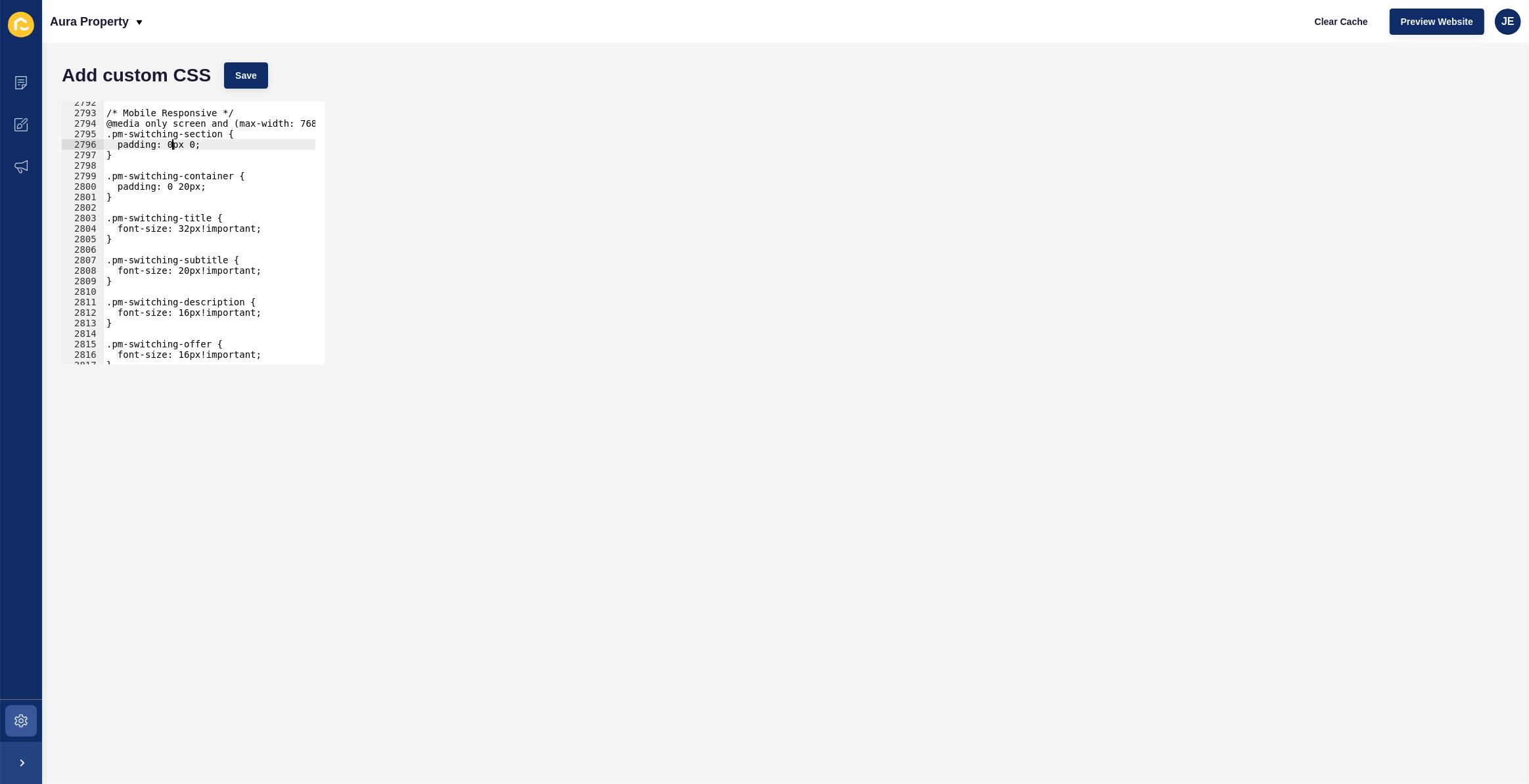
scroll to position [0, 5]
click at [241, 71] on span "Save" at bounding box center [246, 76] width 22 height 13
click at [175, 146] on div "/* Mobile Responsive */ @media only screen and (max-width: 768px) { .pm-switchi…" at bounding box center [364, 234] width 521 height 274
click at [246, 82] on span "Save" at bounding box center [246, 76] width 22 height 13
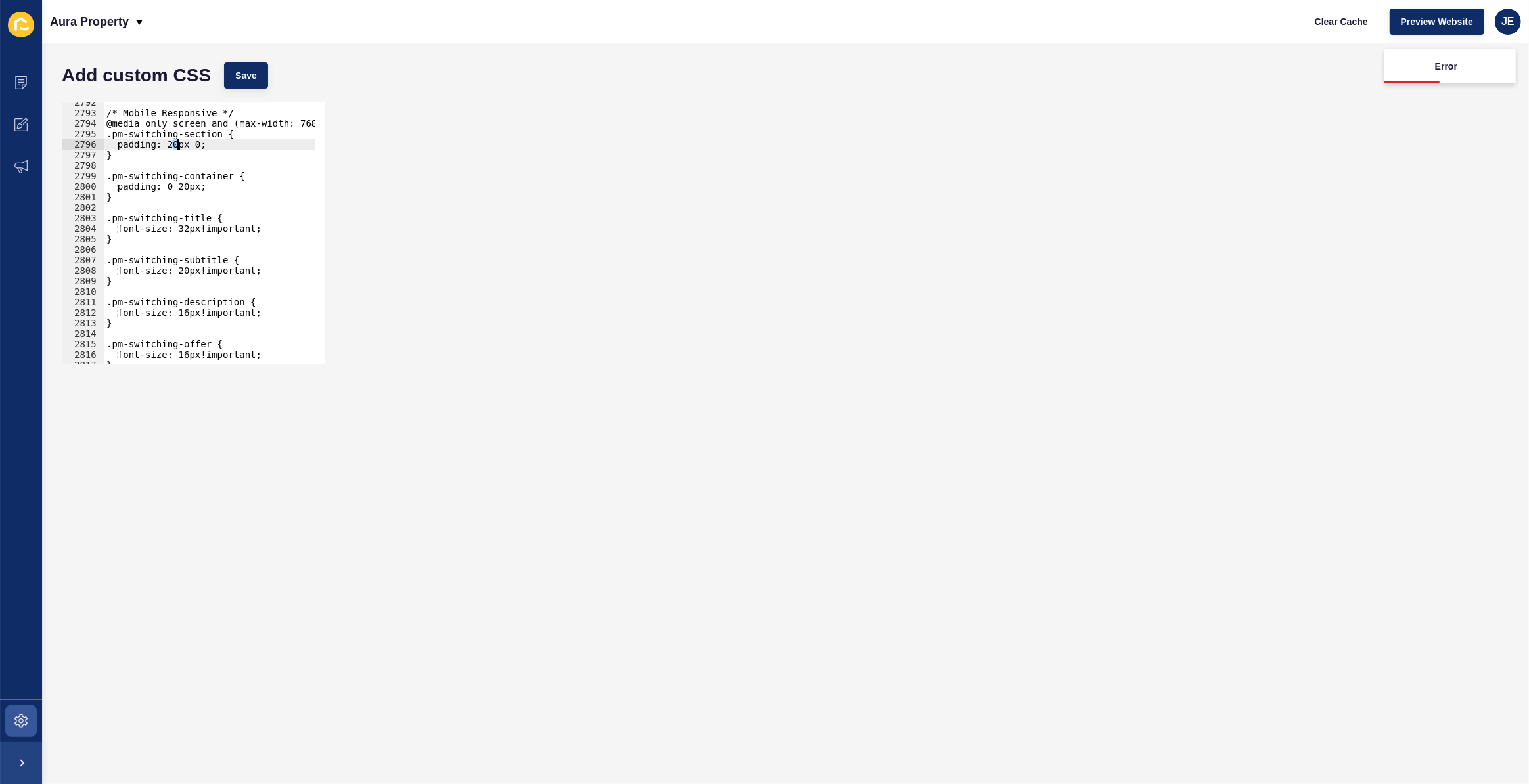
click at [175, 144] on div "/* Mobile Responsive */ @media only screen and (max-width: 768px) { .pm-switchi…" at bounding box center [364, 234] width 521 height 274
click at [263, 69] on button "Save" at bounding box center [246, 76] width 44 height 26
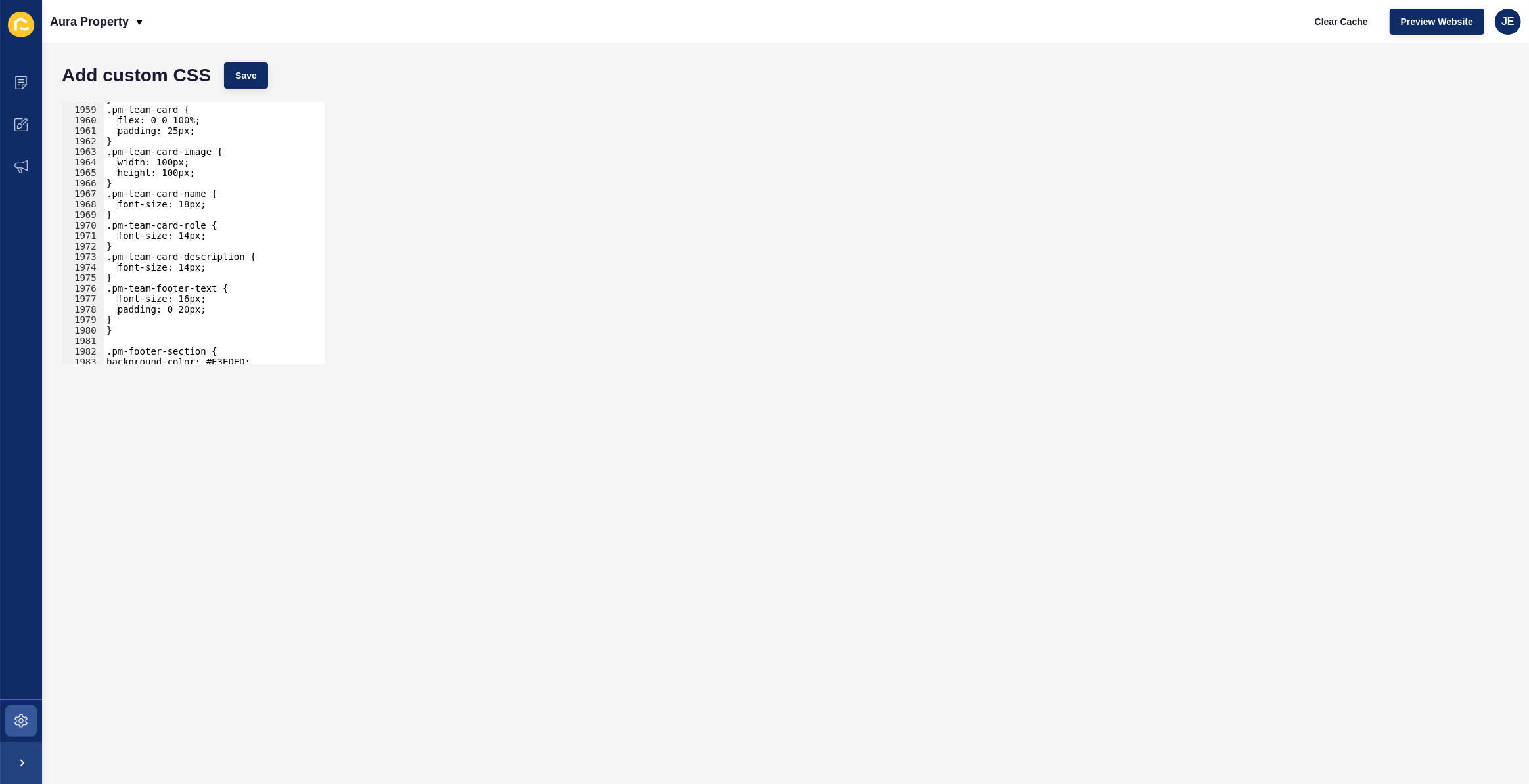
scroll to position [14866, 0]
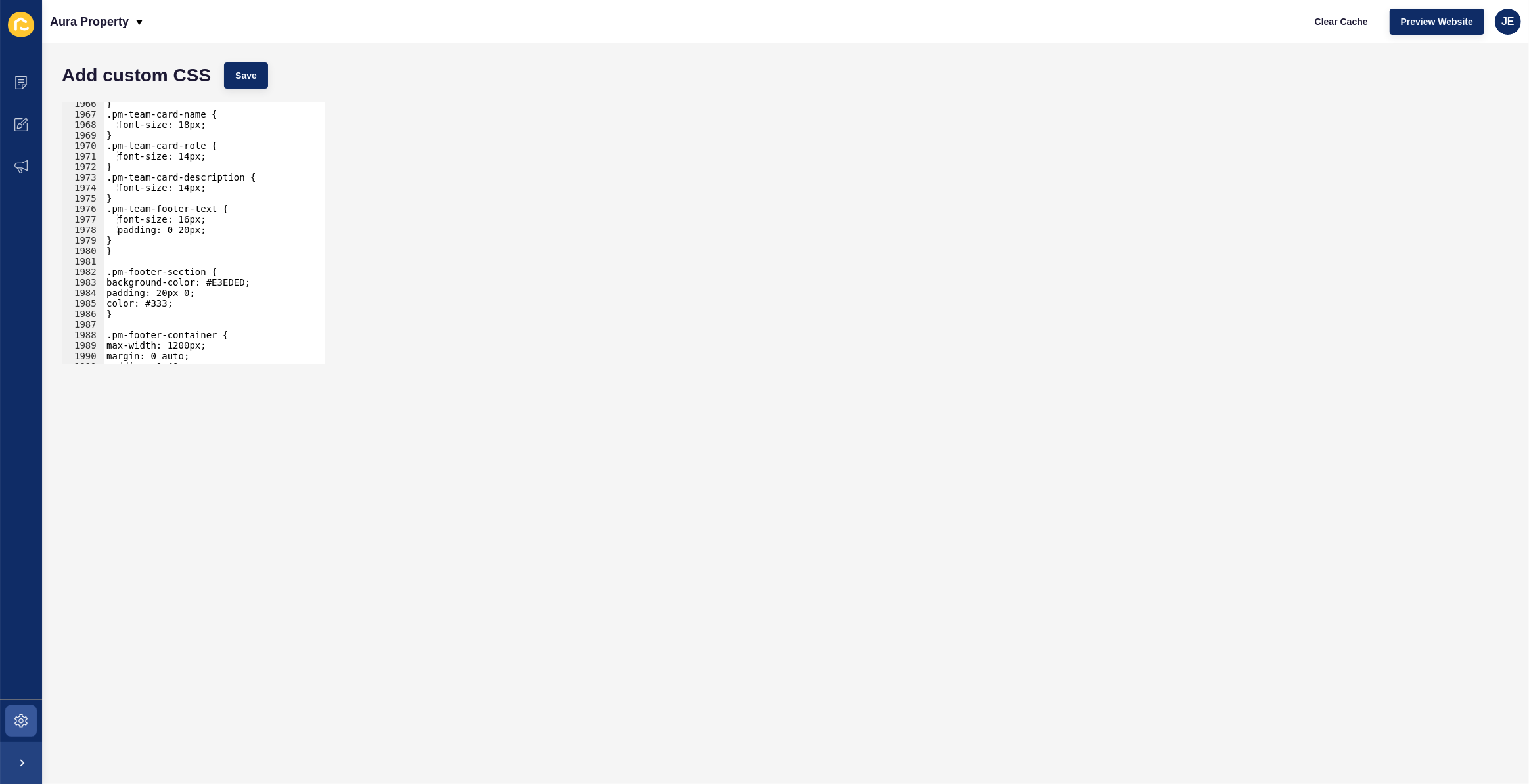
type textarea "}"
click at [160, 243] on div "} .pm-team-card-name { font-size: 18px; } .pm-team-card-role { font-size: 14px;…" at bounding box center [364, 235] width 521 height 274
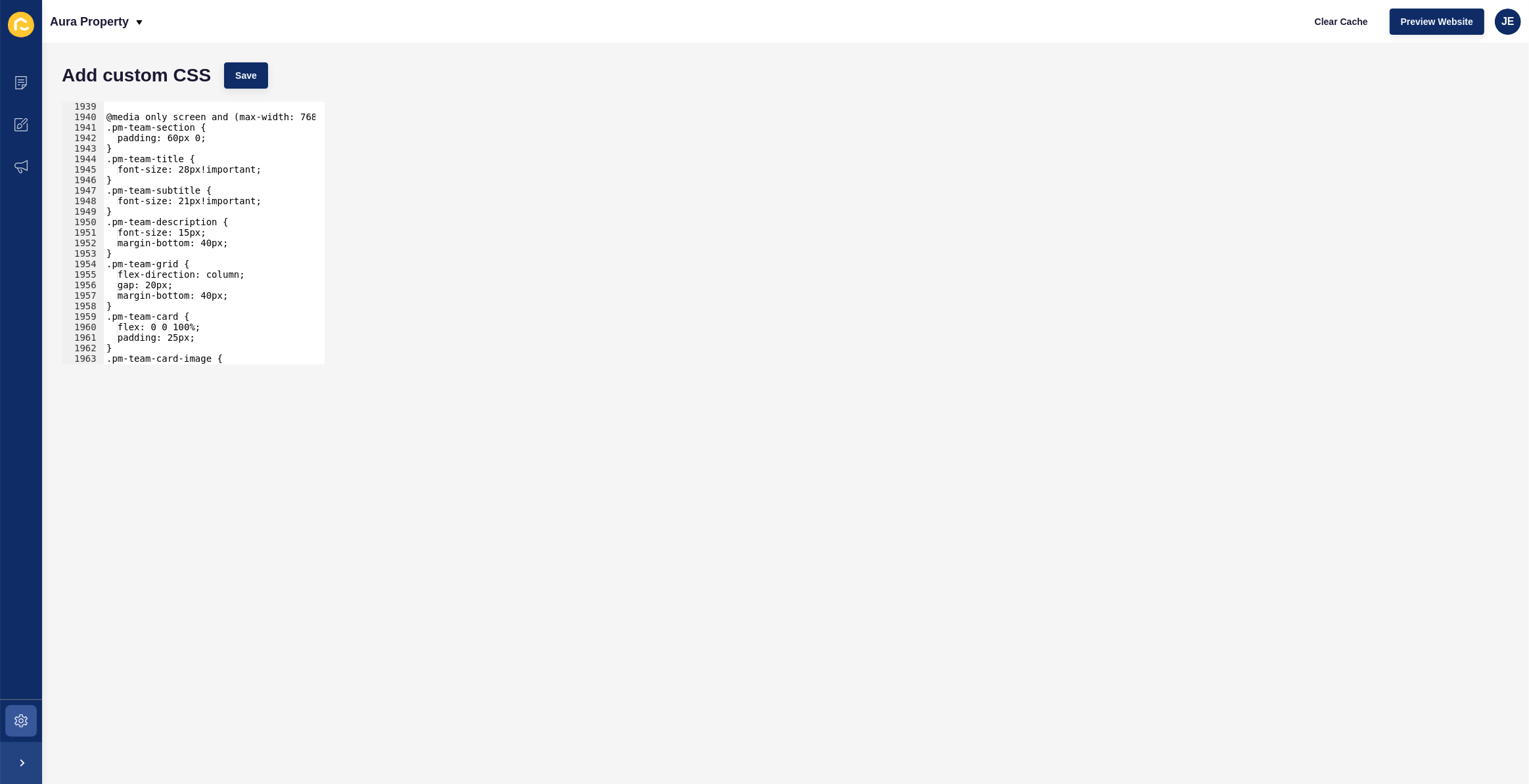
scroll to position [14630, 0]
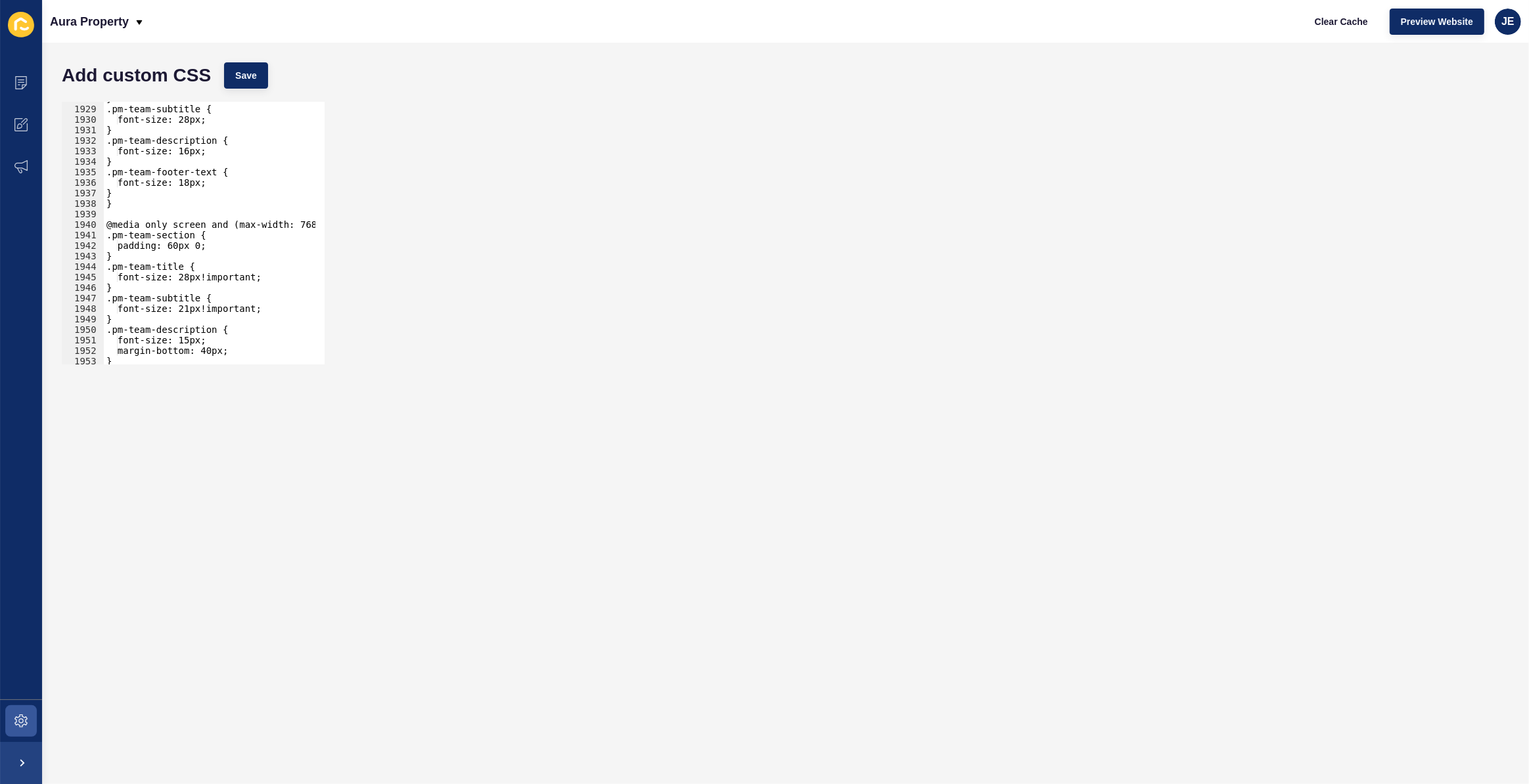
click at [233, 252] on div "} .pm-team-subtitle { font-size: 28px; } .pm-team-description { font-size: 16px…" at bounding box center [364, 230] width 521 height 274
paste textarea "}"
click at [104, 298] on div "} .pm-team-subtitle { font-size: 28px; } .pm-team-description { font-size: 16px…" at bounding box center [364, 230] width 521 height 274
drag, startPoint x: 228, startPoint y: 283, endPoint x: 102, endPoint y: 287, distance: 126.1
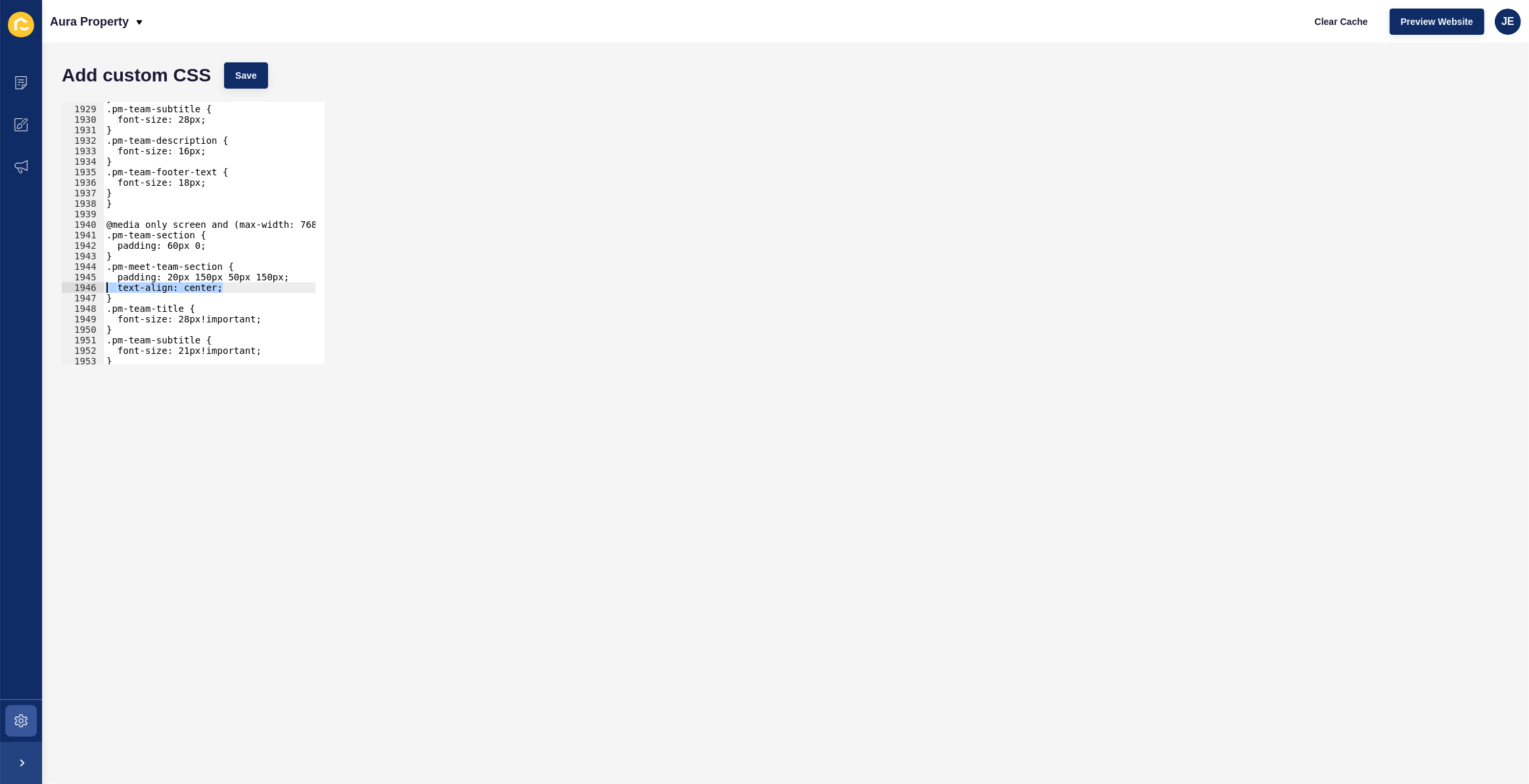
click at [102, 287] on div "} 1928 1929 1930 1931 1932 1933 1934 1935 1936 1937 1938 1939 1940 1941 1942 19…" at bounding box center [193, 233] width 263 height 262
type textarea "text-align: center;"
click at [179, 239] on div "} .pm-team-subtitle { font-size: 28px; } .pm-team-description { font-size: 16px…" at bounding box center [364, 230] width 521 height 274
click at [177, 247] on div "} .pm-team-subtitle { font-size: 28px; } .pm-team-description { font-size: 16px…" at bounding box center [364, 230] width 521 height 274
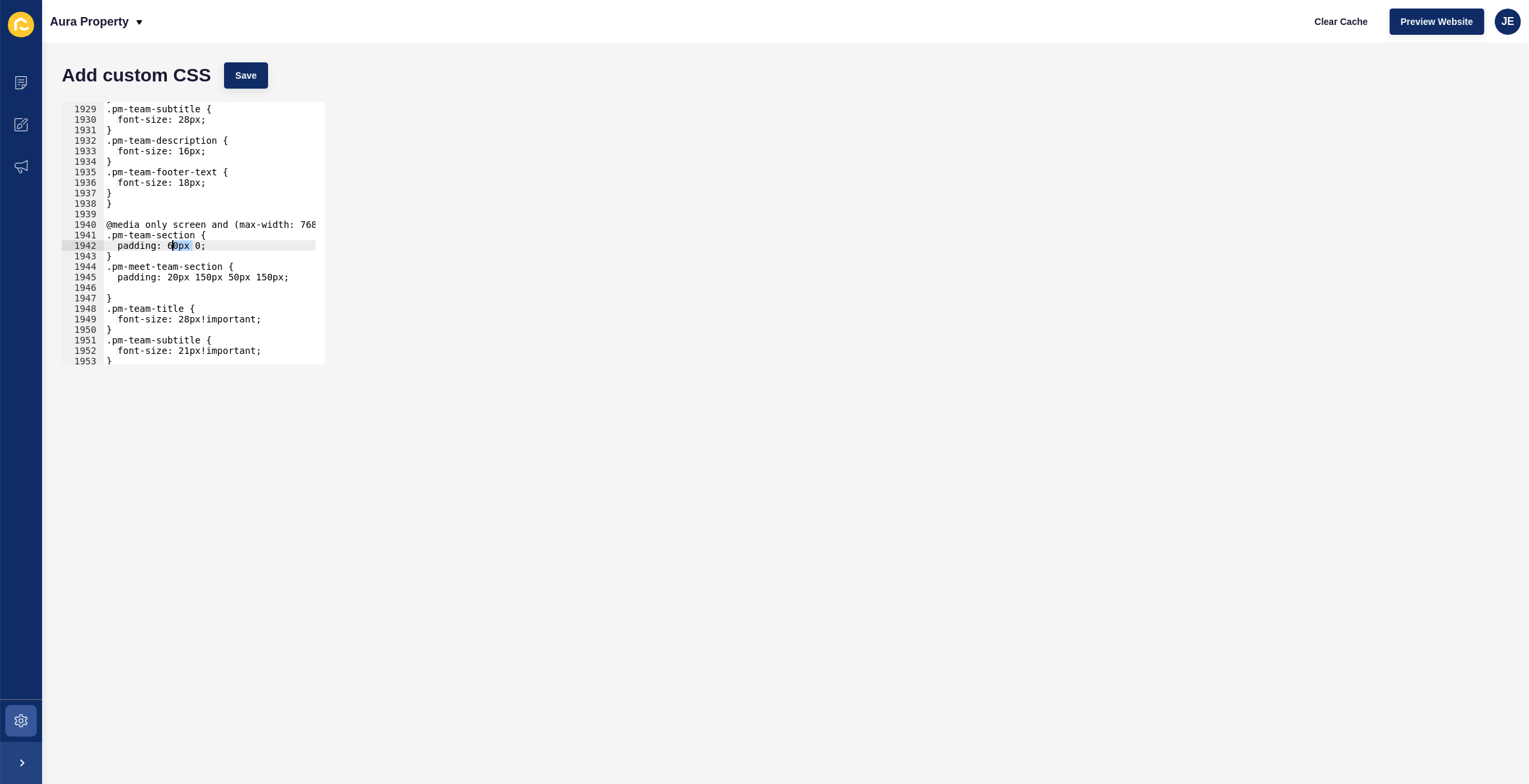
click at [177, 247] on div "} .pm-team-subtitle { font-size: 28px; } .pm-team-description { font-size: 16px…" at bounding box center [364, 230] width 521 height 274
click at [177, 272] on div "} .pm-team-subtitle { font-size: 28px; } .pm-team-description { font-size: 16px…" at bounding box center [364, 230] width 521 height 274
type textarea "padding: 20px 150px 50px 150px;"
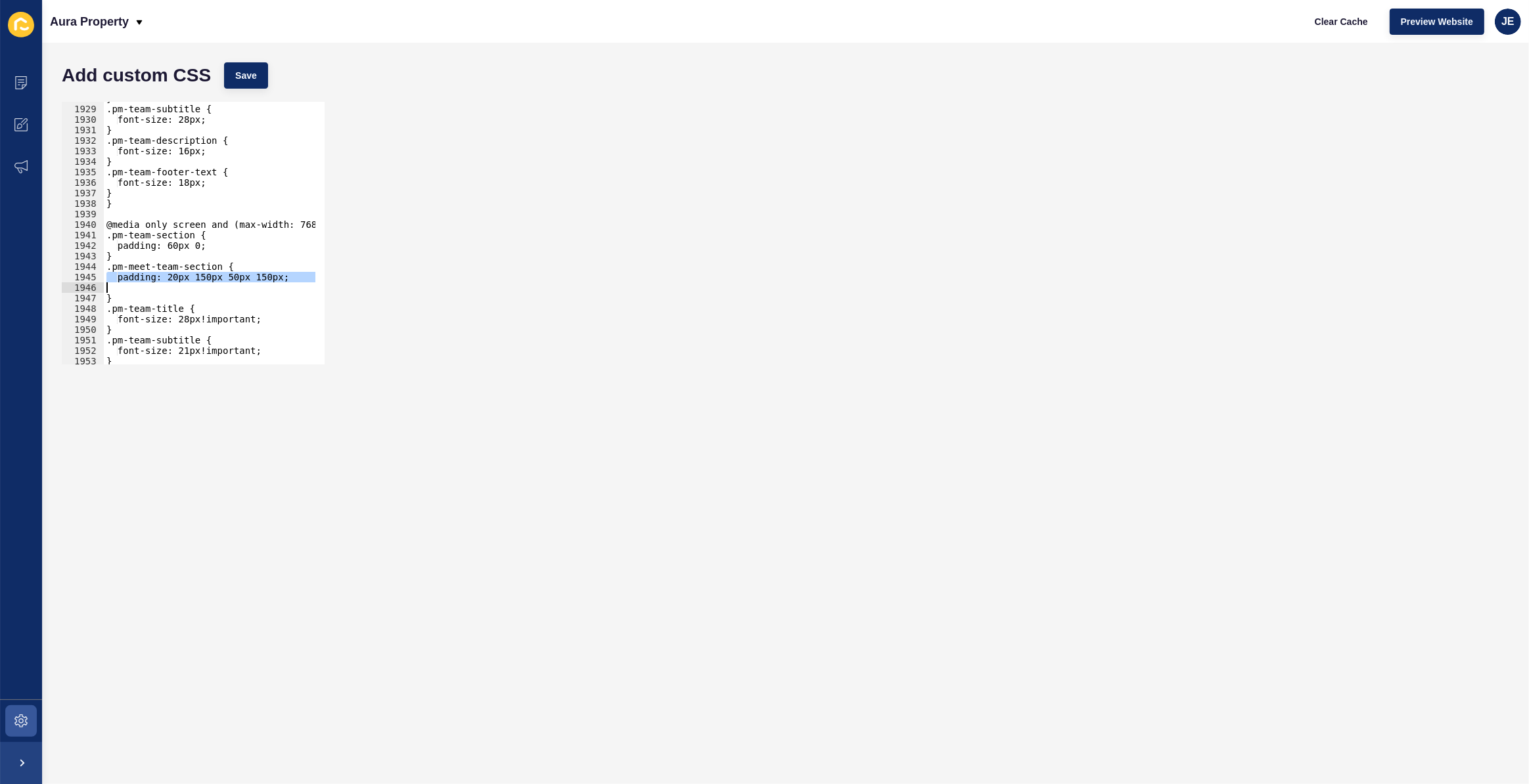
paste textarea
click at [245, 61] on div "Add custom CSS Save" at bounding box center [786, 76] width 1460 height 40
click at [253, 65] on button "Save" at bounding box center [246, 76] width 44 height 26
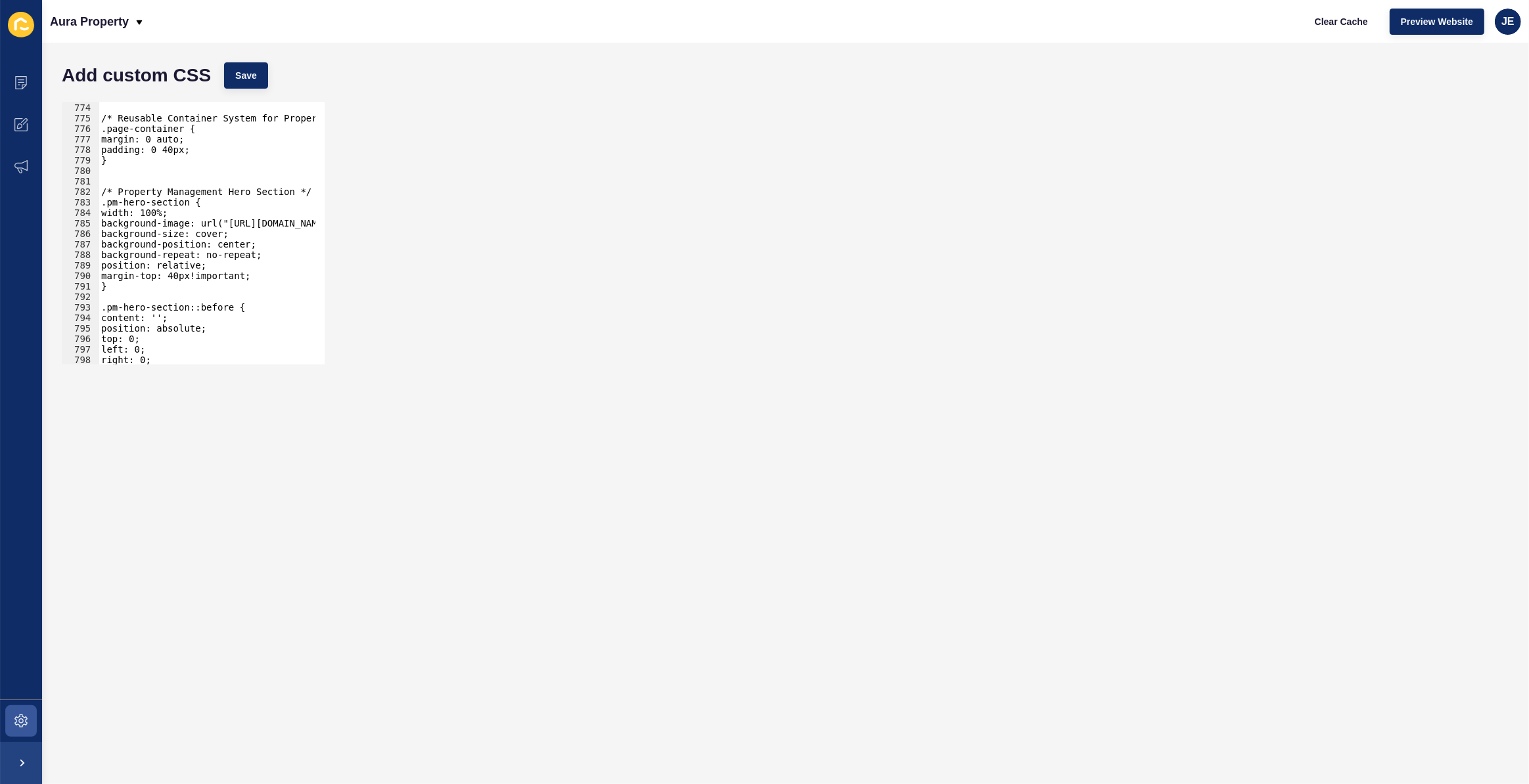
scroll to position [5859, 0]
type textarea "/* Property Management Hero Section */"
click at [305, 187] on div "} /* Reusable Container System for Property Investments */ .page-container { ma…" at bounding box center [359, 229] width 521 height 274
paste textarea "pm-hero-section-bg-opacity"
type textarea "pm-hero-section-bg-opacity"
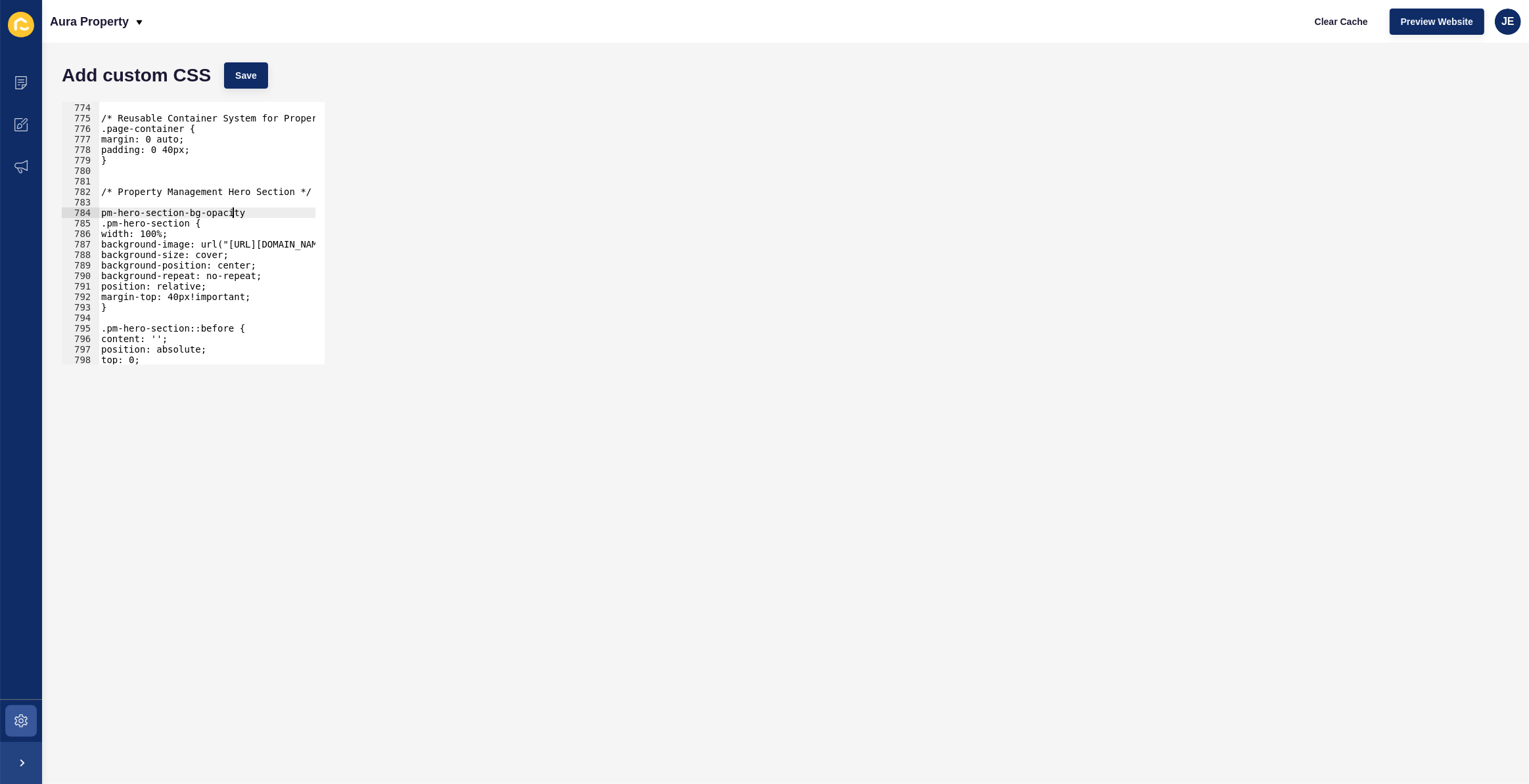
scroll to position [0, 9]
type textarea "pm-hero-section-bg-opacity"
paste textarea "pm-hero-section-bg-opacity"
type textarea ".pm-hero-section-bg-opacity{"
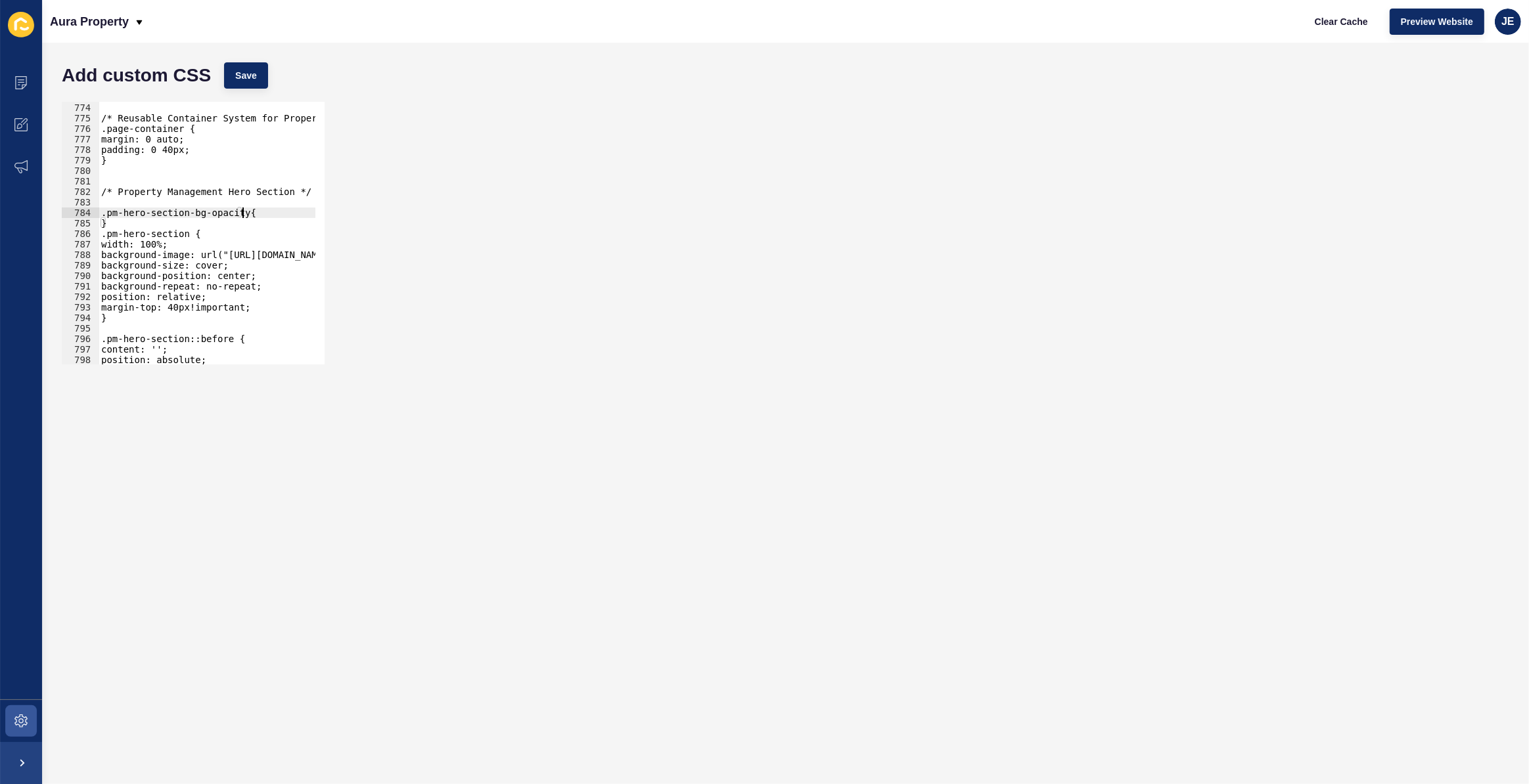
click at [297, 208] on div "} /* Reusable Container System for Property Investments */ .page-container { ma…" at bounding box center [359, 229] width 521 height 274
type textarea ".pm-hero-section-bg-opacity{"
paste textarea "z-index: -1; /* Place the pseudo-element behind the content */"
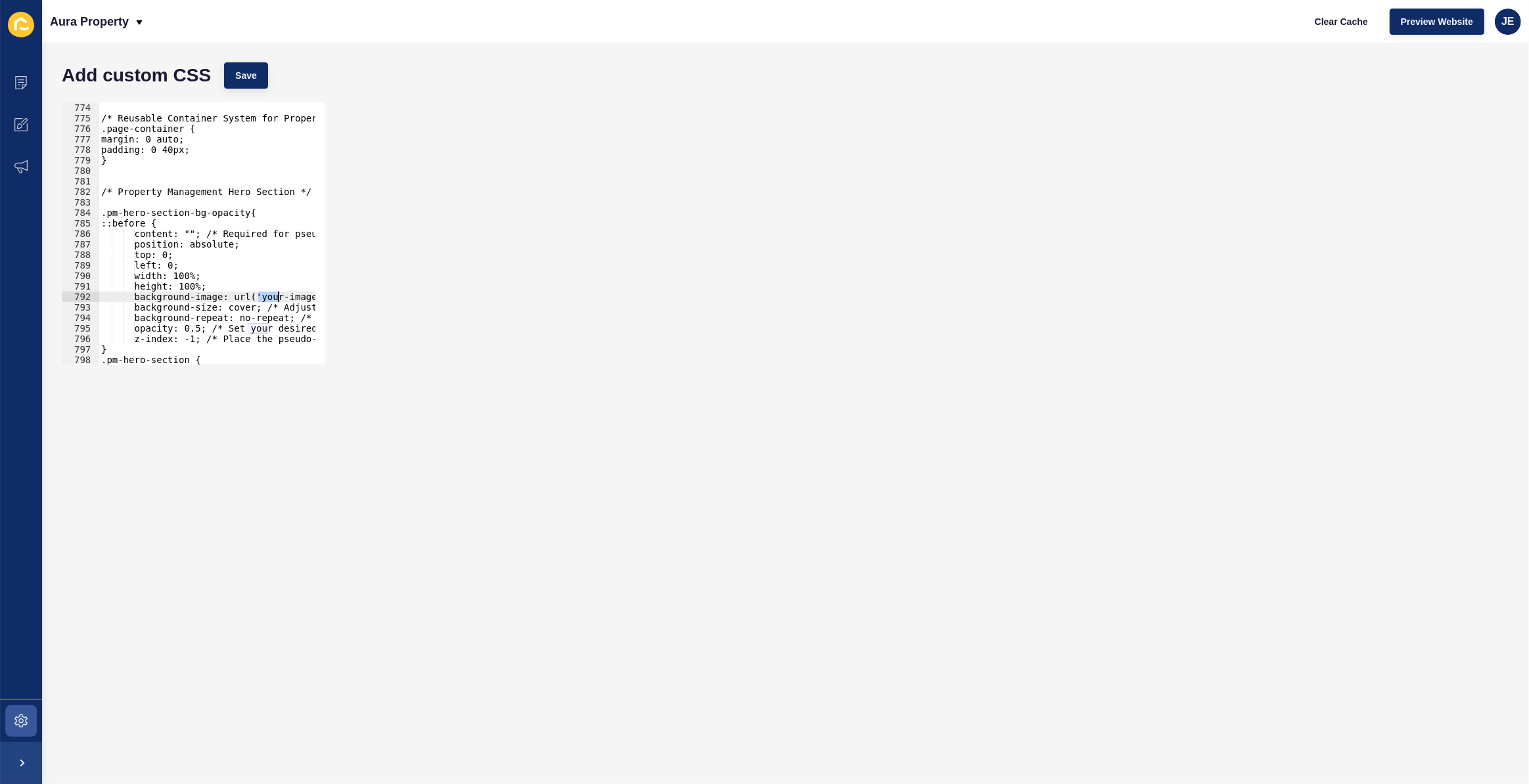
scroll to position [0, 33]
drag, startPoint x: 257, startPoint y: 299, endPoint x: 295, endPoint y: 301, distance: 38.1
click at [295, 301] on div "} /* Reusable Container System for Property Investments */ .page-container { ma…" at bounding box center [326, 229] width 521 height 274
paste textarea "url(https://aurapropertysc.com.au/wp-content/uploads/2025/07/p6-1-e175316264883…"
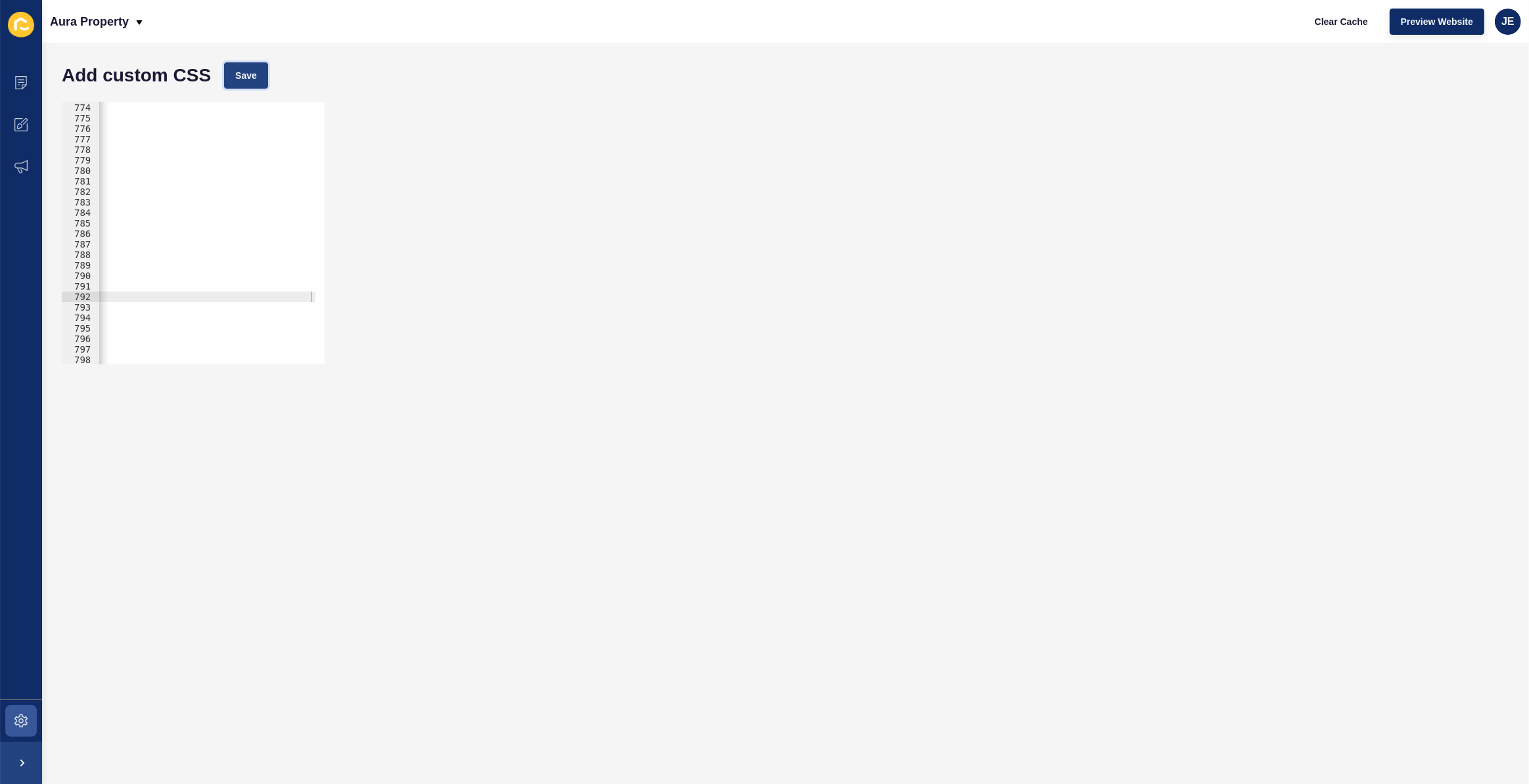
click at [246, 67] on button "Save" at bounding box center [246, 76] width 44 height 26
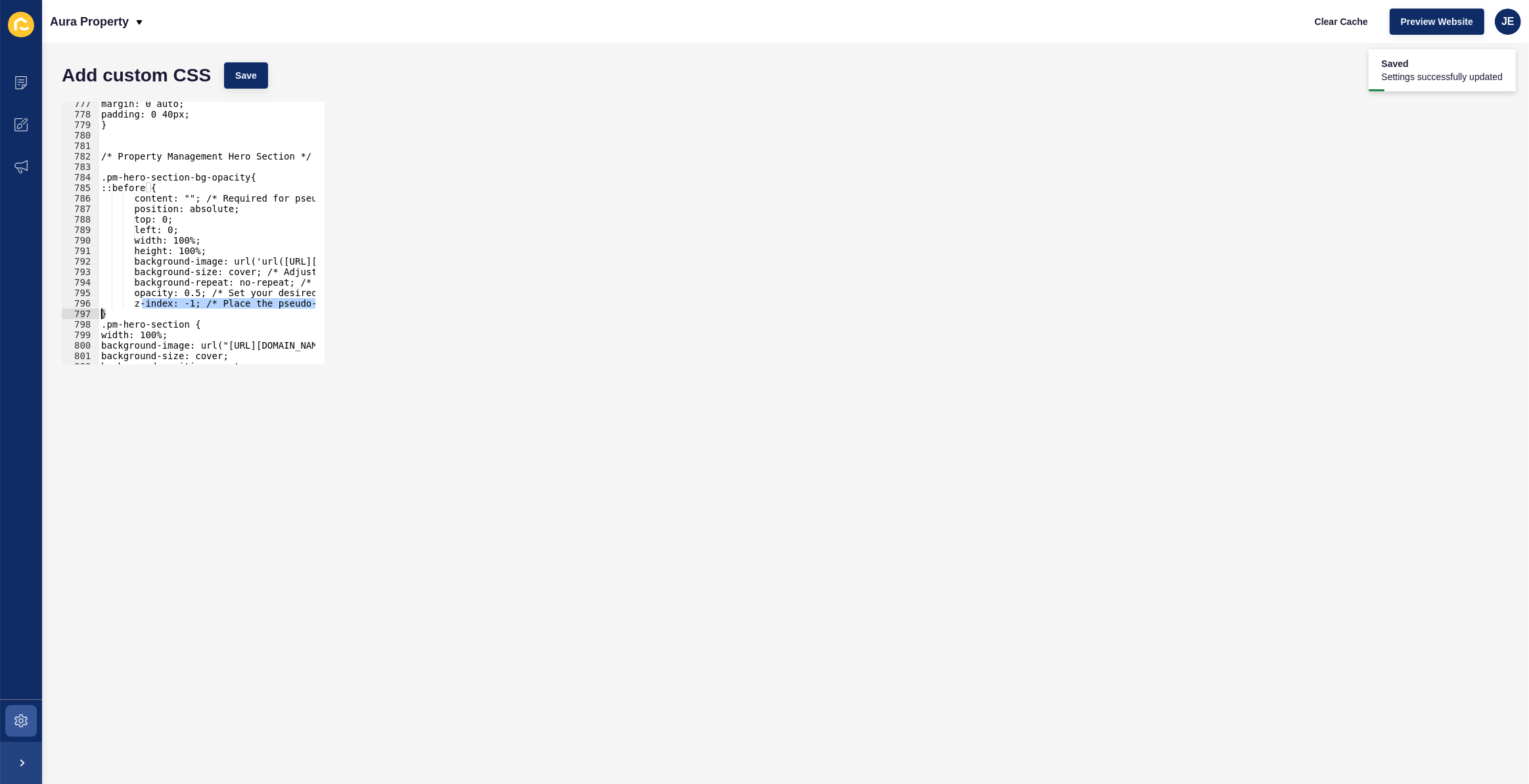
scroll to position [0, 0]
drag, startPoint x: 115, startPoint y: 306, endPoint x: 85, endPoint y: 312, distance: 30.6
click at [84, 312] on div "z-index: -1; /* Place the pseudo-element behind the content */ 777 778 779 780 …" at bounding box center [193, 233] width 263 height 262
click at [100, 310] on div "margin: 0 auto; padding: 0 40px; } /* Property Management Hero Section */ .pm-h…" at bounding box center [206, 233] width 217 height 262
click at [151, 183] on div "margin: 0 auto; padding: 0 40px; } /* Property Management Hero Section */ .pm-h…" at bounding box center [427, 235] width 658 height 274
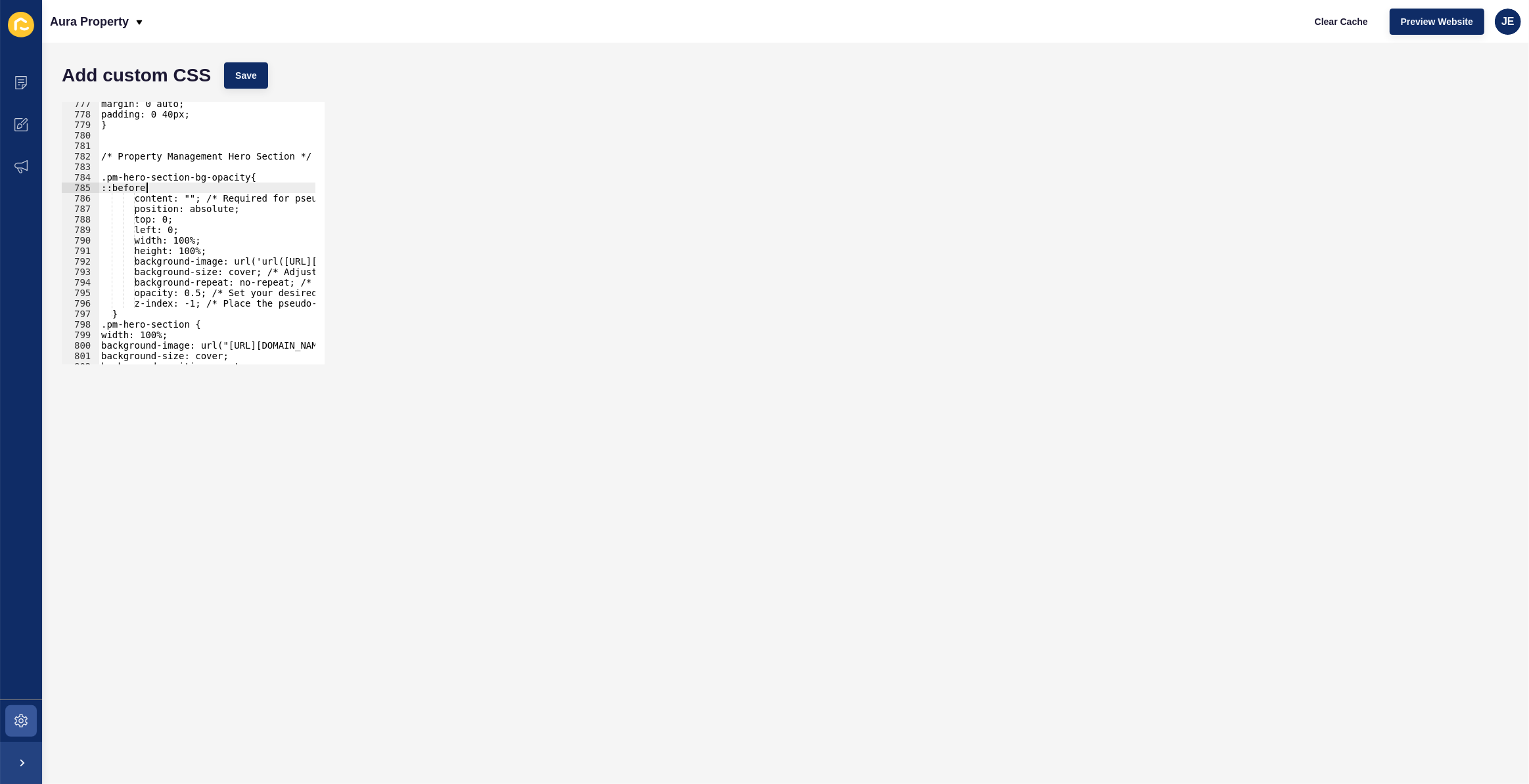
click at [247, 178] on div "margin: 0 auto; padding: 0 40px; } /* Property Management Hero Section */ .pm-h…" at bounding box center [427, 235] width 658 height 274
click at [150, 187] on div "margin: 0 auto; padding: 0 40px; } /* Property Management Hero Section */ .pm-h…" at bounding box center [427, 235] width 658 height 274
click at [102, 184] on div "margin: 0 auto; padding: 0 40px; } /* Property Management Hero Section */ .pm-h…" at bounding box center [427, 235] width 658 height 274
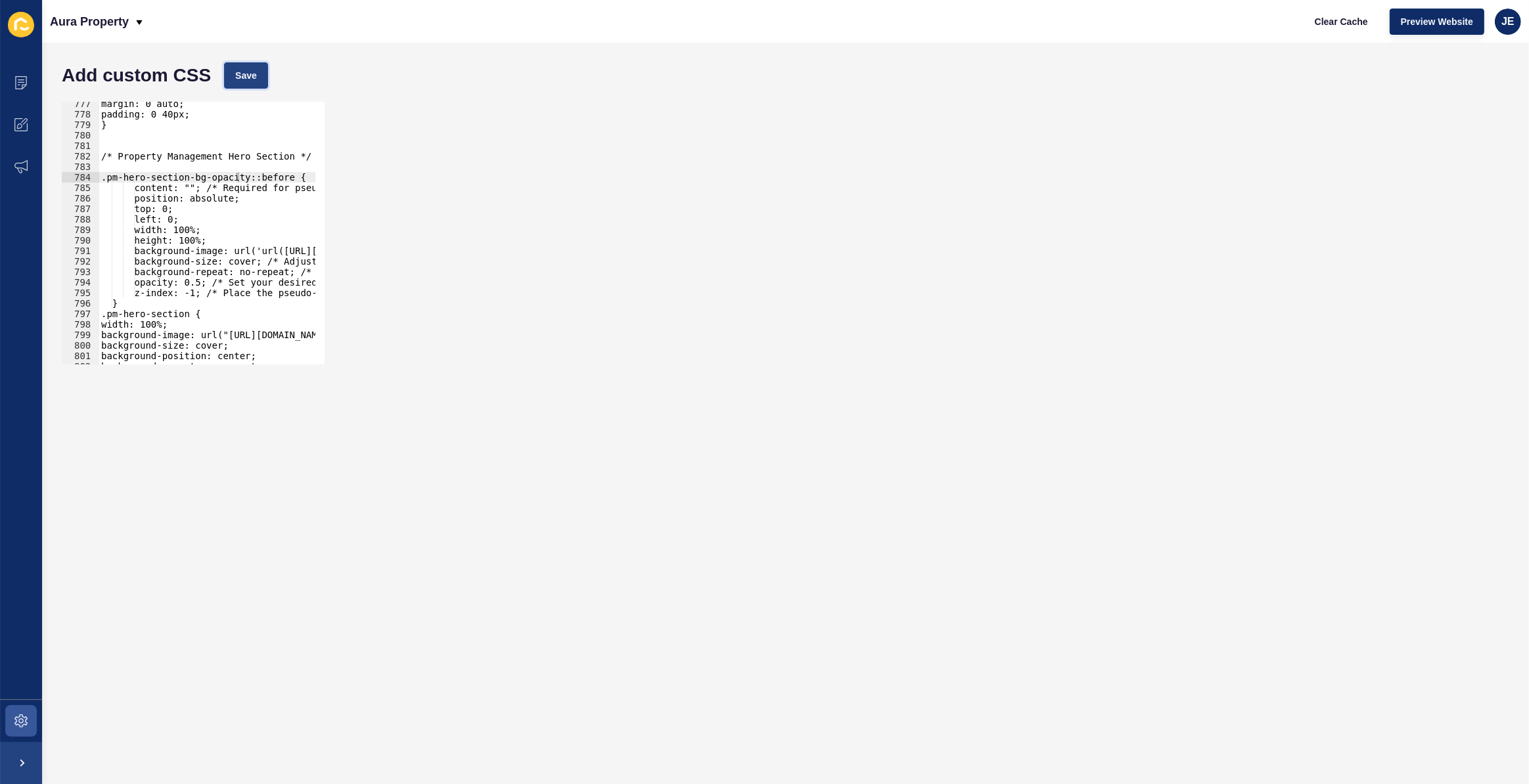
click at [263, 85] on button "Save" at bounding box center [246, 76] width 44 height 26
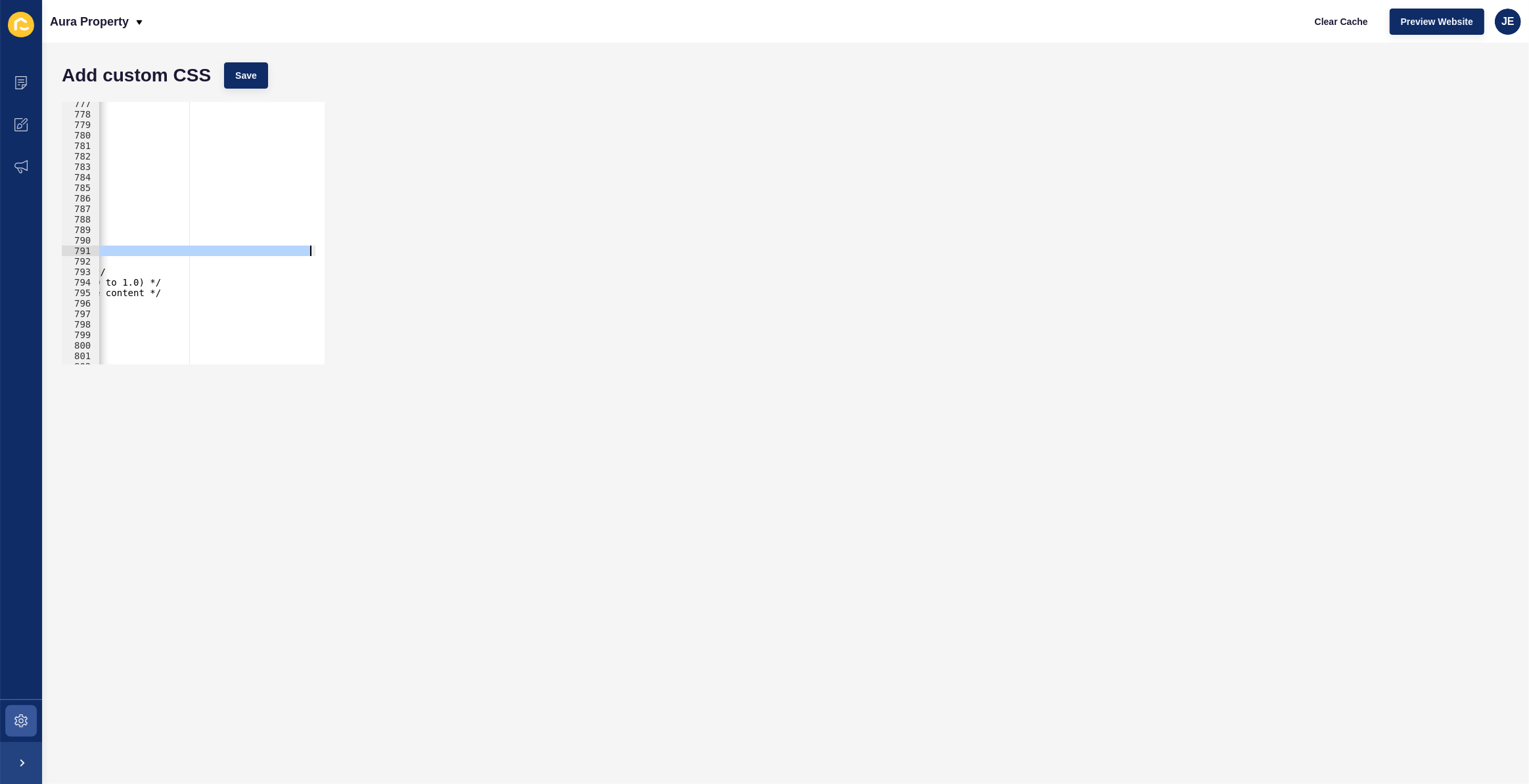
scroll to position [0, 440]
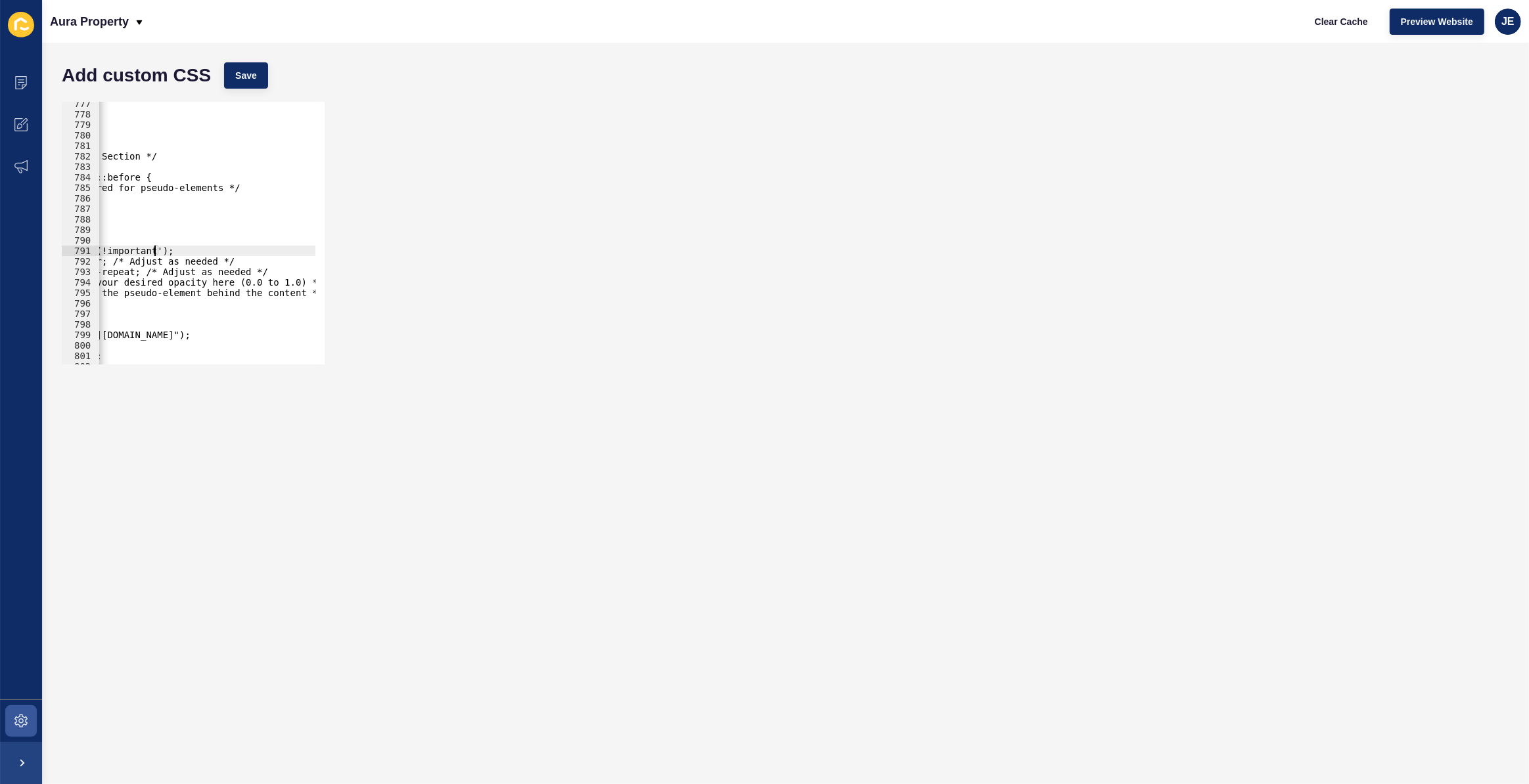
scroll to position [0, 0]
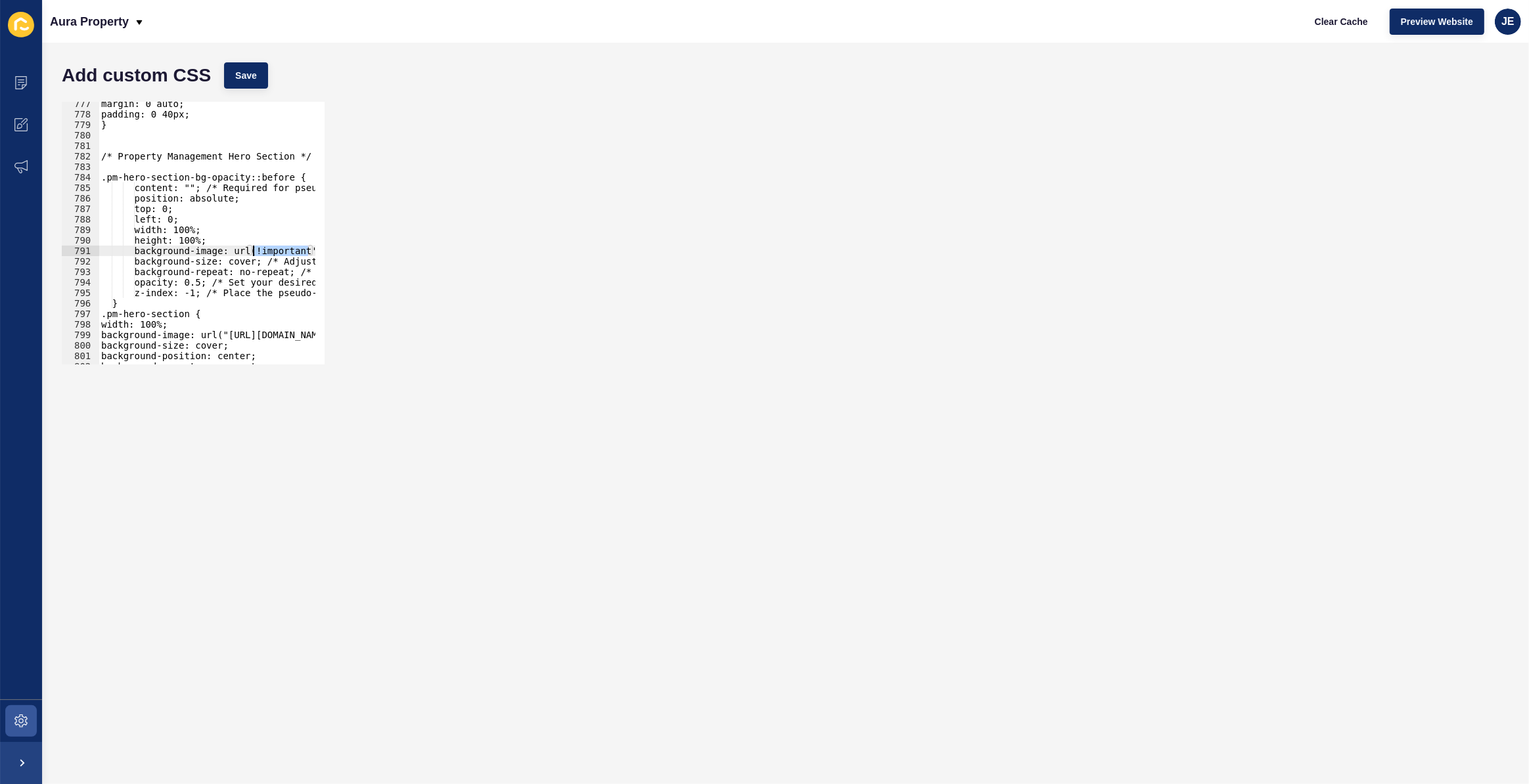
drag, startPoint x: 154, startPoint y: 249, endPoint x: 254, endPoint y: 249, distance: 100.0
click at [254, 249] on div "margin: 0 auto; padding: 0 40px; } /* Property Management Hero Section */ .pm-h…" at bounding box center [359, 235] width 521 height 274
click at [257, 256] on div "margin: 0 auto; padding: 0 40px; } /* Property Management Hero Section */ .pm-h…" at bounding box center [359, 235] width 521 height 274
drag, startPoint x: 257, startPoint y: 250, endPoint x: 230, endPoint y: 252, distance: 27.1
click at [230, 252] on div "margin: 0 auto; padding: 0 40px; } /* Property Management Hero Section */ .pm-h…" at bounding box center [359, 235] width 521 height 274
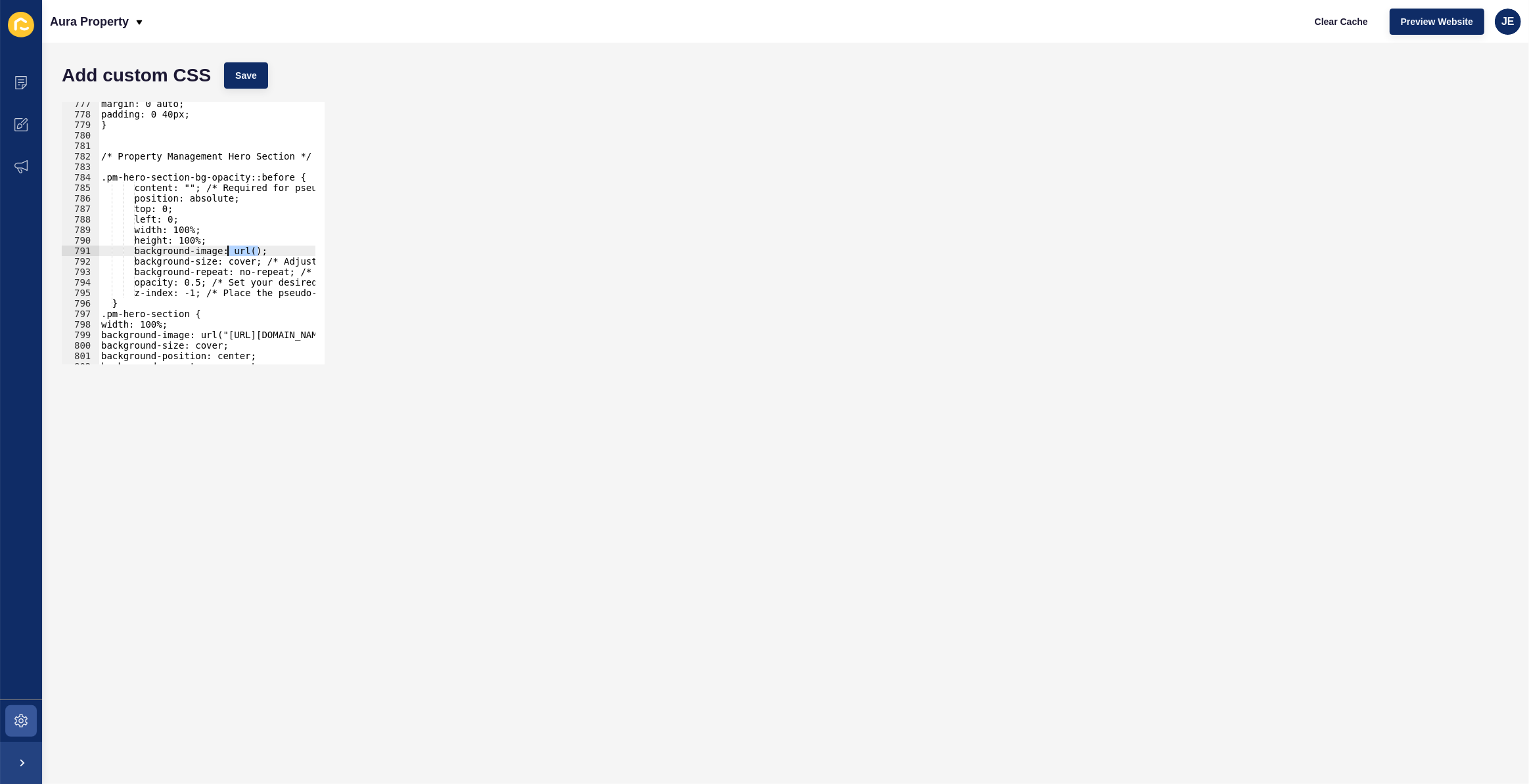
paste textarea "url("https://aurapropertysc.com.au/wp-content/uploads/2025/07/p6-1-e17531626488…"
drag, startPoint x: 201, startPoint y: 256, endPoint x: 75, endPoint y: 255, distance: 126.0
click at [75, 255] on div "background-image:url("https://aurapropertysc.com.au/wp-content/uploads/2025/07/…" at bounding box center [193, 233] width 263 height 262
click at [267, 72] on div "Add custom CSS Save" at bounding box center [786, 76] width 1460 height 40
click at [254, 75] on span "Save" at bounding box center [246, 76] width 22 height 13
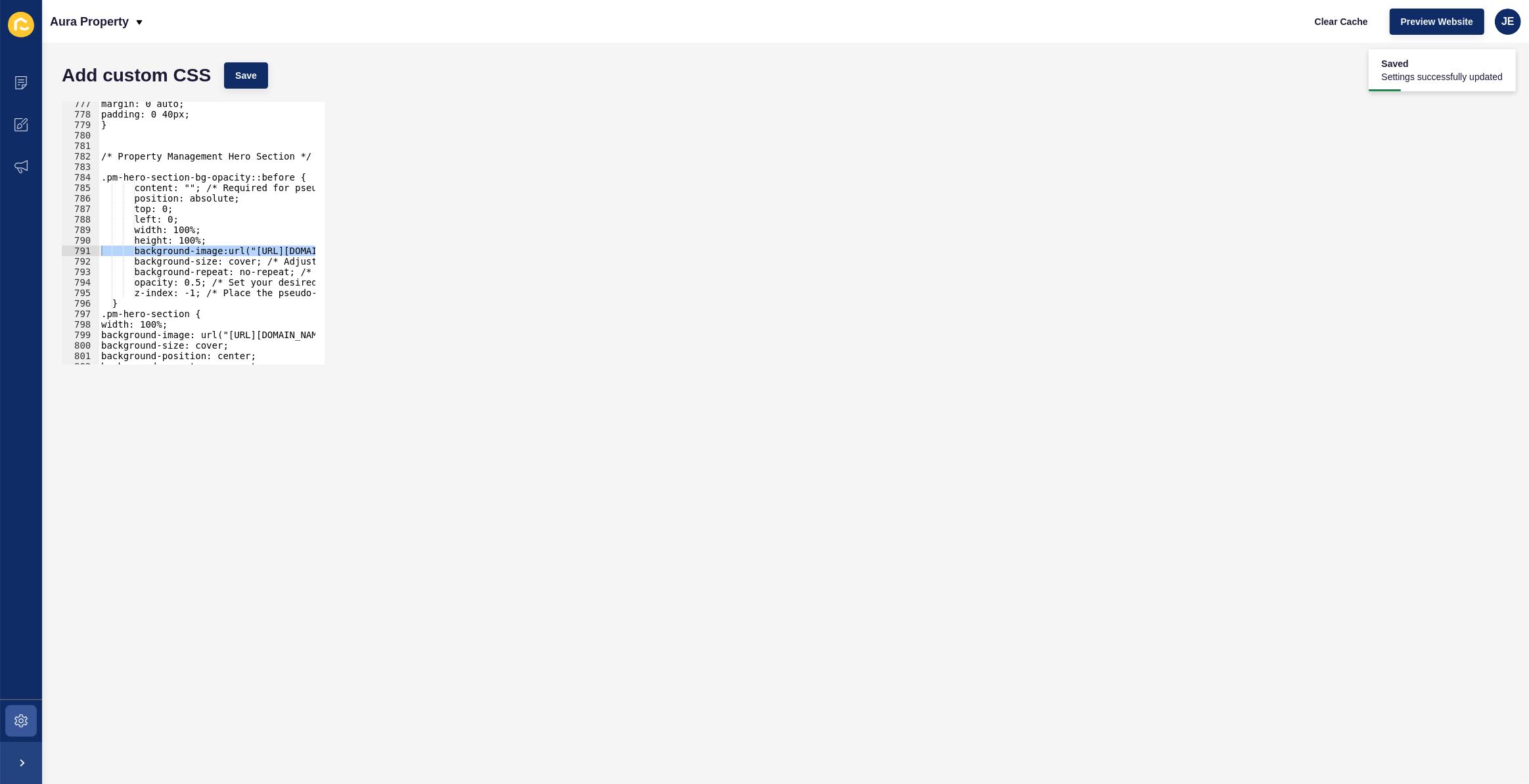
type textarea "}"
click at [142, 306] on div "margin: 0 auto; padding: 0 40px; } /* Property Management Hero Section */ .pm-h…" at bounding box center [412, 235] width 627 height 274
click at [122, 308] on div "margin: 0 auto; padding: 0 40px; } /* Property Management Hero Section */ .pm-h…" at bounding box center [412, 235] width 627 height 274
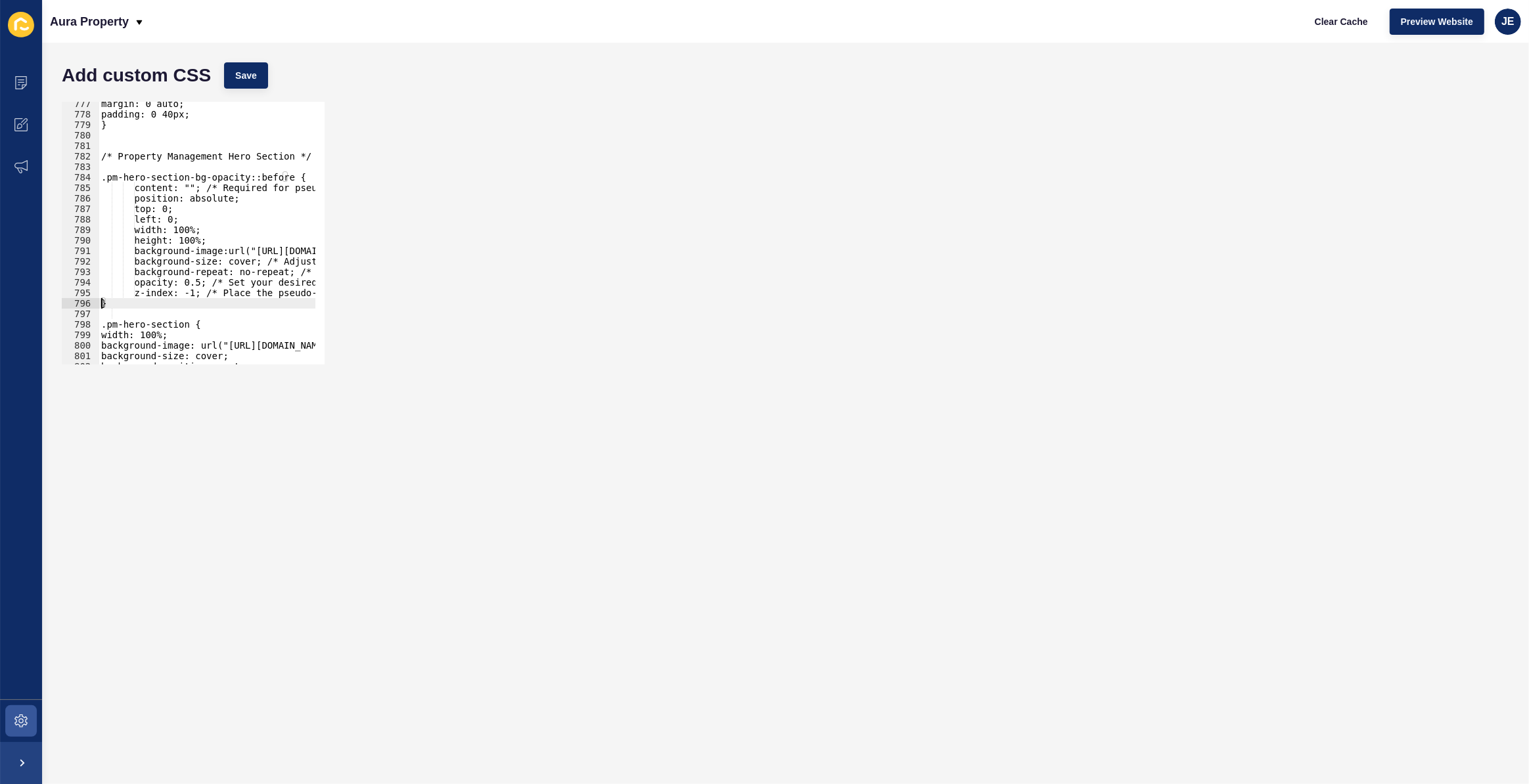
click at [210, 256] on div "margin: 0 auto; padding: 0 40px; } /* Property Management Hero Section */ .pm-h…" at bounding box center [412, 235] width 627 height 274
click at [213, 250] on div "margin: 0 auto; padding: 0 40px; } /* Property Management Hero Section */ .pm-h…" at bounding box center [412, 235] width 627 height 274
click at [137, 302] on div "margin: 0 auto; padding: 0 40px; } /* Property Management Hero Section */ .pm-h…" at bounding box center [412, 235] width 627 height 274
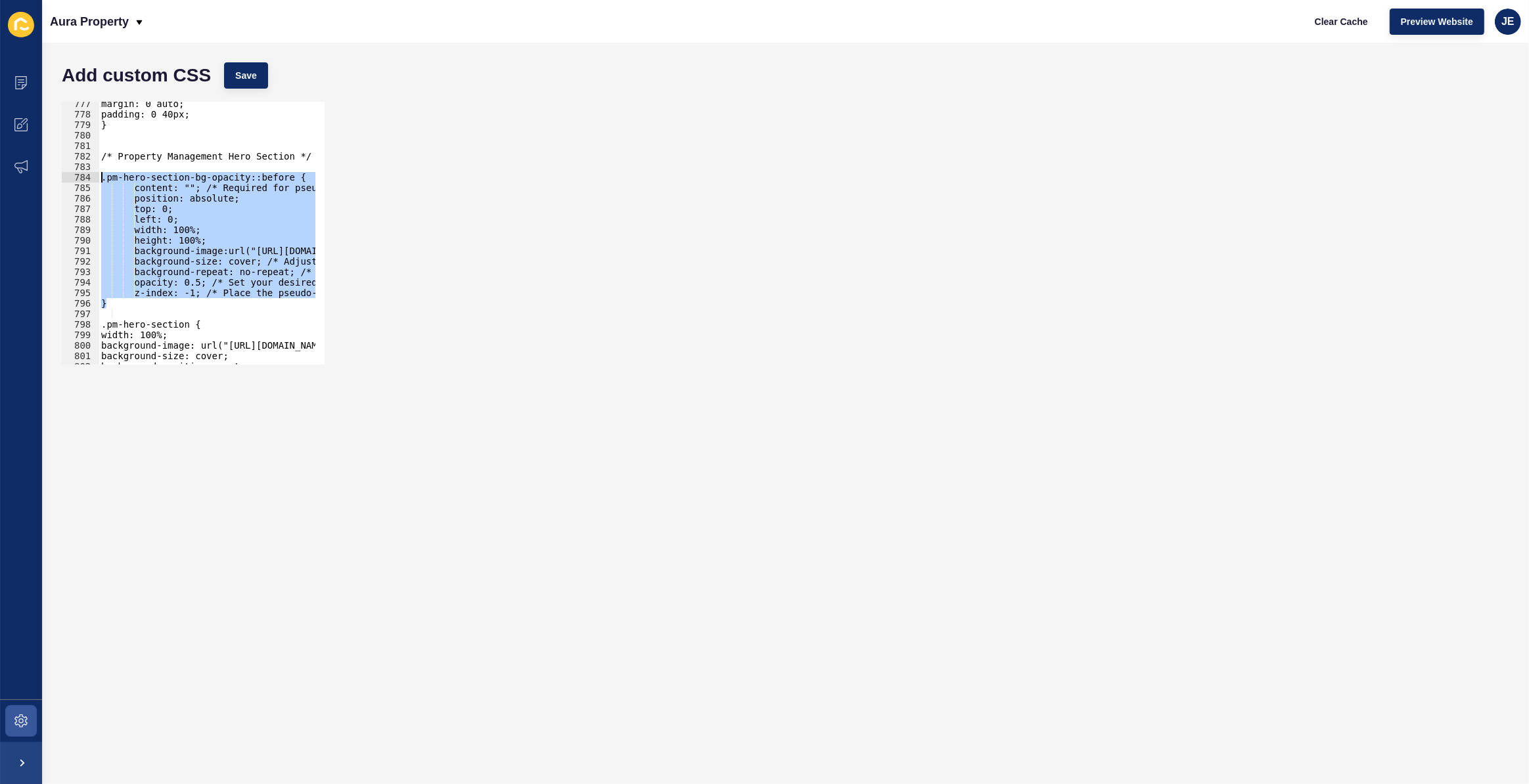
drag, startPoint x: 137, startPoint y: 301, endPoint x: 86, endPoint y: 176, distance: 135.0
click at [86, 176] on div "} 777 778 779 780 781 782 783 784 785 786 787 788 789 790 791 792 793 794 795 7…" at bounding box center [193, 233] width 263 height 262
click at [111, 304] on div "margin: 0 auto; padding: 0 40px; } /* Property Management Hero Section */ .pm-h…" at bounding box center [206, 233] width 217 height 262
type textarea "}"
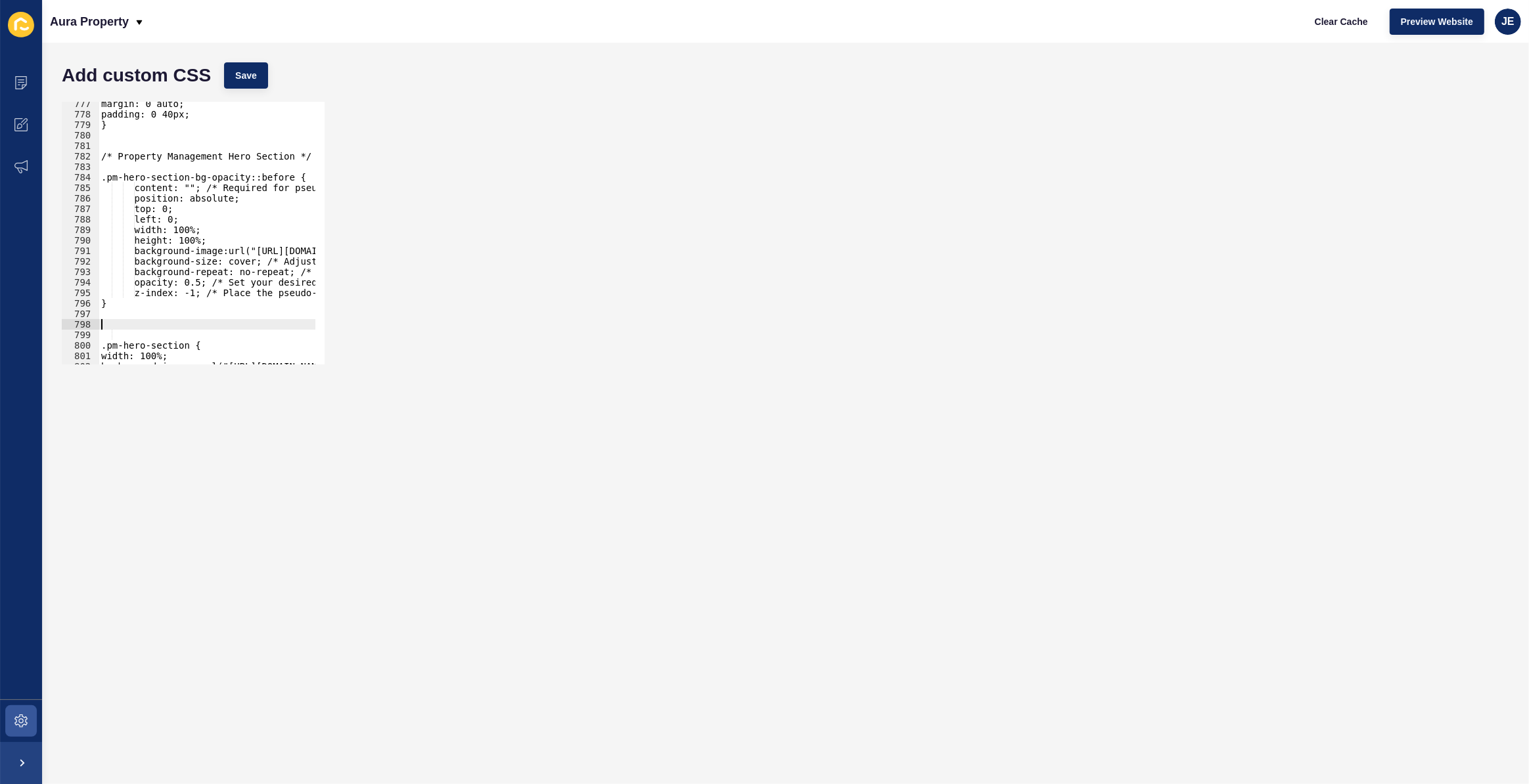
paste textarea "}"
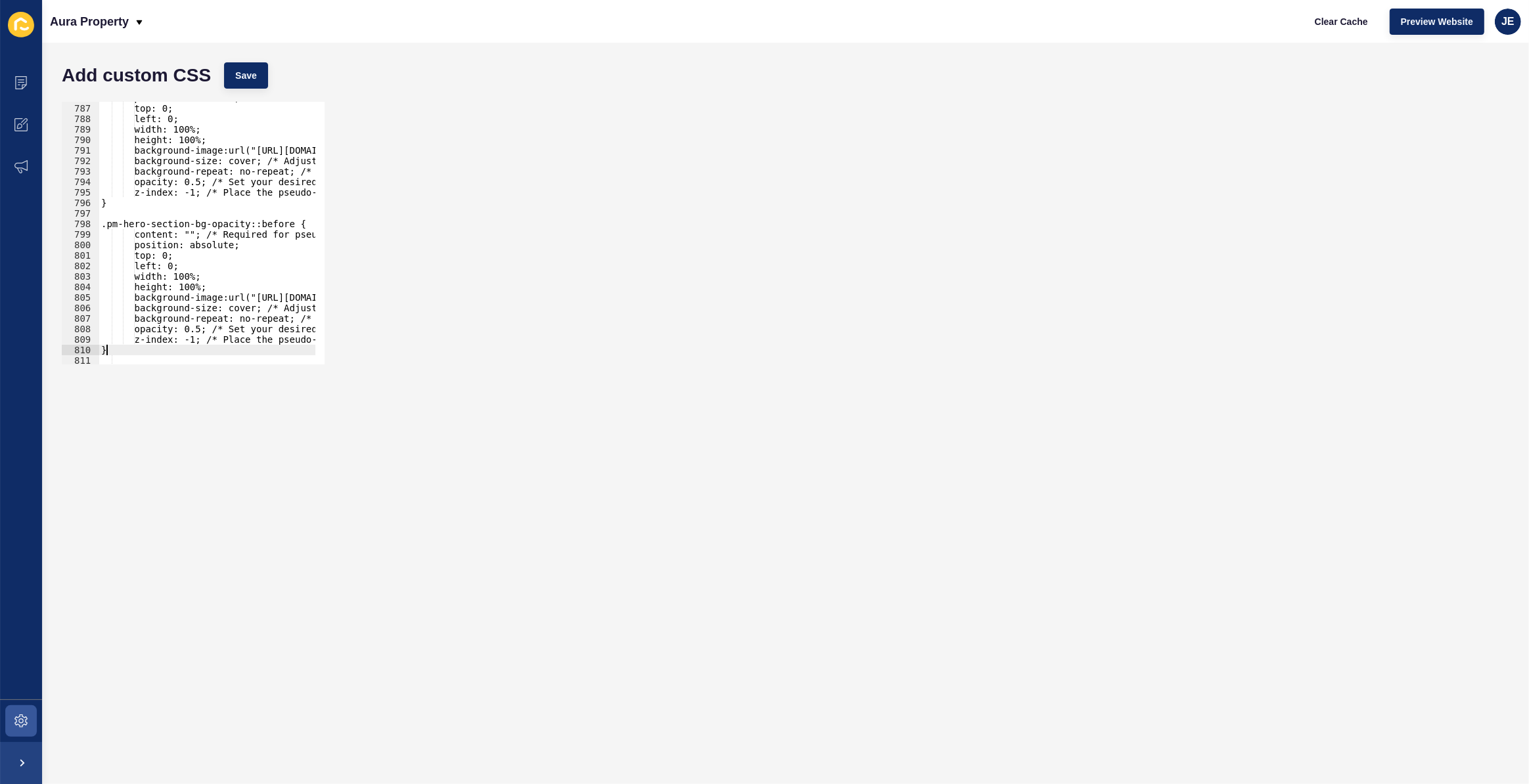
scroll to position [5898, 0]
drag, startPoint x: 183, startPoint y: 222, endPoint x: 278, endPoint y: 222, distance: 95.0
click at [278, 222] on div "position: absolute; top: 0; left: 0; width: 100%; height: 100%; background-imag…" at bounding box center [412, 229] width 627 height 274
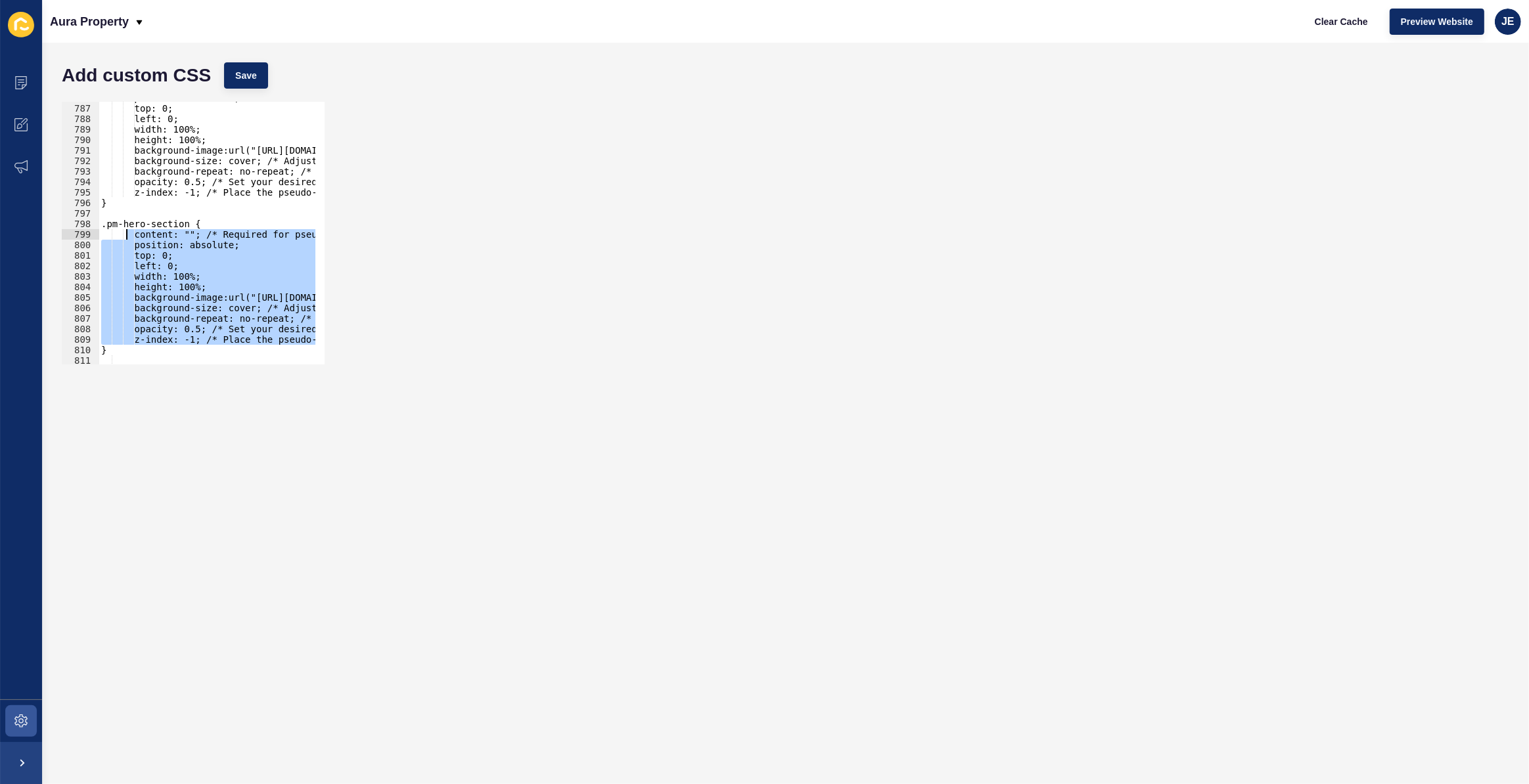
drag, startPoint x: 100, startPoint y: 345, endPoint x: 129, endPoint y: 237, distance: 111.8
click at [129, 237] on div "position: absolute; top: 0; left: 0; width: 100%; height: 100%; background-imag…" at bounding box center [412, 229] width 627 height 274
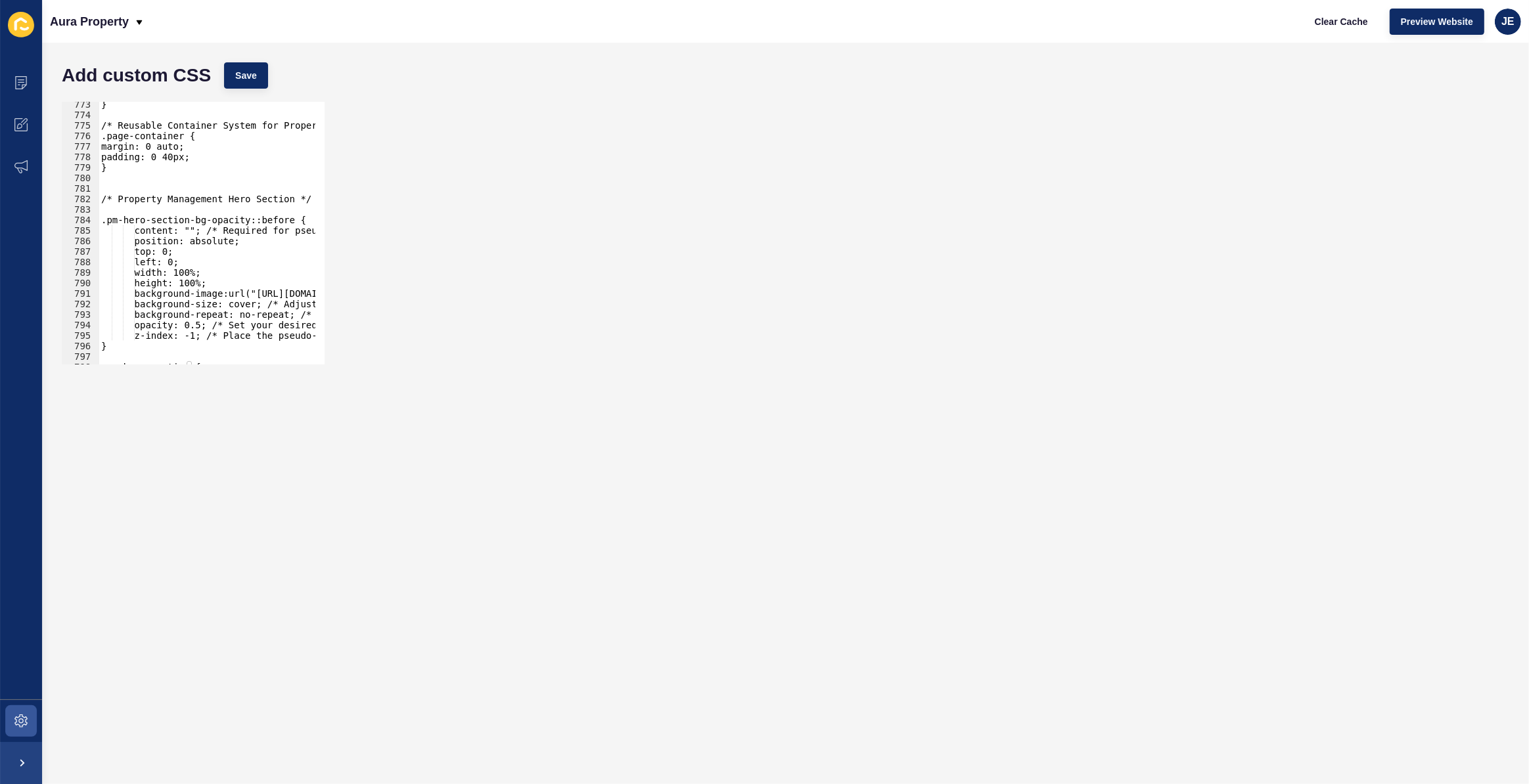
scroll to position [5813, 0]
click at [239, 217] on div "} /* Reusable Container System for Property Investments */ .page-container { ma…" at bounding box center [412, 236] width 627 height 274
drag, startPoint x: 237, startPoint y: 218, endPoint x: 92, endPoint y: 227, distance: 145.3
click at [92, 227] on div ".pm-hero-section-bg-opacity::before { 773 774 775 776 777 778 779 780 781 782 7…" at bounding box center [193, 233] width 263 height 262
click at [197, 233] on div "} /* Reusable Container System for Property Investments */ .page-container { ma…" at bounding box center [412, 236] width 627 height 274
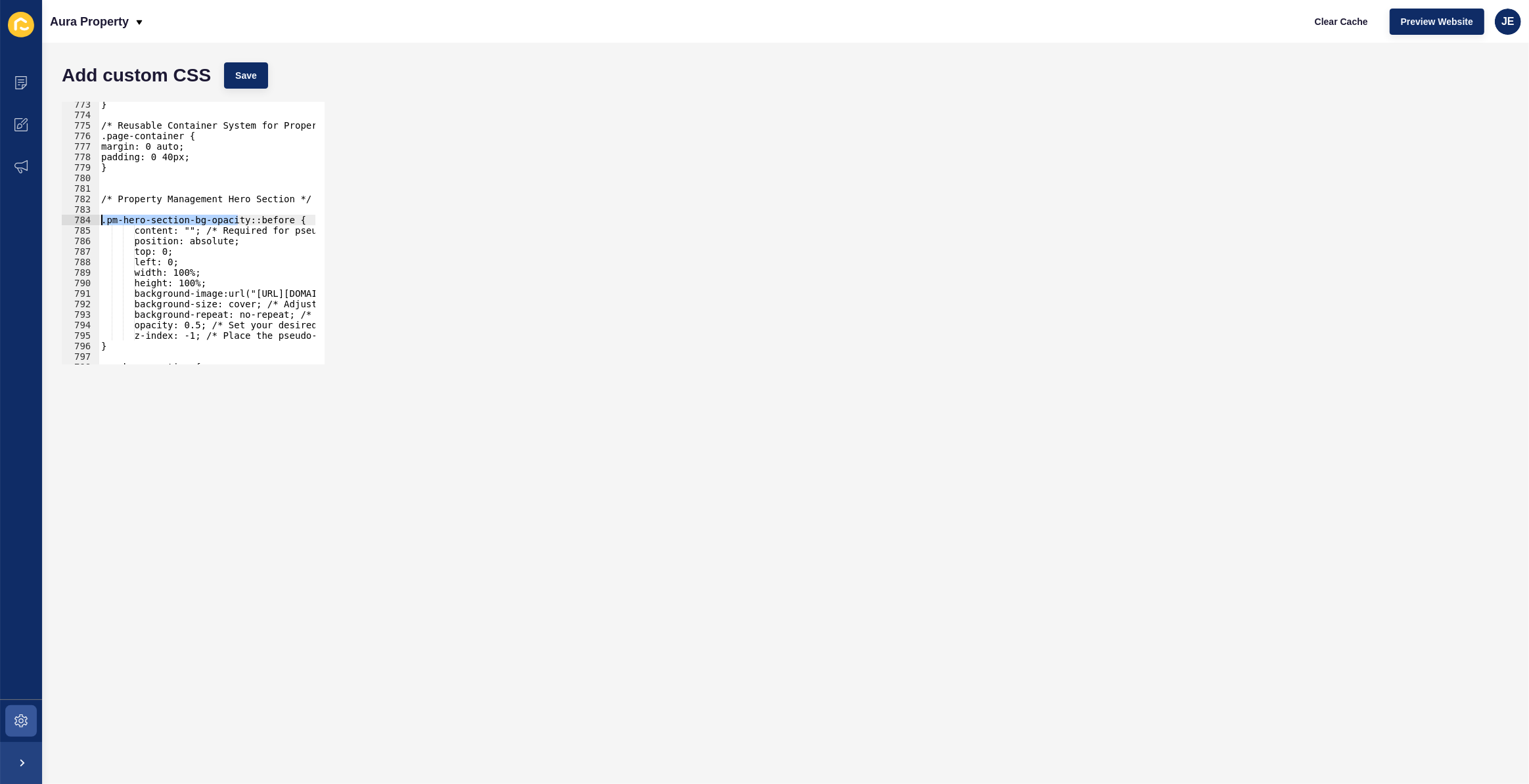
drag, startPoint x: 236, startPoint y: 225, endPoint x: 32, endPoint y: 222, distance: 204.0
click at [26, 217] on div "Content Appearance Marketing Settings Aura Property Clear Cache Preview Website…" at bounding box center [764, 392] width 1529 height 784
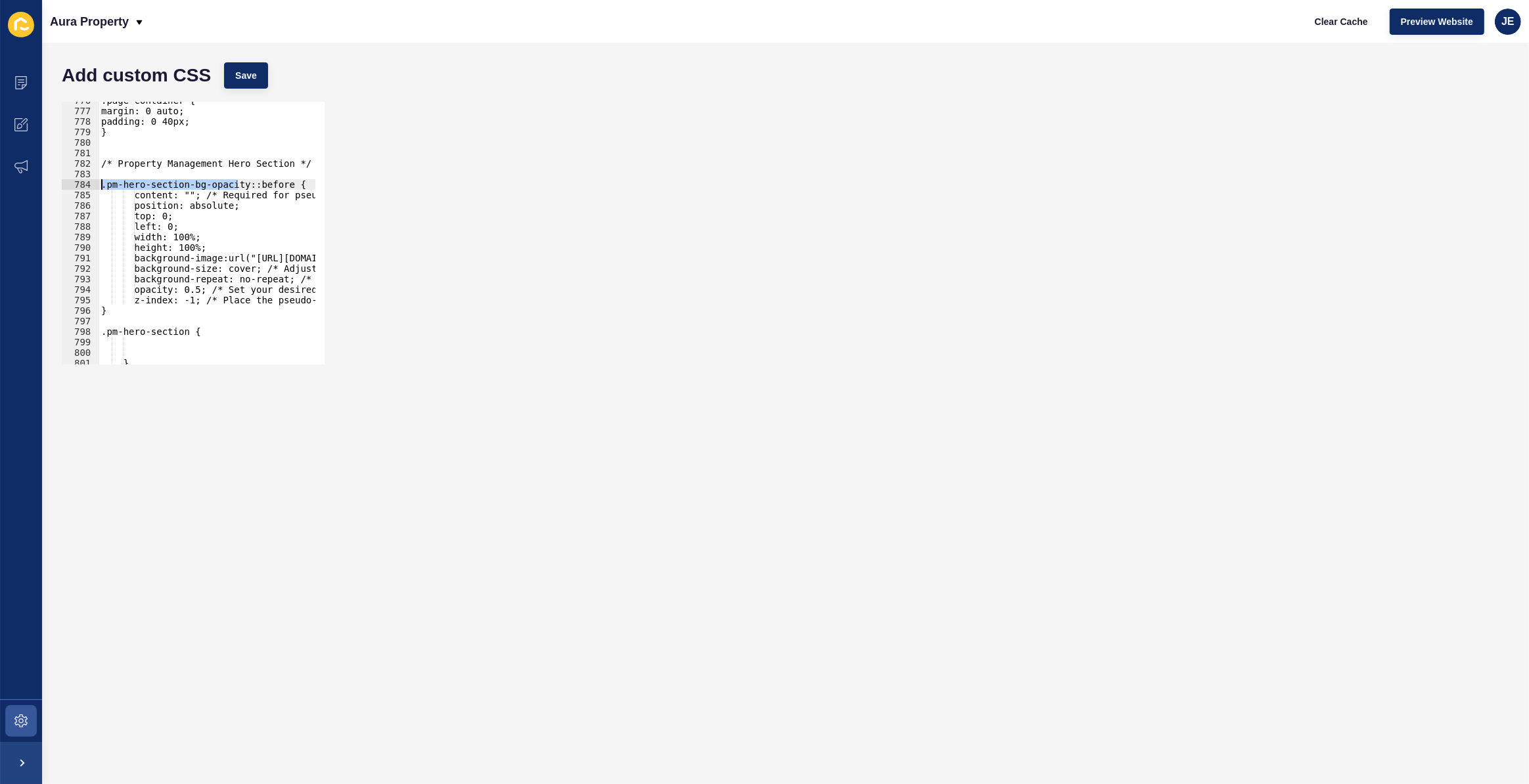
scroll to position [5839, 0]
click at [177, 335] on div ".page-container { margin: 0 auto; padding: 0 40px; } /* Property Management Her…" at bounding box center [412, 232] width 627 height 274
drag, startPoint x: 180, startPoint y: 334, endPoint x: 89, endPoint y: 331, distance: 91.0
click at [89, 331] on div ".pm-hero-section { 776 777 778 779 780 781 782 783 784 785 786 787 788 789 790 …" at bounding box center [193, 233] width 263 height 262
paste textarea "-bg-opacity"
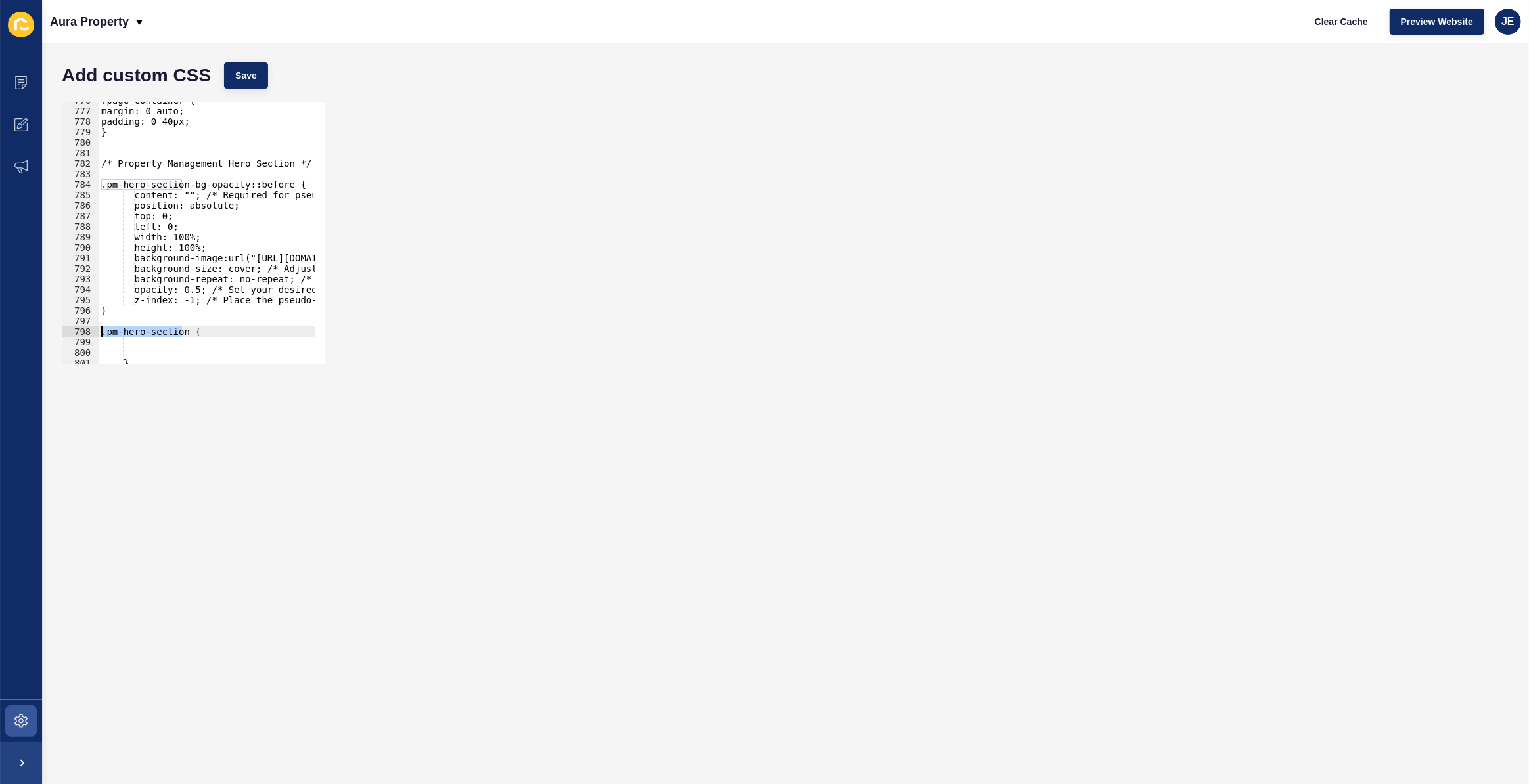
type textarea ".pm-hero-section-bg-opacity {"
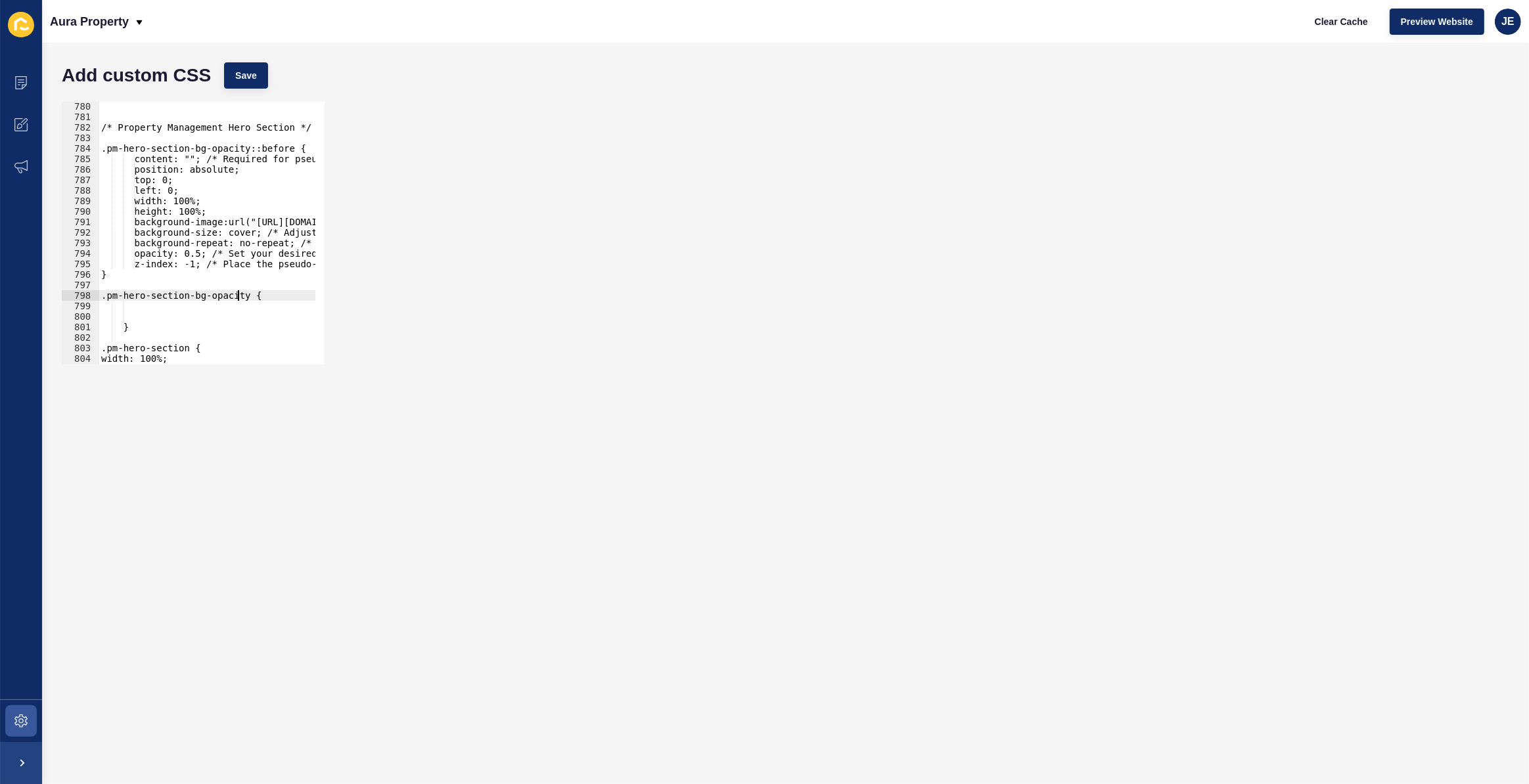
scroll to position [5865, 0]
click at [169, 312] on div "/* Property Management Hero Section */ .pm-hero-section-bg-opacity::before { co…" at bounding box center [412, 238] width 627 height 274
type textarea "background-image: none;"
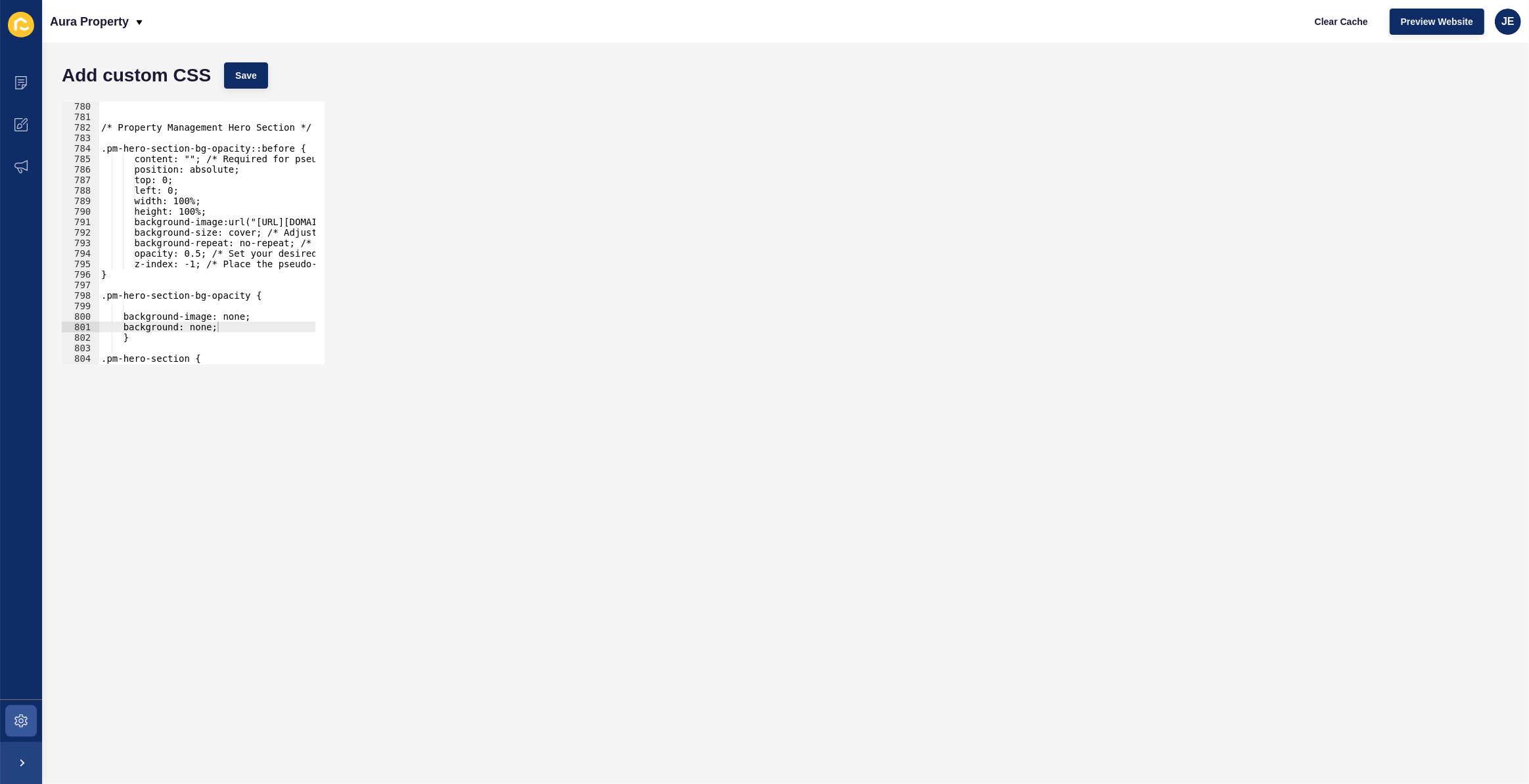
click at [276, 79] on div "Add custom CSS Save" at bounding box center [786, 76] width 1460 height 40
click at [250, 78] on span "Save" at bounding box center [246, 76] width 22 height 13
drag, startPoint x: 172, startPoint y: 335, endPoint x: 90, endPoint y: 295, distance: 91.2
click at [90, 295] on div "} 780 781 782 783 784 785 786 787 788 789 790 791 792 793 794 795 796 797 798 7…" at bounding box center [193, 233] width 263 height 262
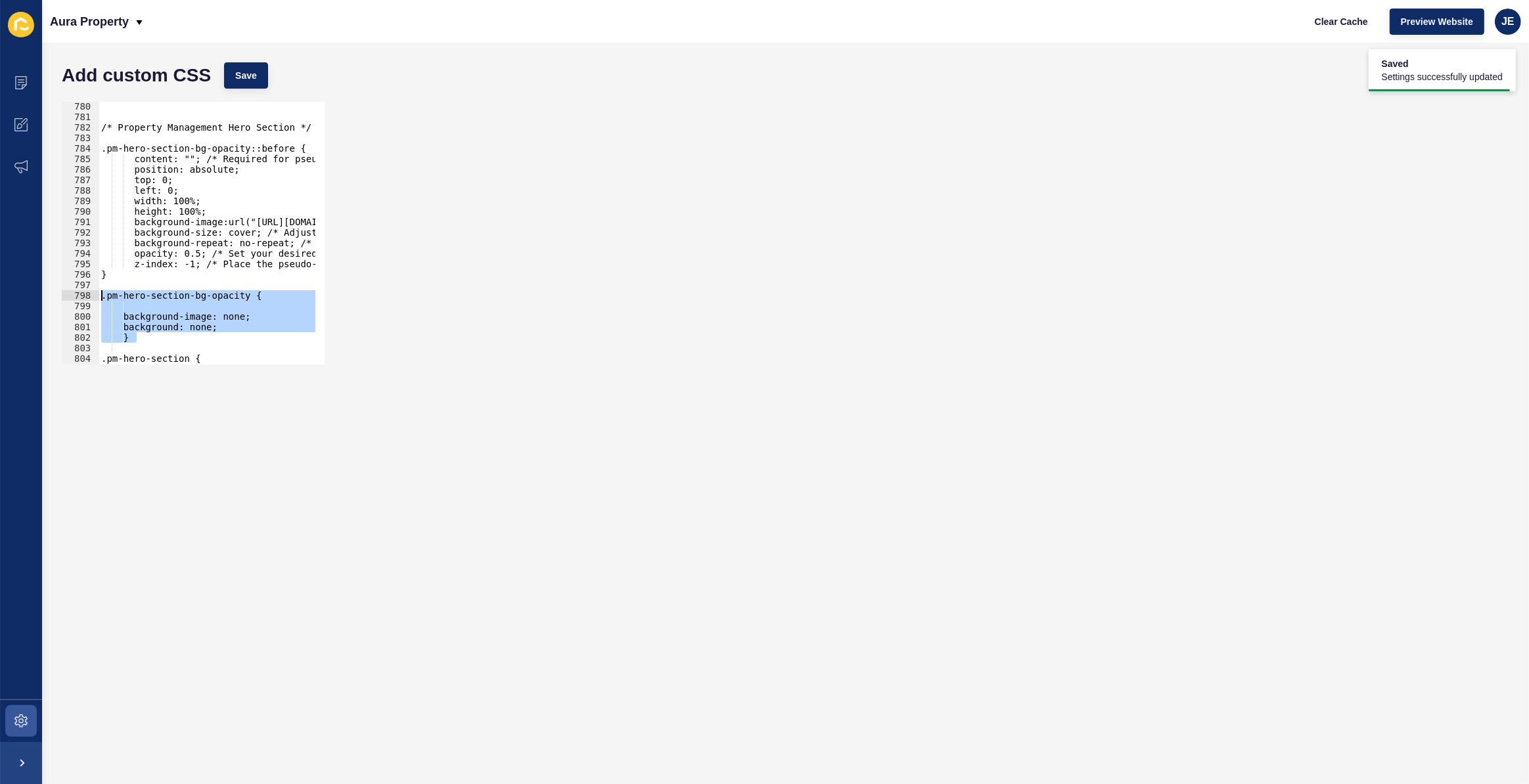
type textarea ".pm-hero-section-bg-opacity {"
type textarea "}"
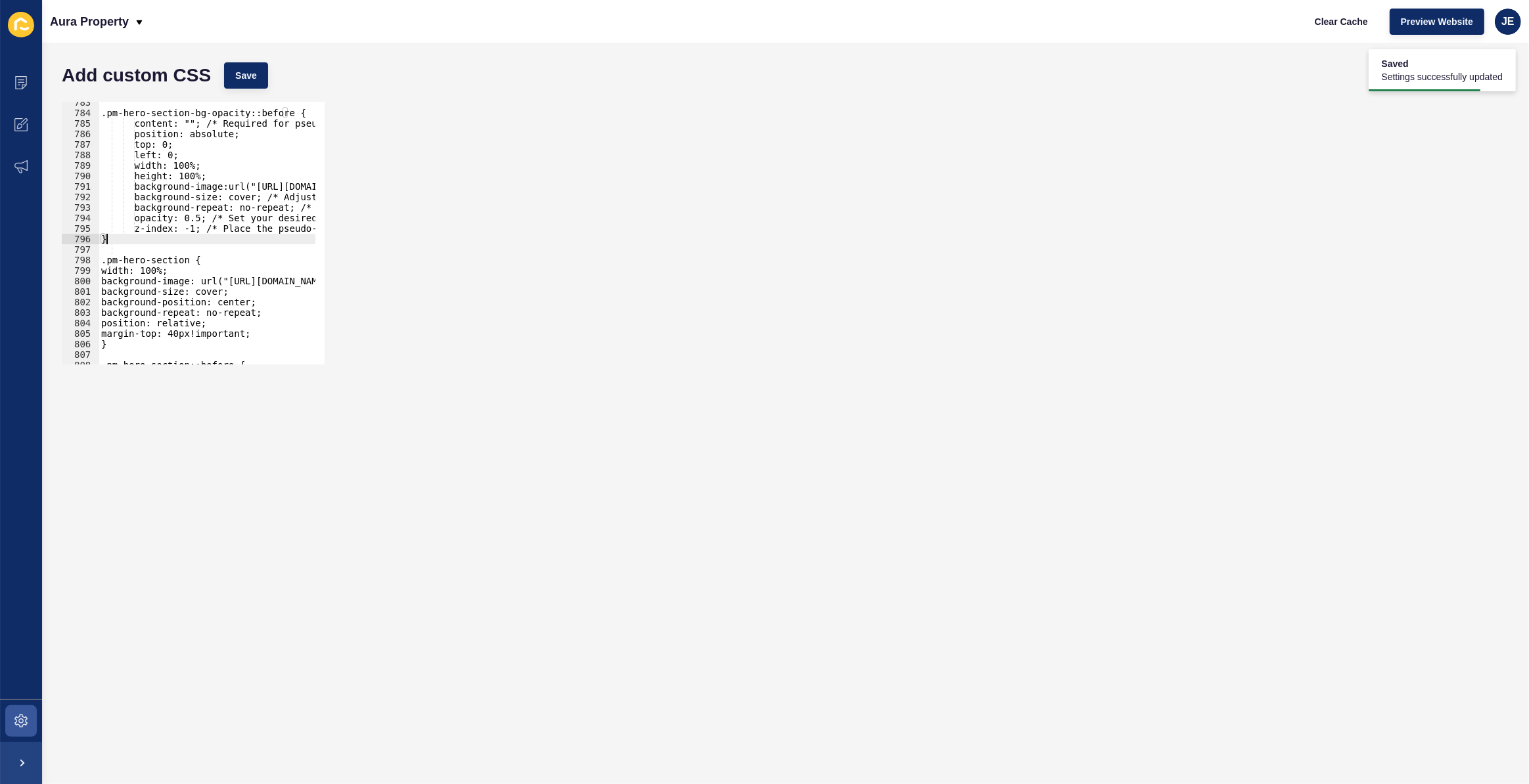
scroll to position [5977, 0]
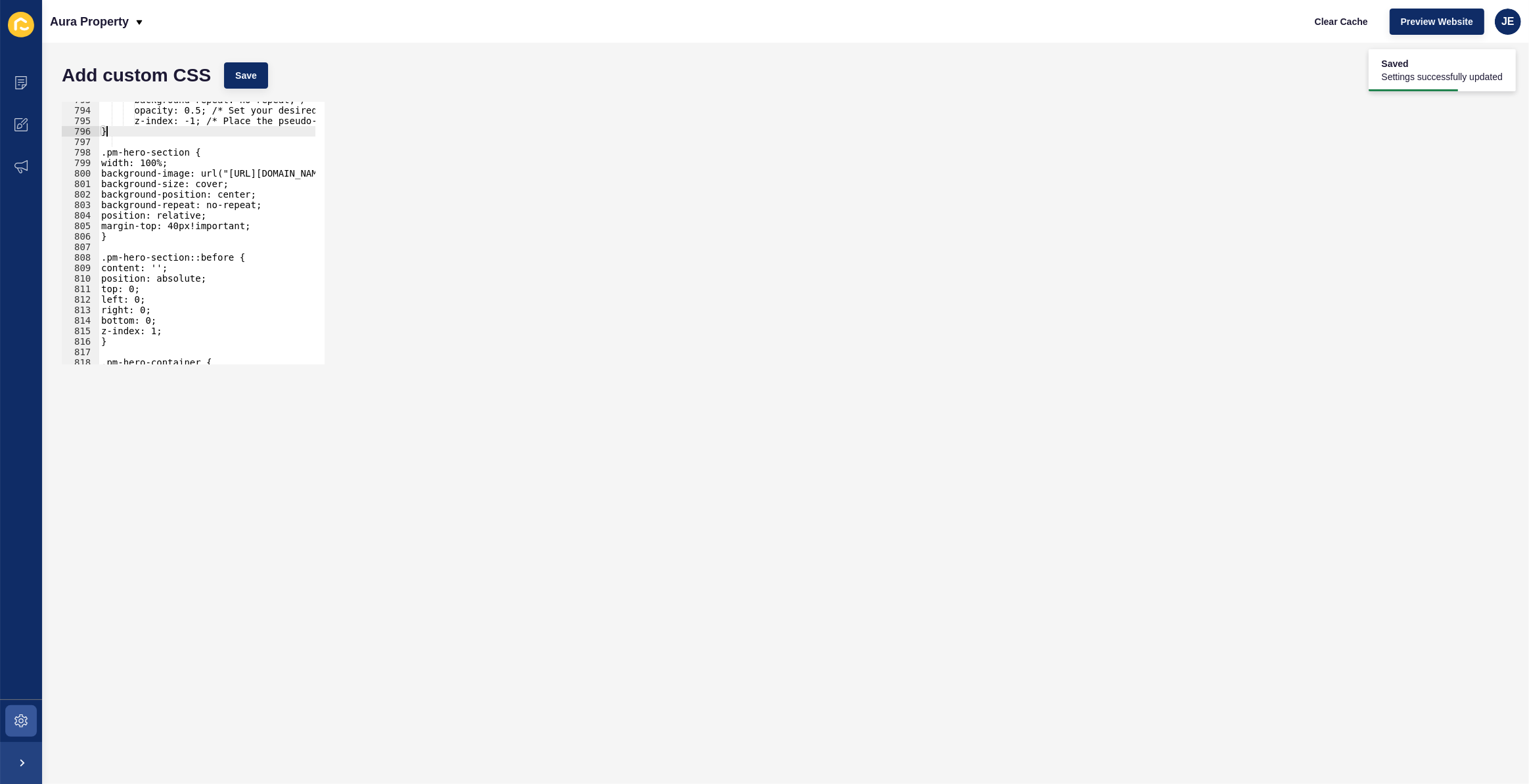
click at [131, 238] on div "background-repeat: no-repeat; /* Adjust as needed */ opacity: 0.5; /* Set your …" at bounding box center [412, 231] width 627 height 274
paste textarea "}"
click at [255, 66] on button "Save" at bounding box center [246, 76] width 44 height 26
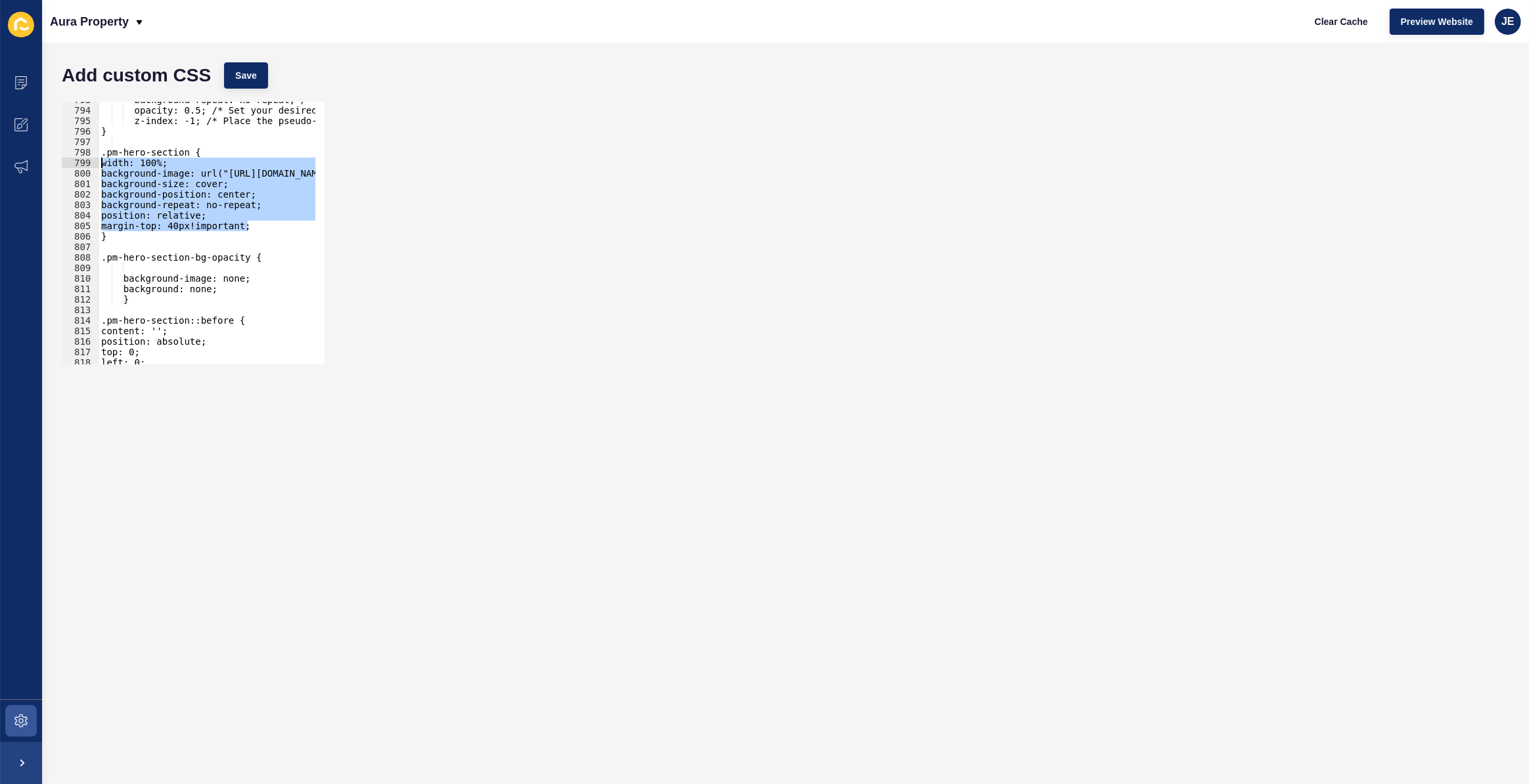
drag, startPoint x: 257, startPoint y: 226, endPoint x: 69, endPoint y: 164, distance: 198.0
click at [69, 164] on div "margin-top: 40px!important; 793 794 795 796 797 798 799 800 801 802 803 804 805…" at bounding box center [193, 233] width 263 height 262
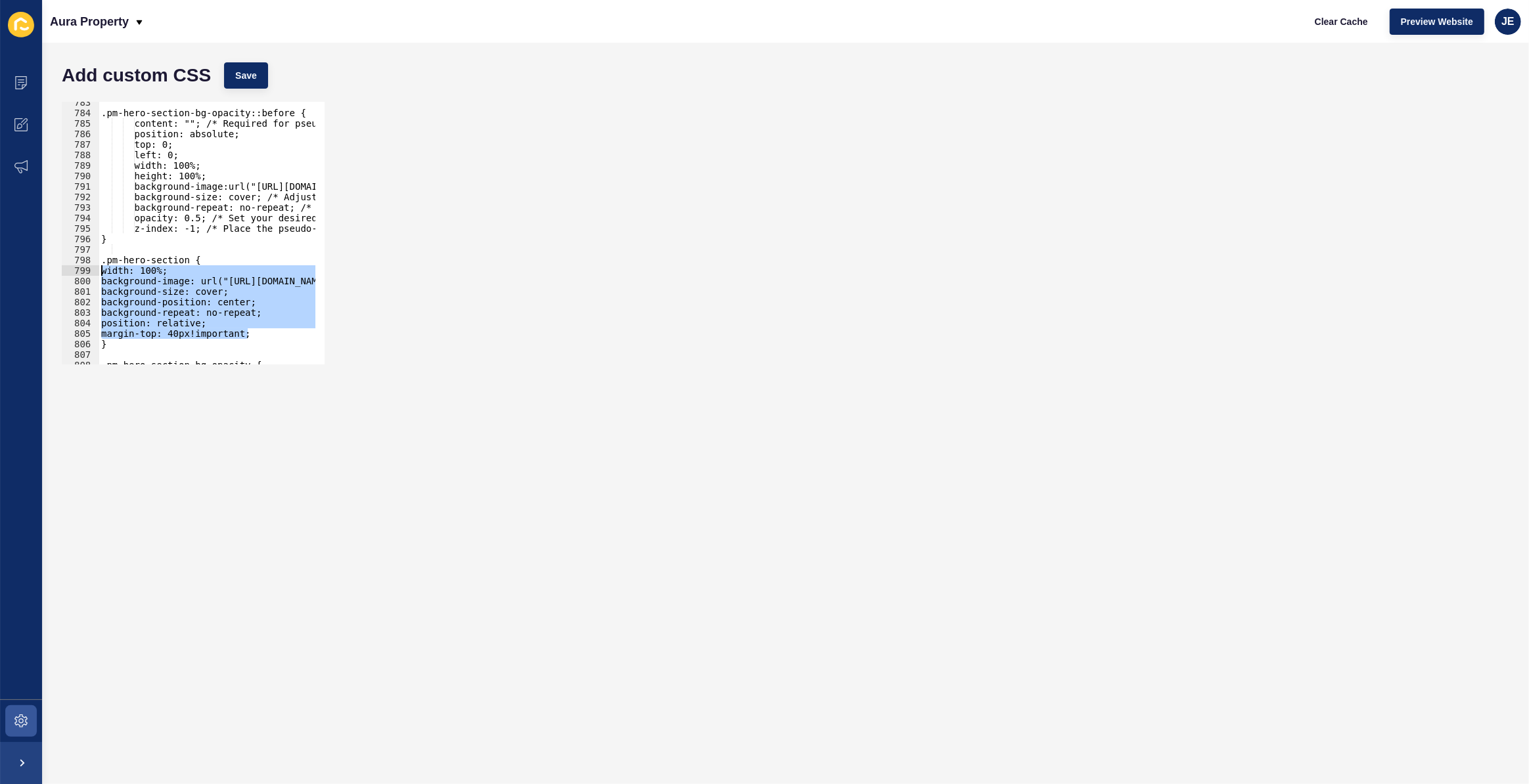
scroll to position [5889, 0]
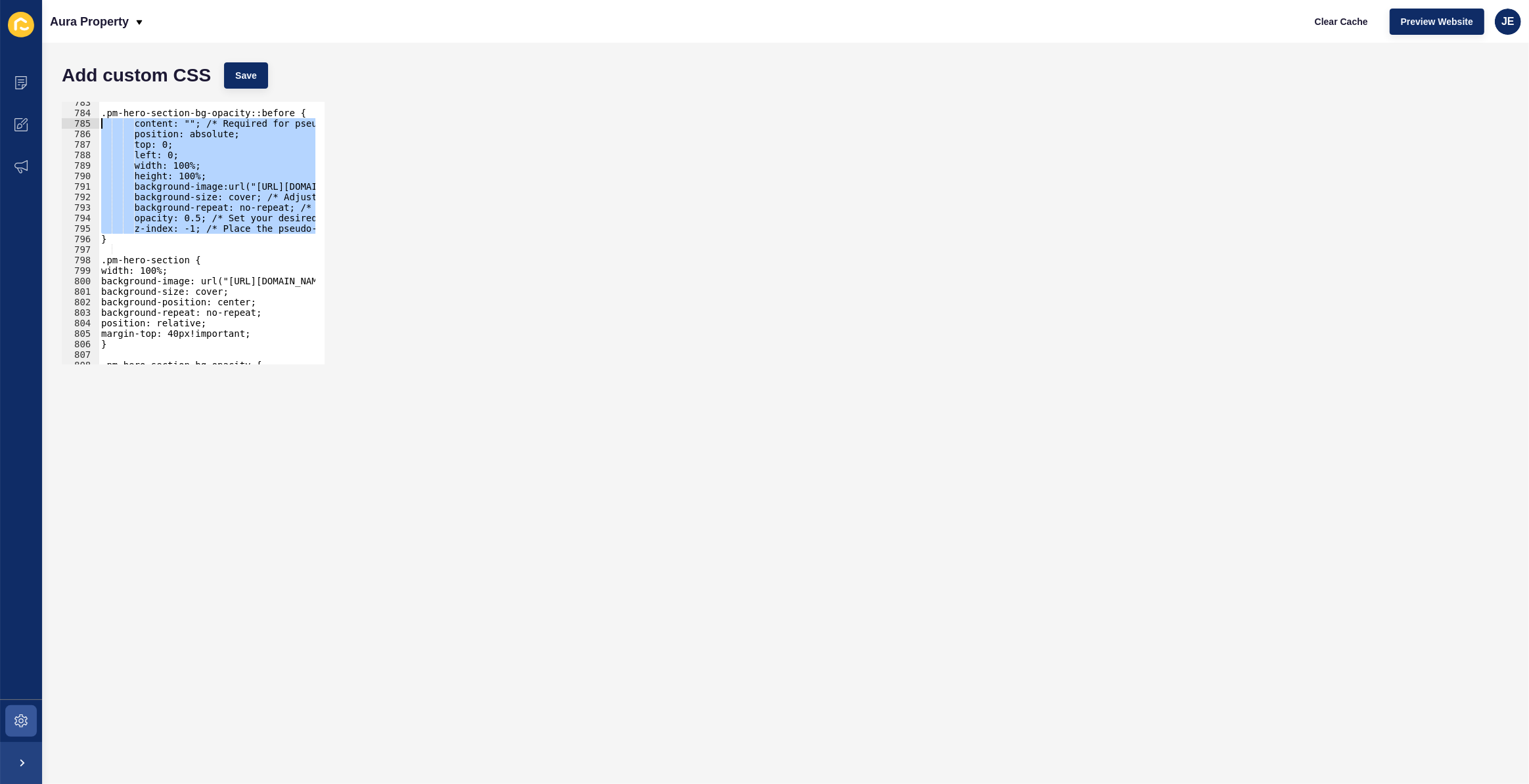
drag, startPoint x: 100, startPoint y: 240, endPoint x: 90, endPoint y: 125, distance: 115.4
click at [90, 125] on div "width: 100%; background-image: url("https://aurapropertysc.com.au/wp-content/up…" at bounding box center [193, 233] width 263 height 262
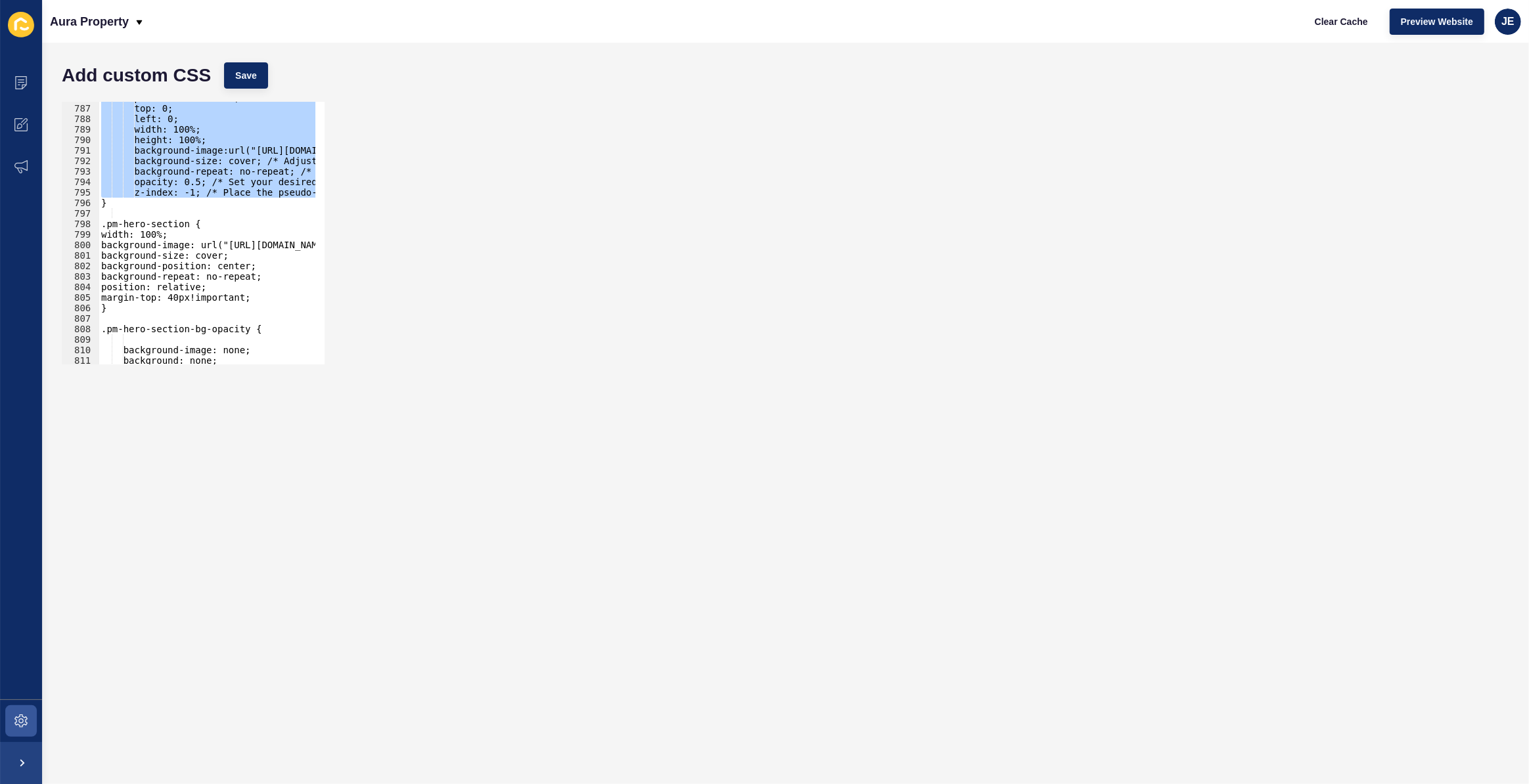
scroll to position [5939, 0]
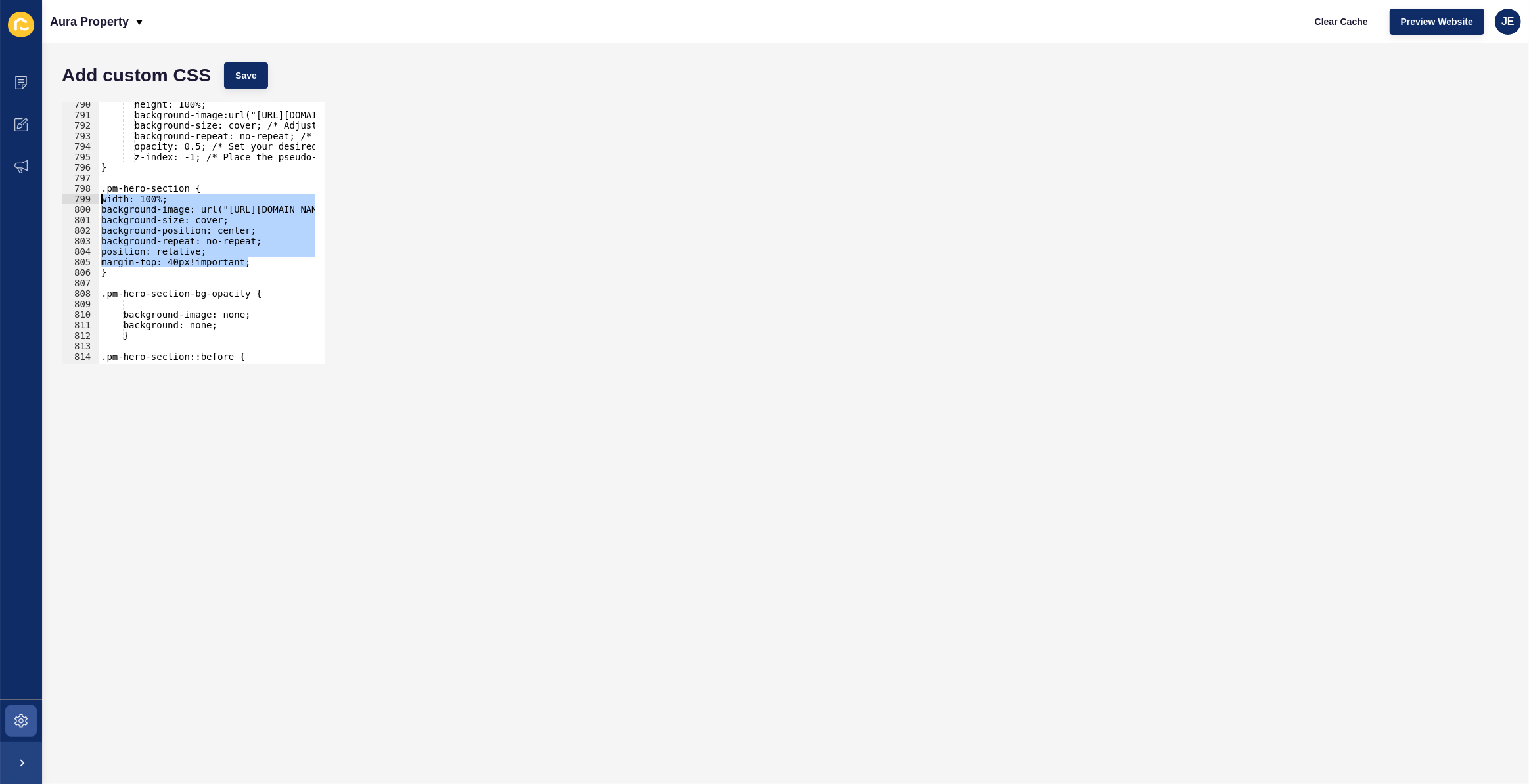
drag, startPoint x: 258, startPoint y: 262, endPoint x: 93, endPoint y: 204, distance: 174.9
click at [93, 204] on div "content: ""; /* Required for pseudo-elements */ position: absolute; 790 791 792…" at bounding box center [193, 233] width 263 height 262
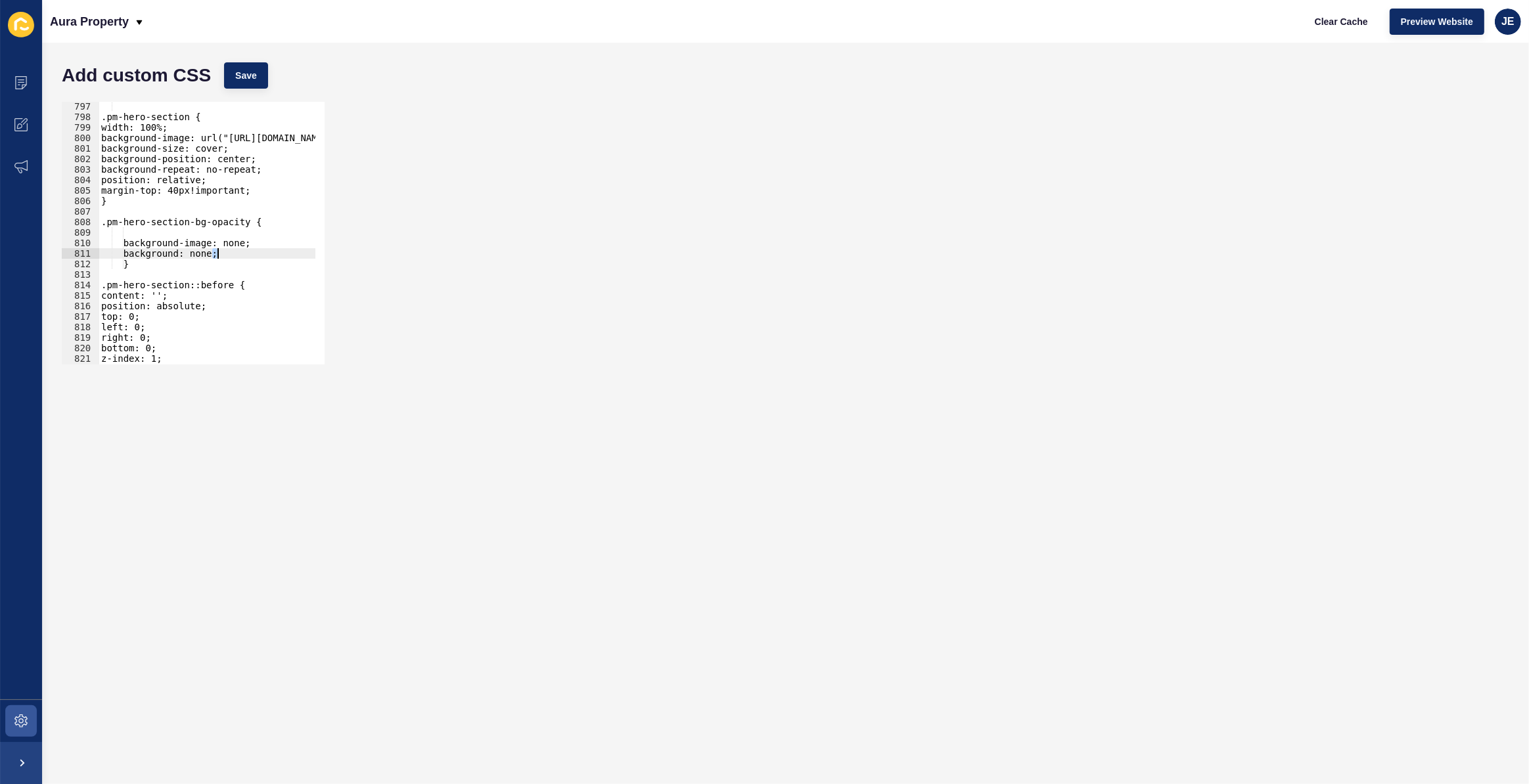
click at [217, 250] on div ".pm-hero-section { width: 100%; background-image: url("https://aurapropertysc.c…" at bounding box center [412, 238] width 627 height 274
click at [239, 250] on div ".pm-hero-section { width: 100%; background-image: url("https://aurapropertysc.c…" at bounding box center [206, 233] width 217 height 262
drag, startPoint x: 241, startPoint y: 250, endPoint x: 5, endPoint y: 231, distance: 236.8
click at [5, 231] on div "Content Appearance Marketing Settings Aura Property Clear Cache Preview Website…" at bounding box center [764, 392] width 1529 height 784
type textarea "background-image: none;"
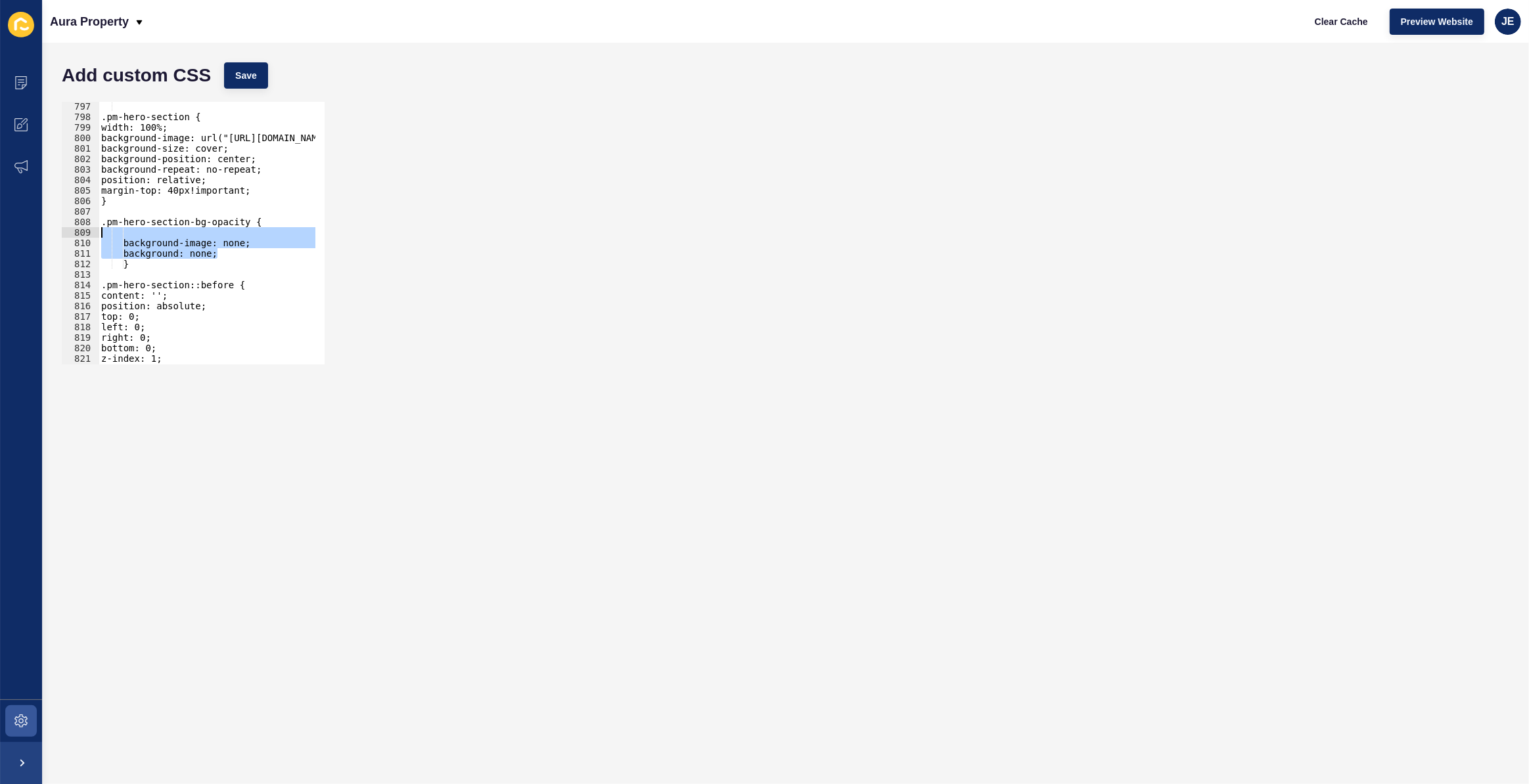
paste textarea
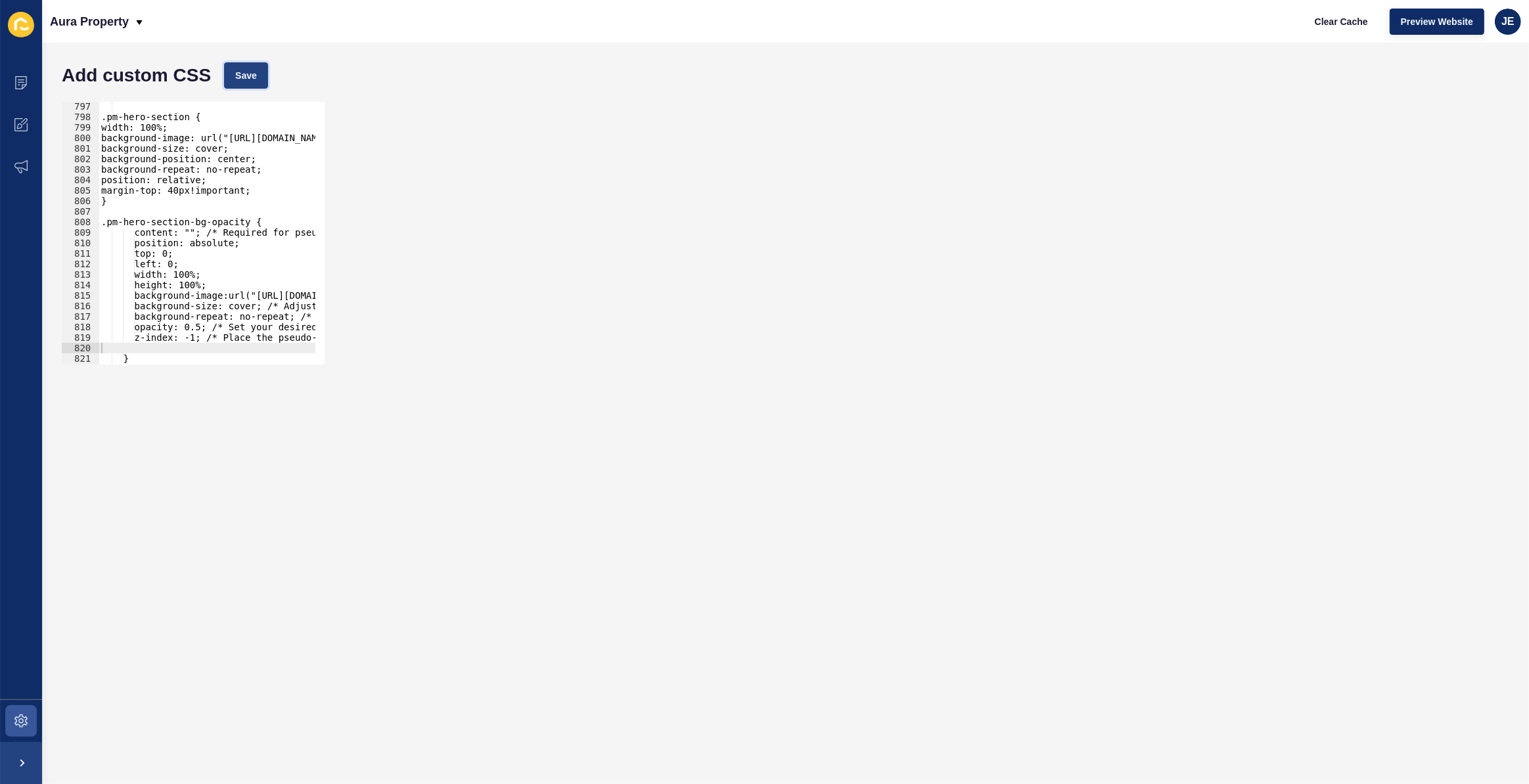
click at [231, 73] on button "Save" at bounding box center [246, 76] width 44 height 26
click at [183, 231] on div ".pm-hero-section { width: 100%; background-image: url("https://aurapropertysc.c…" at bounding box center [412, 238] width 627 height 274
click at [241, 93] on div "Add custom CSS Save" at bounding box center [786, 76] width 1460 height 40
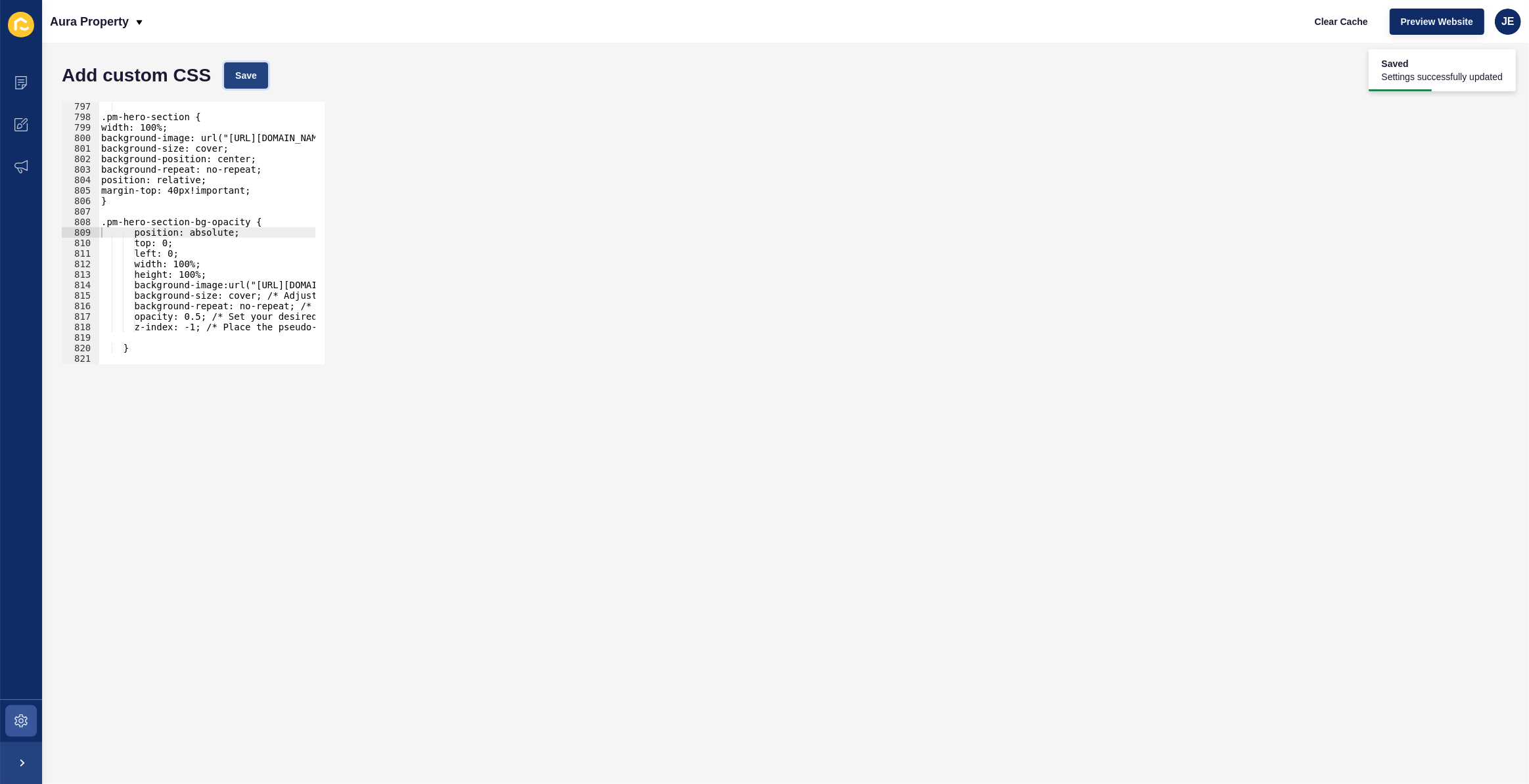
click at [247, 80] on span "Save" at bounding box center [246, 76] width 22 height 13
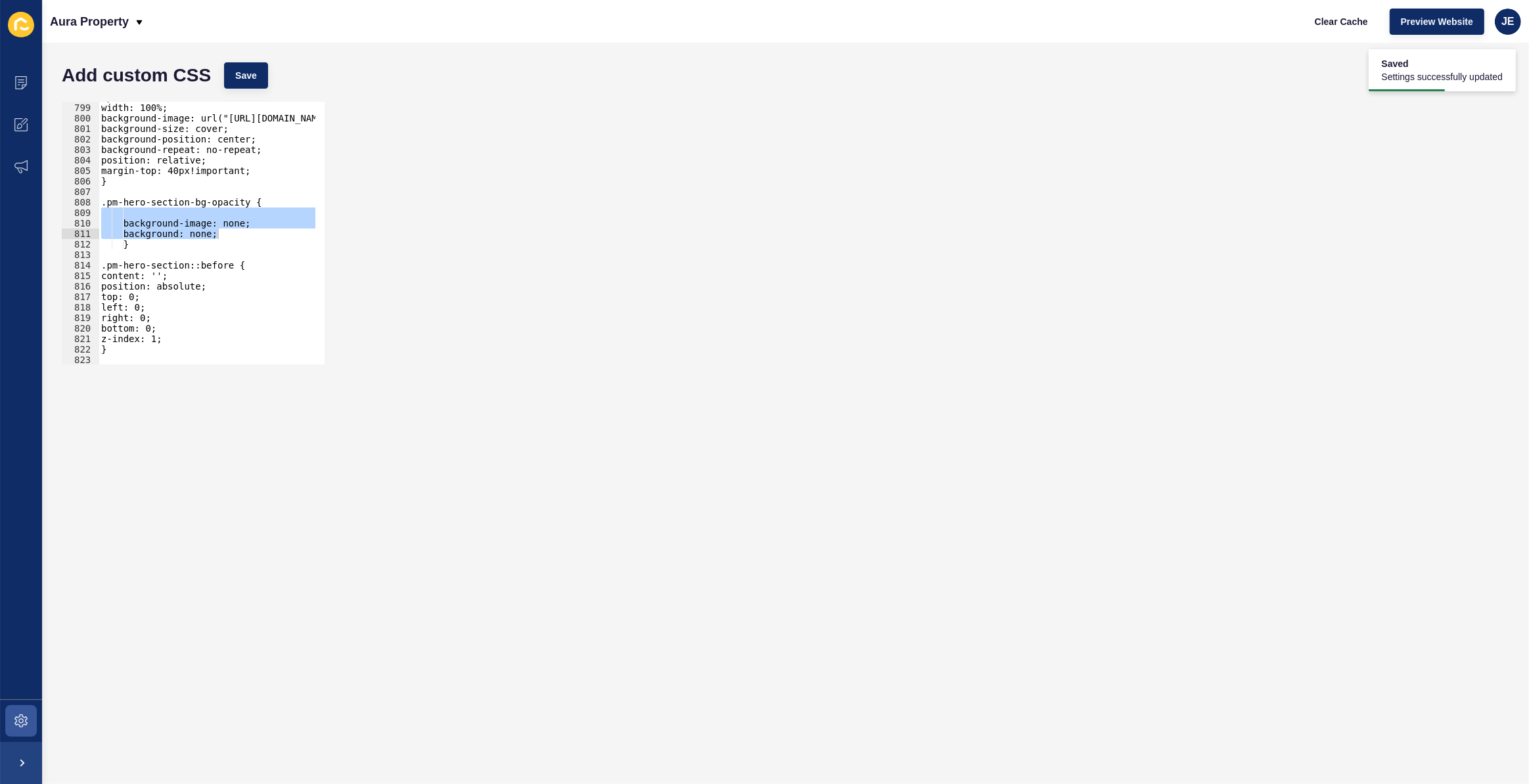
scroll to position [6004, 0]
click at [129, 245] on div ".pm-hero-section { width: 100%; background-image: url("https://aurapropertysc.c…" at bounding box center [412, 229] width 627 height 274
click at [139, 203] on div ".pm-hero-section { width: 100%; background-image: url("https://aurapropertysc.c…" at bounding box center [412, 229] width 627 height 274
type textarea ".pm-hero-section-bg-opacity {"
click at [141, 206] on div ".pm-hero-section { width: 100%; background-image: url("https://aurapropertysc.c…" at bounding box center [412, 229] width 627 height 274
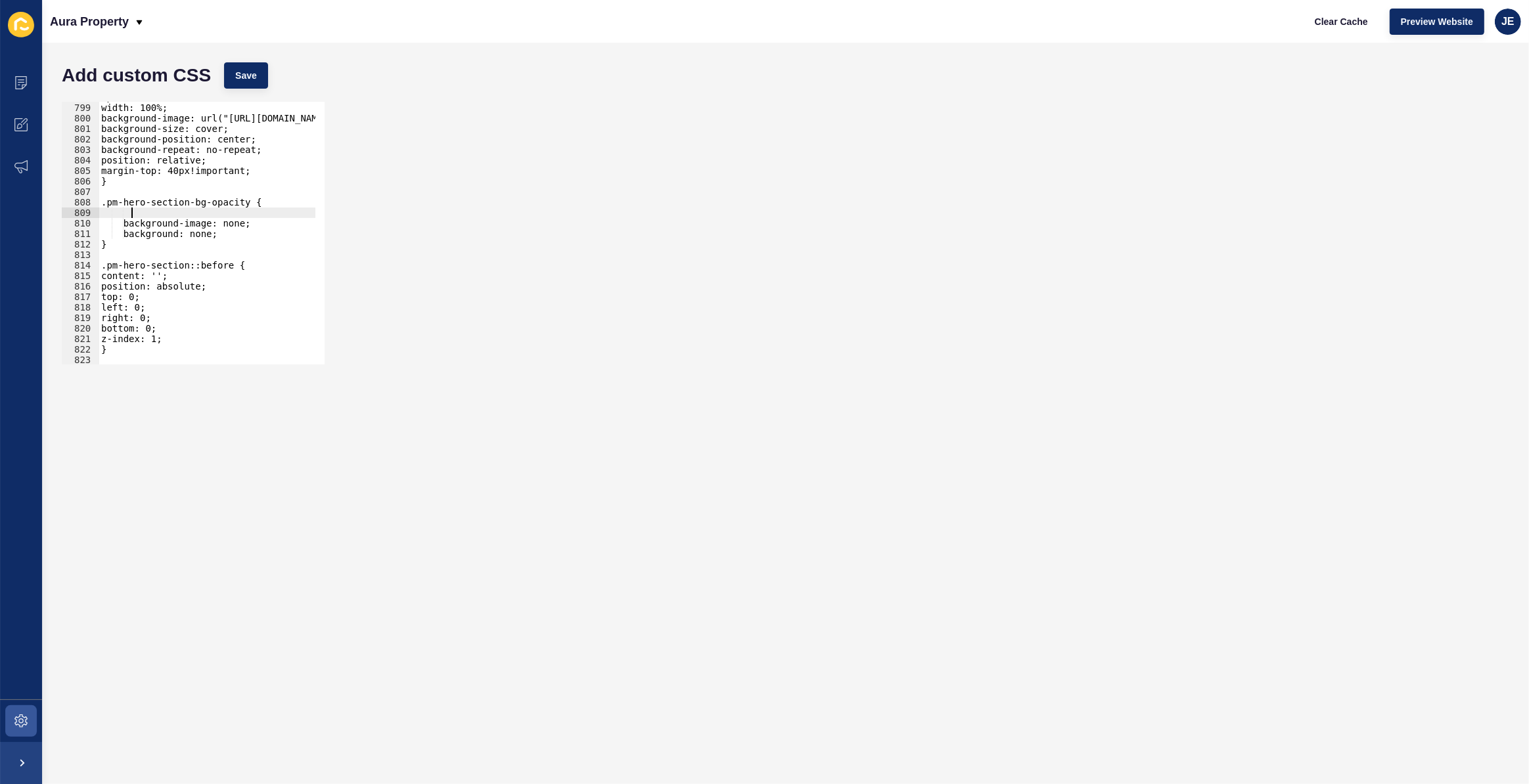
click at [143, 210] on div ".pm-hero-section { width: 100%; background-image: url("https://aurapropertysc.c…" at bounding box center [412, 229] width 627 height 274
click at [233, 215] on div ".pm-hero-section { width: 100%; background-image: url("https://aurapropertysc.c…" at bounding box center [412, 229] width 627 height 274
click at [229, 215] on div ".pm-hero-section { width: 100%; background-image: url("https://aurapropertysc.c…" at bounding box center [206, 233] width 217 height 262
click at [229, 215] on div ".pm-hero-section { width: 100%; background-image: url("https://aurapropertysc.c…" at bounding box center [412, 229] width 627 height 274
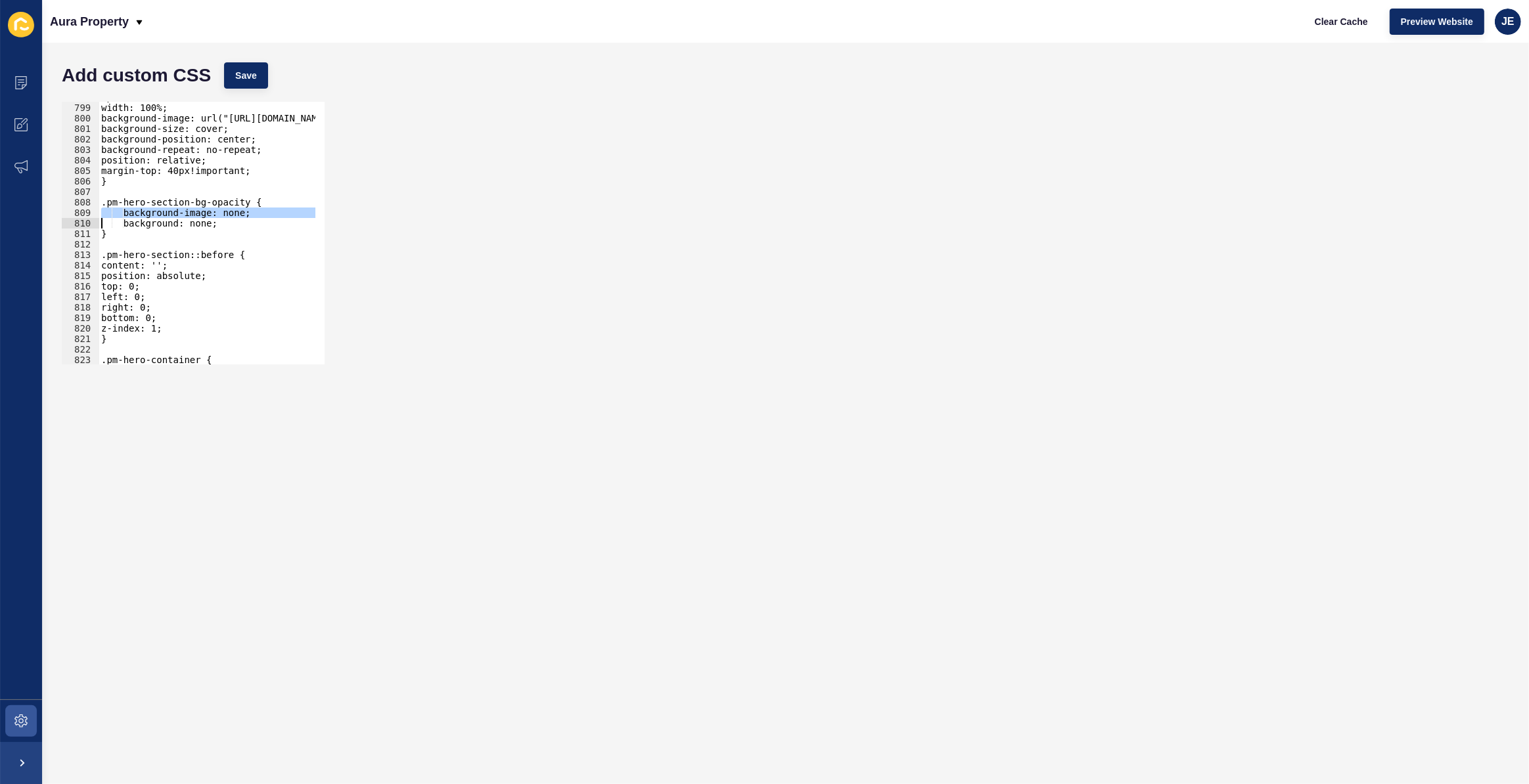
click at [229, 215] on div ".pm-hero-section { width: 100%; background-image: url("https://aurapropertysc.c…" at bounding box center [412, 229] width 627 height 274
click at [204, 217] on div ".pm-hero-section { width: 100%; background-image: url("https://aurapropertysc.c…" at bounding box center [412, 229] width 627 height 274
type textarea "background: inherit;"
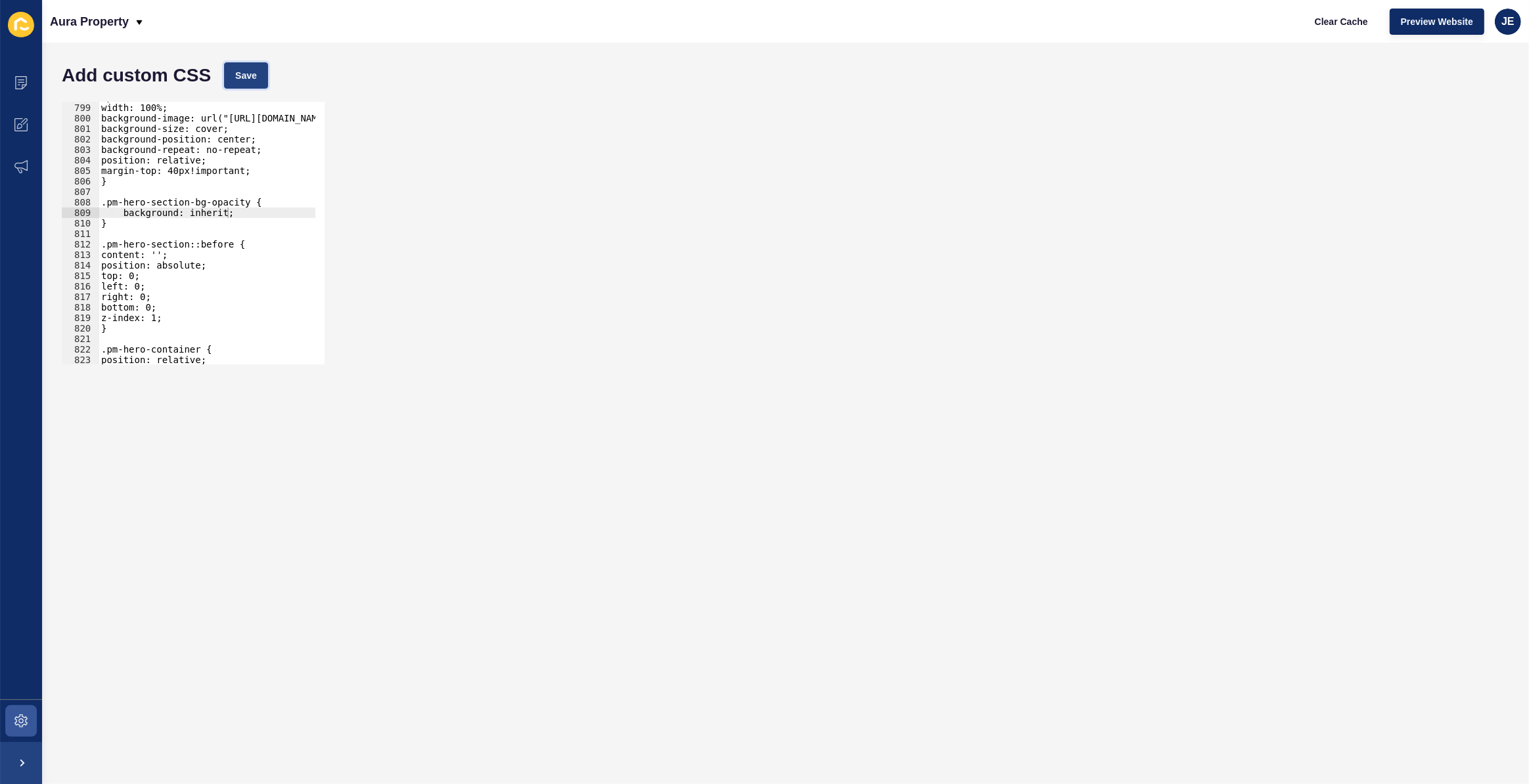
click at [234, 84] on button "Save" at bounding box center [246, 76] width 44 height 26
click at [237, 214] on div ".pm-hero-section { width: 100%; background-image: url("https://aurapropertysc.c…" at bounding box center [412, 229] width 627 height 274
paste textarea "background-repeat: no-repeat;"
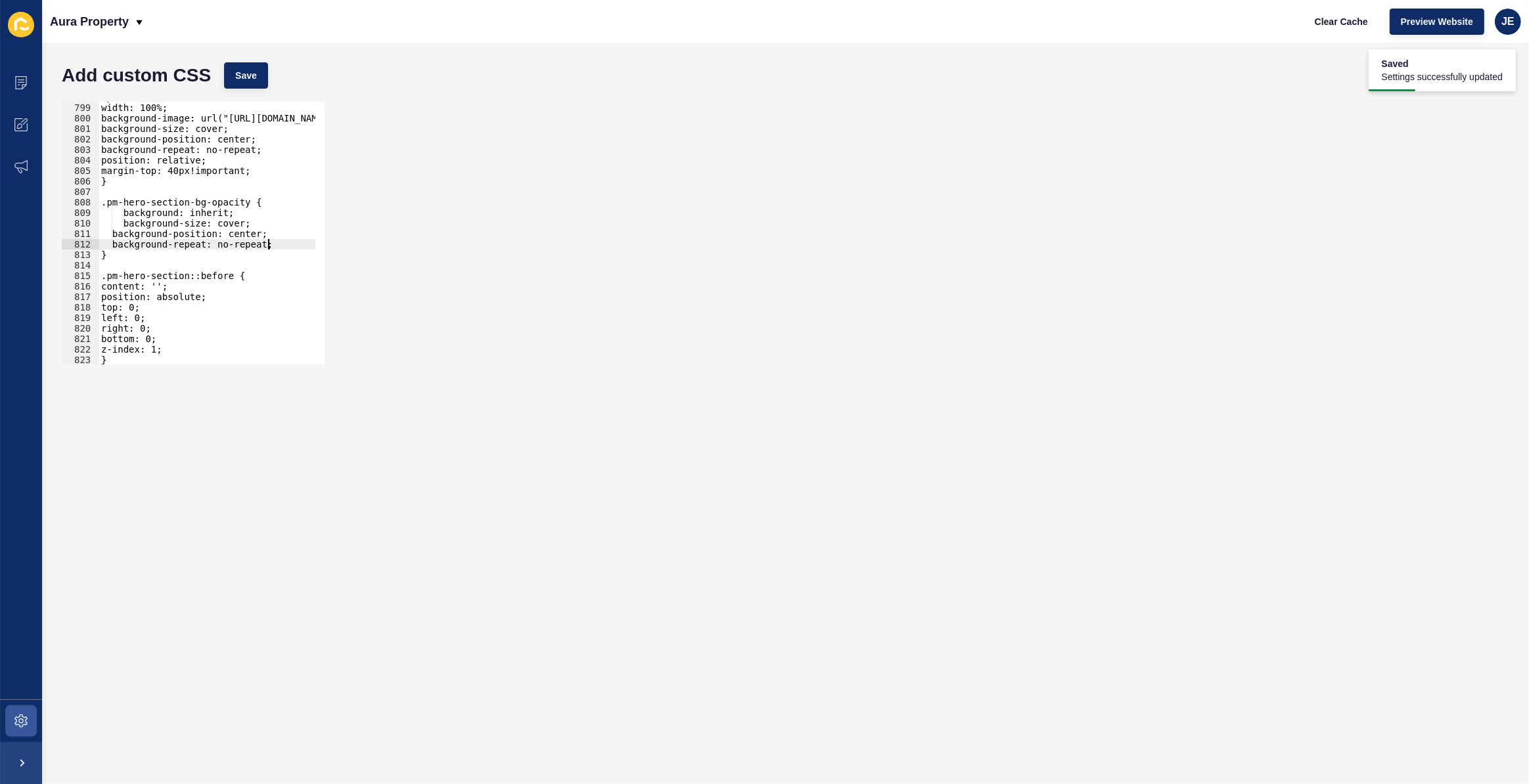
click at [243, 102] on div ".pm-hero-section { width: 100%; background-image: url("https://aurapropertysc.c…" at bounding box center [412, 229] width 627 height 274
click at [254, 85] on button "Save" at bounding box center [246, 76] width 44 height 26
click at [128, 233] on div ".pm-hero-section { width: 100%; background-image: url("https://aurapropertysc.c…" at bounding box center [412, 239] width 627 height 274
click at [131, 232] on div ".pm-hero-section { width: 100%; background-image: url("https://aurapropertysc.c…" at bounding box center [412, 239] width 627 height 274
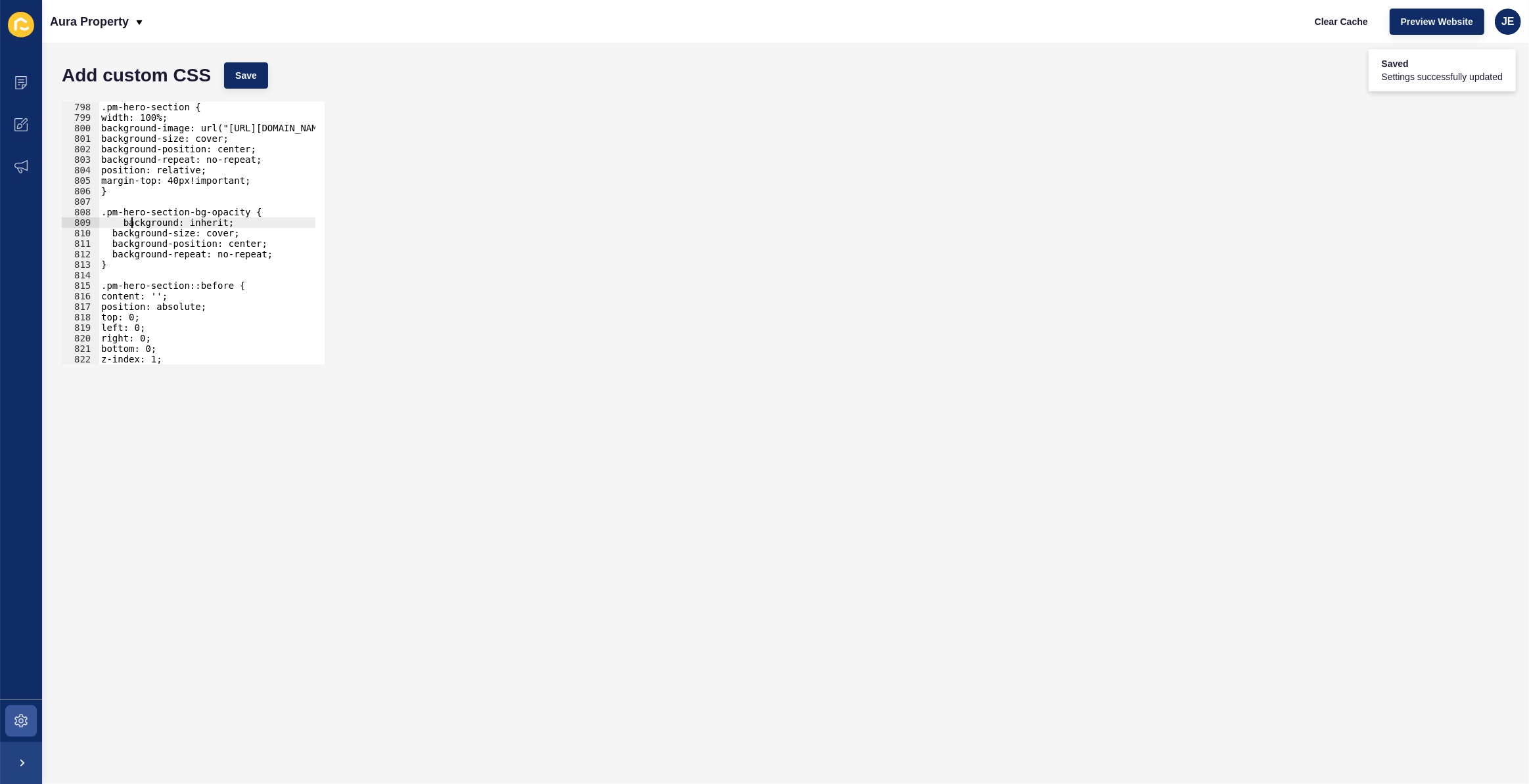
click at [130, 227] on div ".pm-hero-section { width: 100%; background-image: url("https://aurapropertysc.c…" at bounding box center [412, 239] width 627 height 274
type textarea "background: inherit;"
click at [131, 274] on div ".pm-hero-section { width: 100%; background-image: url("https://aurapropertysc.c…" at bounding box center [412, 239] width 627 height 274
click at [123, 254] on div ".pm-hero-section { width: 100%; background-image: url("https://aurapropertysc.c…" at bounding box center [412, 239] width 627 height 274
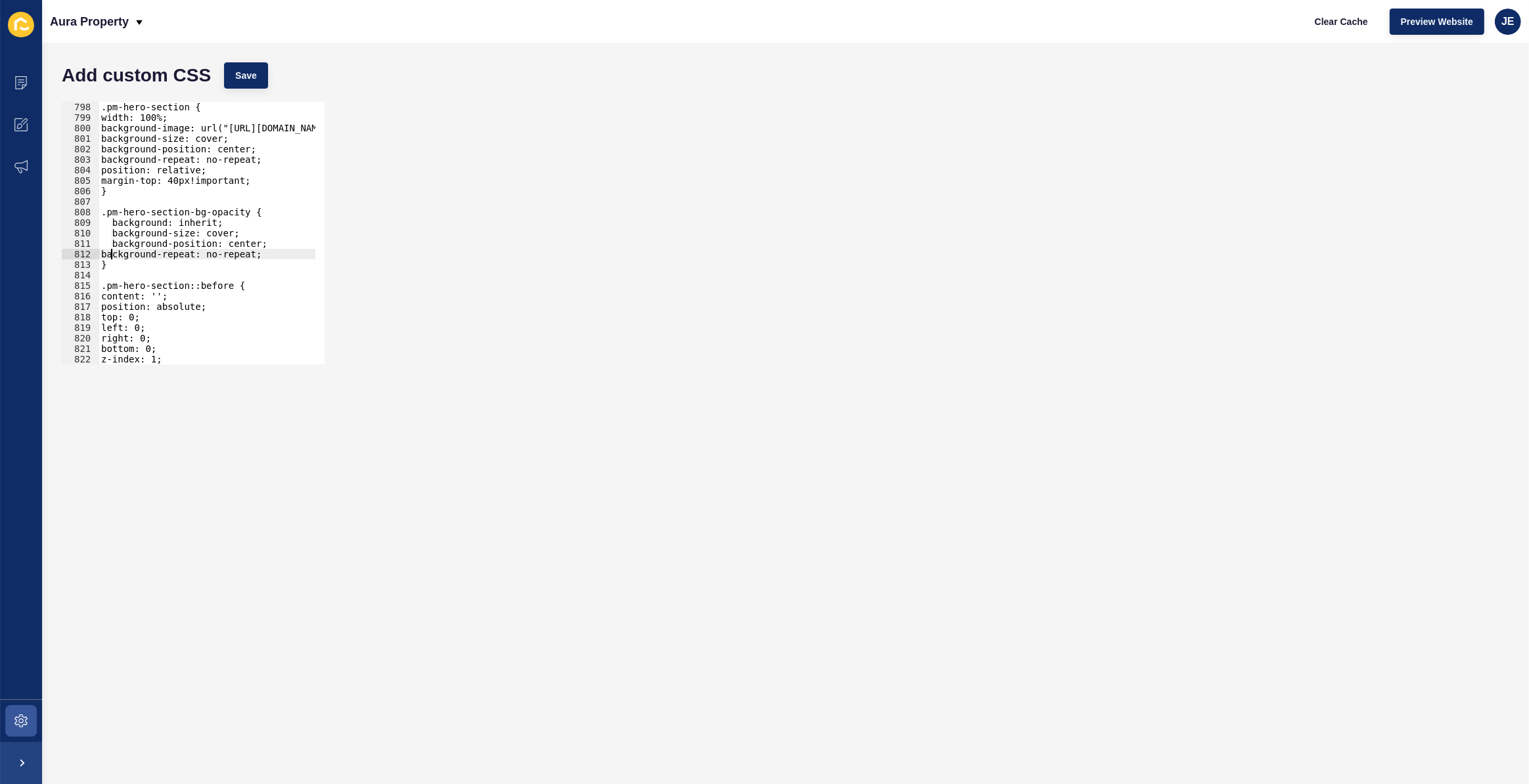
click at [123, 243] on div ".pm-hero-section { width: 100%; background-image: url("https://aurapropertysc.c…" at bounding box center [412, 239] width 627 height 274
click at [124, 237] on div ".pm-hero-section { width: 100%; background-image: url("https://aurapropertysc.c…" at bounding box center [412, 239] width 627 height 274
click at [121, 237] on div ".pm-hero-section { width: 100%; background-image: url("https://aurapropertysc.c…" at bounding box center [412, 239] width 627 height 274
click at [121, 222] on div ".pm-hero-section { width: 100%; background-image: url("https://aurapropertysc.c…" at bounding box center [412, 239] width 627 height 274
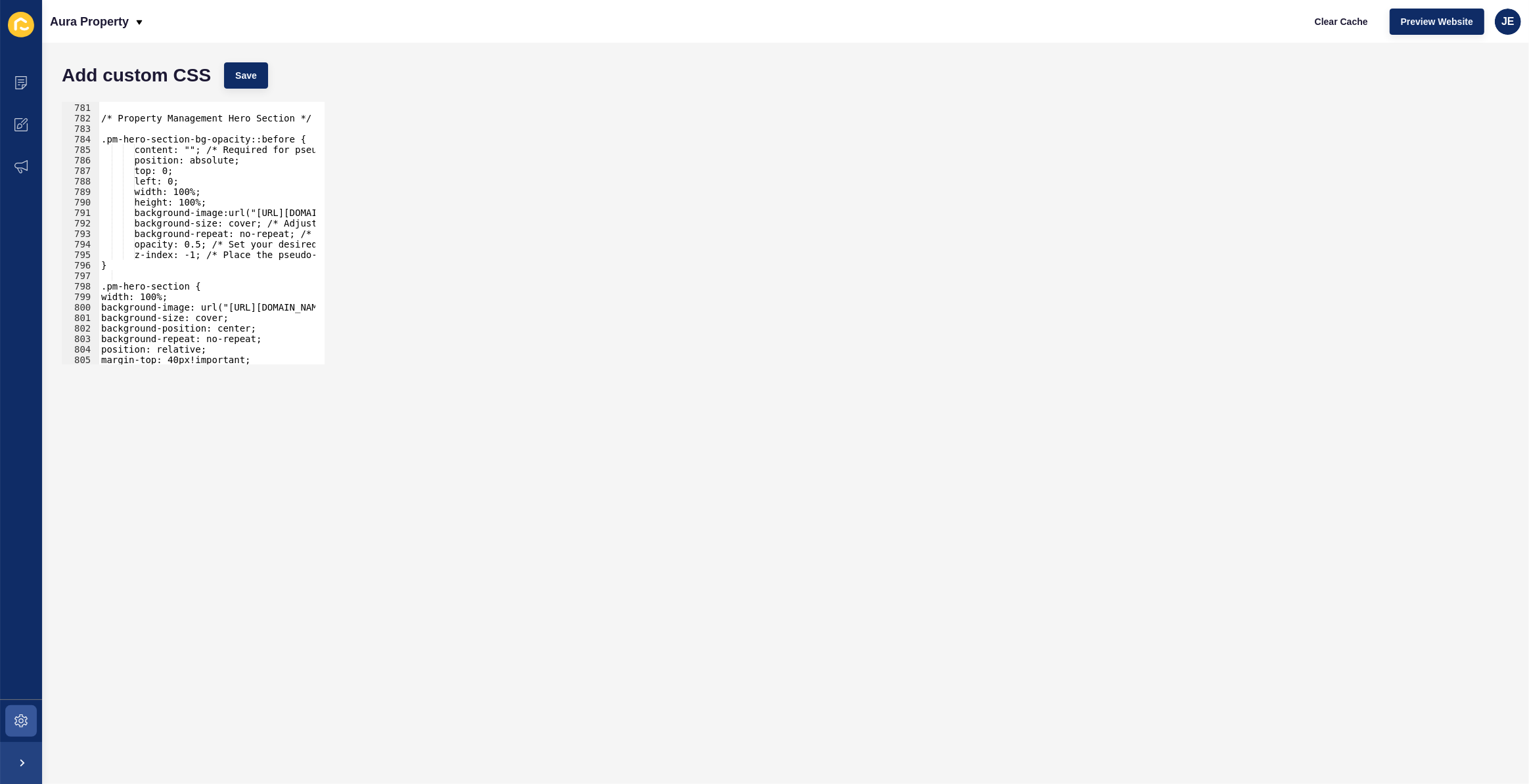
scroll to position [5868, 0]
click at [139, 156] on div "/* Property Management Hero Section */ .pm-hero-section-bg-opacity::before { co…" at bounding box center [412, 229] width 627 height 274
click at [143, 142] on div "/* Property Management Hero Section */ .pm-hero-section-bg-opacity::before { co…" at bounding box center [412, 229] width 627 height 274
click at [143, 145] on div "/* Property Management Hero Section */ .pm-hero-section-bg-opacity::before { co…" at bounding box center [412, 229] width 627 height 274
click at [142, 155] on div "/* Property Management Hero Section */ .pm-hero-section-bg-opacity::before { co…" at bounding box center [412, 229] width 627 height 274
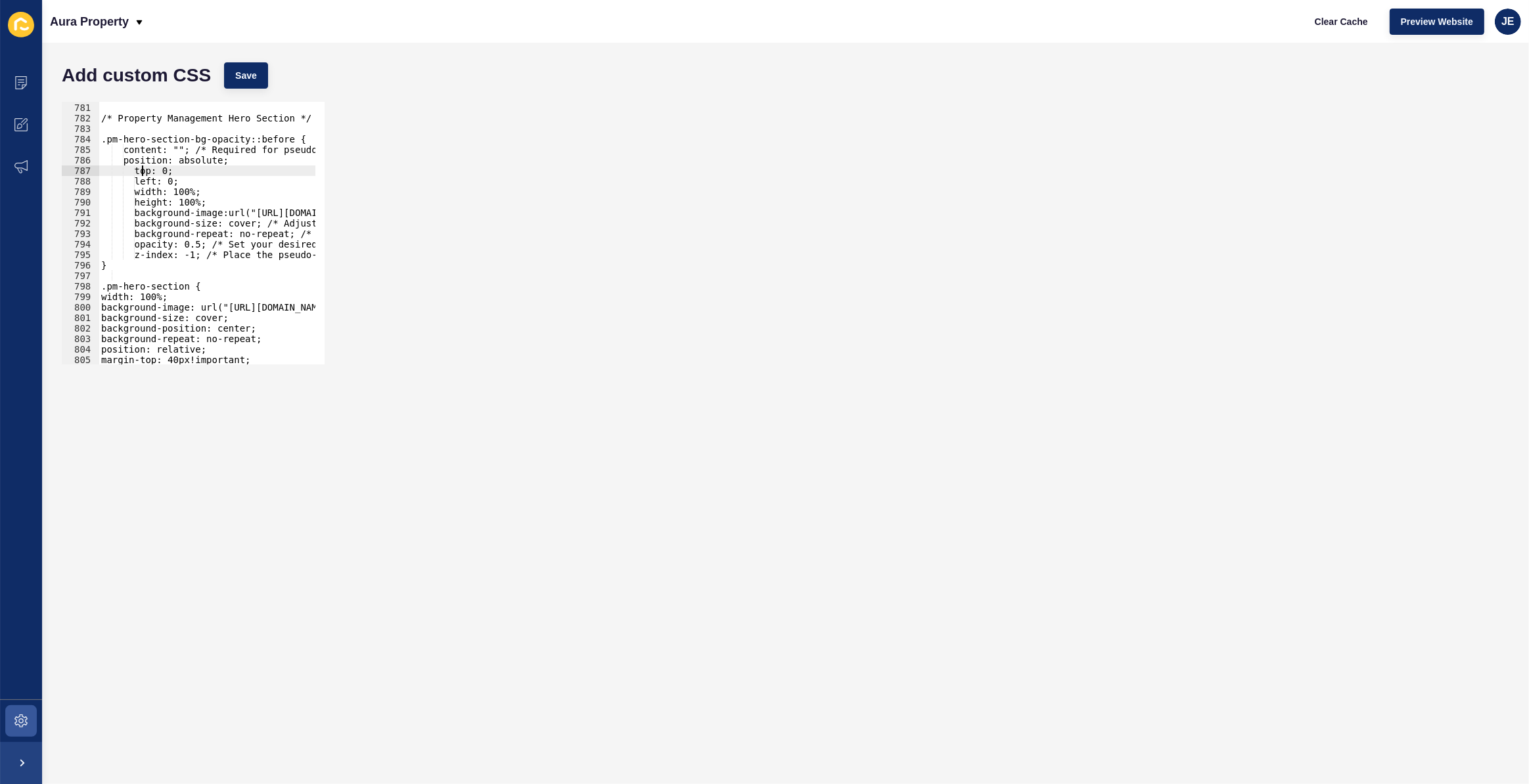
click at [141, 170] on div "/* Property Management Hero Section */ .pm-hero-section-bg-opacity::before { co…" at bounding box center [412, 229] width 627 height 274
click at [138, 184] on div "/* Property Management Hero Section */ .pm-hero-section-bg-opacity::before { co…" at bounding box center [412, 229] width 627 height 274
click at [142, 184] on div "/* Property Management Hero Section */ .pm-hero-section-bg-opacity::before { co…" at bounding box center [412, 229] width 627 height 274
click at [140, 198] on div "/* Property Management Hero Section */ .pm-hero-section-bg-opacity::before { co…" at bounding box center [412, 229] width 627 height 274
click at [140, 195] on div "/* Property Management Hero Section */ .pm-hero-section-bg-opacity::before { co…" at bounding box center [412, 229] width 627 height 274
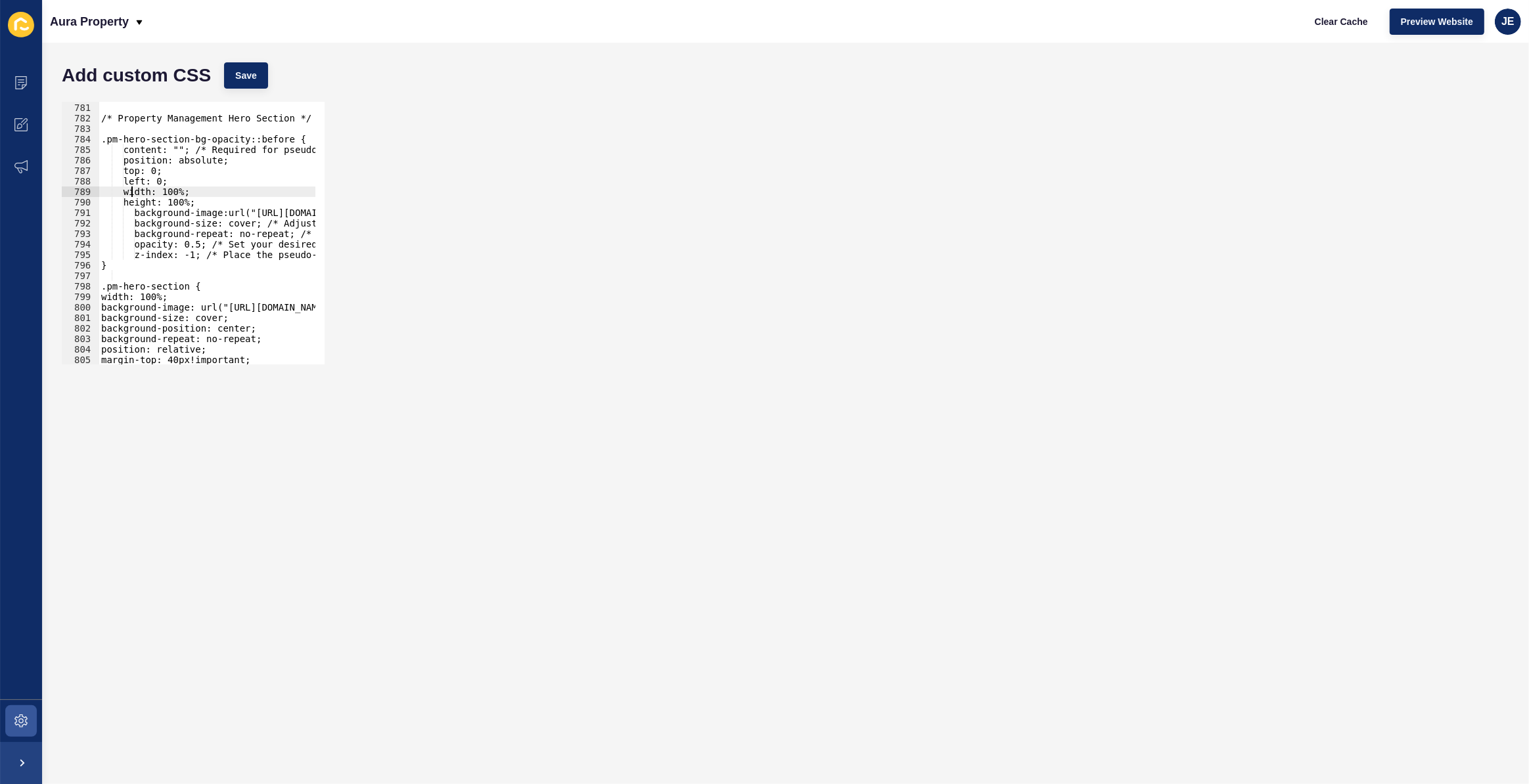
click at [133, 152] on div "/* Property Management Hero Section */ .pm-hero-section-bg-opacity::before { co…" at bounding box center [412, 229] width 627 height 274
click at [131, 164] on div "/* Property Management Hero Section */ .pm-hero-section-bg-opacity::before { co…" at bounding box center [412, 229] width 627 height 274
click at [131, 173] on div "/* Property Management Hero Section */ .pm-hero-section-bg-opacity::before { co…" at bounding box center [412, 229] width 627 height 274
click at [131, 184] on div "/* Property Management Hero Section */ .pm-hero-section-bg-opacity::before { co…" at bounding box center [412, 229] width 627 height 274
click at [131, 193] on div "/* Property Management Hero Section */ .pm-hero-section-bg-opacity::before { co…" at bounding box center [412, 229] width 627 height 274
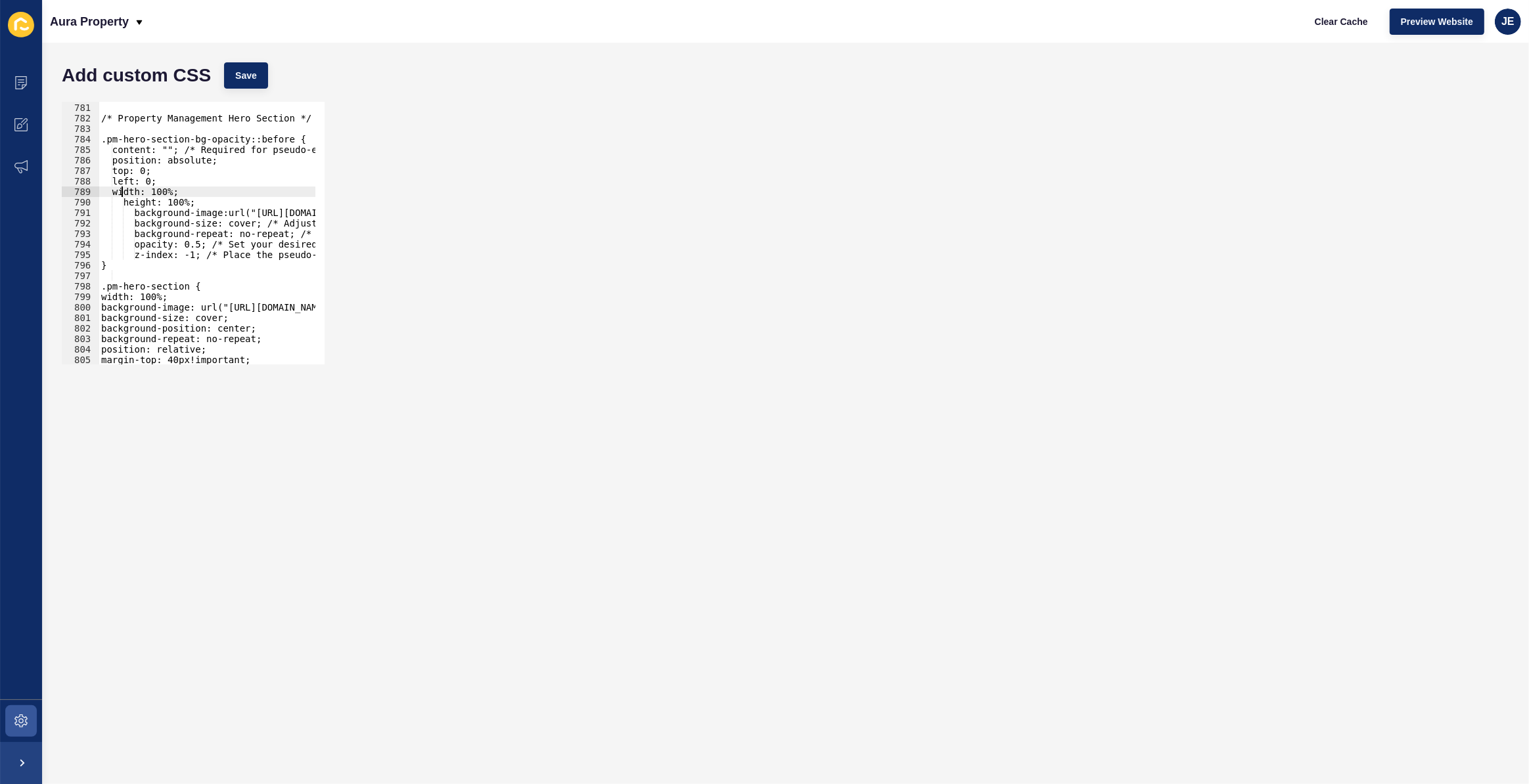
click at [131, 204] on div "/* Property Management Hero Section */ .pm-hero-section-bg-opacity::before { co…" at bounding box center [412, 229] width 627 height 274
click at [141, 215] on div "/* Property Management Hero Section */ .pm-hero-section-bg-opacity::before { co…" at bounding box center [412, 229] width 627 height 274
click at [143, 225] on div "/* Property Management Hero Section */ .pm-hero-section-bg-opacity::before { co…" at bounding box center [402, 229] width 607 height 274
click at [142, 240] on div "/* Property Management Hero Section */ .pm-hero-section-bg-opacity::before { co…" at bounding box center [402, 229] width 607 height 274
click at [141, 237] on div "/* Property Management Hero Section */ .pm-hero-section-bg-opacity::before { co…" at bounding box center [402, 229] width 607 height 274
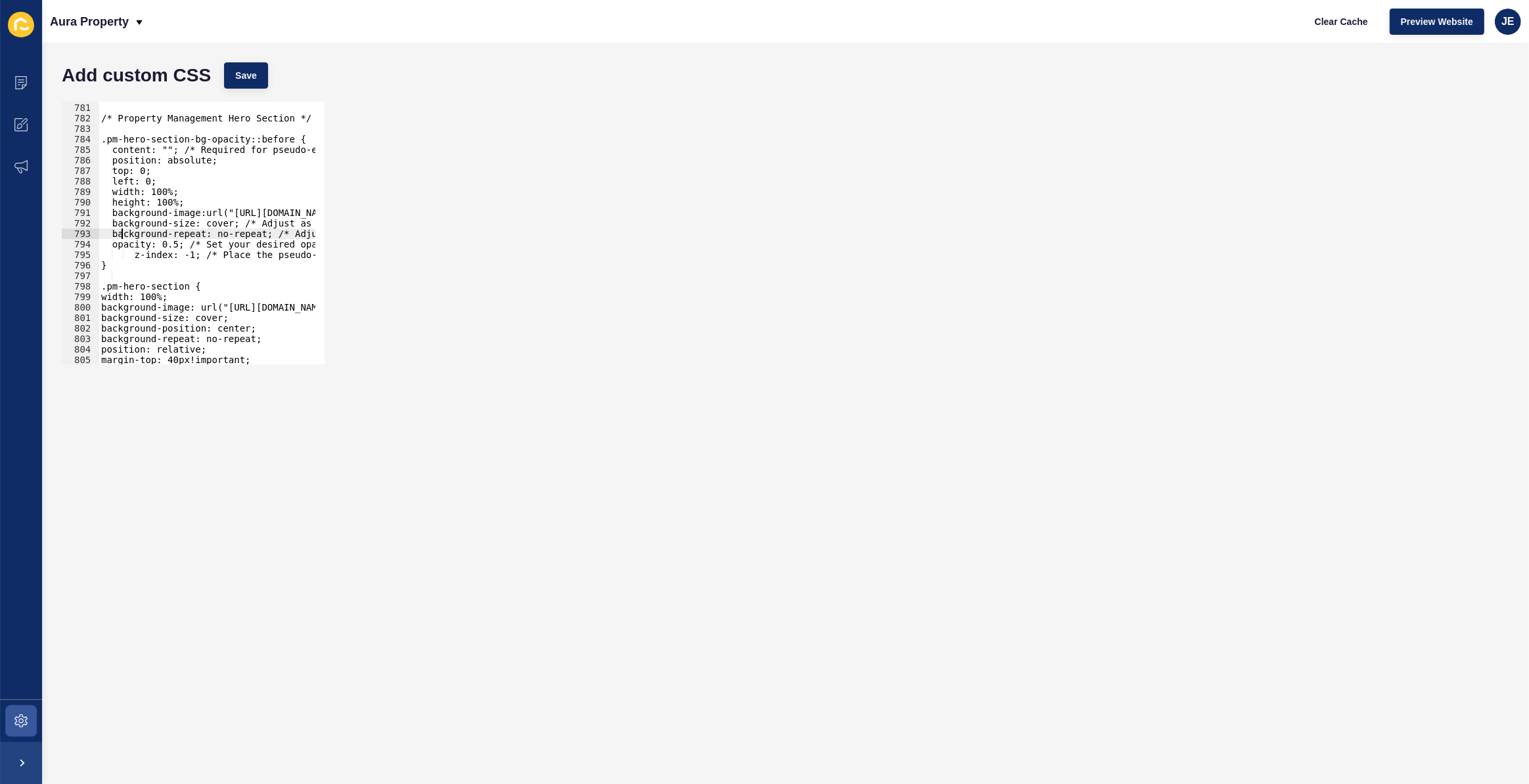
click at [142, 253] on div "/* Property Management Hero Section */ .pm-hero-section-bg-opacity::before { co…" at bounding box center [402, 229] width 607 height 274
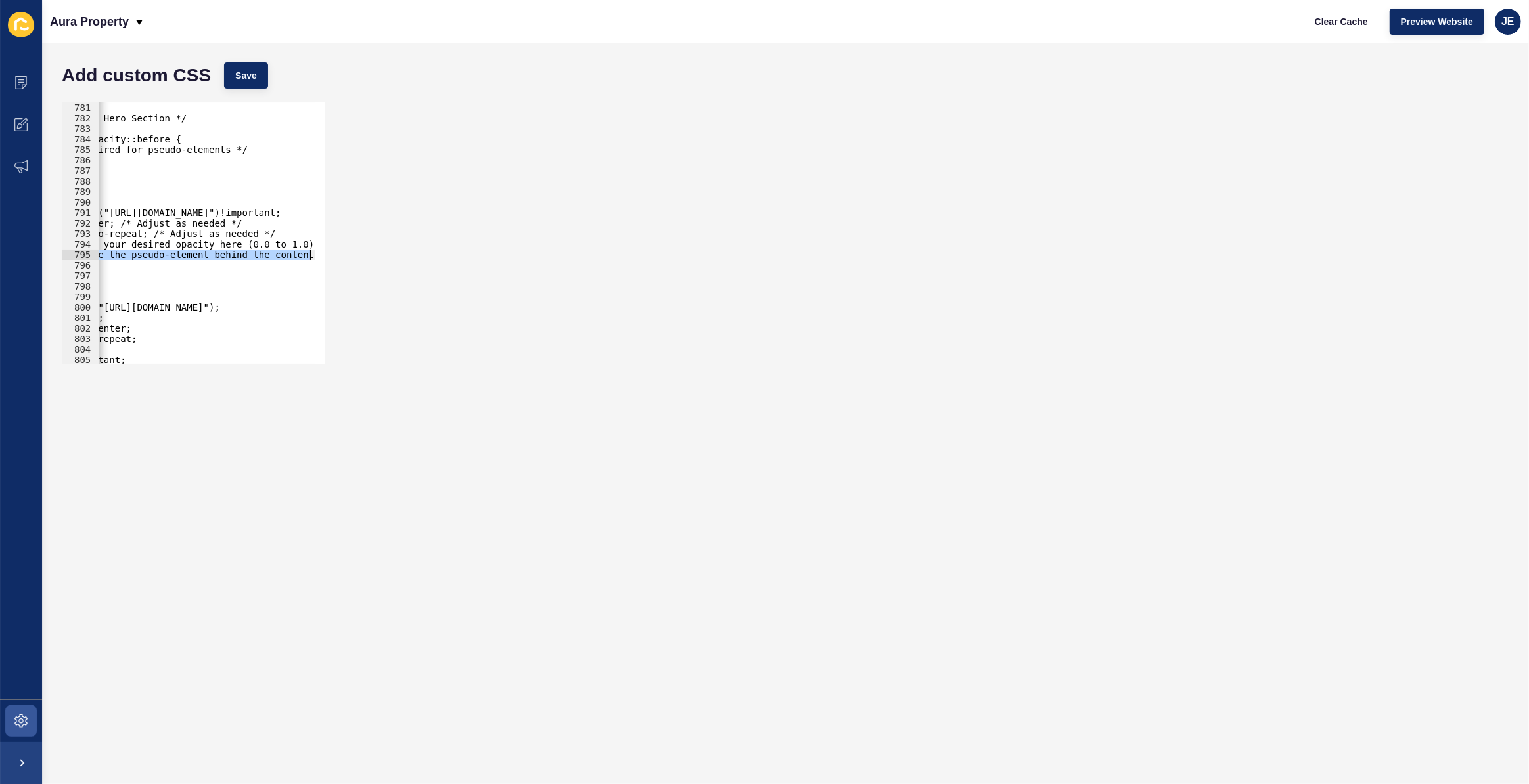
drag, startPoint x: 186, startPoint y: 257, endPoint x: 331, endPoint y: 250, distance: 145.2
click at [333, 250] on div "z-index: -1; /* Place the pseudo-element behind the content */ 780 781 782 783 …" at bounding box center [786, 233] width 1460 height 276
drag, startPoint x: 104, startPoint y: 243, endPoint x: 413, endPoint y: 243, distance: 309.0
click at [413, 243] on div "z-index: -1; 780 781 782 783 784 785 786 787 788 789 790 791 792 793 794 795 79…" at bounding box center [786, 233] width 1460 height 276
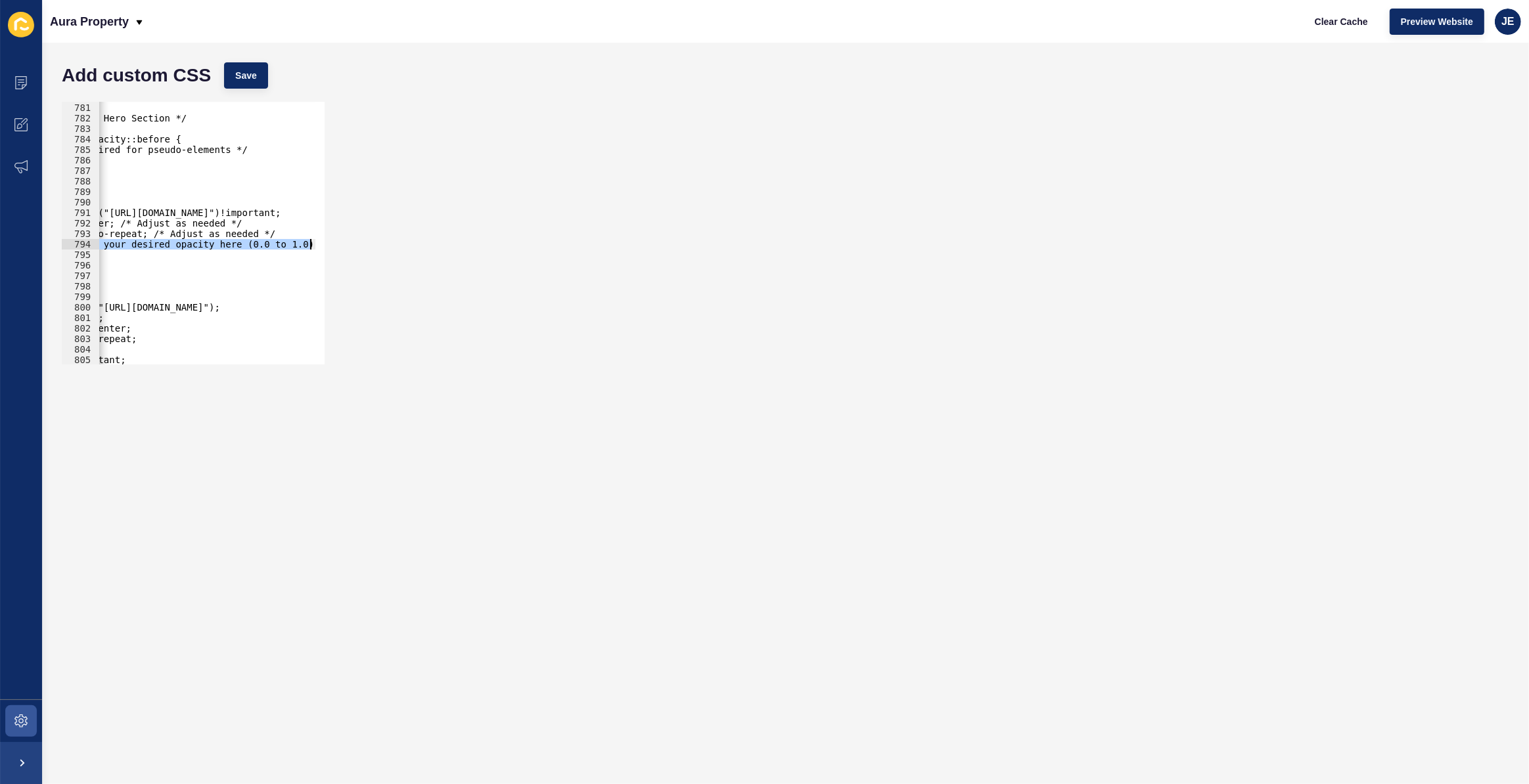
scroll to position [0, 93]
drag, startPoint x: 176, startPoint y: 237, endPoint x: 308, endPoint y: 231, distance: 132.1
click at [308, 231] on div "/* Property Management Hero Section */ .pm-hero-section-bg-opacity::before { co…" at bounding box center [308, 229] width 607 height 274
drag, startPoint x: 145, startPoint y: 222, endPoint x: 301, endPoint y: 224, distance: 156.0
click at [301, 224] on div "/* Property Management Hero Section */ .pm-hero-section-bg-opacity::before { co…" at bounding box center [308, 229] width 607 height 274
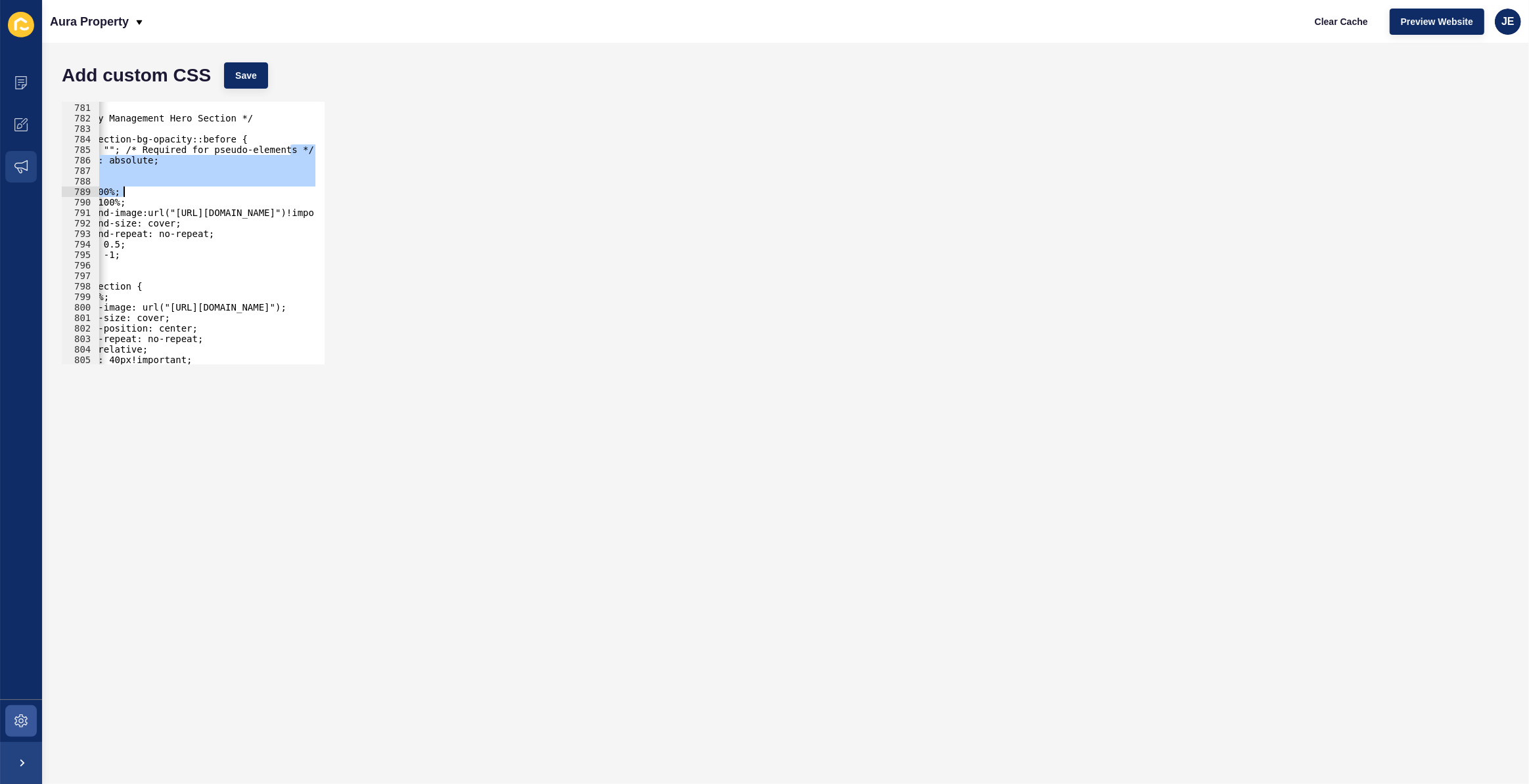
scroll to position [0, 0]
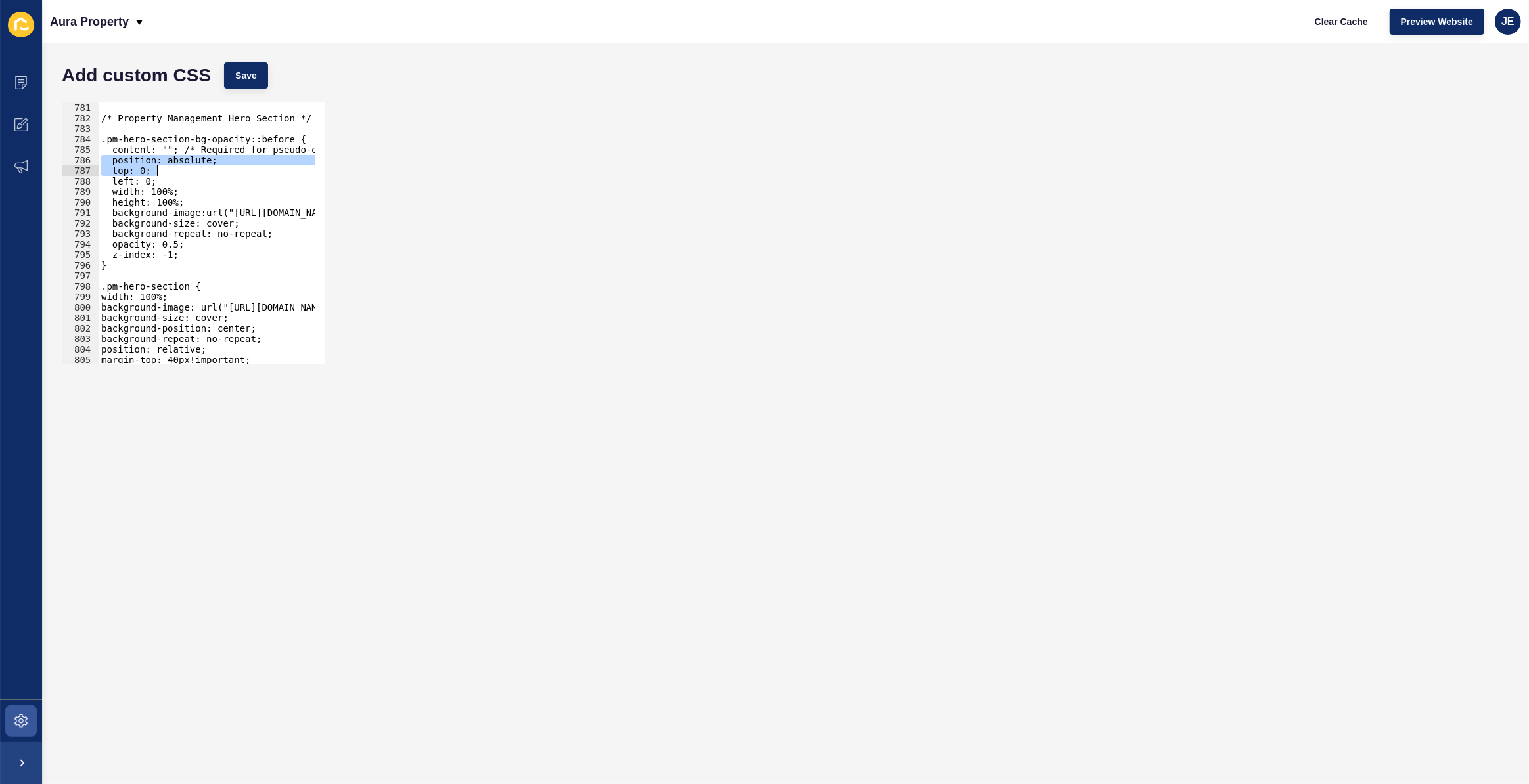
drag, startPoint x: 257, startPoint y: 150, endPoint x: 215, endPoint y: 171, distance: 47.0
click at [215, 171] on div "/* Property Management Hero Section */ .pm-hero-section-bg-opacity::before { co…" at bounding box center [402, 229] width 607 height 274
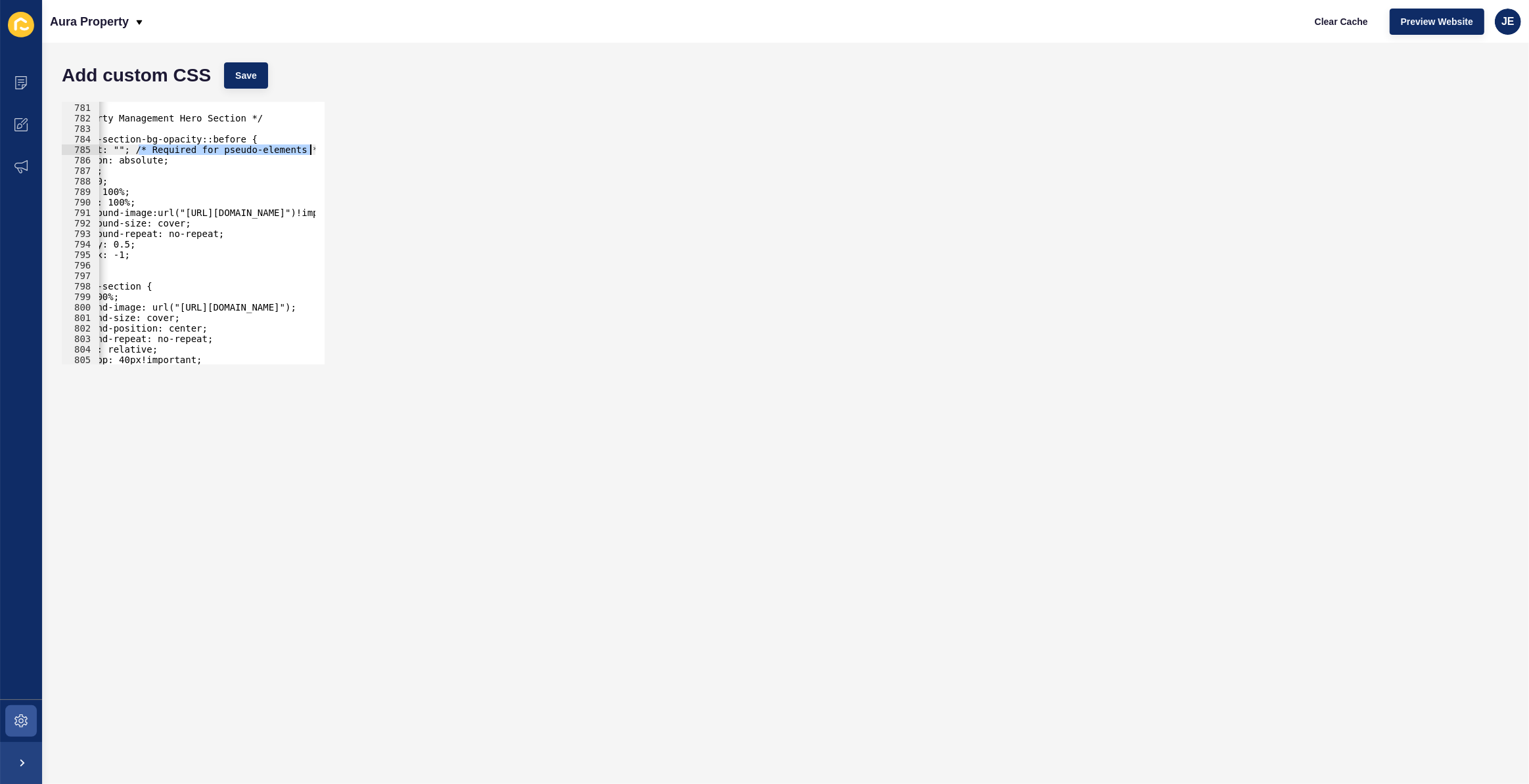
scroll to position [0, 48]
drag, startPoint x: 185, startPoint y: 150, endPoint x: 427, endPoint y: 150, distance: 242.0
click at [427, 150] on div "position: absolute; top: 0; 780 781 782 783 784 785 786 787 788 789 790 791 792…" at bounding box center [786, 233] width 1460 height 276
type textarea "content: "";"
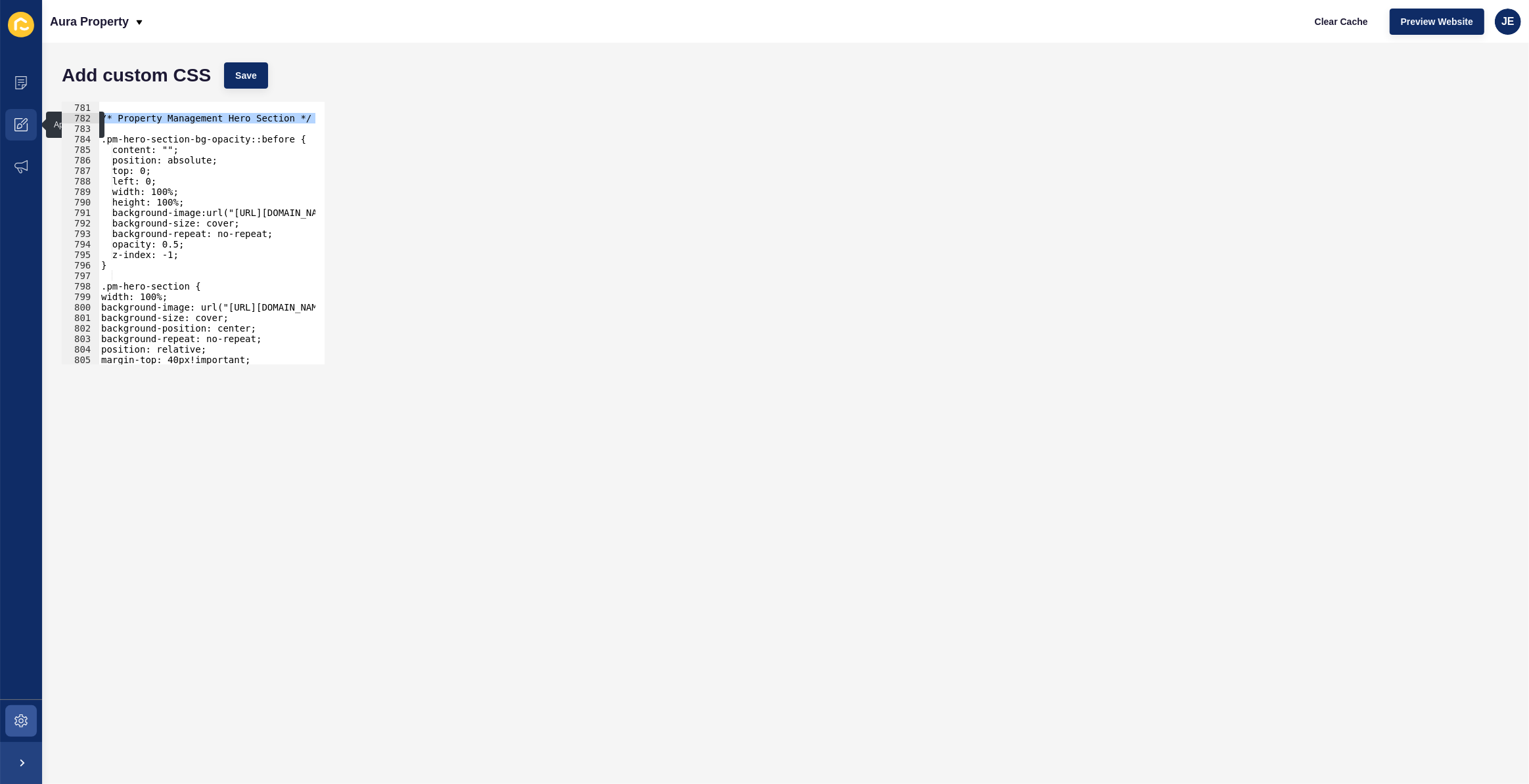
drag, startPoint x: 183, startPoint y: 125, endPoint x: 43, endPoint y: 127, distance: 140.0
click at [0, 123] on div "Content Appearance Marketing Settings Aura Property Clear Cache Preview Website…" at bounding box center [764, 392] width 1529 height 784
click at [160, 125] on div "/* Property Management Hero Section */ .pm-hero-section-bg-opacity::before { co…" at bounding box center [402, 229] width 607 height 274
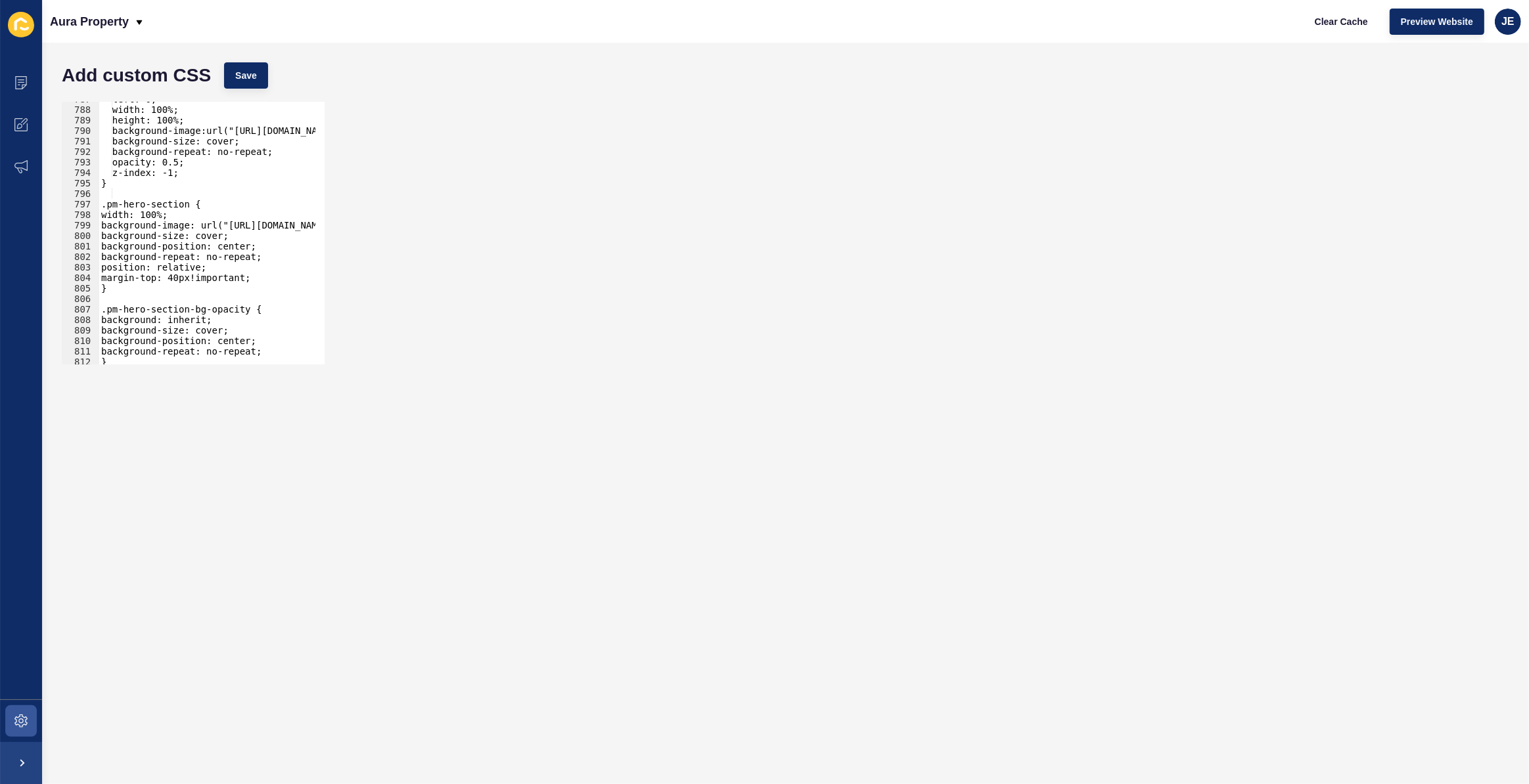
scroll to position [5921, 0]
drag, startPoint x: 261, startPoint y: 254, endPoint x: 71, endPoint y: 227, distance: 191.9
click at [71, 227] on div "/* Property Management Hero Section */ 787 788 789 790 791 792 793 794 795 796 …" at bounding box center [193, 233] width 263 height 262
type textarea "background-image: url("https://aurapropertysc.com.au/wp-content/uploads/2025/07…"
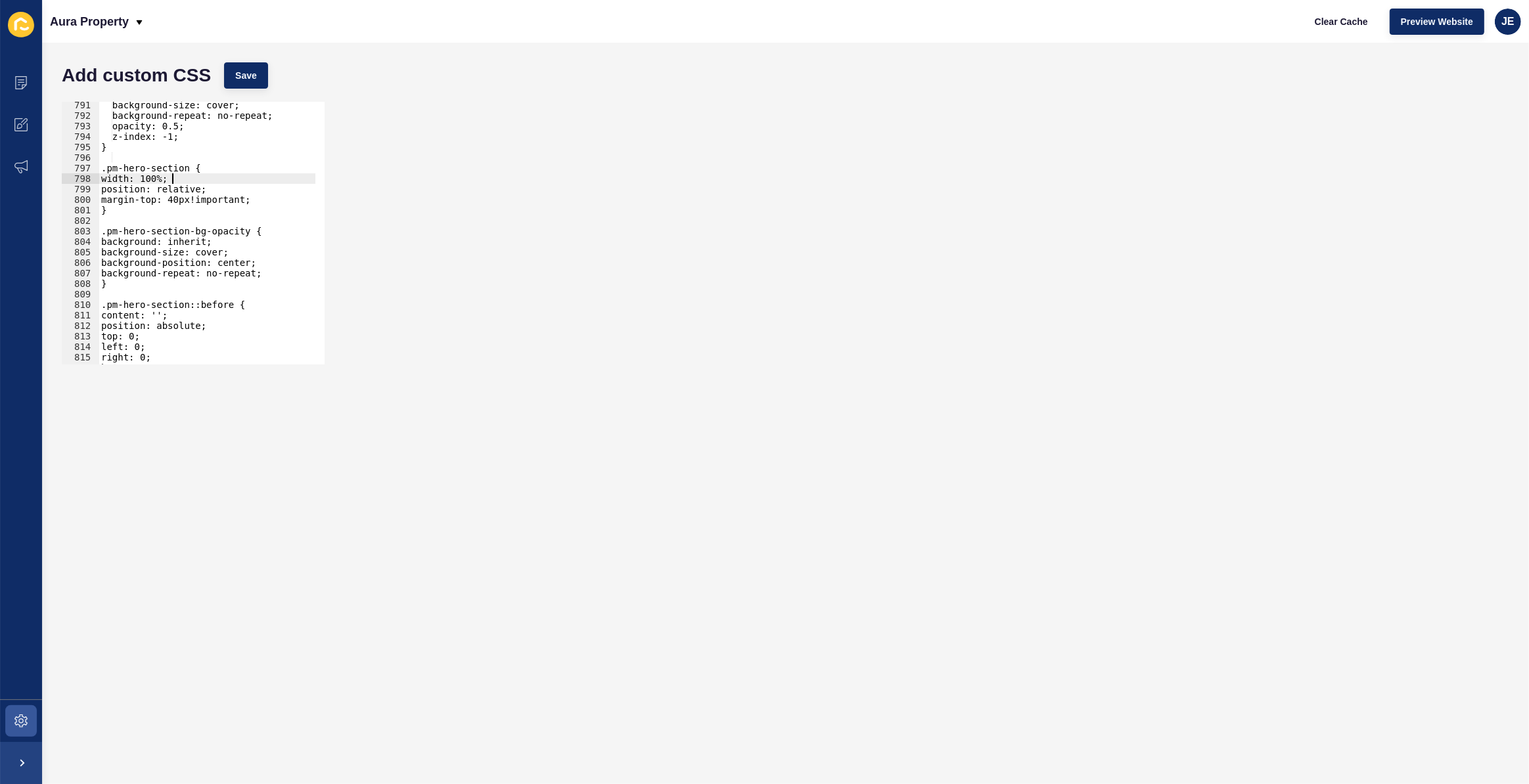
scroll to position [5929, 0]
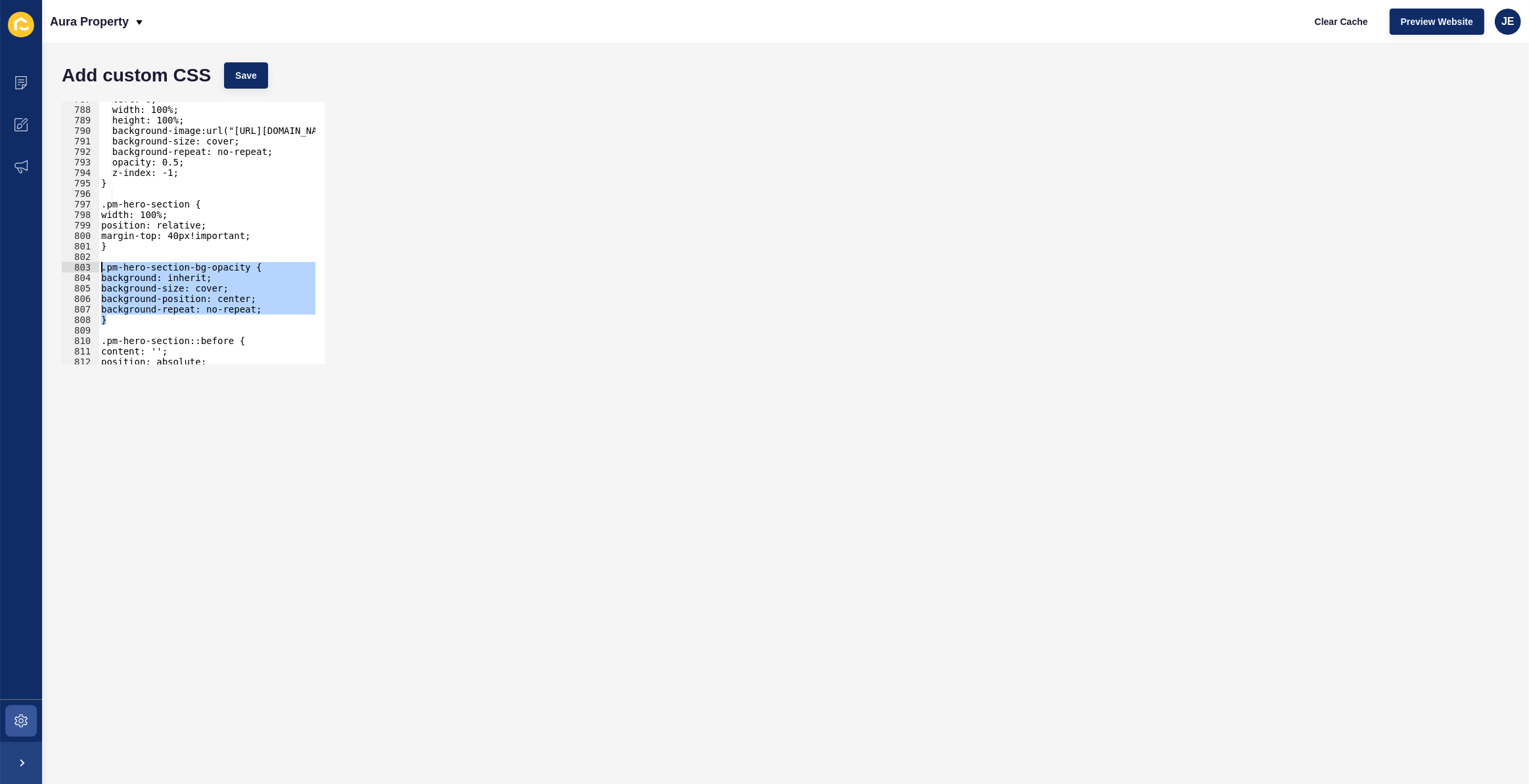
drag, startPoint x: 129, startPoint y: 323, endPoint x: 92, endPoint y: 270, distance: 64.6
click at [92, 270] on div "width: 100%; 787 788 789 790 791 792 793 794 795 796 797 798 799 800 801 802 80…" at bounding box center [193, 233] width 263 height 262
type textarea ".pm-hero-section-bg-opacity { background: inherit;"
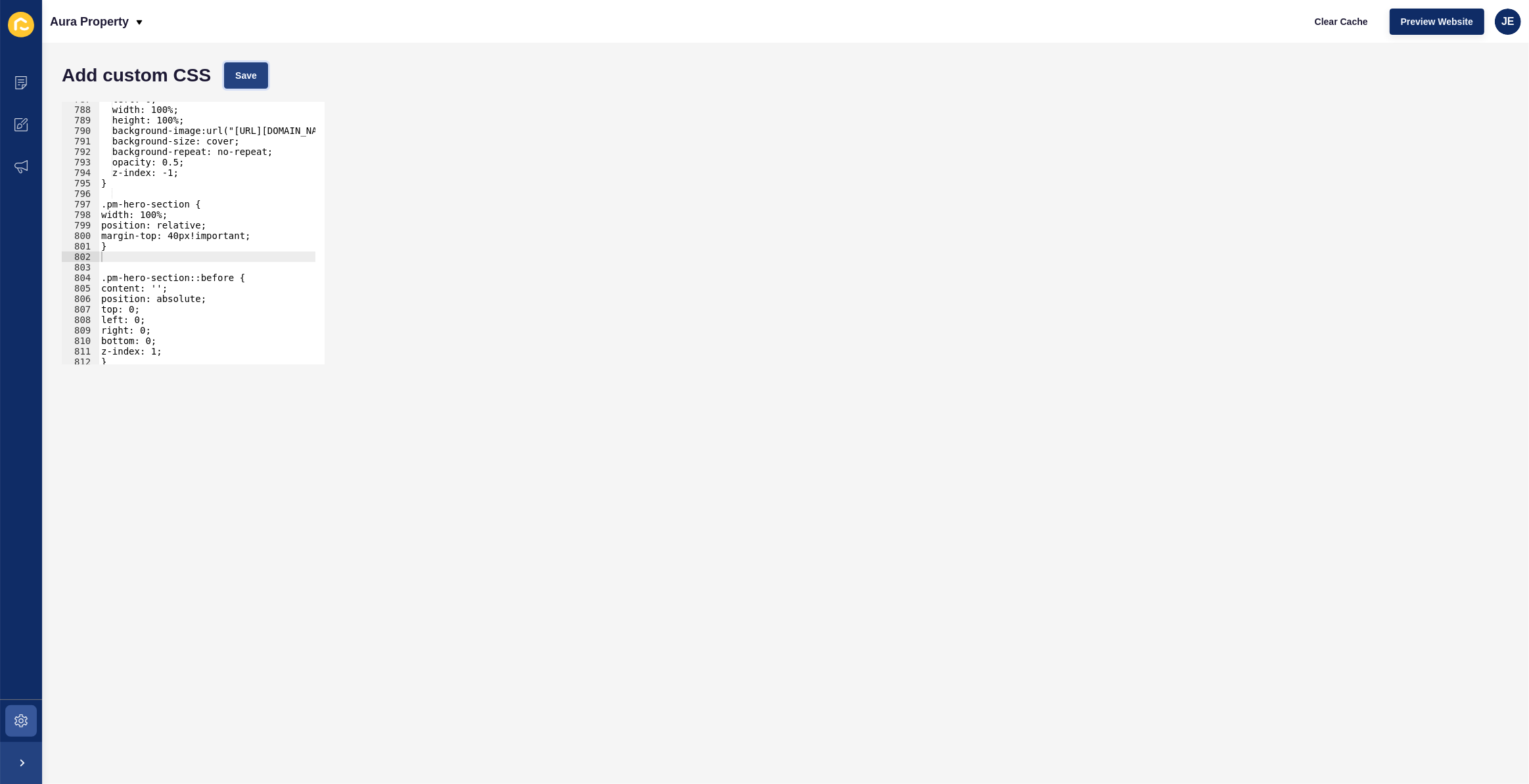
click at [252, 78] on span "Save" at bounding box center [246, 76] width 22 height 13
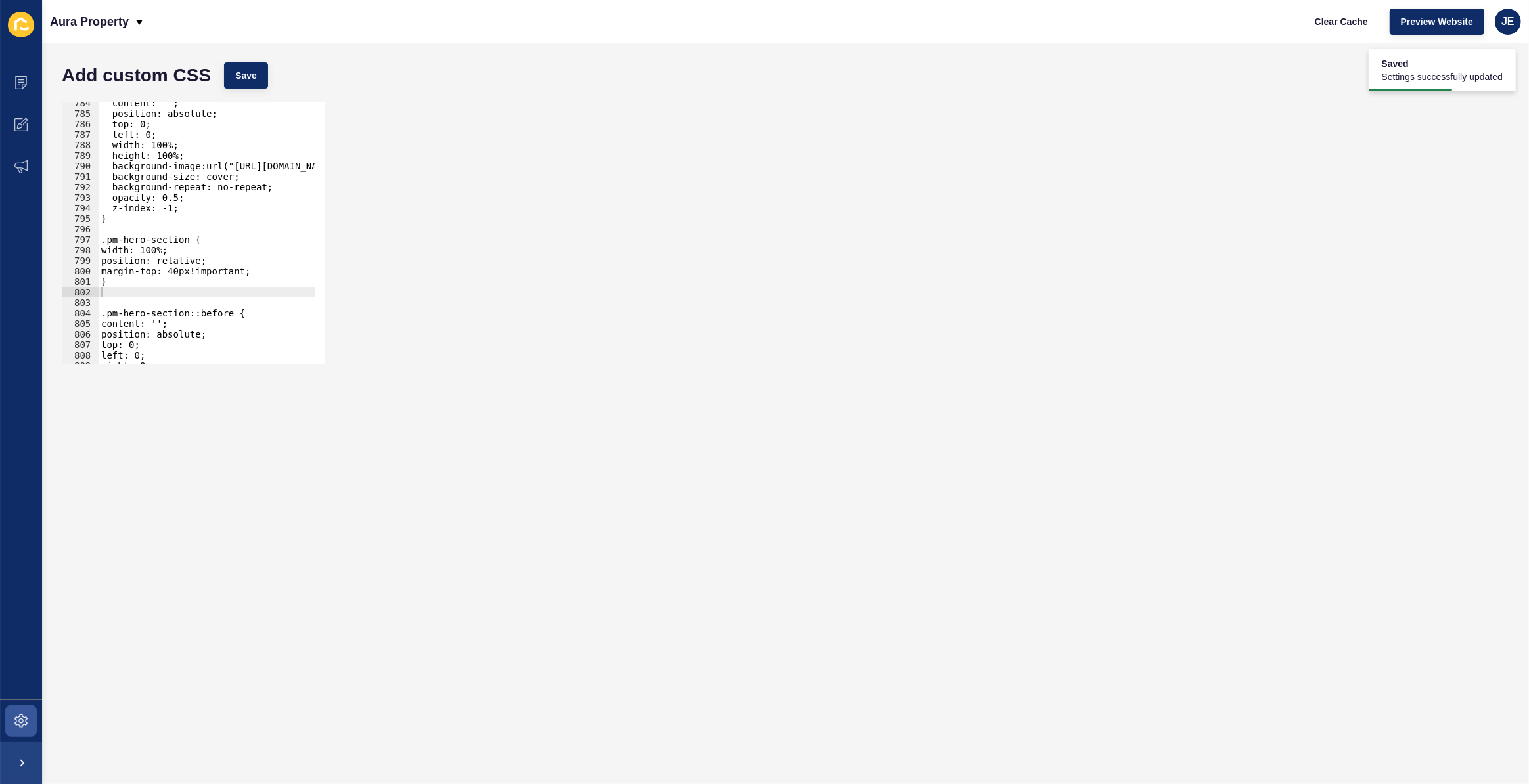
scroll to position [5916, 0]
type textarea ".pm-hero-section::before {"
click at [146, 308] on div "content: ""; position: absolute; top: 0; left: 0; width: 100%; height: 100%; ba…" at bounding box center [402, 235] width 607 height 274
click at [143, 292] on div "content: ""; position: absolute; top: 0; left: 0; width: 100%; height: 100%; ba…" at bounding box center [402, 235] width 607 height 274
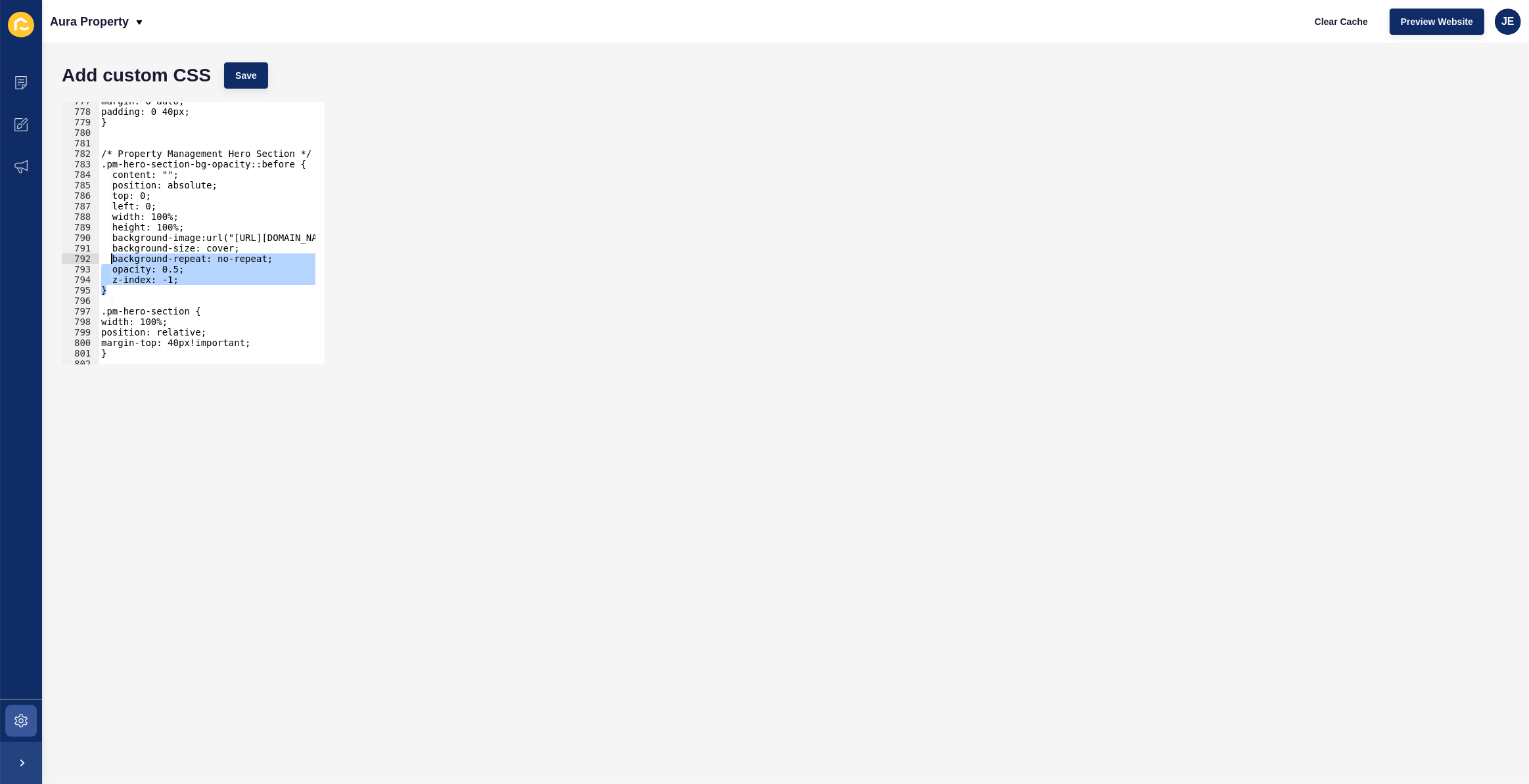
drag, startPoint x: 127, startPoint y: 293, endPoint x: 111, endPoint y: 263, distance: 34.0
click at [111, 263] on div "margin: 0 auto; padding: 0 40px; } /* Property Management Hero Section */ .pm-h…" at bounding box center [402, 233] width 607 height 274
drag, startPoint x: 235, startPoint y: 166, endPoint x: 106, endPoint y: 165, distance: 129.0
click at [106, 165] on div "margin: 0 auto; padding: 0 40px; } /* Property Management Hero Section */ .pm-h…" at bounding box center [402, 233] width 607 height 274
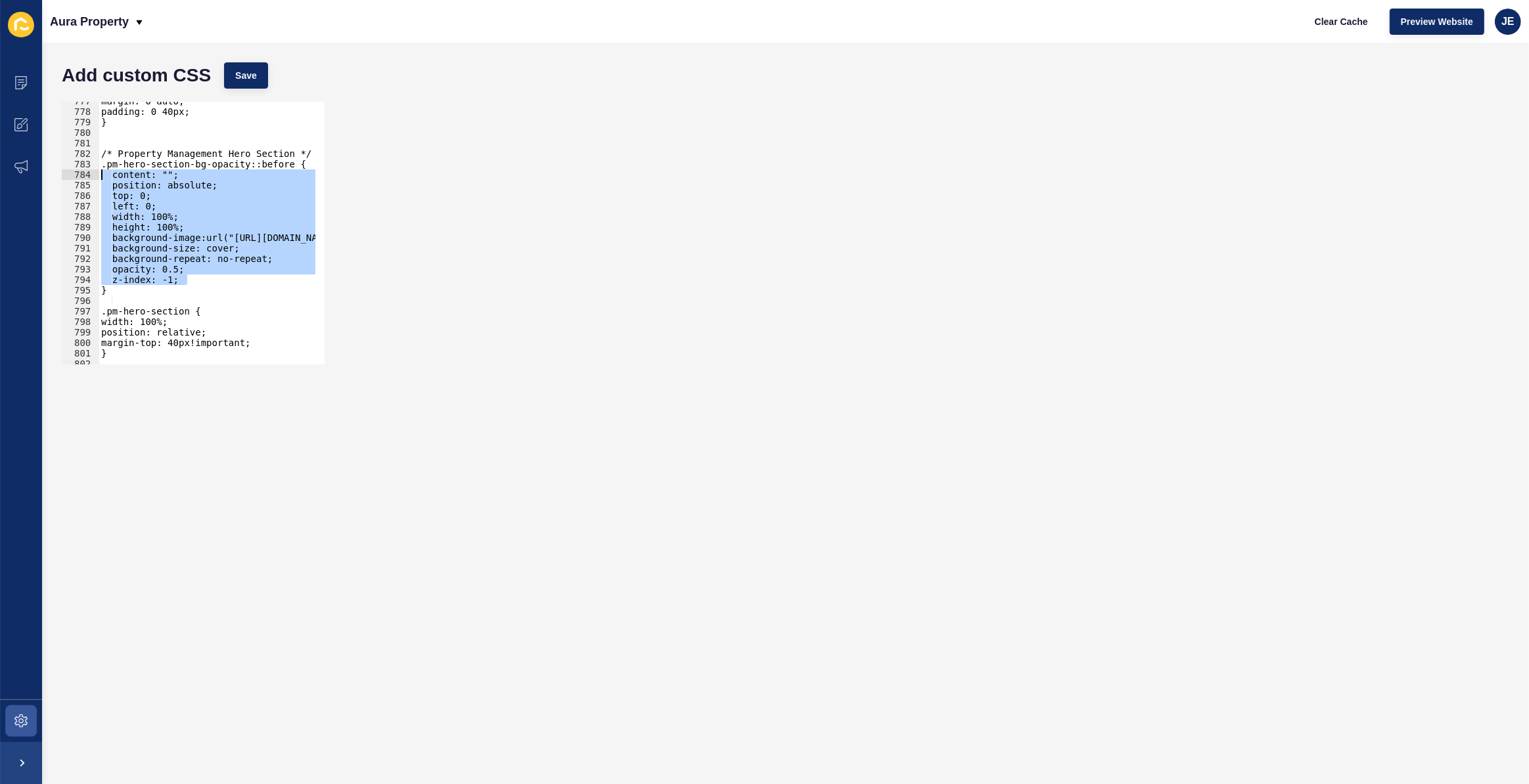
drag, startPoint x: 191, startPoint y: 282, endPoint x: 93, endPoint y: 177, distance: 143.6
click at [93, 177] on div ".pm-hero-section-bg-opacity::before { 777 778 779 780 781 782 783 784 785 786 7…" at bounding box center [193, 233] width 263 height 262
paste textarea "z-index: 0"
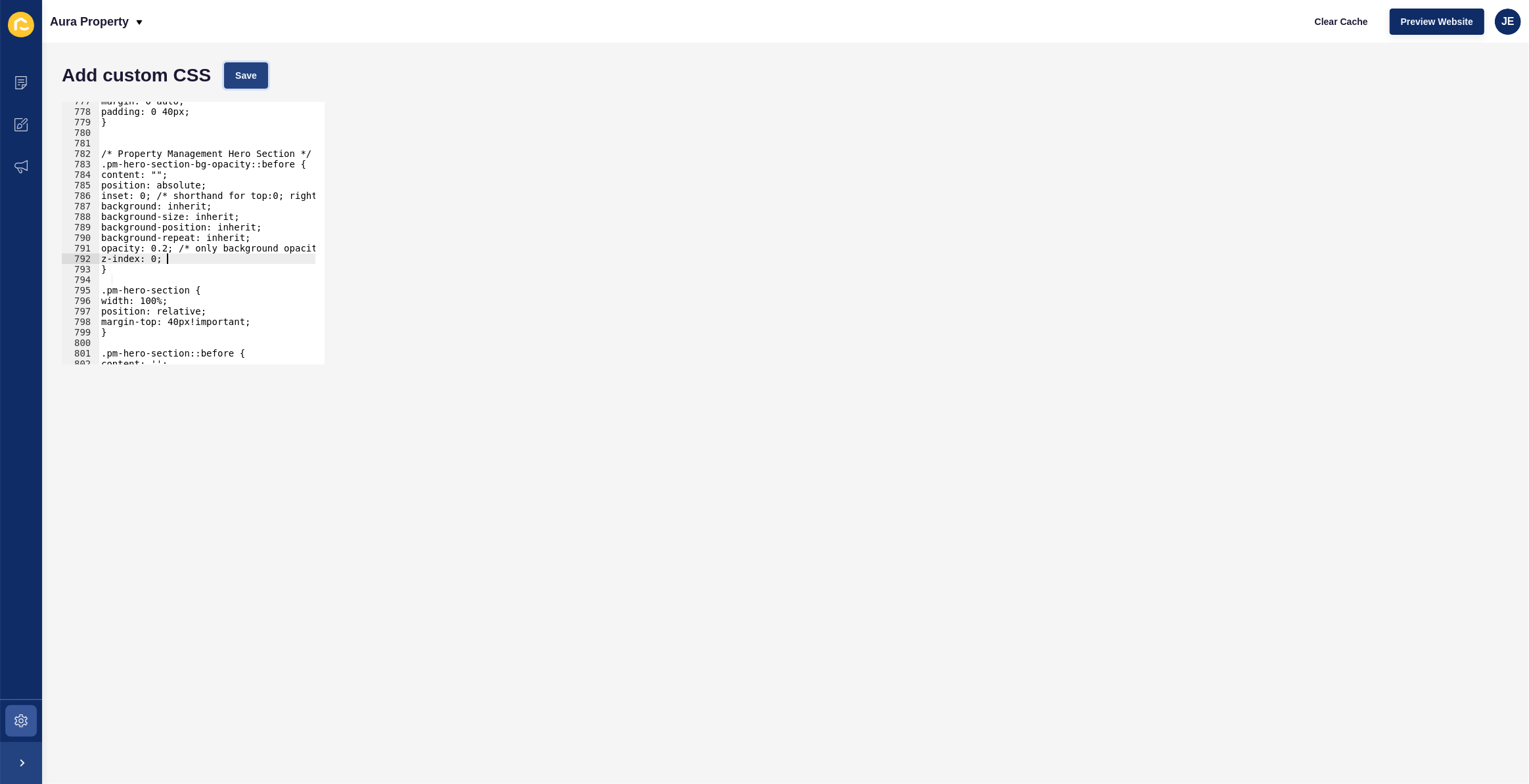
click at [243, 81] on span "Save" at bounding box center [246, 76] width 22 height 13
click at [162, 256] on div "margin: 0 auto; padding: 0 40px; } /* Property Management Hero Section */ .pm-h…" at bounding box center [359, 233] width 521 height 274
type textarea "z-index: 1;"
click at [243, 76] on span "Save" at bounding box center [246, 76] width 22 height 13
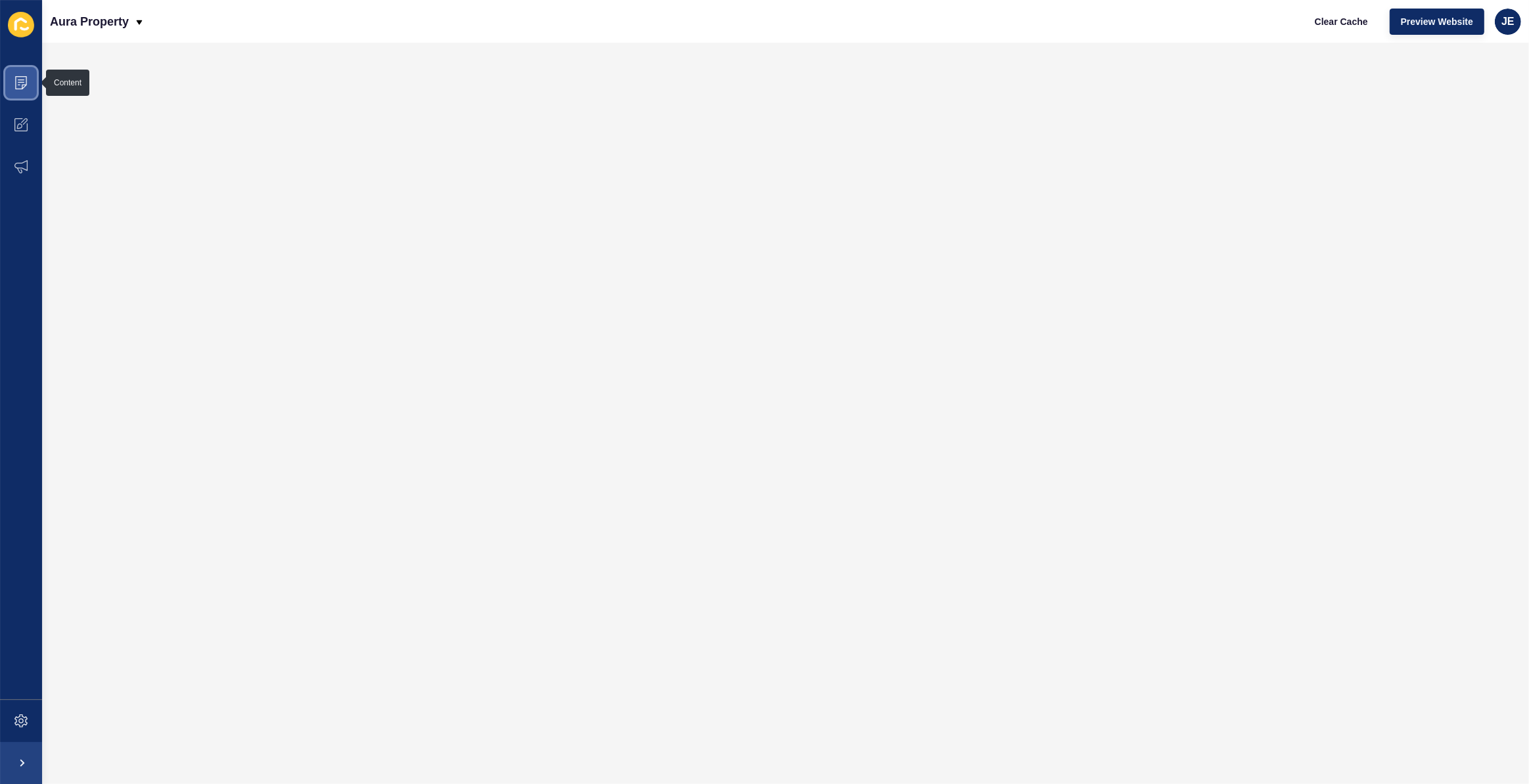
click at [1, 87] on span at bounding box center [21, 83] width 42 height 42
